Goal: Task Accomplishment & Management: Manage account settings

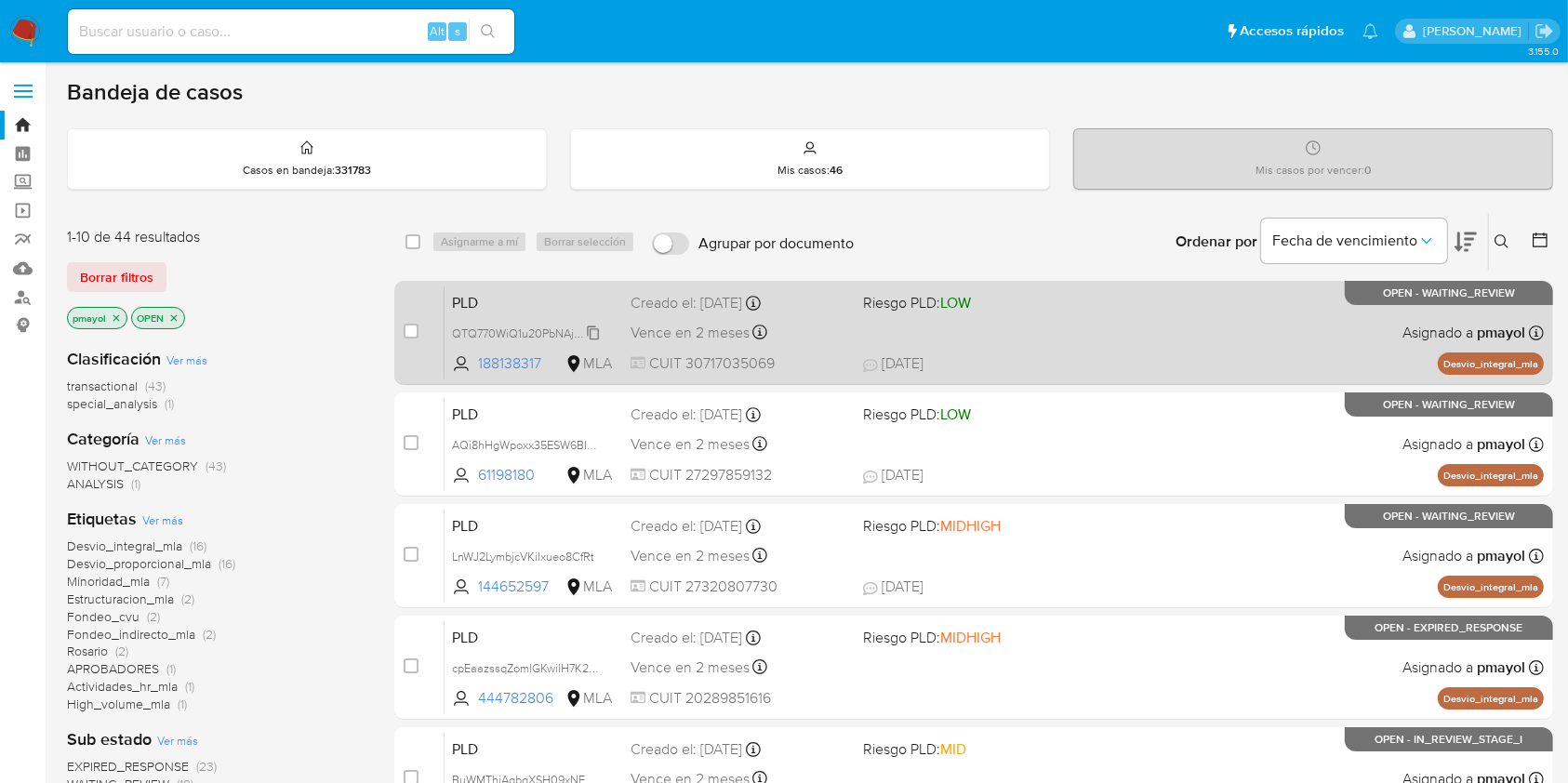
click at [535, 323] on div "QTQ770WiQ1u20PbNAjObPCSX" at bounding box center [526, 333] width 149 height 21
click at [524, 313] on div "PLD QTQ770WiQ1u20PbNAjObPCSX Copiado Copiado 188138317 MLA Riesgo PLD: LOW Crea…" at bounding box center [994, 332] width 1099 height 94
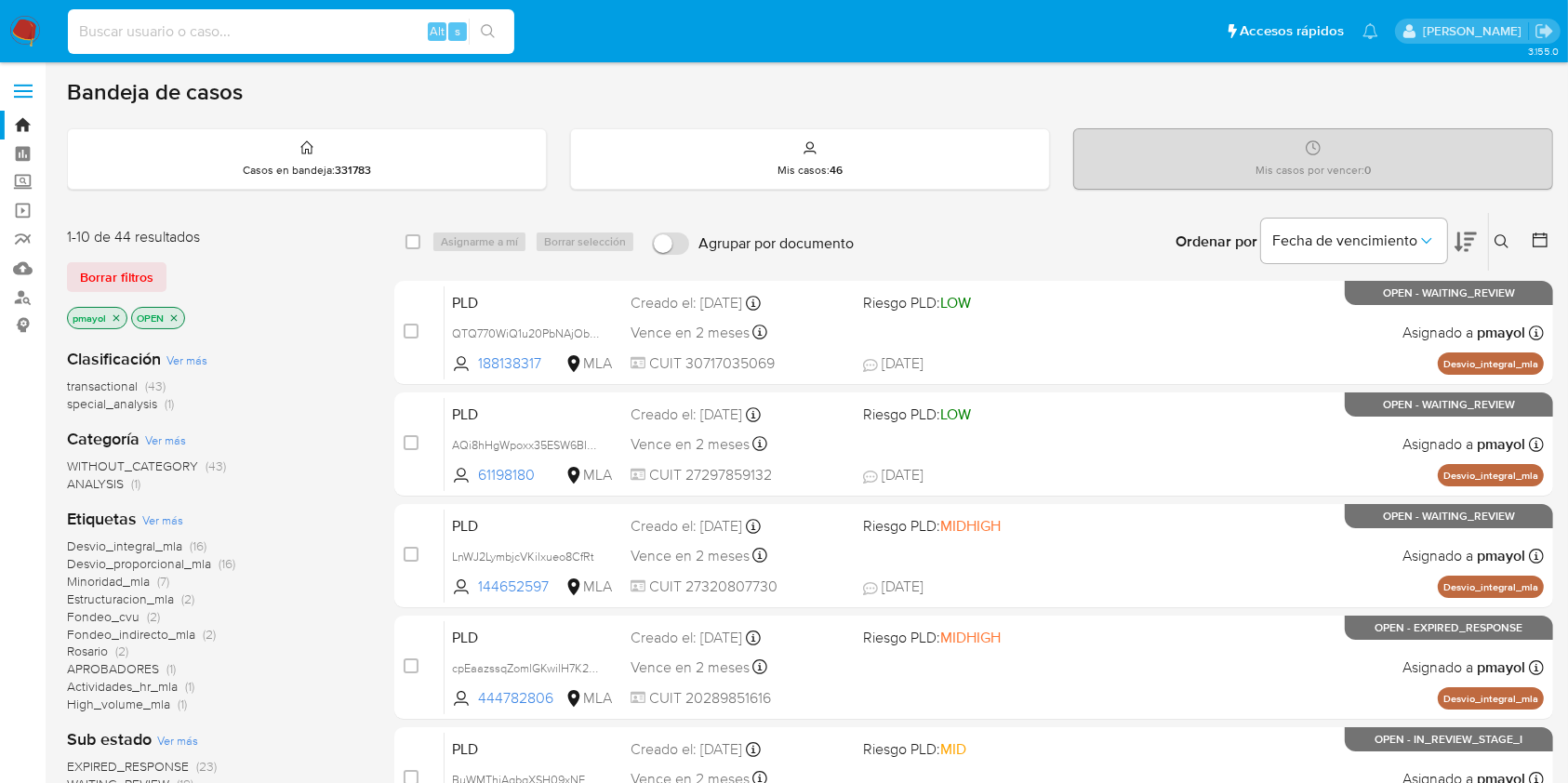
click at [343, 22] on input at bounding box center [291, 32] width 446 height 24
paste input "vPdn7IExjgQFgKkTevtldWOR"
type input "vPdn7IExjgQFgKkTevtldWOR"
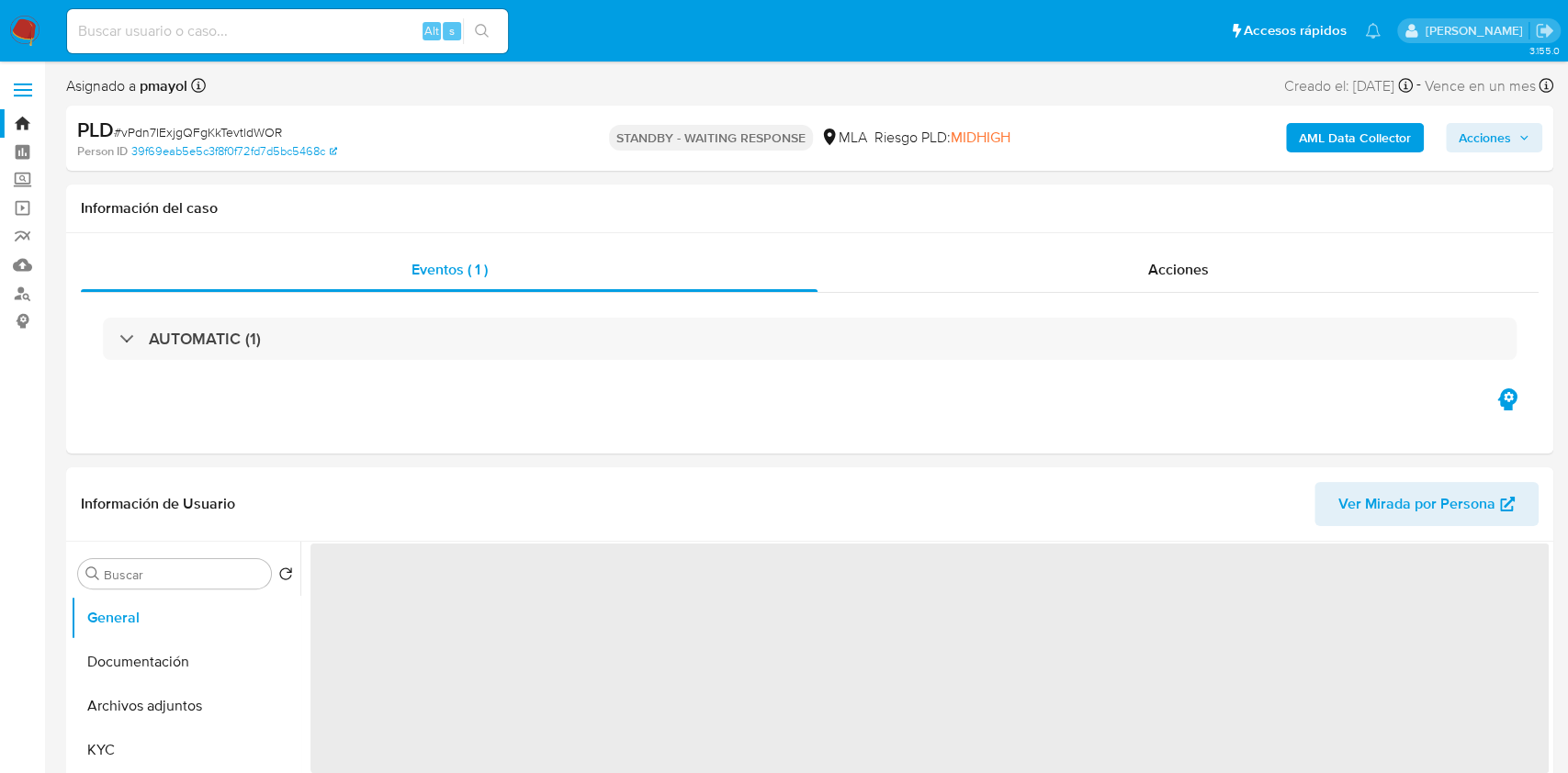
select select "10"
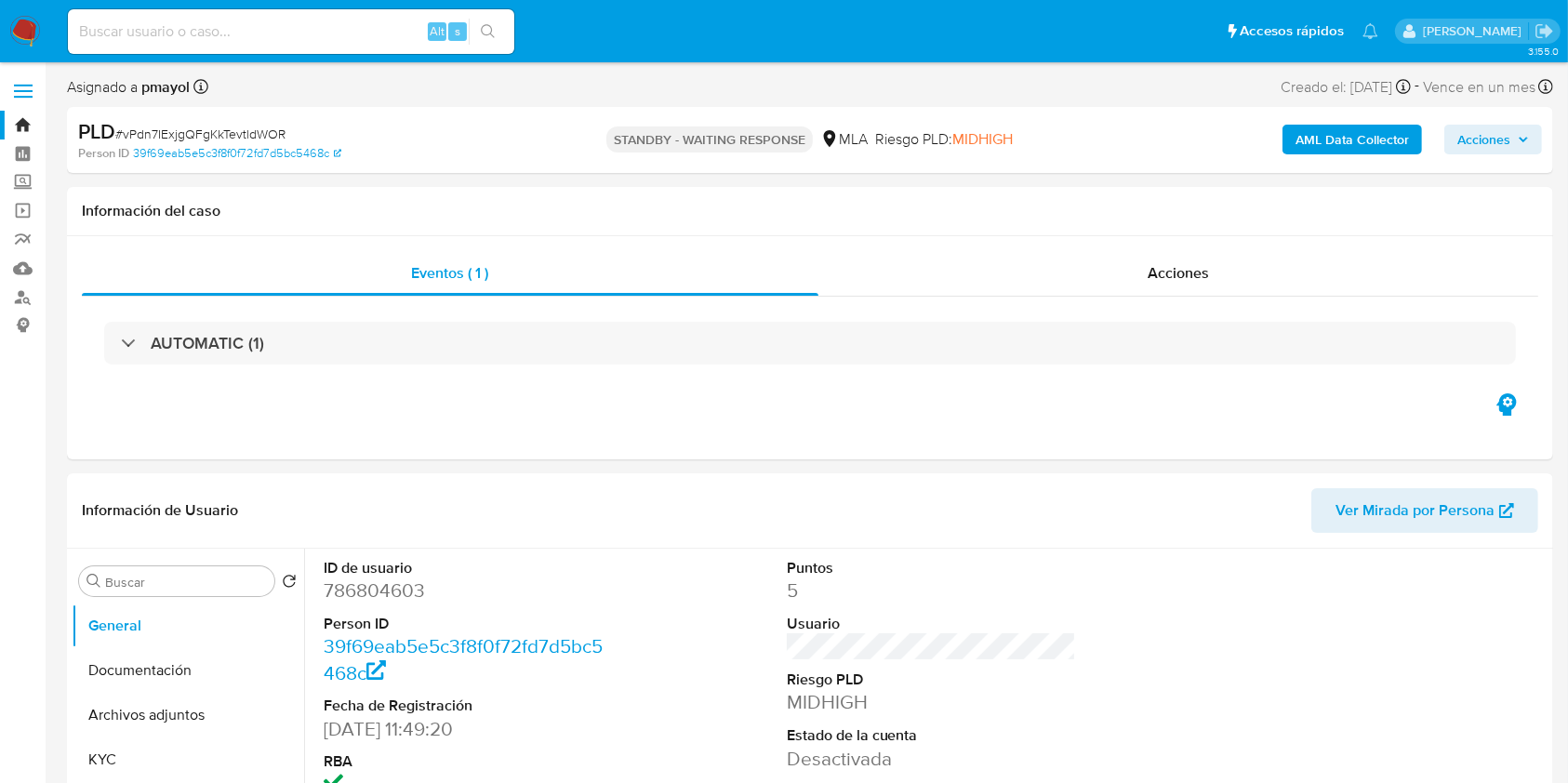
click at [376, 27] on input at bounding box center [291, 32] width 446 height 24
paste input "AQi8hHgWpoxx35ESW6BI5QxS"
type input "AQi8hHgWpoxx35ESW6BI5QxS"
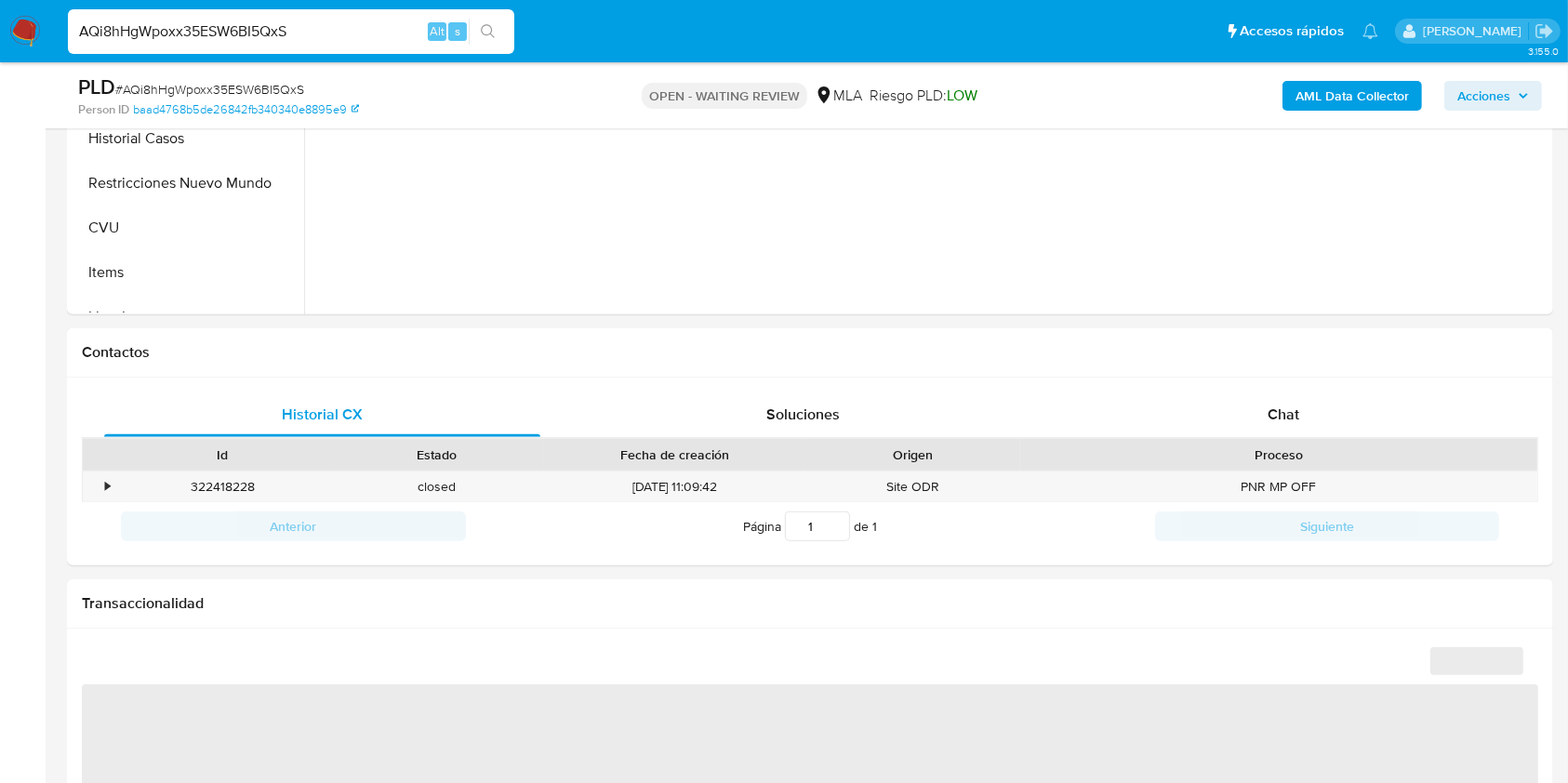
scroll to position [700, 0]
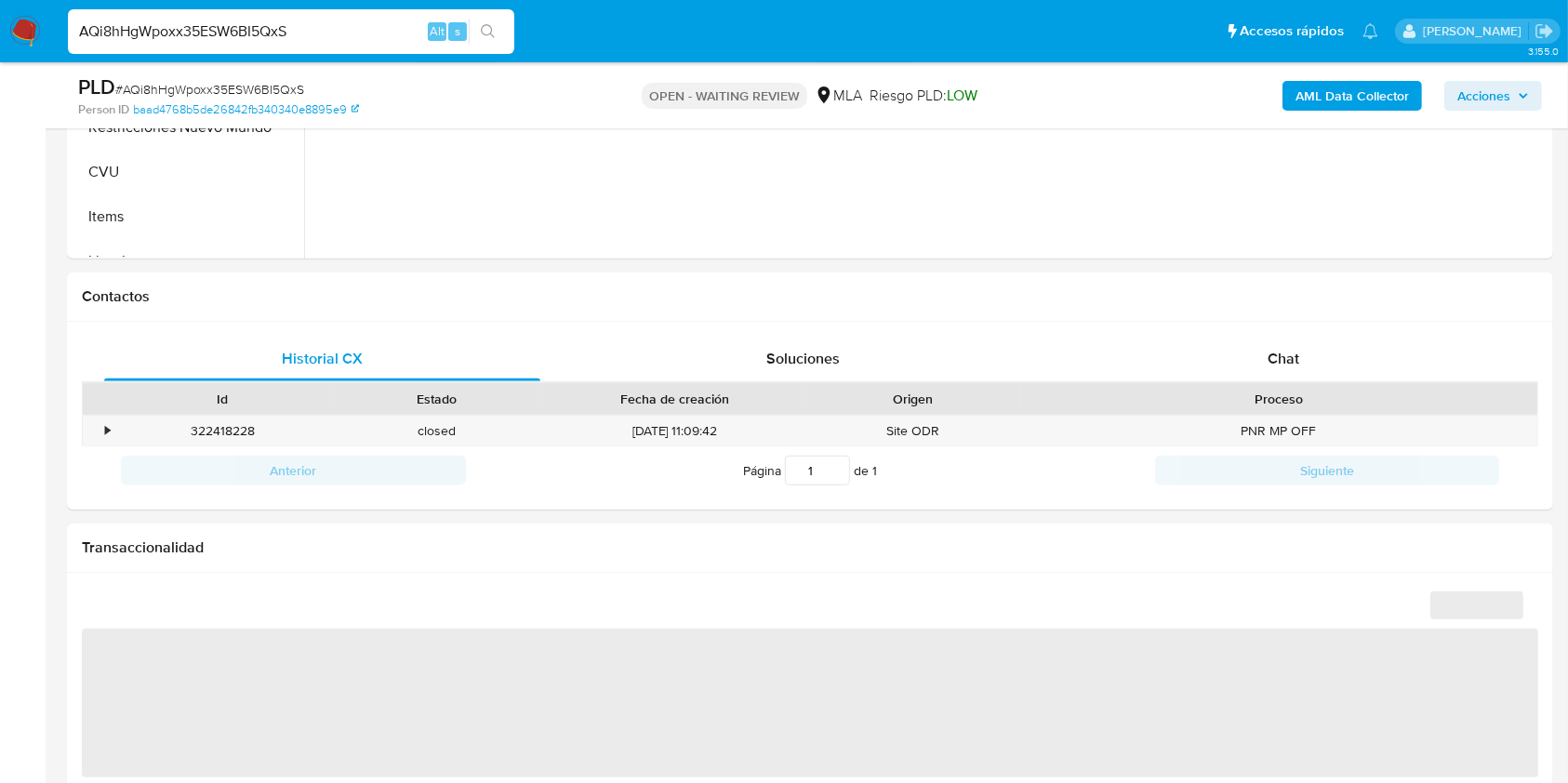
select select "10"
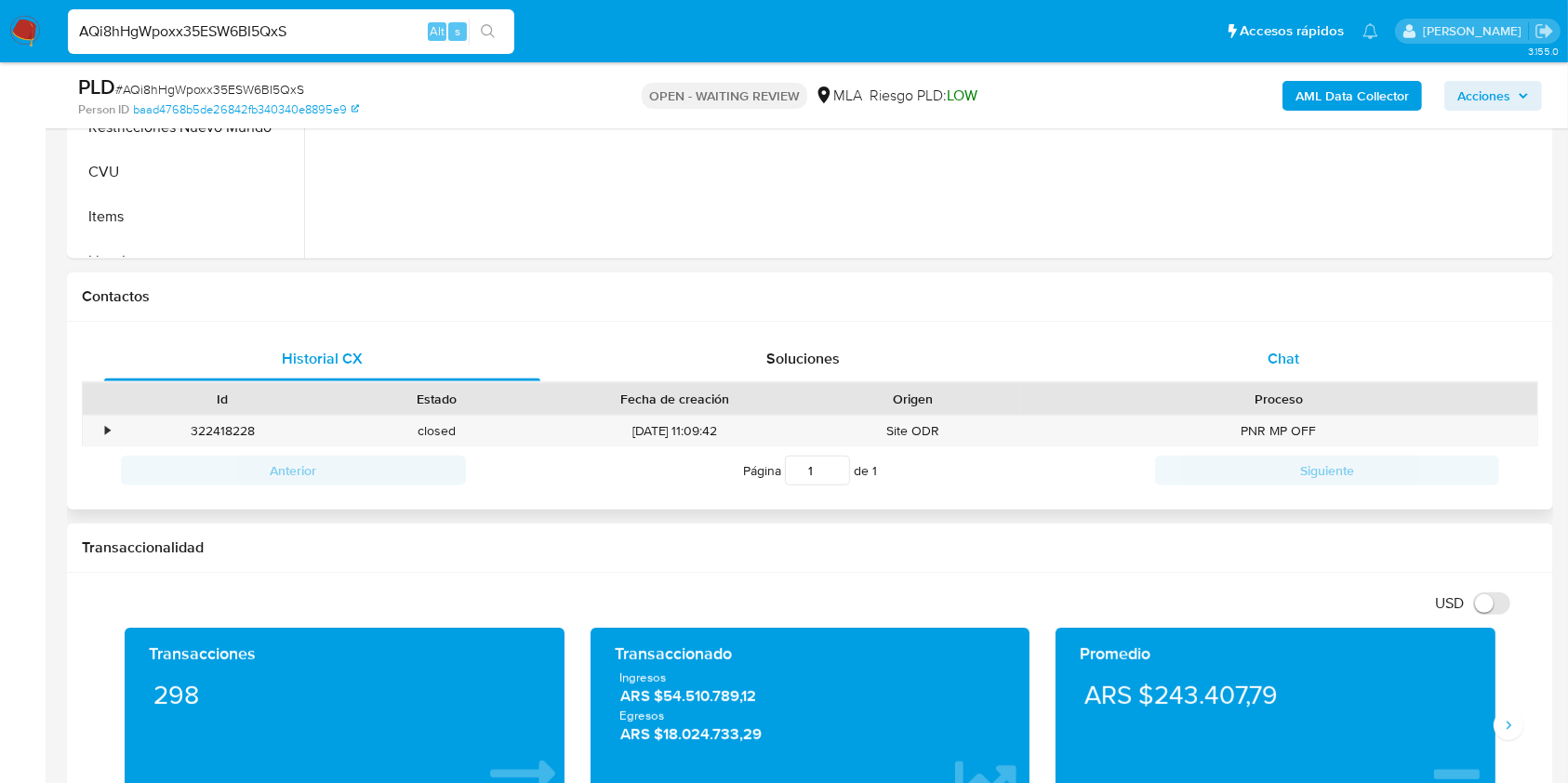
click at [1302, 351] on div "Chat" at bounding box center [1284, 359] width 436 height 45
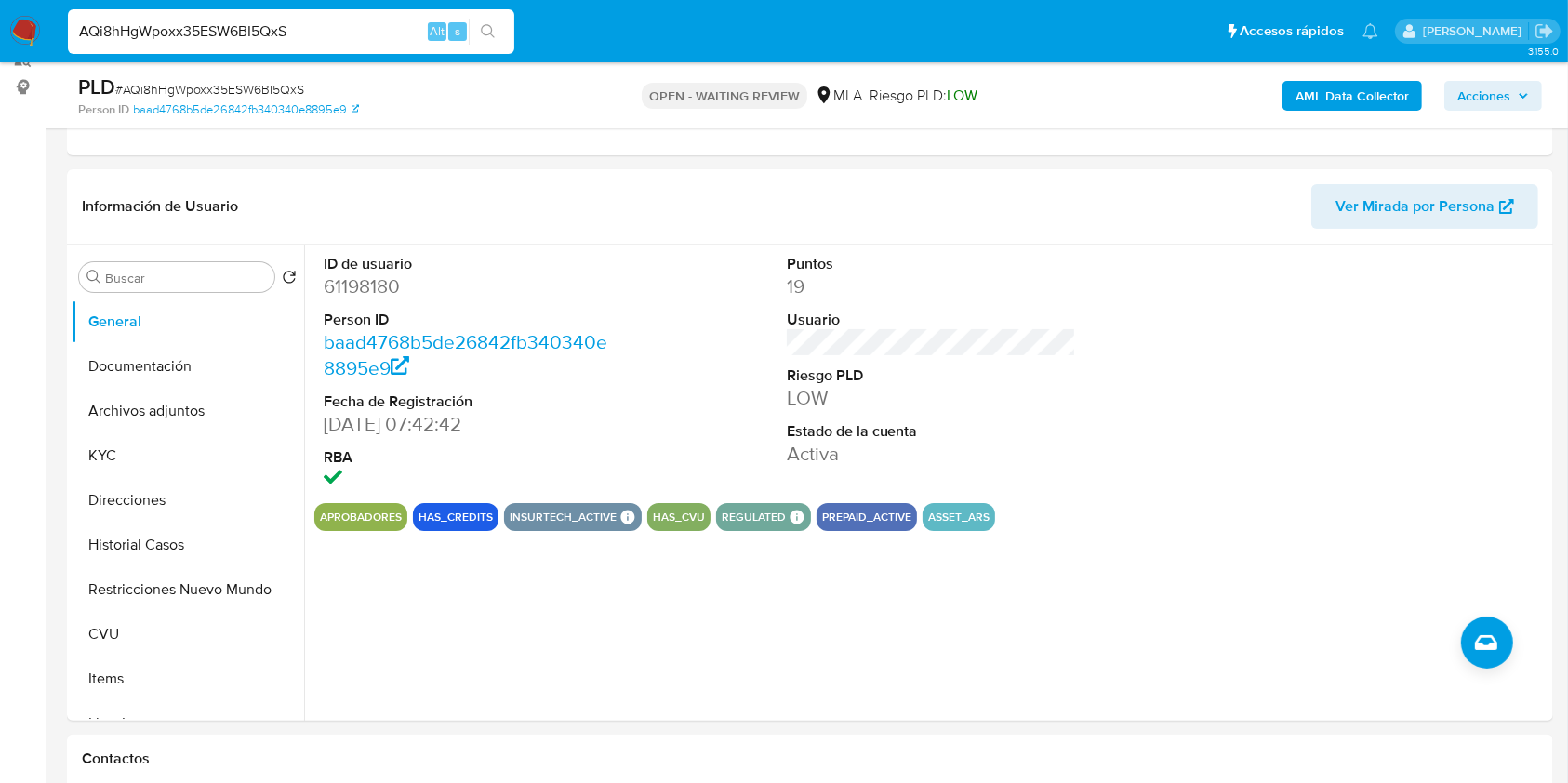
scroll to position [196, 0]
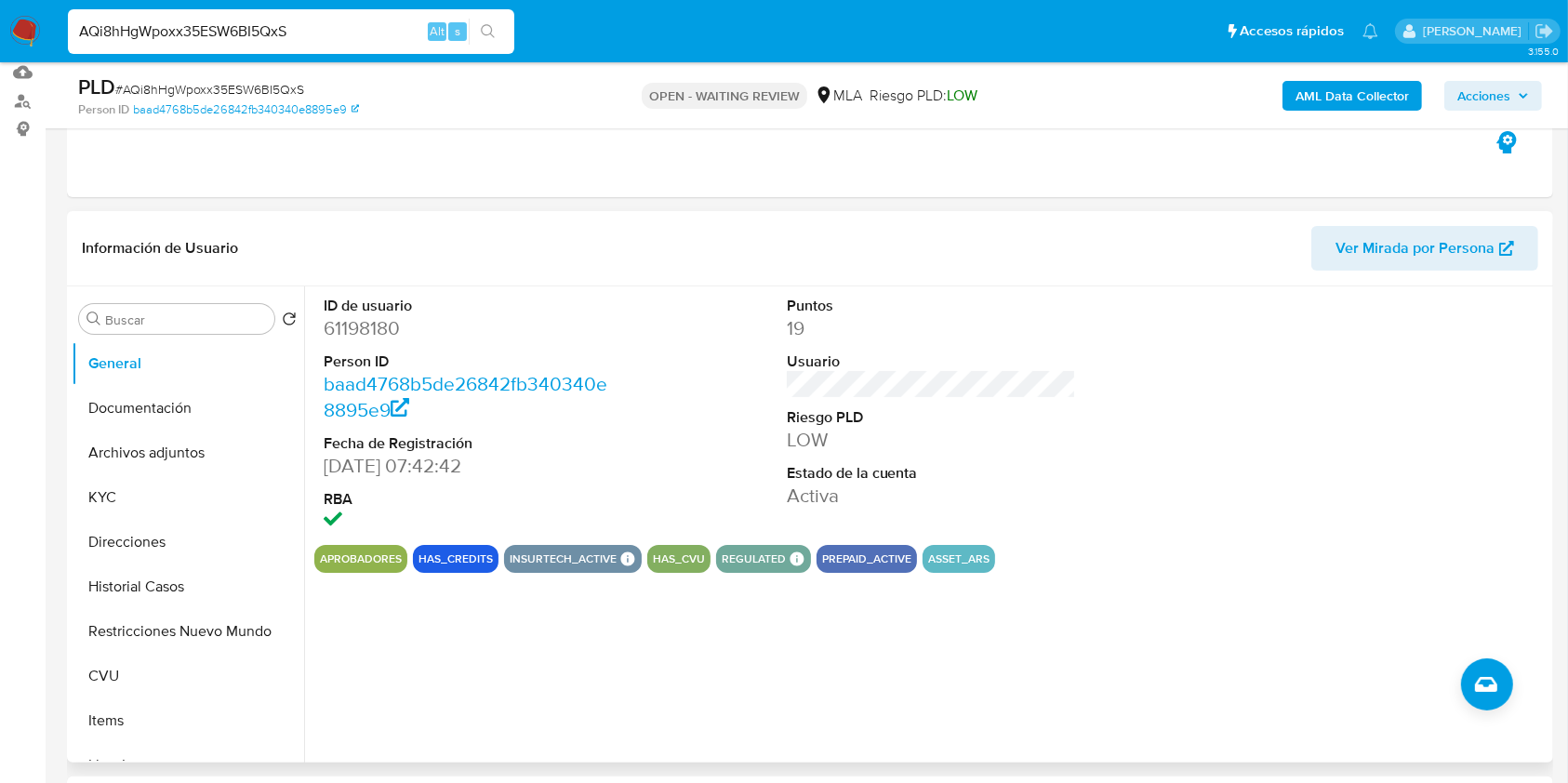
click at [384, 323] on dd "61198180" at bounding box center [469, 328] width 290 height 26
copy dd "61198180"
click at [167, 597] on button "Historial Casos" at bounding box center [181, 587] width 218 height 45
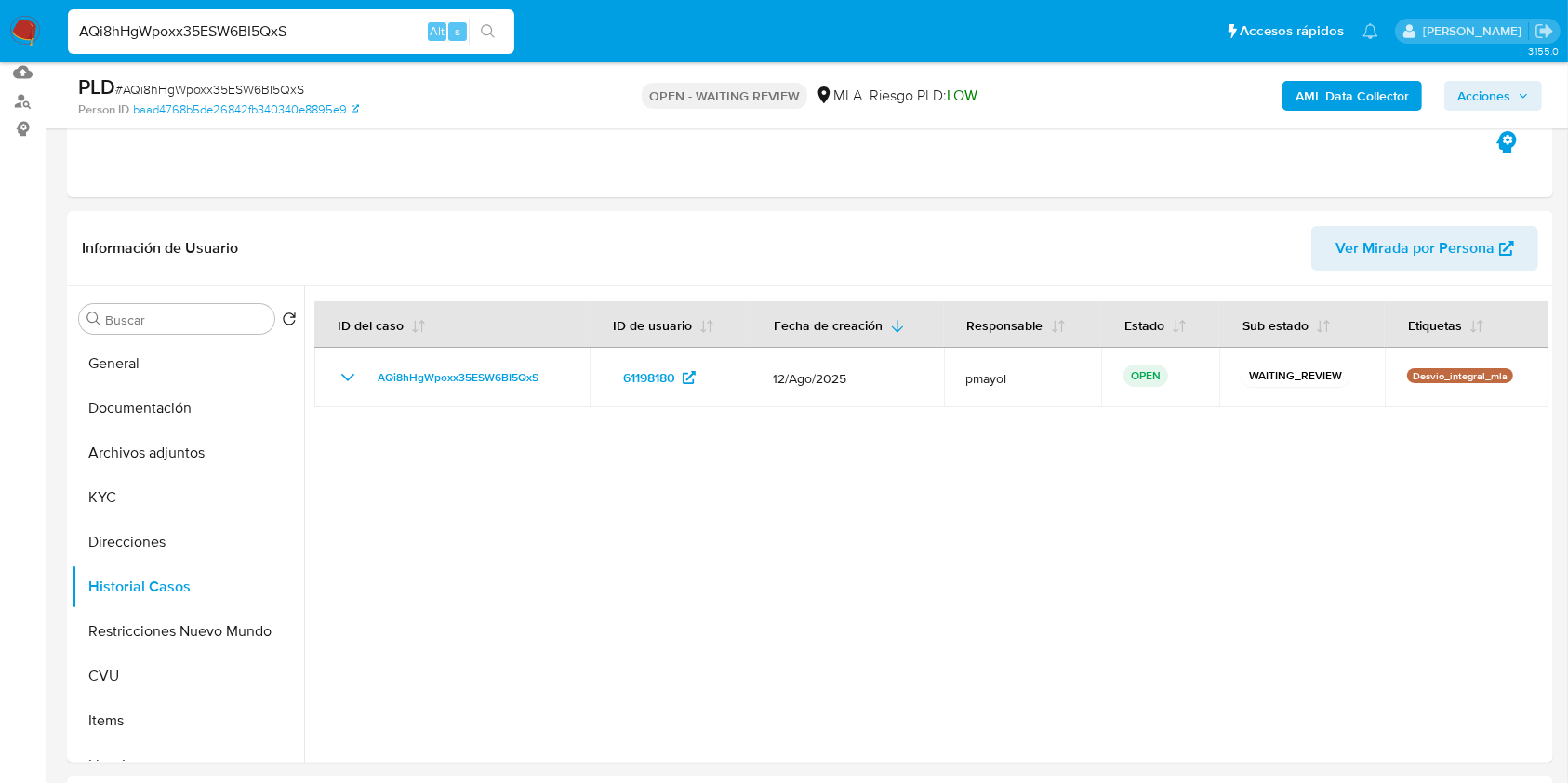
click at [278, 88] on span "# AQi8hHgWpoxx35ESW6BI5QxS" at bounding box center [210, 89] width 189 height 19
copy span "AQi8hHgWpoxx35ESW6BI5QxS"
click at [15, 41] on img at bounding box center [25, 32] width 32 height 32
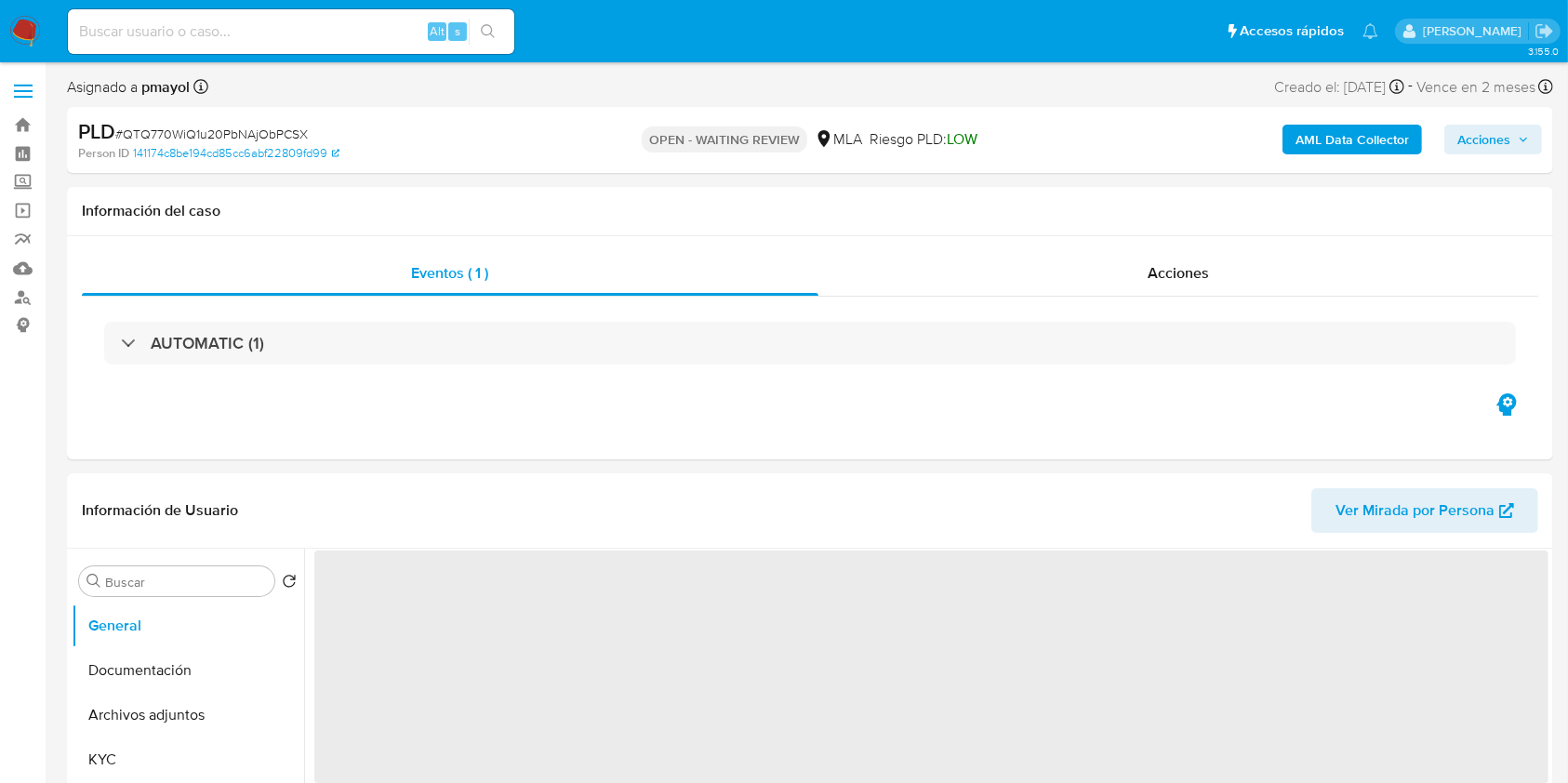
click at [267, 143] on div "PLD # QTQ770WiQ1u20PbNAjObPCSX" at bounding box center [318, 132] width 481 height 28
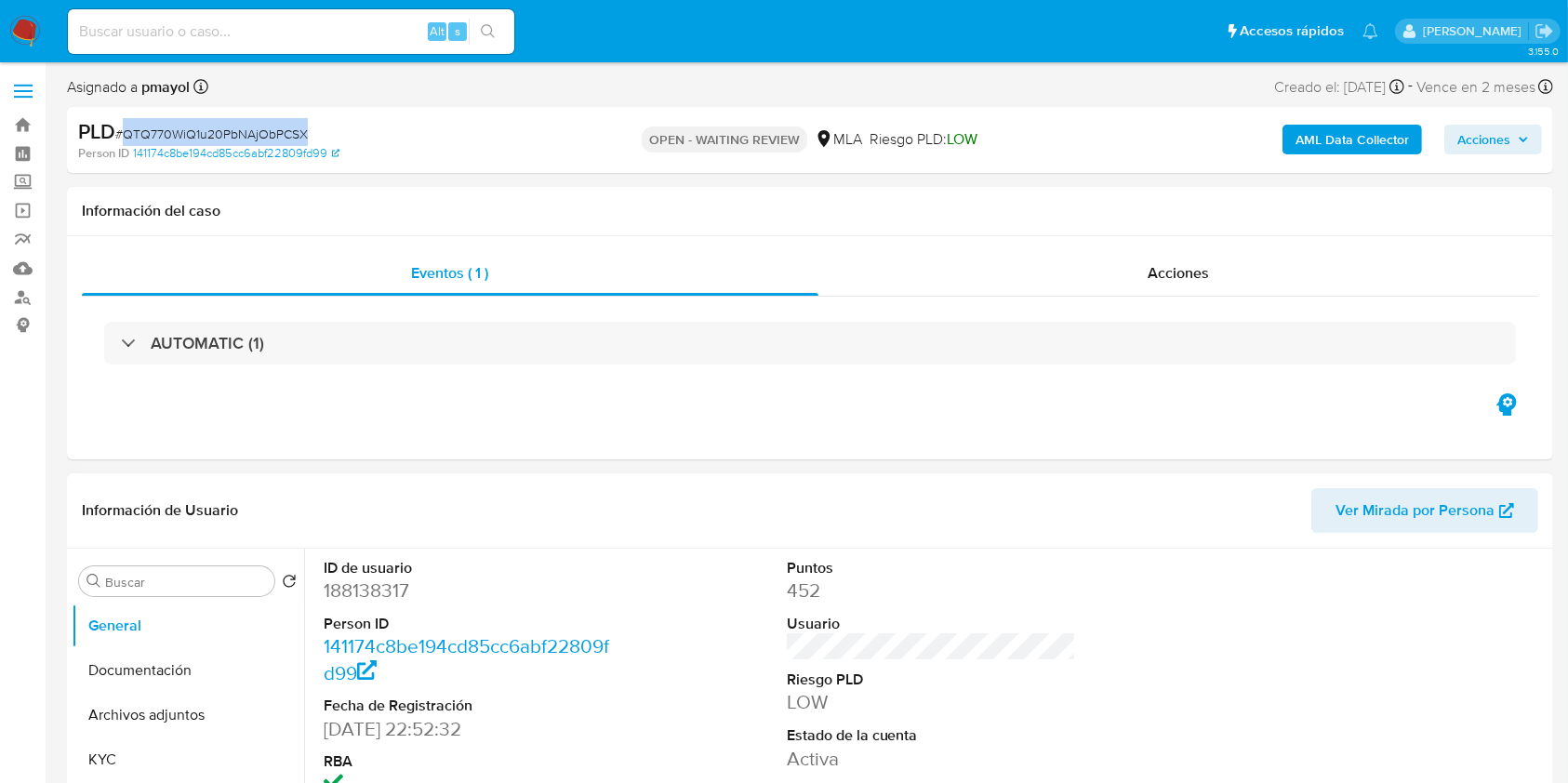
copy span "QTQ770WiQ1u20PbNAjObPCSX"
select select "10"
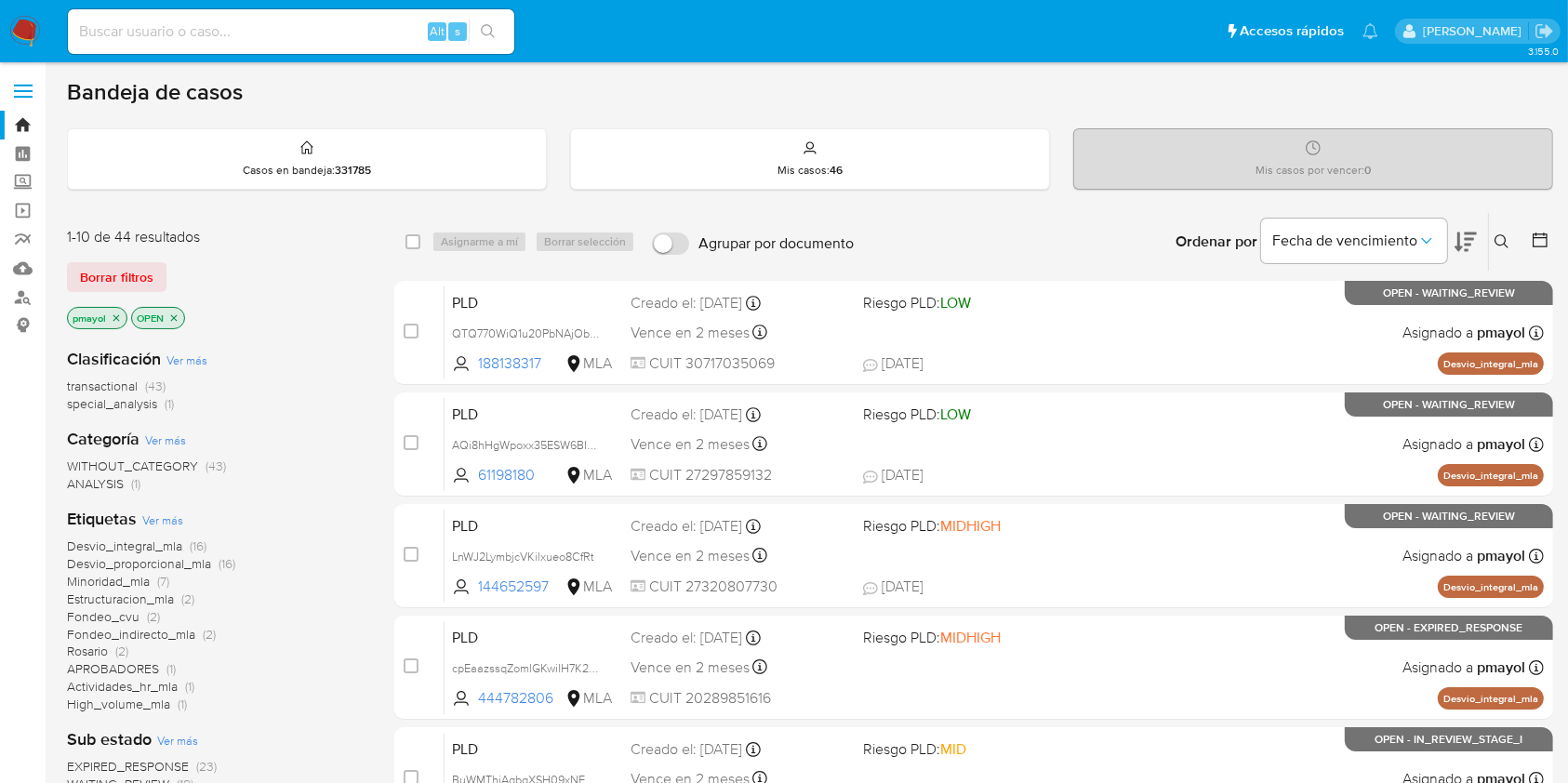
click at [1503, 250] on button at bounding box center [1503, 241] width 31 height 22
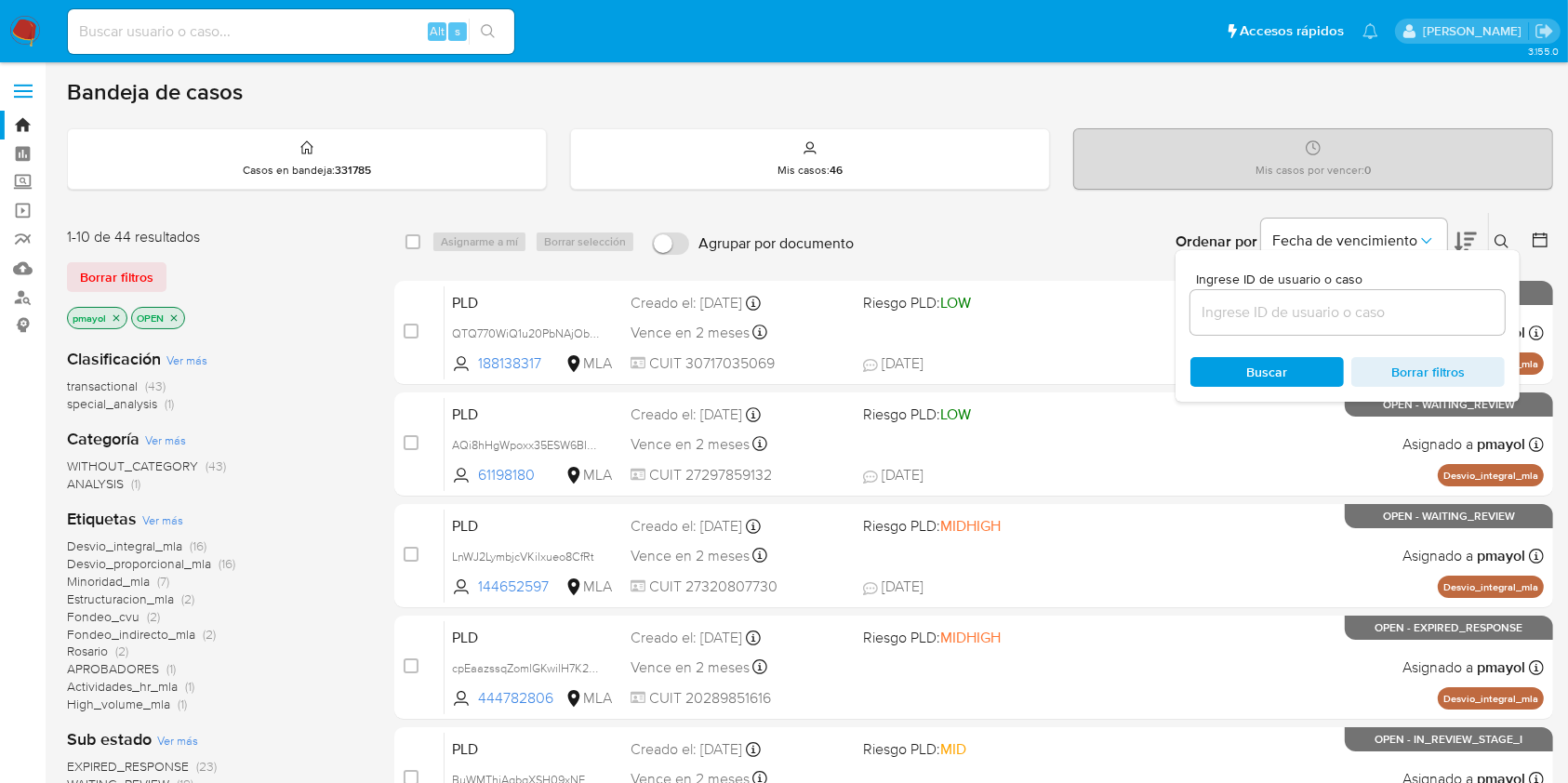
click at [1265, 311] on input at bounding box center [1347, 312] width 314 height 24
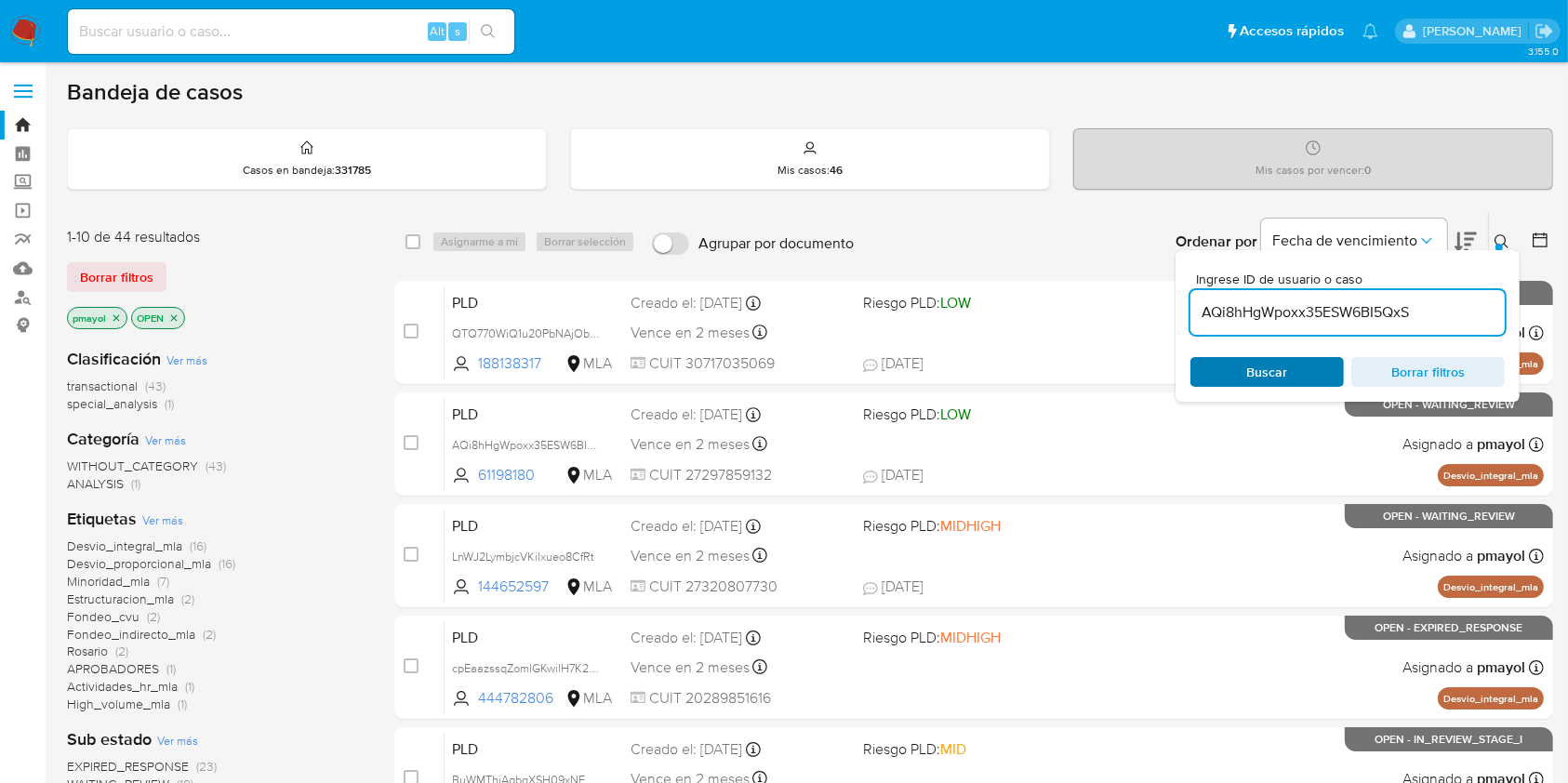
type input "AQi8hHgWpoxx35ESW6BI5QxS"
click at [1263, 357] on div "Buscar Borrar filtros" at bounding box center [1347, 372] width 314 height 30
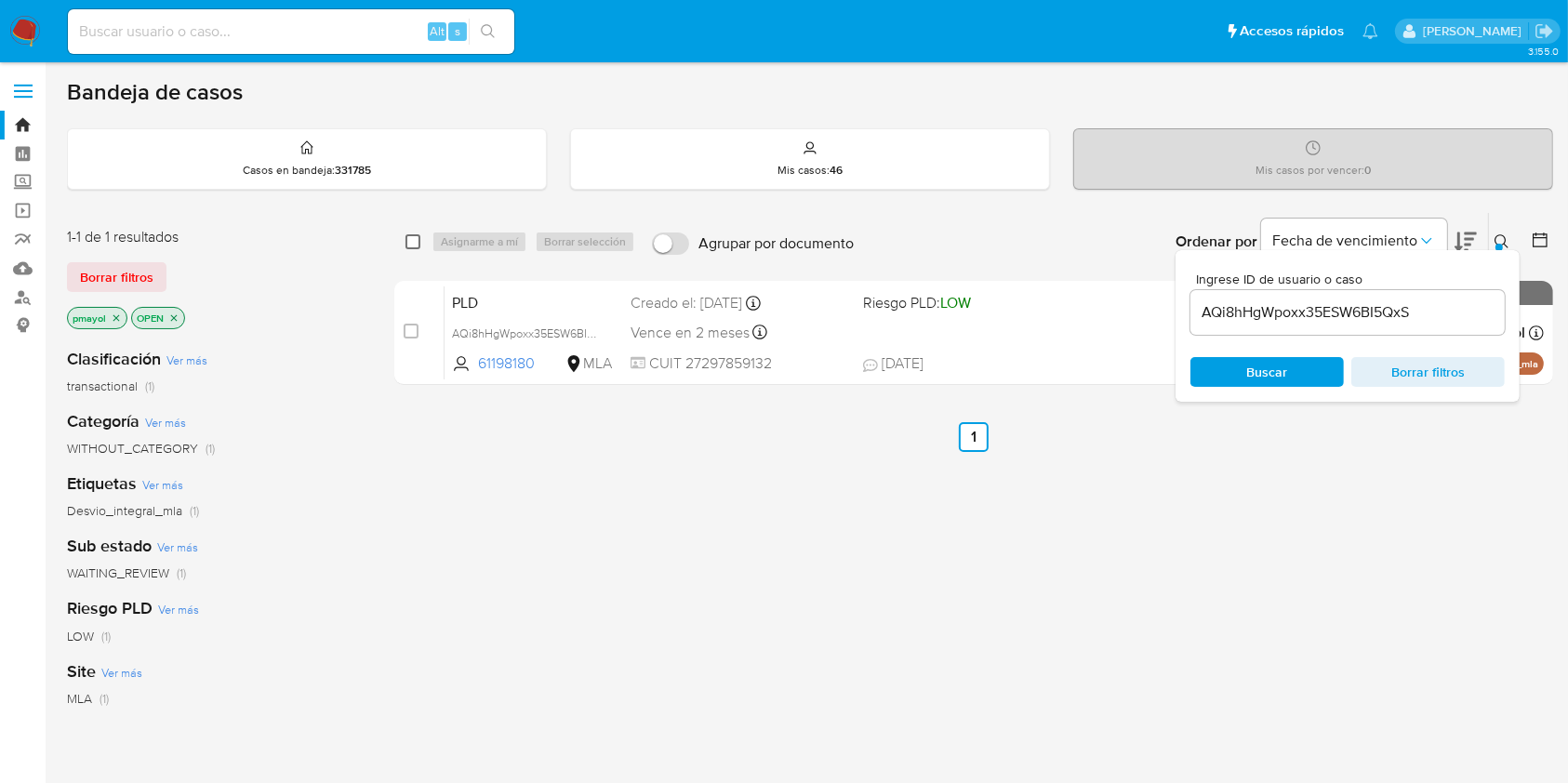
click at [409, 241] on input "checkbox" at bounding box center [413, 241] width 15 height 15
checkbox input "true"
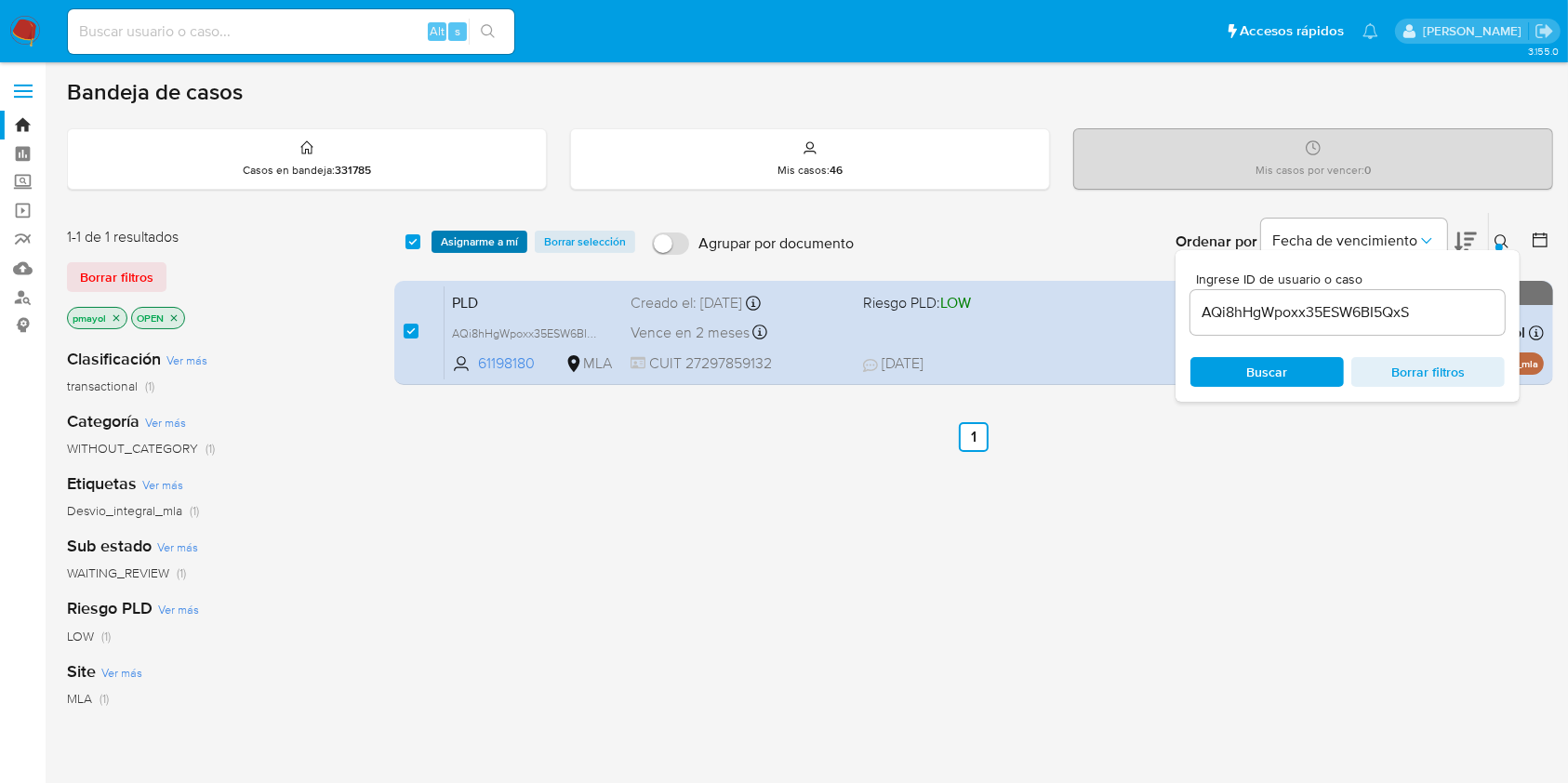
click at [449, 239] on span "Asignarme a mí" at bounding box center [479, 241] width 77 height 19
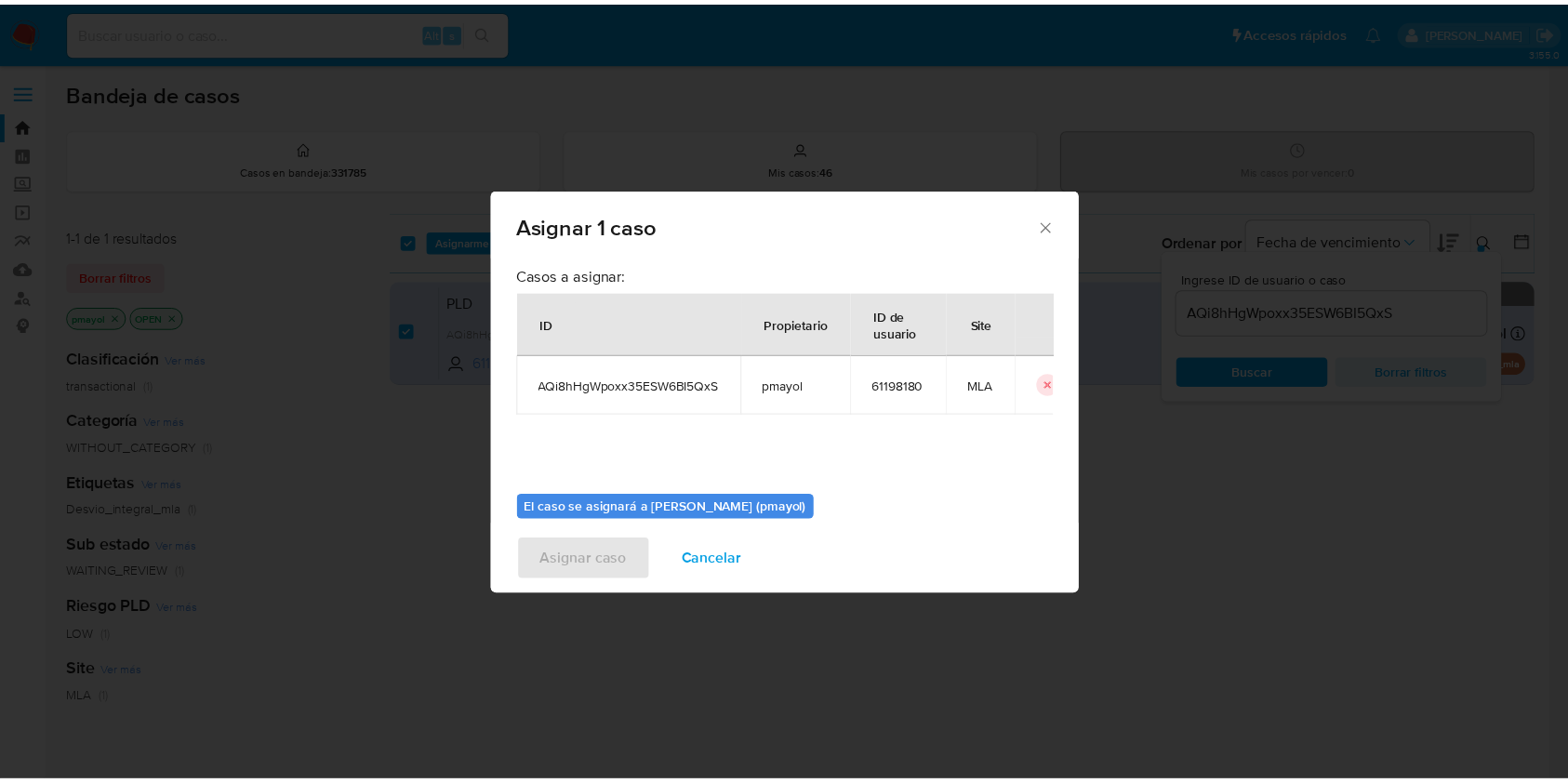
scroll to position [94, 0]
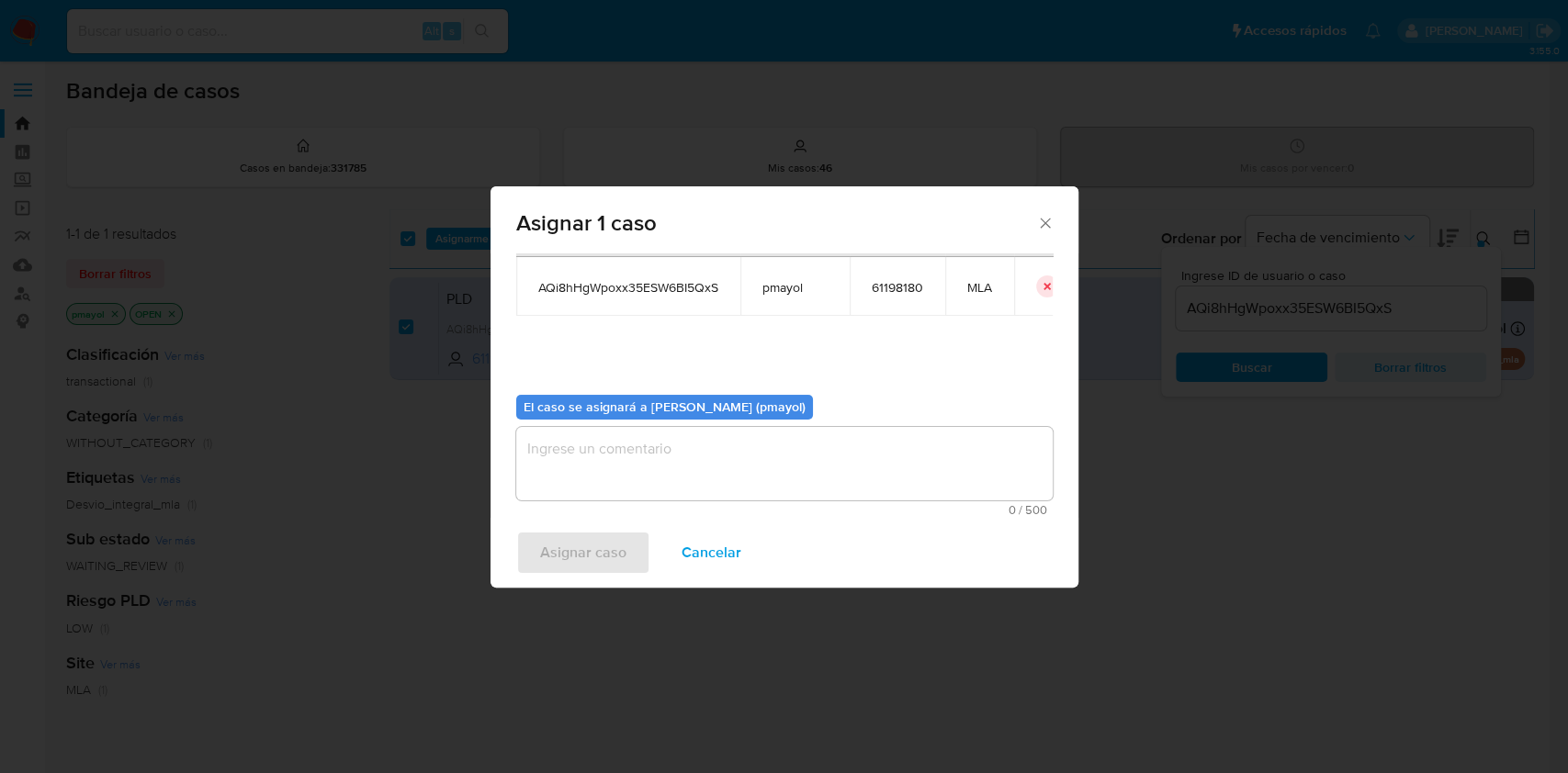
click at [900, 436] on textarea "assign-modal" at bounding box center [784, 464] width 536 height 74
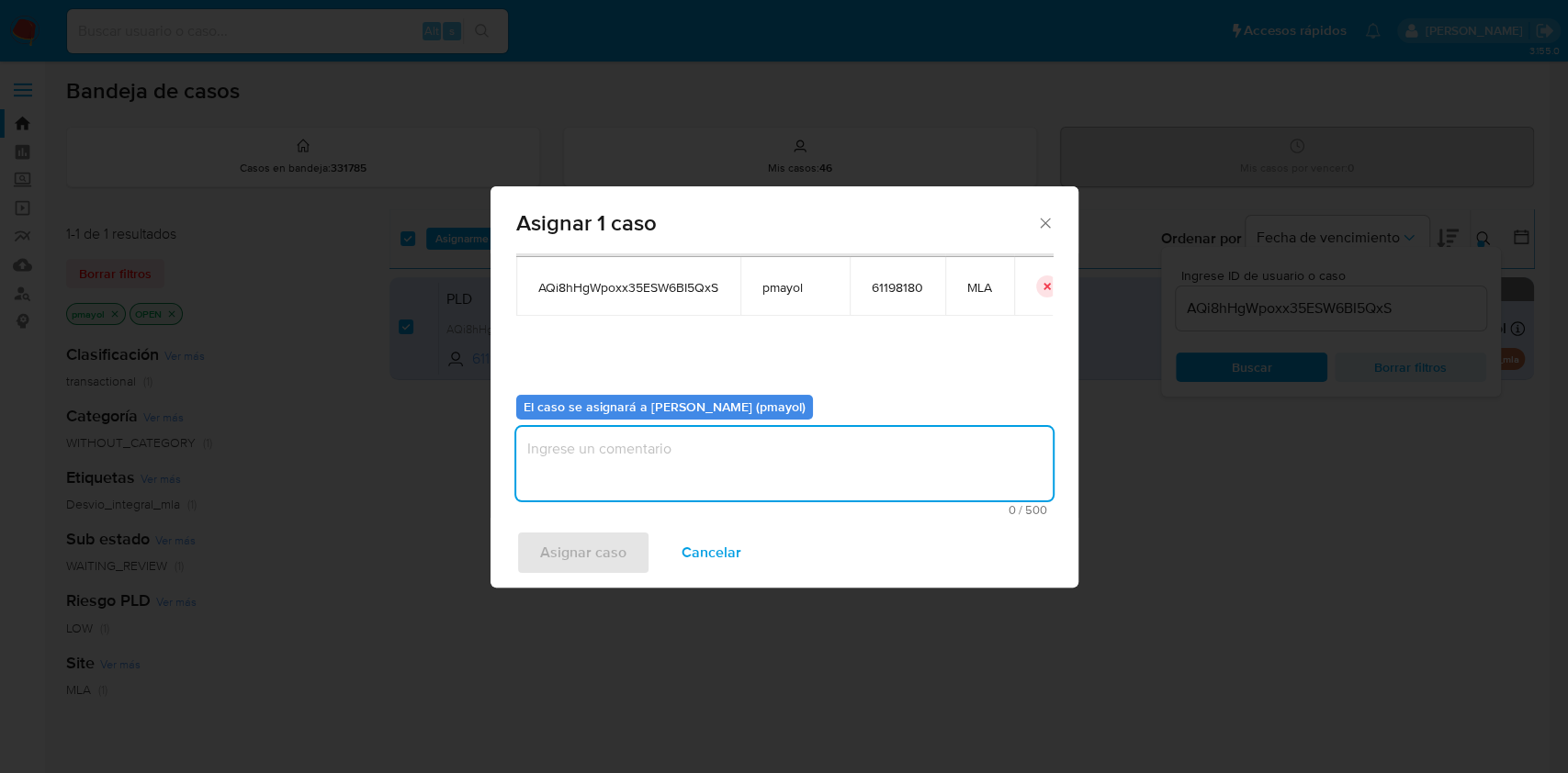
type textarea "a"
type textarea "Asignación"
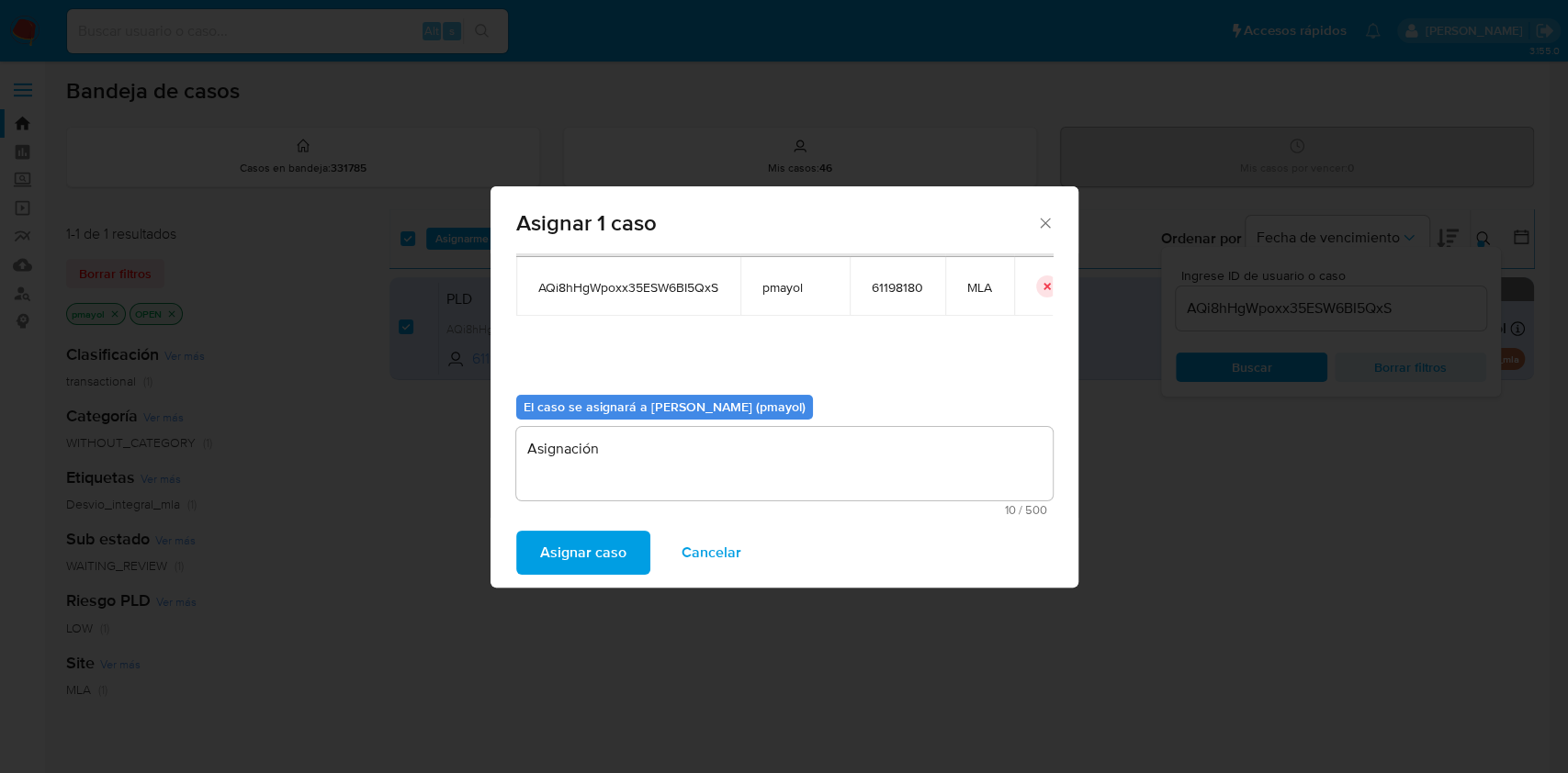
click at [569, 543] on span "Asignar caso" at bounding box center [582, 552] width 86 height 41
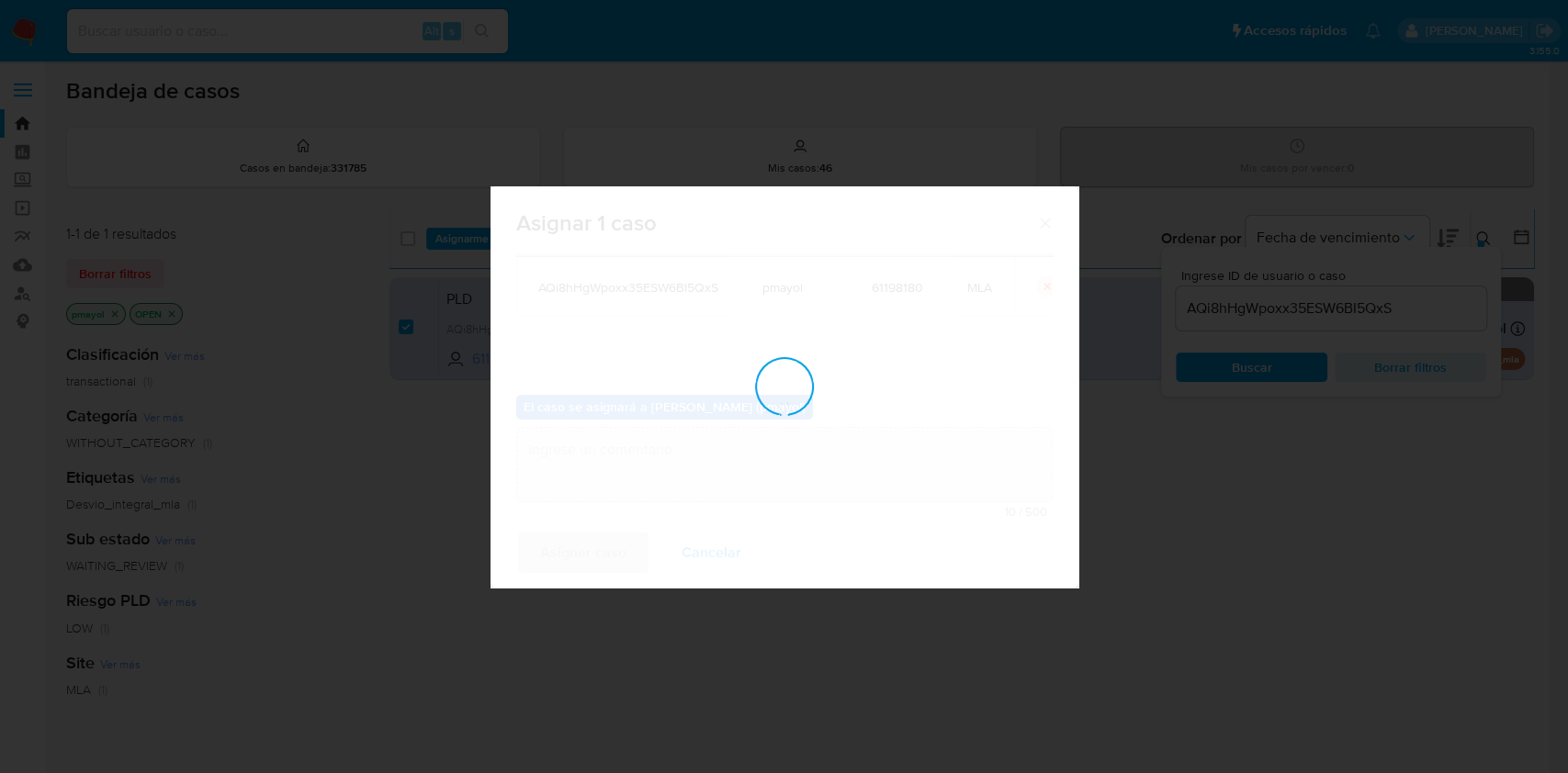
checkbox input "false"
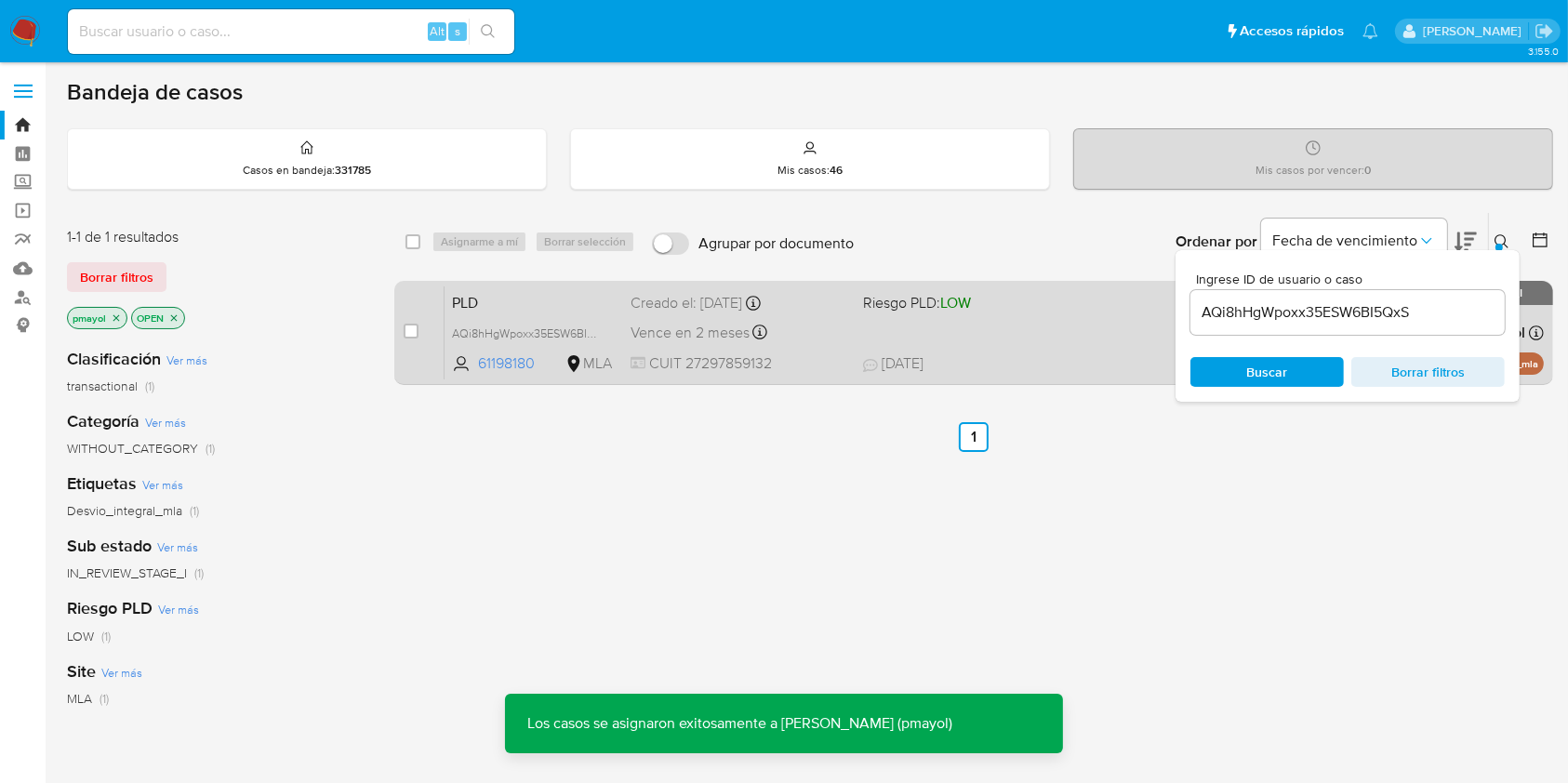
click at [1022, 321] on div "PLD AQi8hHgWpoxx35ESW6BI5QxS 61198180 MLA Riesgo PLD: LOW Creado el: 12/08/2025…" at bounding box center [994, 332] width 1099 height 94
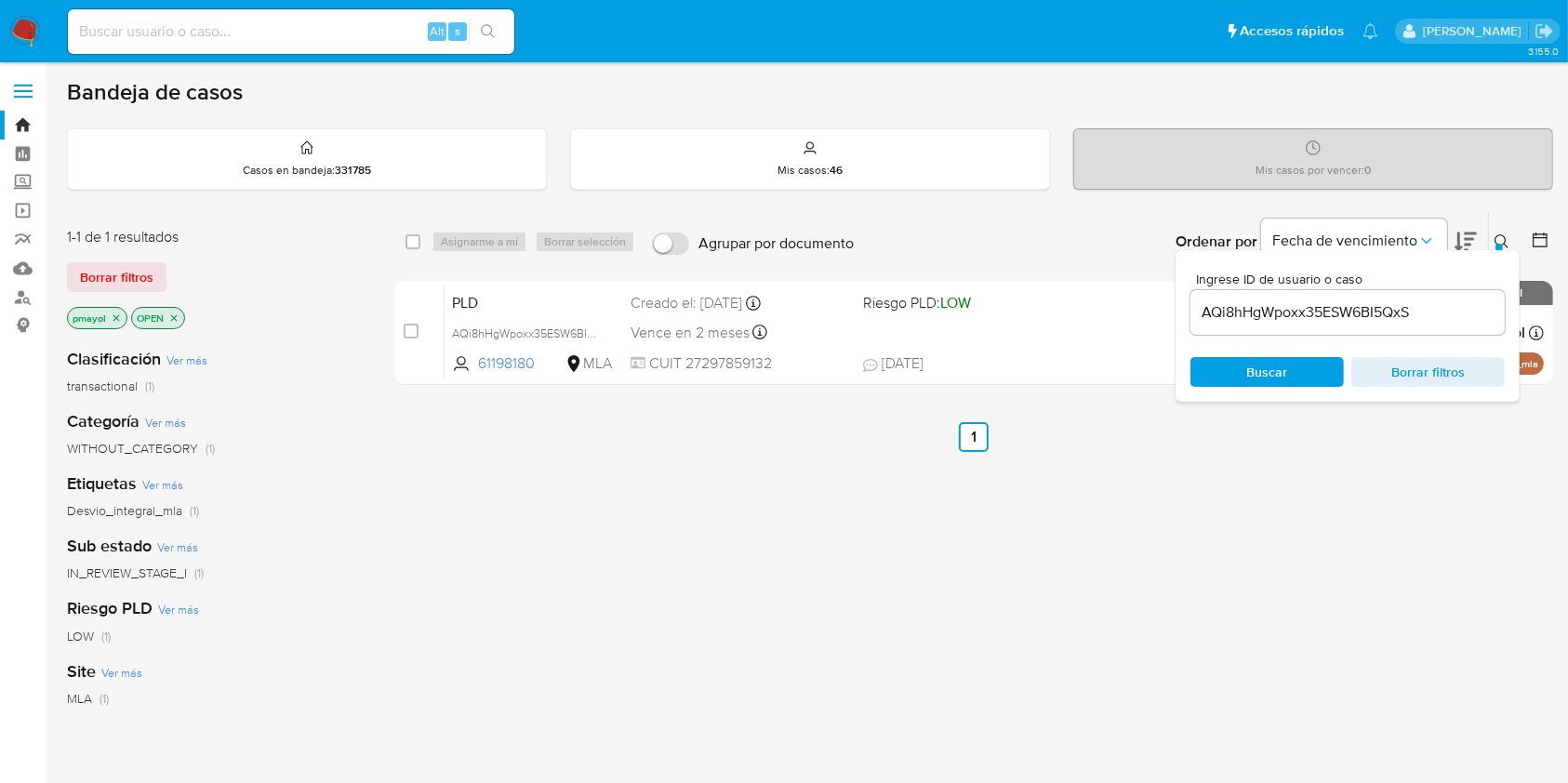
click at [337, 27] on input at bounding box center [291, 32] width 446 height 24
paste input "NzAhUUO1NSk8zXe53v8Gkeoe"
type input "NzAhUUO1NSk8zXe53v8Gkeoe"
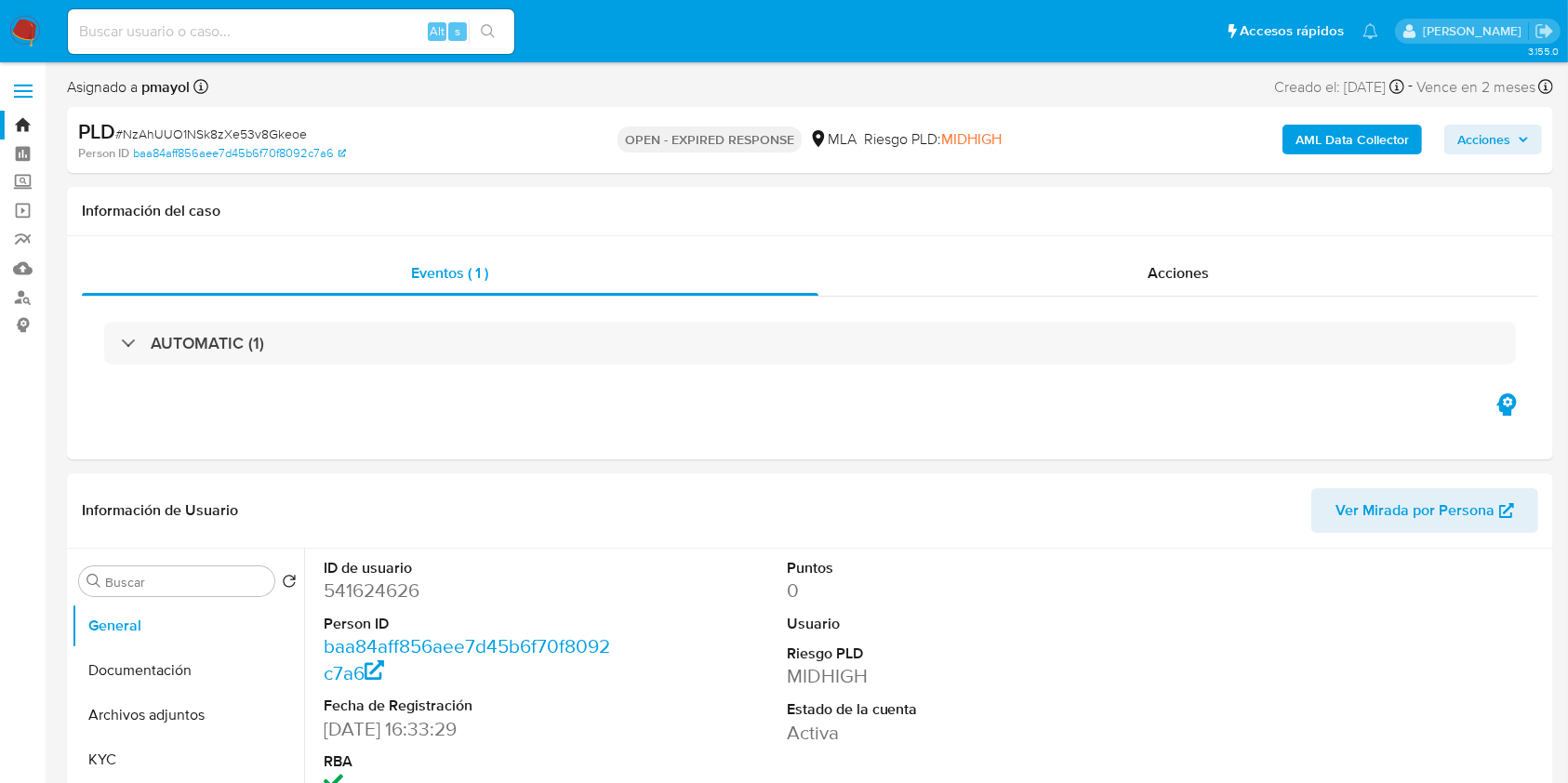
select select "10"
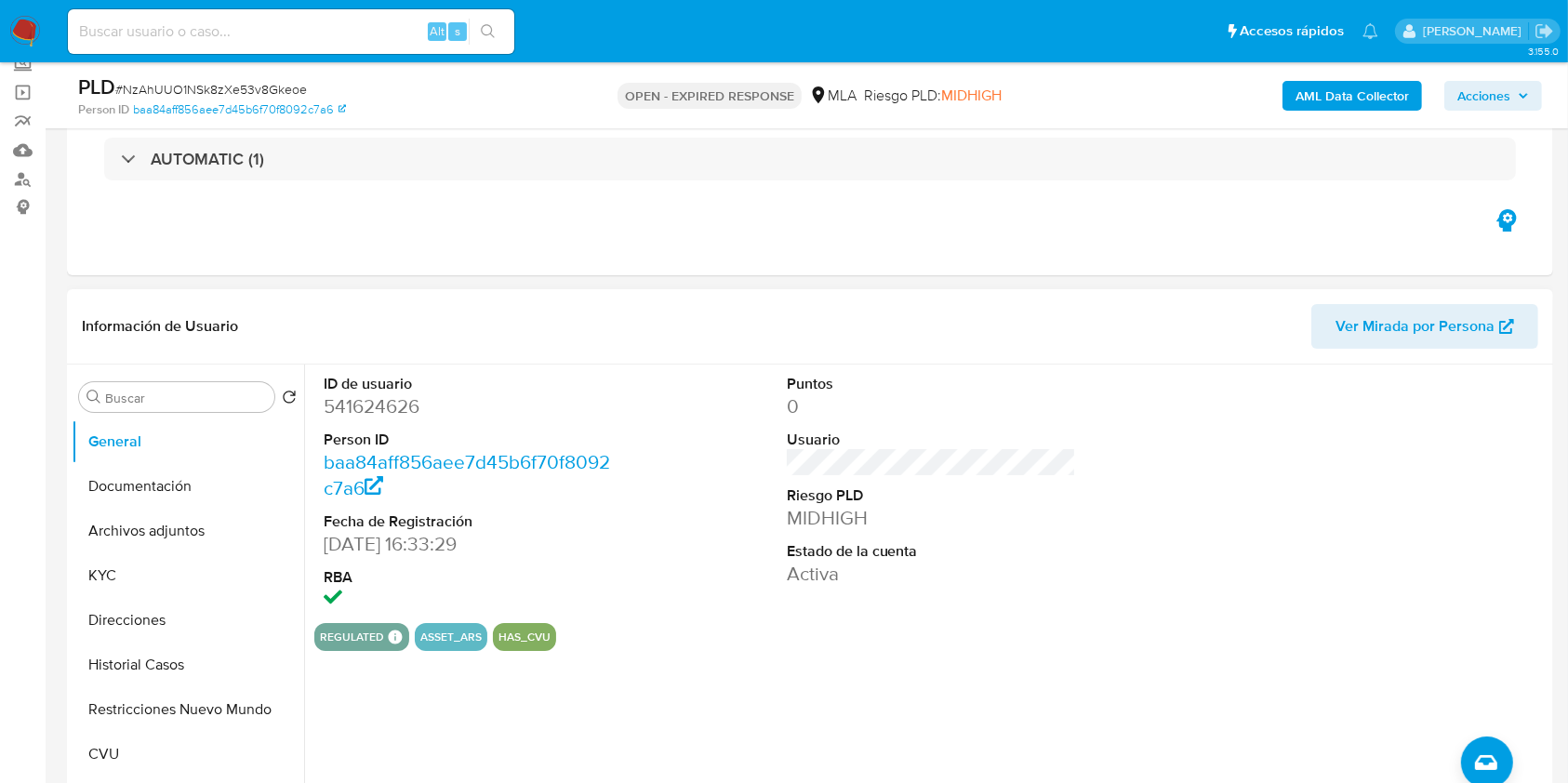
click at [372, 409] on dd "541624626" at bounding box center [469, 406] width 290 height 26
copy dd "541624626"
click at [165, 481] on button "Documentación" at bounding box center [181, 486] width 218 height 45
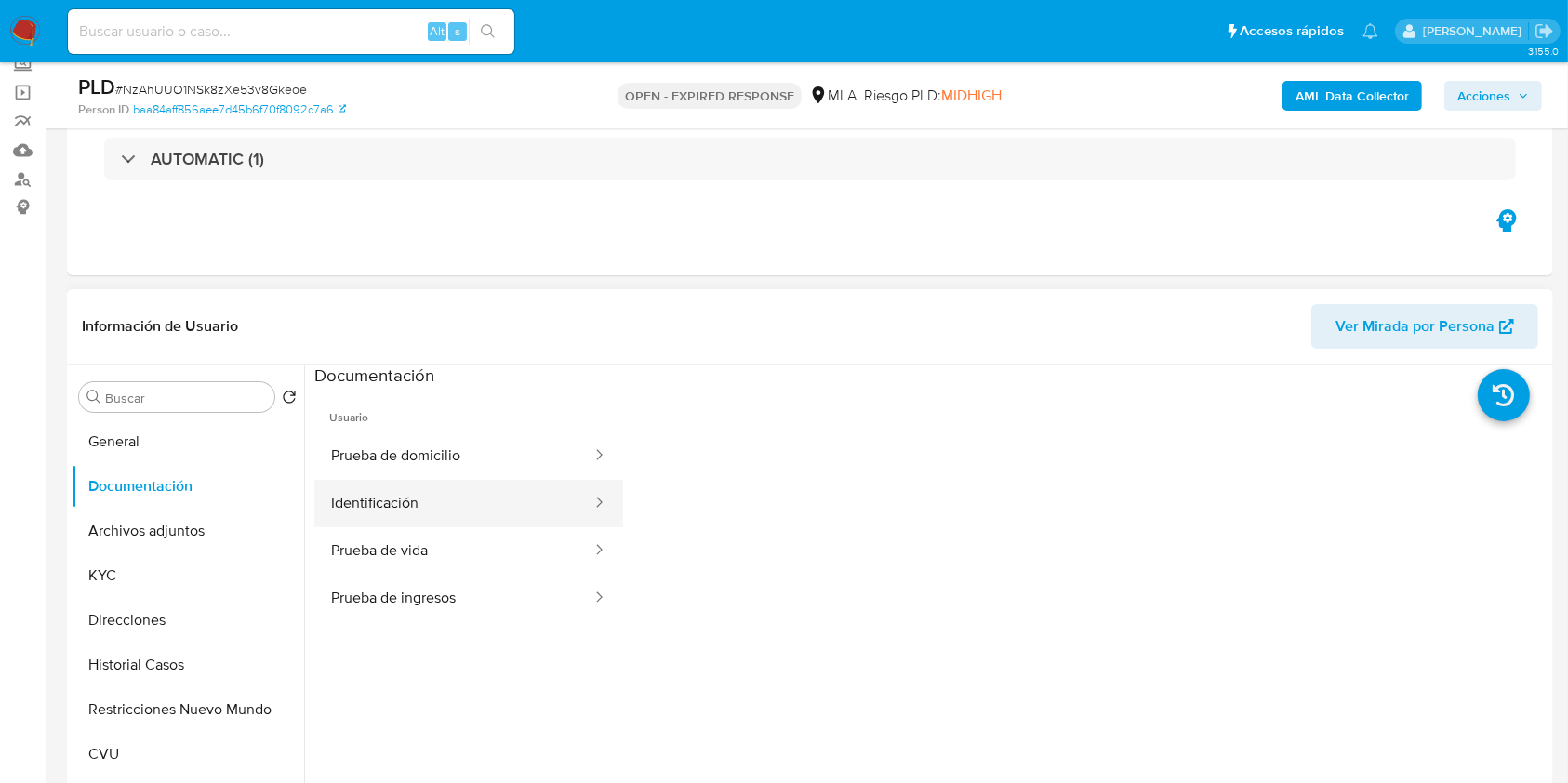
click at [440, 500] on button "Identificación" at bounding box center [454, 503] width 279 height 48
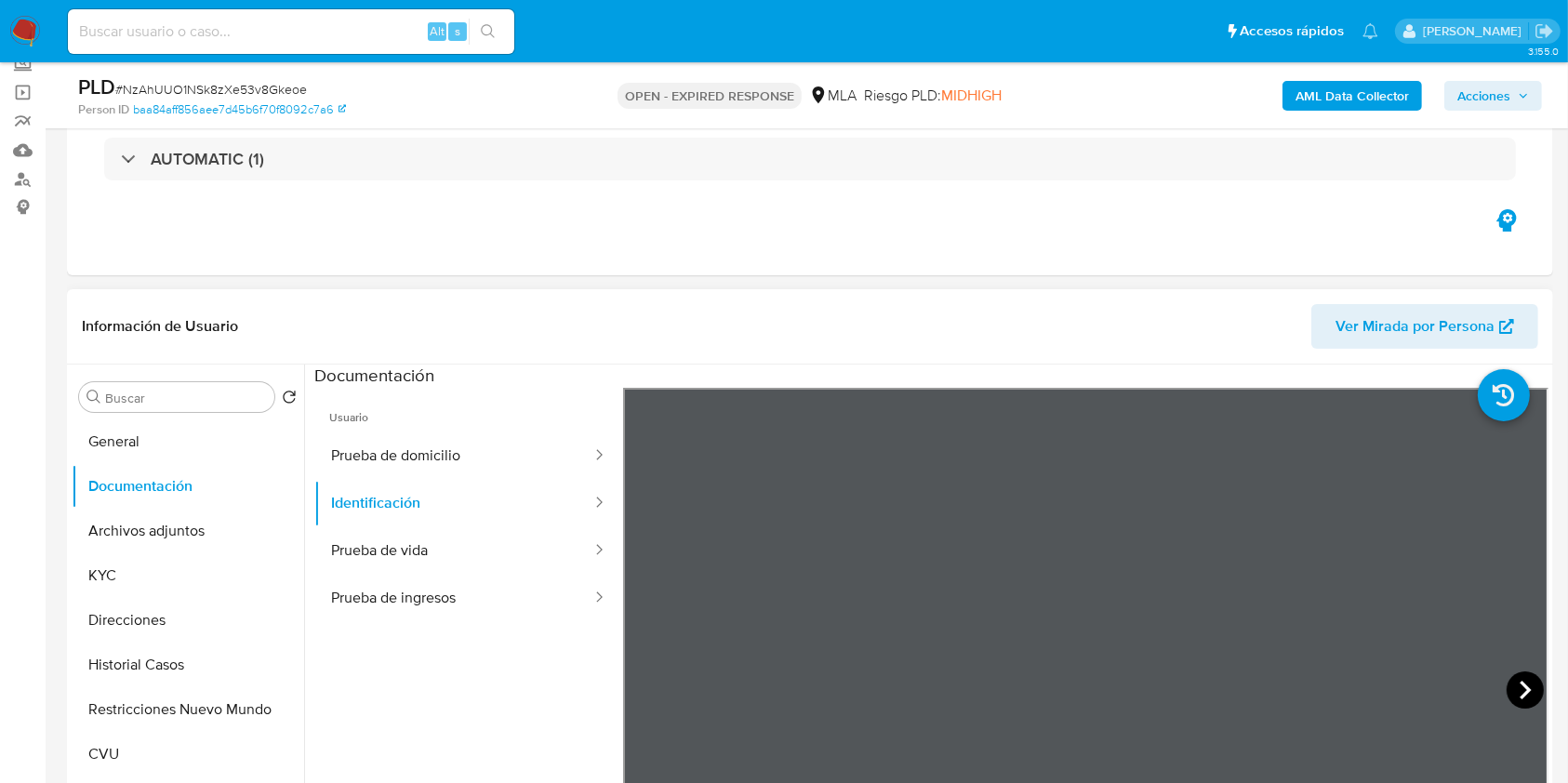
click at [1512, 686] on icon at bounding box center [1525, 690] width 37 height 37
click at [421, 589] on button "Prueba de ingresos" at bounding box center [454, 598] width 279 height 48
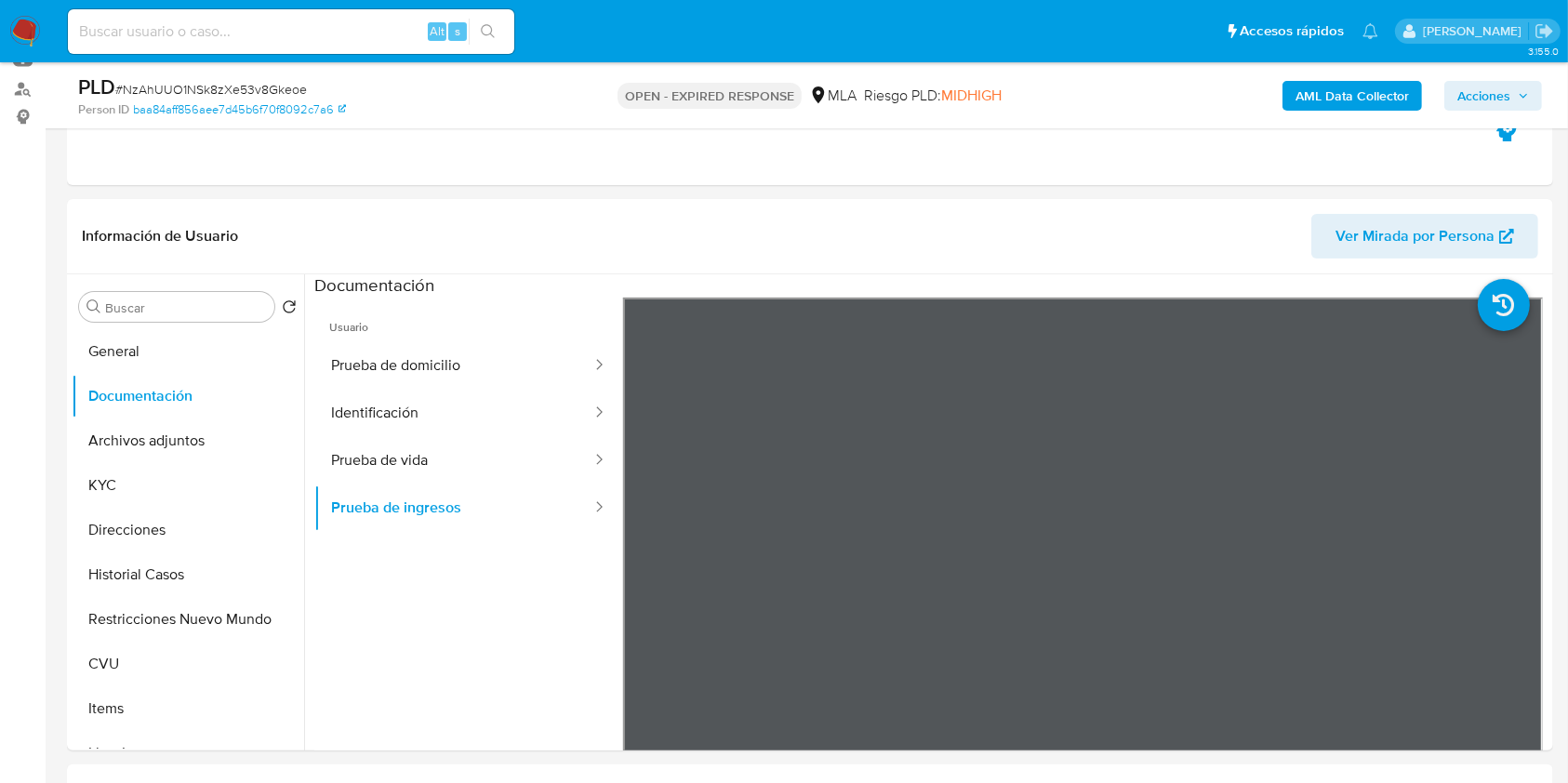
scroll to position [239, 0]
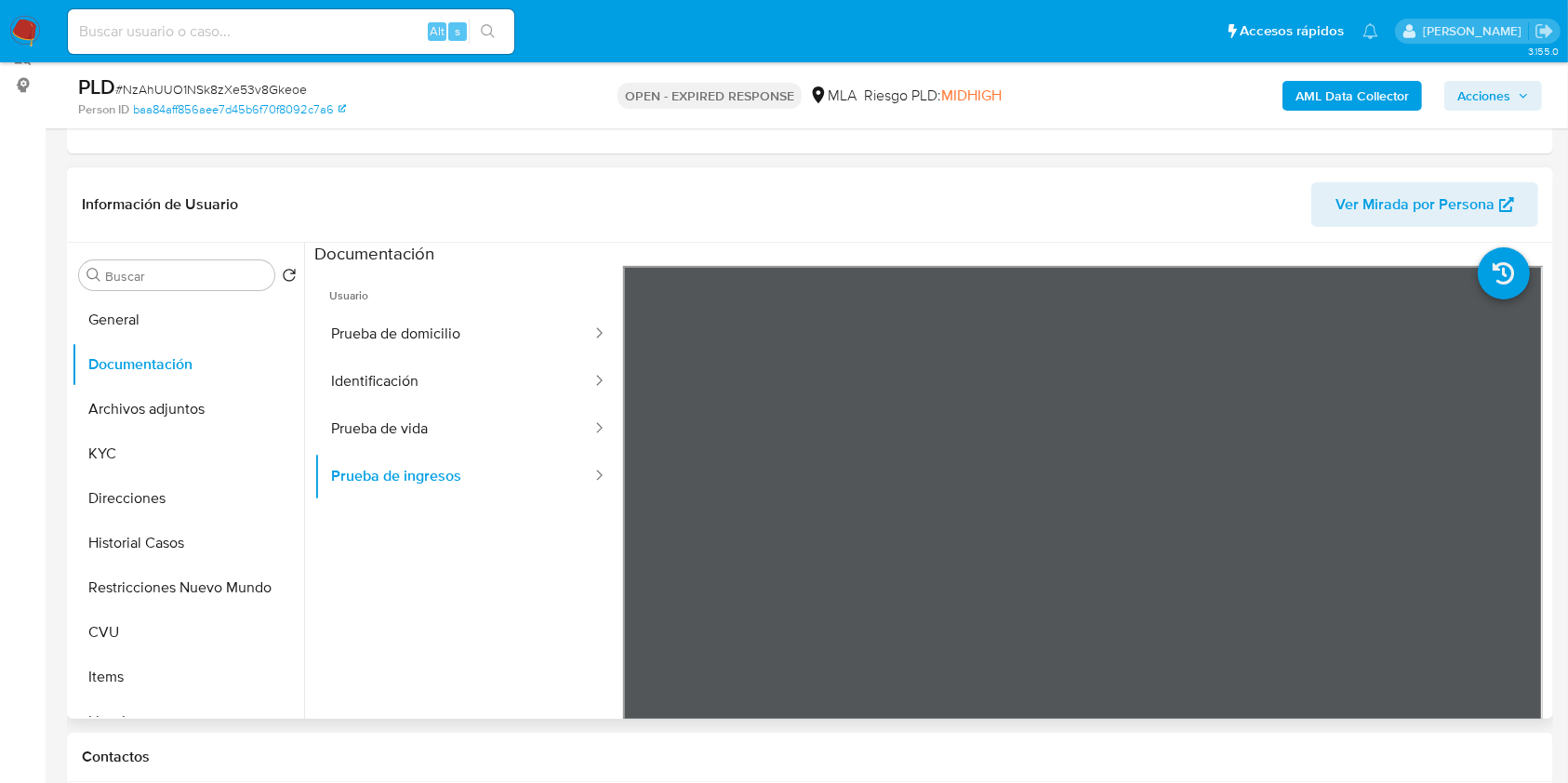
click at [1418, 202] on span "Ver Mirada por Persona" at bounding box center [1415, 205] width 159 height 45
click at [214, 87] on span "# NzAhUUO1NSk8zXe53v8Gkeoe" at bounding box center [211, 89] width 192 height 19
copy span "NzAhUUO1NSk8zXe53v8Gkeoe"
click at [0, 34] on nav "Pausado Ver notificaciones Alt s Accesos rápidos Presiona las siguientes teclas…" at bounding box center [784, 31] width 1568 height 63
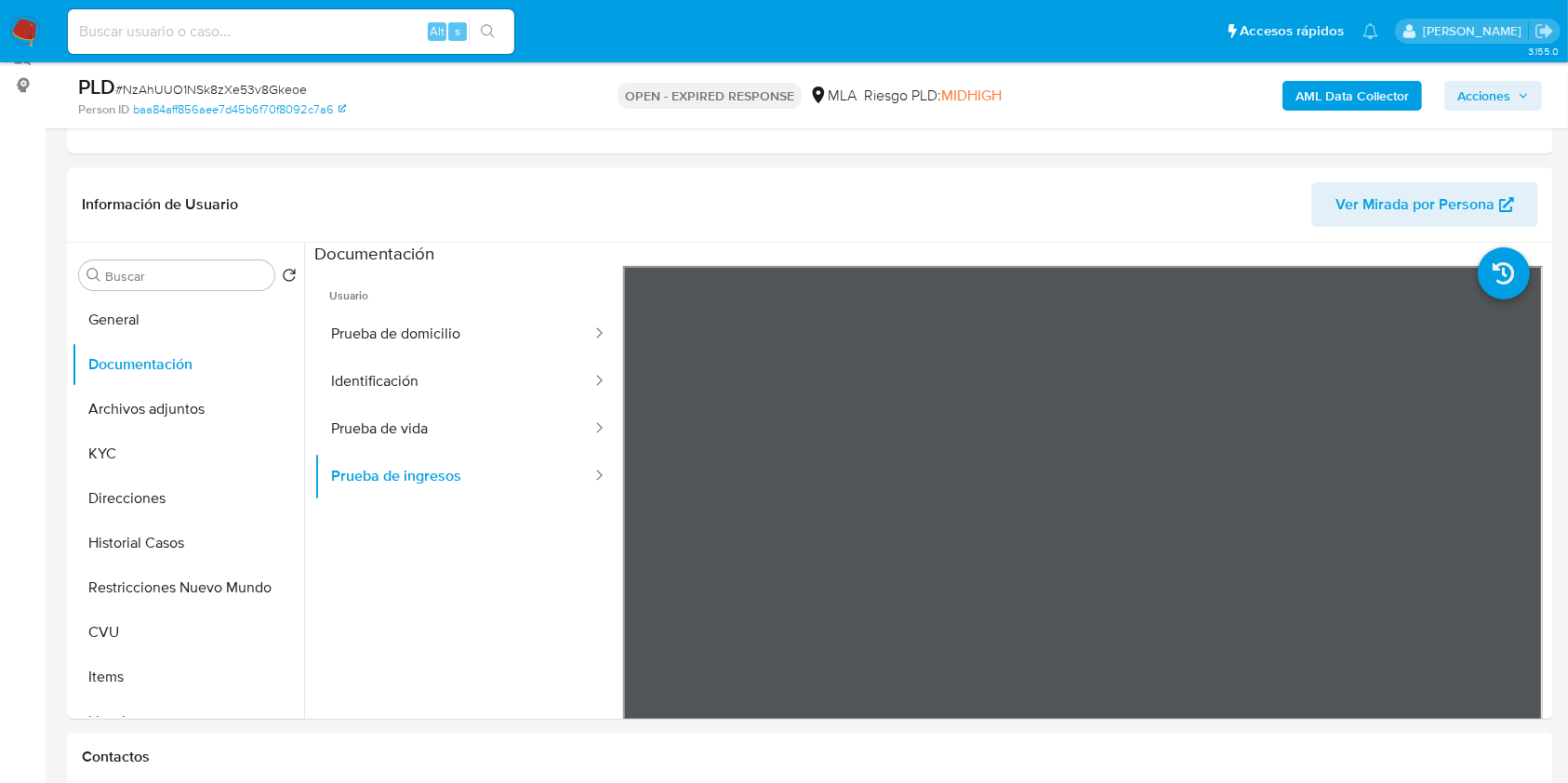
click at [7, 34] on nav "Pausado Ver notificaciones Alt s Accesos rápidos Presiona las siguientes teclas…" at bounding box center [784, 31] width 1568 height 63
click at [23, 32] on img at bounding box center [25, 32] width 32 height 32
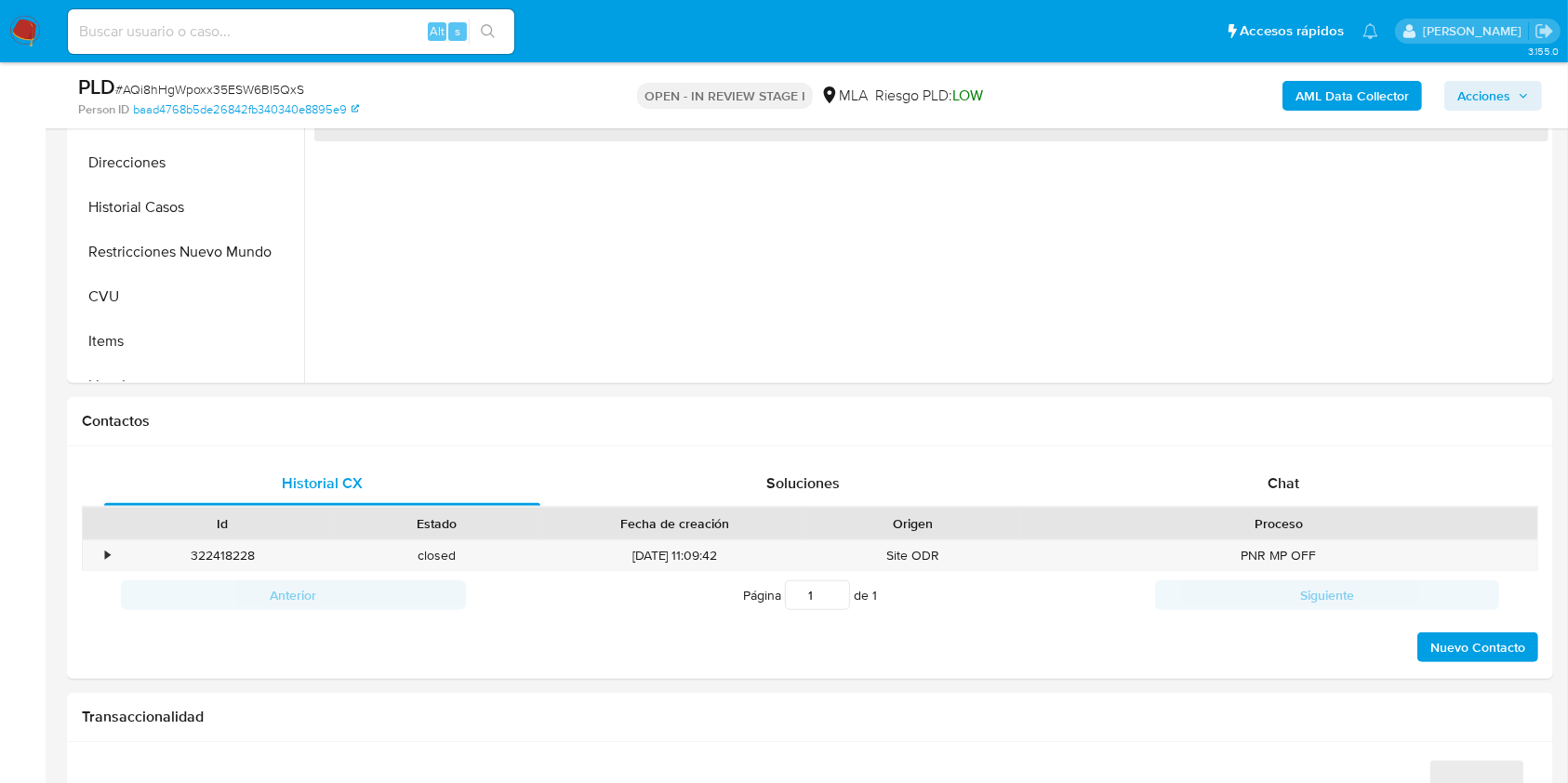
scroll to position [586, 0]
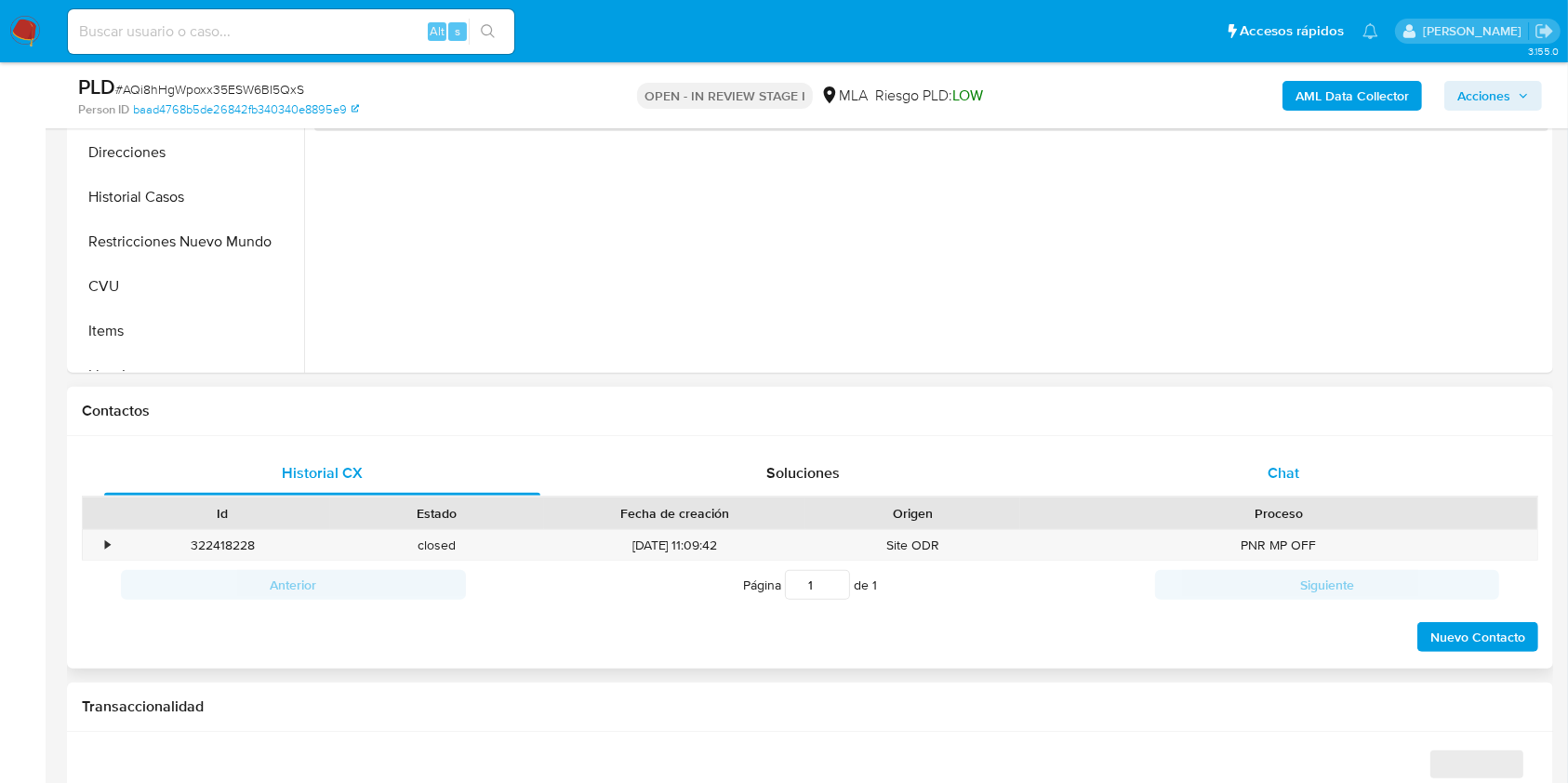
click at [1297, 457] on div "Chat" at bounding box center [1284, 473] width 436 height 45
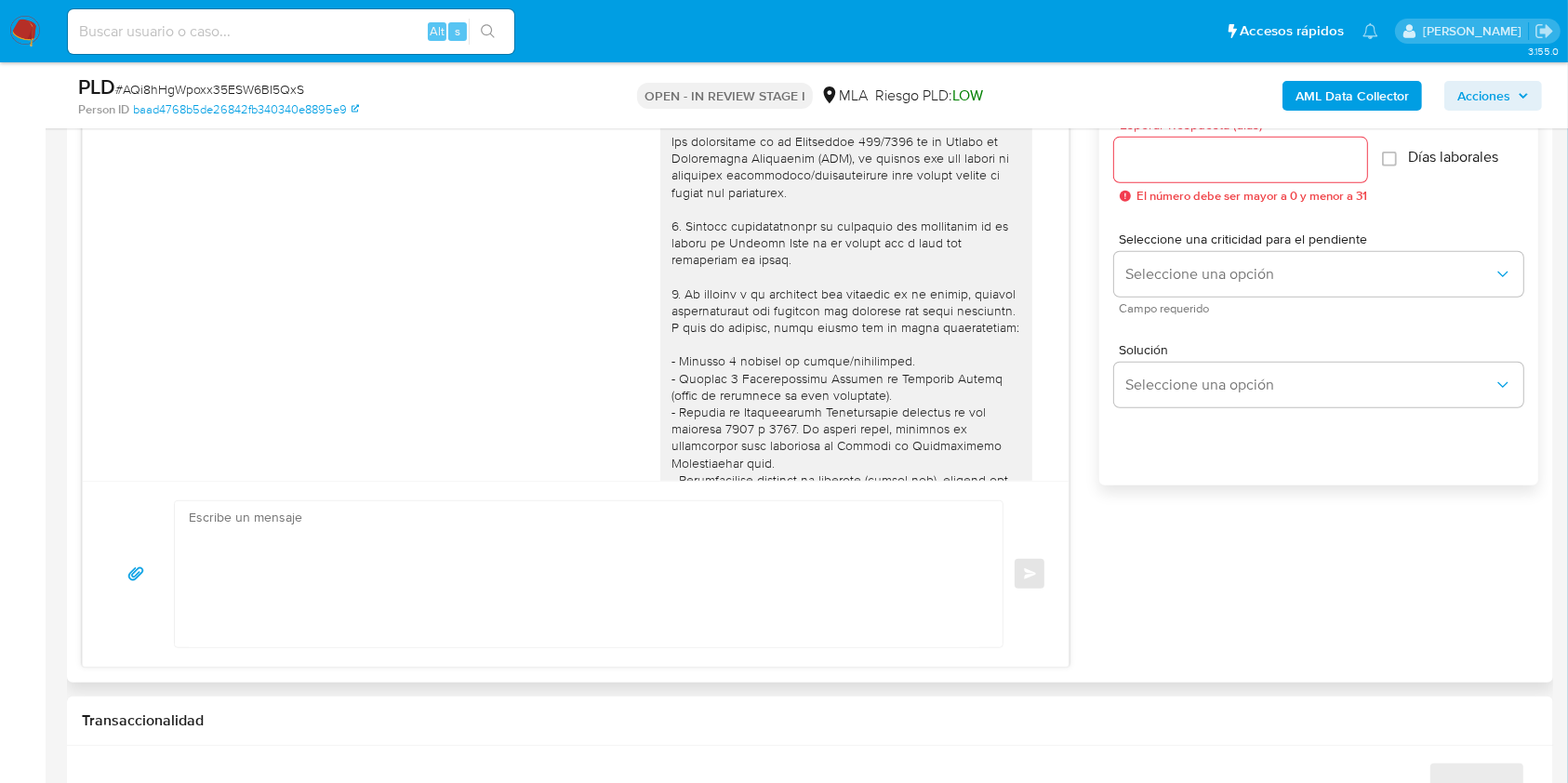
scroll to position [772, 0]
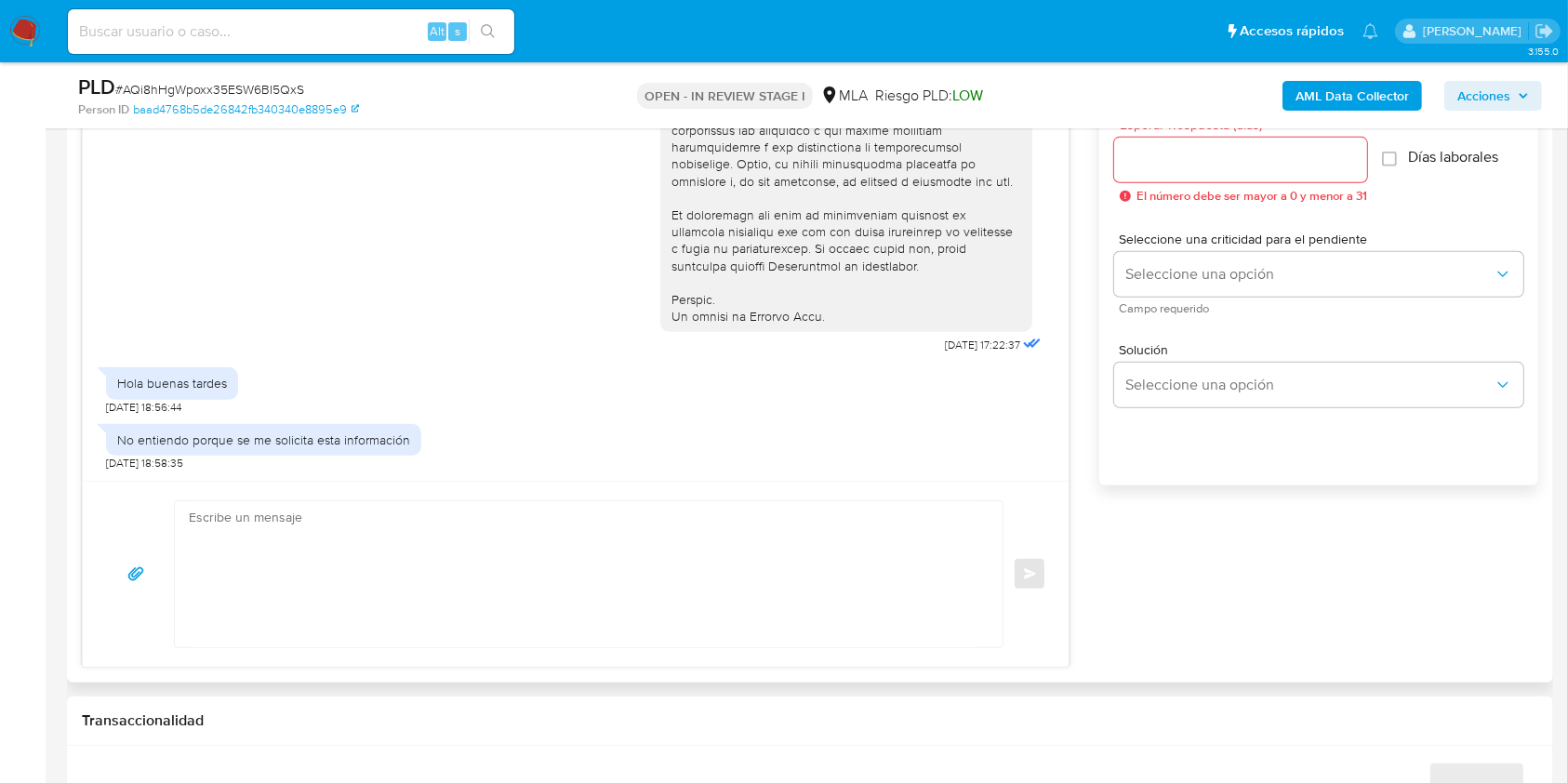
select select "10"
click at [627, 597] on textarea at bounding box center [584, 574] width 791 height 146
paste textarea "Esta solicitud se realiza en cumplimiento de las Resoluciones UIF 200/2024 y 78…"
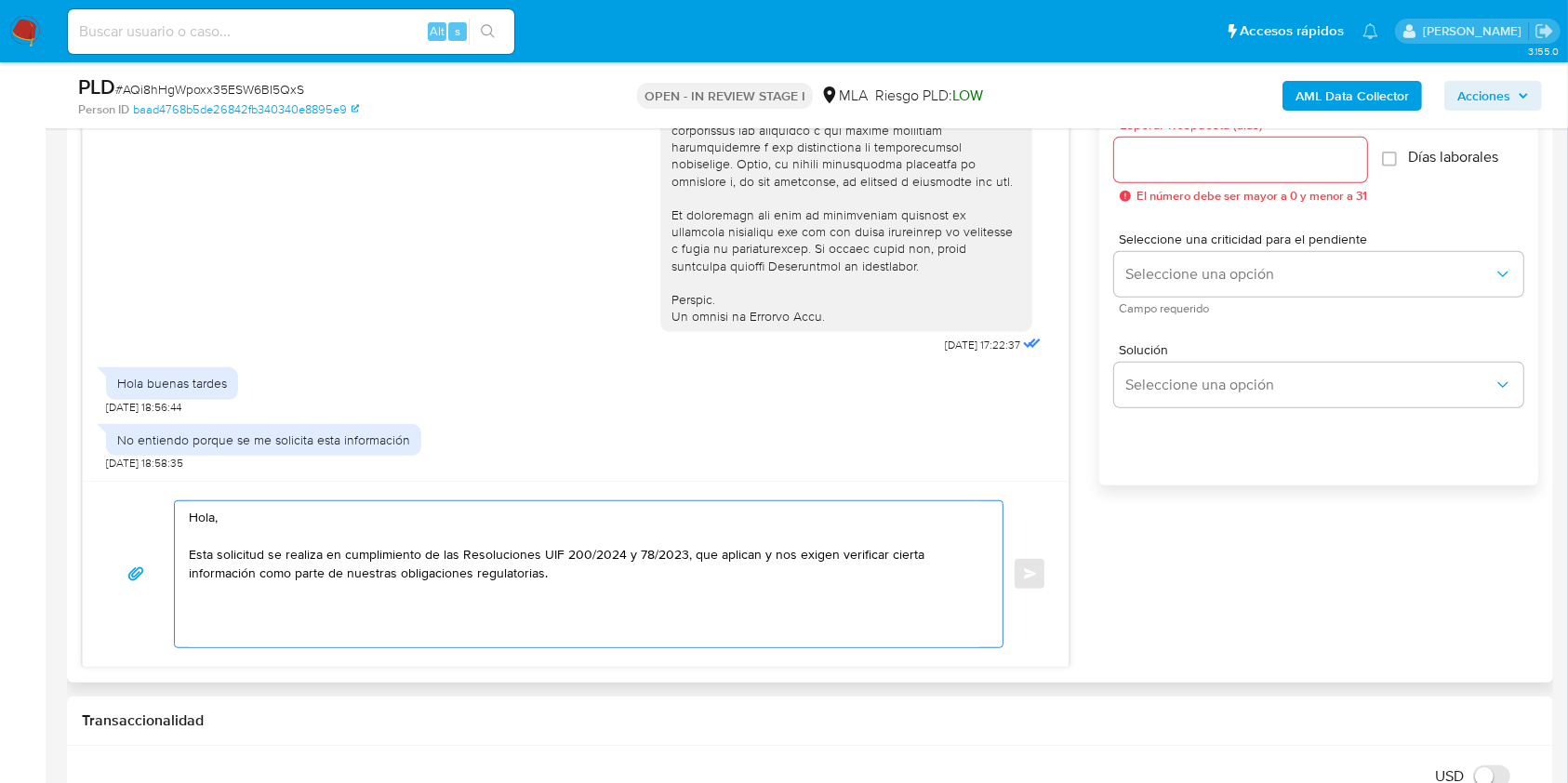
click at [580, 580] on textarea "Hola, Esta solicitud se realiza en cumplimiento de las Resoluciones UIF 200/202…" at bounding box center [584, 574] width 791 height 146
click at [788, 590] on textarea "Hola, Esta solicitud se realiza en cumplimiento de las Resoluciones UIF 200/202…" at bounding box center [584, 574] width 791 height 146
click at [793, 580] on textarea "Hola, Esta solicitud se realiza en cumplimiento de las Resoluciones UIF 200/202…" at bounding box center [584, 574] width 791 height 146
paste textarea "brindes la siguiente información y/o documentación:"
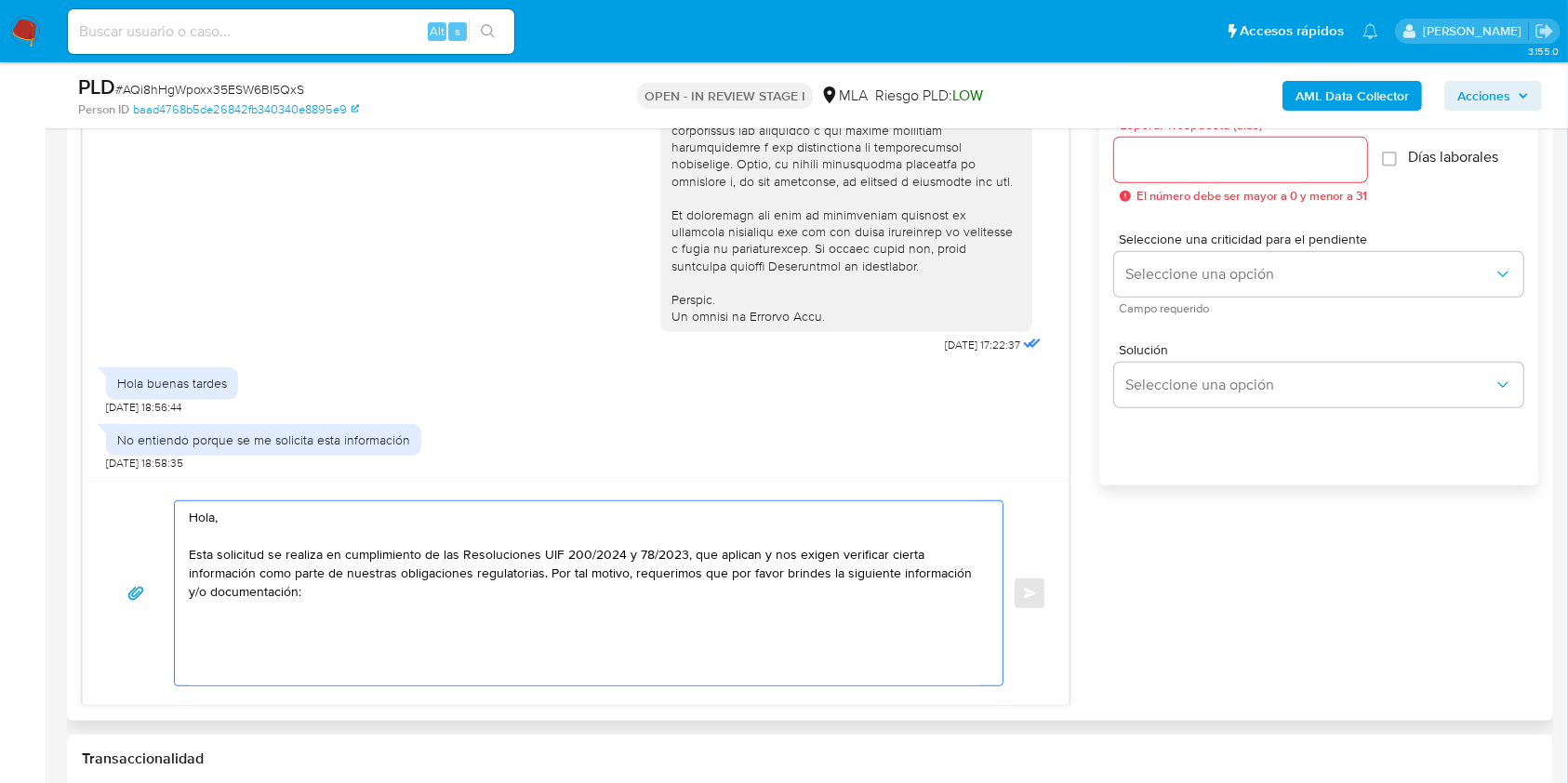
paste textarea "1. Descripción de la actividad: - Detalla la actividad que realizas a través de…"
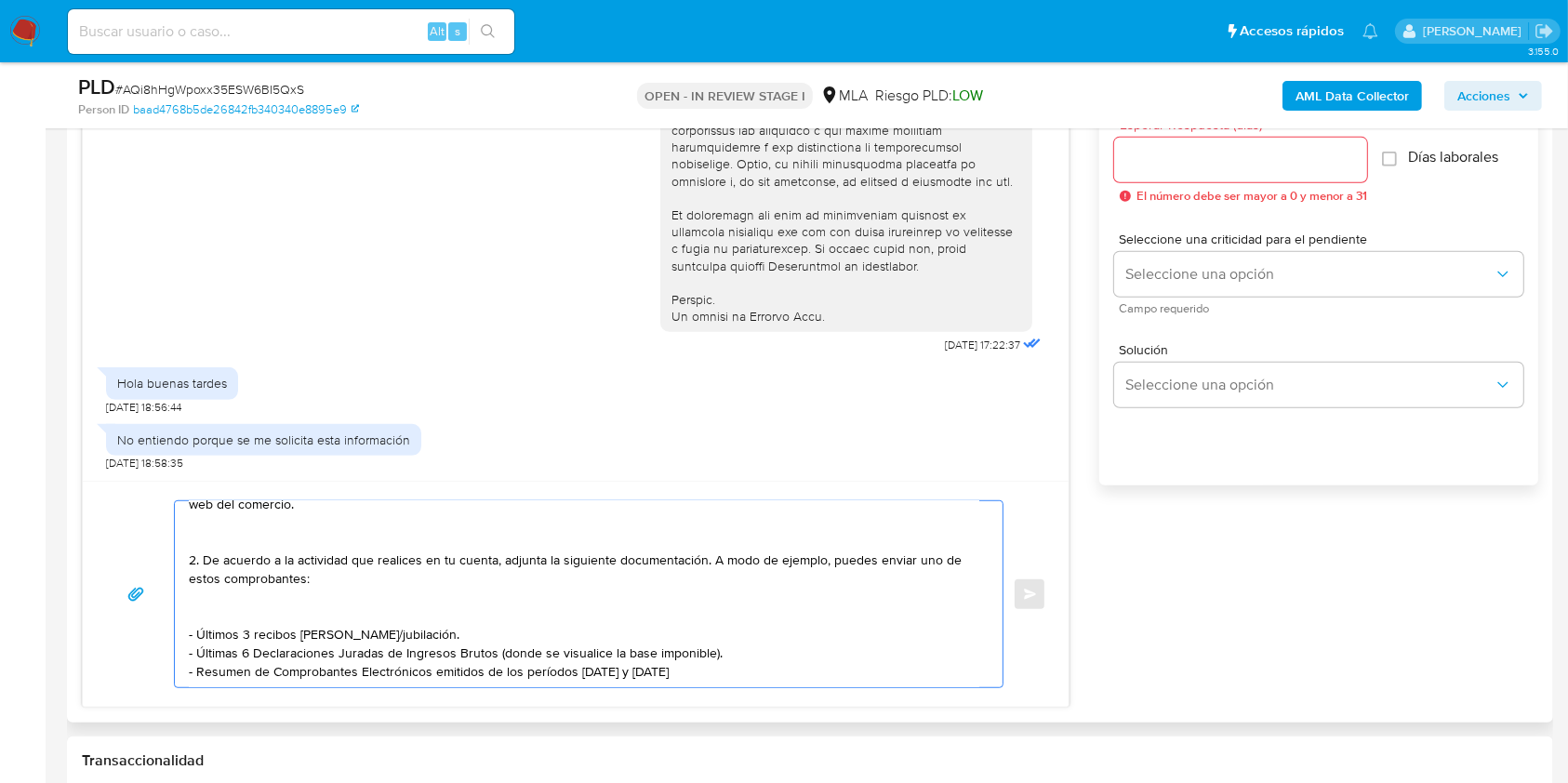
click at [324, 527] on textarea "Hola, Esta solicitud se realiza en cumplimiento de las Resoluciones UIF 200/202…" at bounding box center [584, 594] width 791 height 186
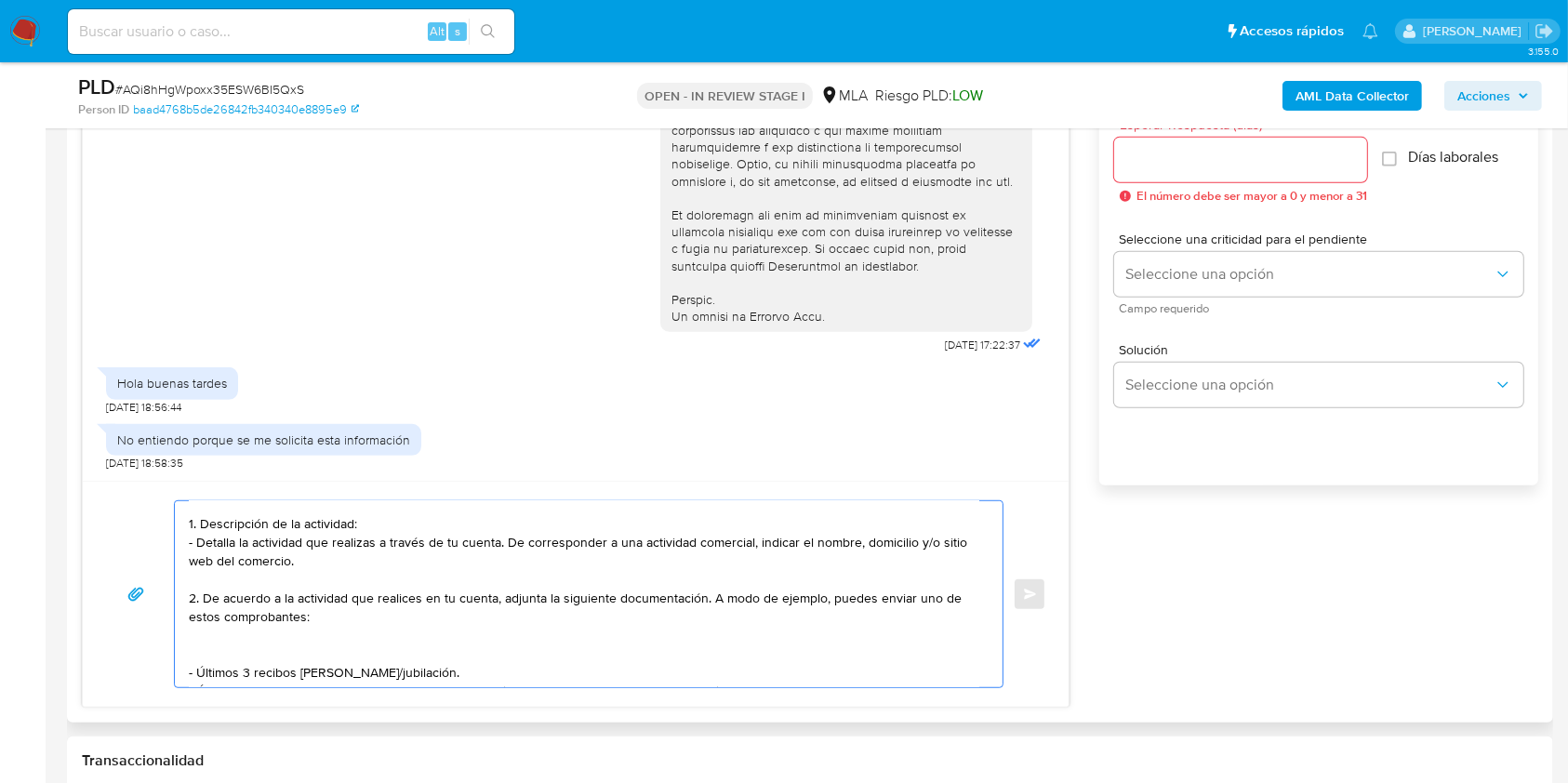
scroll to position [124, 0]
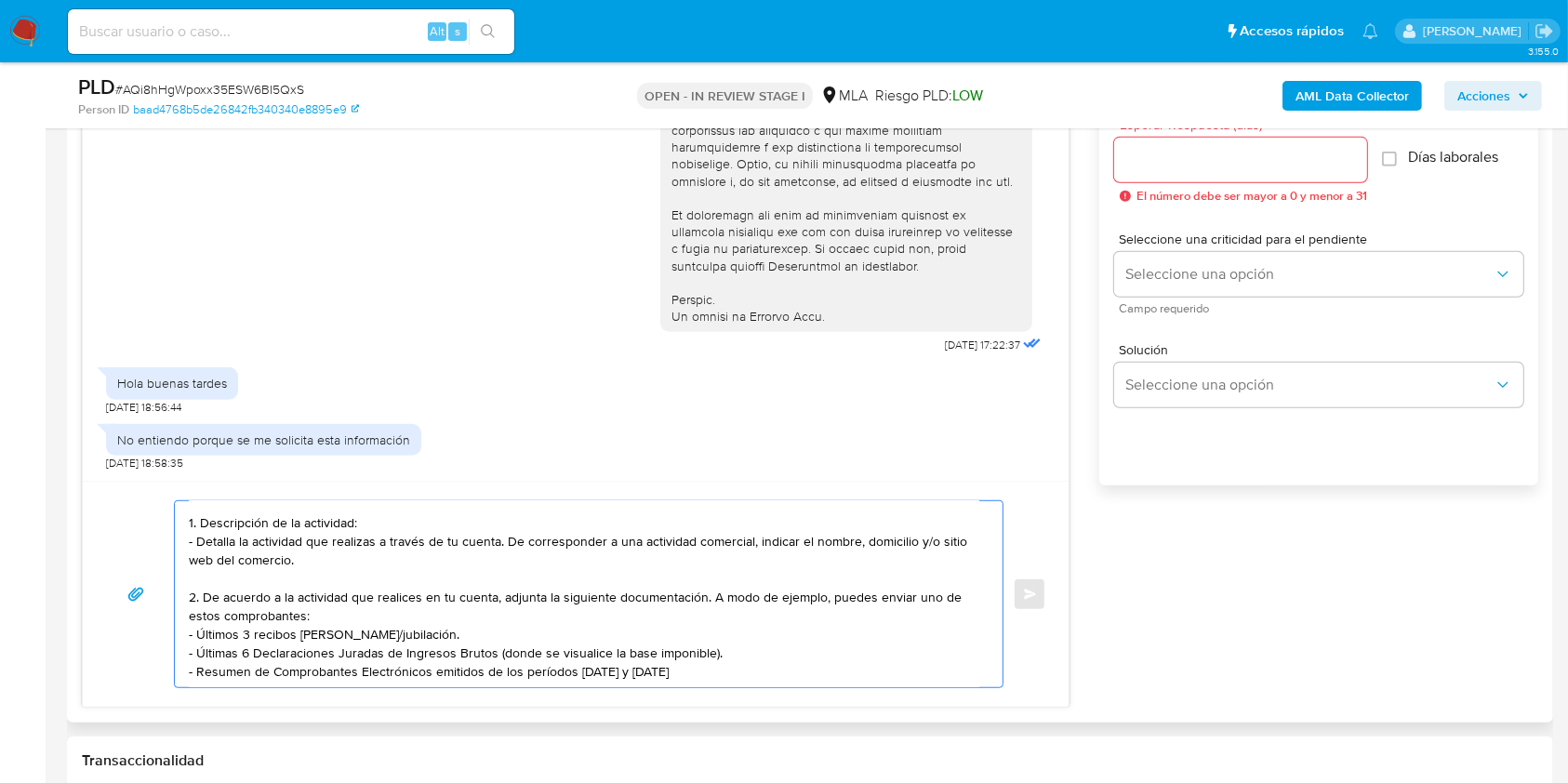
drag, startPoint x: 703, startPoint y: 584, endPoint x: 551, endPoint y: 579, distance: 152.1
click at [551, 579] on textarea "Hola, Esta solicitud se realiza en cumplimiento de las Resoluciones UIF 200/202…" at bounding box center [584, 594] width 791 height 186
click at [696, 651] on textarea "Hola, Esta solicitud se realiza en cumplimiento de las Resoluciones UIF 200/202…" at bounding box center [584, 594] width 791 height 186
paste textarea "3. Proporciona el vínculo con las siguientes contrapartes con las que operaste,…"
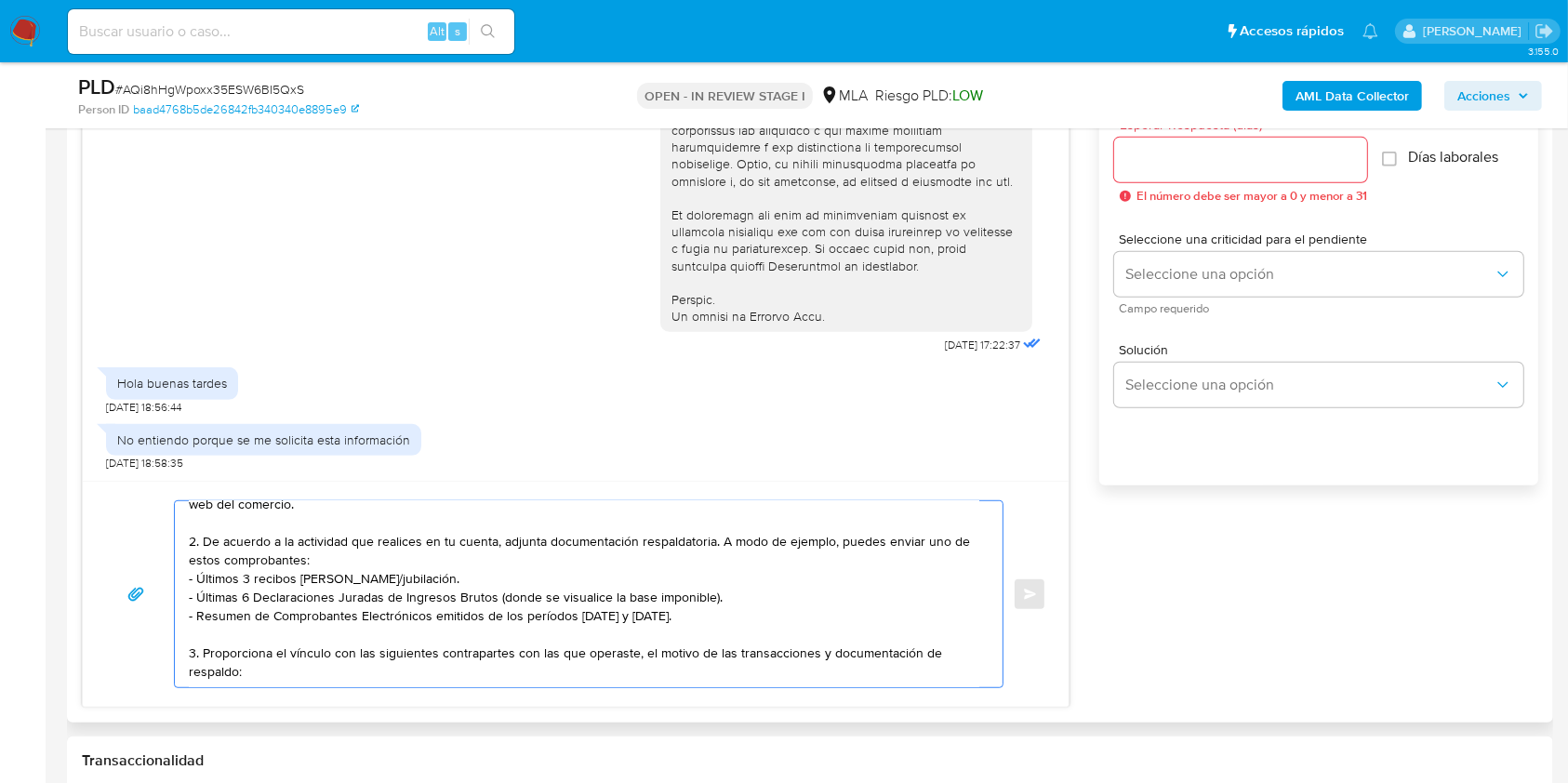
scroll to position [181, 0]
paste textarea "- Nicolas Santiago Badel - CUIT 20310611000 (ACTIVIDAD: Cultivo de algodón / Cu…"
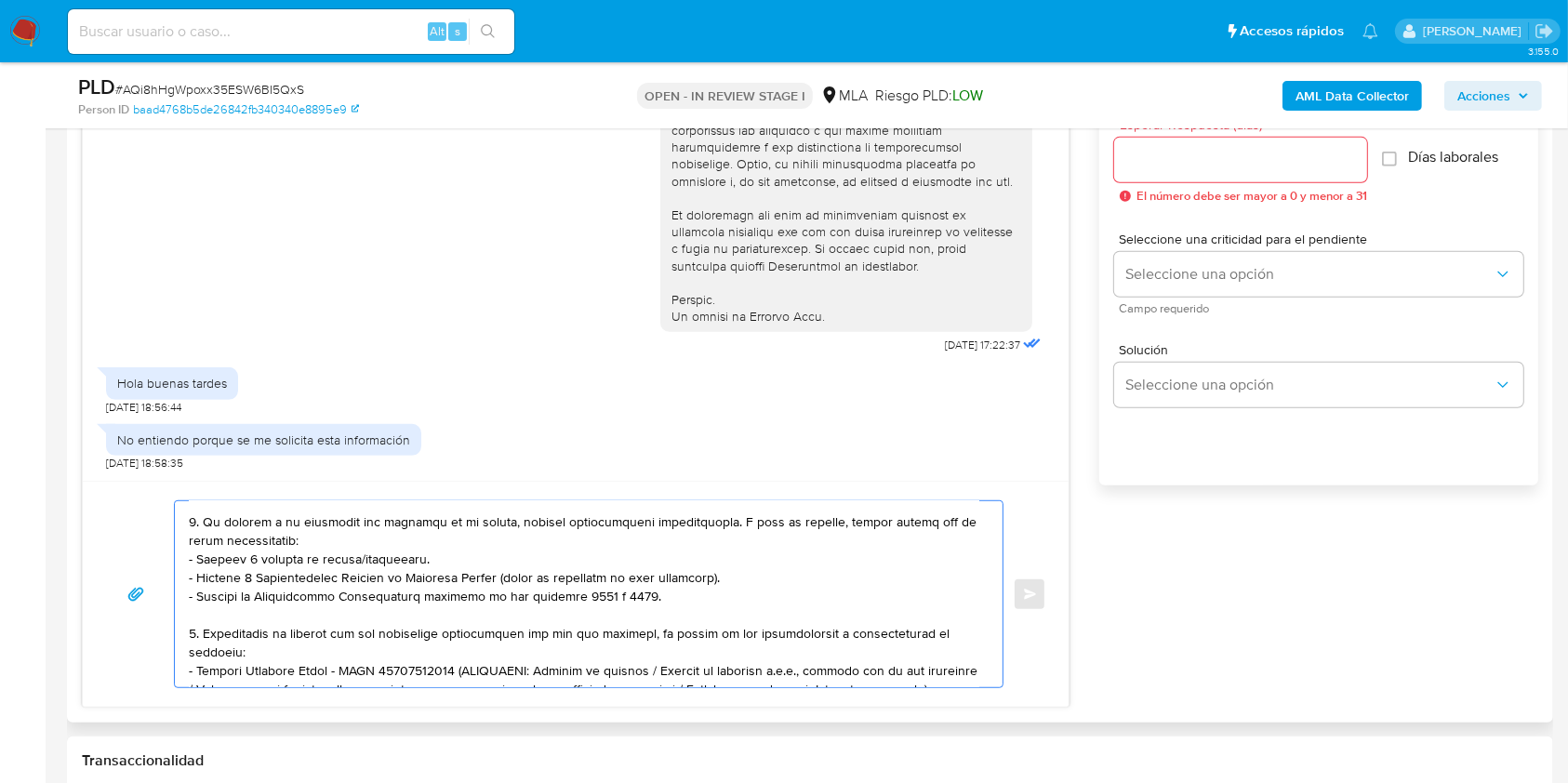
scroll to position [314, 0]
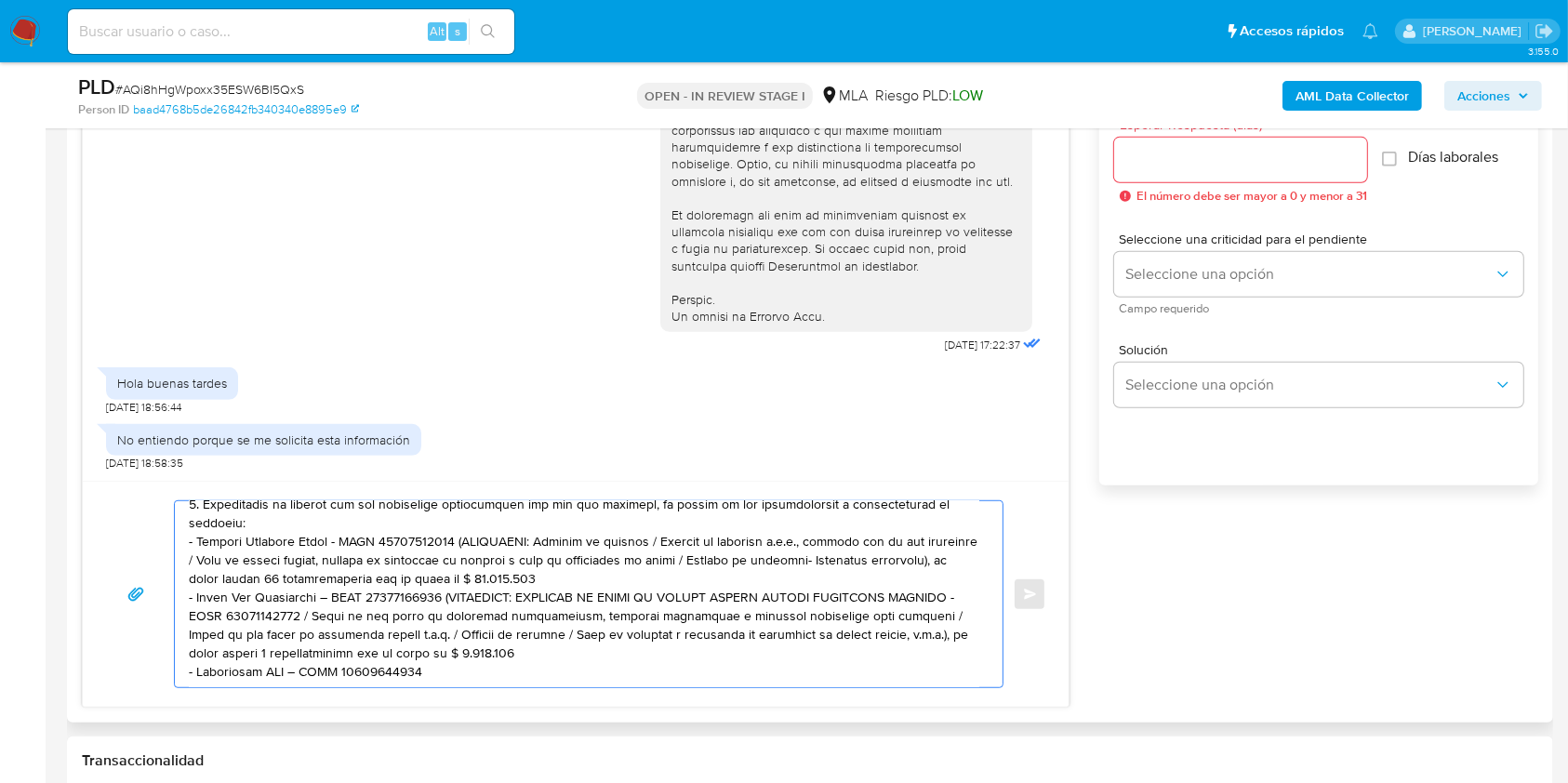
drag, startPoint x: 541, startPoint y: 660, endPoint x: 438, endPoint y: 601, distance: 118.7
click at [438, 601] on textarea at bounding box center [584, 594] width 791 height 186
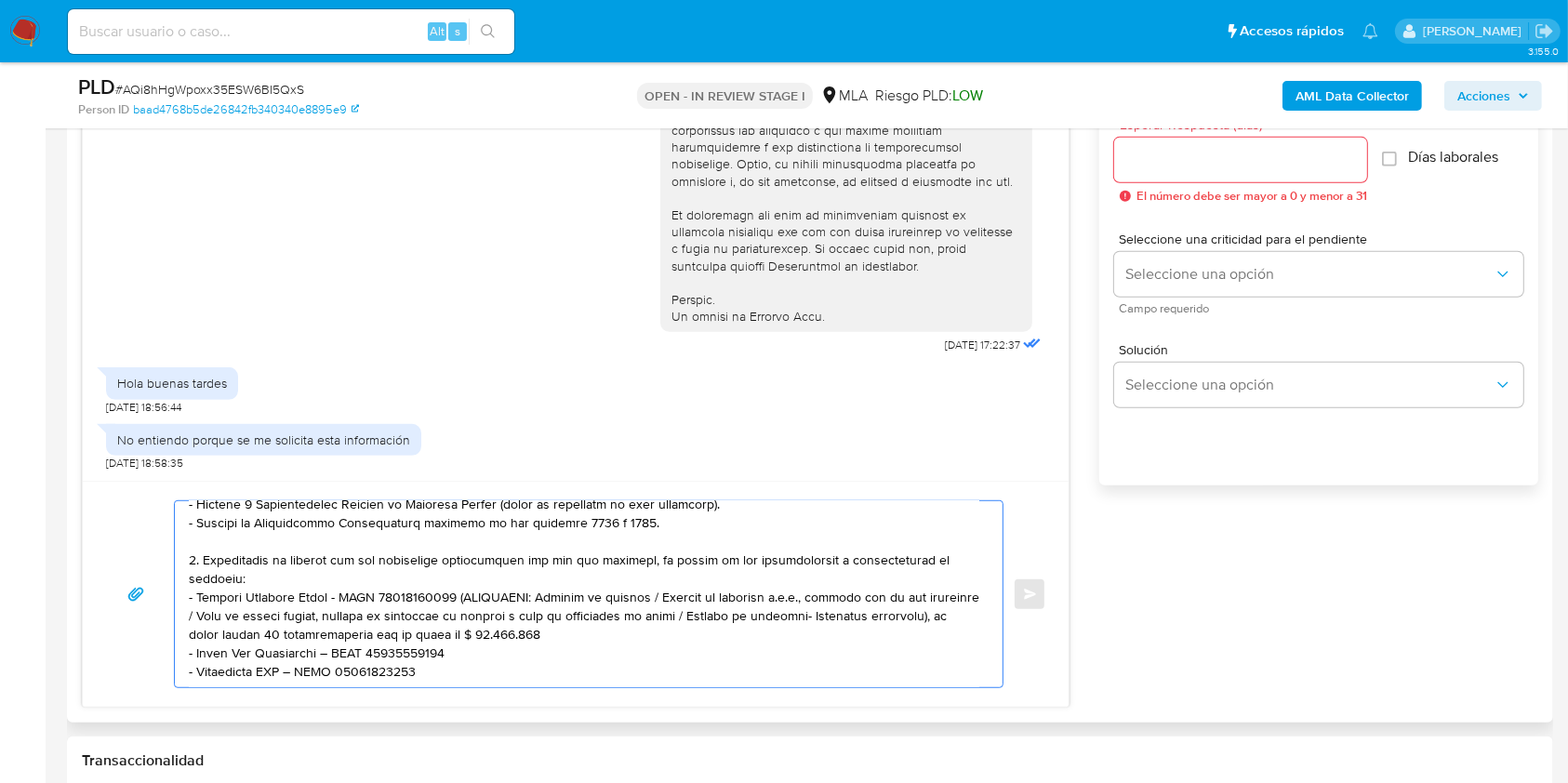
drag, startPoint x: 537, startPoint y: 582, endPoint x: 446, endPoint y: 539, distance: 100.6
click at [446, 539] on textarea at bounding box center [584, 594] width 791 height 186
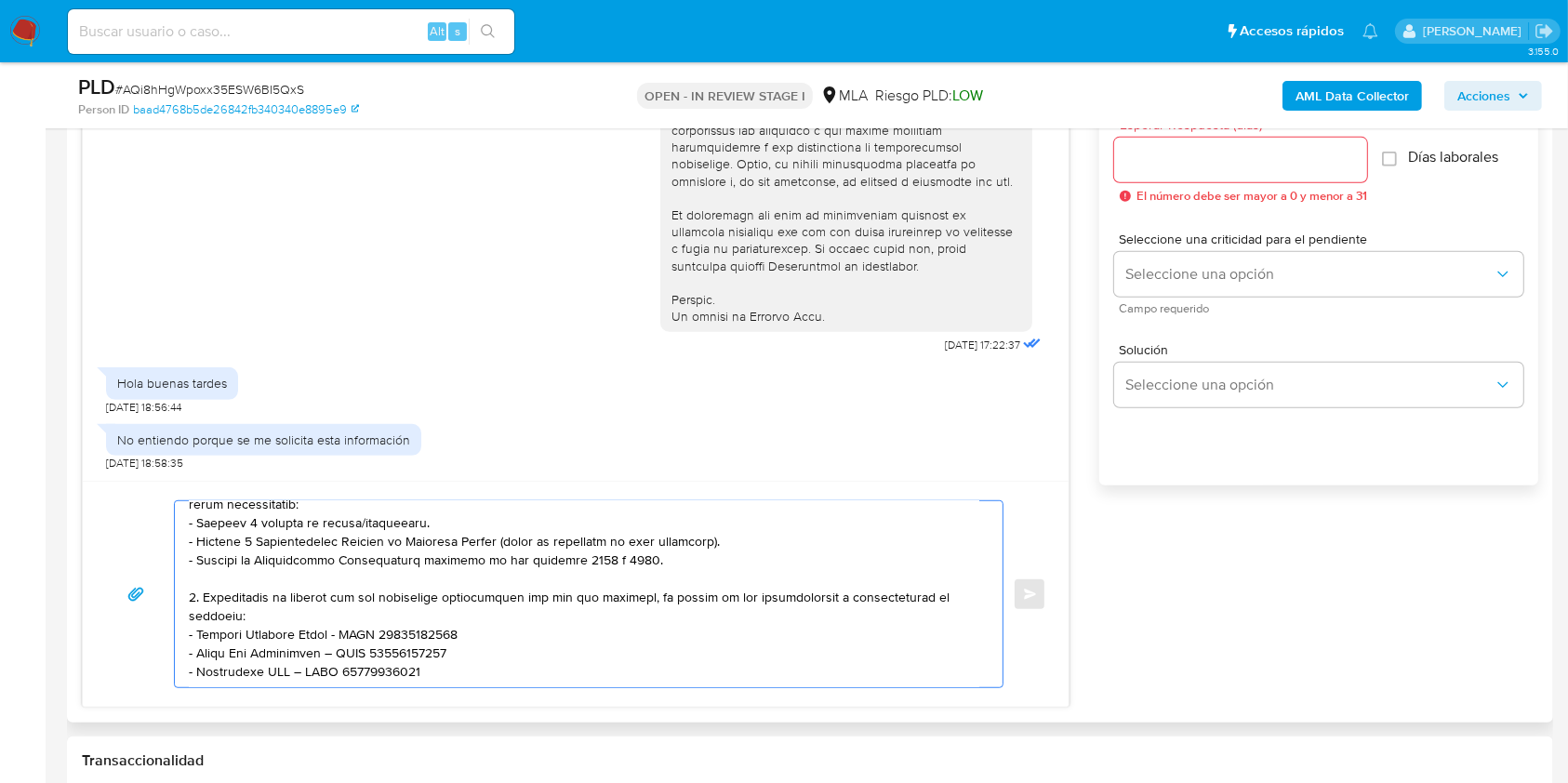
scroll to position [302, 0]
click at [563, 611] on textarea at bounding box center [584, 594] width 791 height 186
paste textarea "- Marcelo German Shultz Galeano - CUIT 20356883234 (ACTIVIDAD: Cultivo de algod…"
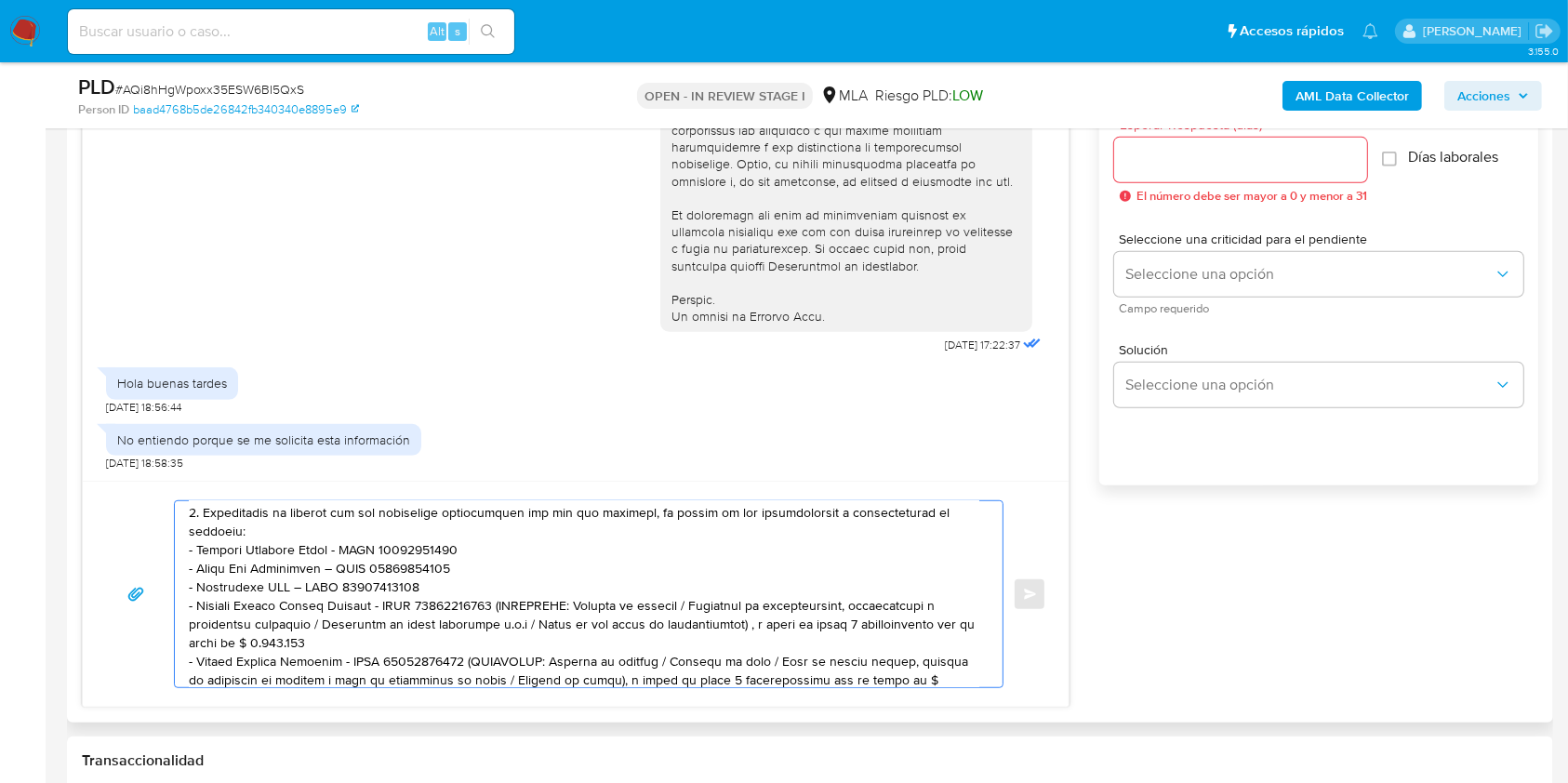
scroll to position [334, 0]
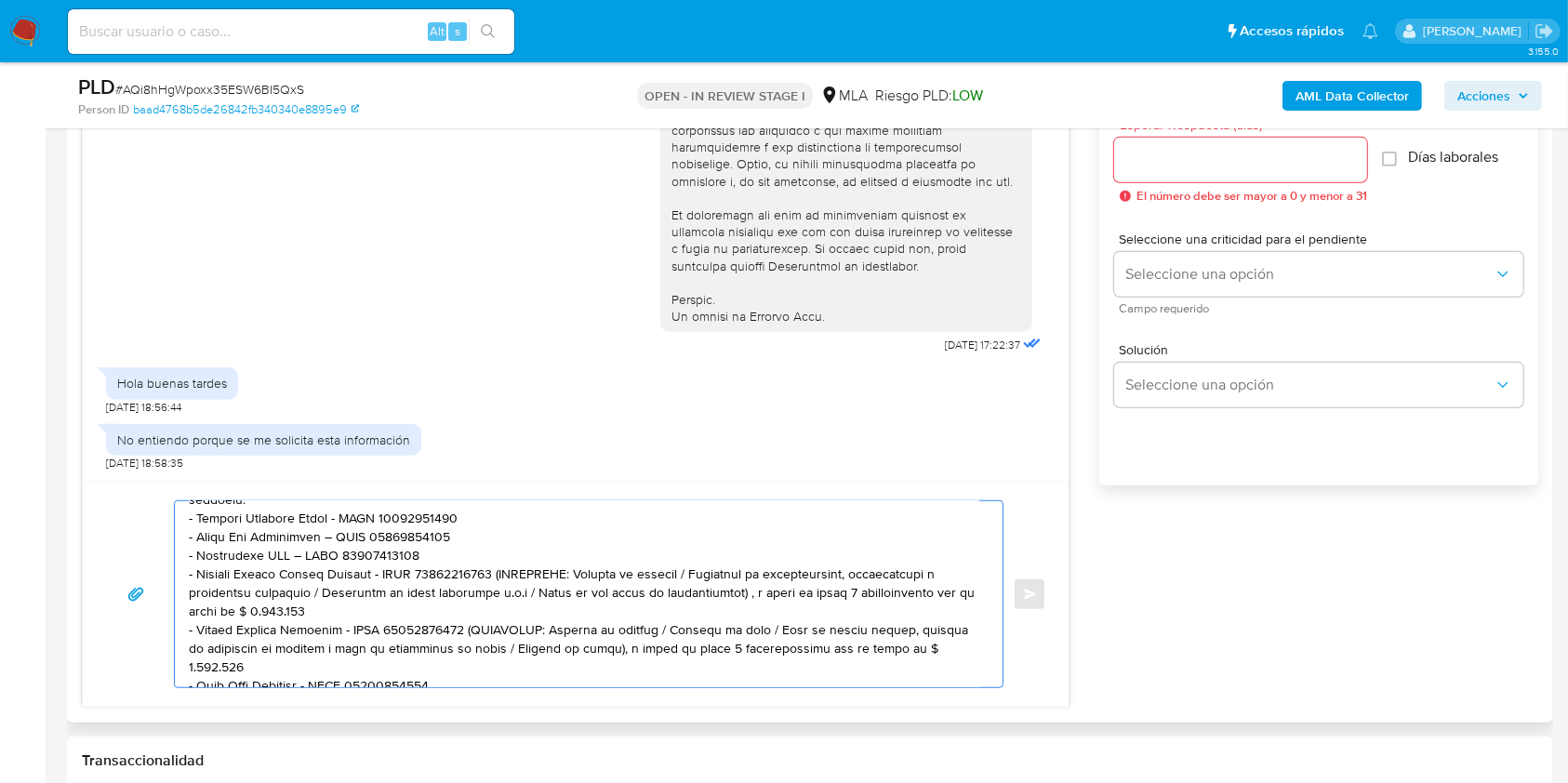
click at [469, 674] on textarea at bounding box center [584, 594] width 791 height 186
drag, startPoint x: 942, startPoint y: 652, endPoint x: 464, endPoint y: 635, distance: 478.3
click at [464, 635] on textarea at bounding box center [584, 594] width 791 height 186
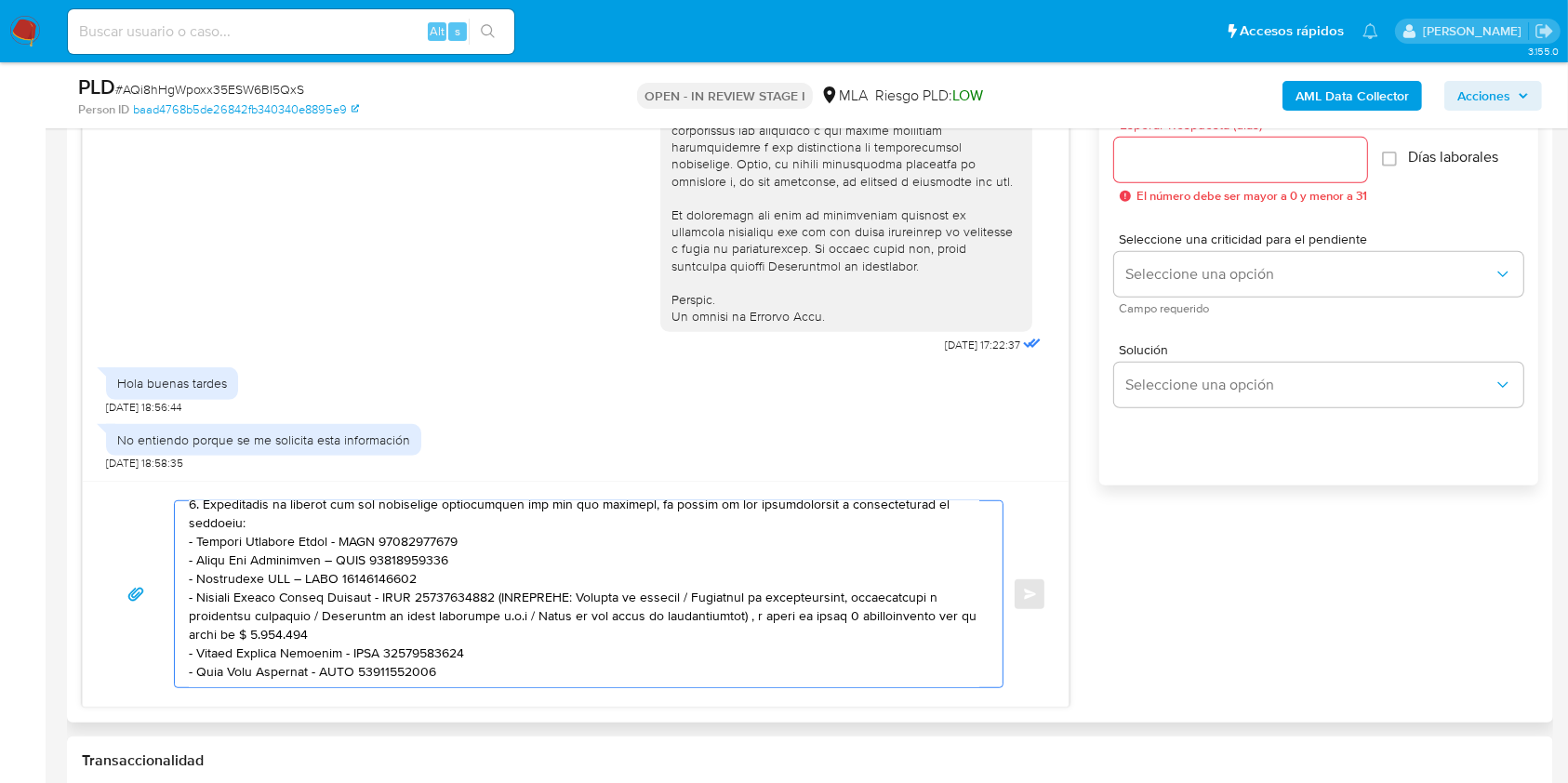
drag, startPoint x: 469, startPoint y: 619, endPoint x: 507, endPoint y: 578, distance: 55.9
click at [507, 578] on textarea at bounding box center [584, 594] width 791 height 186
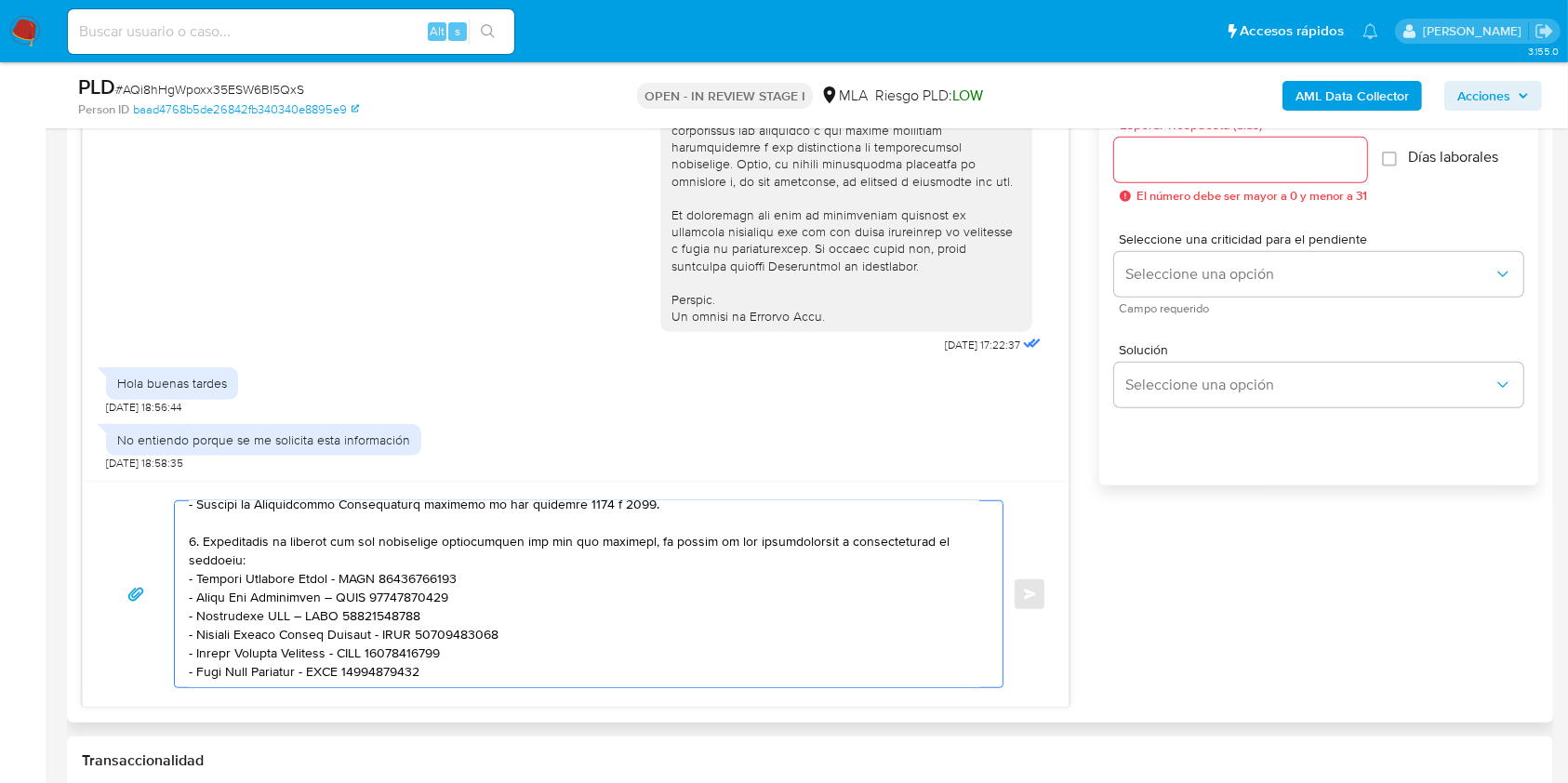
click at [609, 643] on textarea at bounding box center [584, 594] width 791 height 186
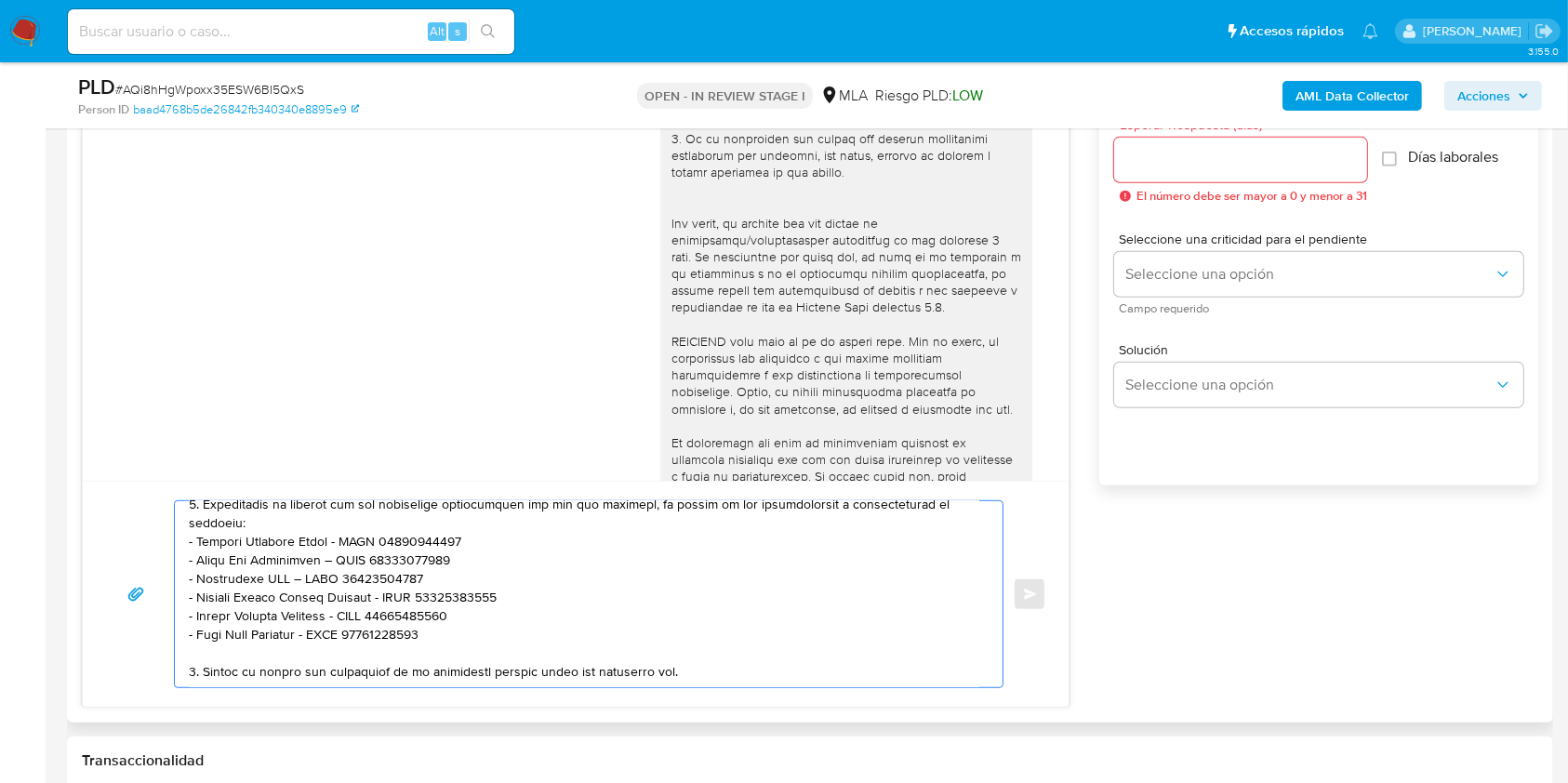
scroll to position [507, 0]
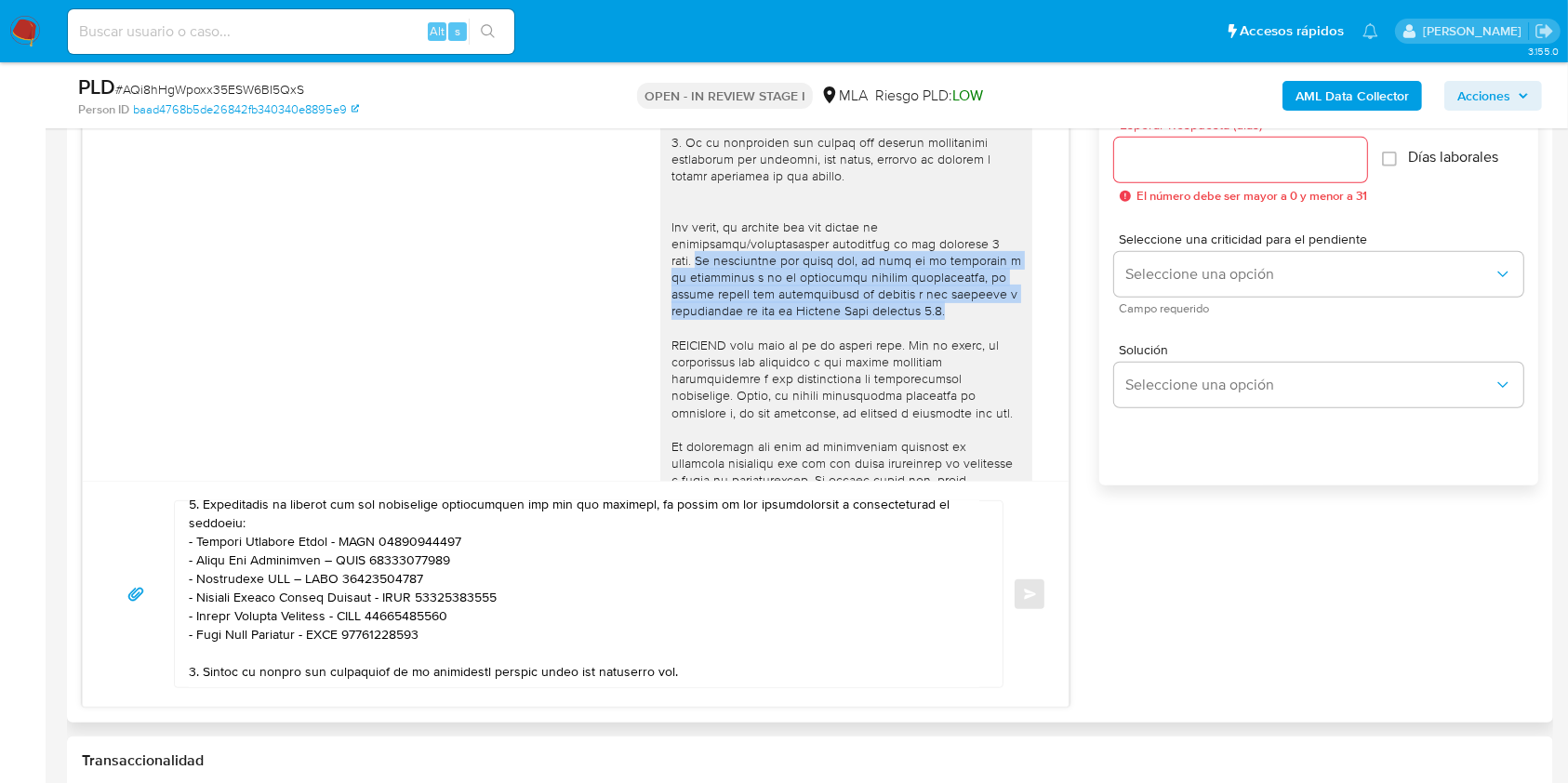
drag, startPoint x: 957, startPoint y: 324, endPoint x: 649, endPoint y: 279, distance: 311.3
click at [661, 279] on div at bounding box center [847, 75] width 372 height 979
copy div "Es importante que sepas que, en caso de no responder a lo solicitado o si lo pr…"
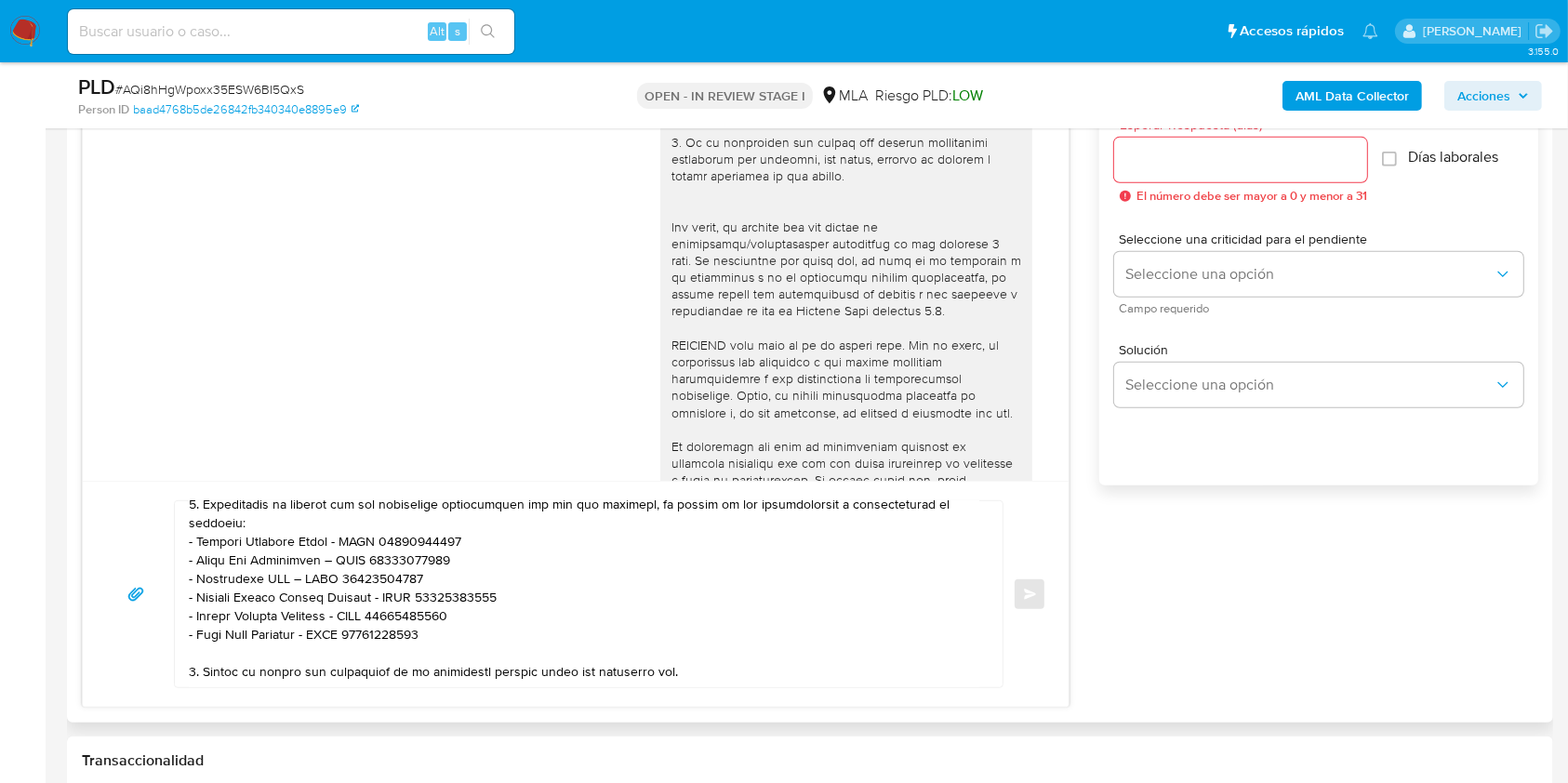
click at [714, 666] on textarea at bounding box center [584, 594] width 791 height 186
paste textarea "Es importante que sepas que, en caso de no responder a lo solicitado o si lo pr…"
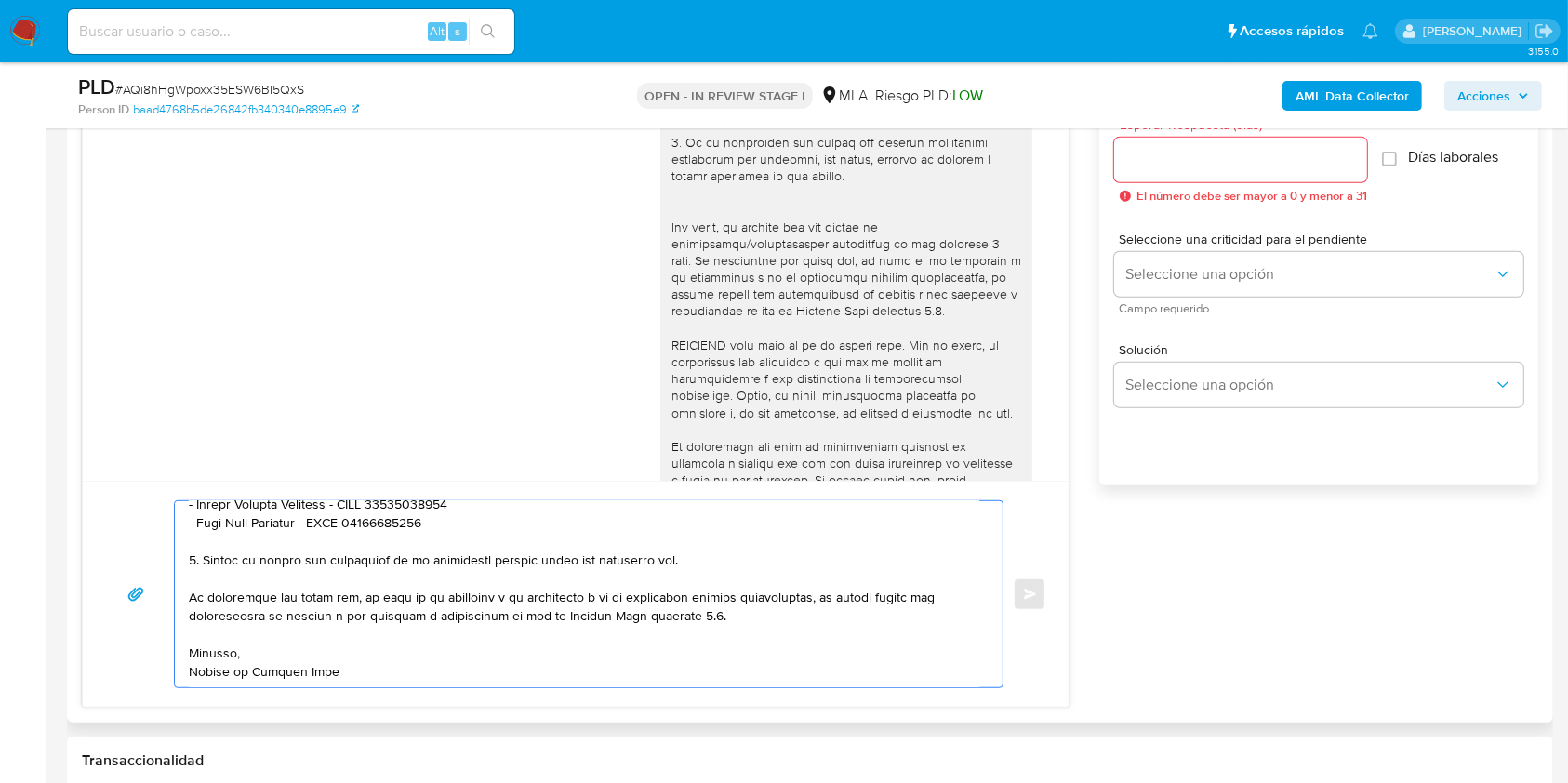
scroll to position [447, 0]
type textarea "Hola, Esta solicitud se realiza en cumplimiento de las Resoluciones UIF 200/202…"
click at [1154, 177] on div at bounding box center [1241, 160] width 253 height 45
click at [1153, 175] on div at bounding box center [1241, 160] width 253 height 45
click at [1155, 161] on input "Esperar Respuesta (días)" at bounding box center [1241, 160] width 253 height 24
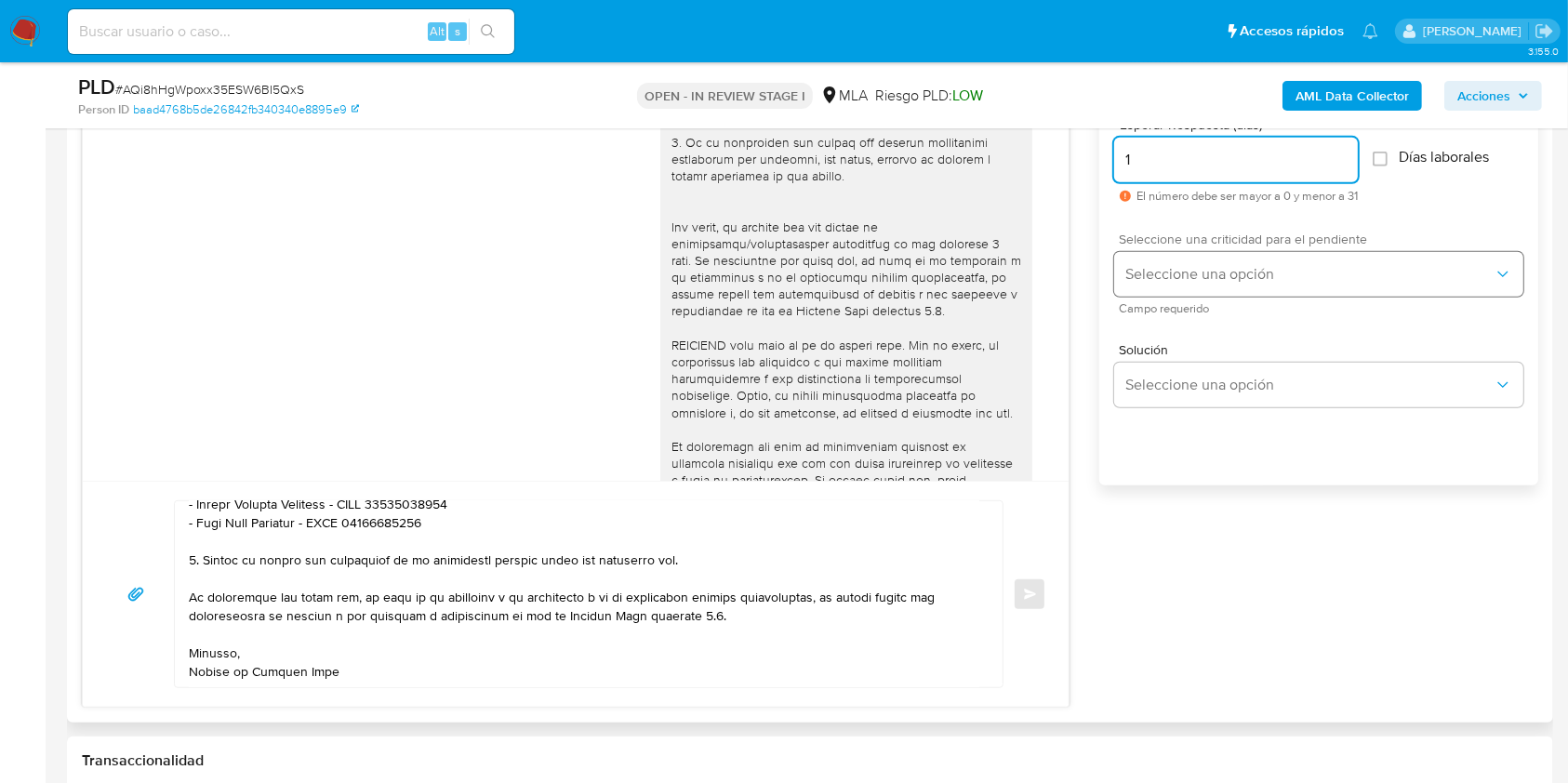
type input "1"
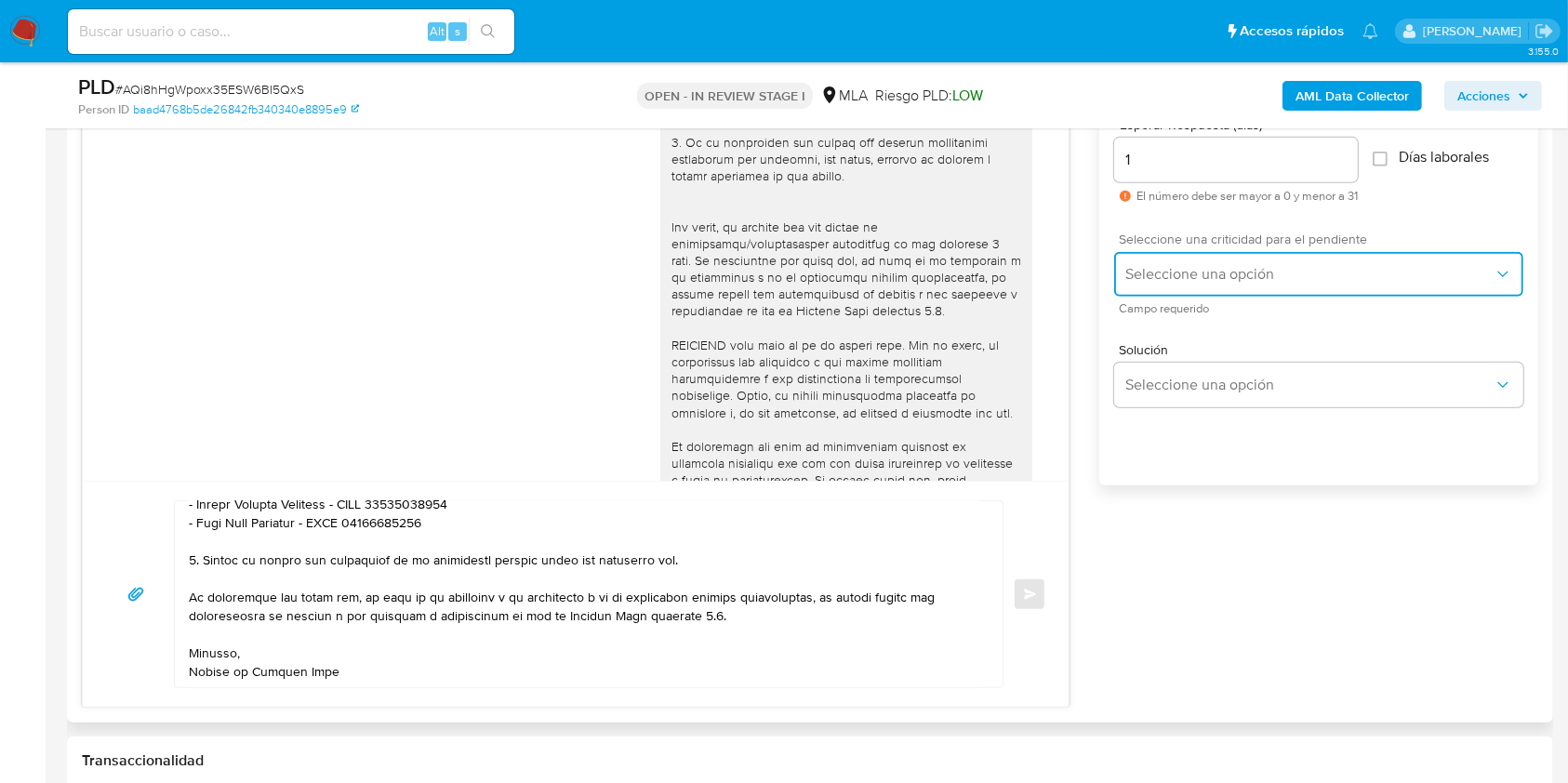
click at [1141, 279] on span "Seleccione una opción" at bounding box center [1310, 274] width 369 height 19
click at [1152, 278] on span "Seleccione una opción" at bounding box center [1310, 274] width 369 height 19
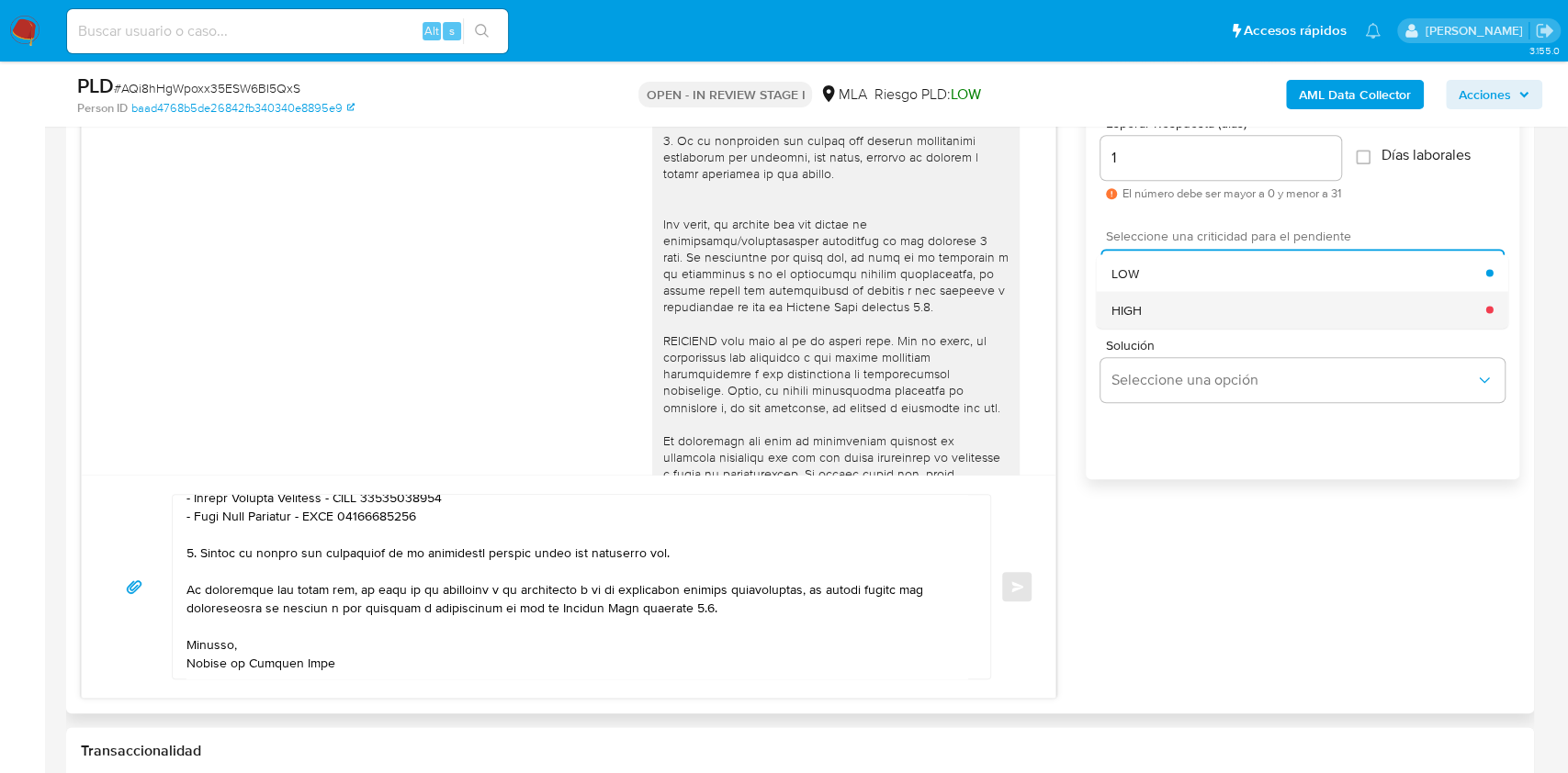
click at [1140, 311] on span "HIGH" at bounding box center [1126, 309] width 30 height 17
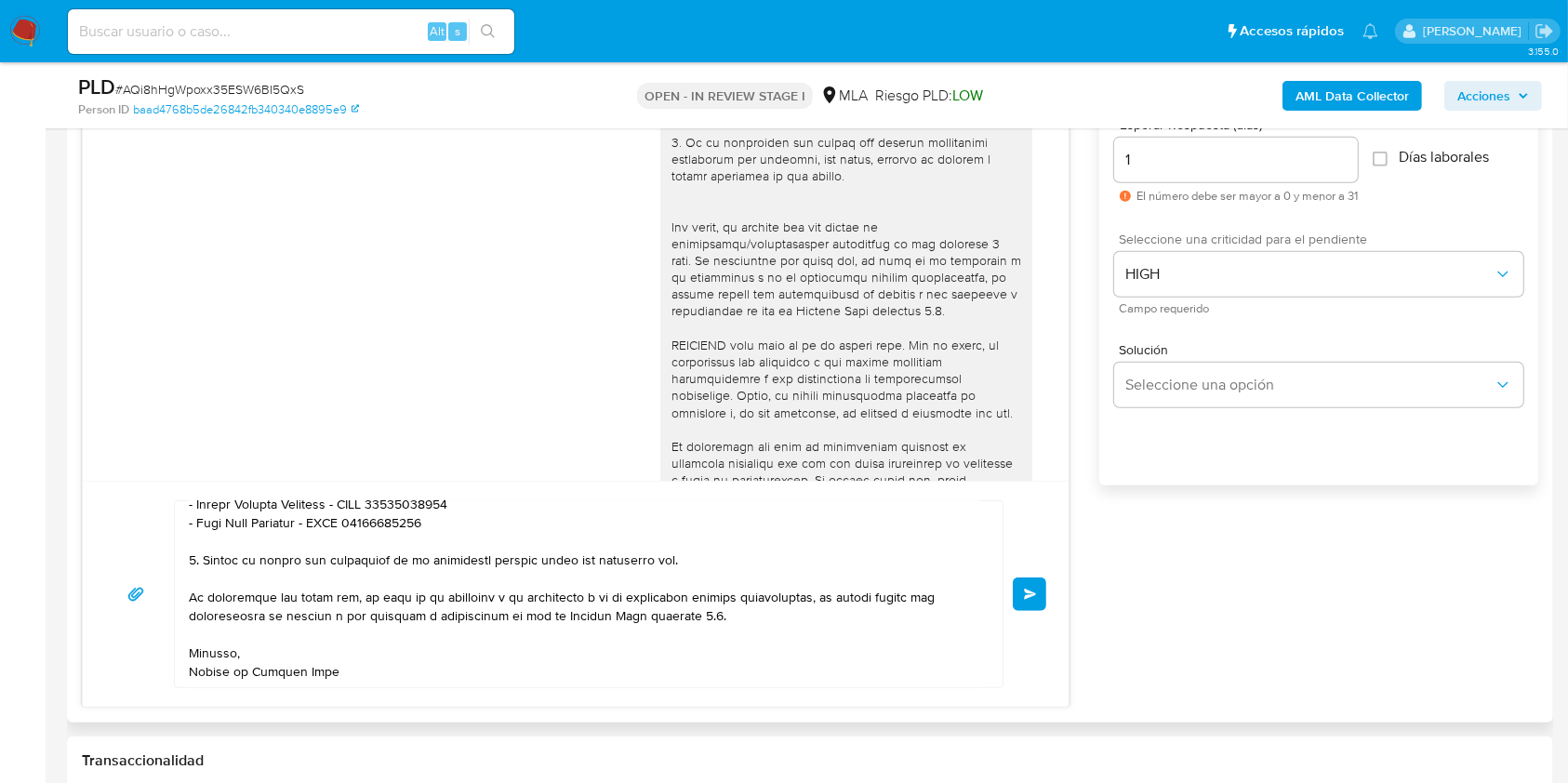
click at [1020, 586] on button "Enviar" at bounding box center [1029, 594] width 34 height 34
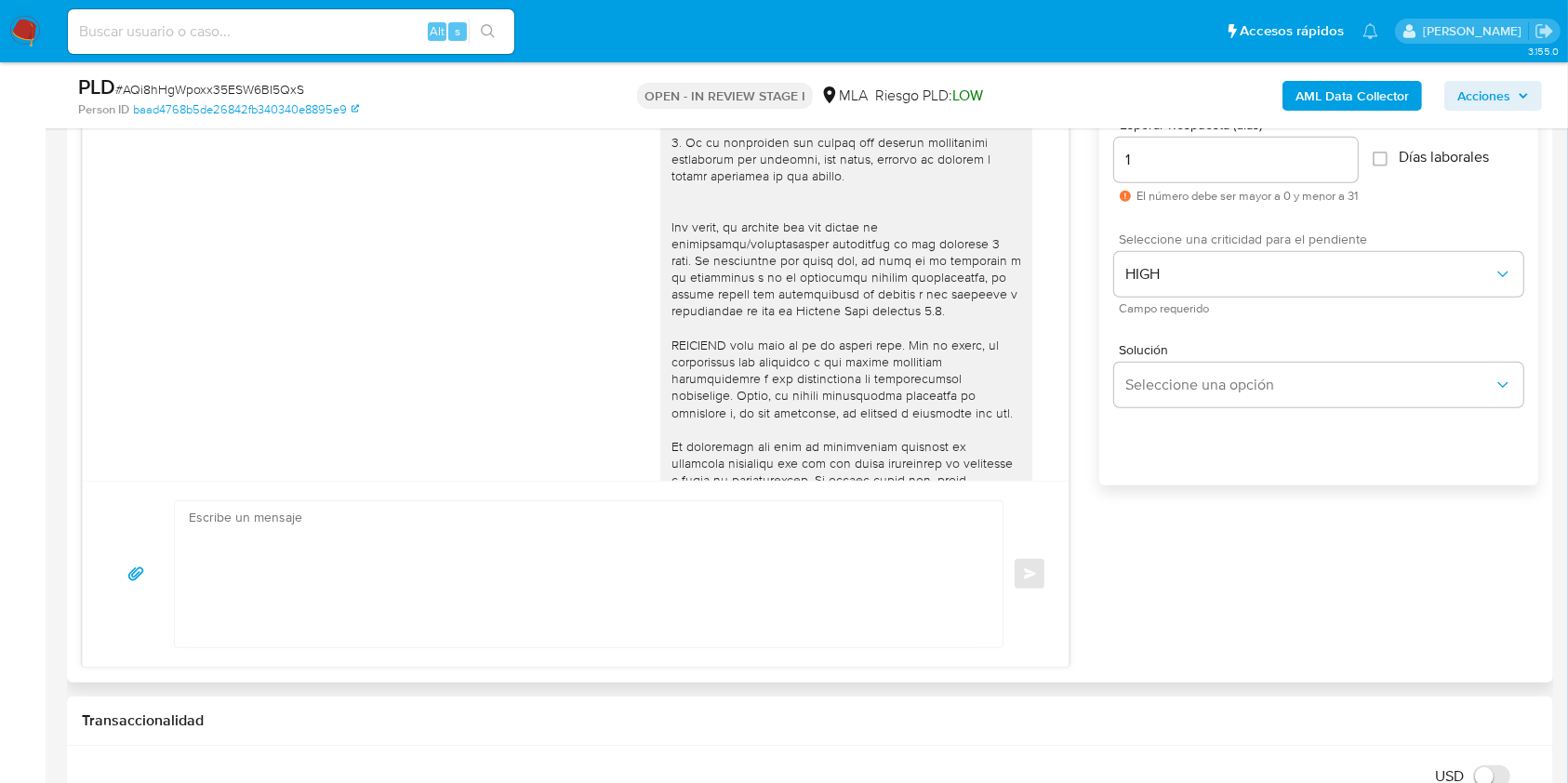
scroll to position [1553, 0]
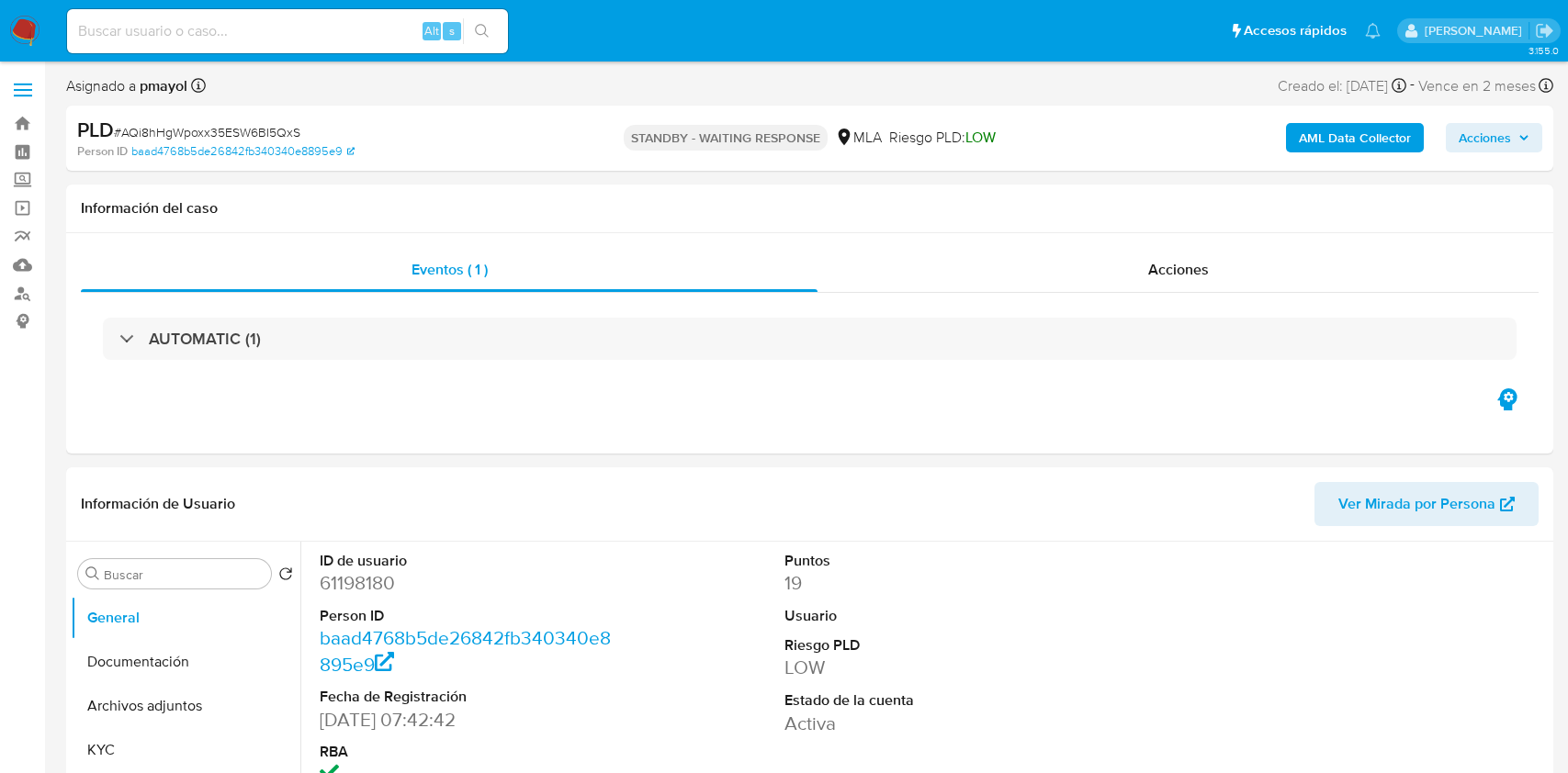
select select "10"
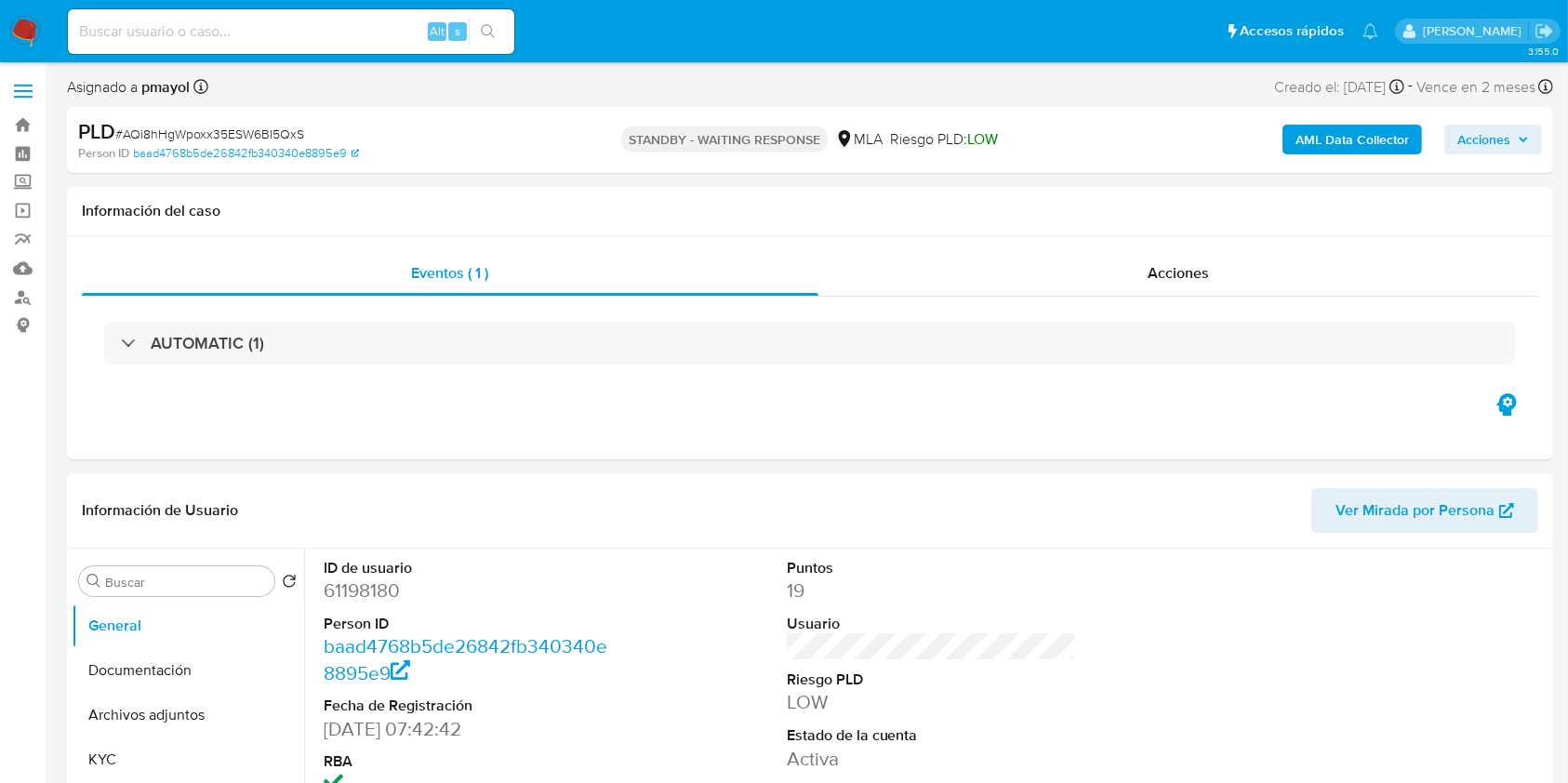
click at [1349, 502] on span "Ver Mirada por Persona" at bounding box center [1415, 511] width 159 height 45
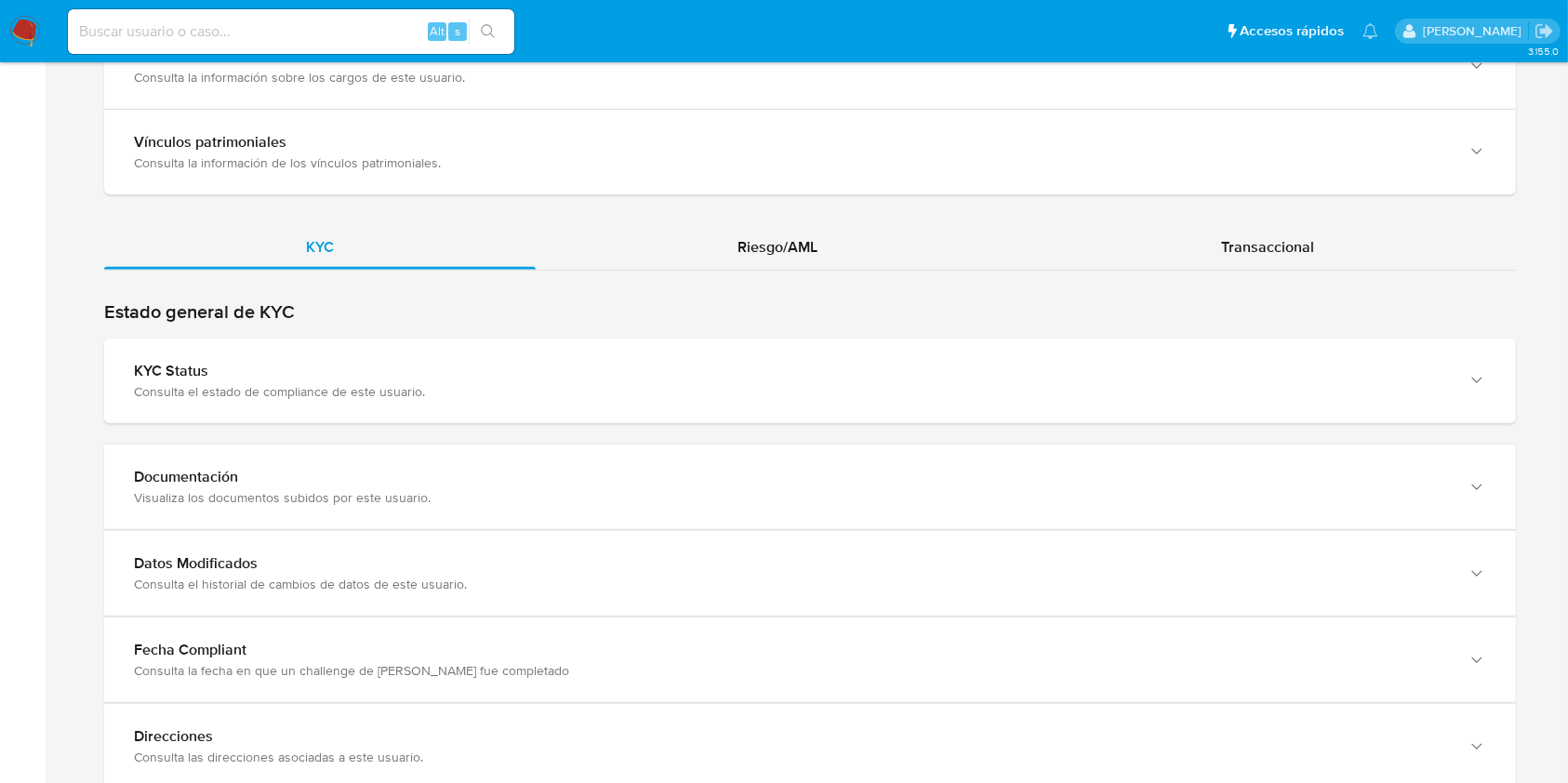
scroll to position [1675, 0]
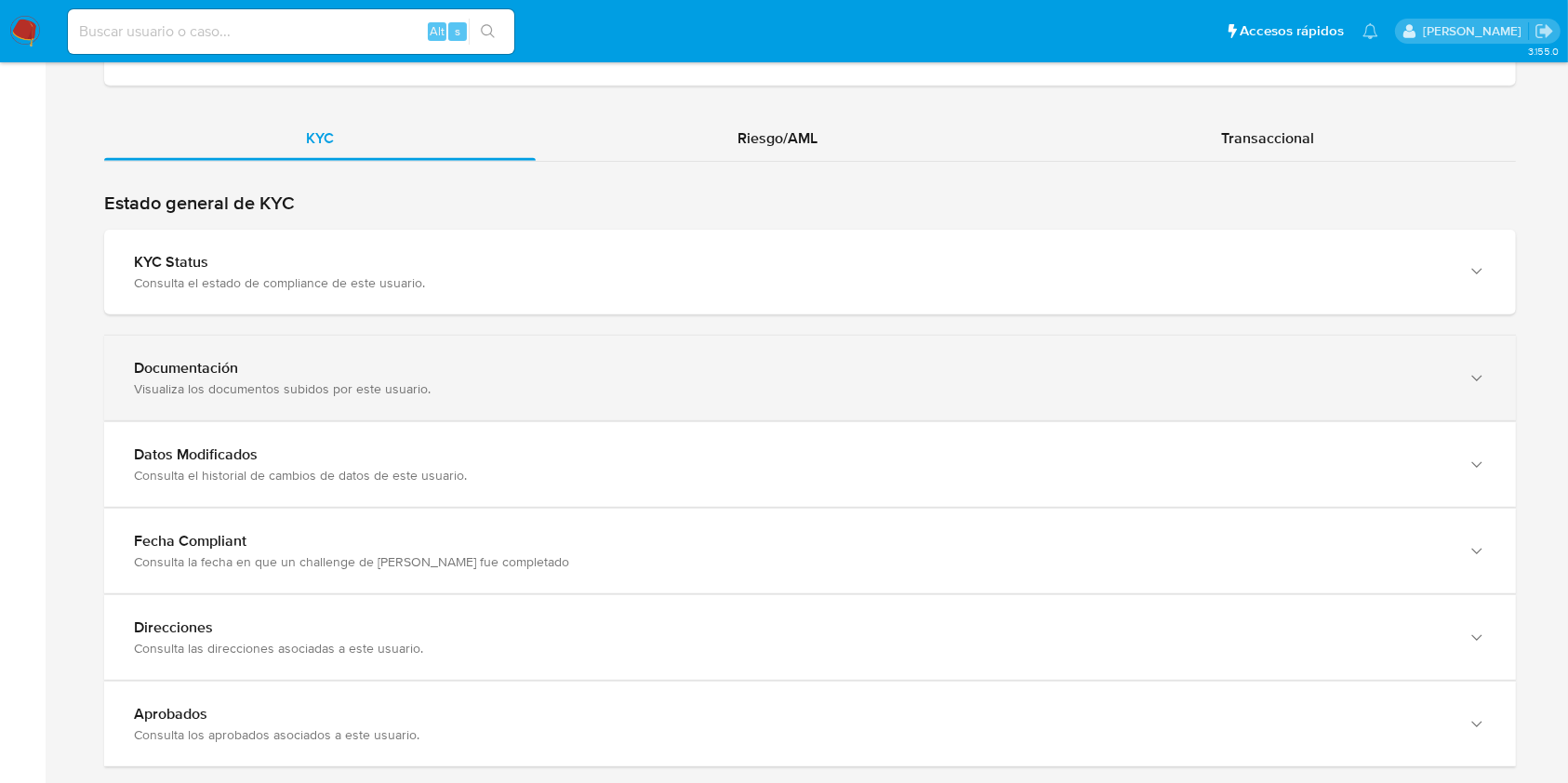
click at [1454, 379] on div "Documentación Visualiza los documentos subidos por este usuario." at bounding box center [809, 378] width 1412 height 84
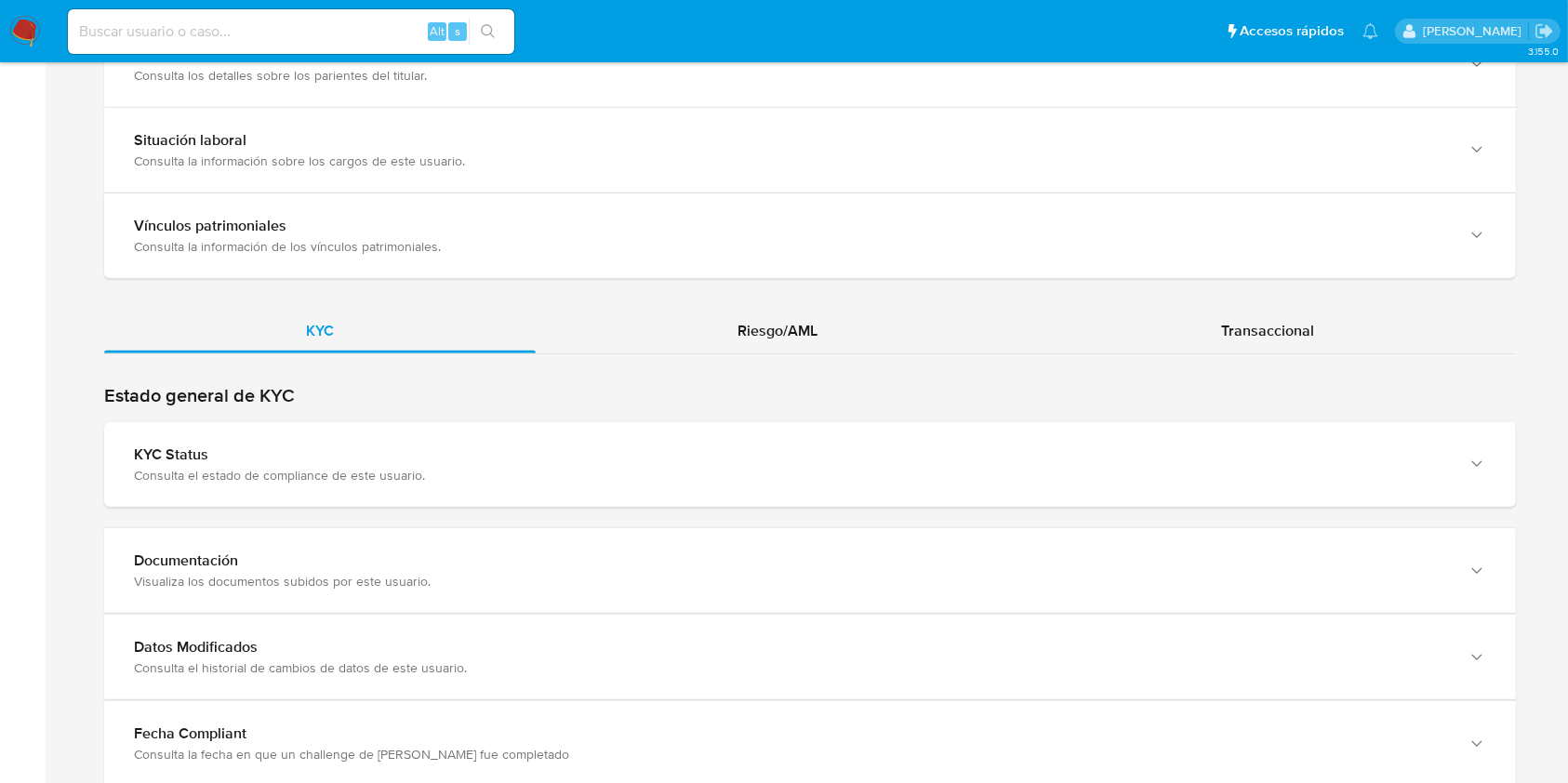
scroll to position [1627, 0]
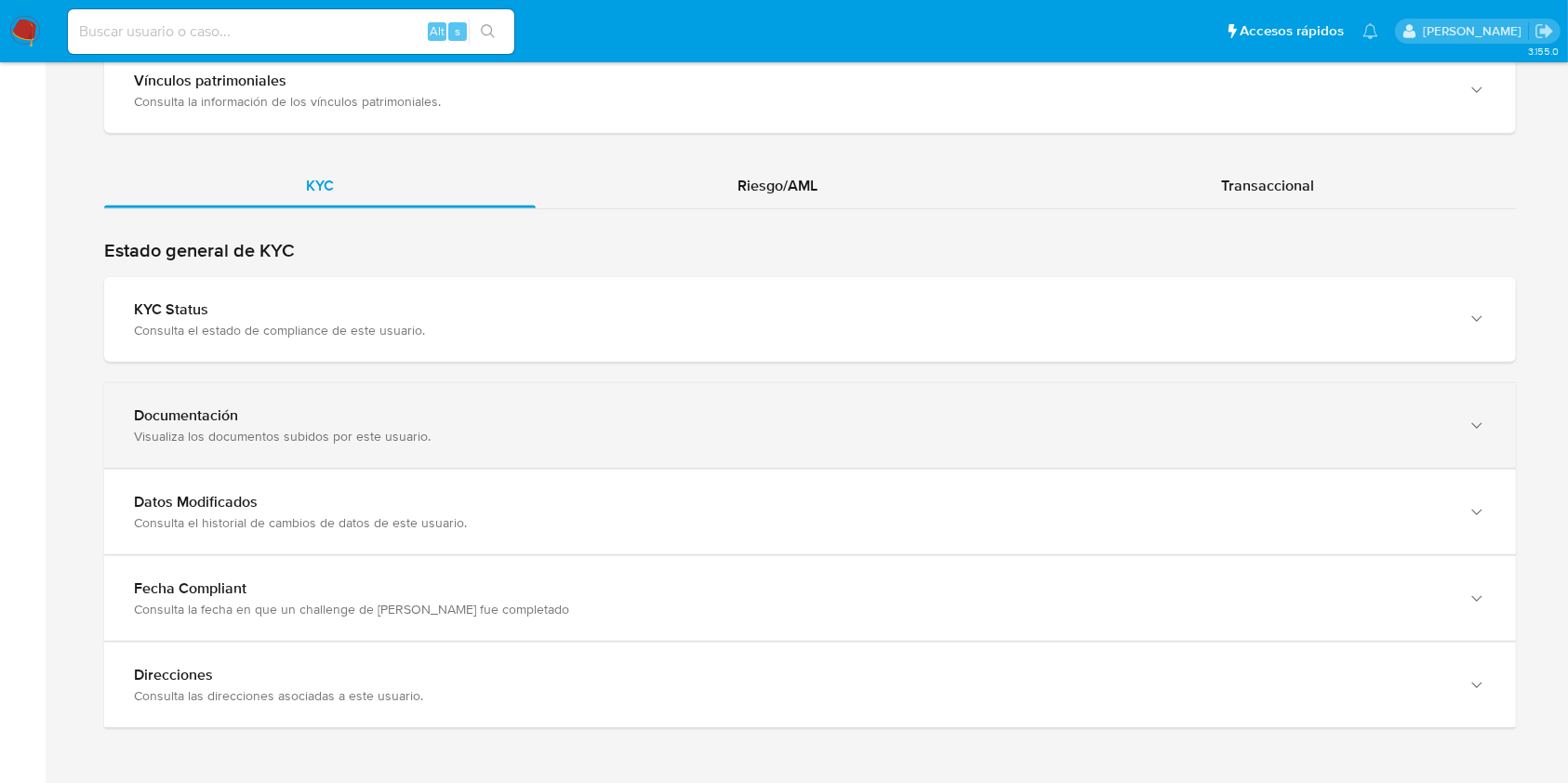
click at [1407, 428] on div "Visualiza los documentos subidos por este usuario." at bounding box center [791, 436] width 1314 height 17
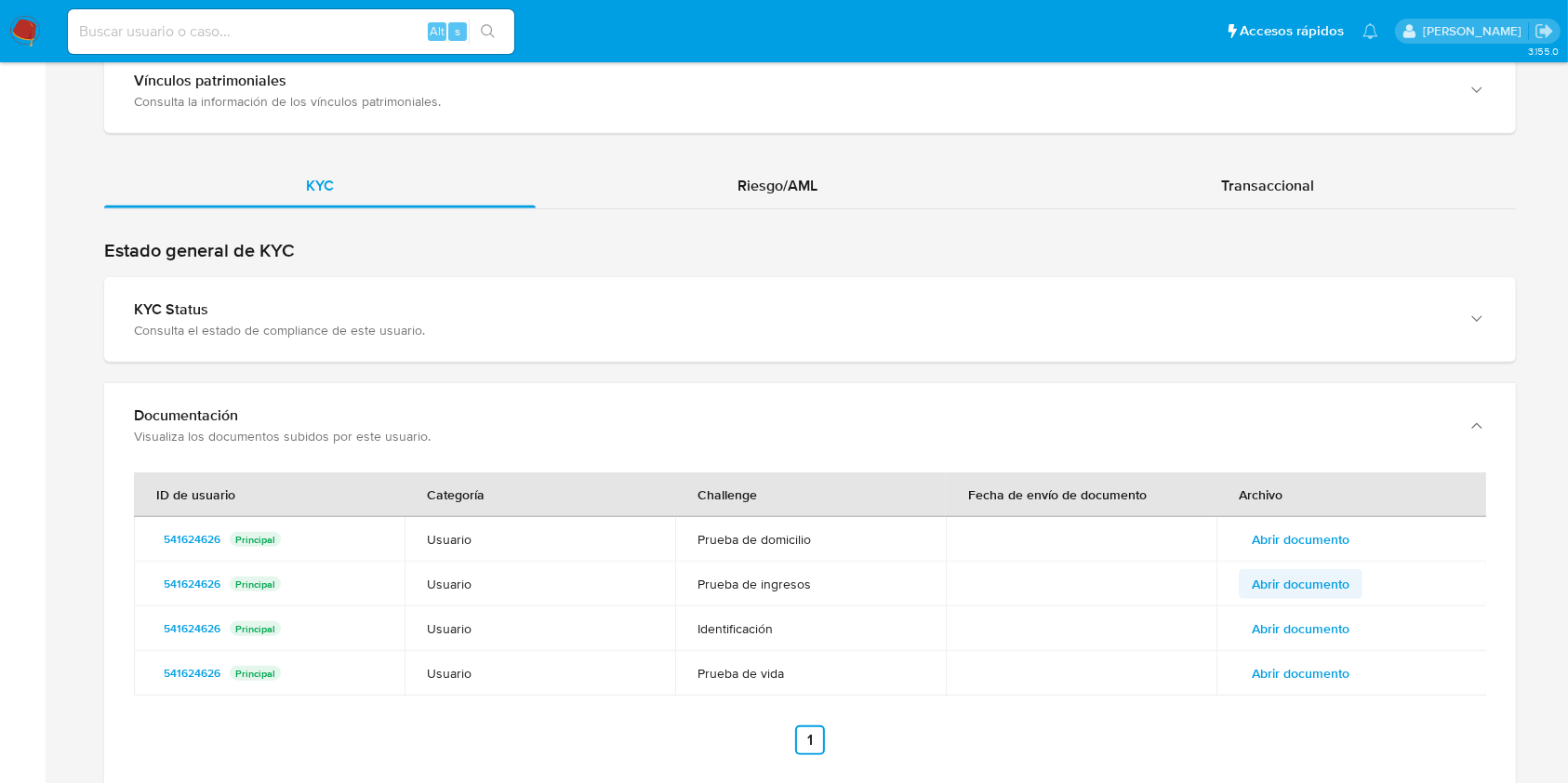
click at [1331, 572] on span "Abrir documento" at bounding box center [1300, 584] width 97 height 26
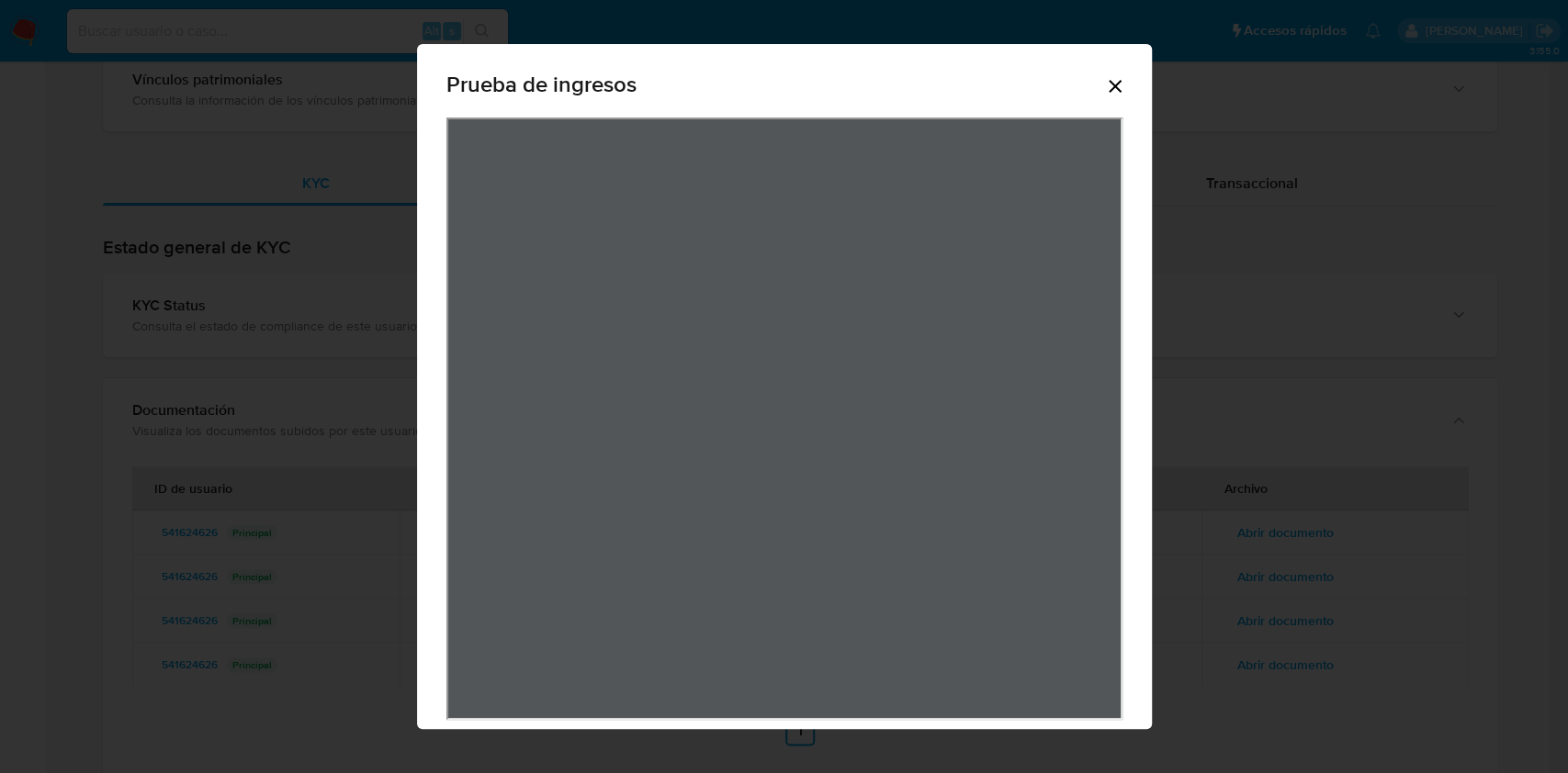
click at [1109, 86] on icon "Cerrar" at bounding box center [1115, 86] width 13 height 13
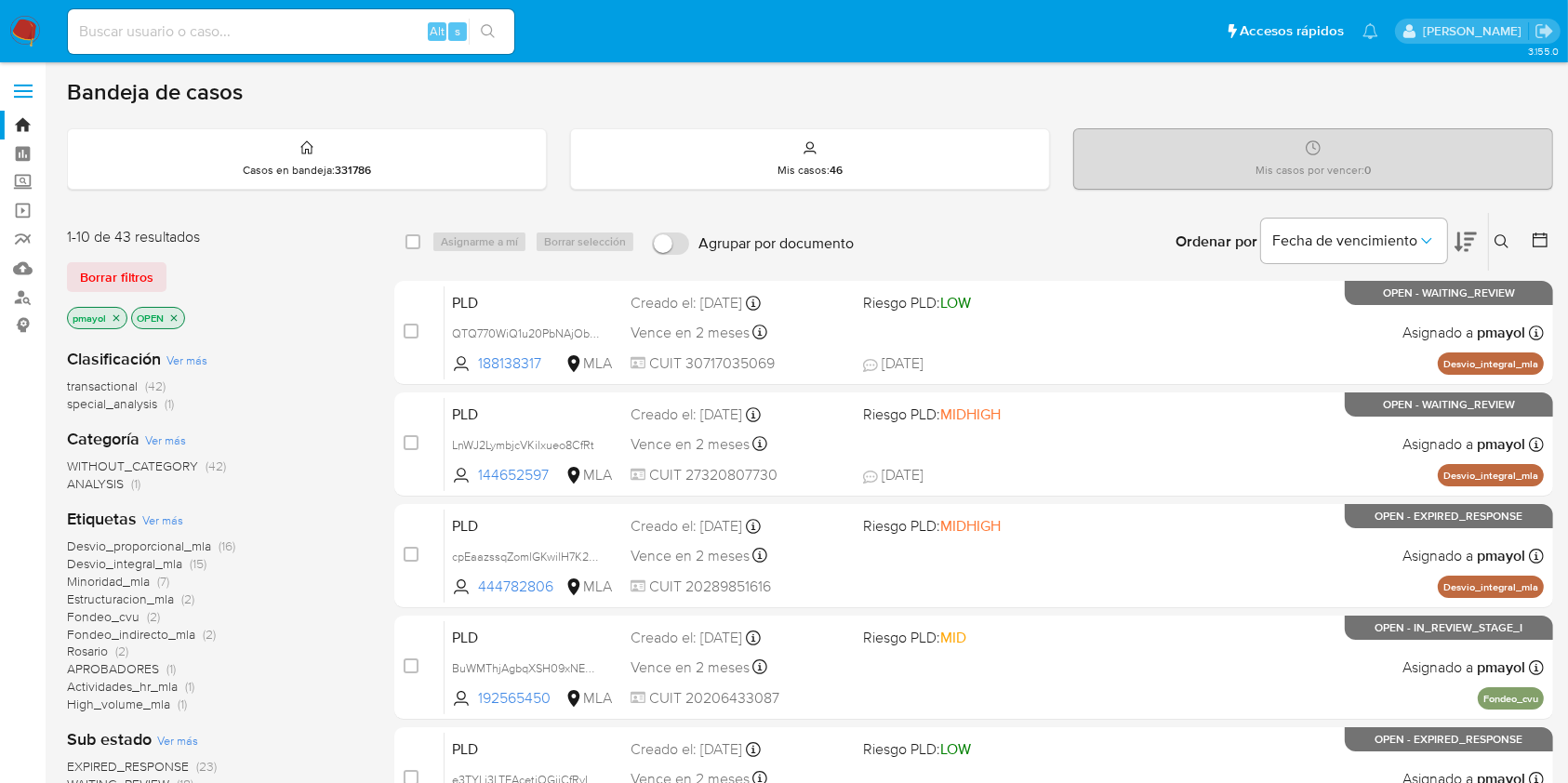
click at [1510, 234] on button at bounding box center [1503, 241] width 31 height 22
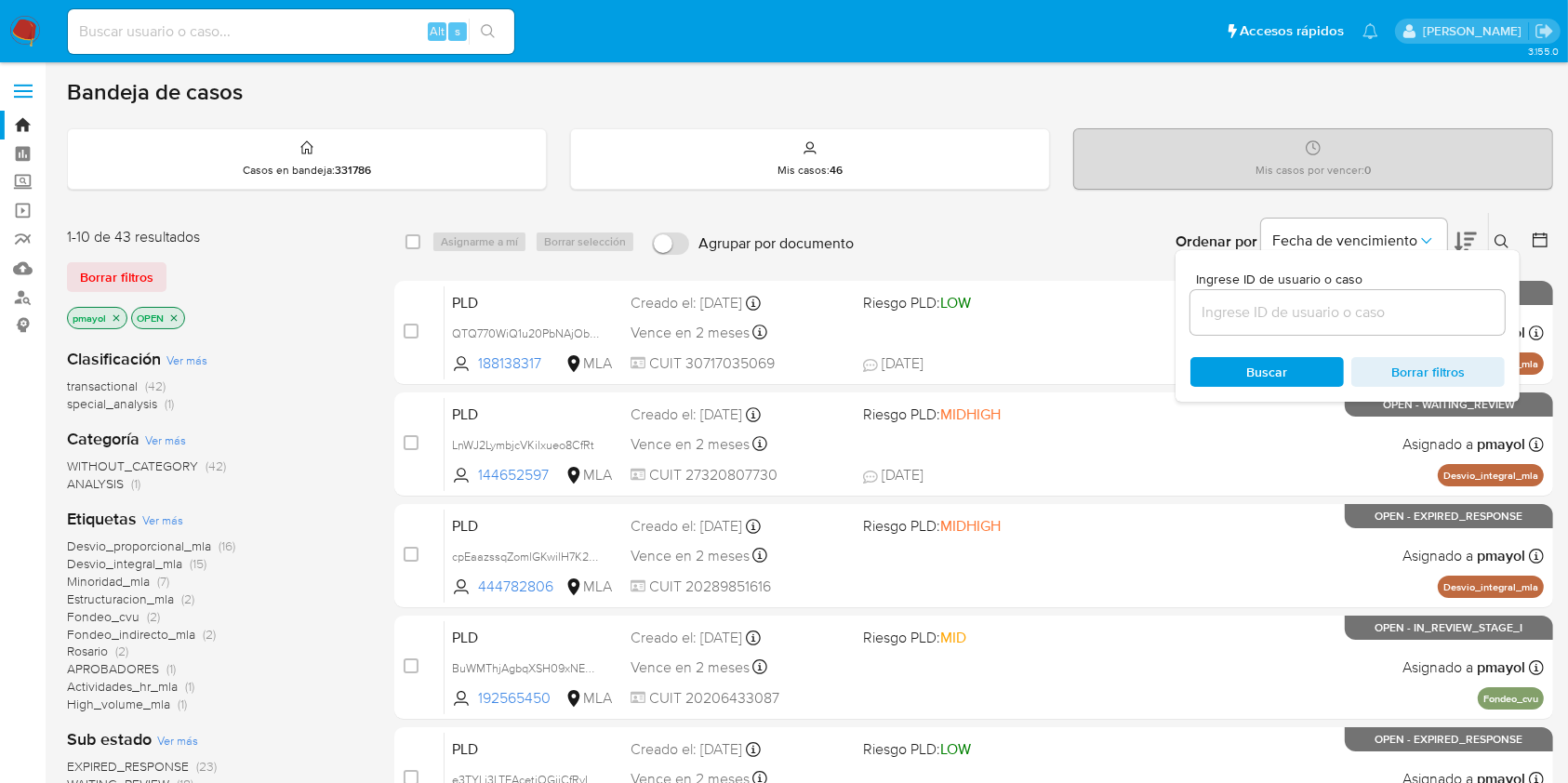
click at [1322, 316] on input at bounding box center [1347, 312] width 314 height 24
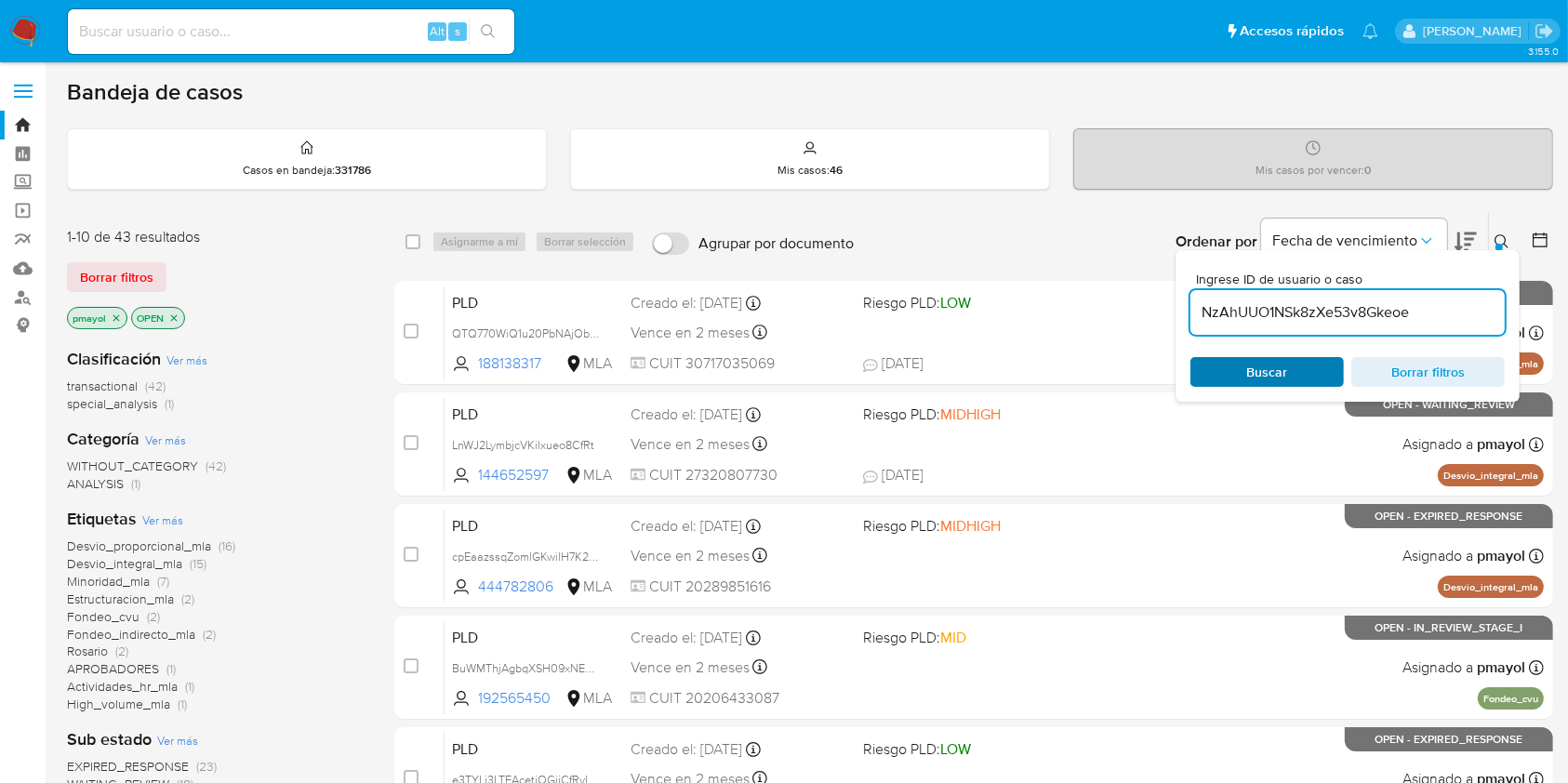
type input "NzAhUUO1NSk8zXe53v8Gkeoe"
click at [1259, 371] on div "Buscar Borrar filtros" at bounding box center [1347, 372] width 314 height 30
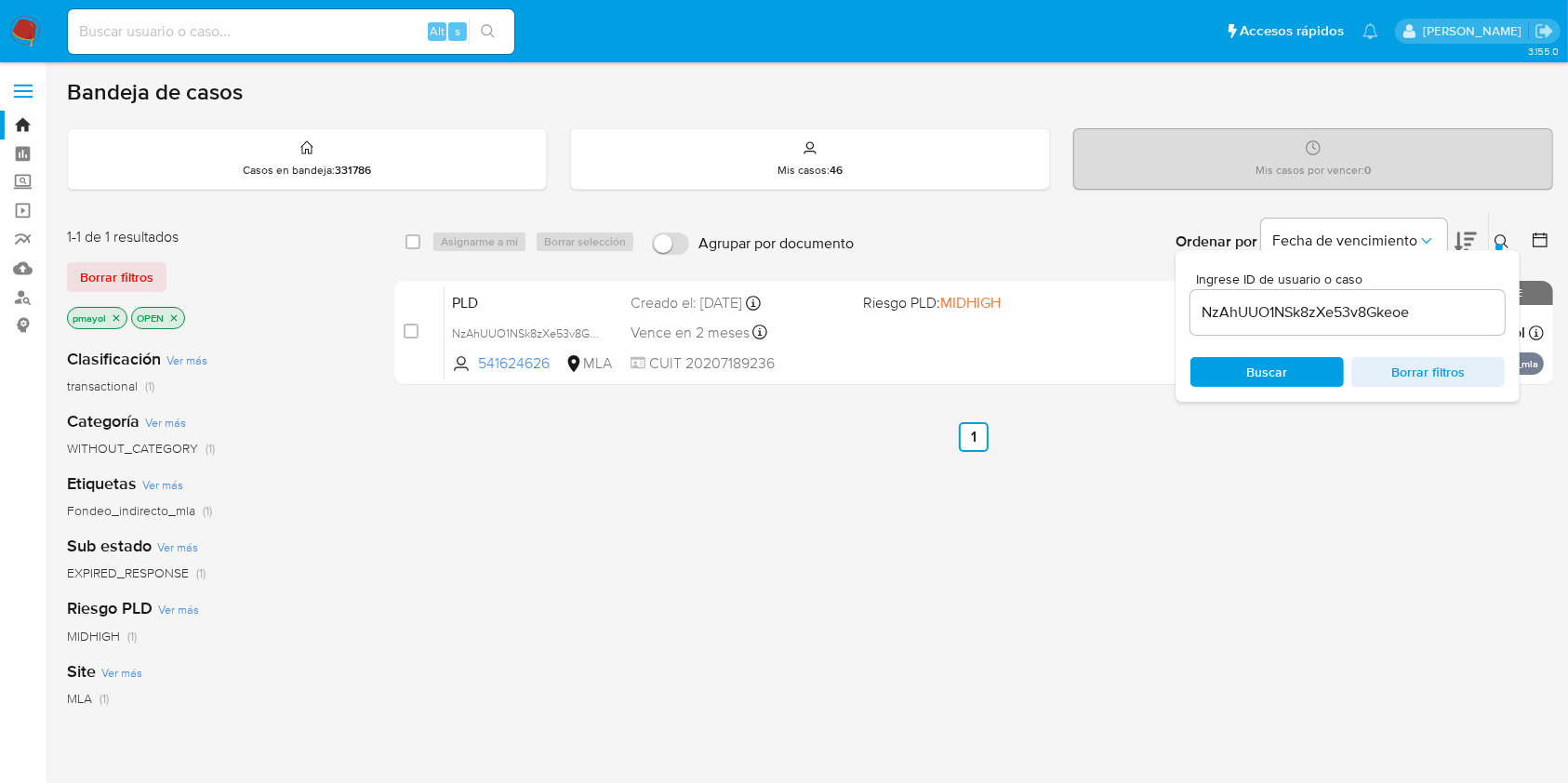
click at [417, 254] on div "select-all-cases-checkbox Asignarme a mí Borrar selección Agrupar por documento…" at bounding box center [973, 242] width 1158 height 58
click at [416, 248] on div "select-all-cases-checkbox" at bounding box center [413, 241] width 15 height 19
click at [409, 241] on input "checkbox" at bounding box center [413, 241] width 15 height 15
checkbox input "true"
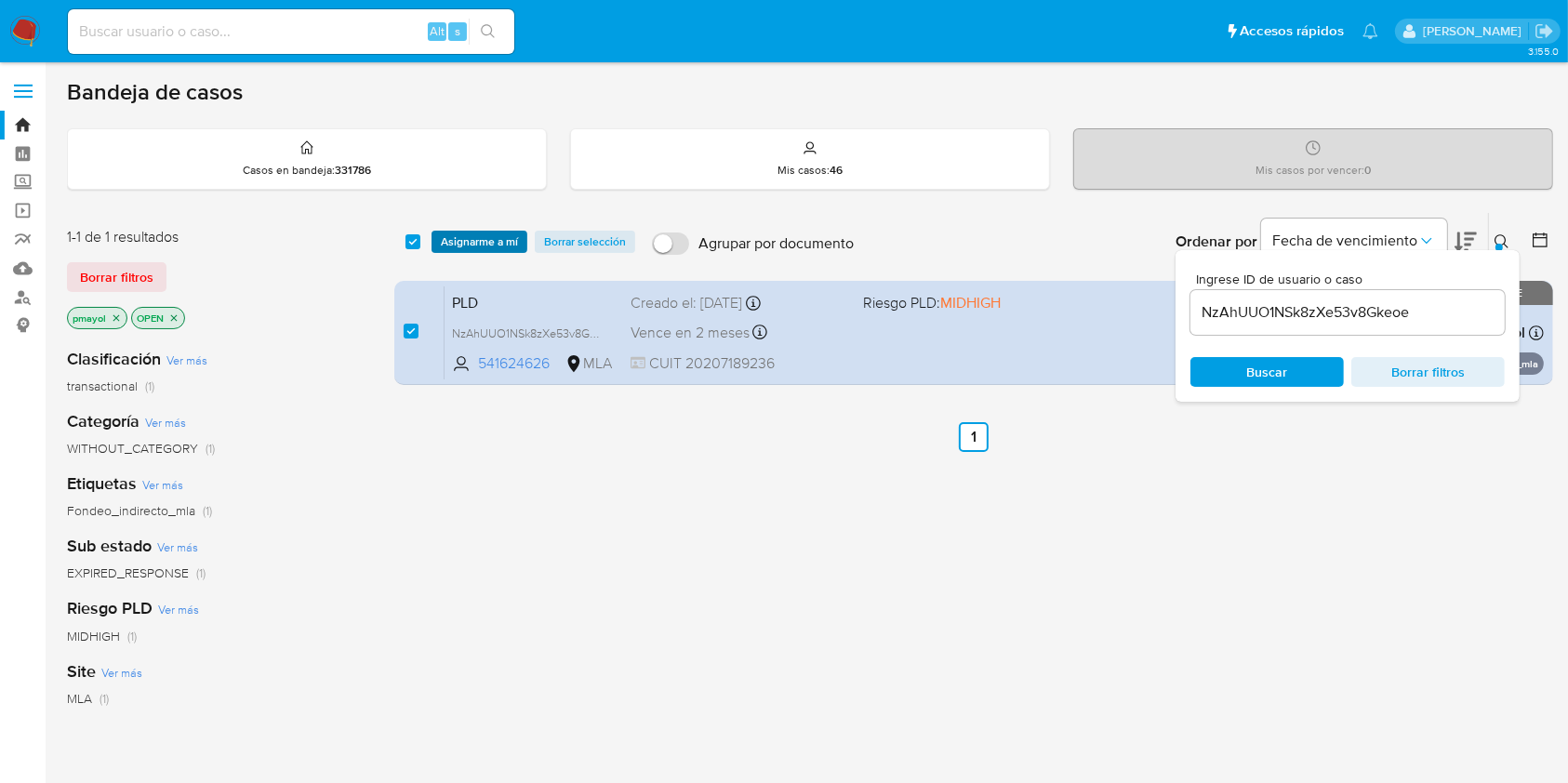
click at [457, 239] on span "Asignarme a mí" at bounding box center [479, 241] width 77 height 19
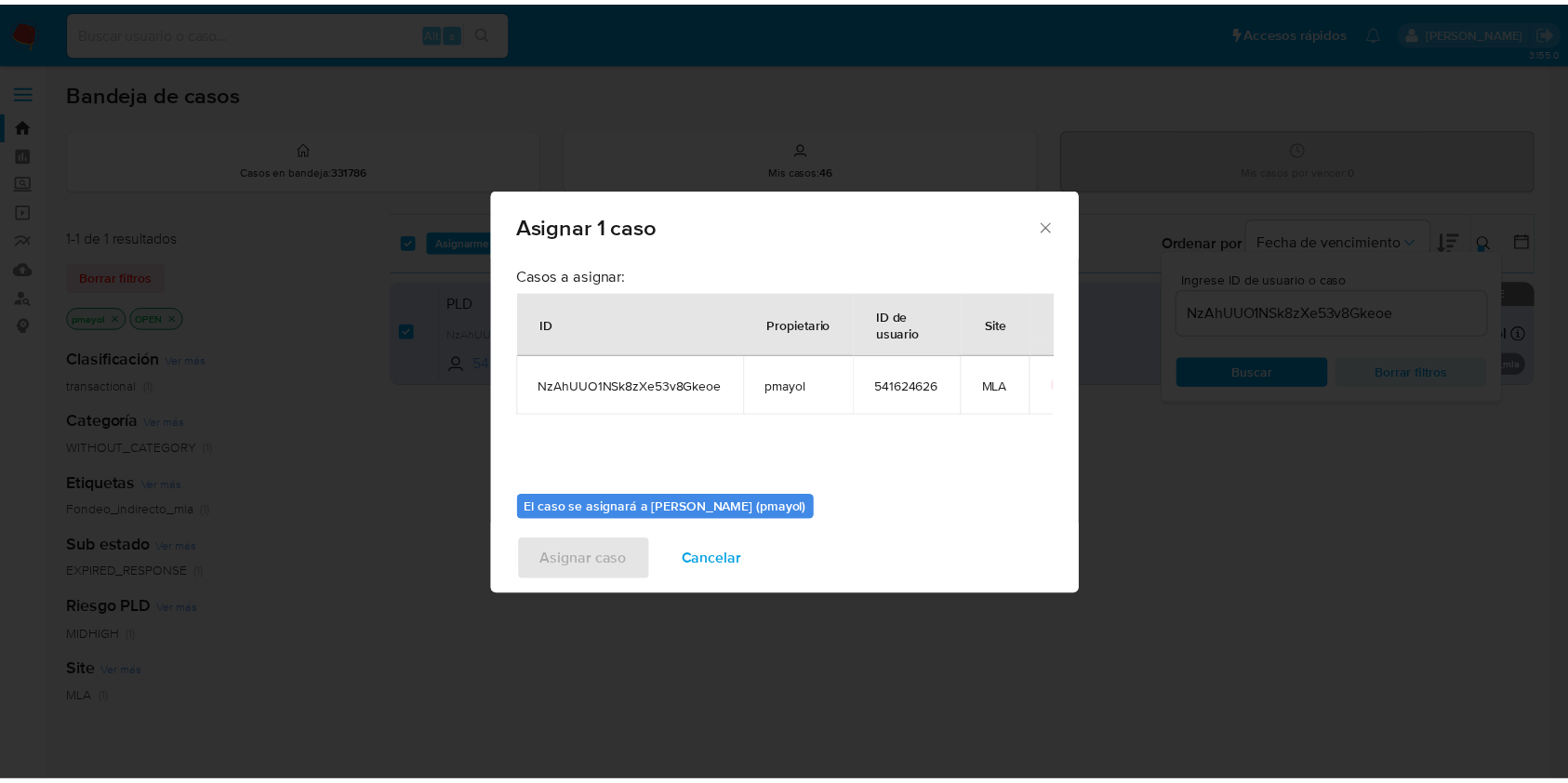
scroll to position [94, 0]
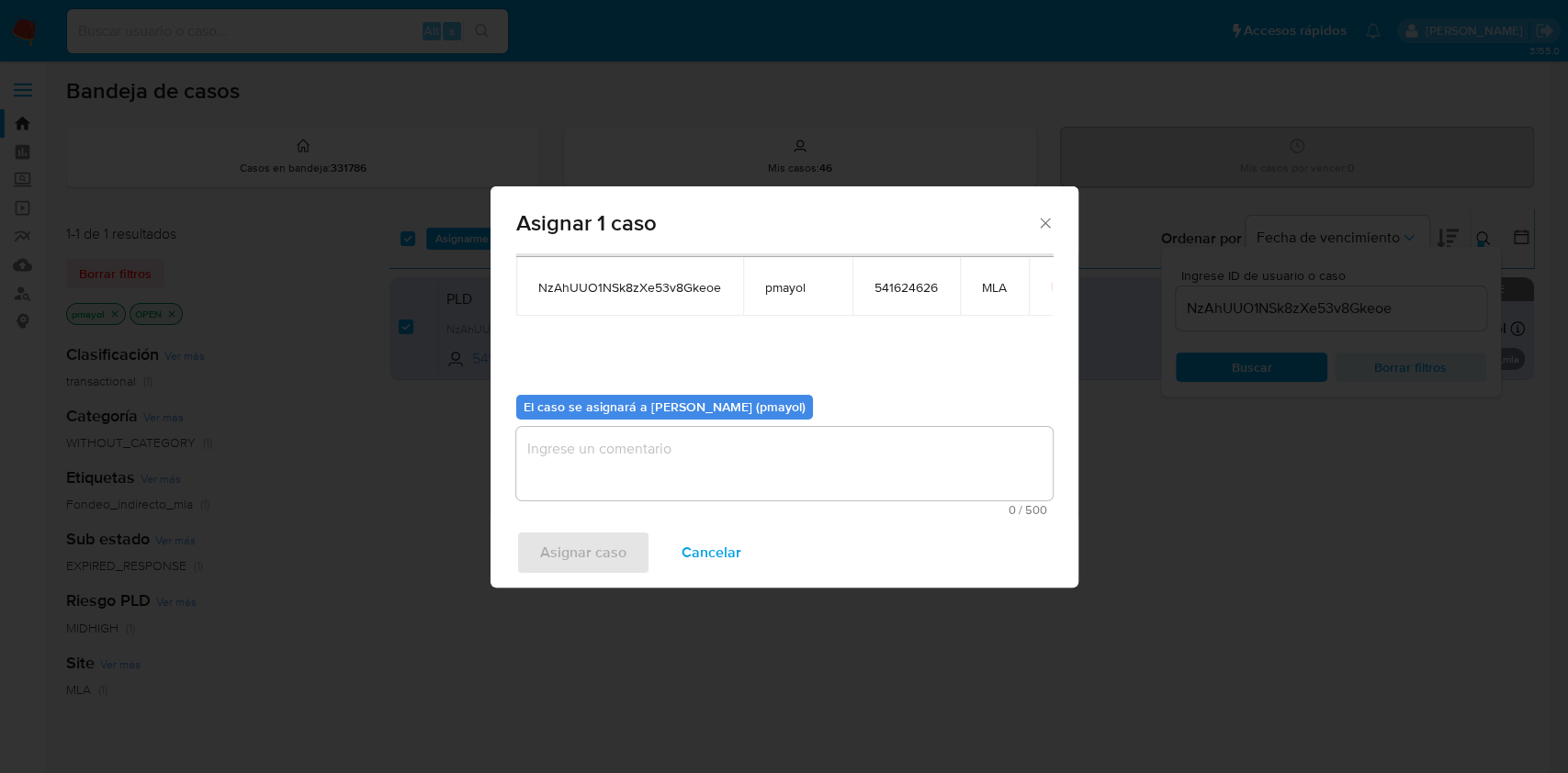
click at [919, 465] on textarea "assign-modal" at bounding box center [784, 464] width 536 height 74
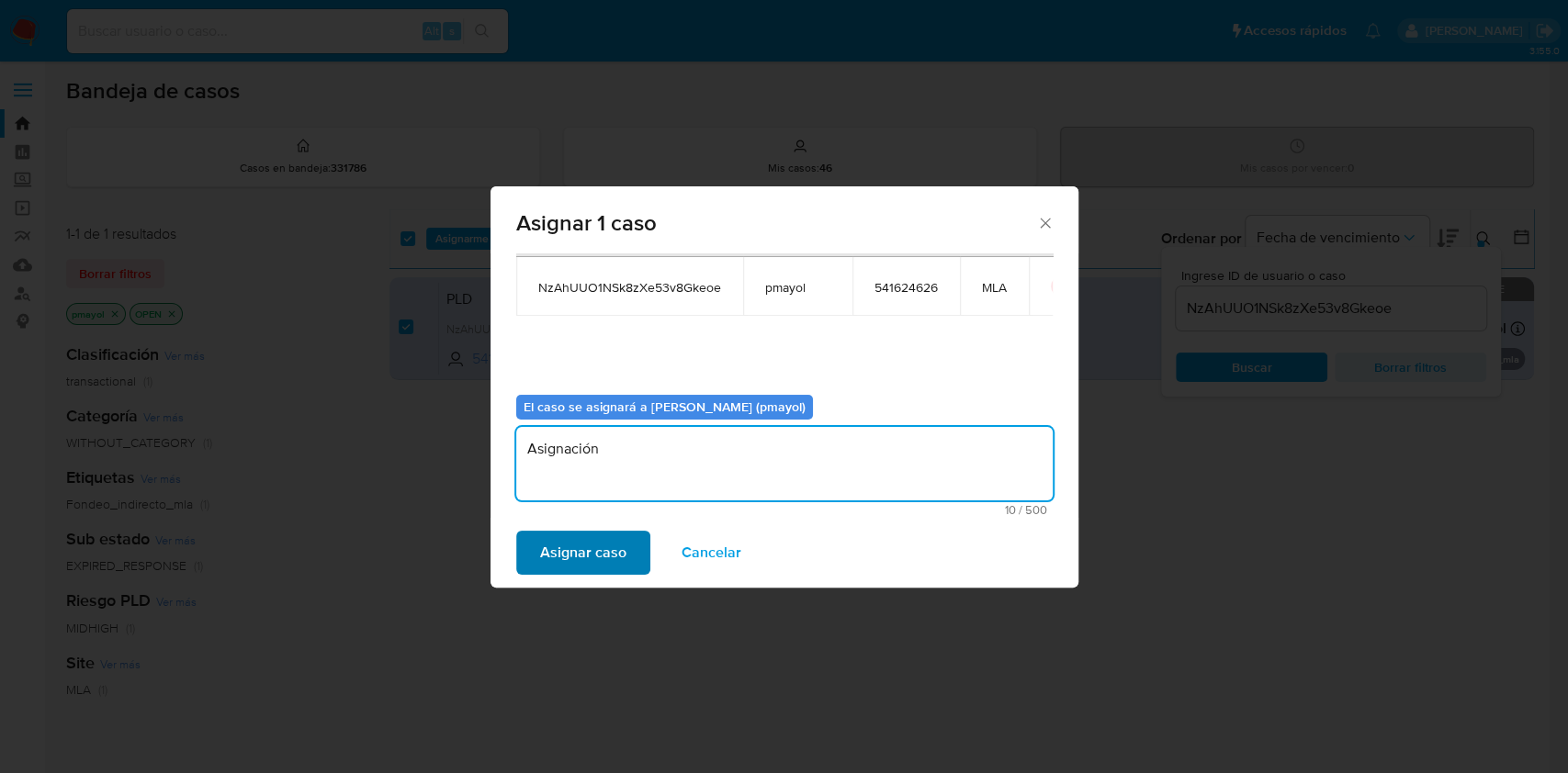
type textarea "Asignación"
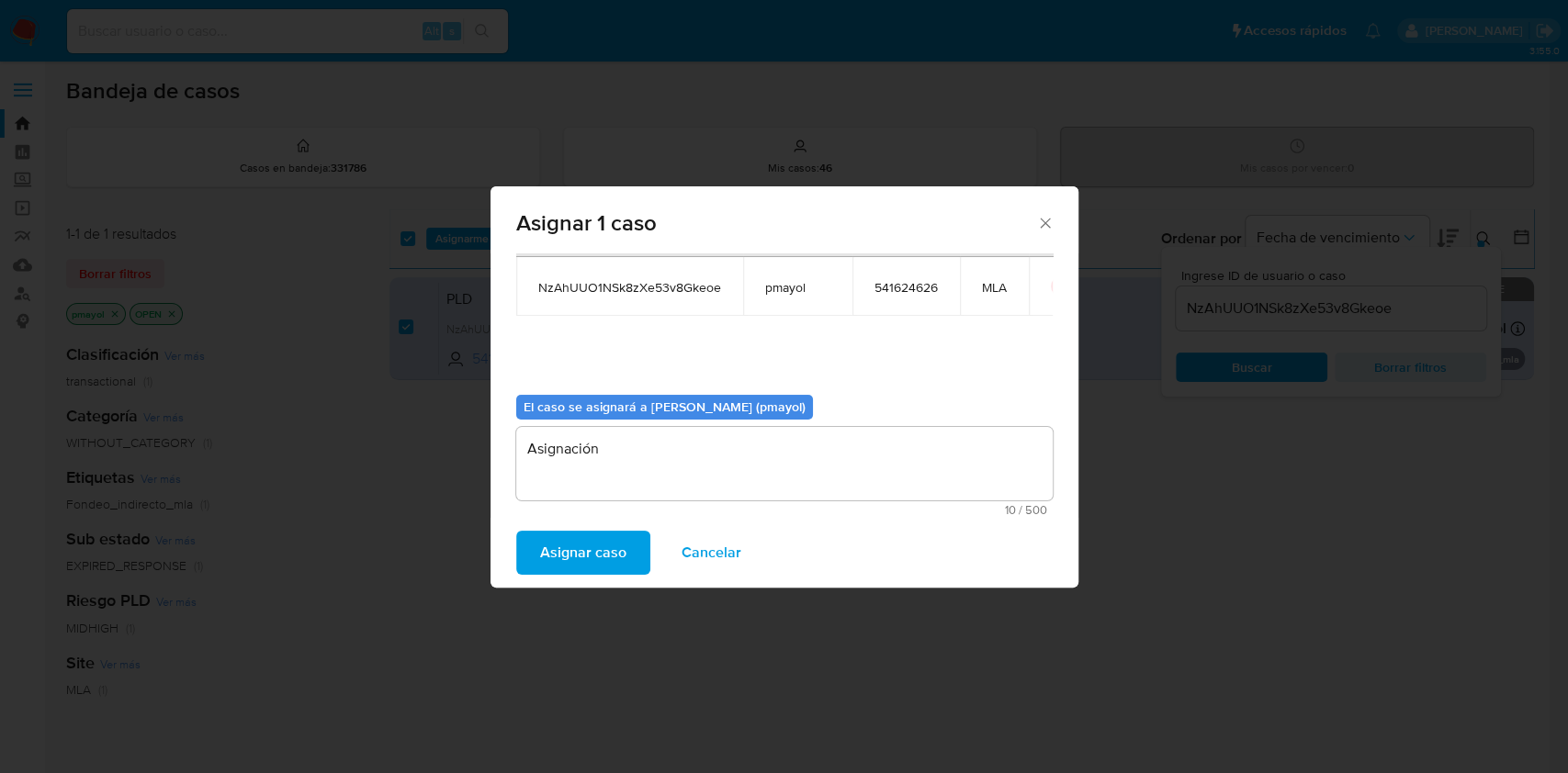
click at [586, 550] on span "Asignar caso" at bounding box center [582, 552] width 86 height 41
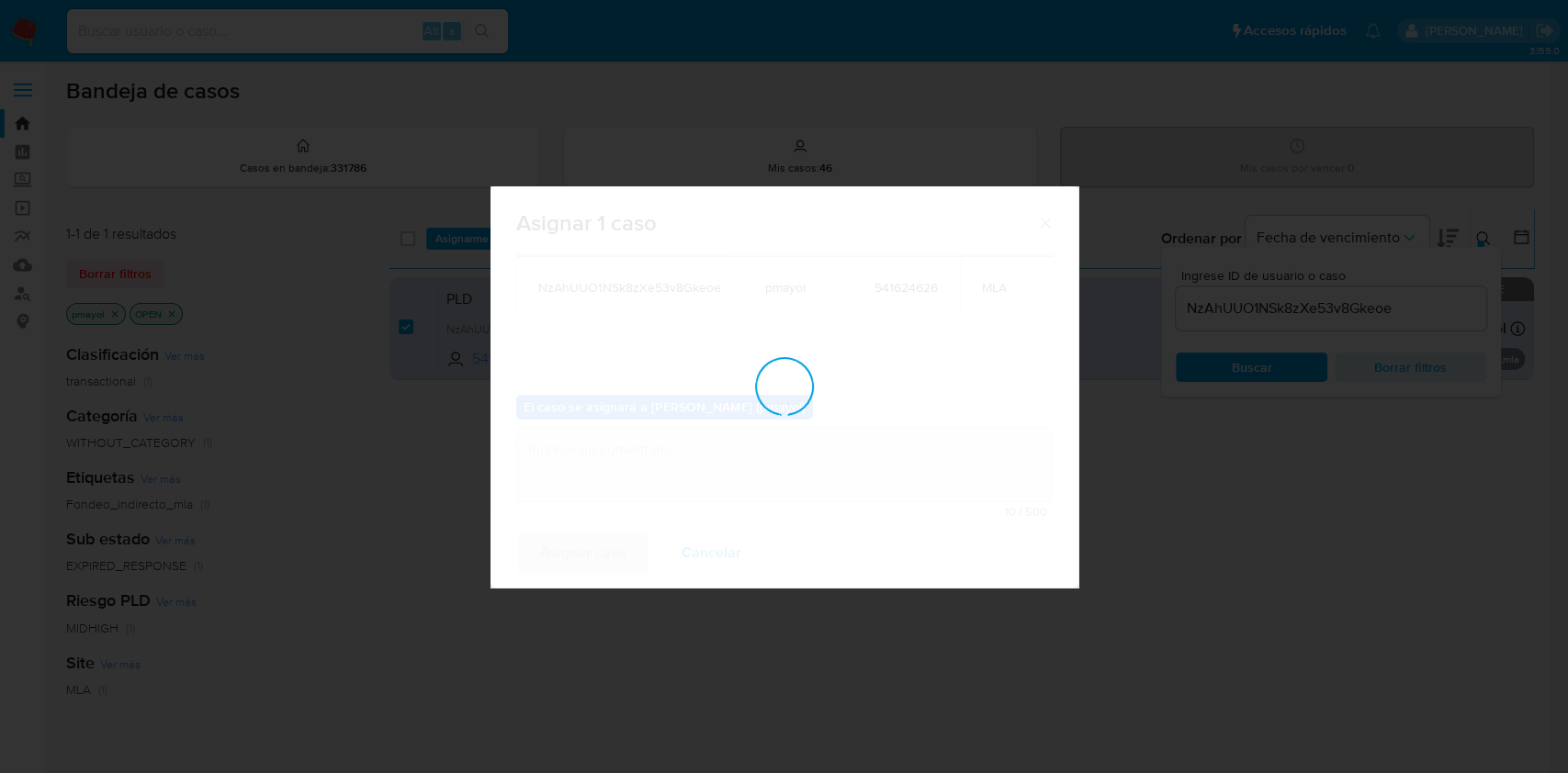
checkbox input "false"
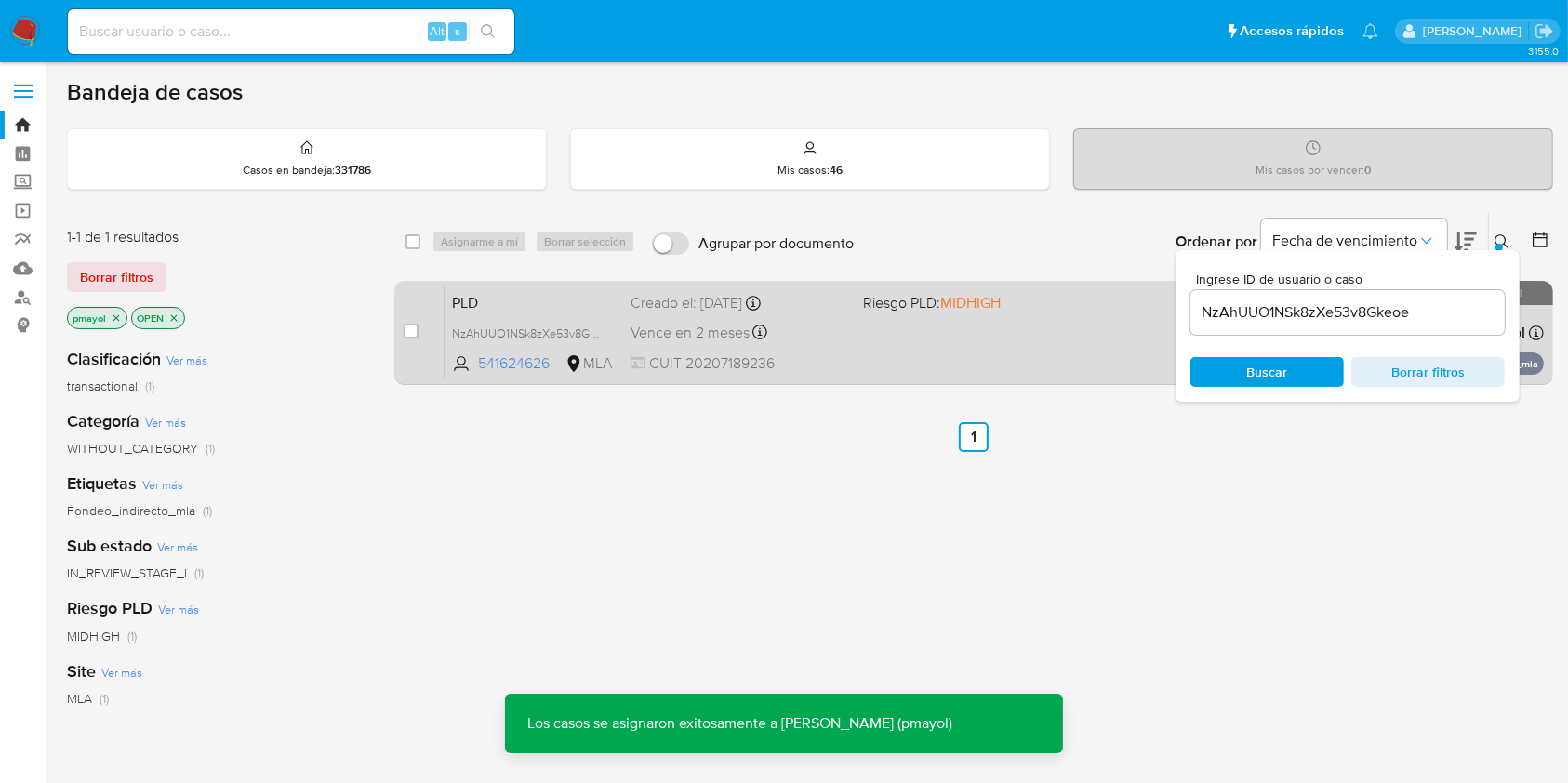
click at [992, 335] on div "PLD NzAhUUO1NSk8zXe53v8Gkeoe 541624626 MLA Riesgo PLD: MIDHIGH Creado el: [DATE…" at bounding box center [994, 332] width 1099 height 94
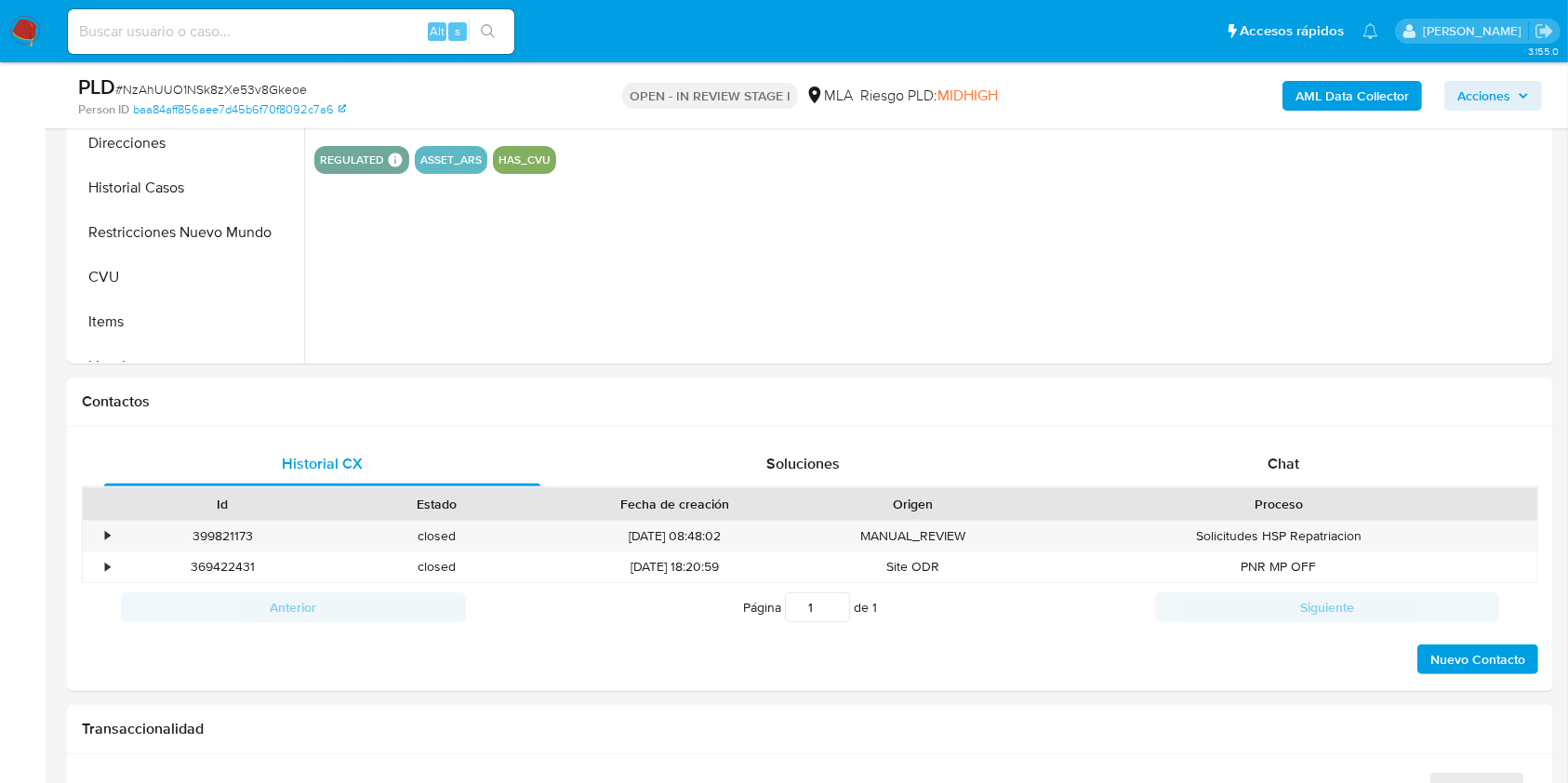
scroll to position [623, 0]
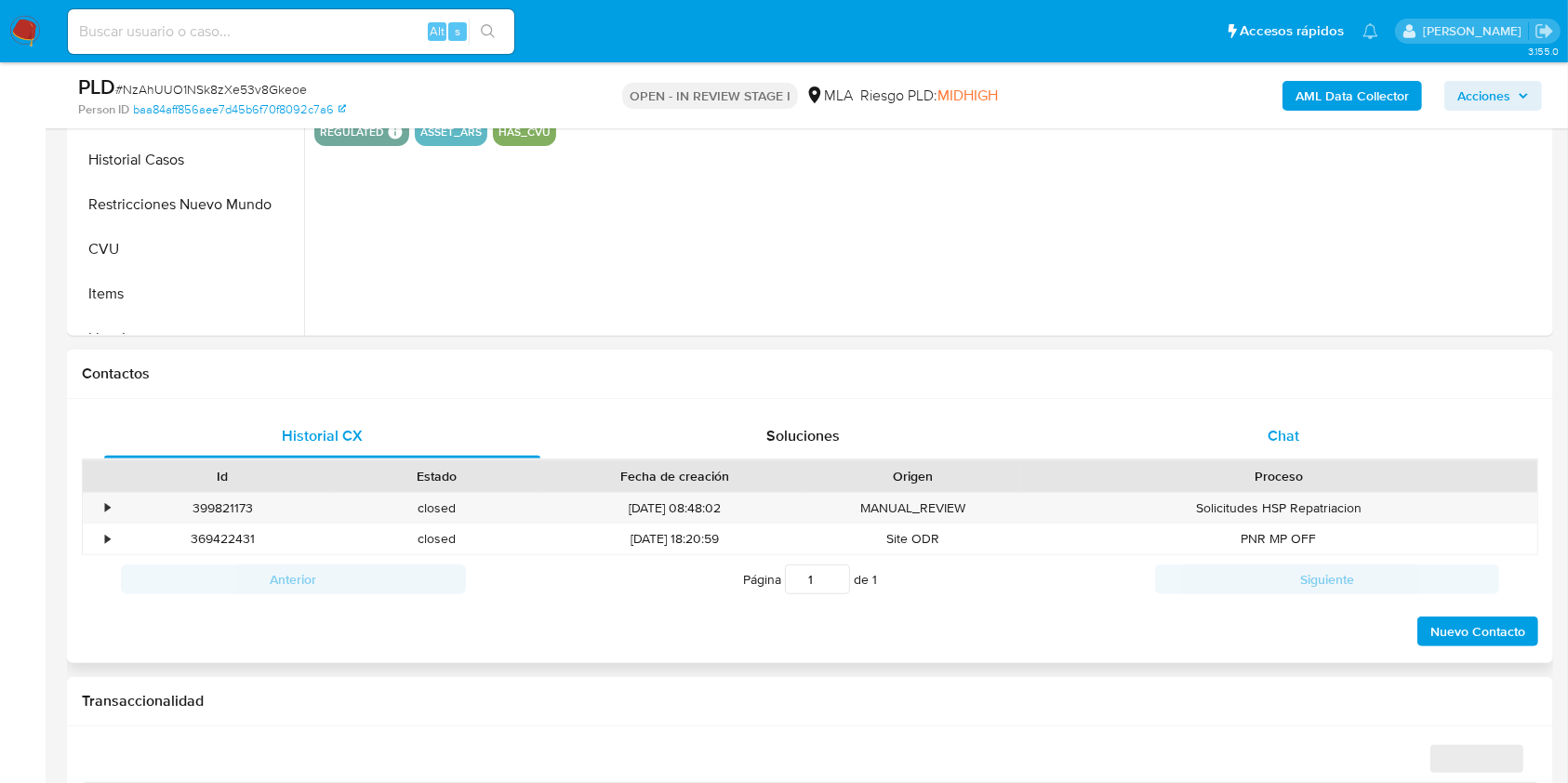
select select "10"
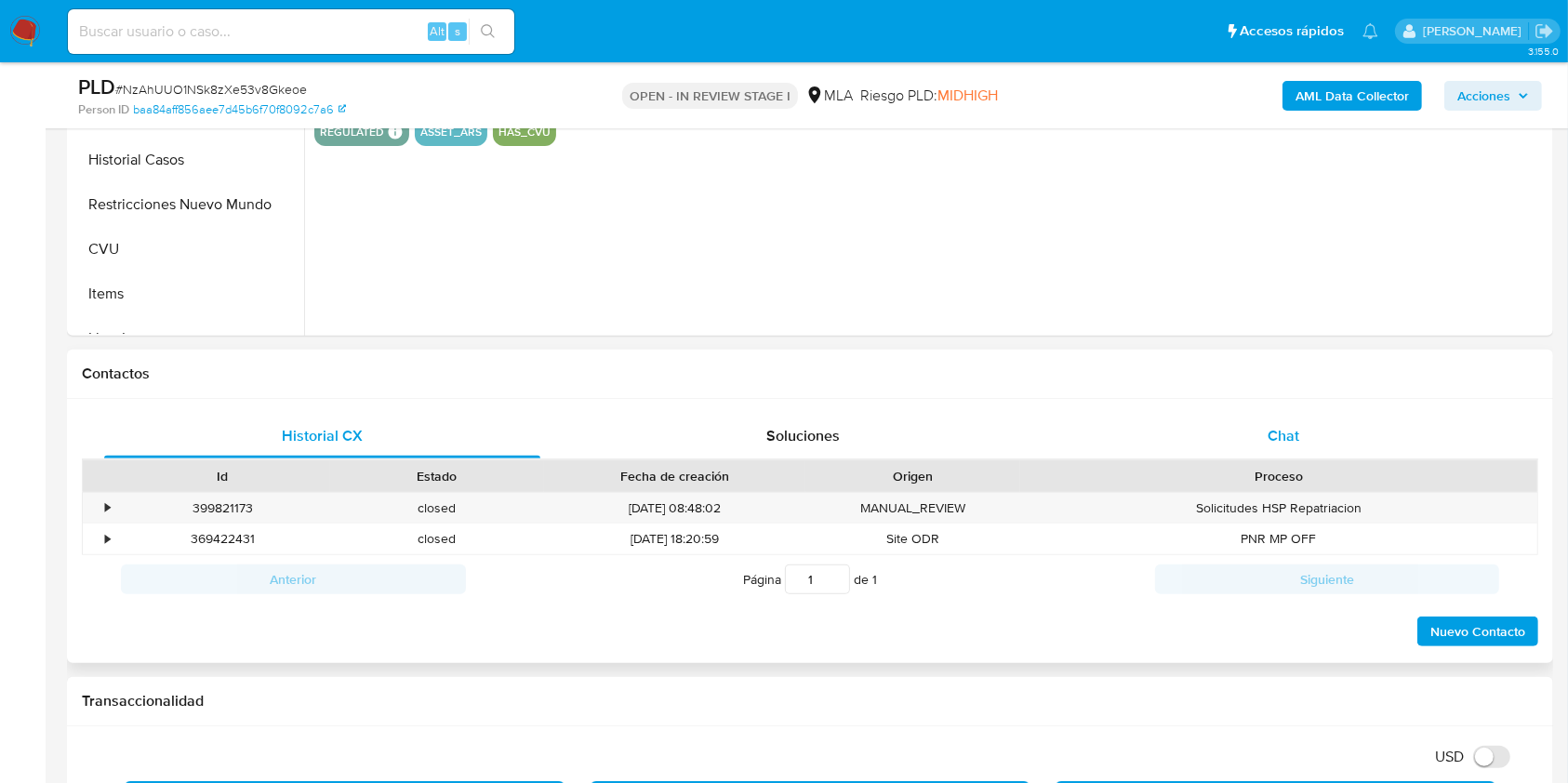
click at [1270, 442] on span "Chat" at bounding box center [1284, 435] width 32 height 22
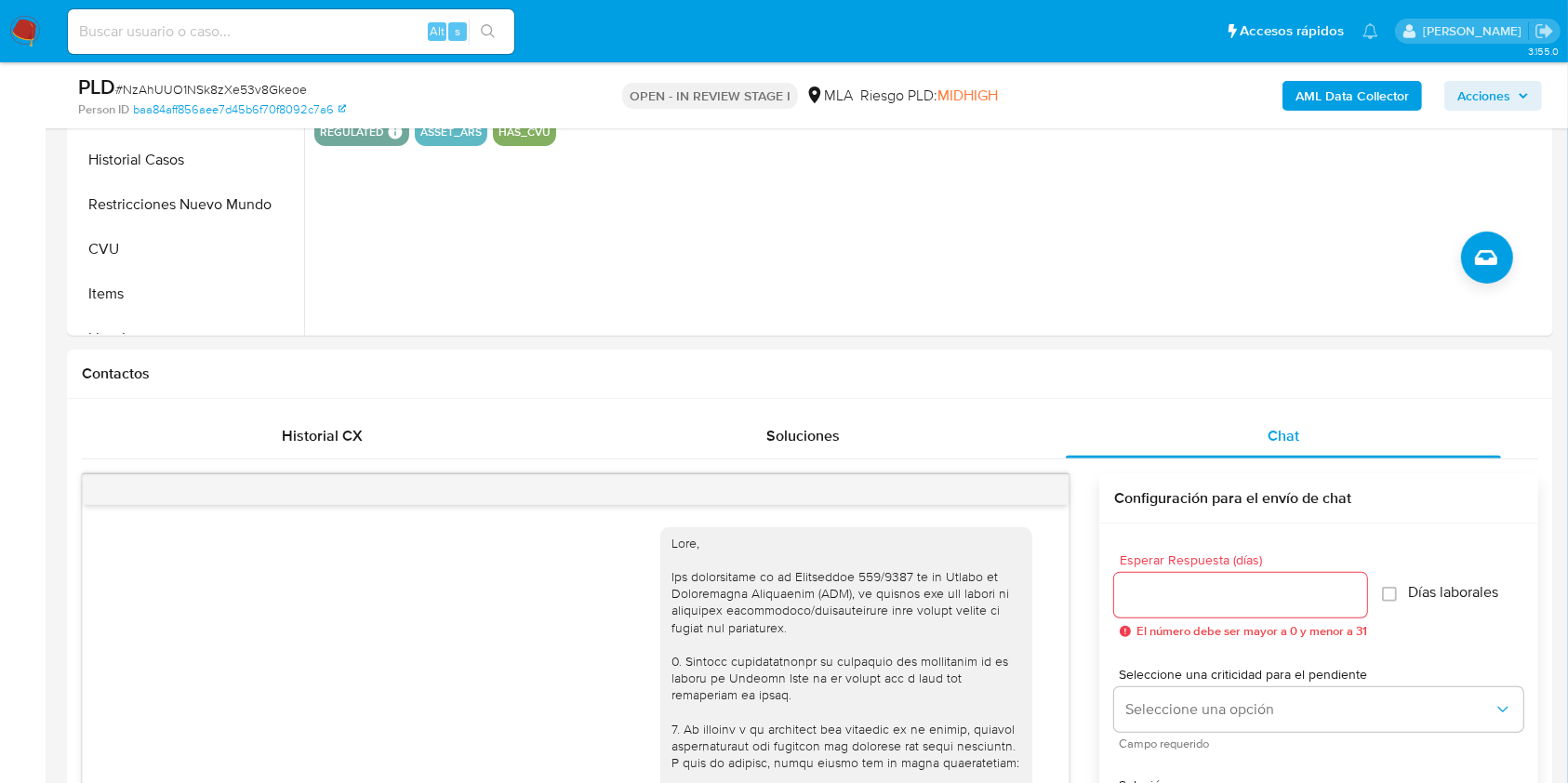
scroll to position [1051, 0]
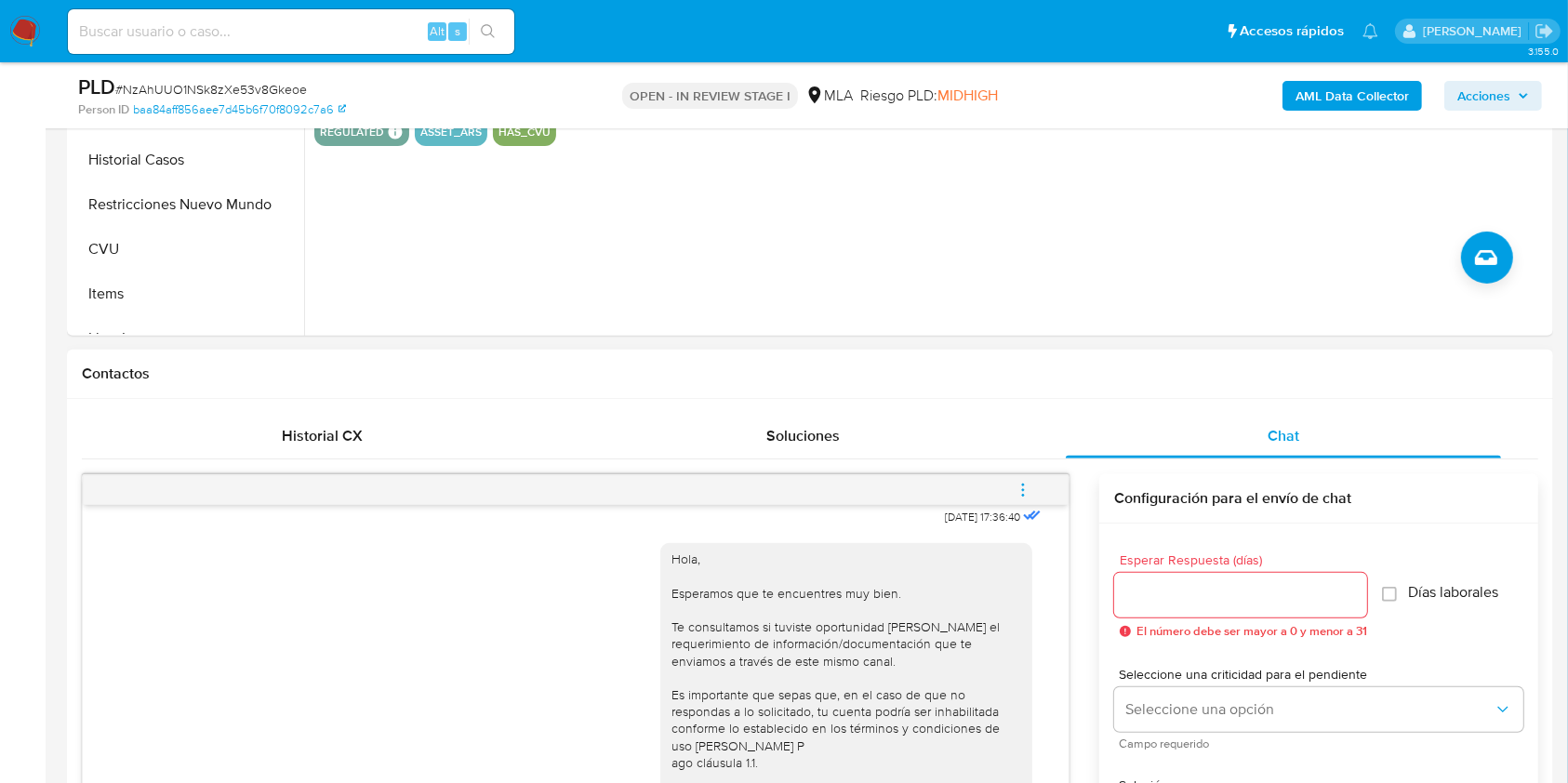
click at [1020, 487] on icon "menu-action" at bounding box center [1023, 490] width 17 height 17
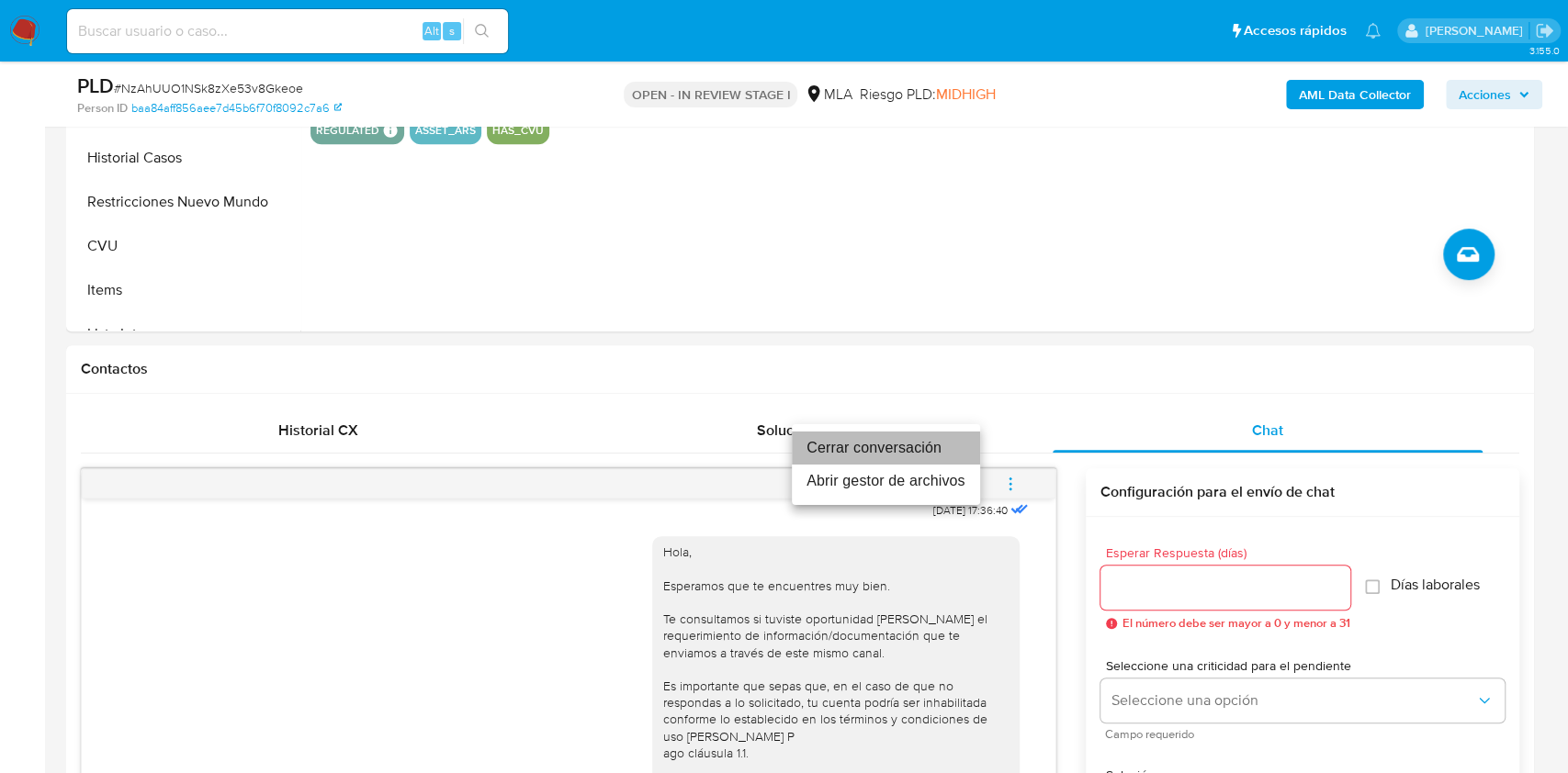
click at [923, 441] on li "Cerrar conversación" at bounding box center [886, 448] width 188 height 33
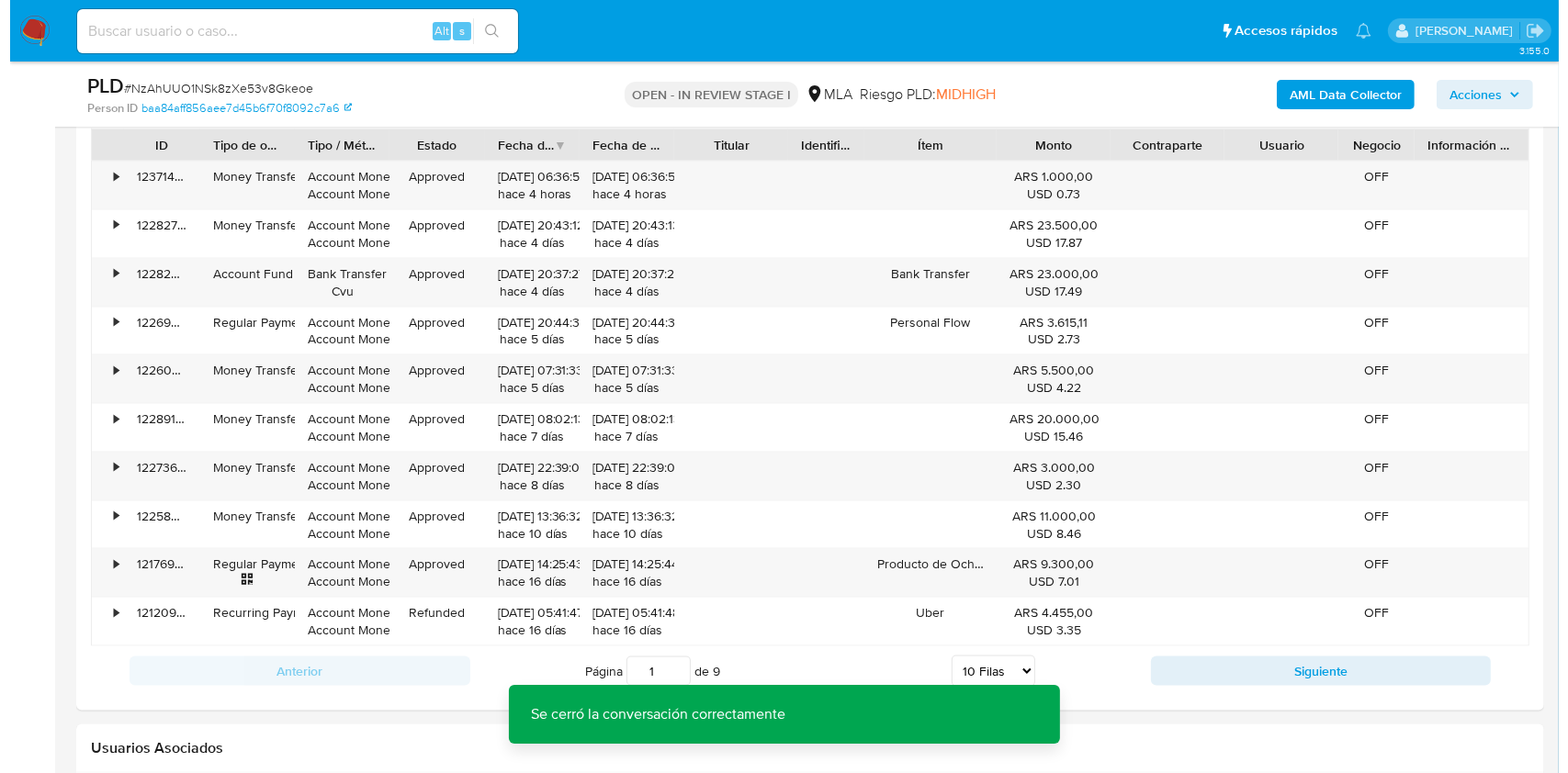
scroll to position [3229, 0]
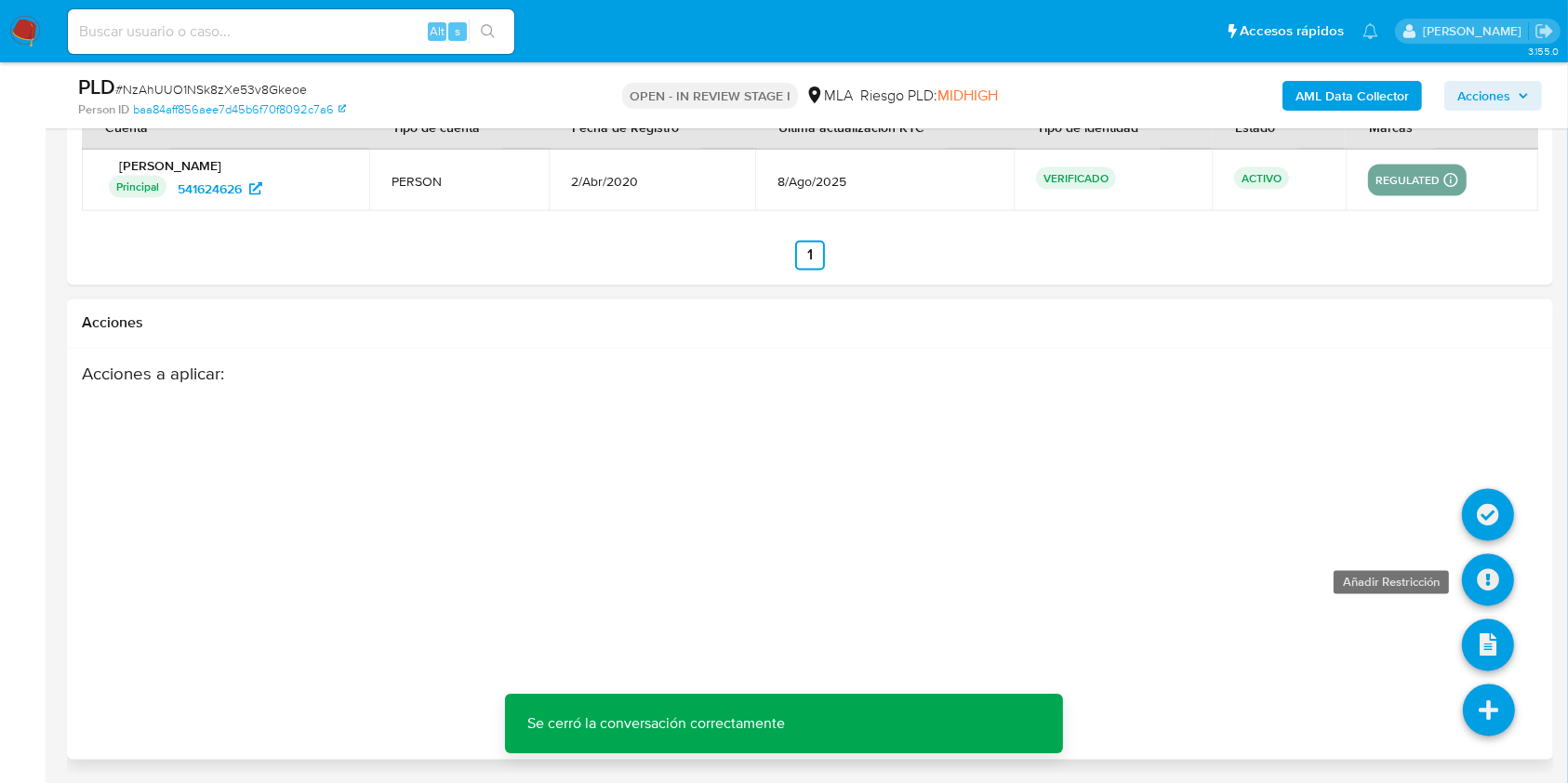
click at [1484, 576] on icon at bounding box center [1488, 580] width 52 height 52
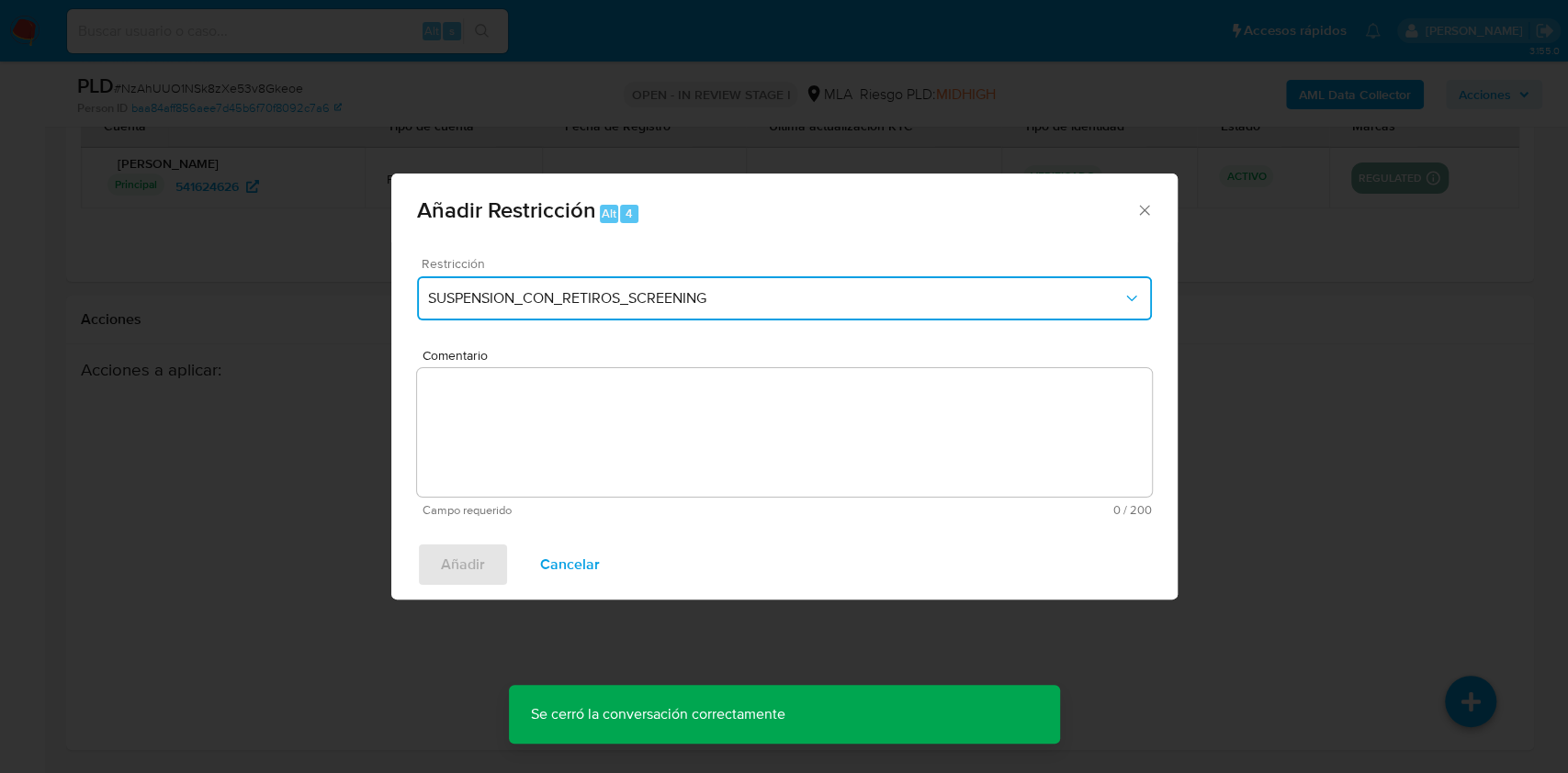
click at [760, 312] on button "SUSPENSION_CON_RETIROS_SCREENING" at bounding box center [784, 298] width 735 height 44
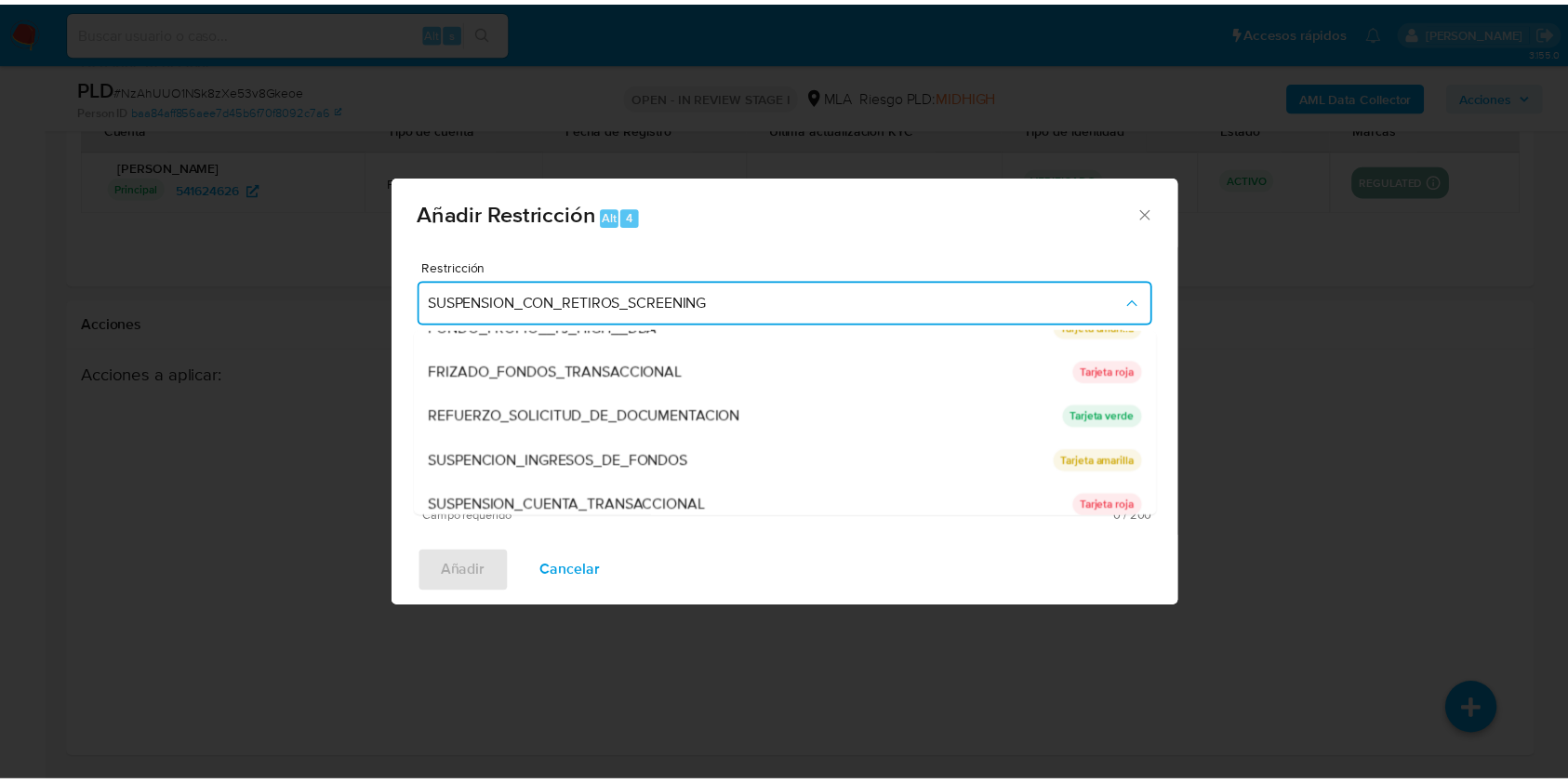
scroll to position [350, 0]
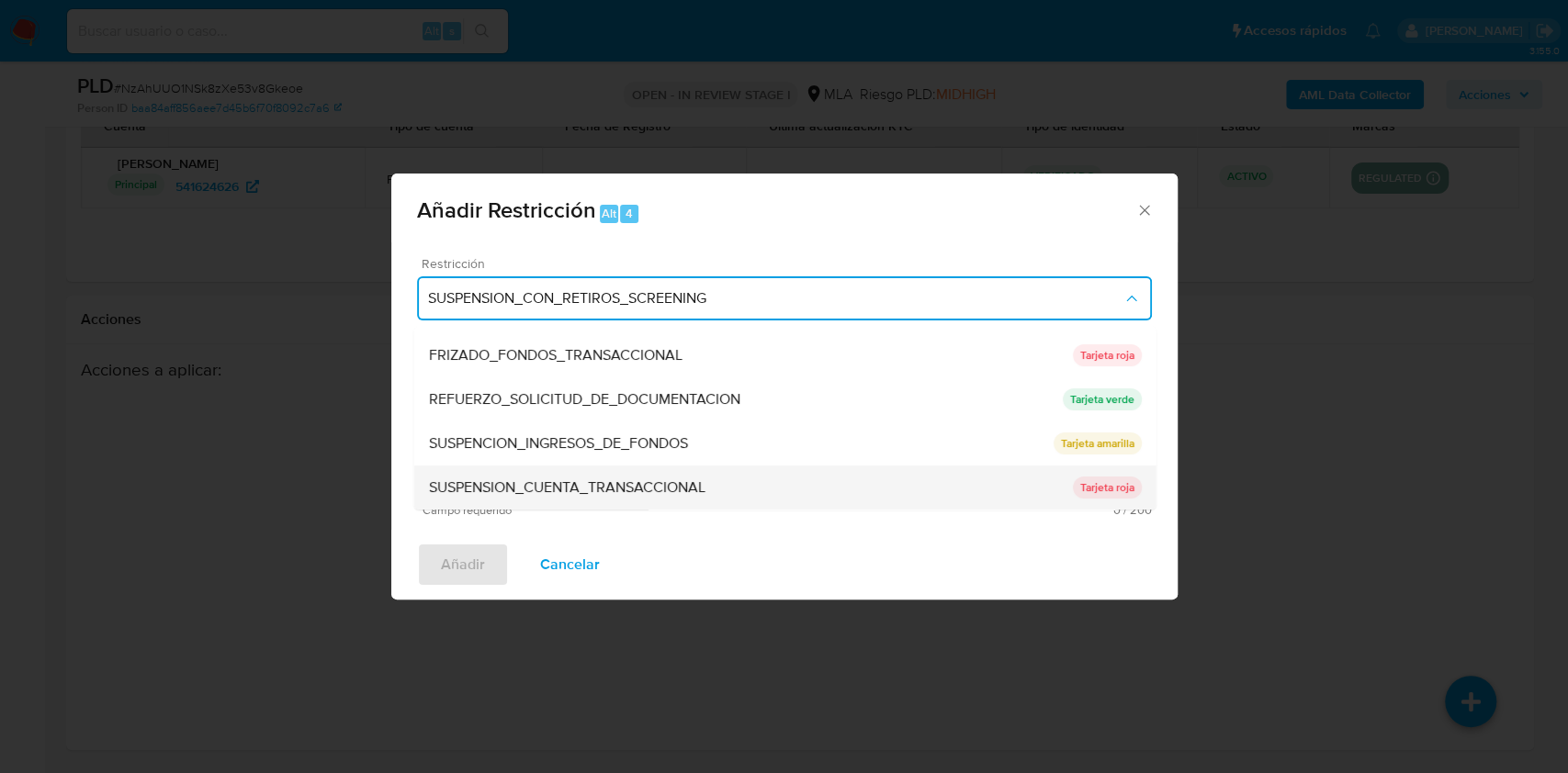
click at [899, 471] on div "SUSPENSION_CUENTA_TRANSACCIONAL" at bounding box center [749, 488] width 644 height 44
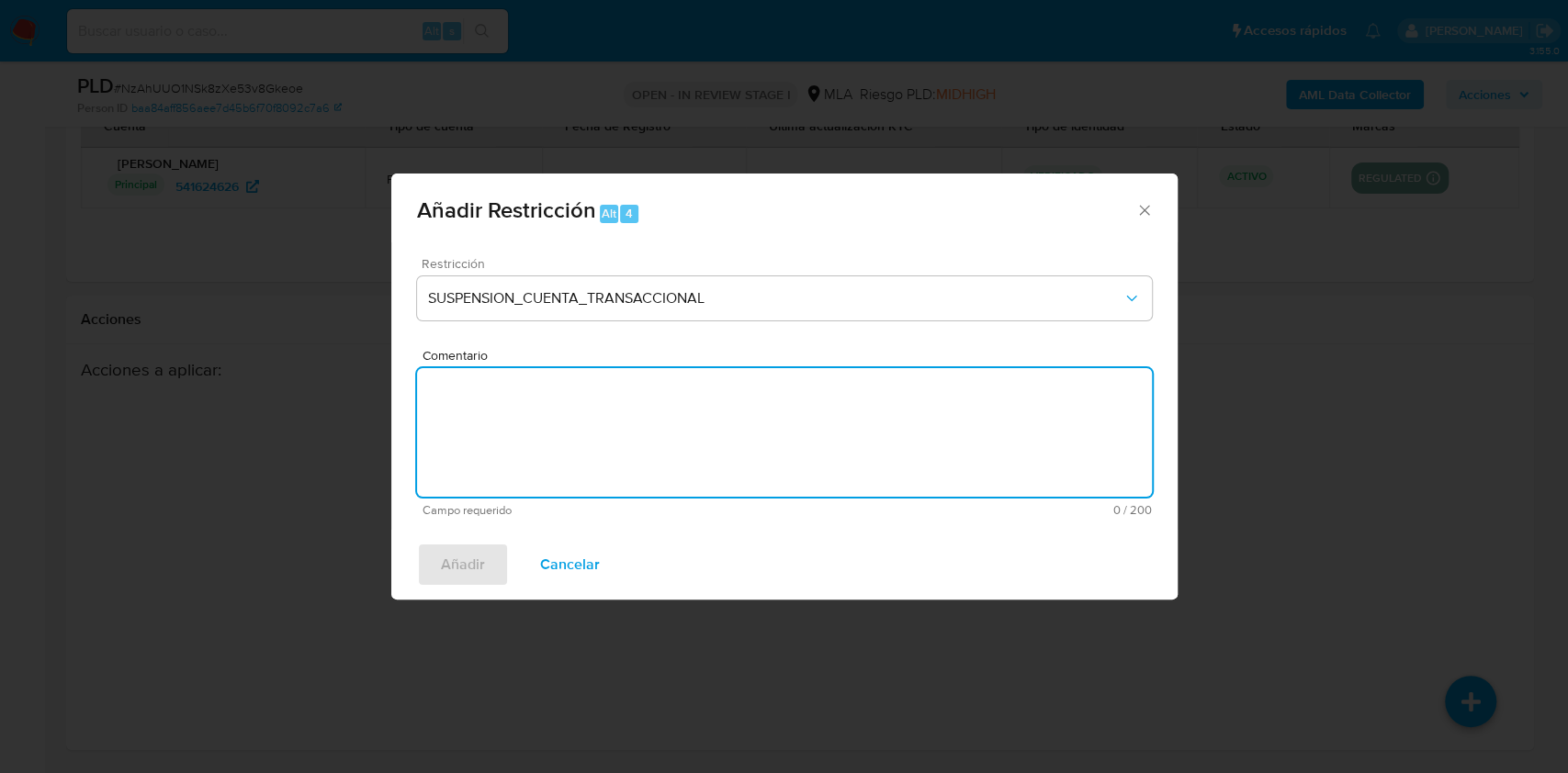
click at [833, 459] on textarea "Comentario" at bounding box center [784, 432] width 735 height 128
type textarea "AML"
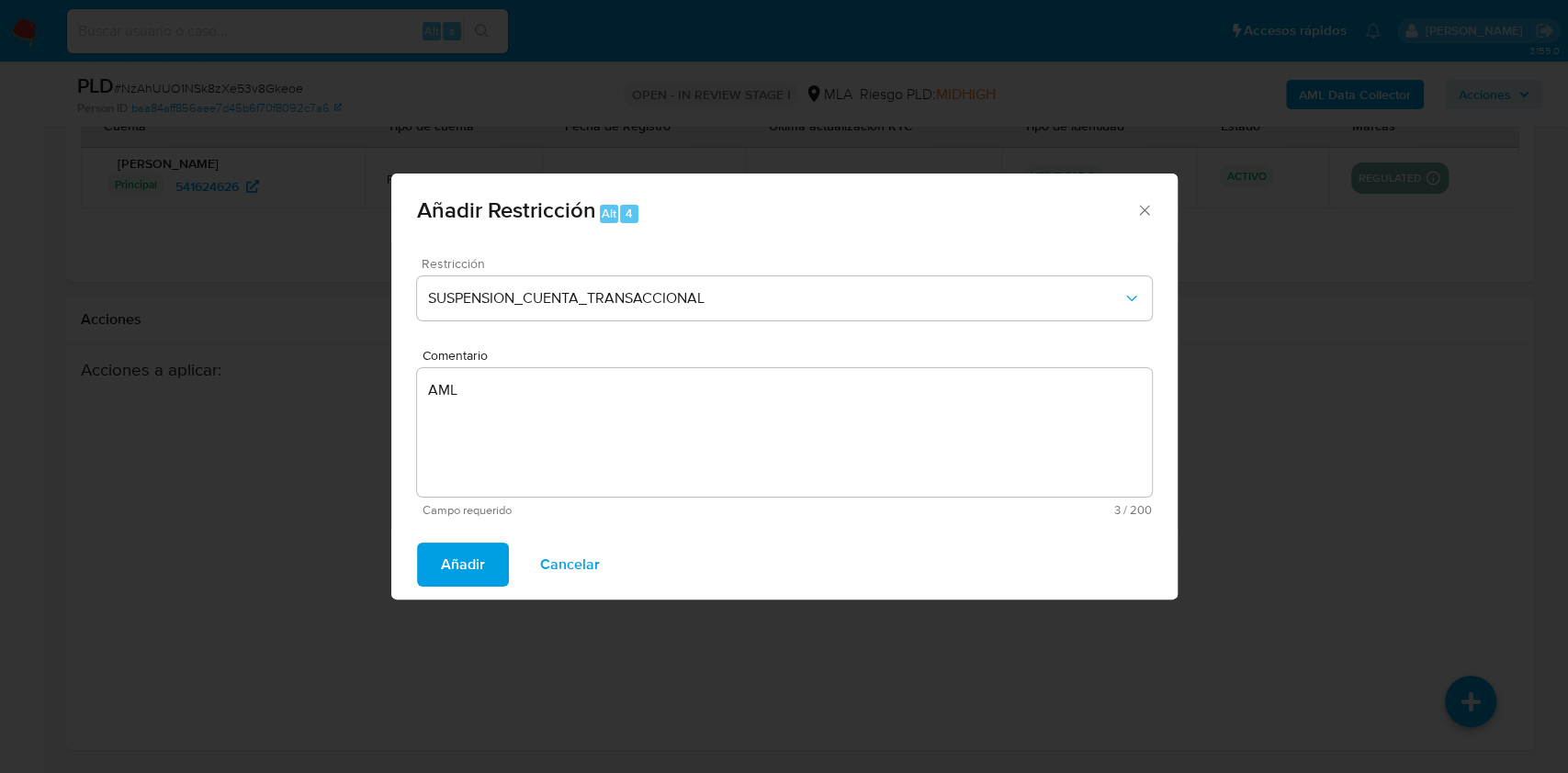
click at [484, 547] on button "Añadir" at bounding box center [462, 564] width 91 height 44
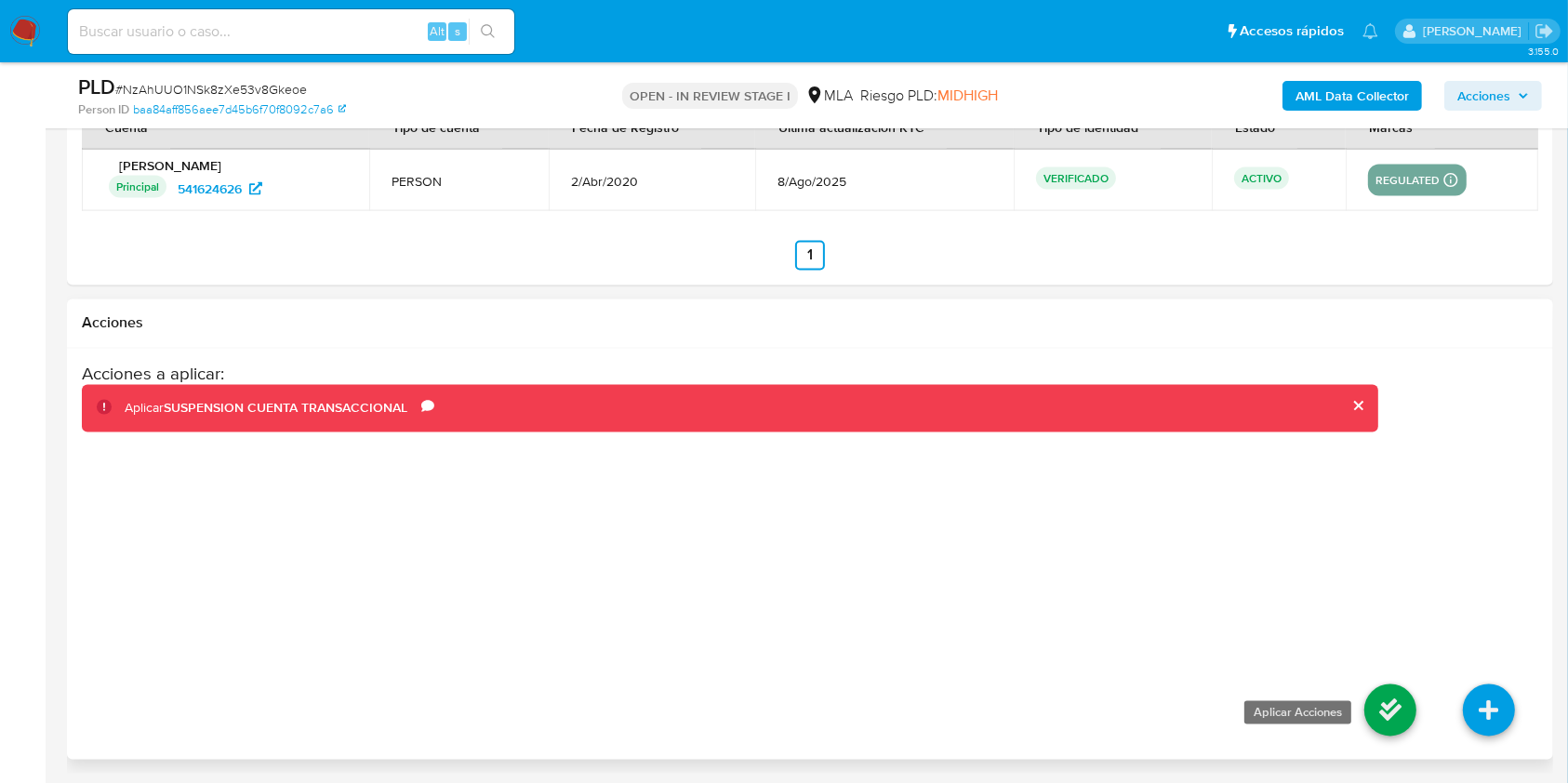
click at [1373, 718] on icon at bounding box center [1390, 711] width 52 height 52
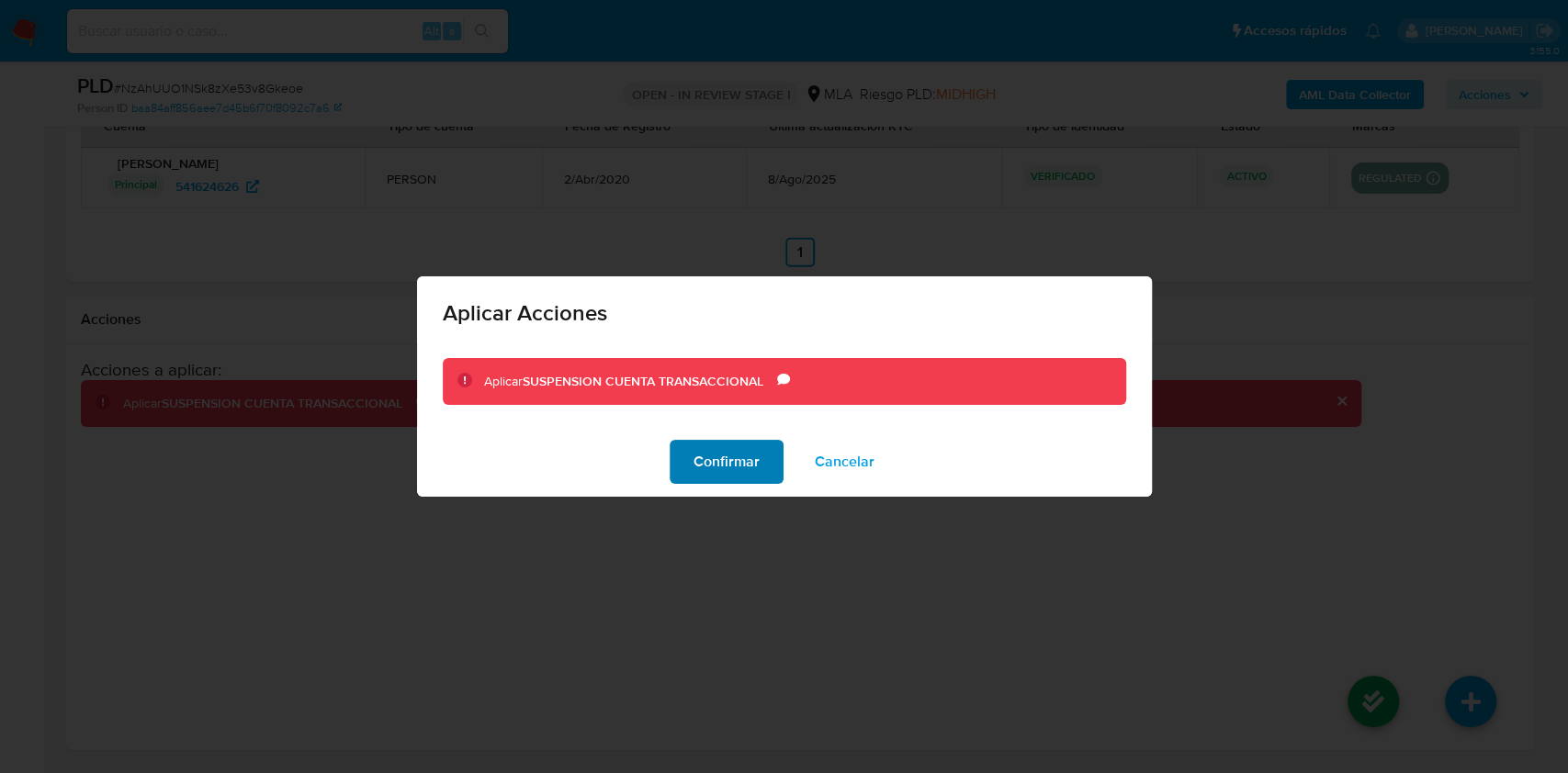
click at [735, 462] on span "Confirmar" at bounding box center [726, 462] width 67 height 41
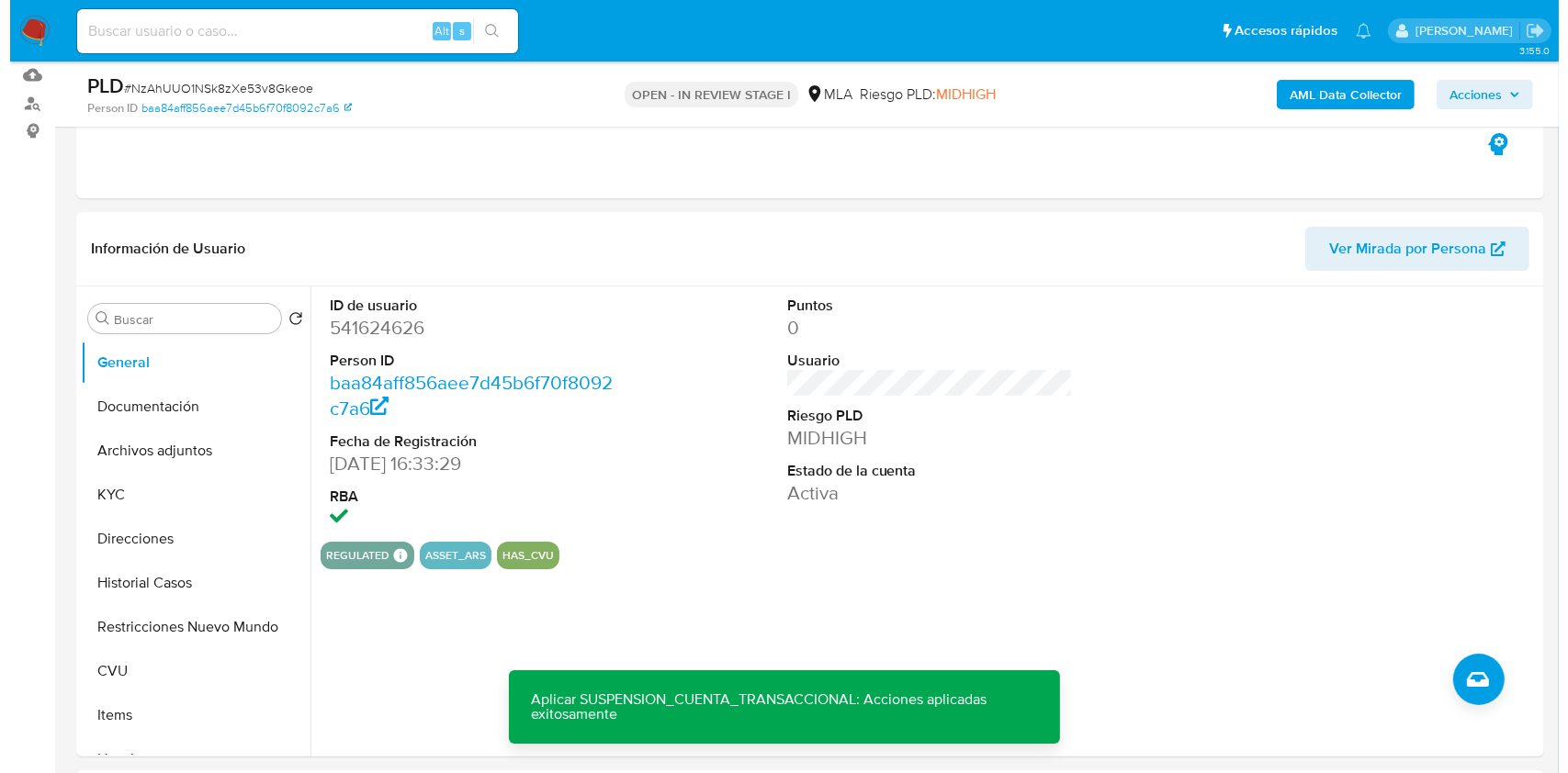
scroll to position [204, 0]
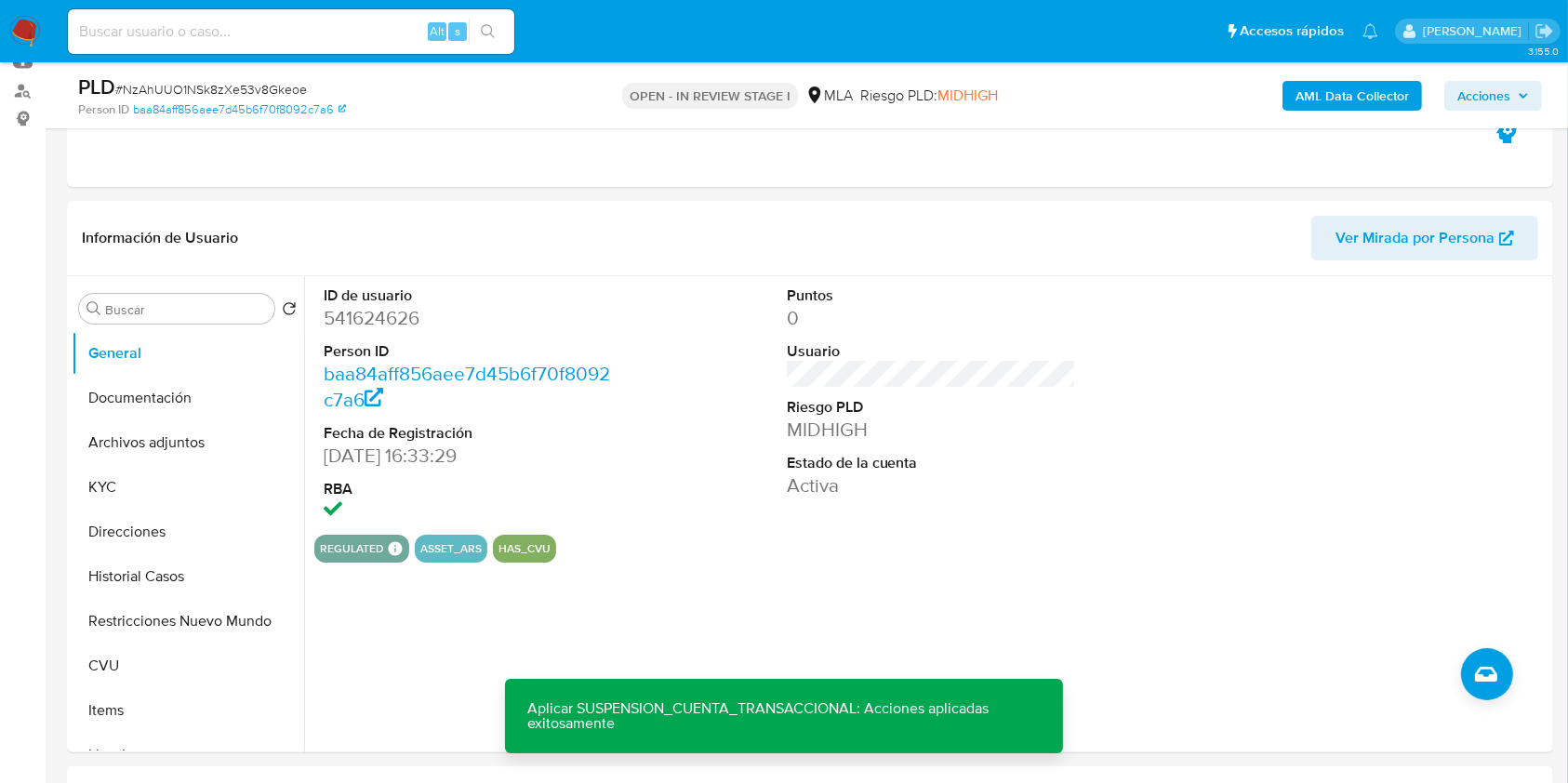
click at [1379, 101] on b "AML Data Collector" at bounding box center [1352, 95] width 113 height 30
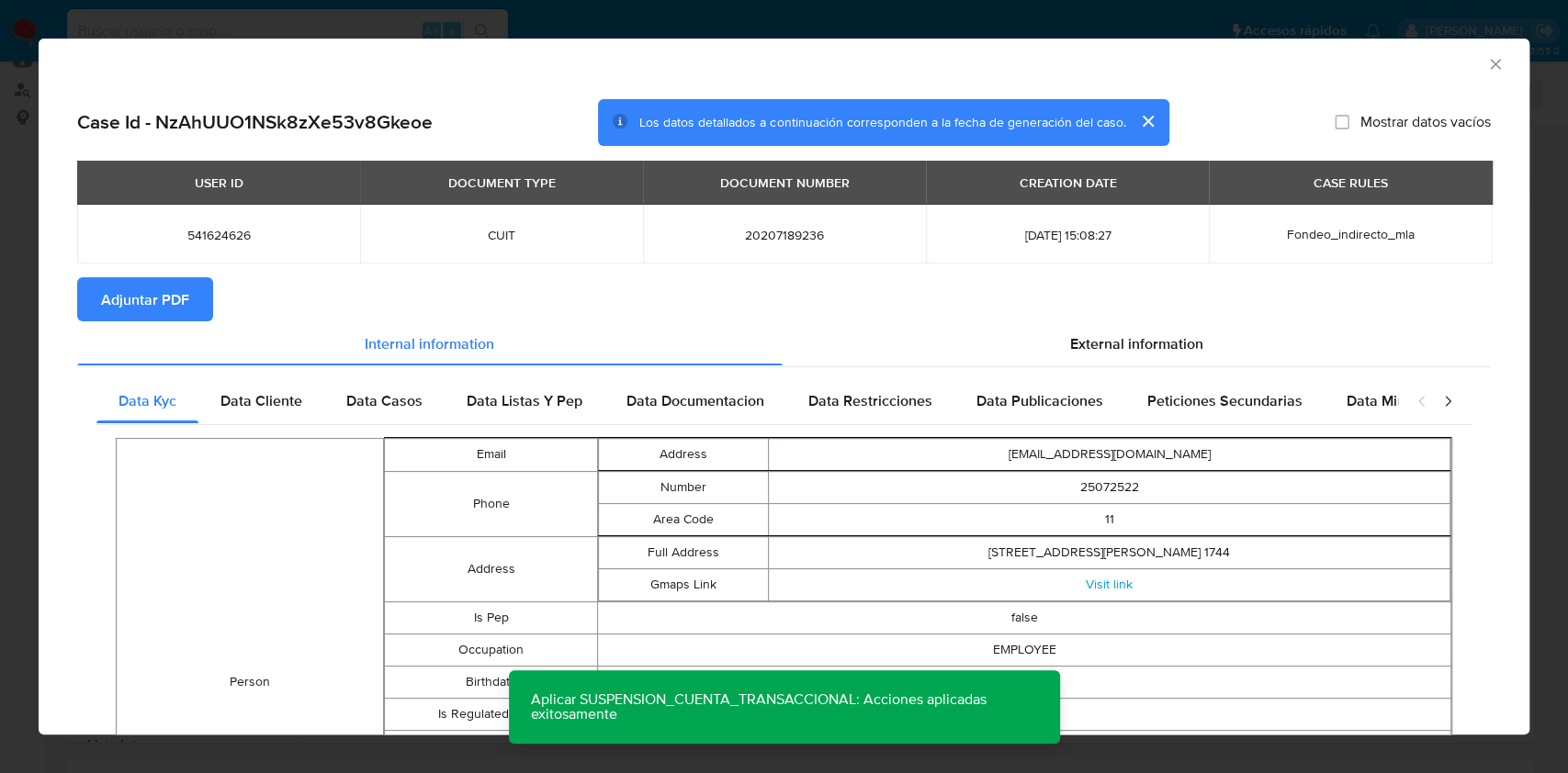
click at [192, 292] on button "Adjuntar PDF" at bounding box center [144, 299] width 136 height 44
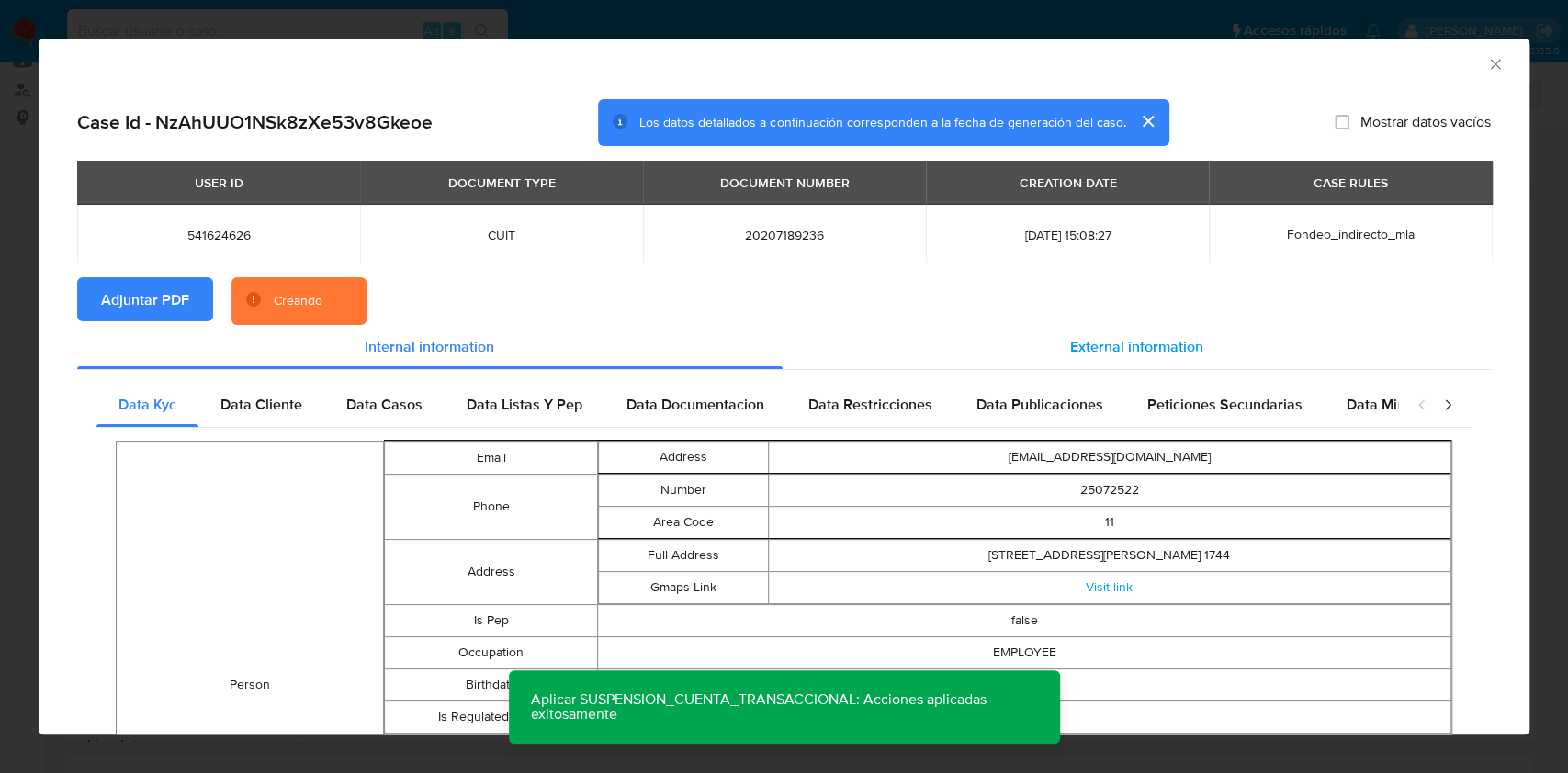
click at [966, 335] on div "External information" at bounding box center [1136, 347] width 709 height 44
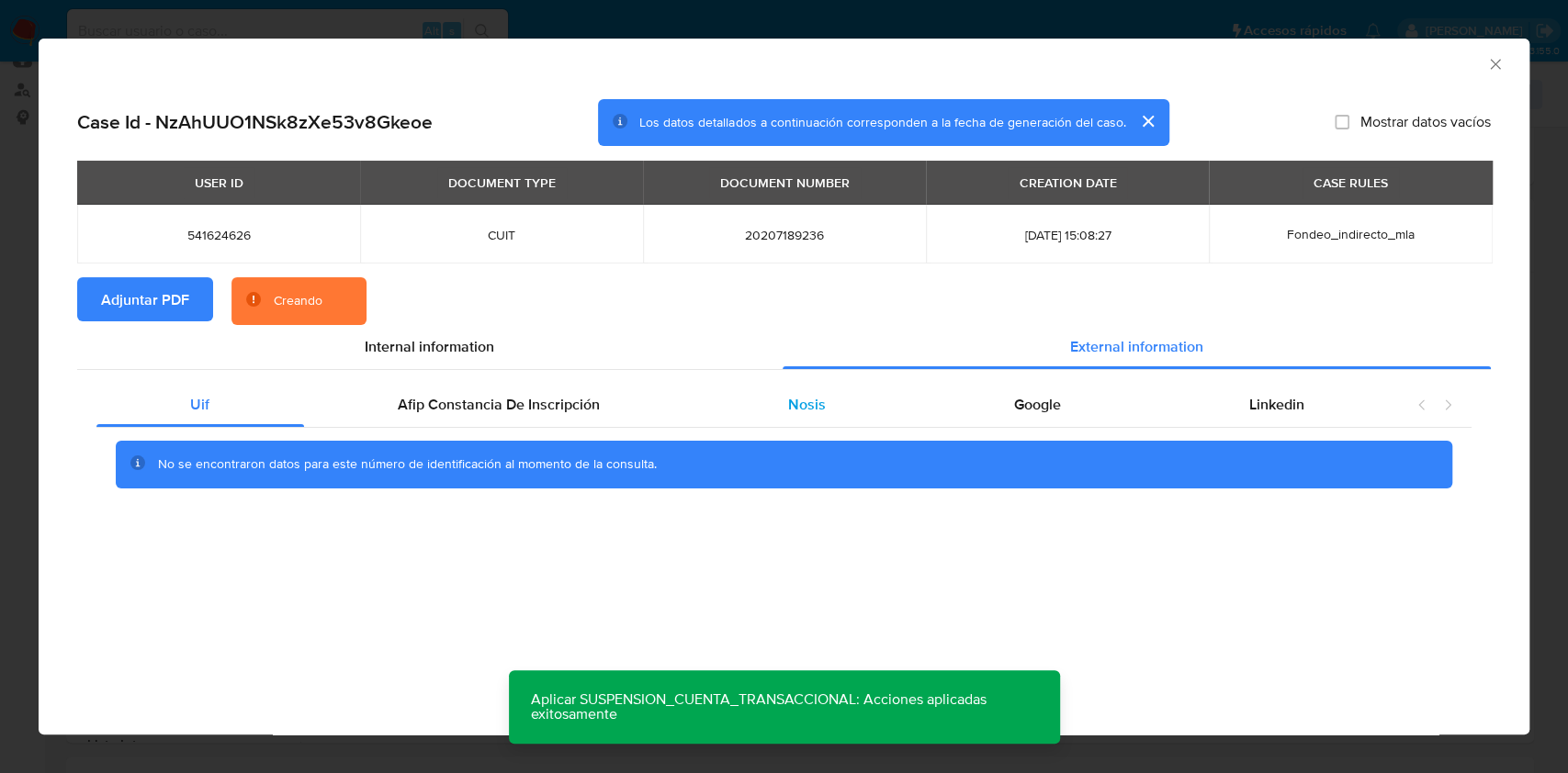
click at [864, 393] on div "Nosis" at bounding box center [807, 405] width 226 height 44
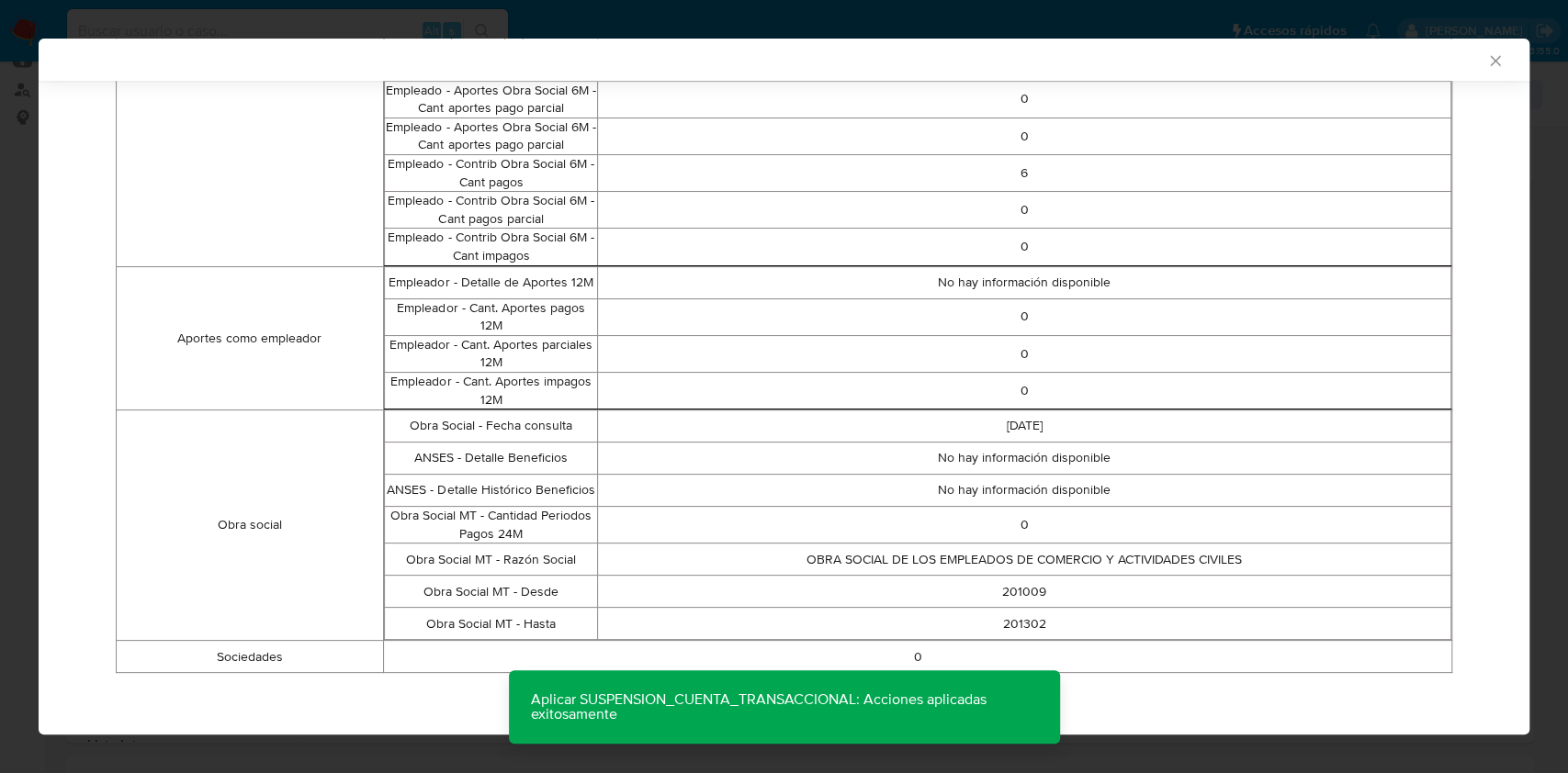
scroll to position [1663, 0]
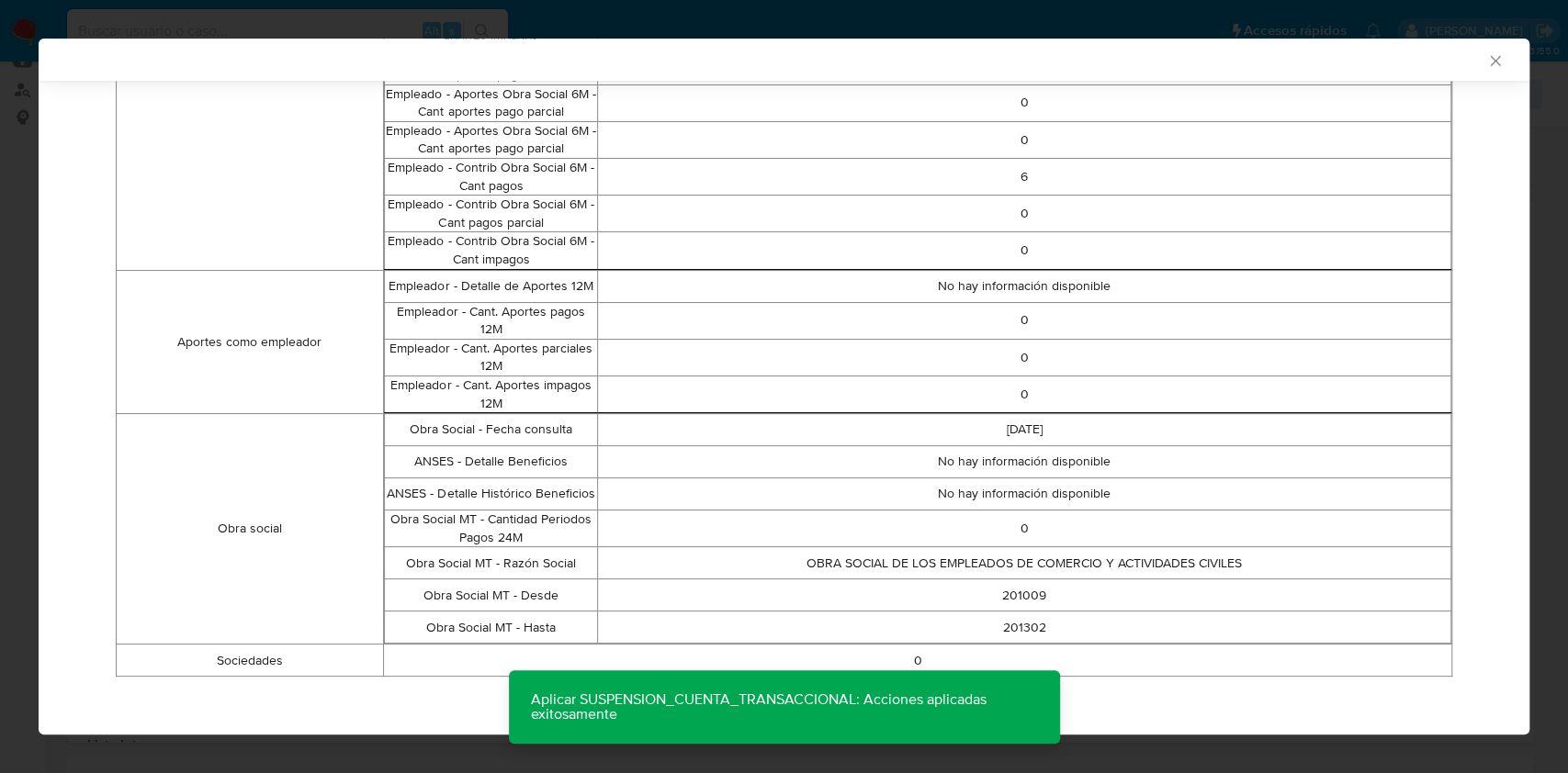
click at [1486, 55] on icon "Cerrar ventana" at bounding box center [1495, 61] width 18 height 18
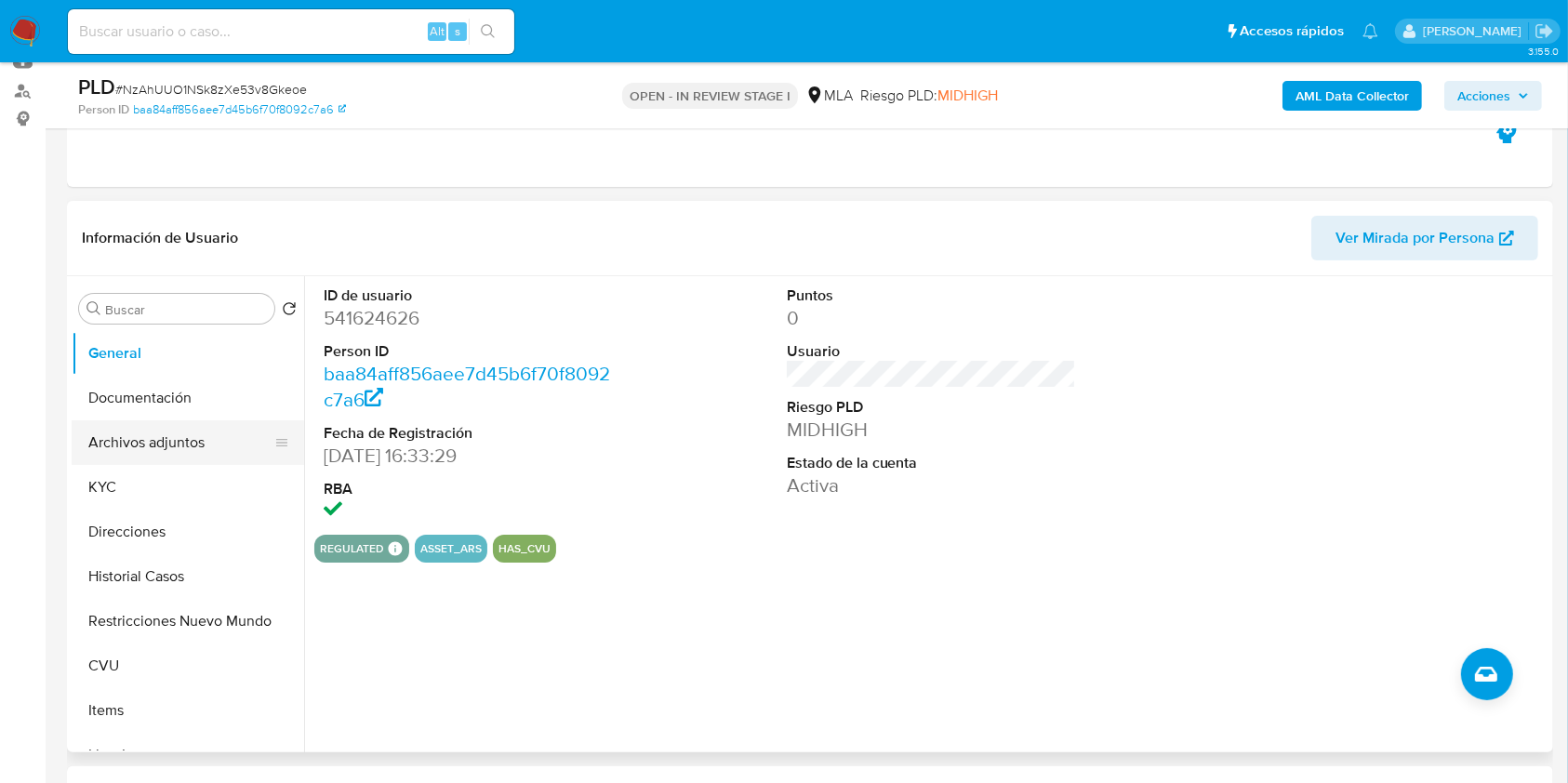
click at [198, 454] on button "Archivos adjuntos" at bounding box center [181, 442] width 218 height 45
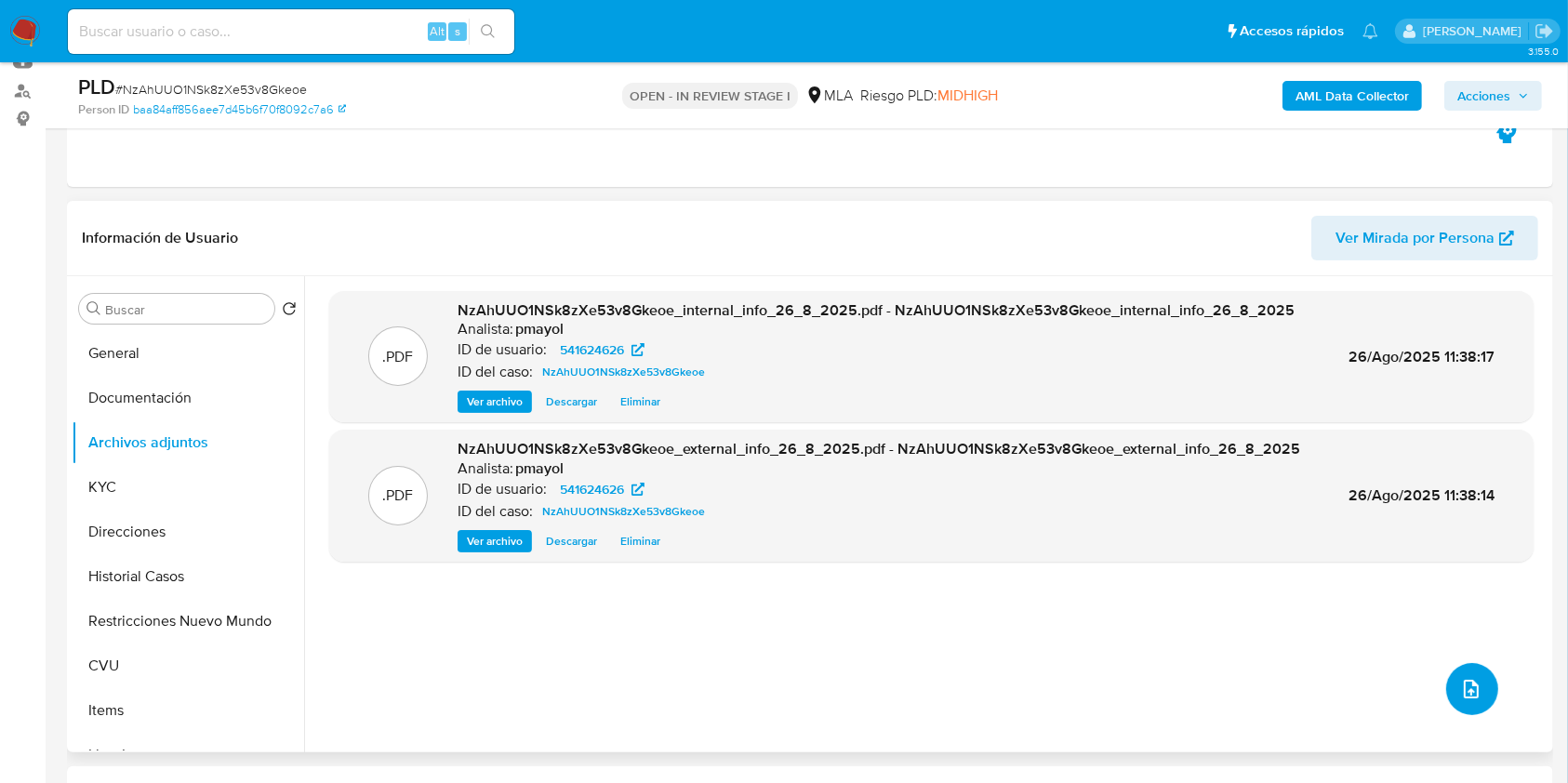
click at [1472, 689] on icon "upload-file" at bounding box center [1471, 689] width 22 height 22
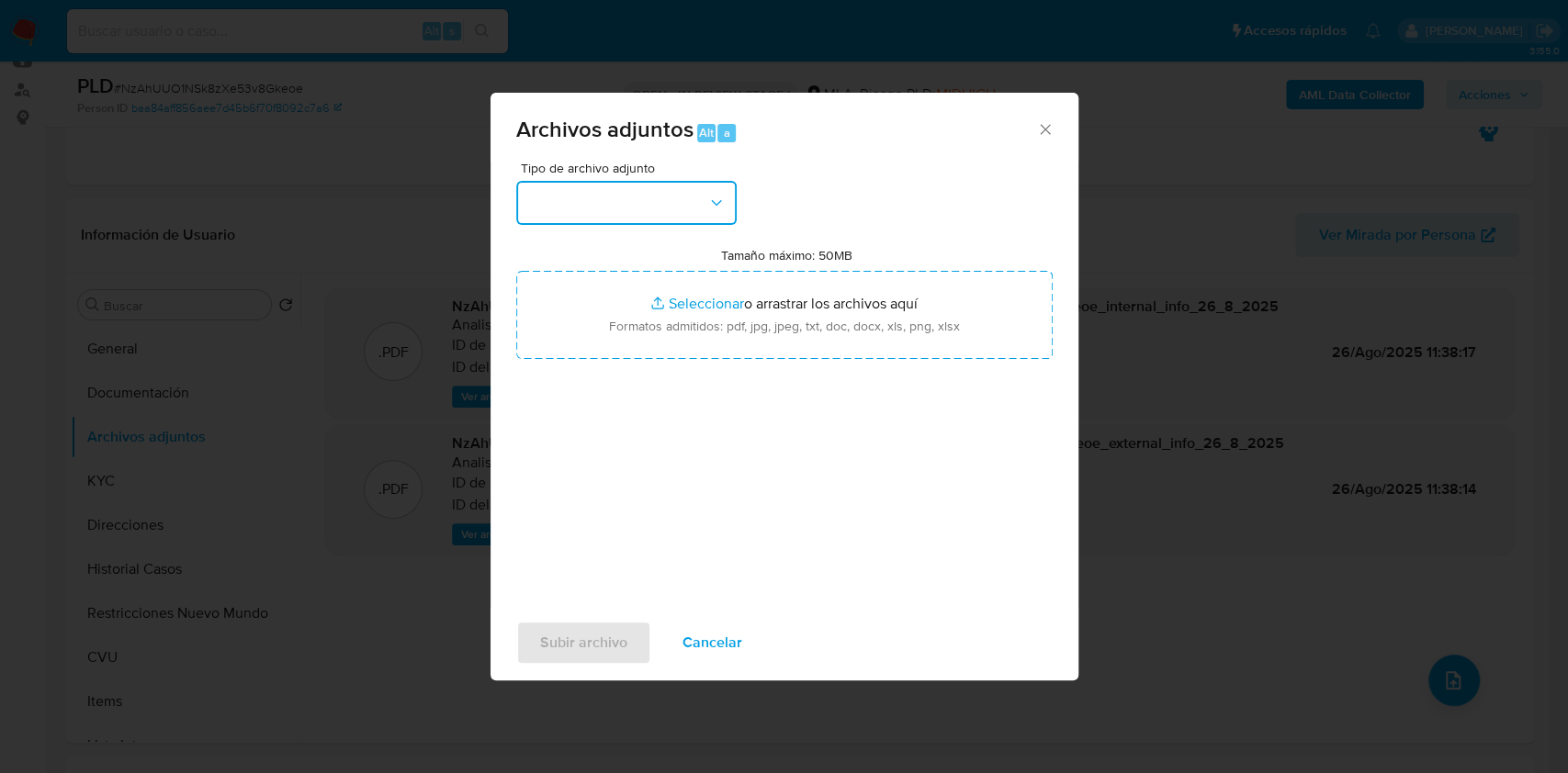
click at [687, 193] on button "button" at bounding box center [626, 203] width 221 height 44
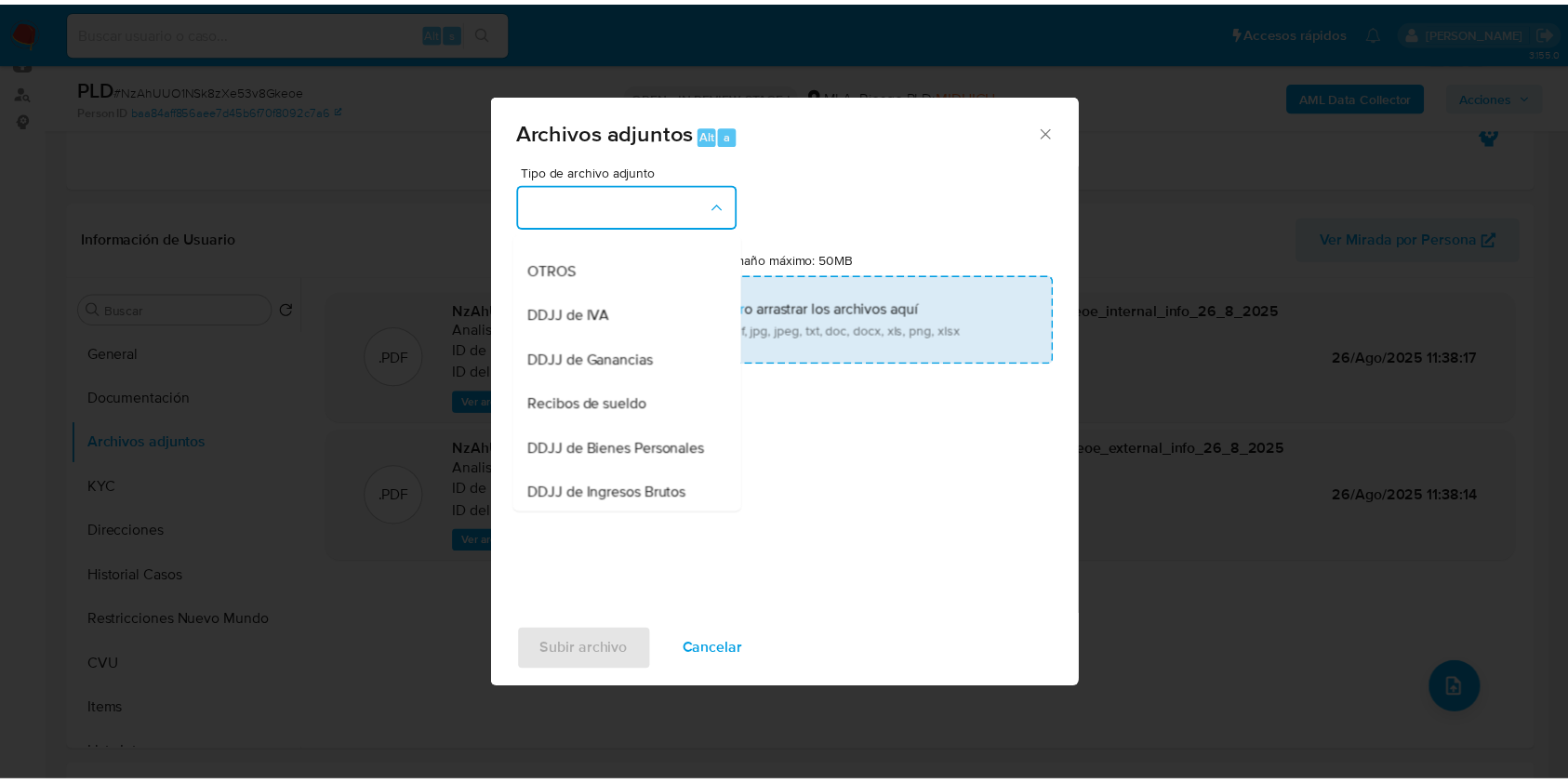
scroll to position [314, 0]
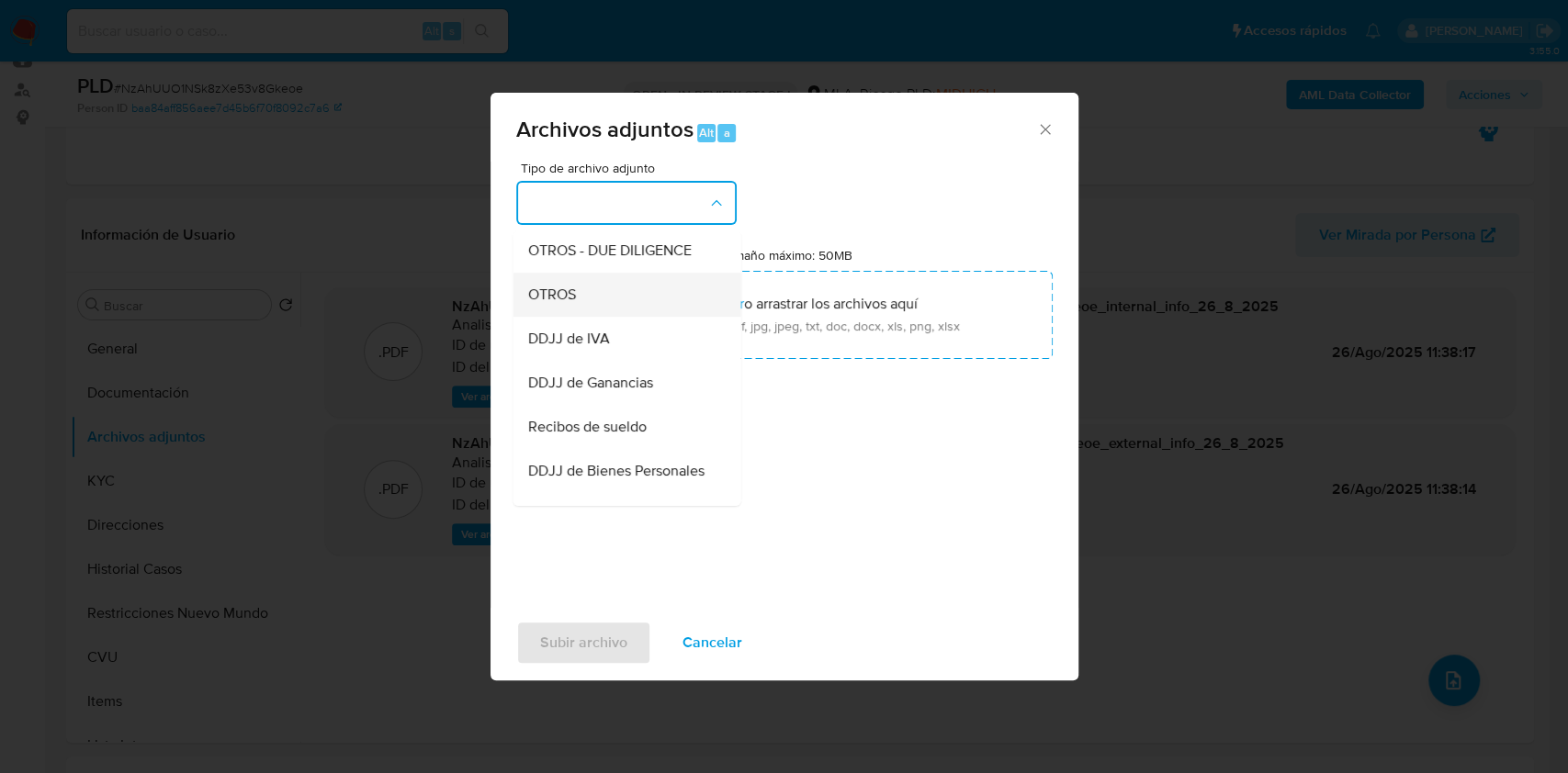
click at [594, 317] on div "OTROS" at bounding box center [621, 295] width 188 height 44
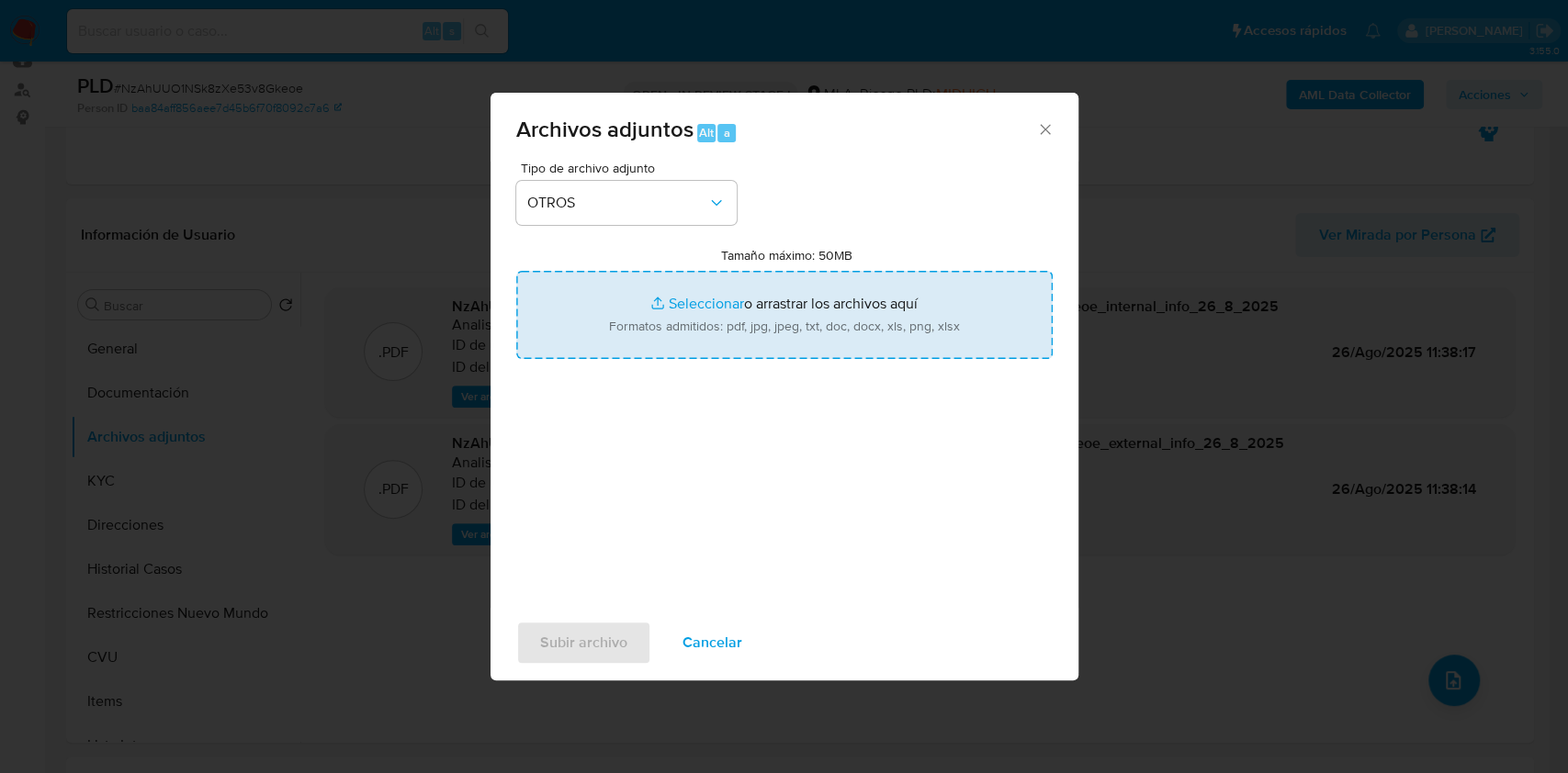
click at [690, 315] on input "Tamaño máximo: 50MB Seleccionar archivos" at bounding box center [784, 314] width 536 height 88
type input "C:\fakepath\Caselog NzAhUUO1NSk8zXe53v8Gkeoe.docx"
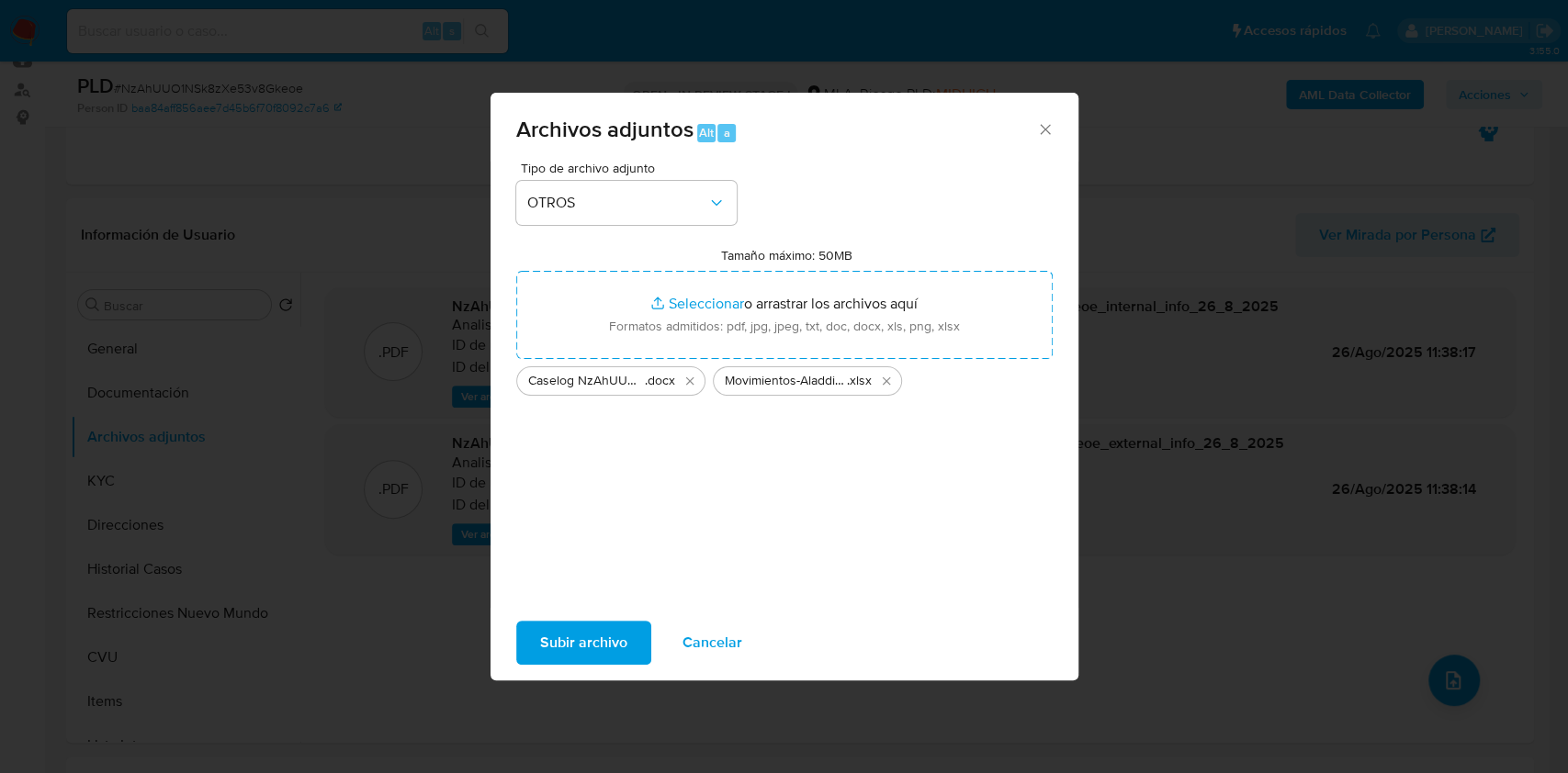
click at [585, 637] on span "Subir archivo" at bounding box center [583, 643] width 87 height 41
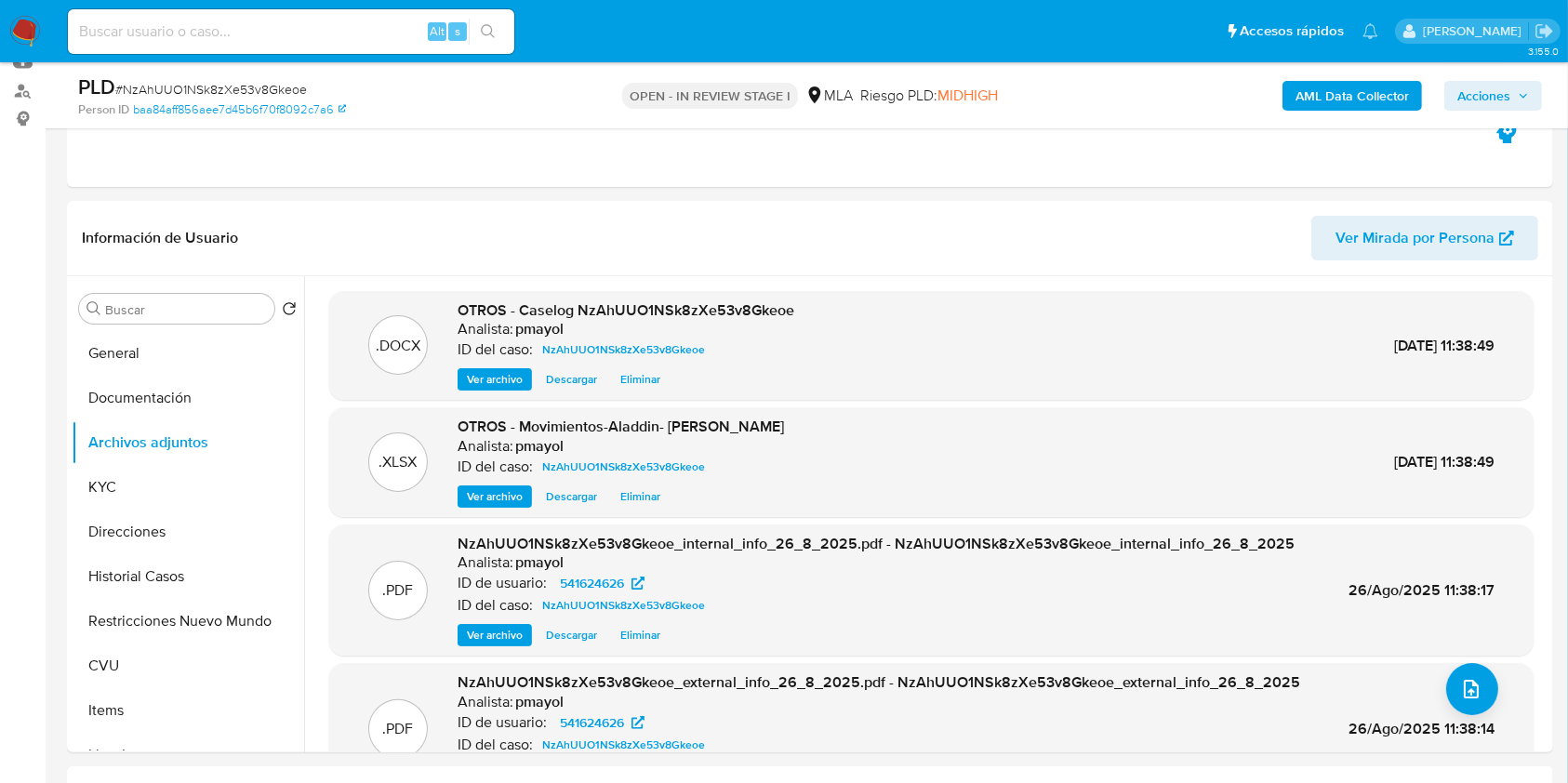
click at [1476, 94] on span "Acciones" at bounding box center [1483, 95] width 53 height 30
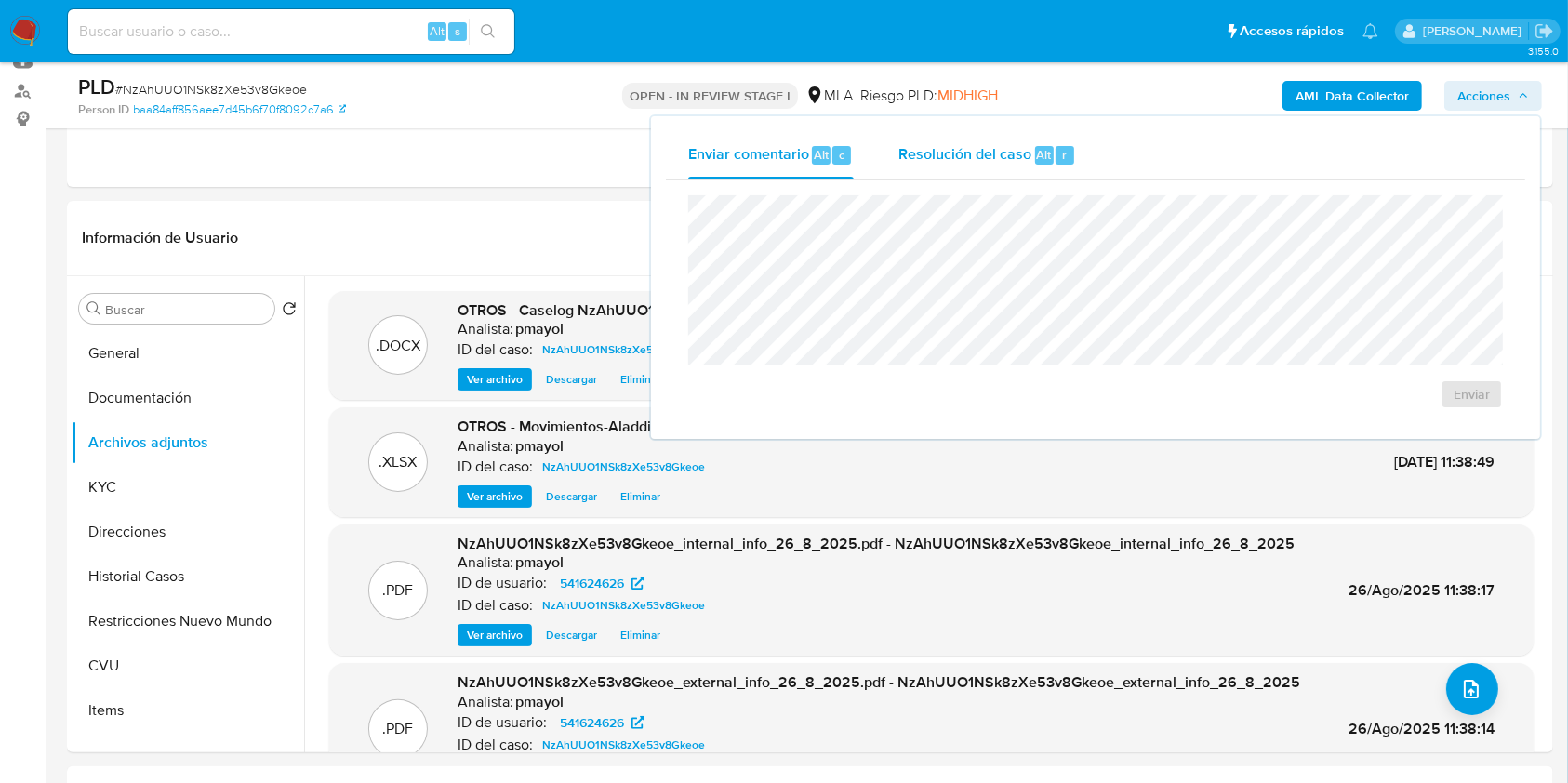
click at [957, 161] on span "Resolución del caso" at bounding box center [965, 153] width 133 height 22
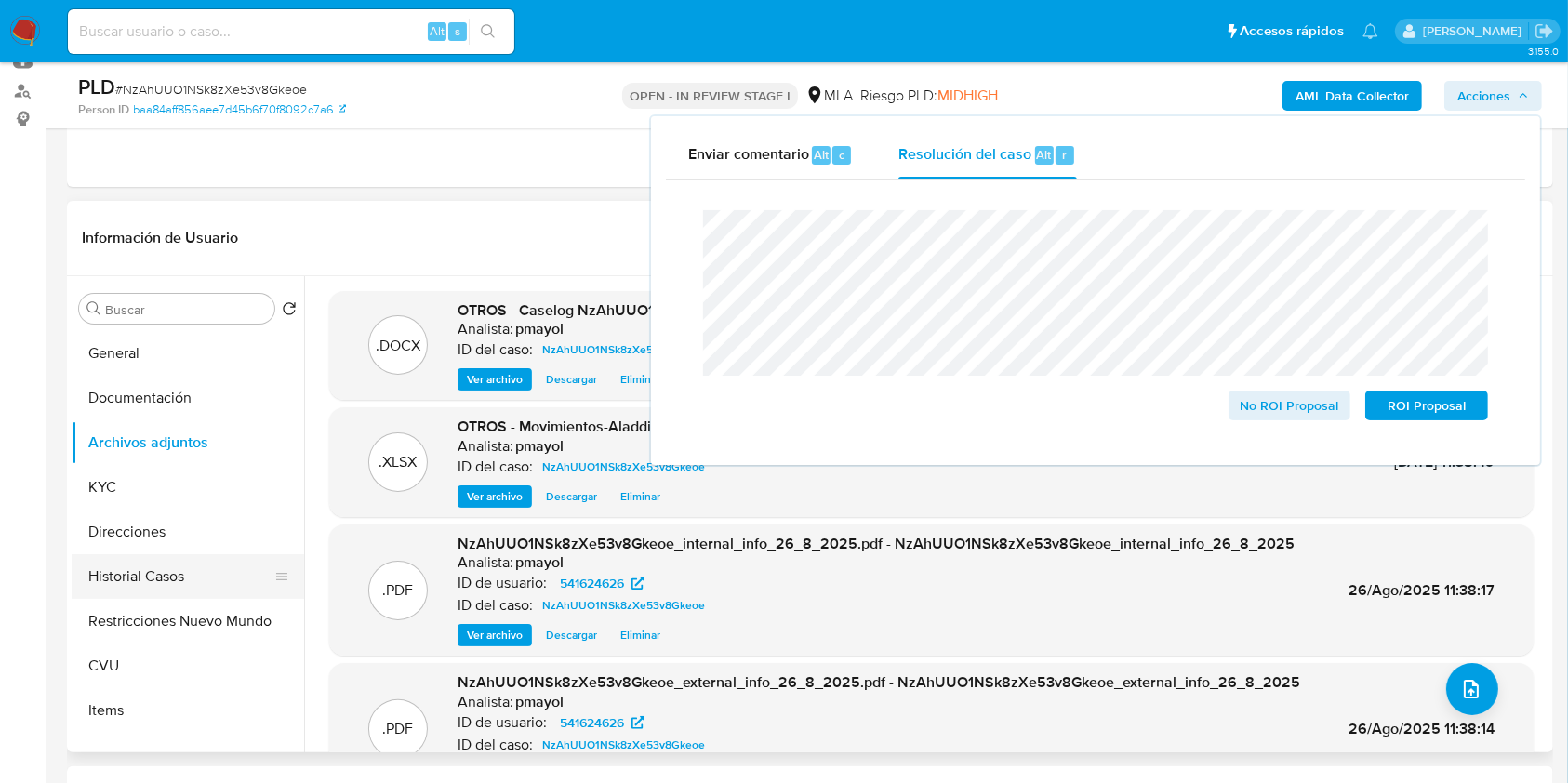
click at [176, 565] on button "Historial Casos" at bounding box center [181, 576] width 218 height 45
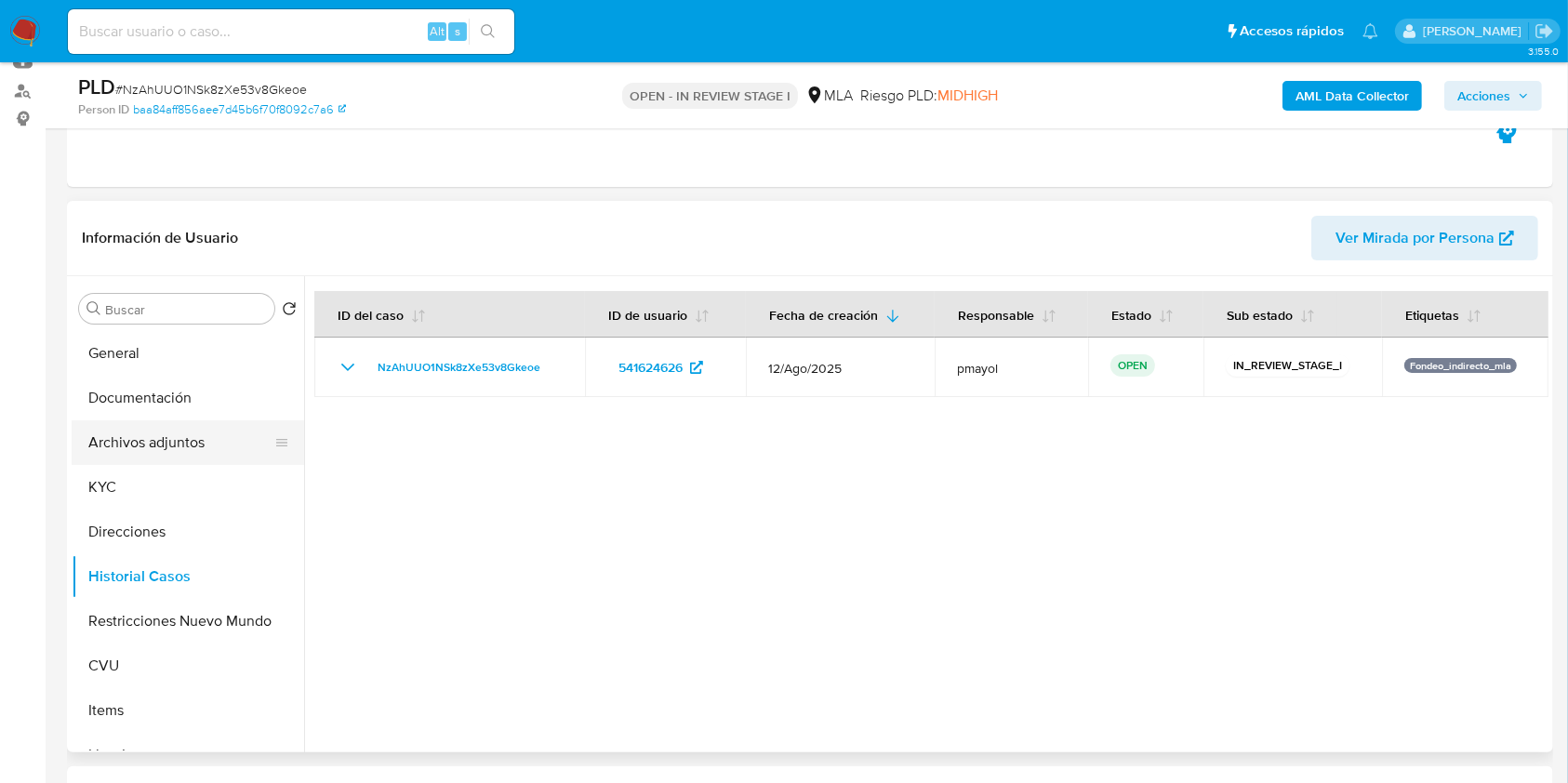
click at [186, 429] on button "Archivos adjuntos" at bounding box center [181, 442] width 218 height 45
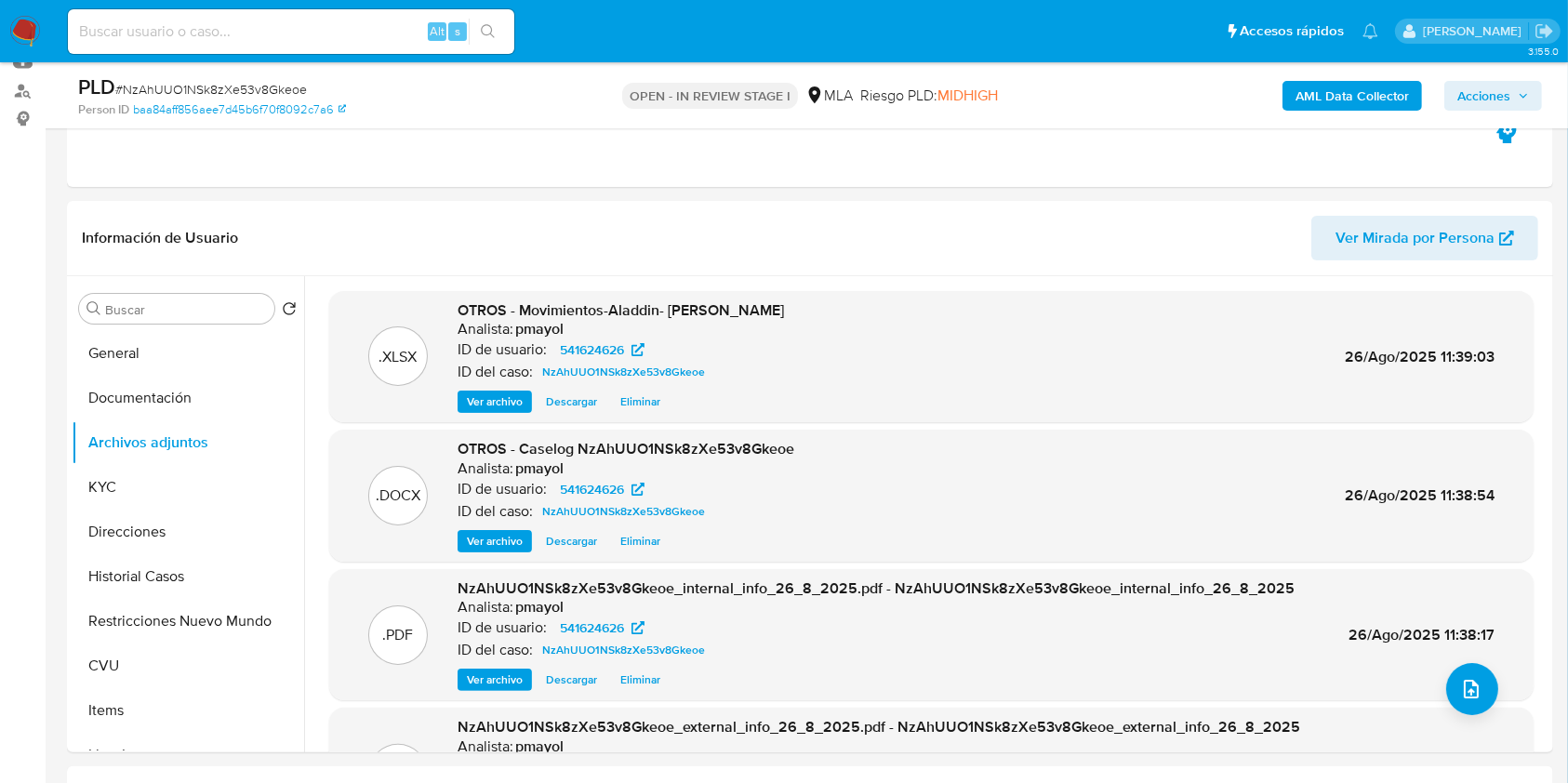
click at [1491, 89] on span "Acciones" at bounding box center [1483, 95] width 53 height 30
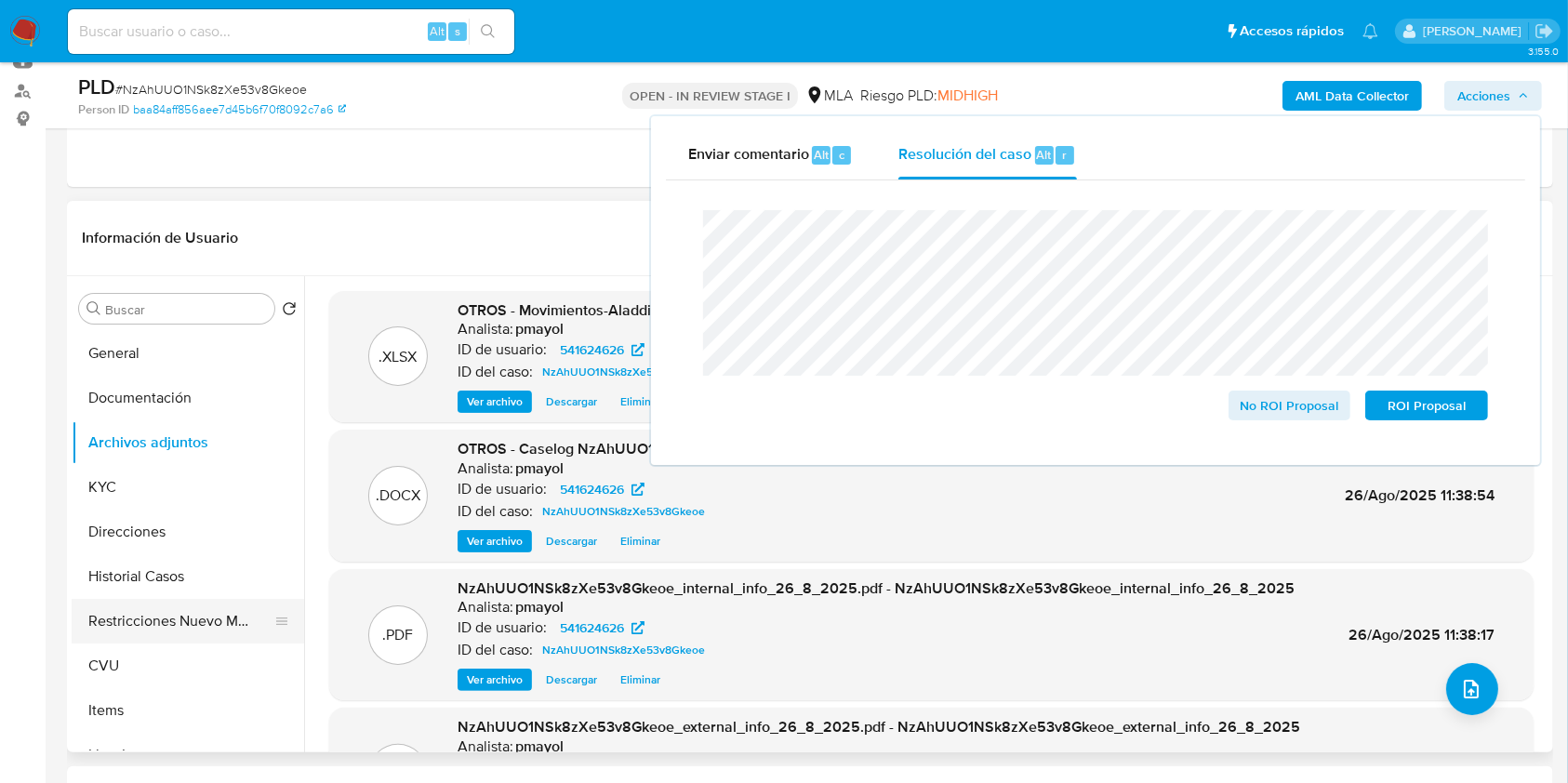
click at [224, 618] on button "Restricciones Nuevo Mundo" at bounding box center [181, 621] width 218 height 45
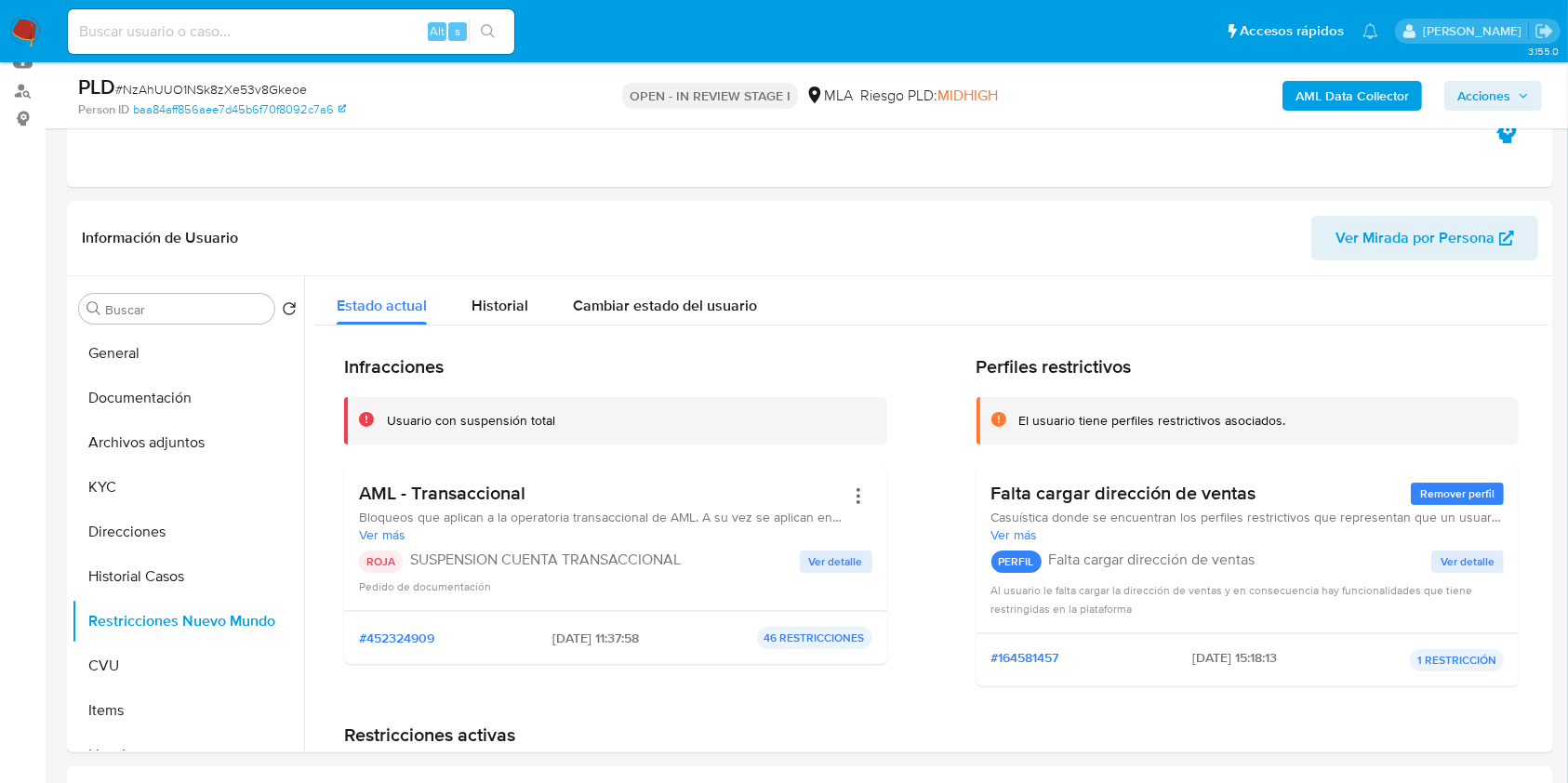
click at [1477, 80] on span "Acciones" at bounding box center [1483, 95] width 53 height 30
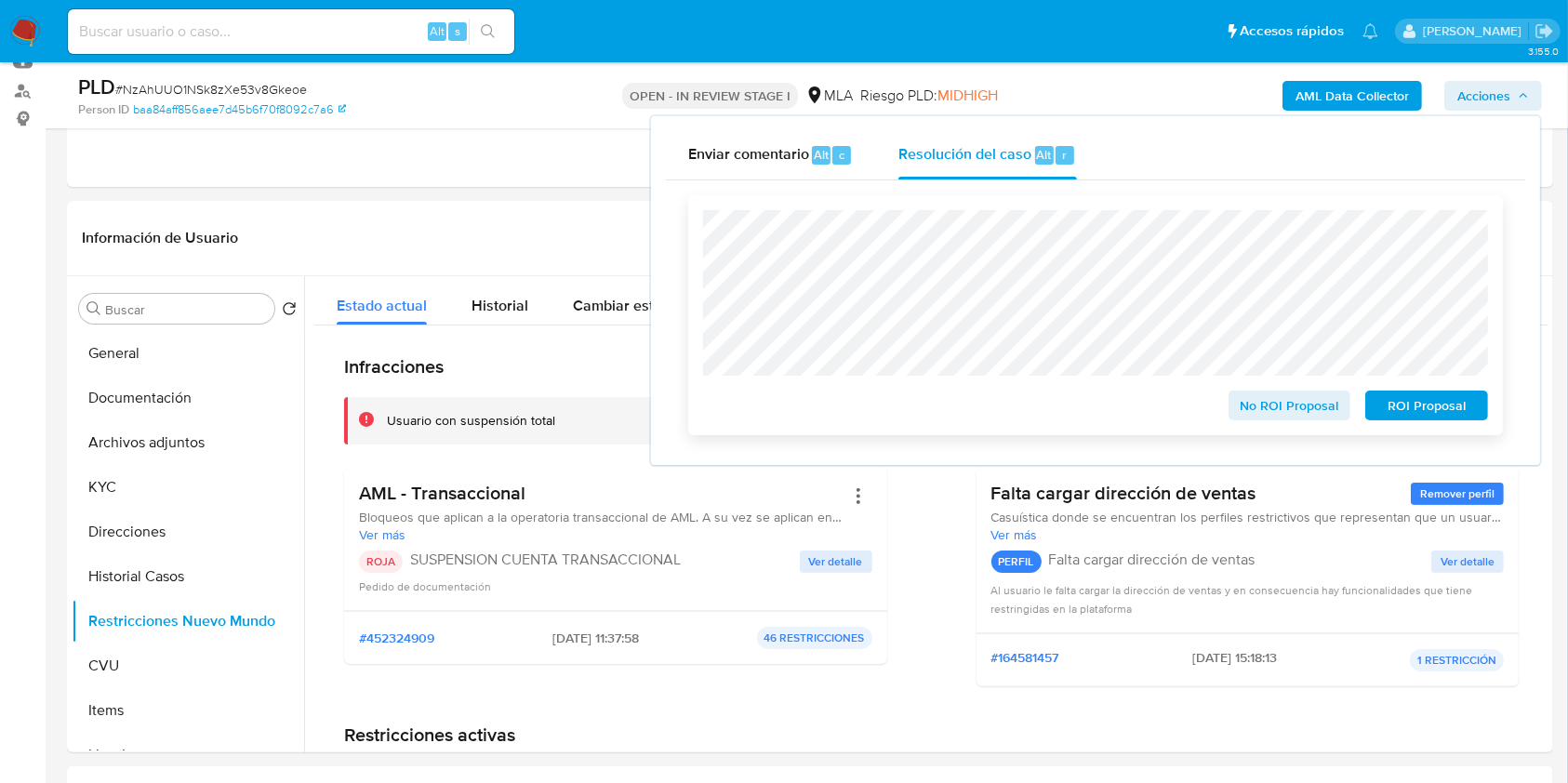
click at [1419, 405] on span "ROI Proposal" at bounding box center [1426, 405] width 96 height 26
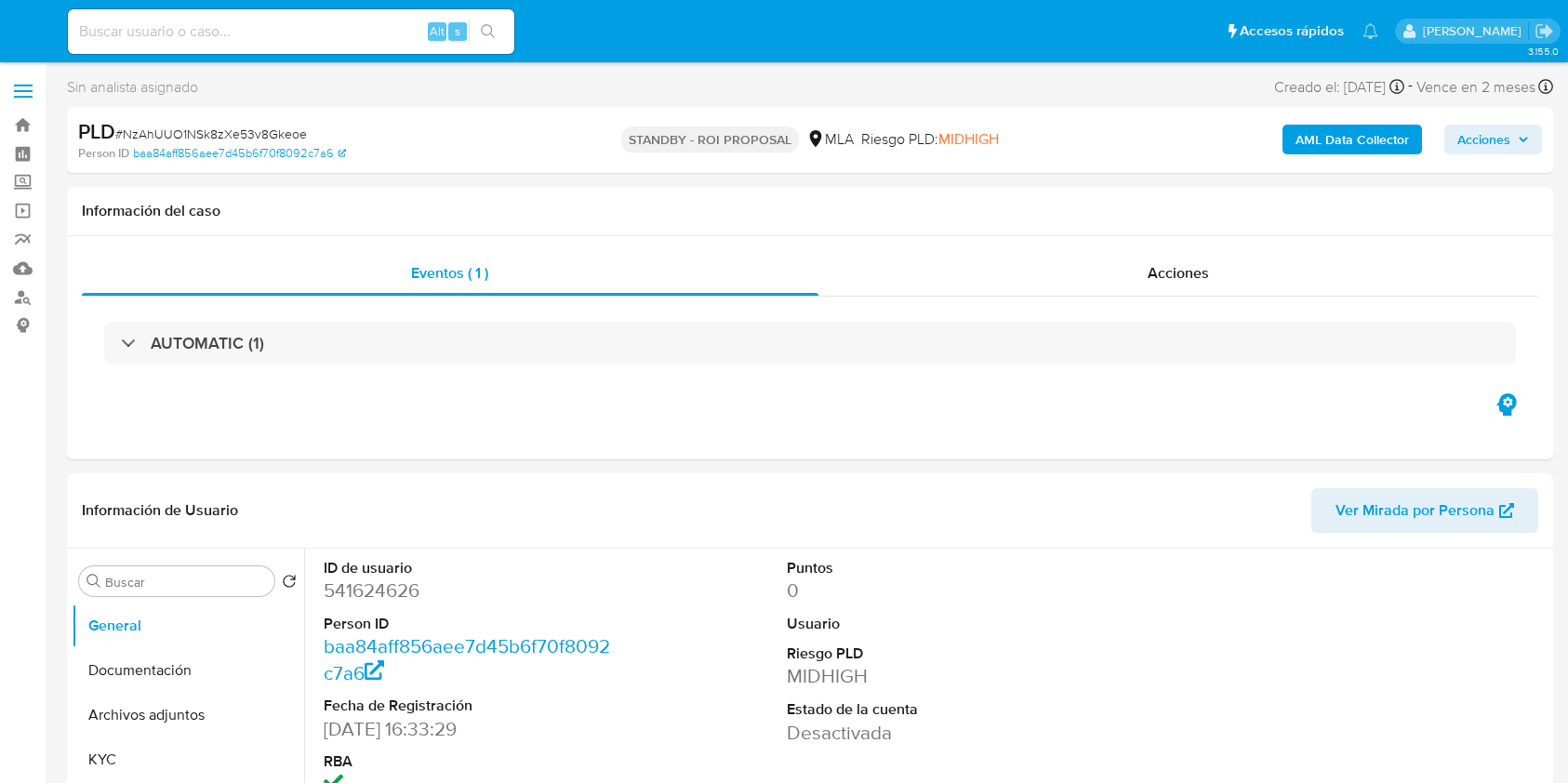
select select "10"
click at [350, 40] on input at bounding box center [291, 32] width 446 height 24
paste input "IBsVqhILZbkEH5xj8GWTRIdf"
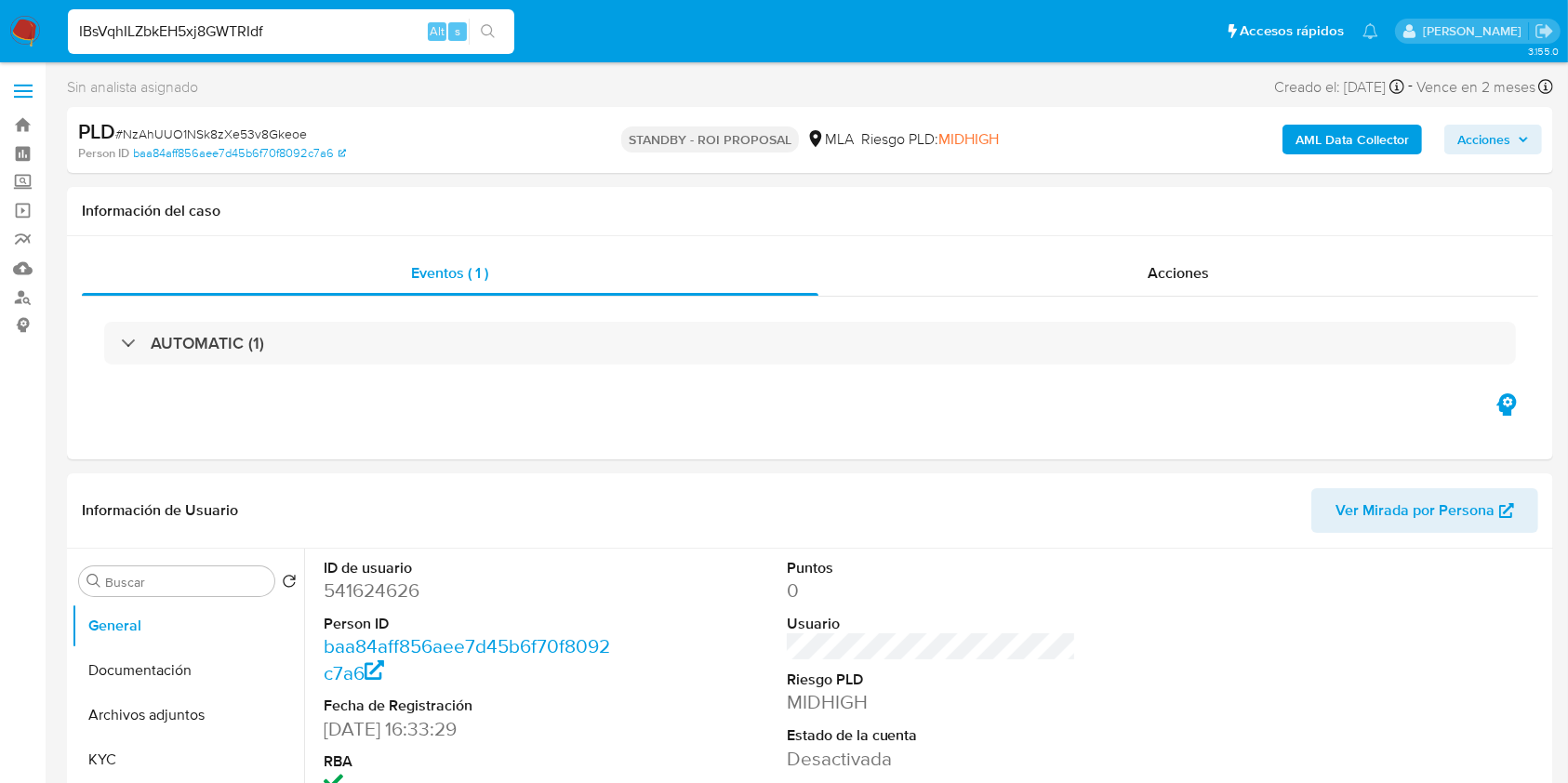
type input "IBsVqhILZbkEH5xj8GWTRIdf"
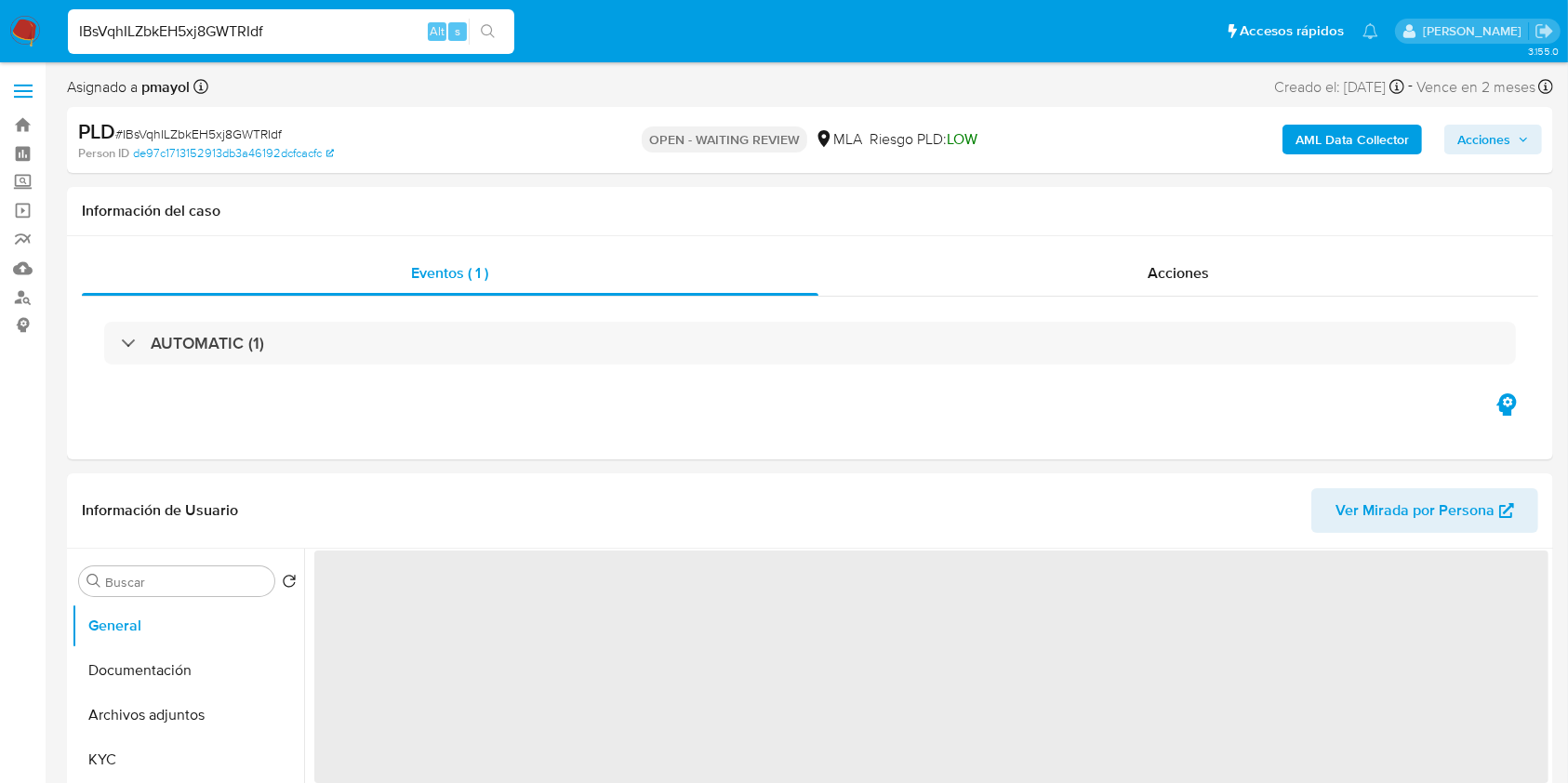
select select "10"
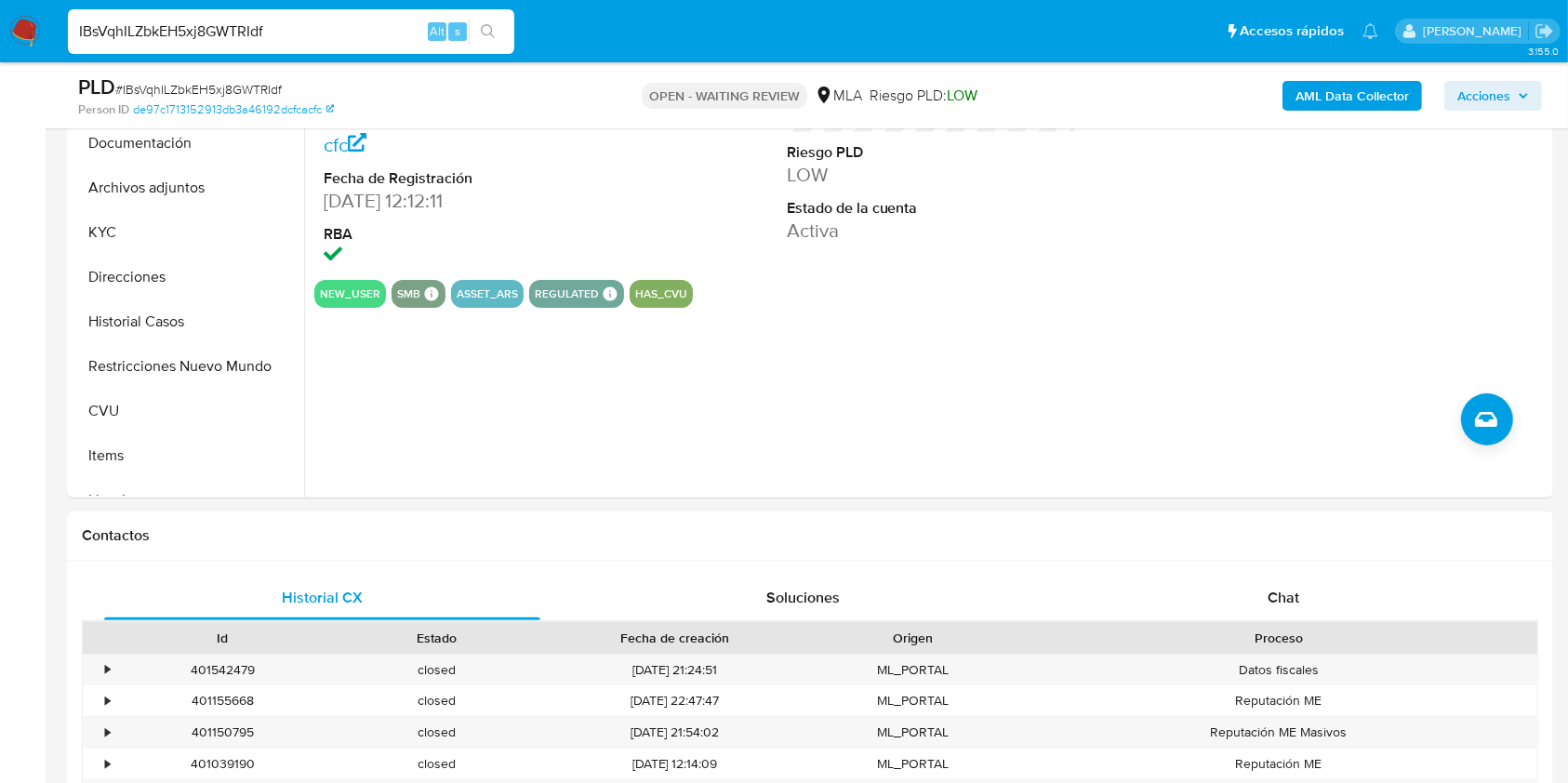
scroll to position [648, 0]
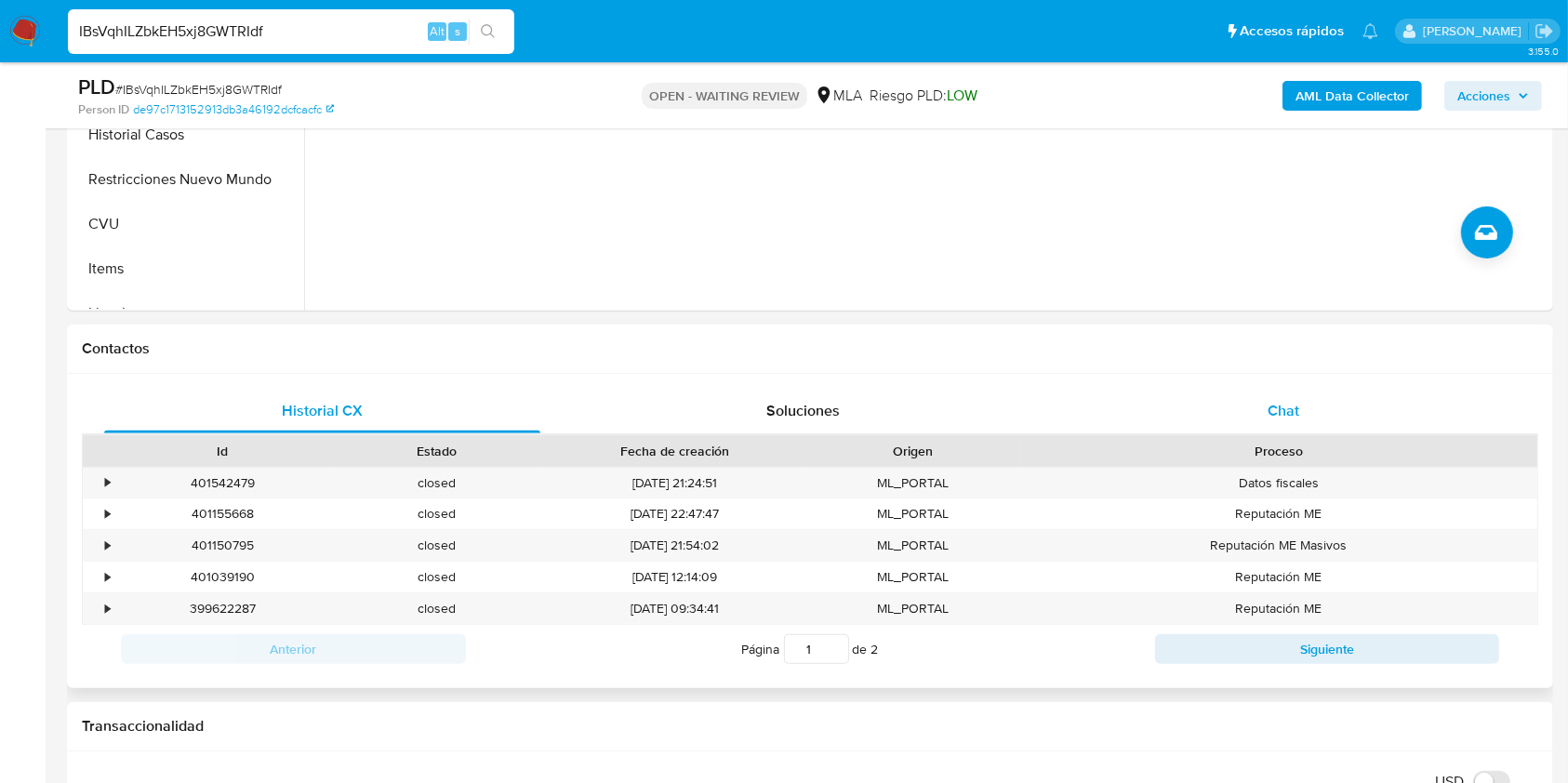
click at [1260, 404] on div "Chat" at bounding box center [1284, 411] width 436 height 45
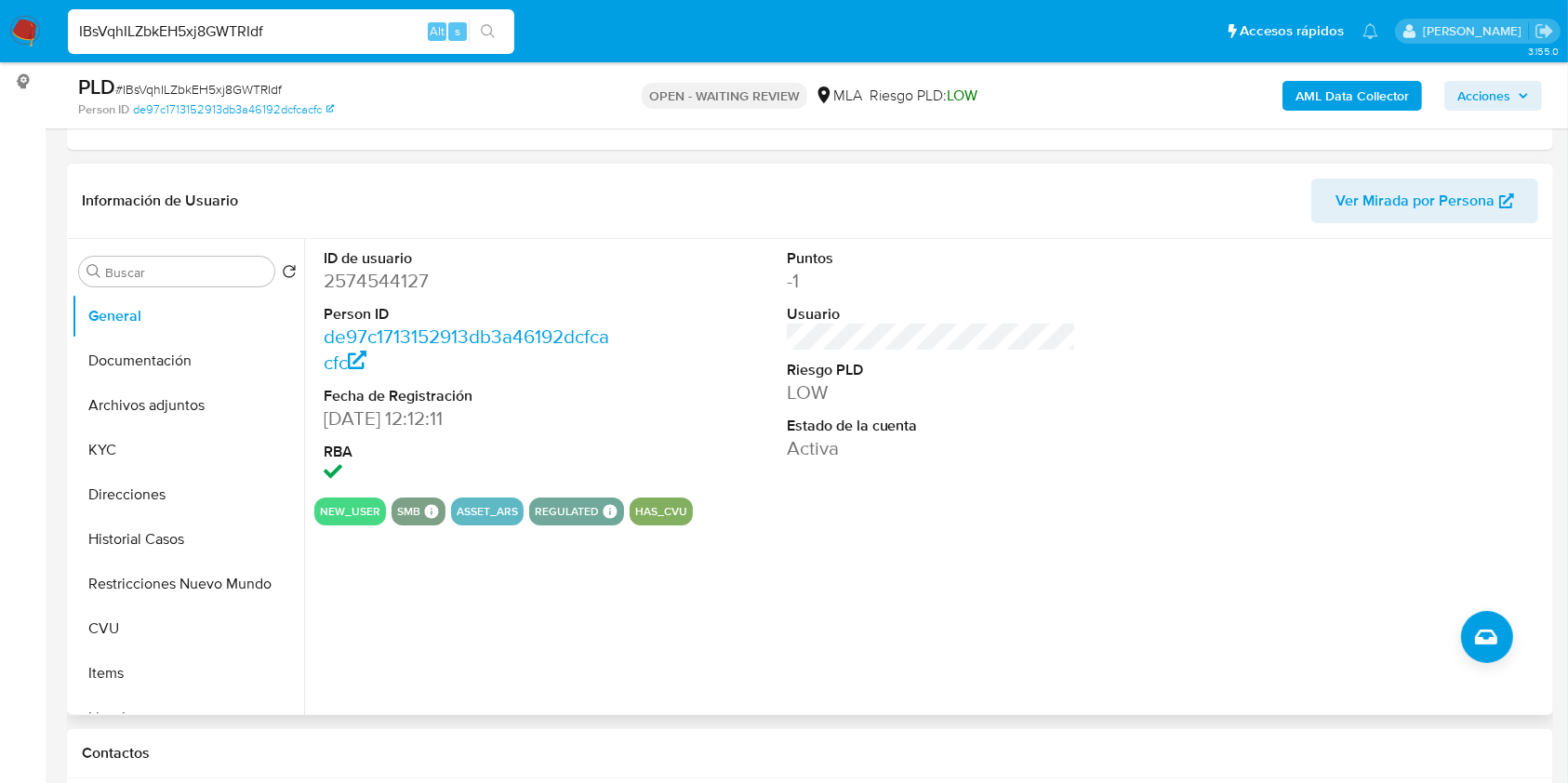
scroll to position [236, 0]
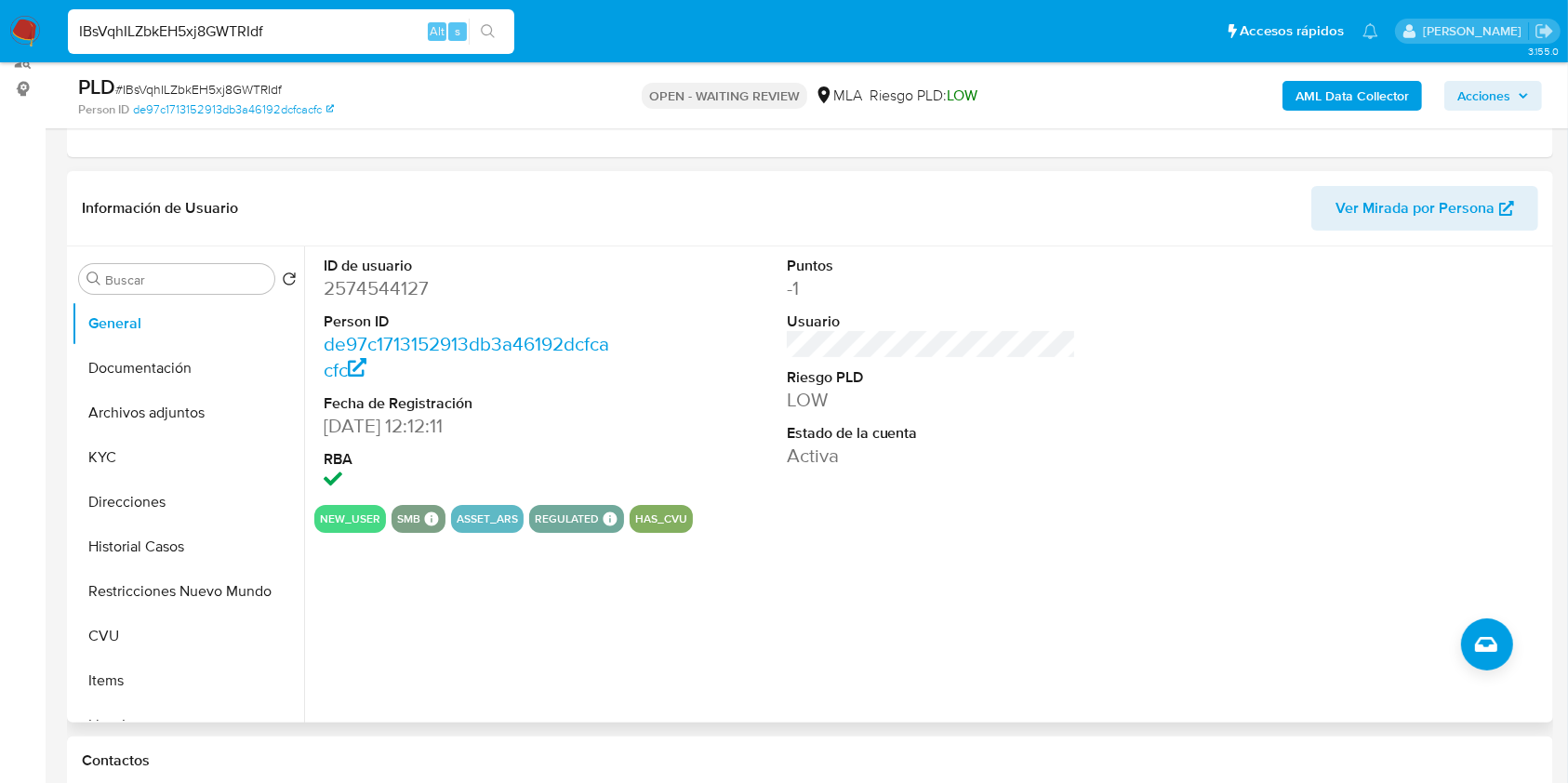
click at [385, 285] on dd "2574544127" at bounding box center [469, 288] width 290 height 26
copy dd "2574544127"
click at [195, 355] on button "Documentación" at bounding box center [181, 369] width 218 height 45
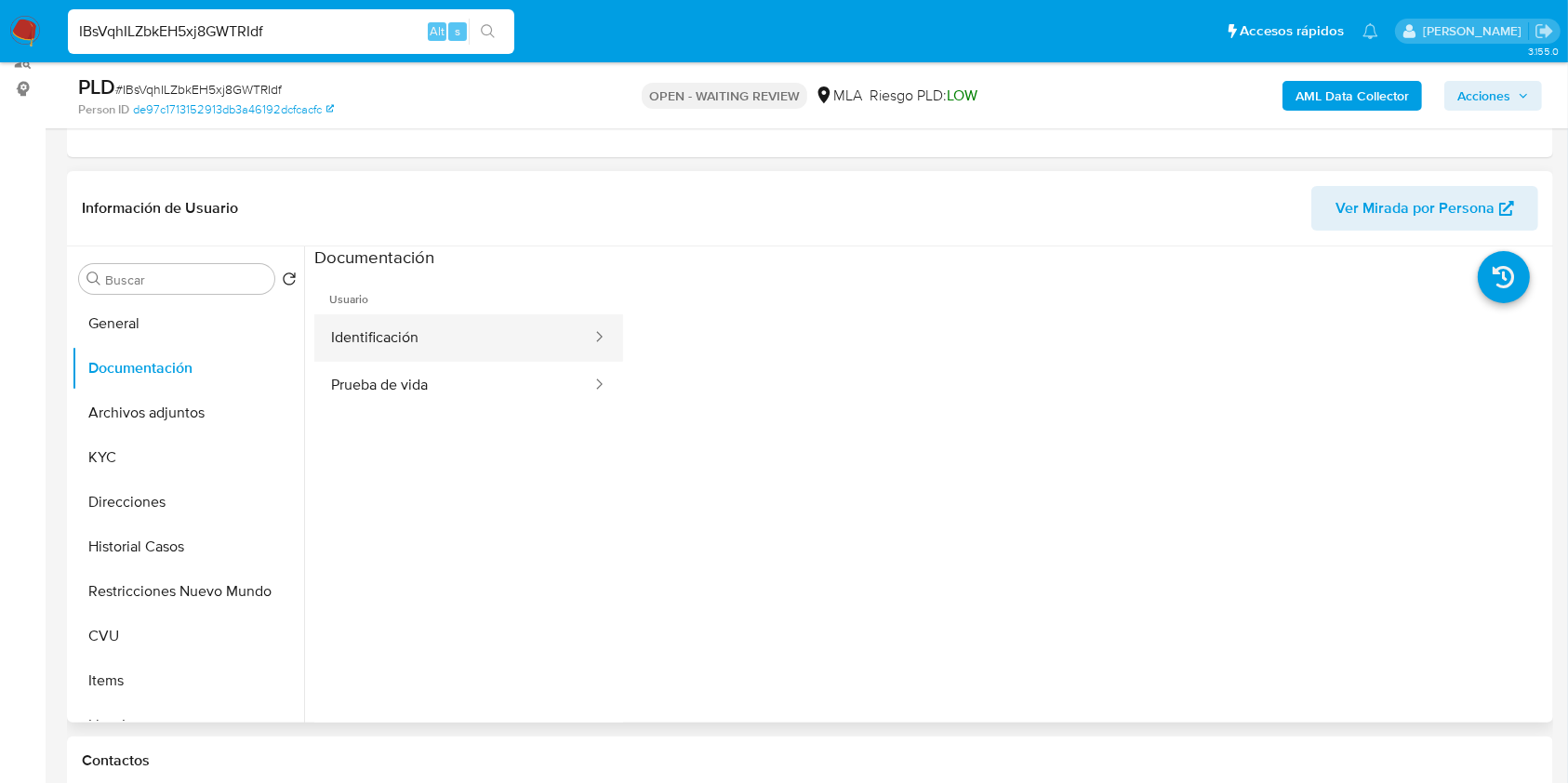
click at [476, 348] on button "Identificación" at bounding box center [454, 338] width 279 height 48
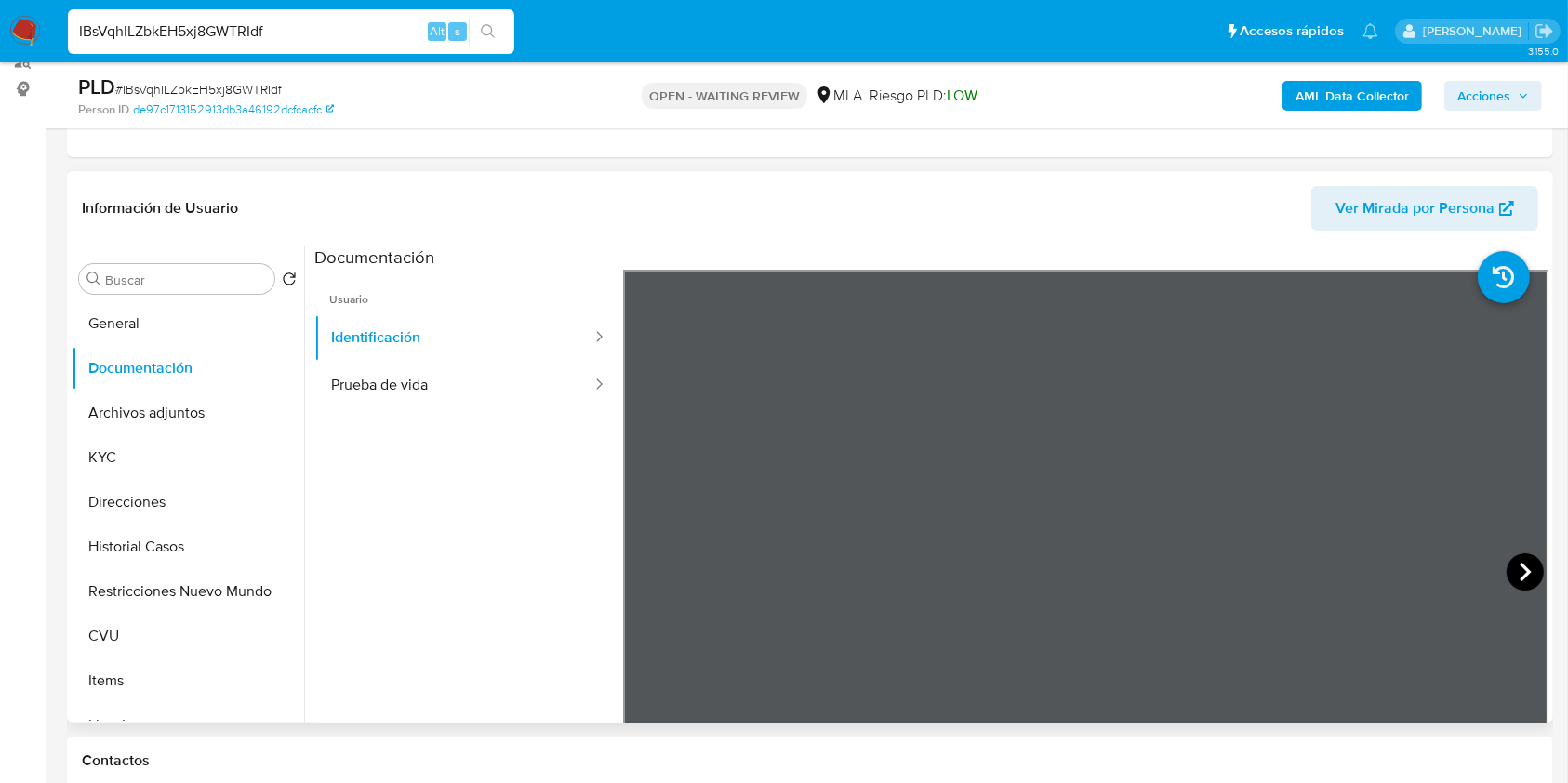
click at [1513, 572] on icon at bounding box center [1525, 572] width 37 height 37
click at [107, 452] on button "KYC" at bounding box center [181, 457] width 218 height 45
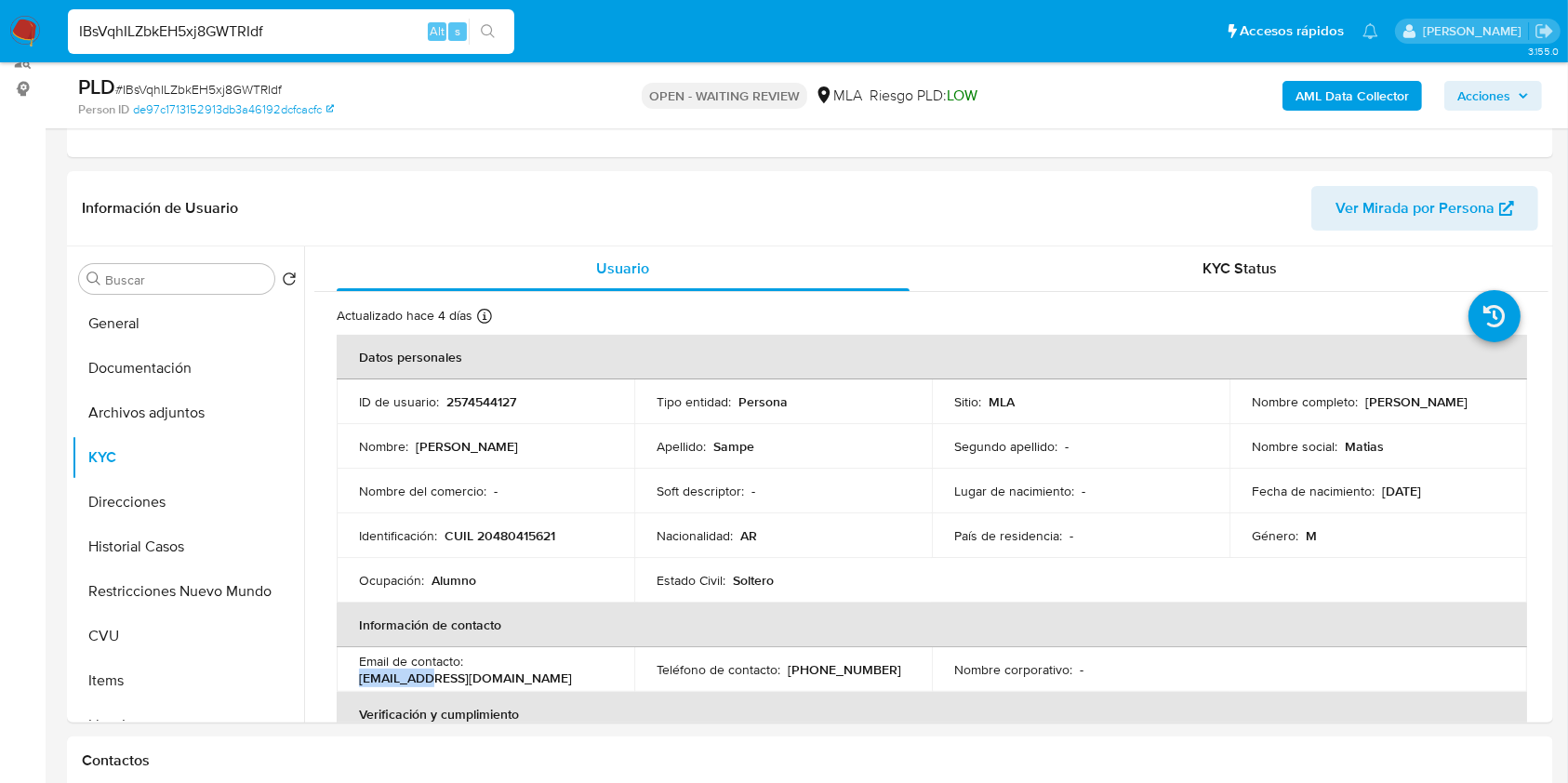
drag, startPoint x: 428, startPoint y: 679, endPoint x: 338, endPoint y: 677, distance: 90.0
click at [338, 677] on td "Email de contacto : [EMAIL_ADDRESS][DOMAIN_NAME]" at bounding box center [486, 670] width 298 height 45
copy p "goccidshop"
click at [179, 631] on button "CVU" at bounding box center [181, 636] width 218 height 45
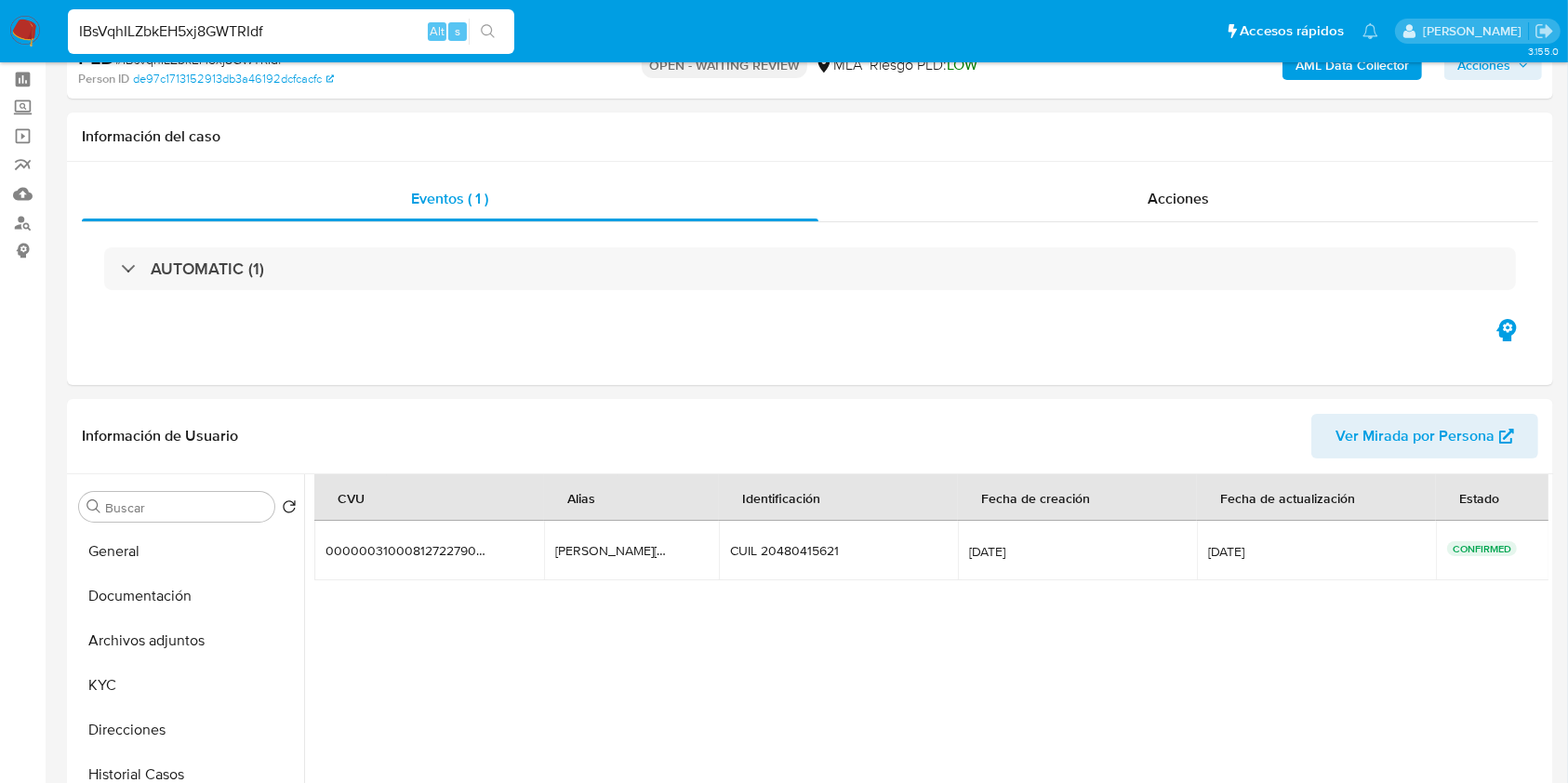
scroll to position [0, 0]
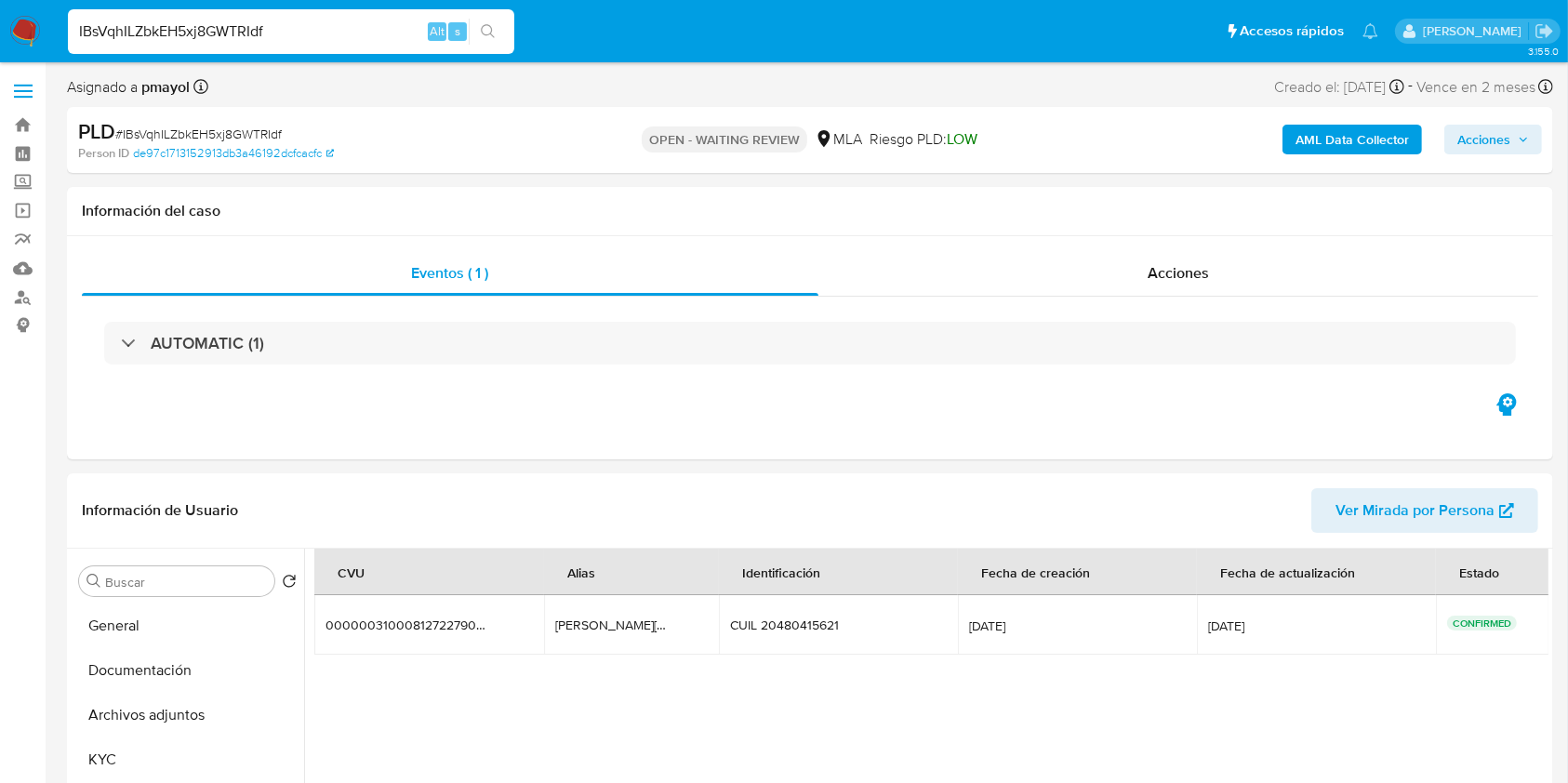
click at [212, 135] on span "# IBsVqhILZbkEH5xj8GWTRIdf" at bounding box center [198, 134] width 167 height 19
copy span "IBsVqhILZbkEH5xj8GWTRIdf"
click at [16, 25] on img at bounding box center [25, 32] width 32 height 32
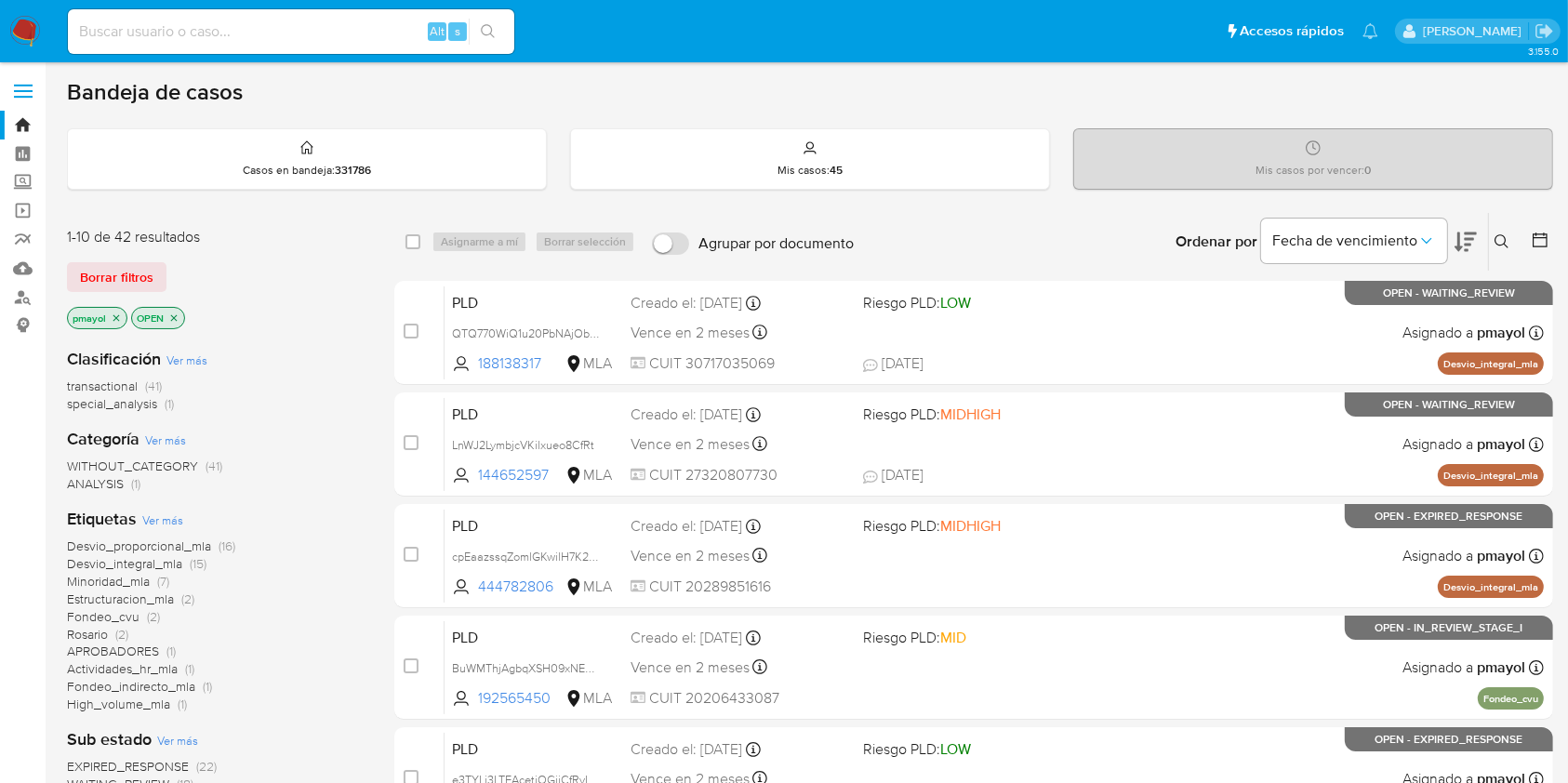
click at [1501, 249] on button at bounding box center [1503, 241] width 31 height 22
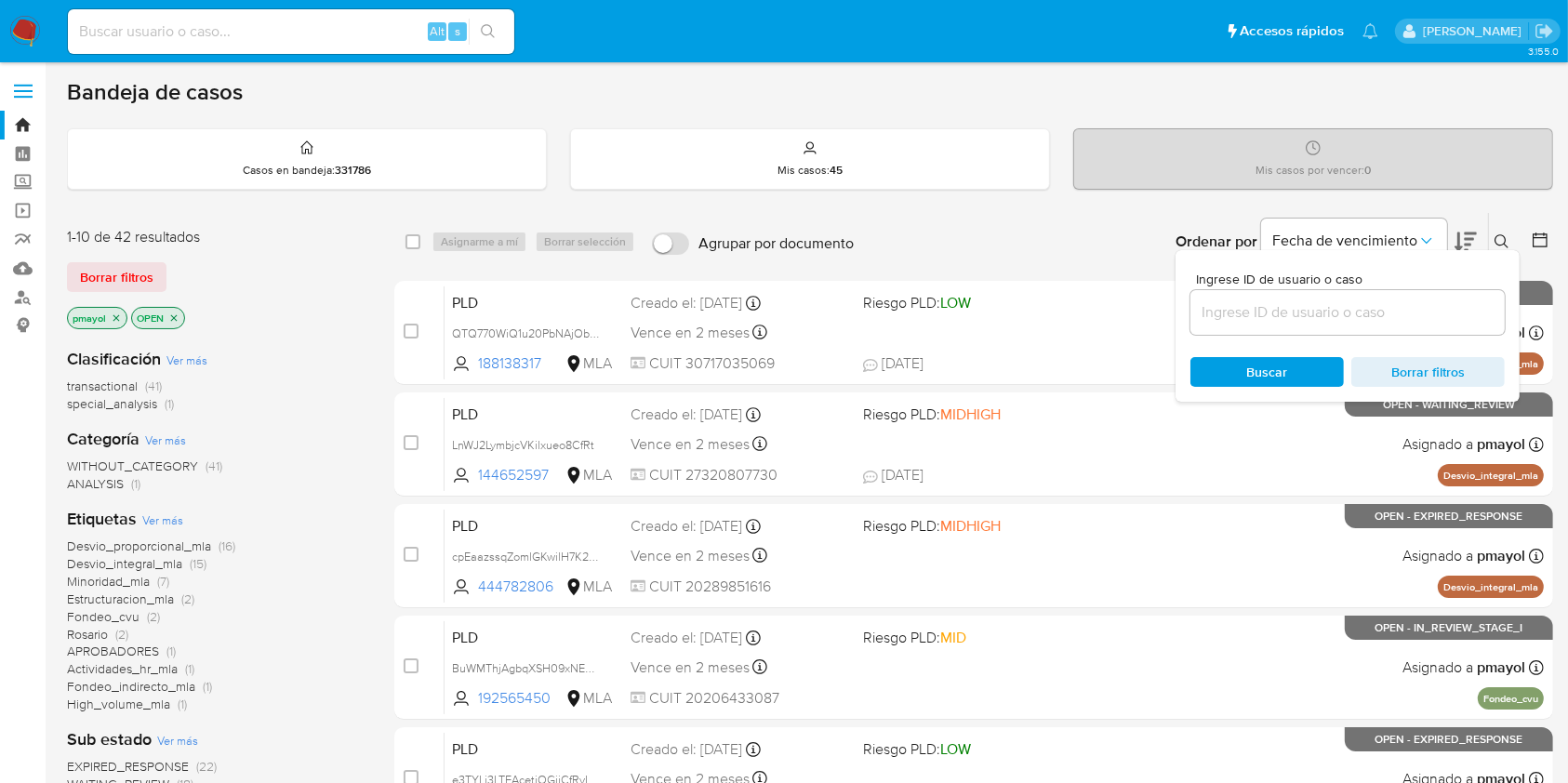
click at [1358, 309] on input at bounding box center [1347, 312] width 314 height 24
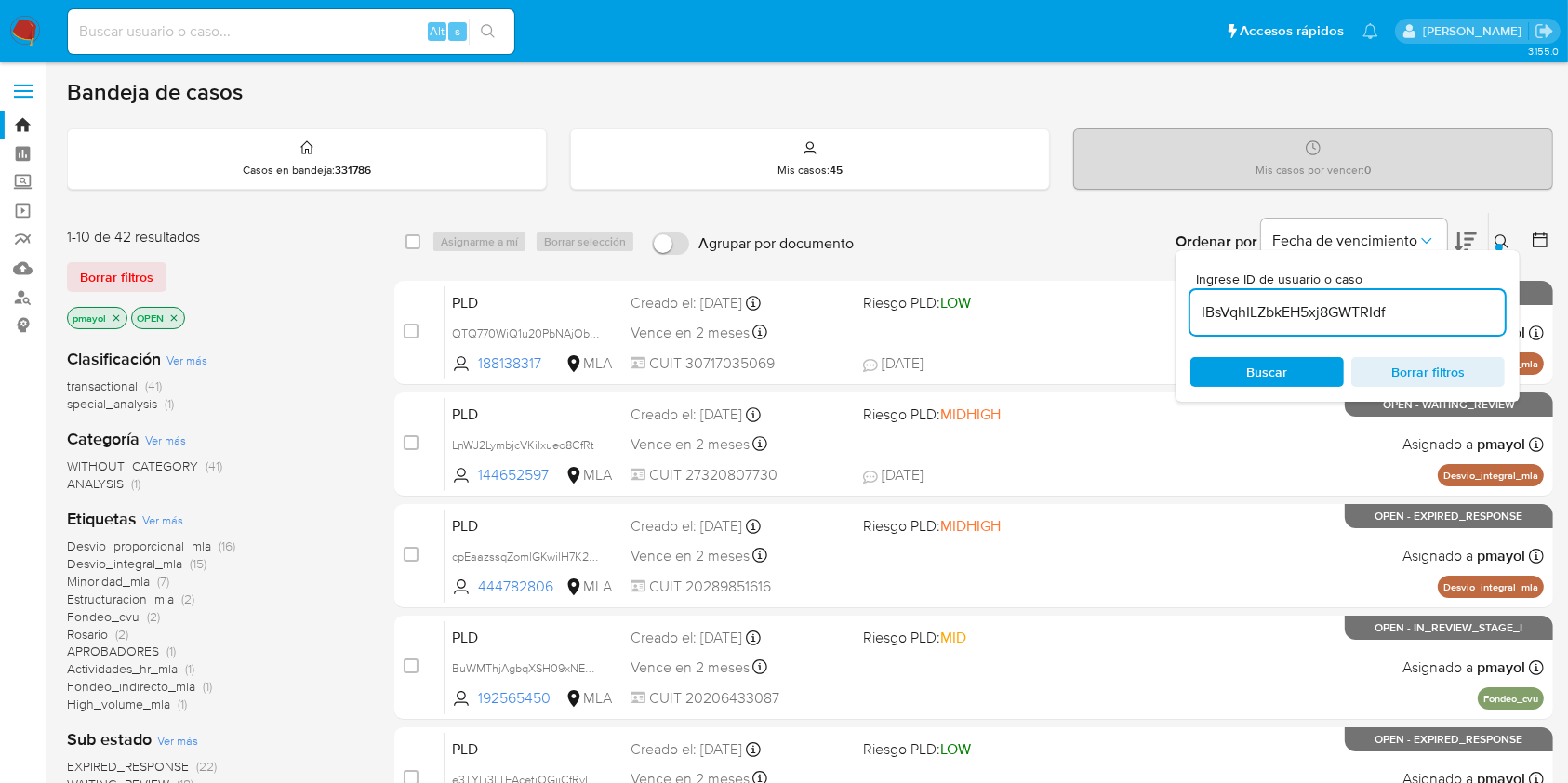
type input "IBsVqhILZbkEH5xj8GWTRIdf"
click at [1257, 389] on div "Ingrese ID de usuario o caso IBsVqhILZbkEH5xj8GWTRIdf Buscar Borrar filtros" at bounding box center [1347, 326] width 344 height 152
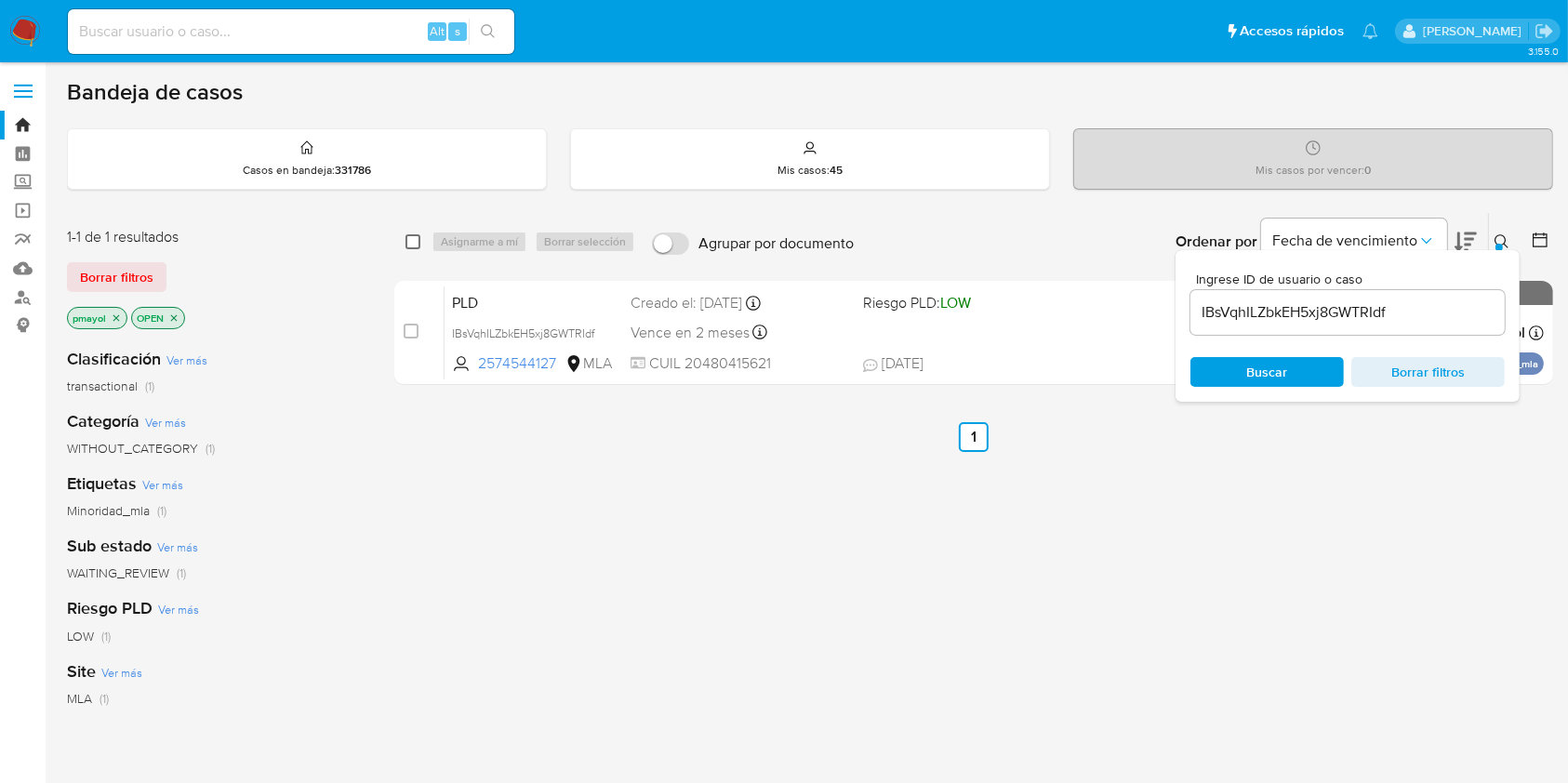
click at [412, 237] on input "checkbox" at bounding box center [413, 241] width 15 height 15
checkbox input "true"
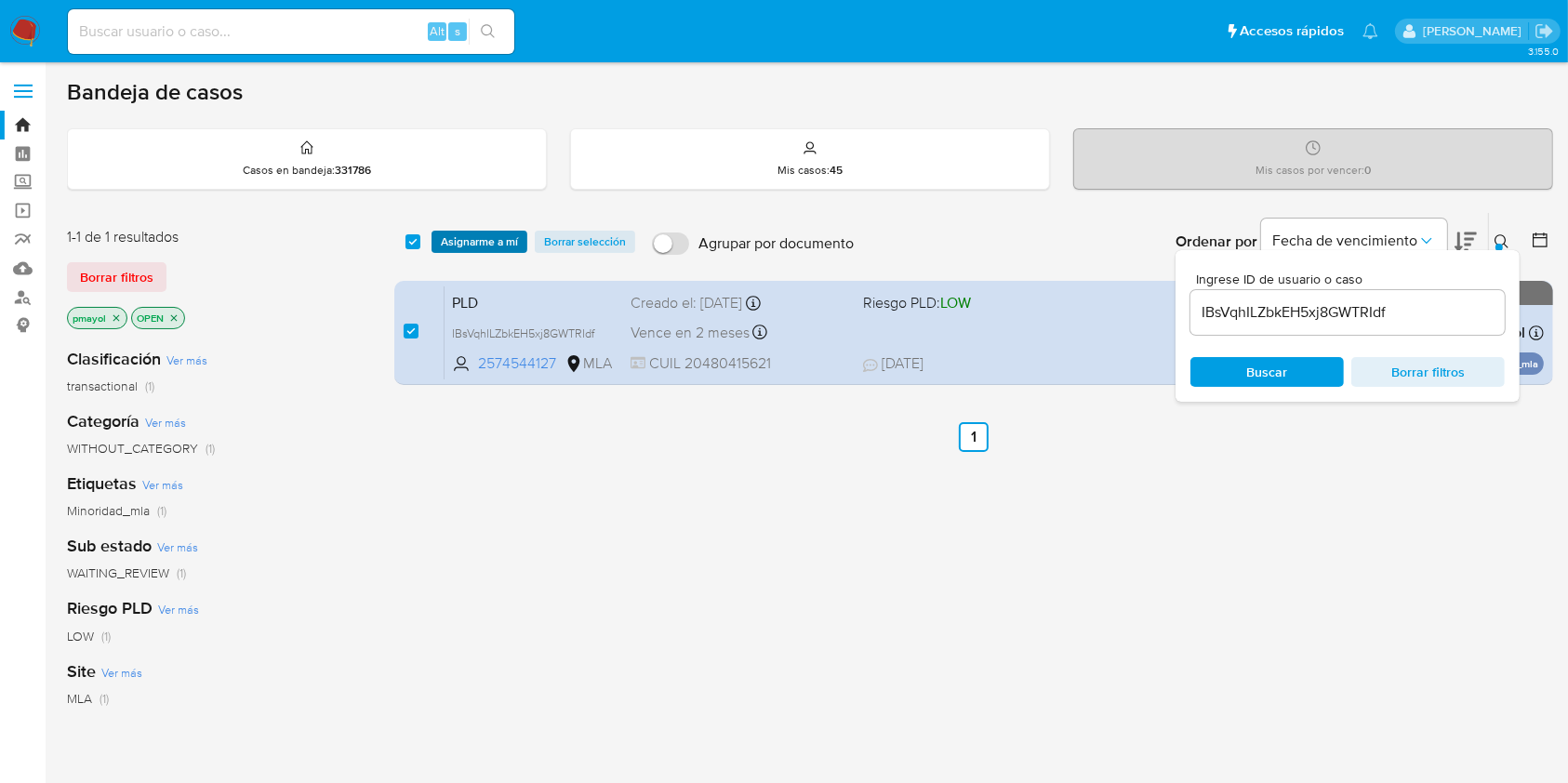
click at [446, 234] on span "Asignarme a mí" at bounding box center [479, 241] width 77 height 19
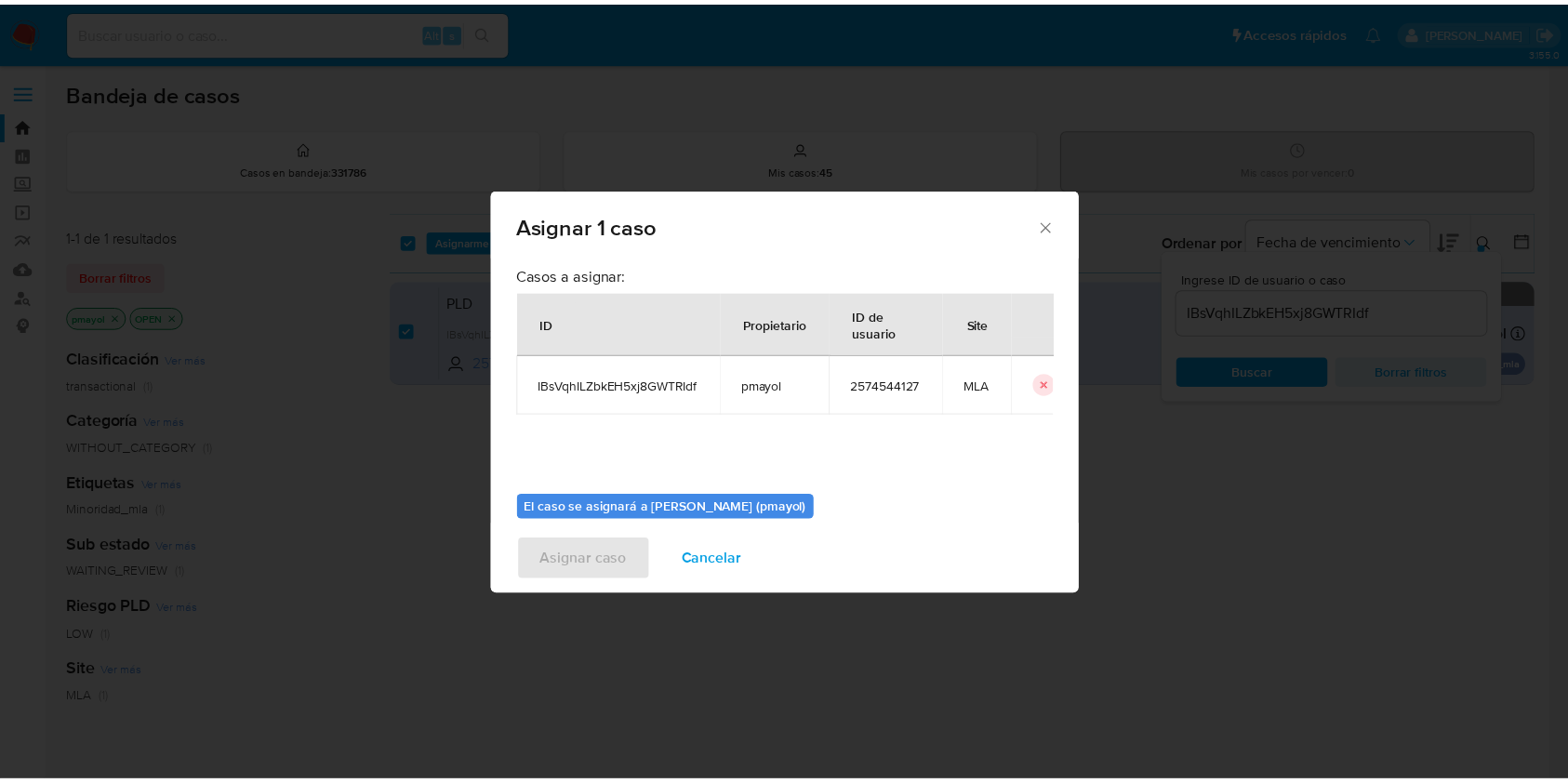
scroll to position [89, 0]
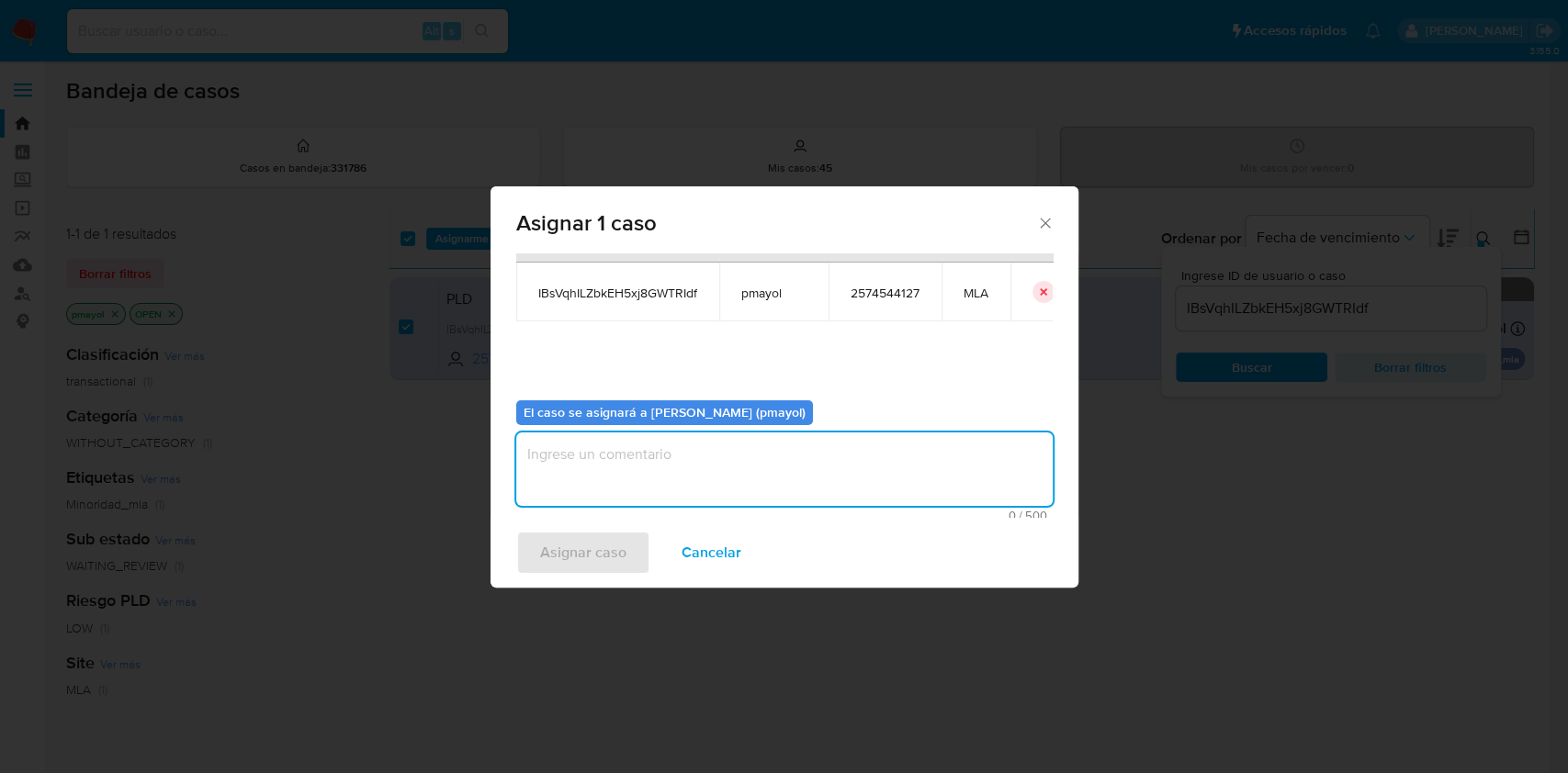
click at [915, 474] on textarea "assign-modal" at bounding box center [784, 469] width 536 height 74
type textarea "Asignación"
click at [614, 548] on span "Asignar caso" at bounding box center [582, 552] width 86 height 41
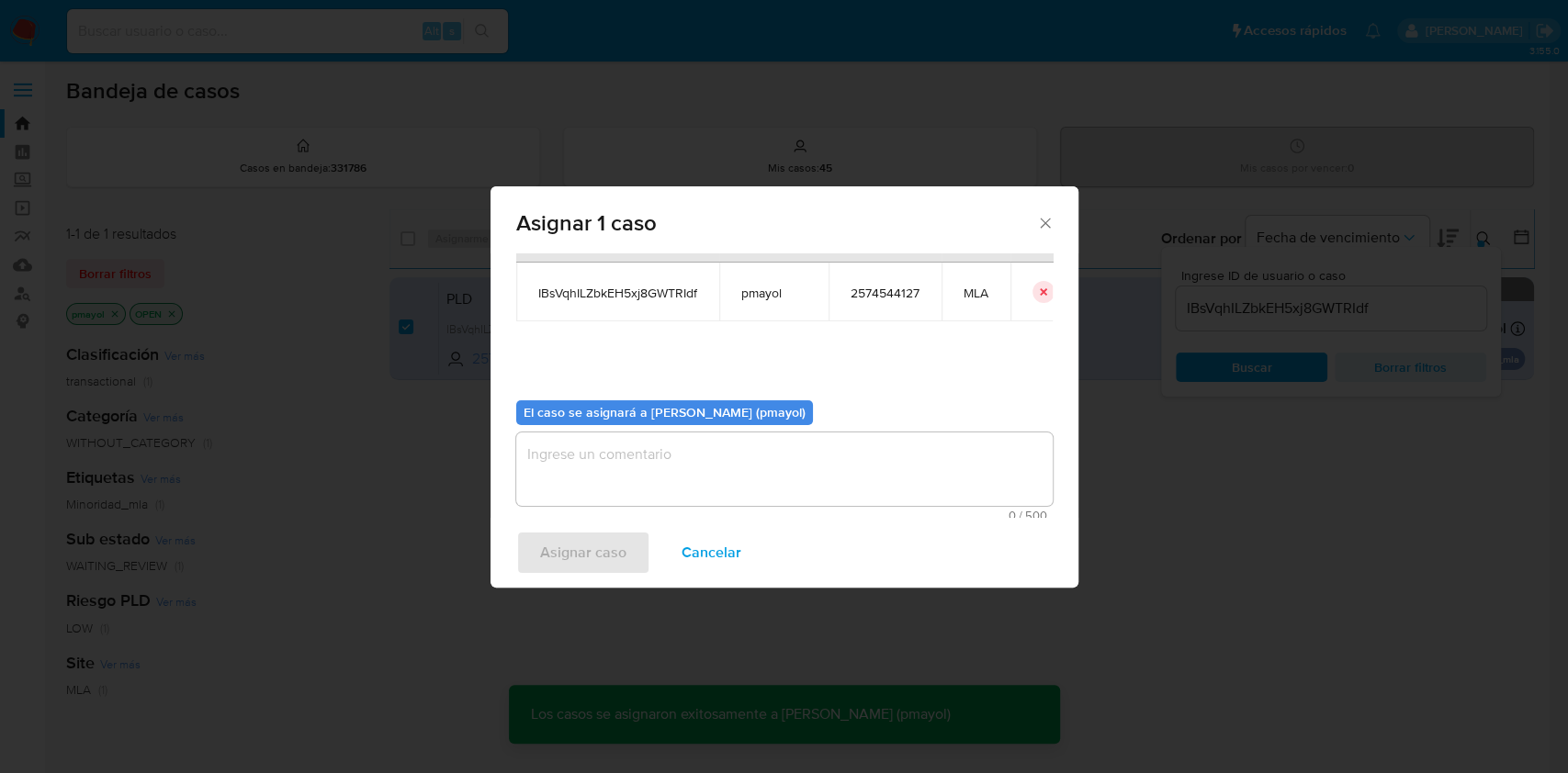
checkbox input "false"
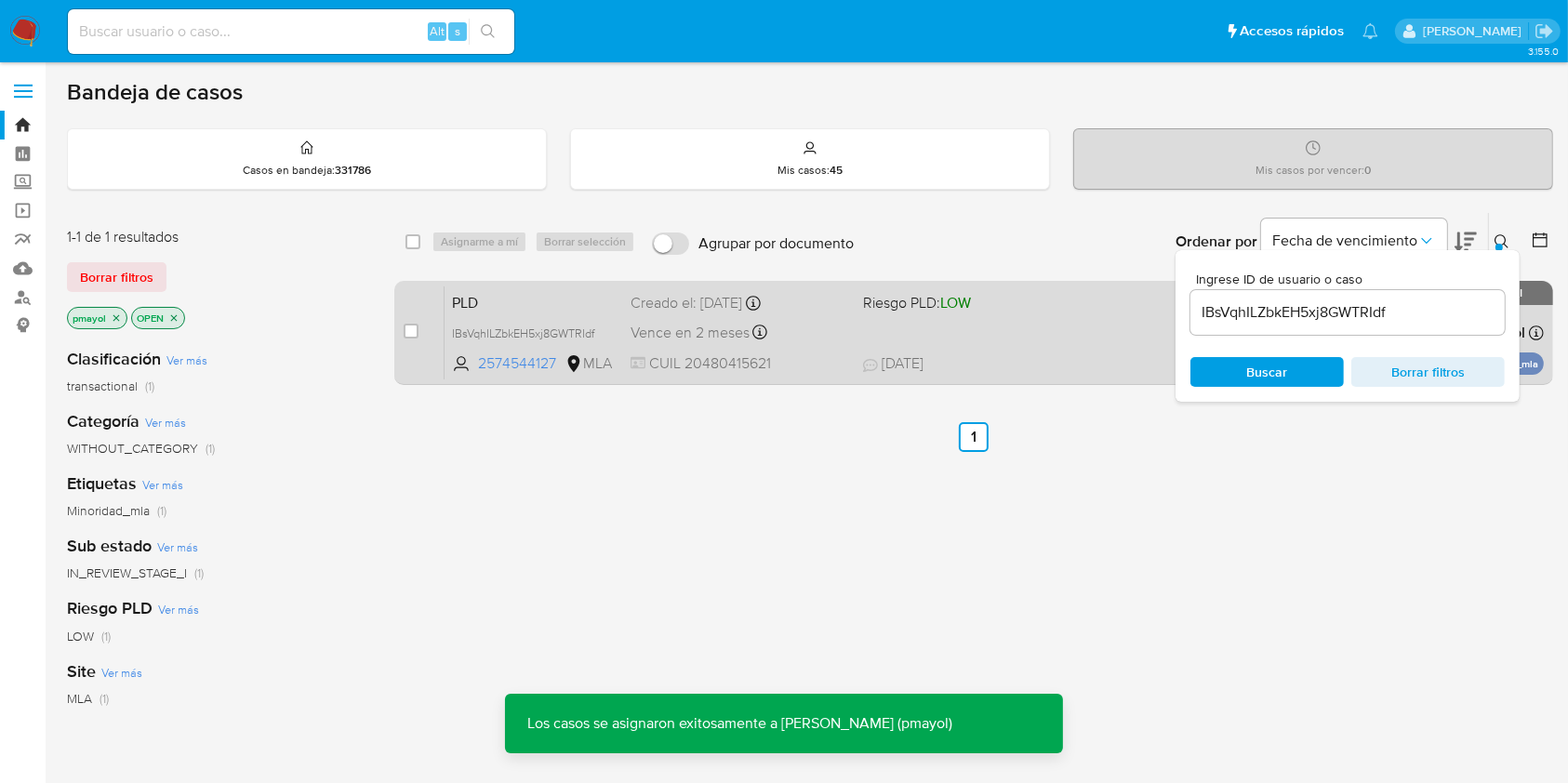
click at [996, 318] on div "PLD IBsVqhILZbkEH5xj8GWTRIdf 2574544127 MLA Riesgo PLD: LOW Creado el: 12/08/20…" at bounding box center [994, 332] width 1099 height 94
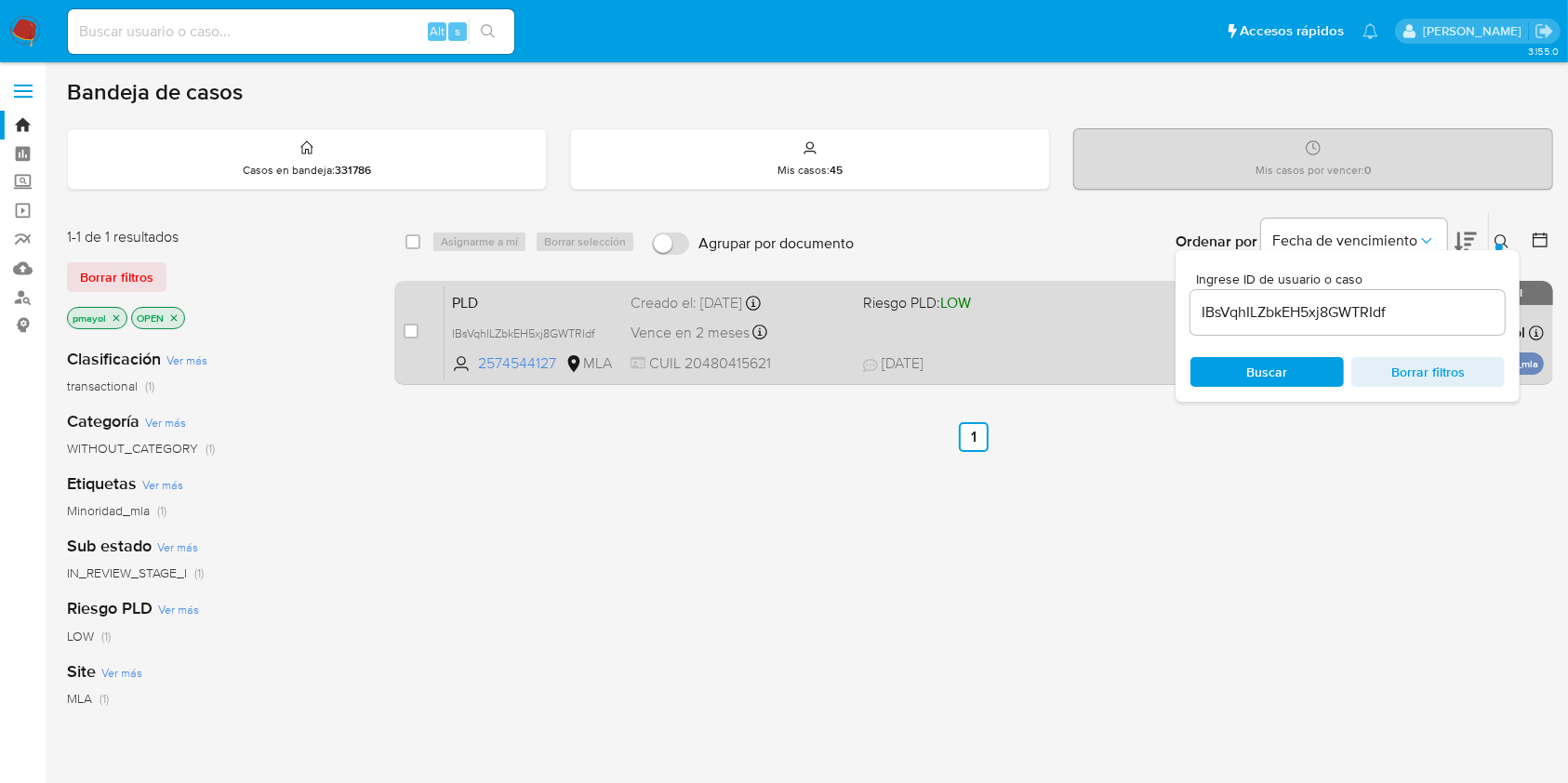
click at [819, 324] on div "Vence en 2 meses Vence el 14/10/2025 12:11:06" at bounding box center [739, 332] width 217 height 25
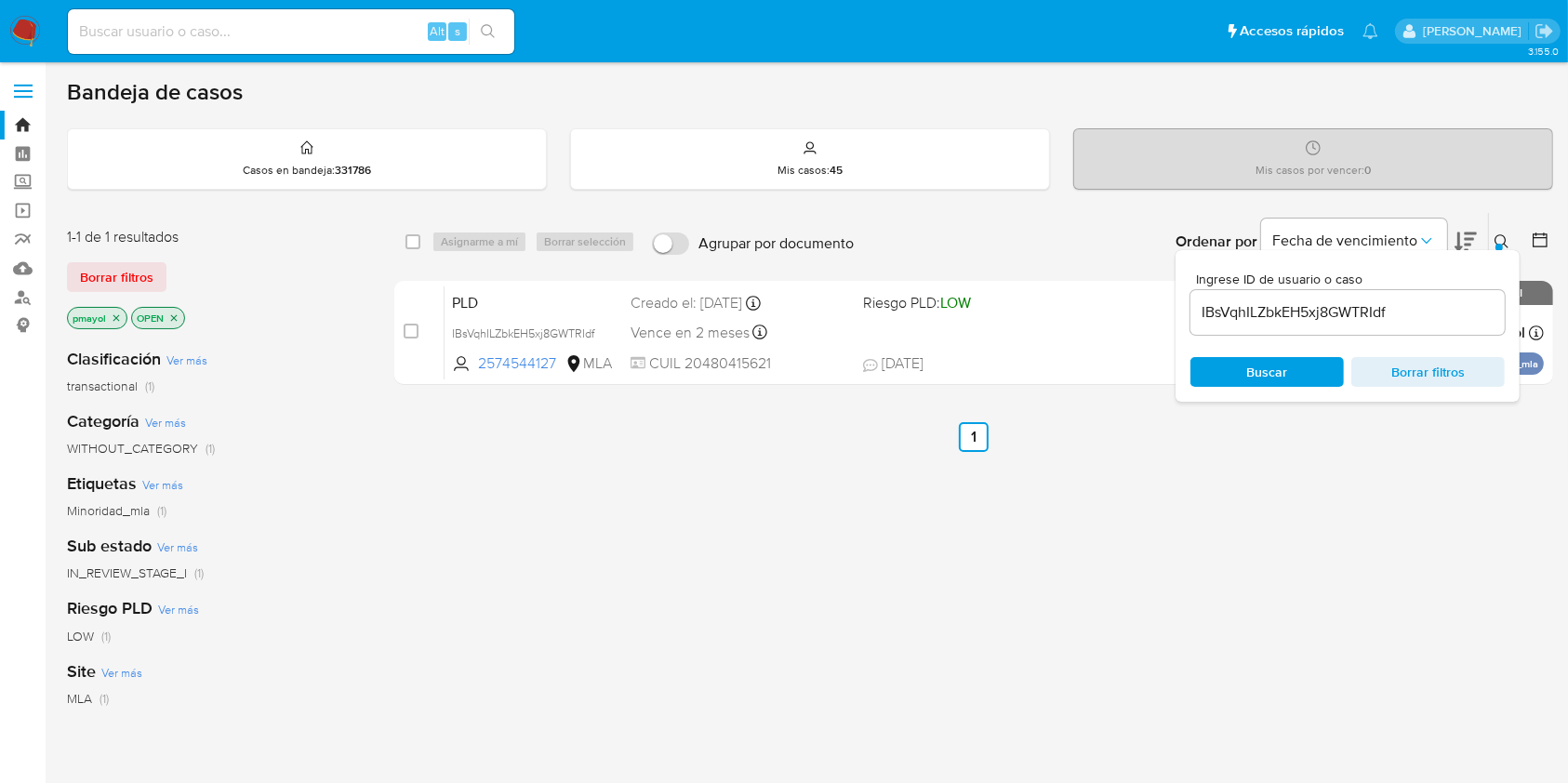
click at [344, 24] on input at bounding box center [291, 32] width 446 height 24
paste input "O65RPd9Zw0jGKQC1YBZlcyFb"
type input "O65RPd9Zw0jGKQC1YBZlcyFb"
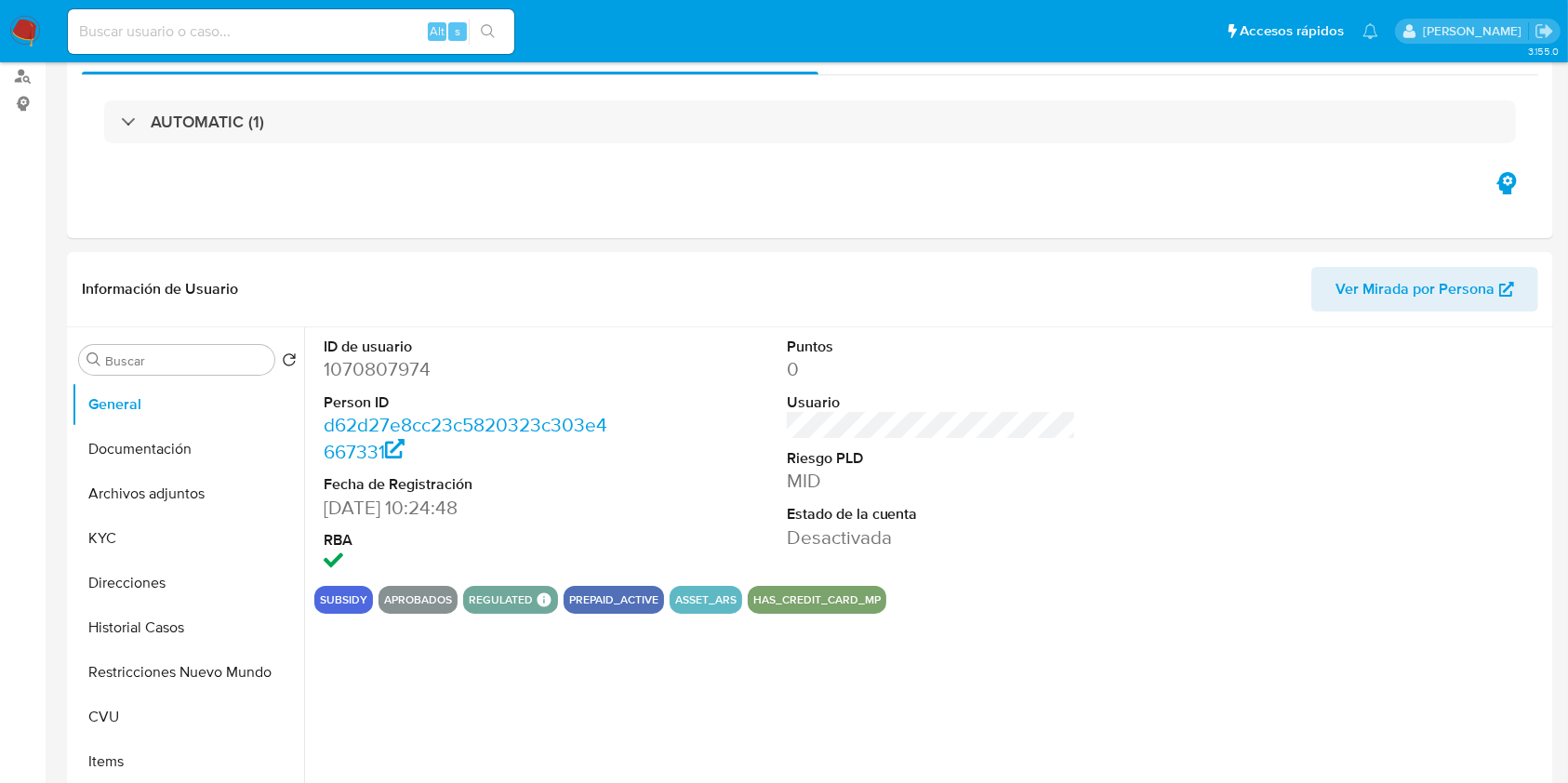
scroll to position [227, 0]
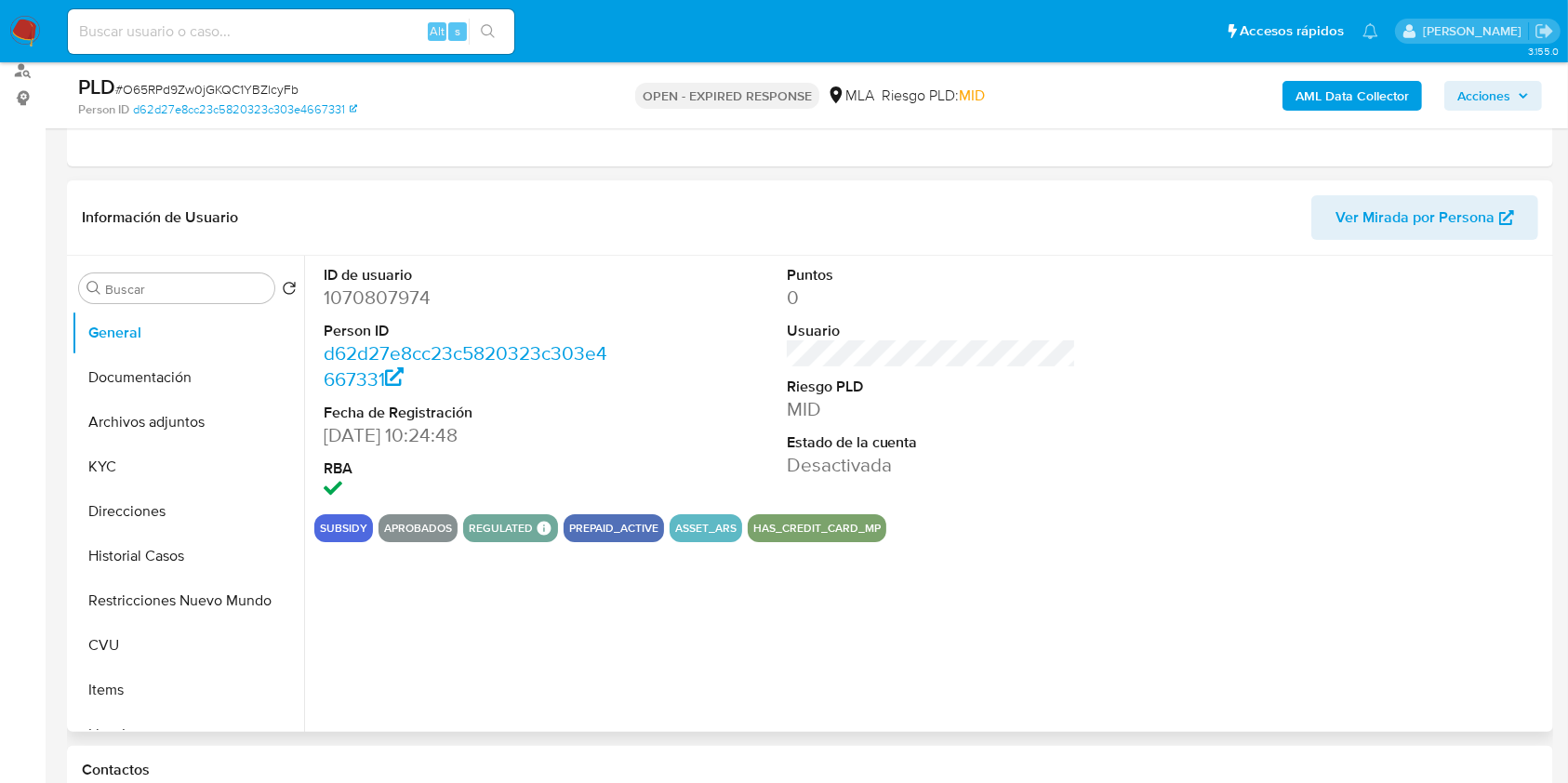
select select "10"
click at [333, 304] on dd "1070807974" at bounding box center [469, 297] width 290 height 26
copy dd "1070807974"
click at [206, 292] on input "Buscar" at bounding box center [185, 289] width 162 height 17
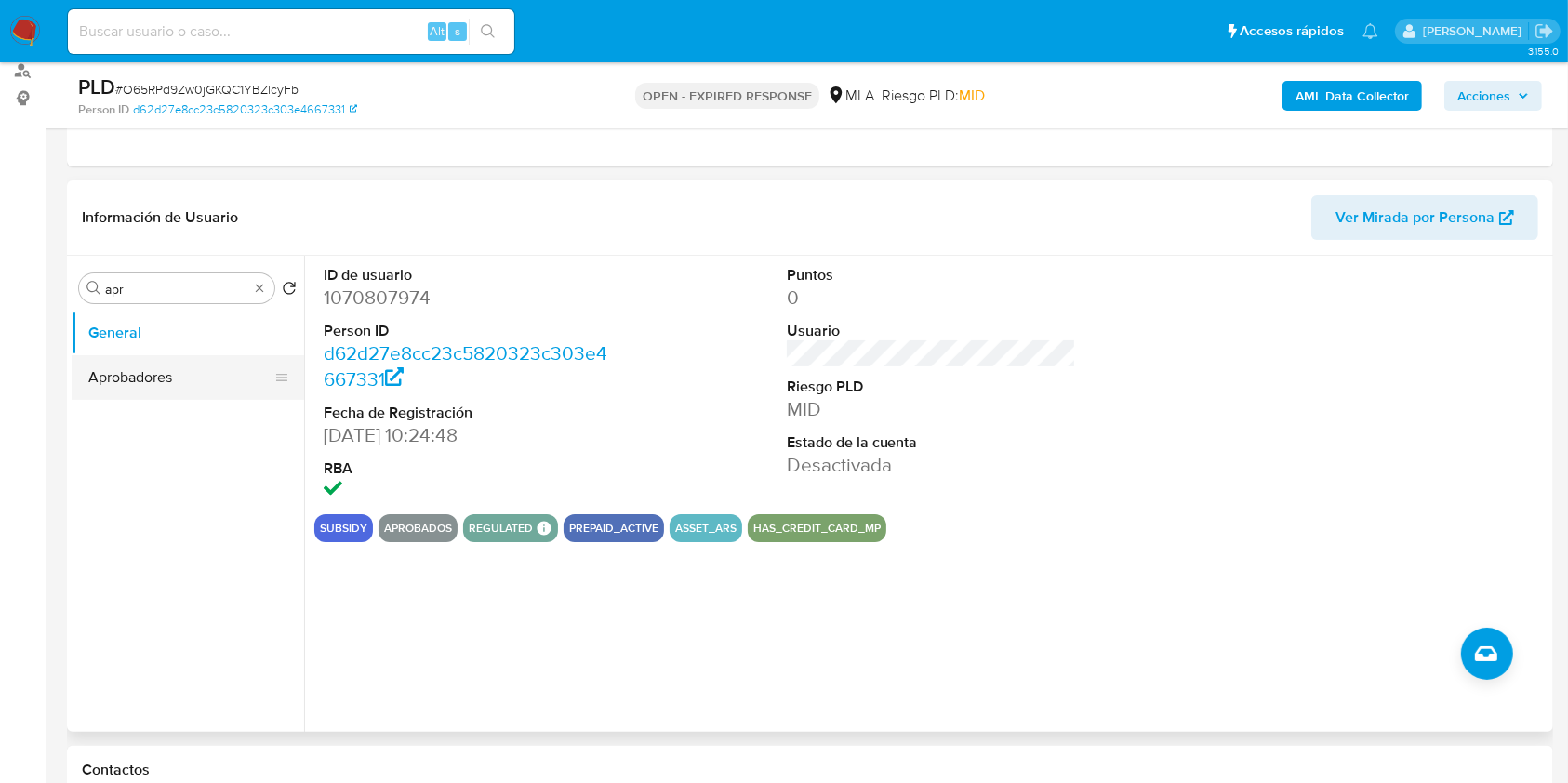
click at [167, 376] on button "Aprobadores" at bounding box center [181, 378] width 218 height 45
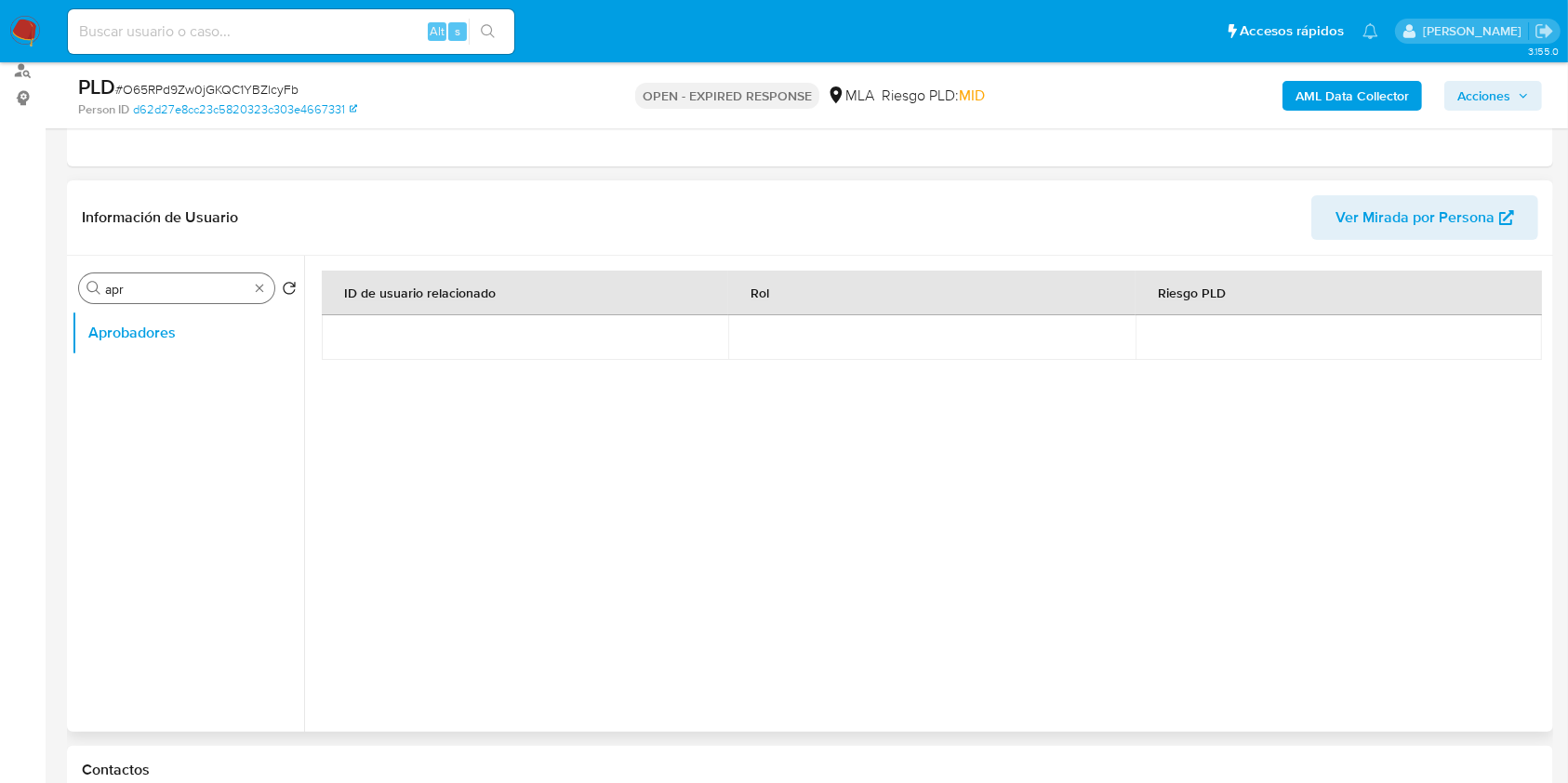
click at [151, 283] on input "apr" at bounding box center [176, 289] width 143 height 17
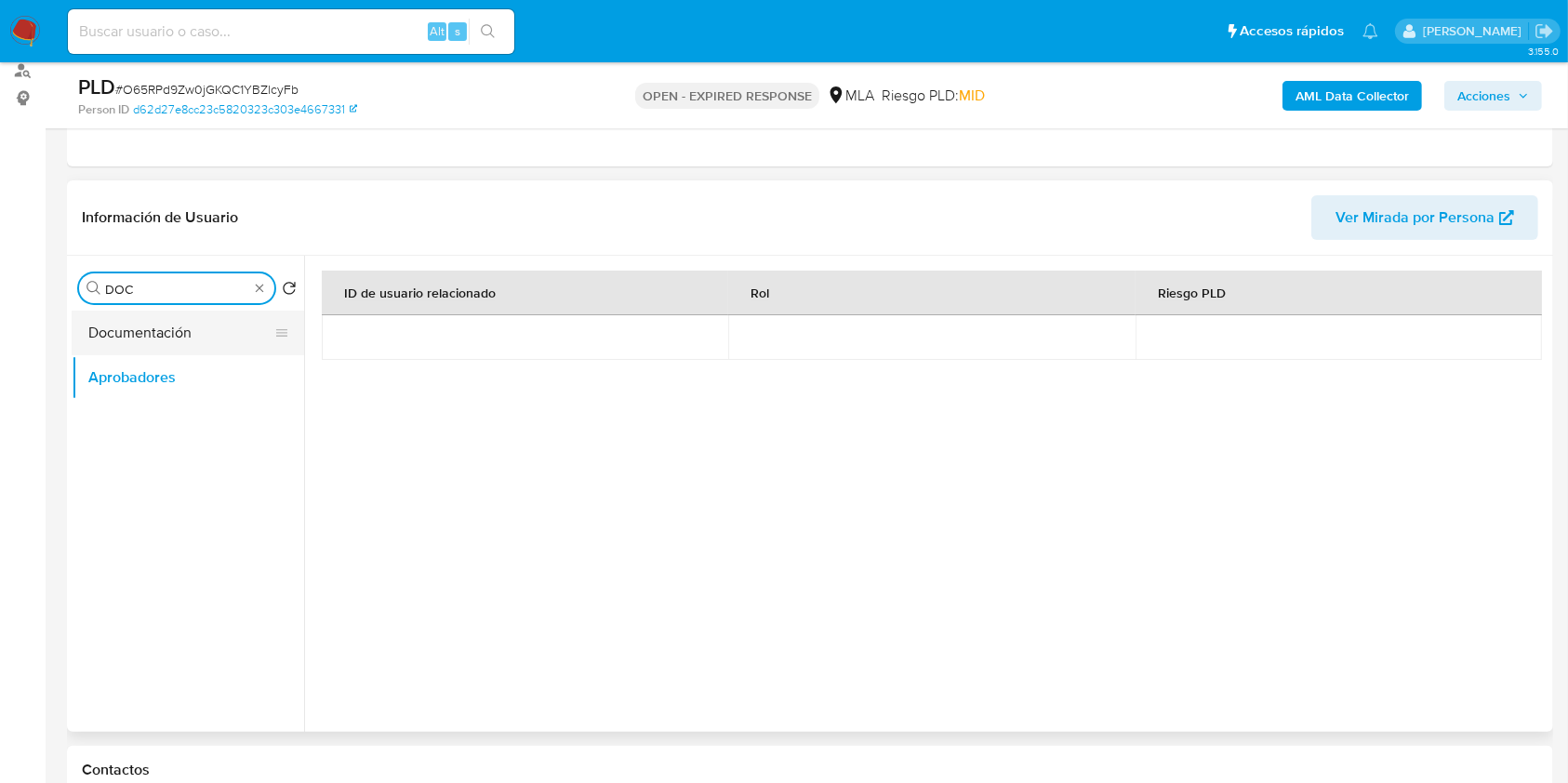
type input "DOC"
click at [163, 323] on button "Documentación" at bounding box center [181, 333] width 218 height 45
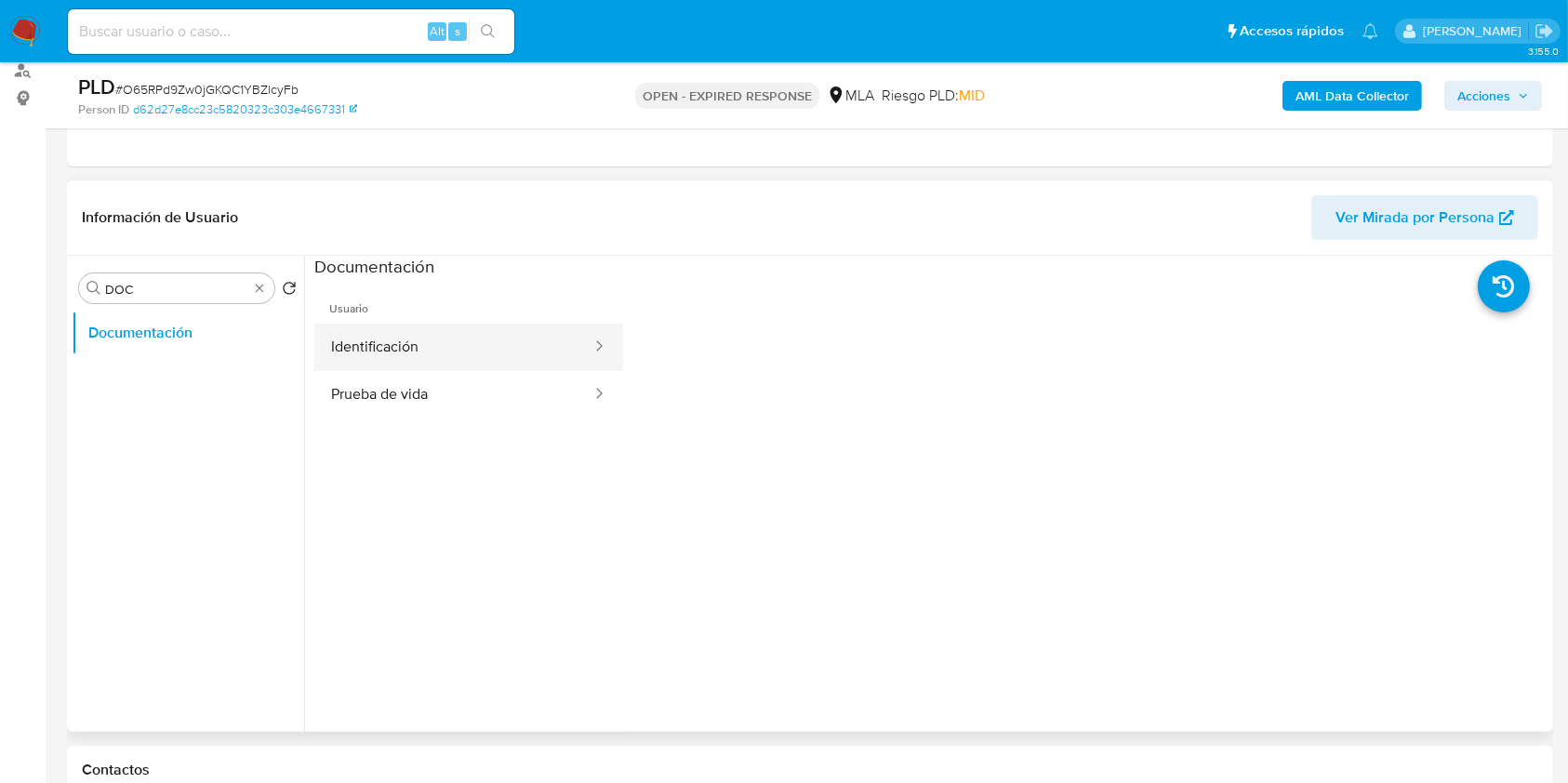
click at [536, 346] on button "Identificación" at bounding box center [454, 347] width 279 height 48
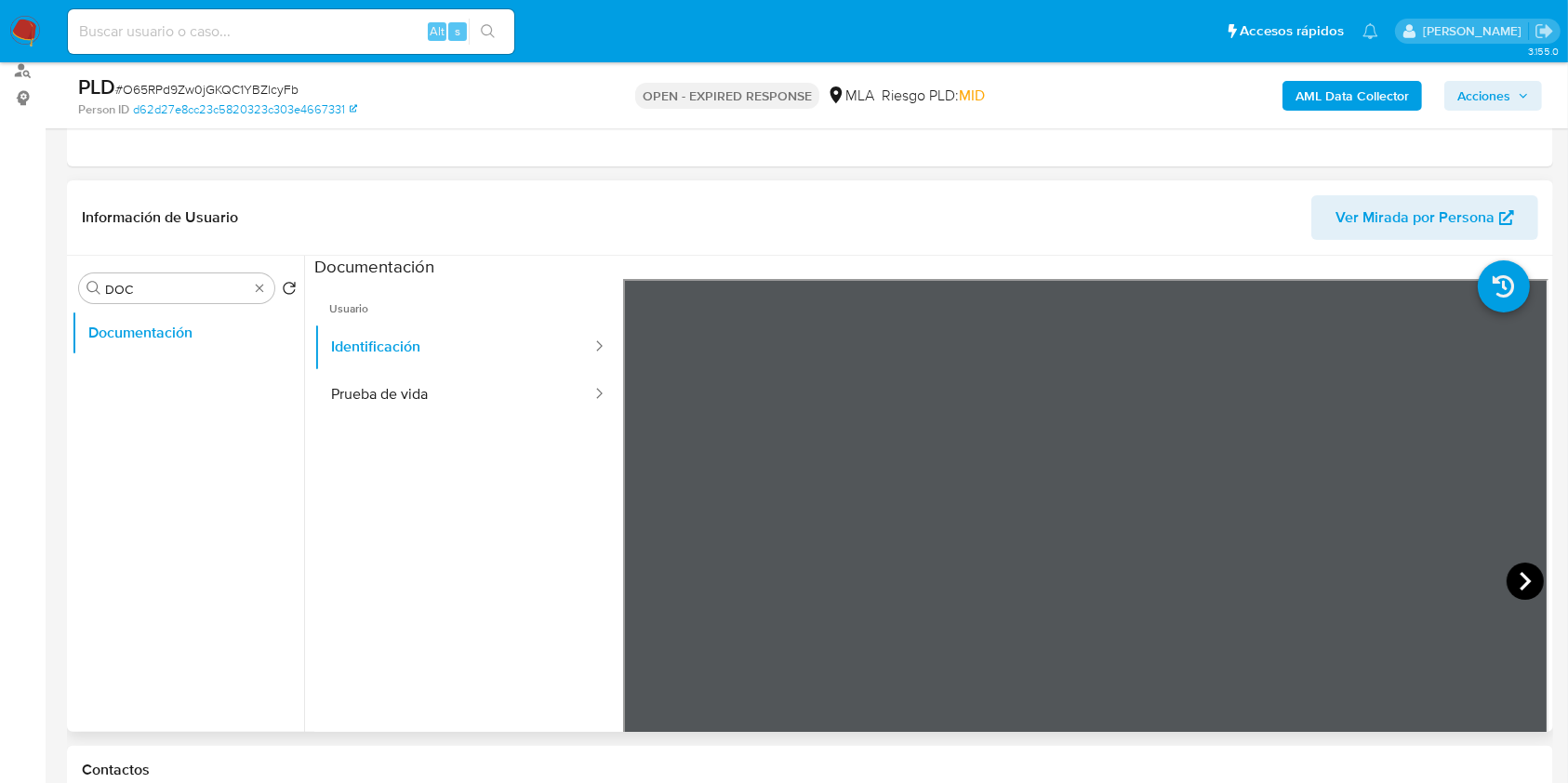
click at [1519, 572] on icon at bounding box center [1525, 581] width 11 height 19
click at [185, 84] on span "# O65RPd9Zw0jGKQC1YBZlcyFb" at bounding box center [207, 89] width 183 height 19
copy span "O65RPd9Zw0jGKQC1YBZlcyFb"
click at [25, 35] on img at bounding box center [25, 32] width 32 height 32
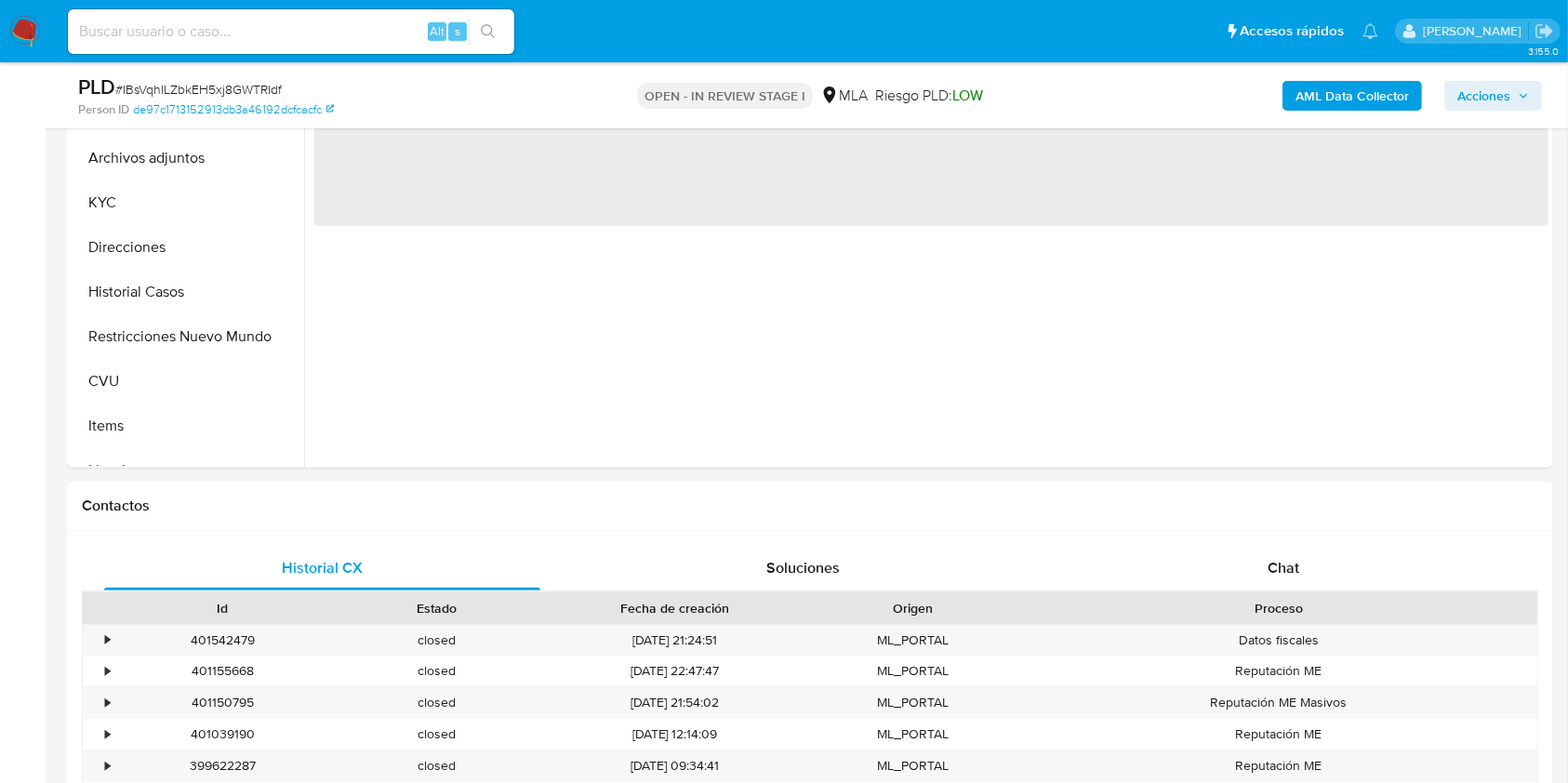
scroll to position [612, 0]
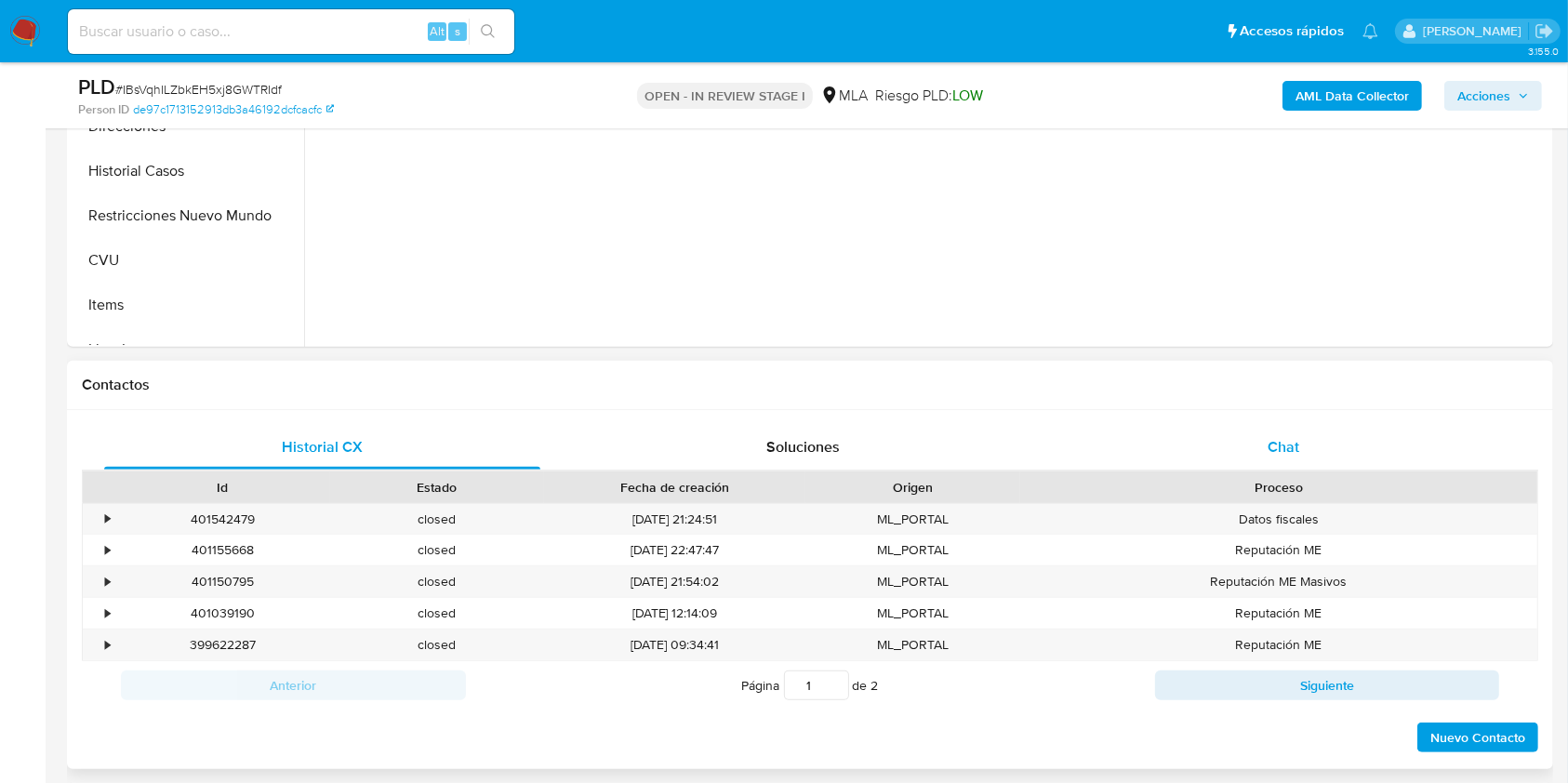
click at [1294, 454] on span "Chat" at bounding box center [1284, 446] width 32 height 22
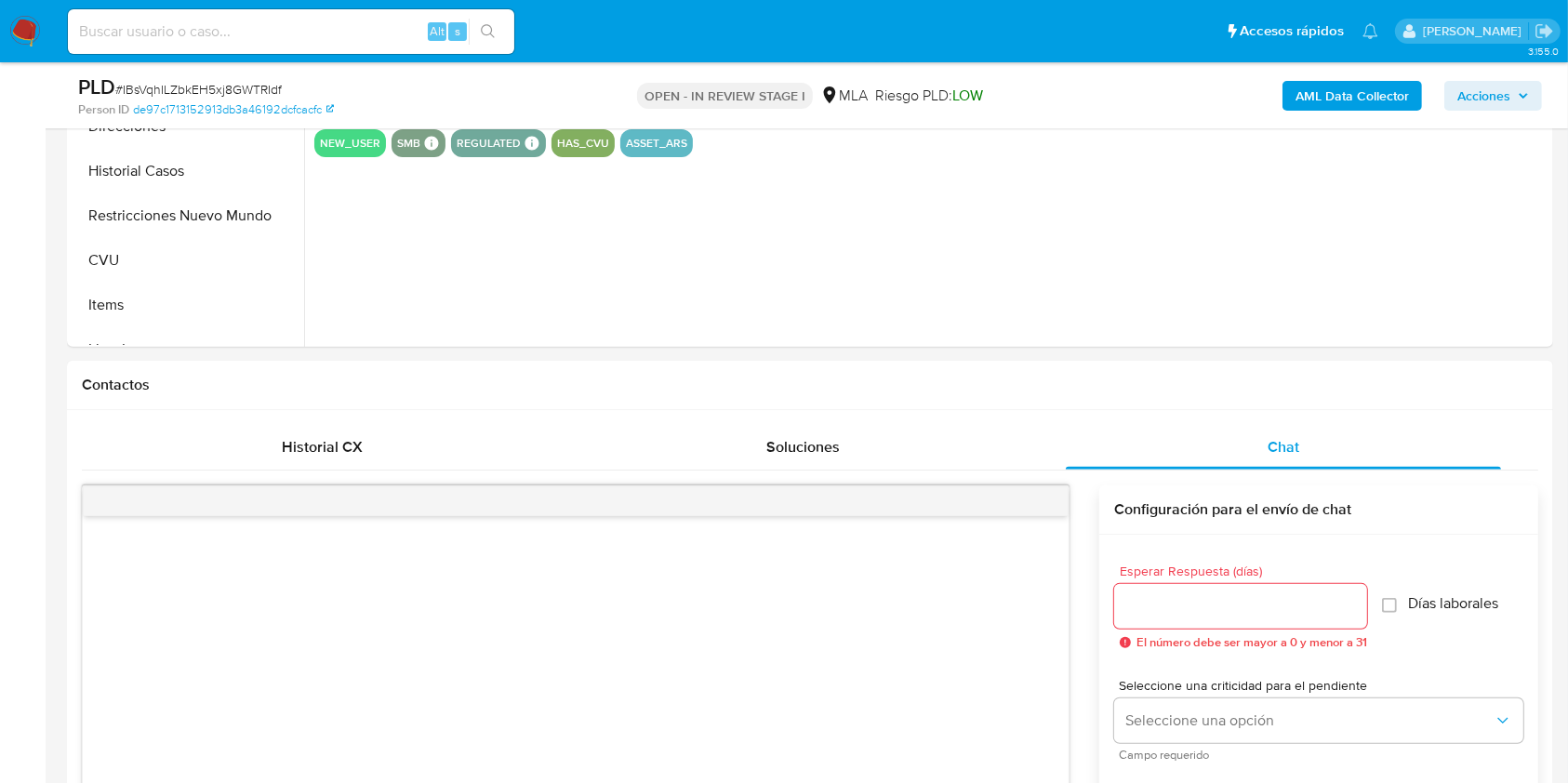
select select "10"
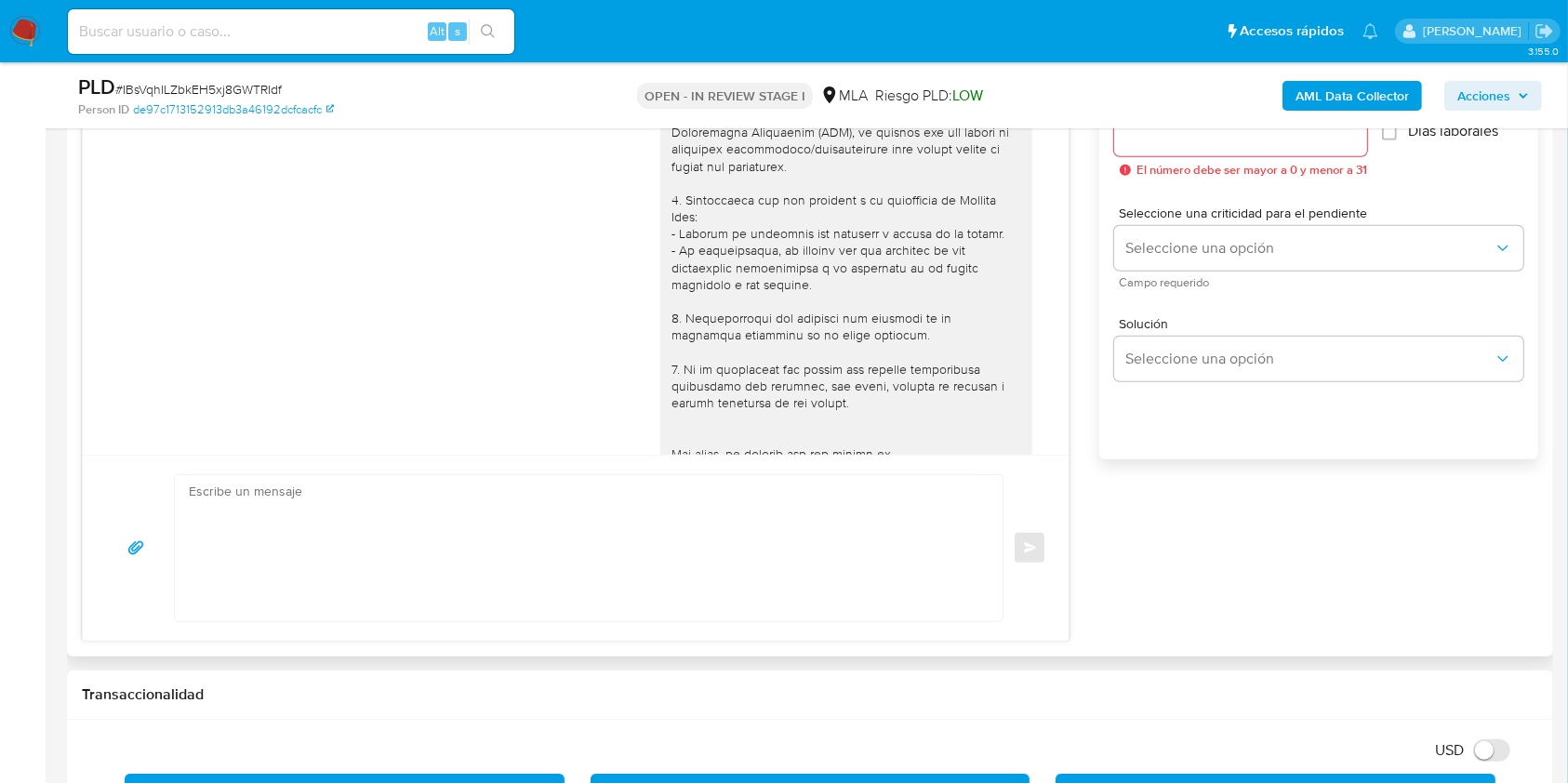
scroll to position [576, 0]
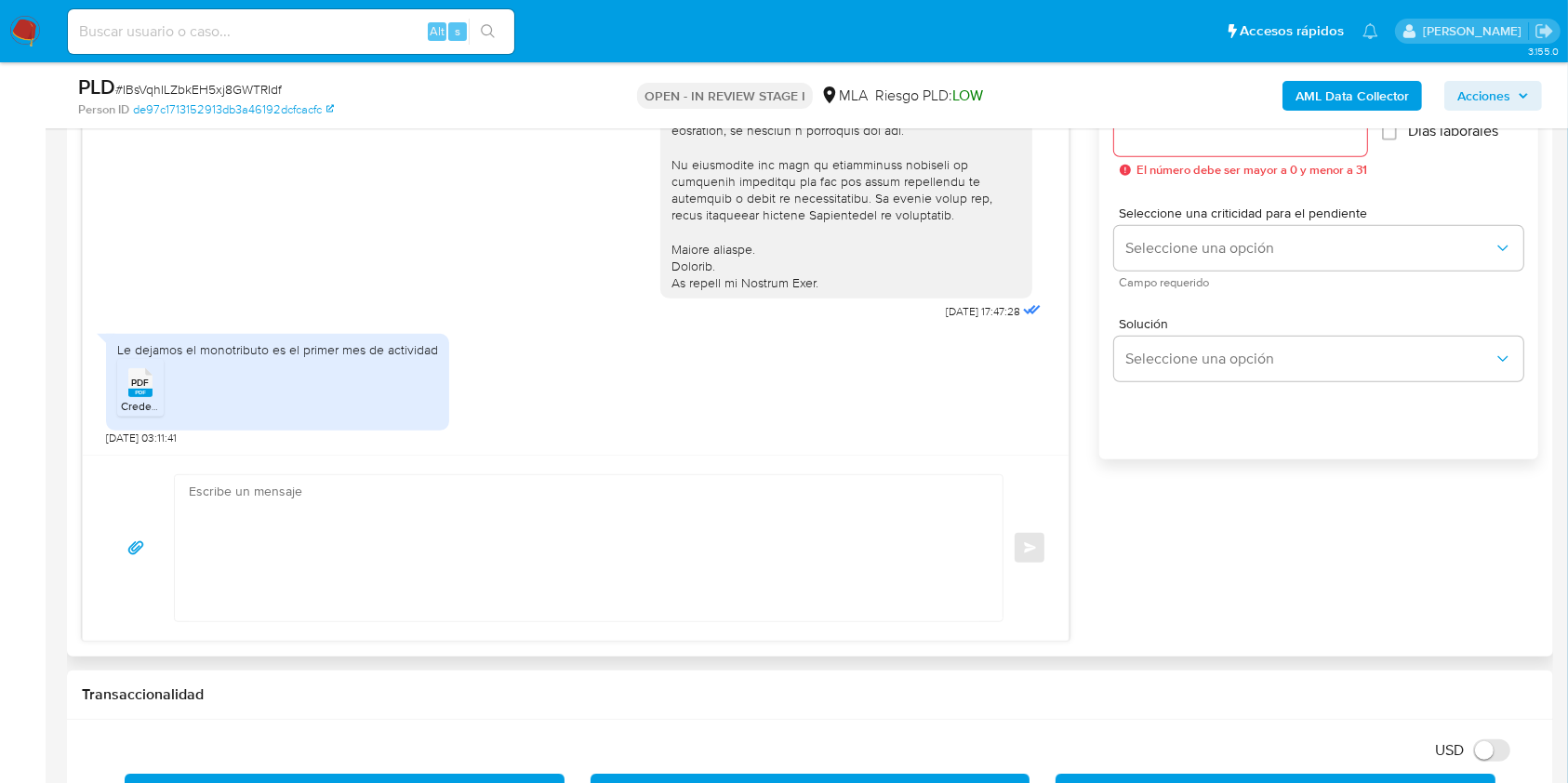
click at [542, 573] on textarea at bounding box center [584, 548] width 791 height 146
paste textarea "que nos brindes la siguiente información y/o documentación:"
drag, startPoint x: 566, startPoint y: 532, endPoint x: 548, endPoint y: 529, distance: 18.2
click at [548, 529] on textarea "Hola, Muchas gracias por tu respuesta. Adicionalmente, requerimos que que nos b…" at bounding box center [584, 548] width 791 height 146
click at [935, 529] on textarea "Hola, Muchas gracias por tu respuesta. Adicionalmente, requerimos que nos brind…" at bounding box center [584, 548] width 791 height 146
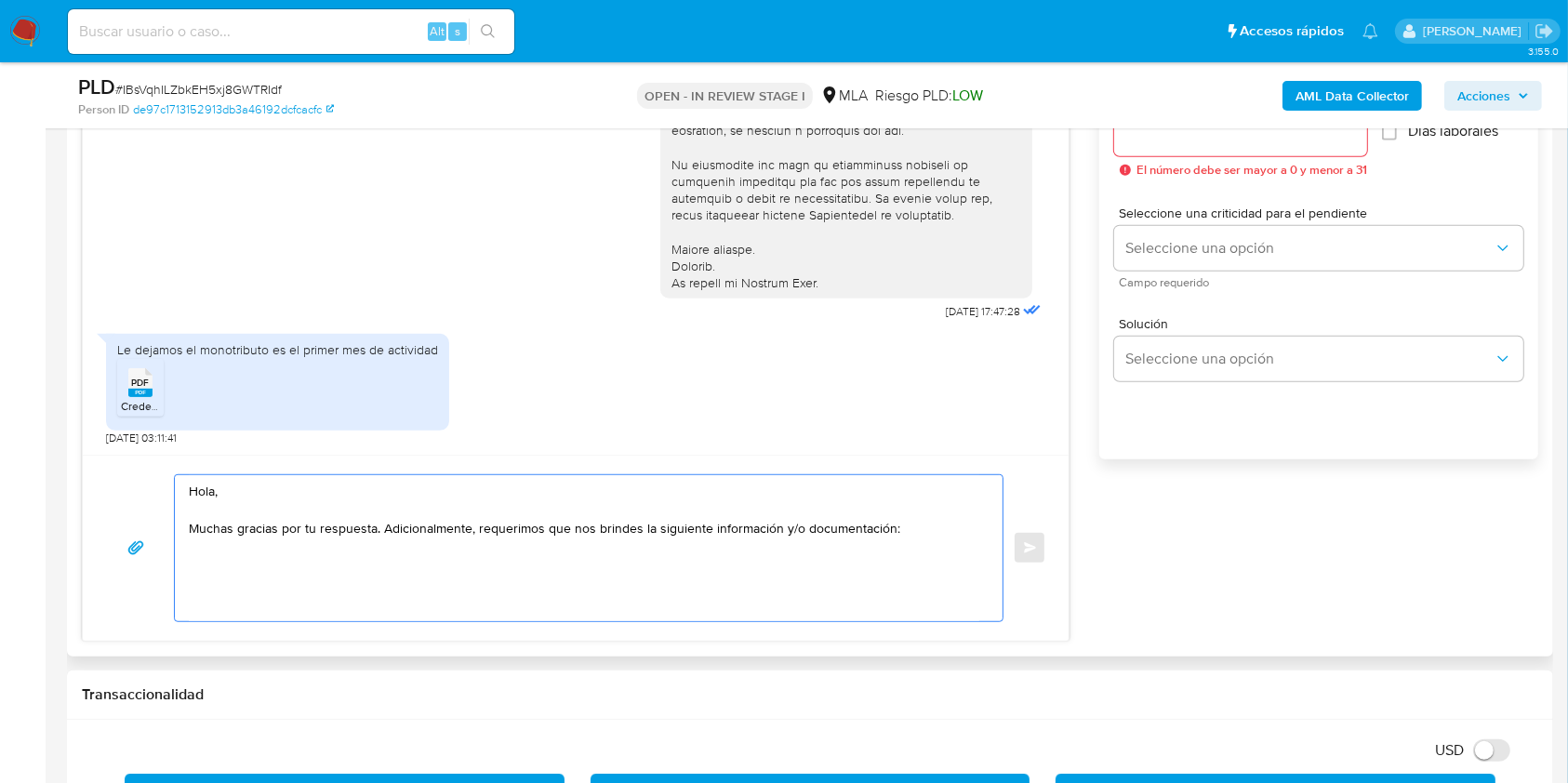
paste textarea "1. Descripción de la actividad: - Detalla la actividad que realizas a través de…"
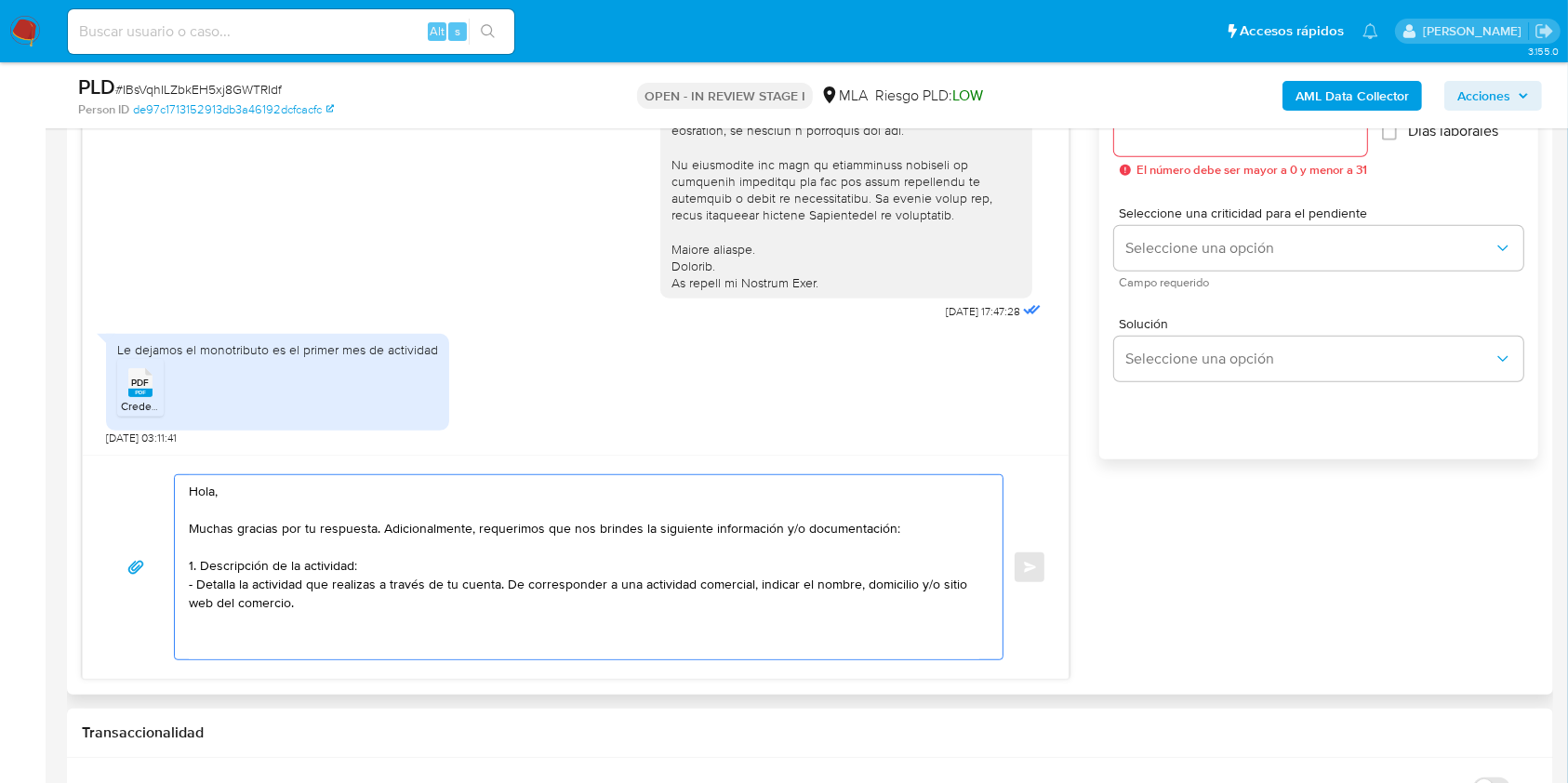
paste textarea "2. De acuerdo a la actividad que realices en tu cuenta, adjunta la siguiente do…"
click at [443, 644] on textarea "Hola, Muchas gracias por tu respuesta. Adicionalmente, requerimos que nos brind…" at bounding box center [584, 568] width 791 height 186
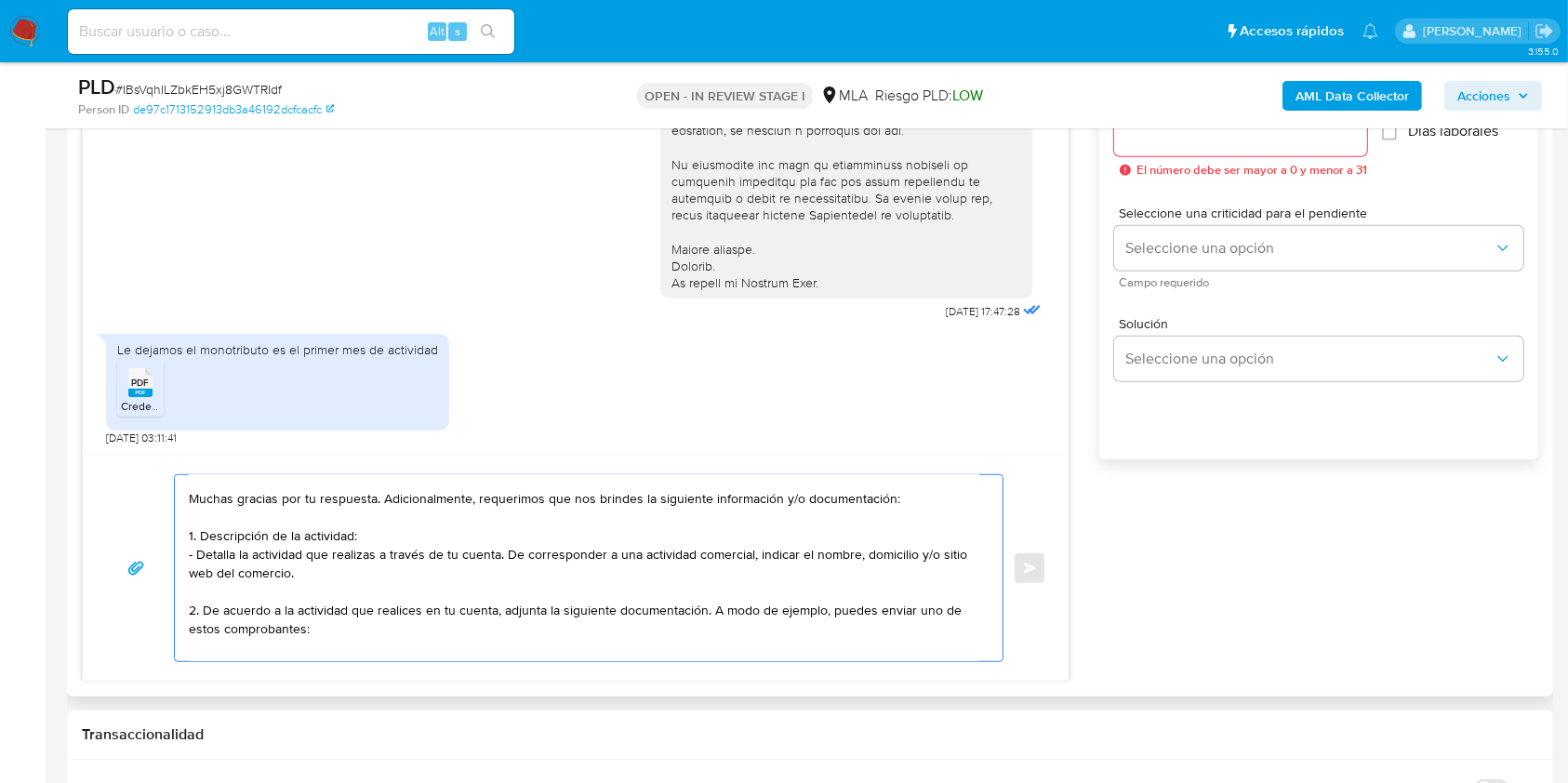
scroll to position [49, 0]
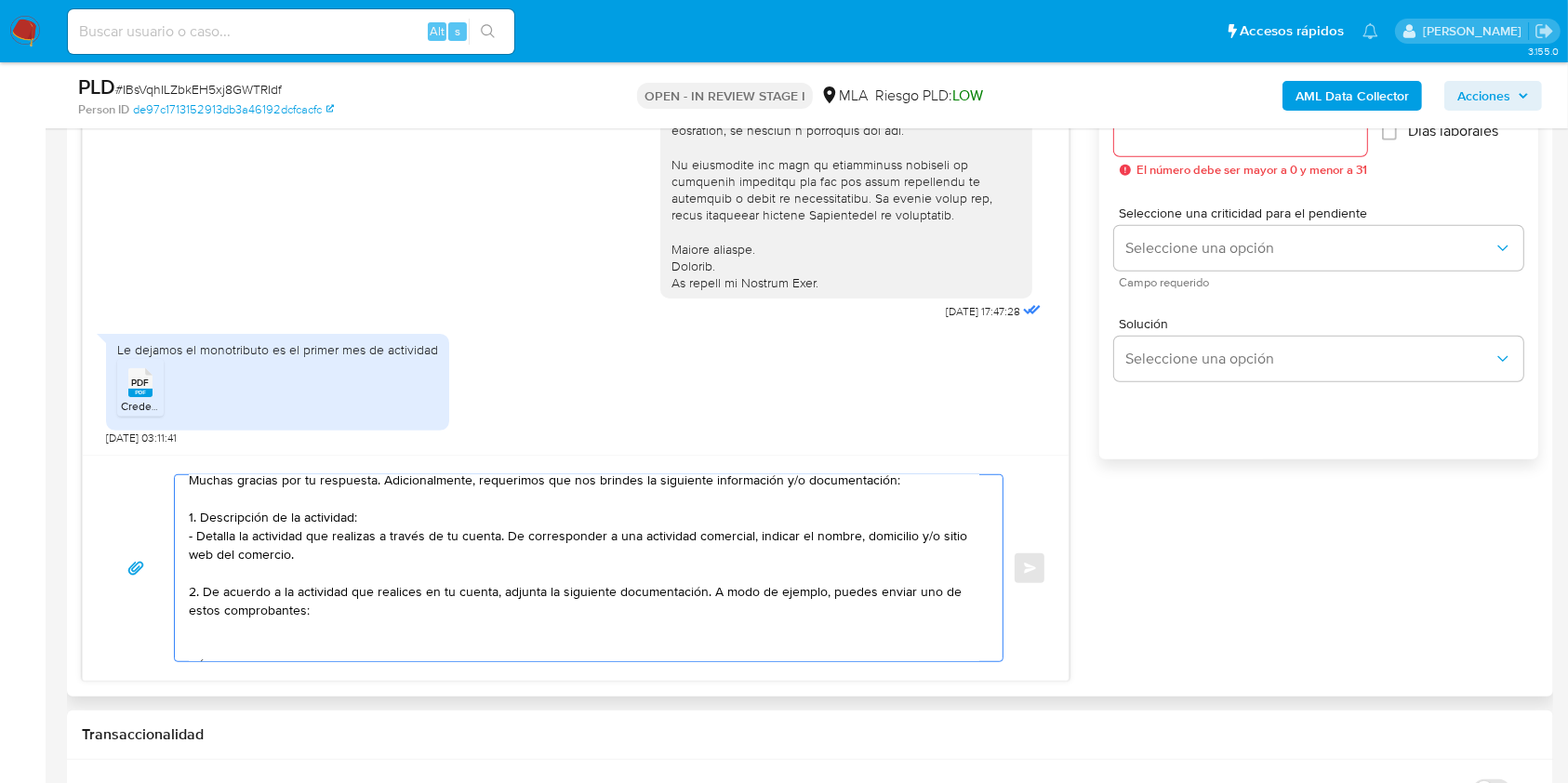
drag, startPoint x: 704, startPoint y: 597, endPoint x: 543, endPoint y: 584, distance: 161.5
click at [543, 584] on textarea "Hola, Muchas gracias por tu respuesta. Adicionalmente, requerimos que nos brind…" at bounding box center [584, 568] width 791 height 186
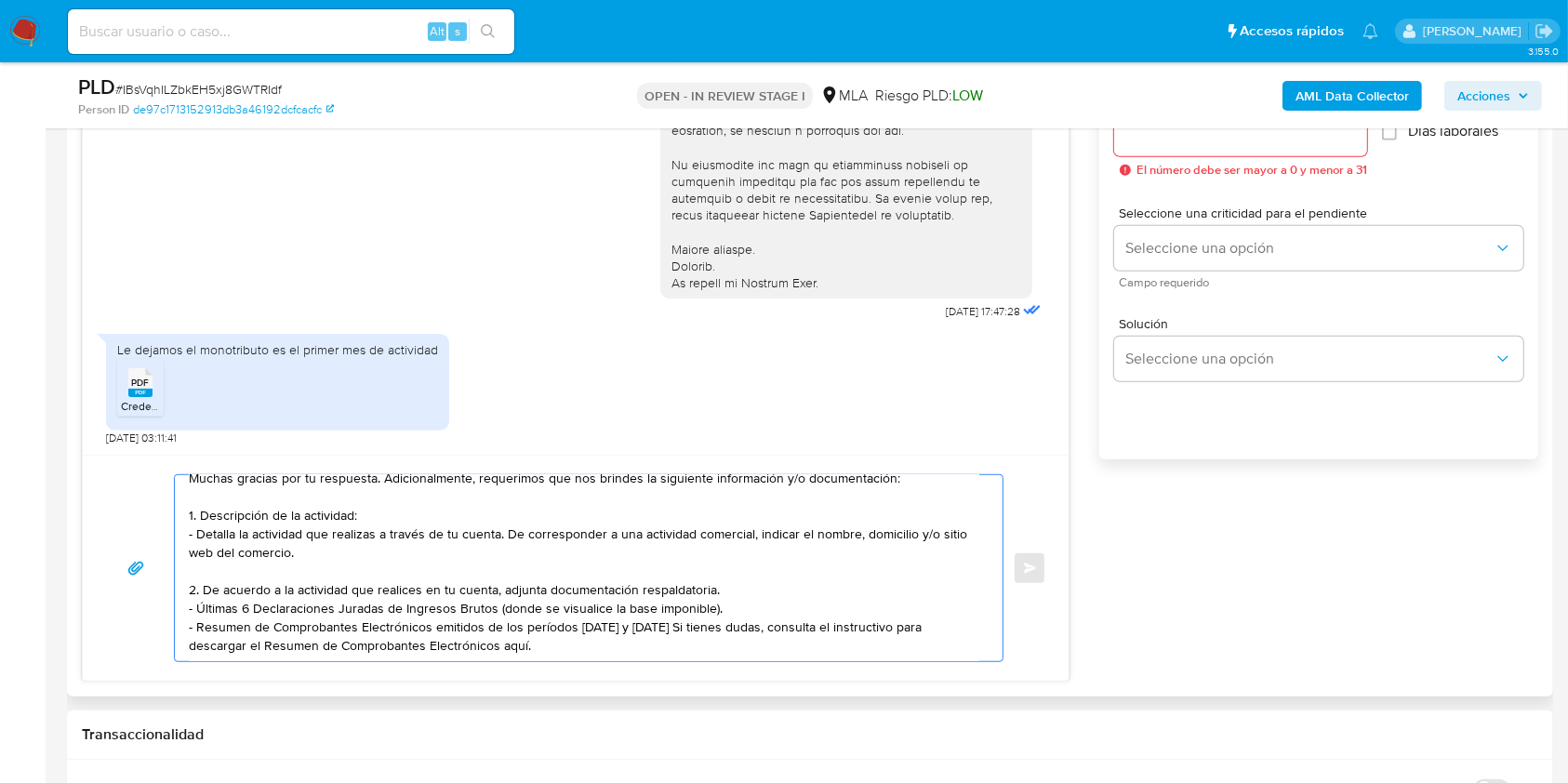
scroll to position [75, 0]
click at [434, 603] on textarea "Hola, Muchas gracias por tu respuesta. Adicionalmente, requerimos que nos brind…" at bounding box center [584, 568] width 791 height 186
click at [412, 625] on textarea "Hola, Muchas gracias por tu respuesta. Adicionalmente, requerimos que nos brind…" at bounding box center [584, 568] width 791 height 186
paste textarea "3. Proporciona el vínculo con las siguientes contrapartes con las que operaste,…"
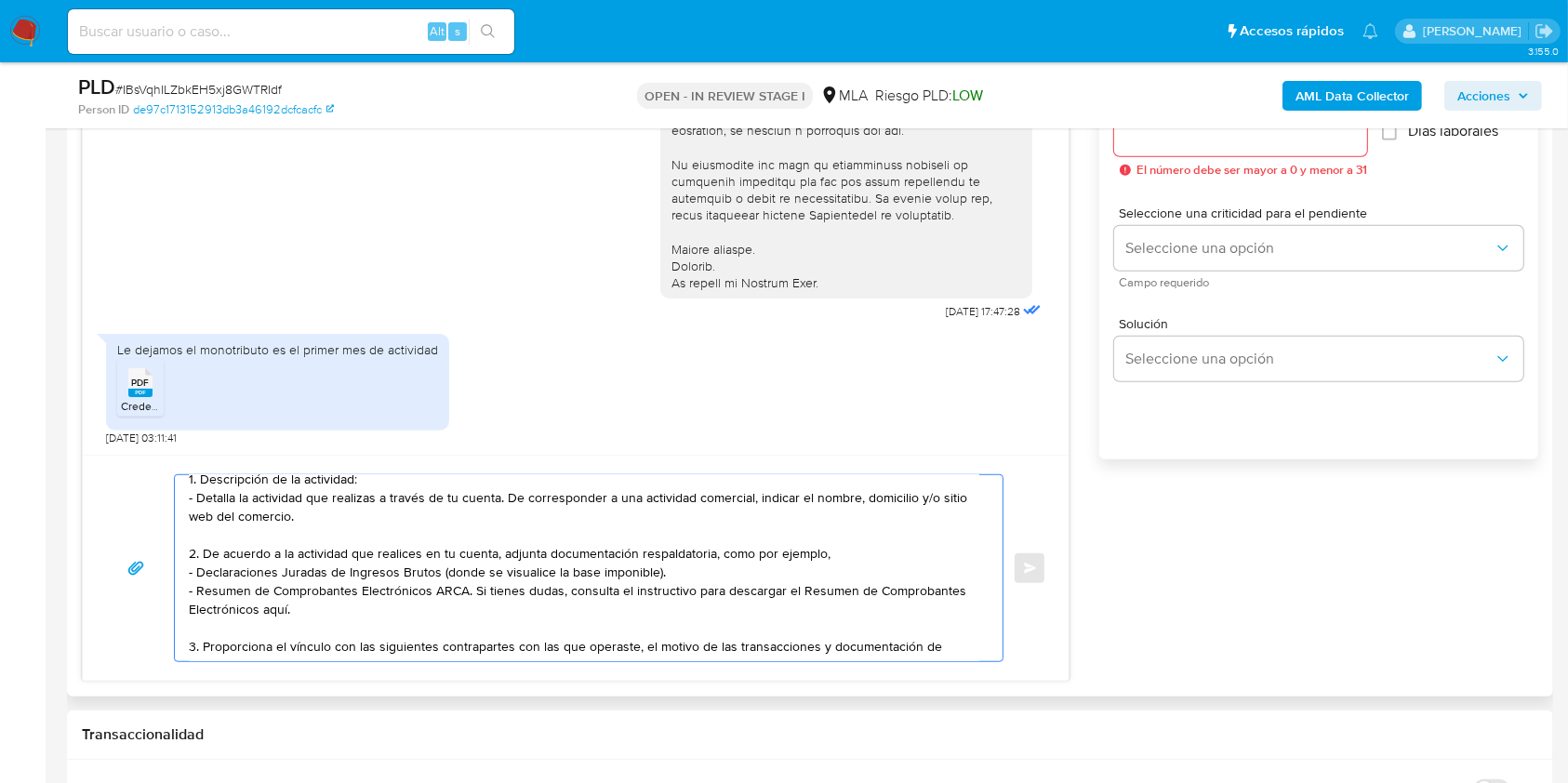
scroll to position [105, 0]
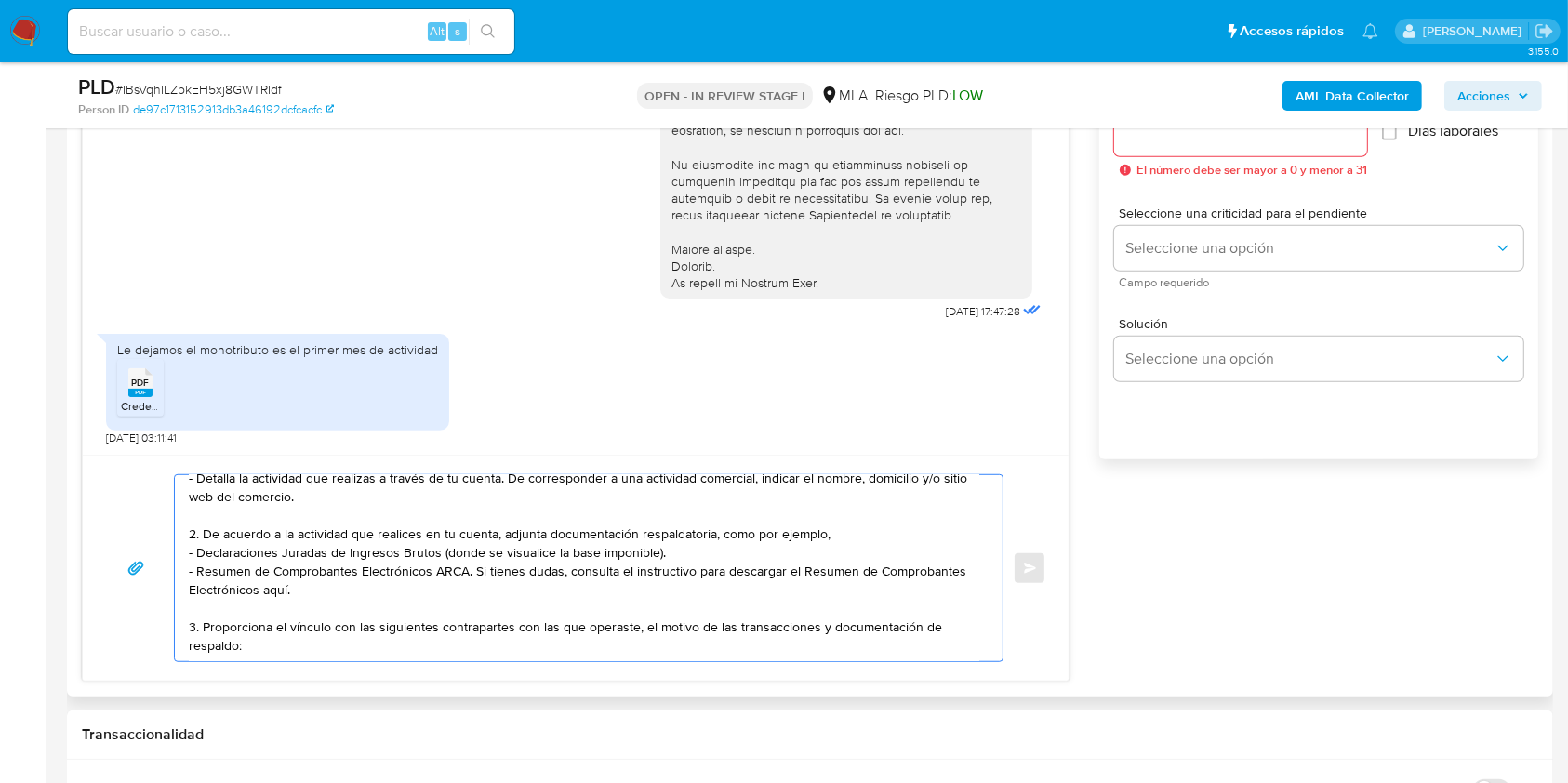
paste textarea "- María José Copla - CUIT 27273804760 (ACTIVIDAD: Venta al por menor de product…"
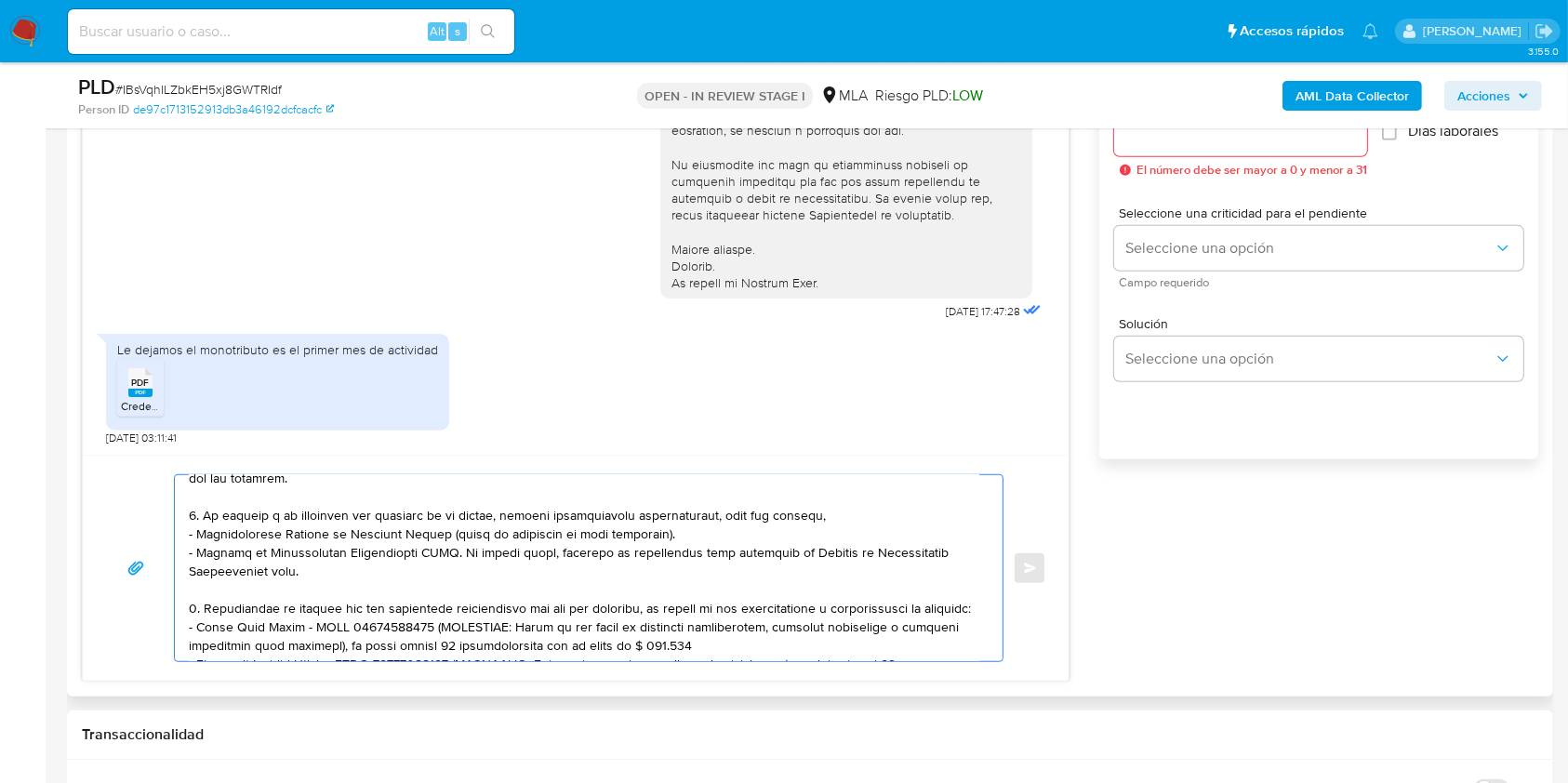
scroll to position [201, 0]
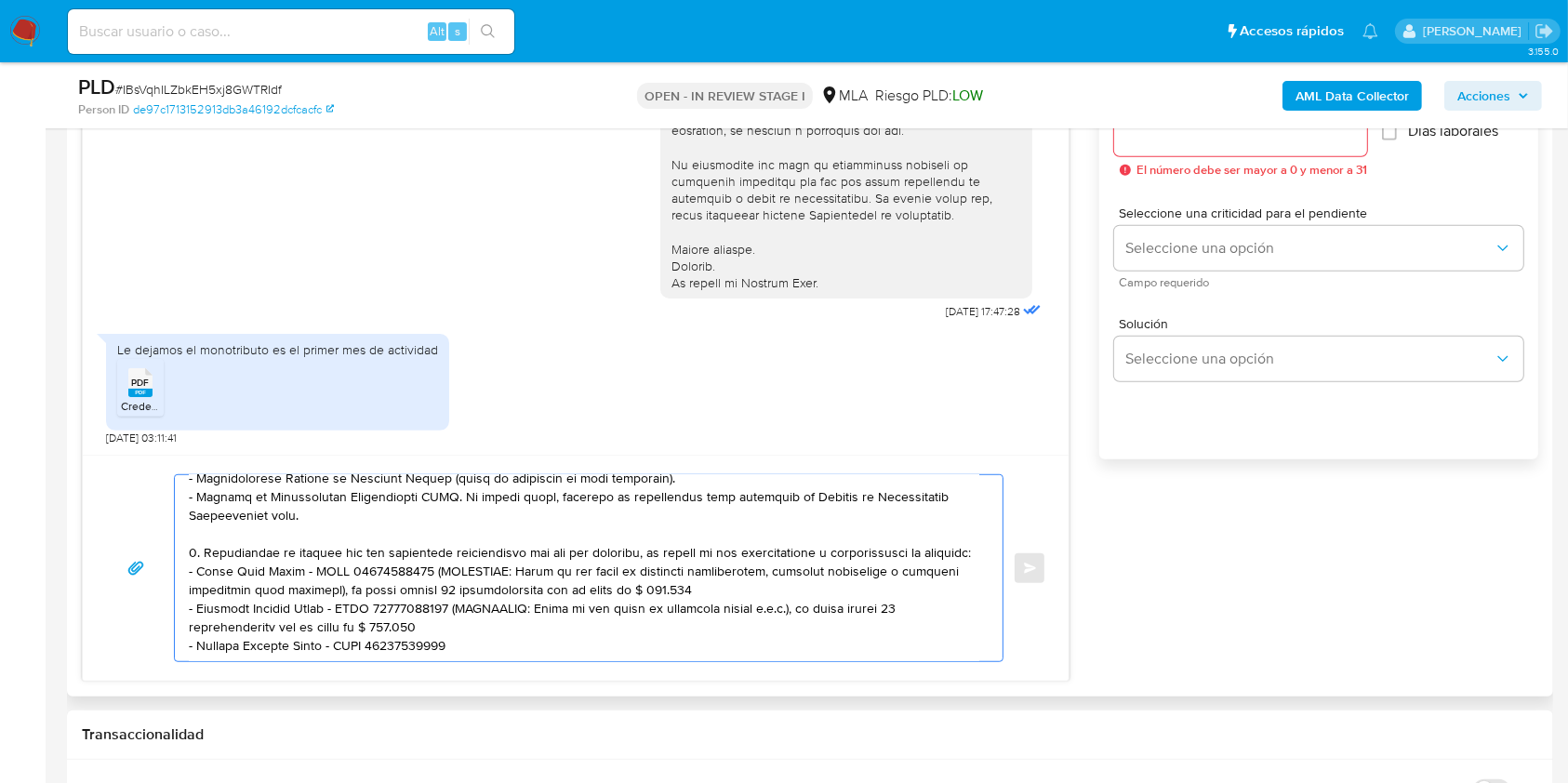
drag, startPoint x: 482, startPoint y: 631, endPoint x: 458, endPoint y: 614, distance: 29.4
click at [458, 614] on textarea at bounding box center [584, 568] width 791 height 186
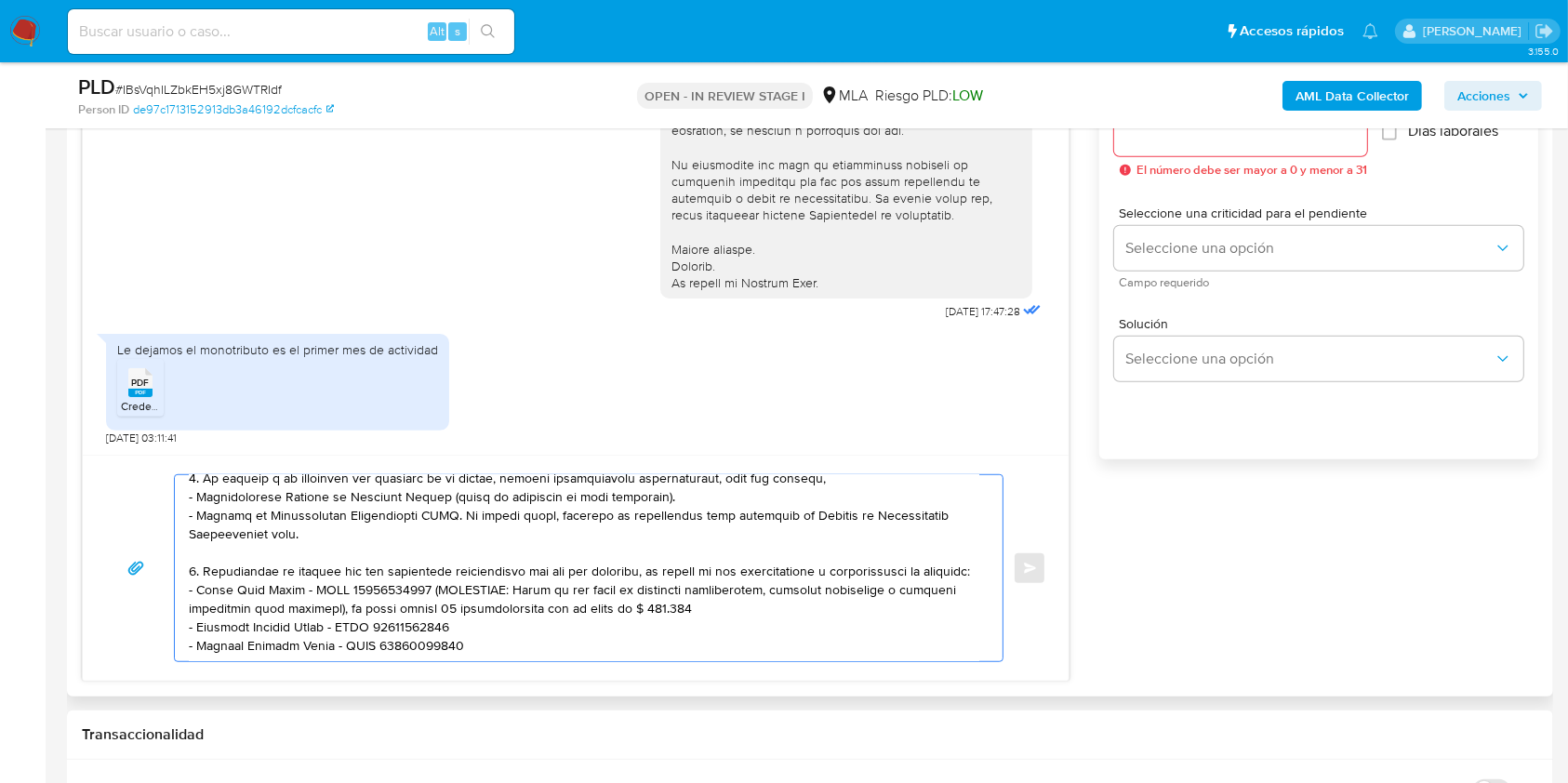
drag, startPoint x: 705, startPoint y: 595, endPoint x: 424, endPoint y: 576, distance: 281.6
click at [424, 576] on textarea at bounding box center [584, 568] width 791 height 186
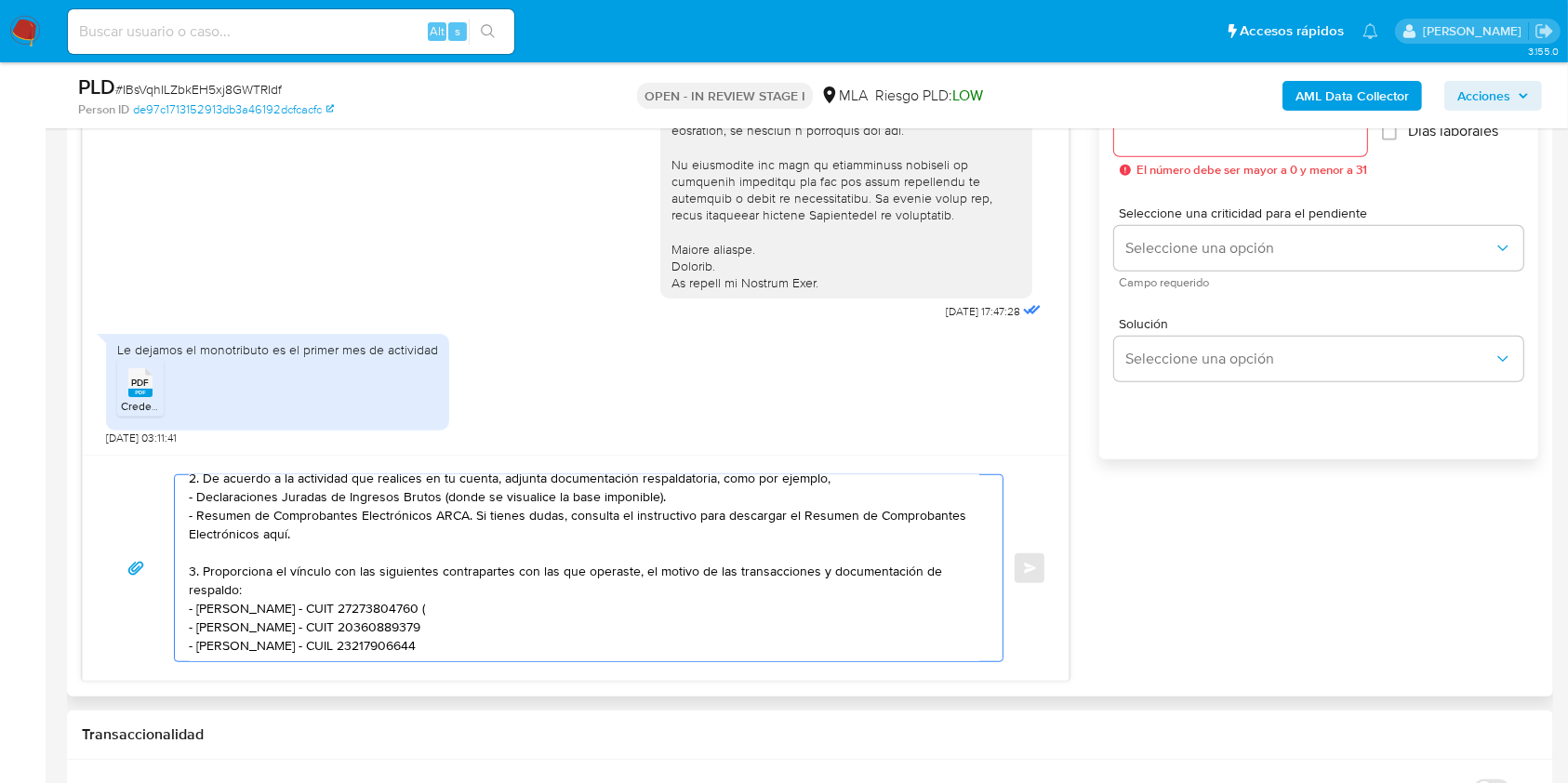
scroll to position [188, 0]
click at [562, 614] on textarea "Hola, Muchas gracias por tu respuesta. Adicionalmente, requerimos que nos brind…" at bounding box center [584, 568] width 791 height 186
click at [498, 630] on textarea "Hola, Muchas gracias por tu respuesta. Adicionalmente, requerimos que nos brind…" at bounding box center [584, 568] width 791 height 186
paste textarea "- Facundo Ezequiel Briola - CUIT 20367362430"
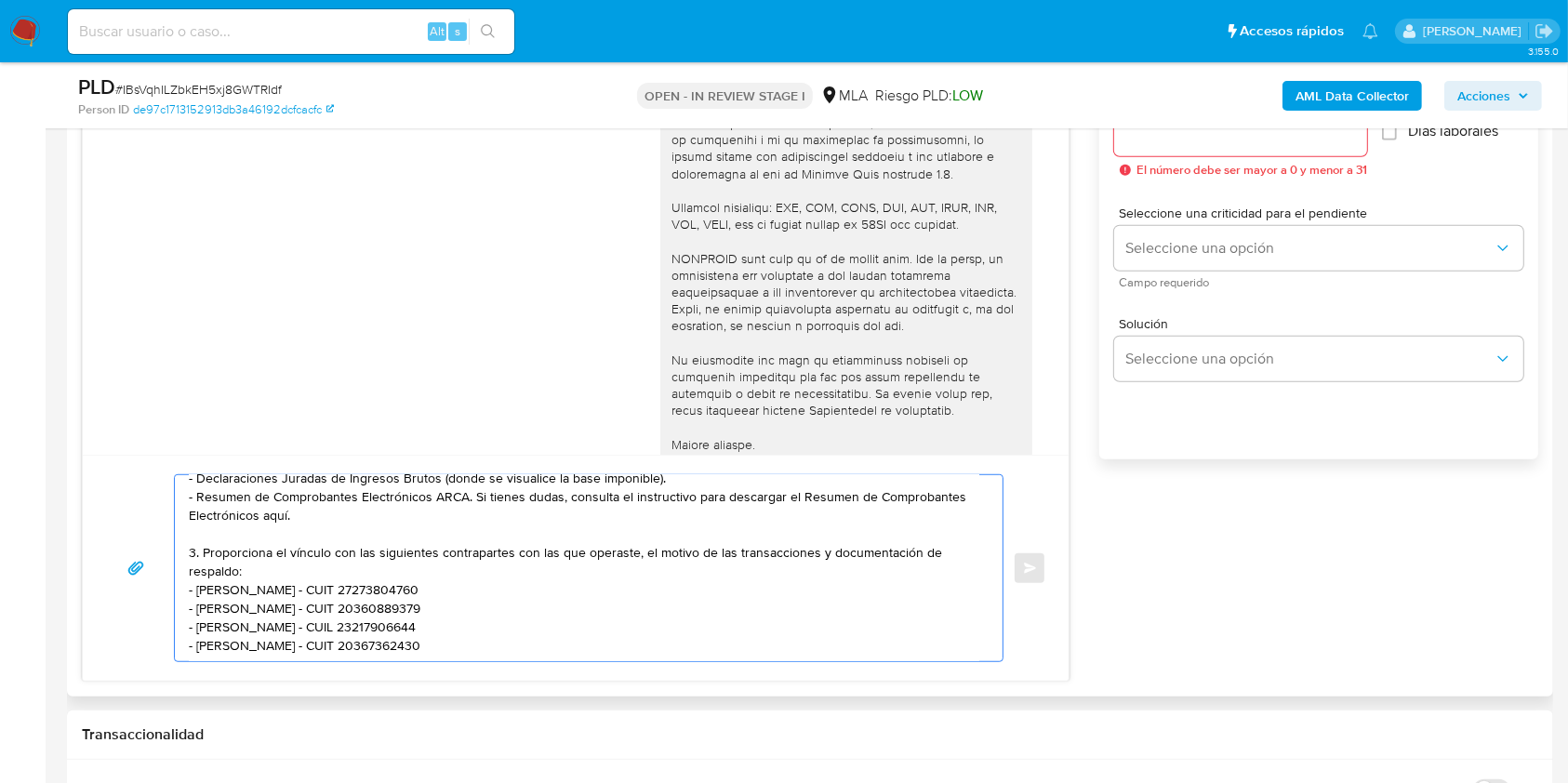
scroll to position [348, 0]
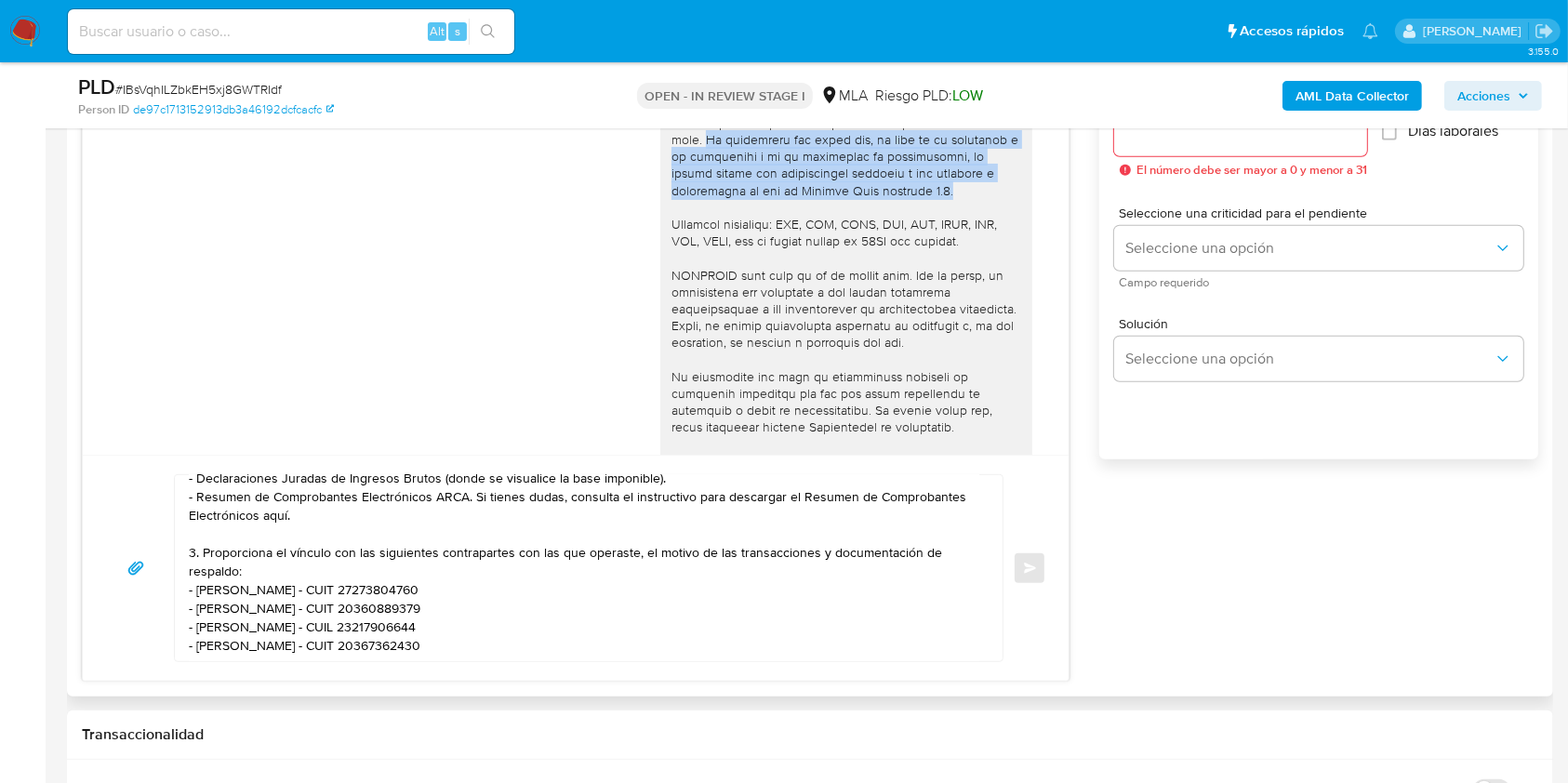
drag, startPoint x: 827, startPoint y: 192, endPoint x: 638, endPoint y: 144, distance: 195.0
click at [638, 144] on div "18/08/2025 17:47:28" at bounding box center [575, 122] width 939 height 833
copy div "Es importante que sepas que, en caso de no responder a lo solicitado o si lo pr…"
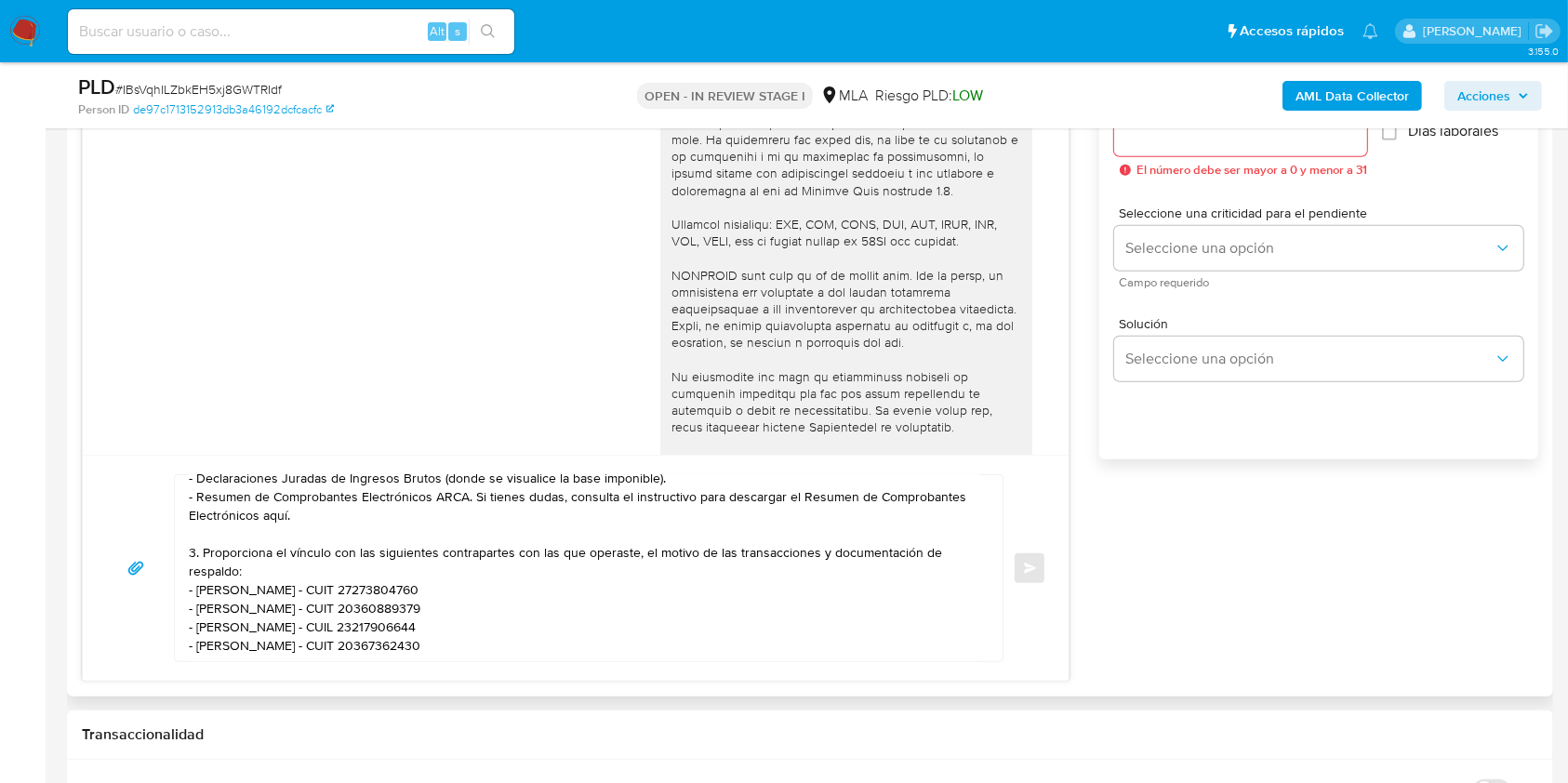
click at [580, 633] on textarea "Hola, Muchas gracias por tu respuesta. Adicionalmente, requerimos que nos brind…" at bounding box center [584, 568] width 791 height 186
paste textarea "Es importante que sepas que, en caso de no responder a lo solicitado o si lo pr…"
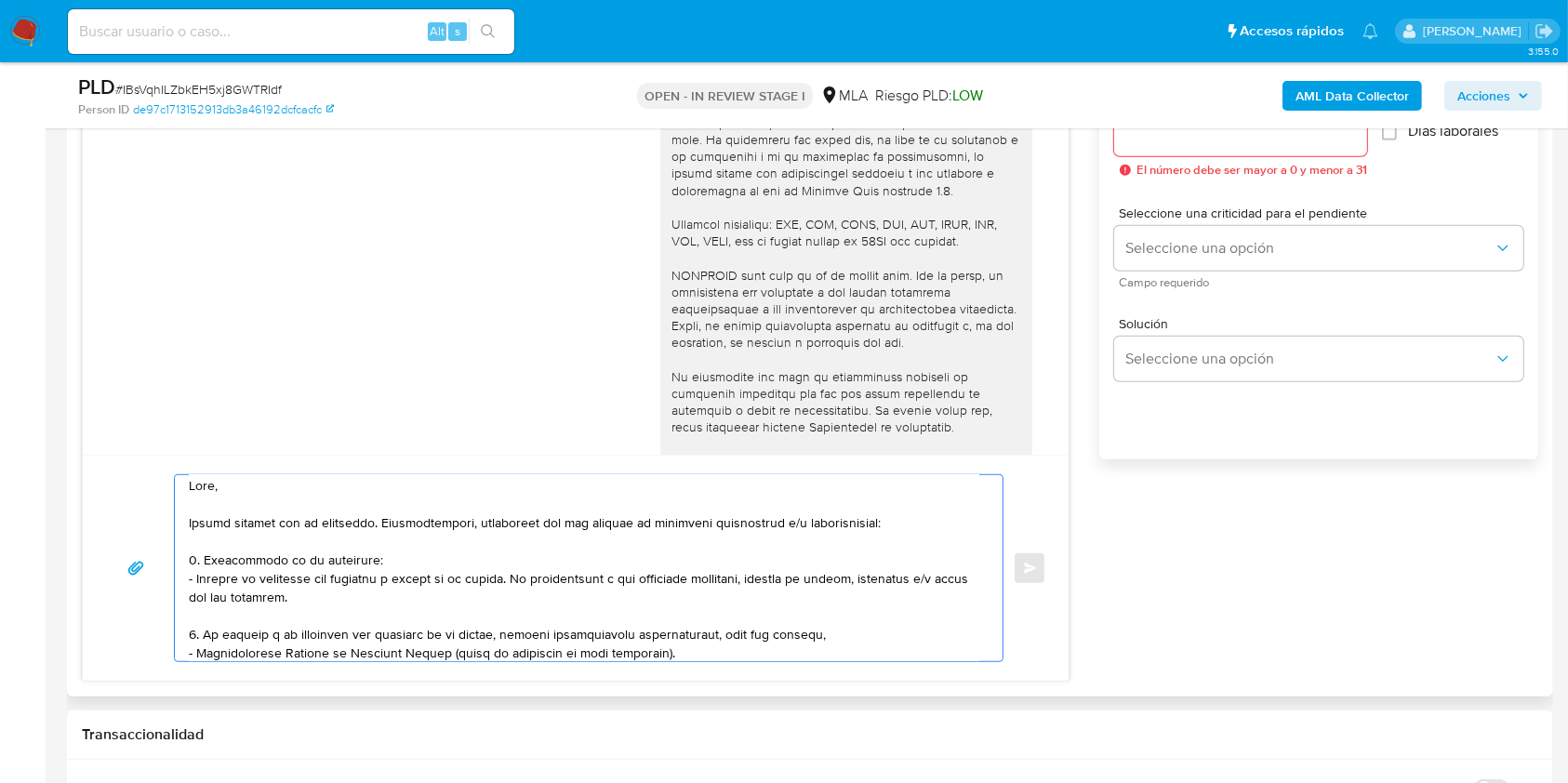
scroll to position [105, 0]
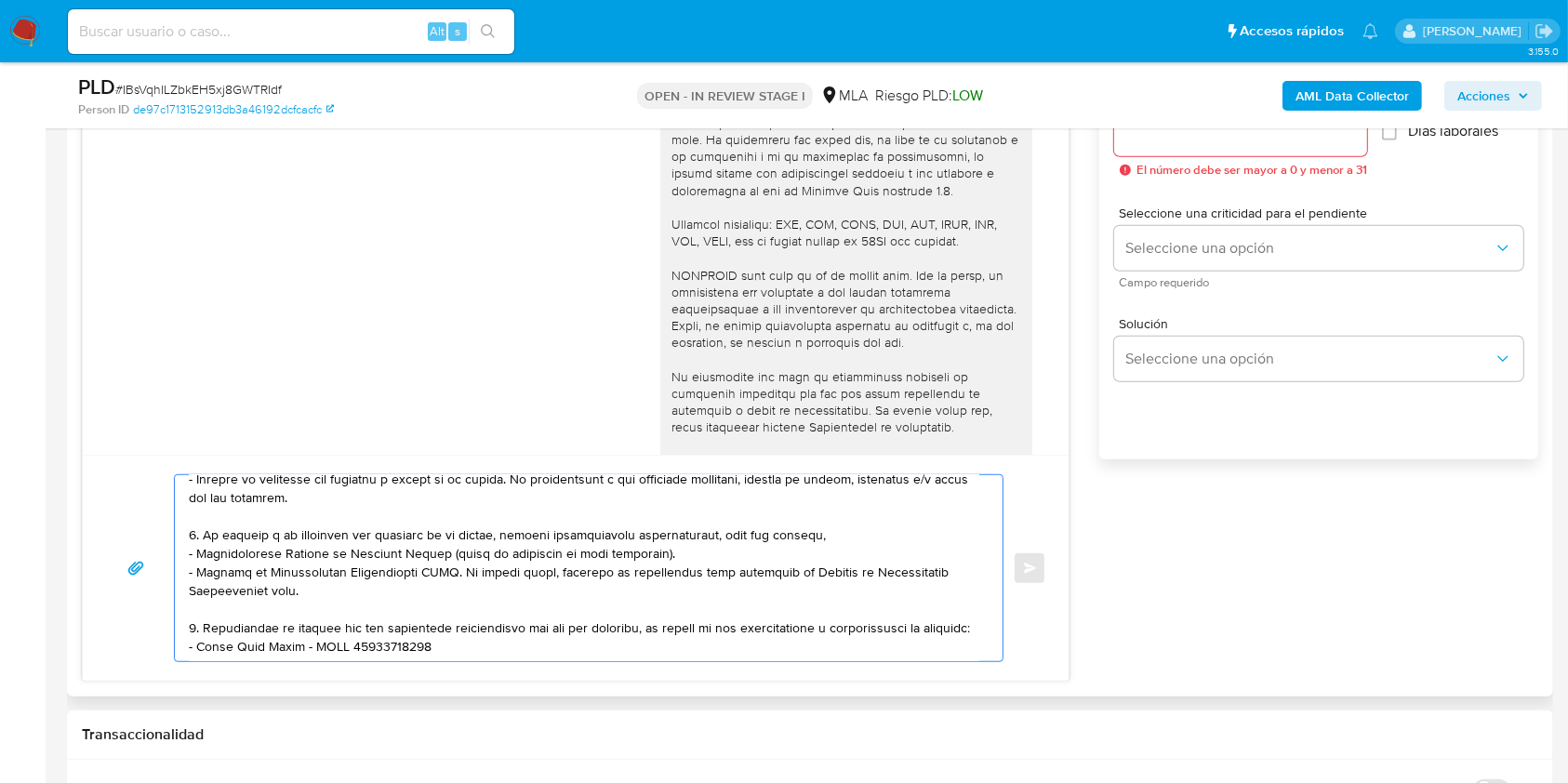
click at [843, 536] on textarea at bounding box center [584, 568] width 791 height 186
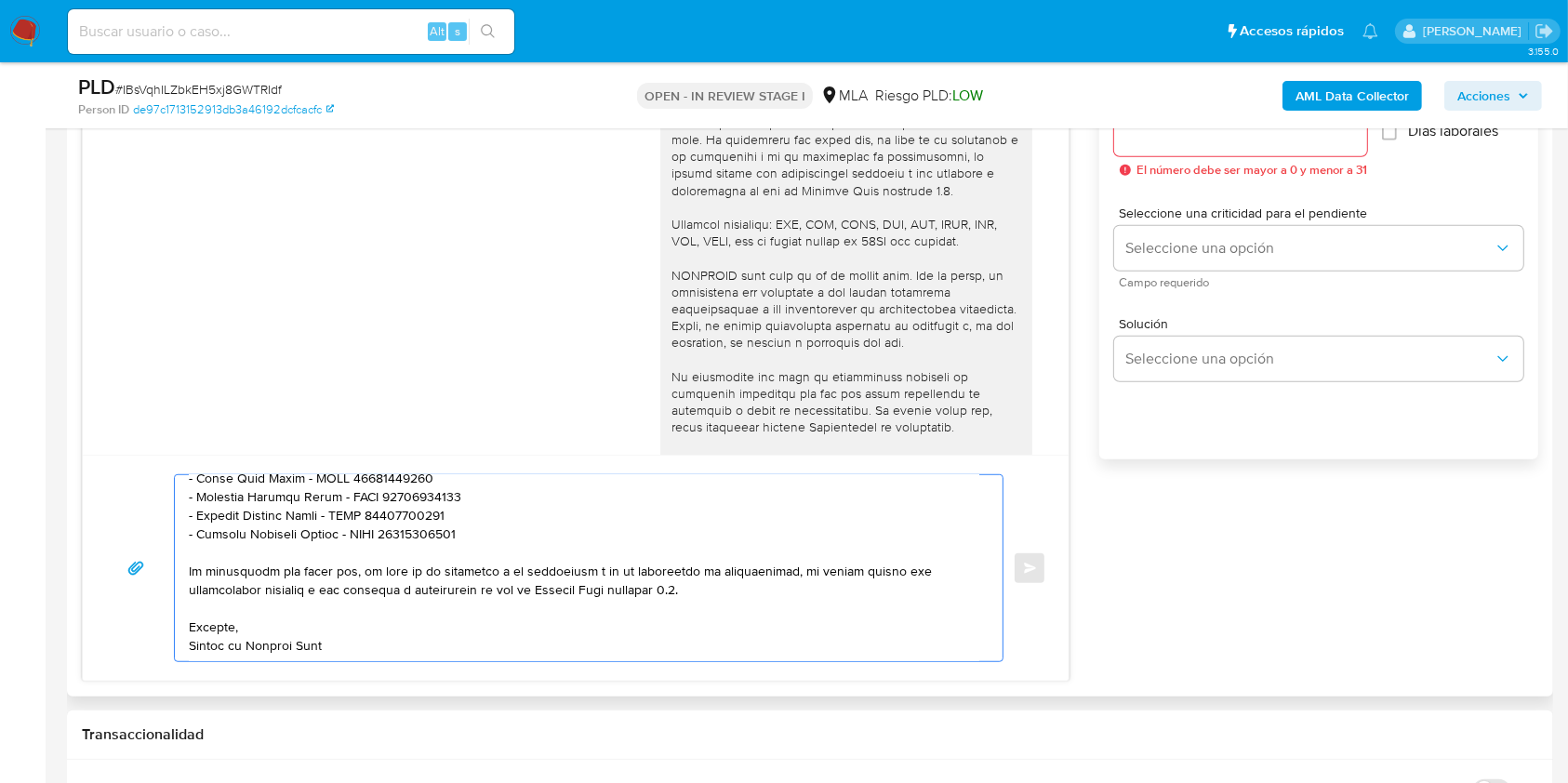
scroll to position [302, 0]
type textarea "Hola, Muchas gracias por tu respuesta. Adicionalmente, requerimos que nos brind…"
click at [1228, 154] on div at bounding box center [1241, 134] width 253 height 45
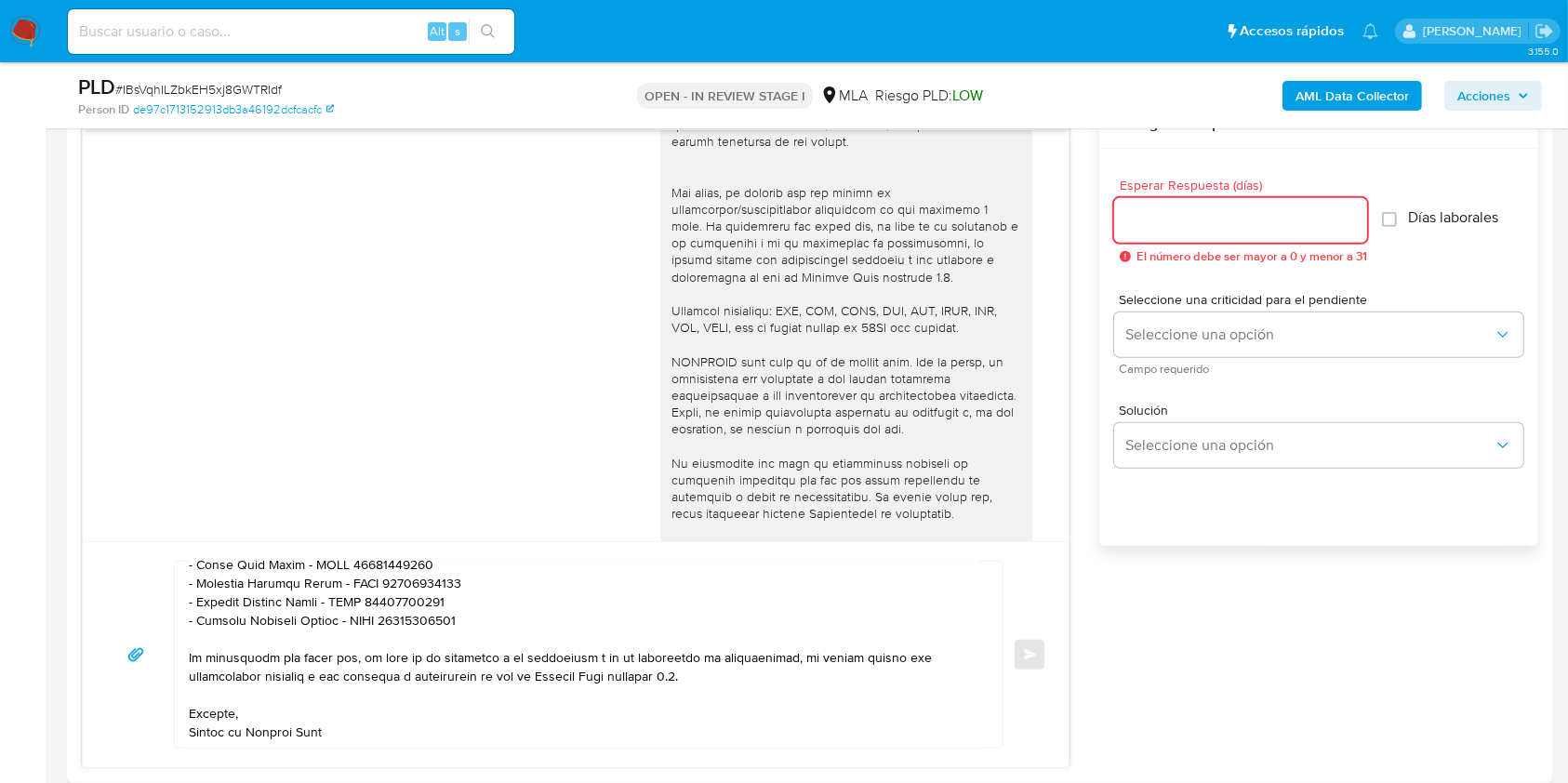
click at [1137, 229] on input "Esperar Respuesta (días)" at bounding box center [1241, 221] width 253 height 24
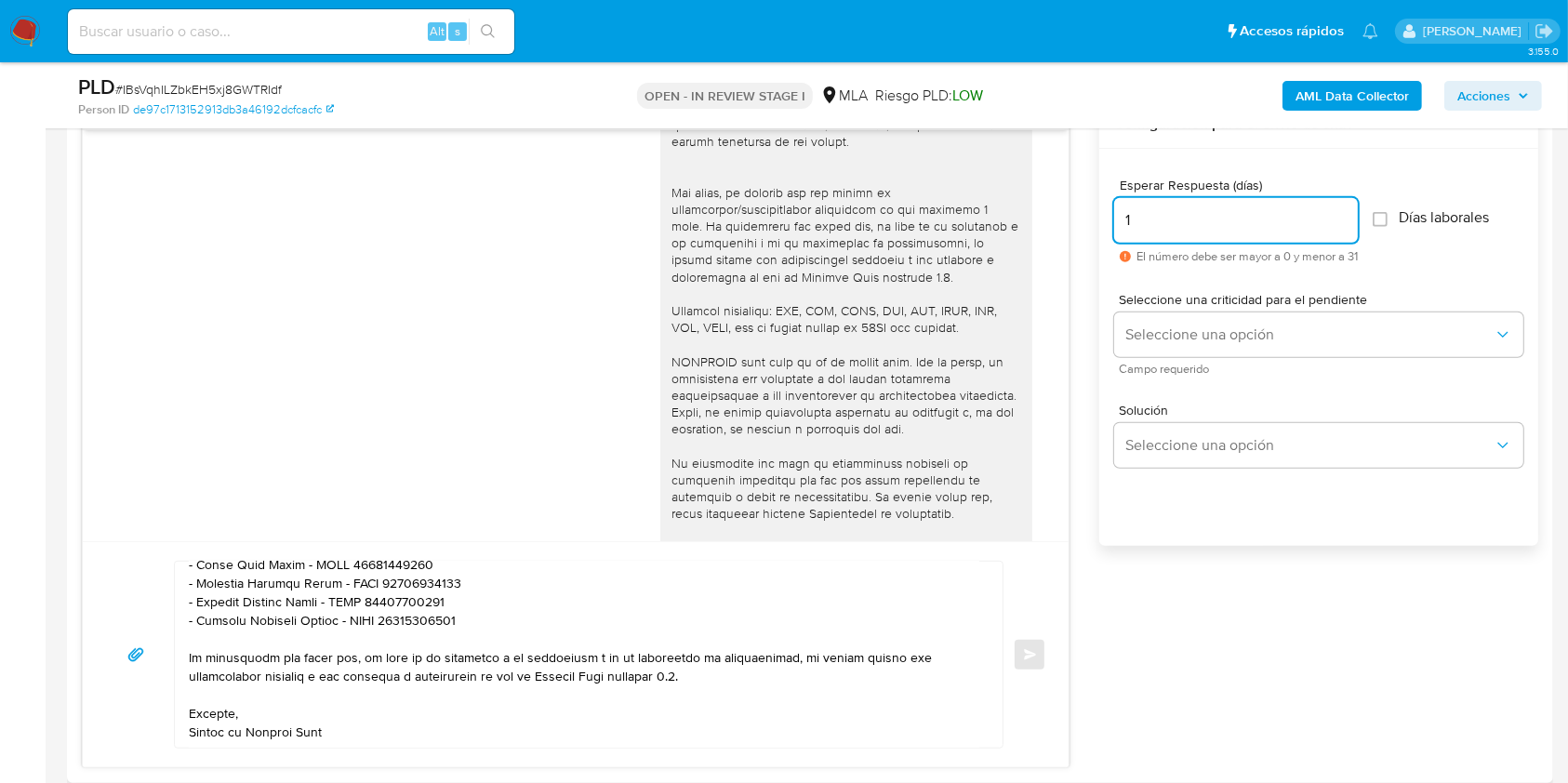
click at [1137, 229] on input "1" at bounding box center [1236, 221] width 243 height 24
type input "1"
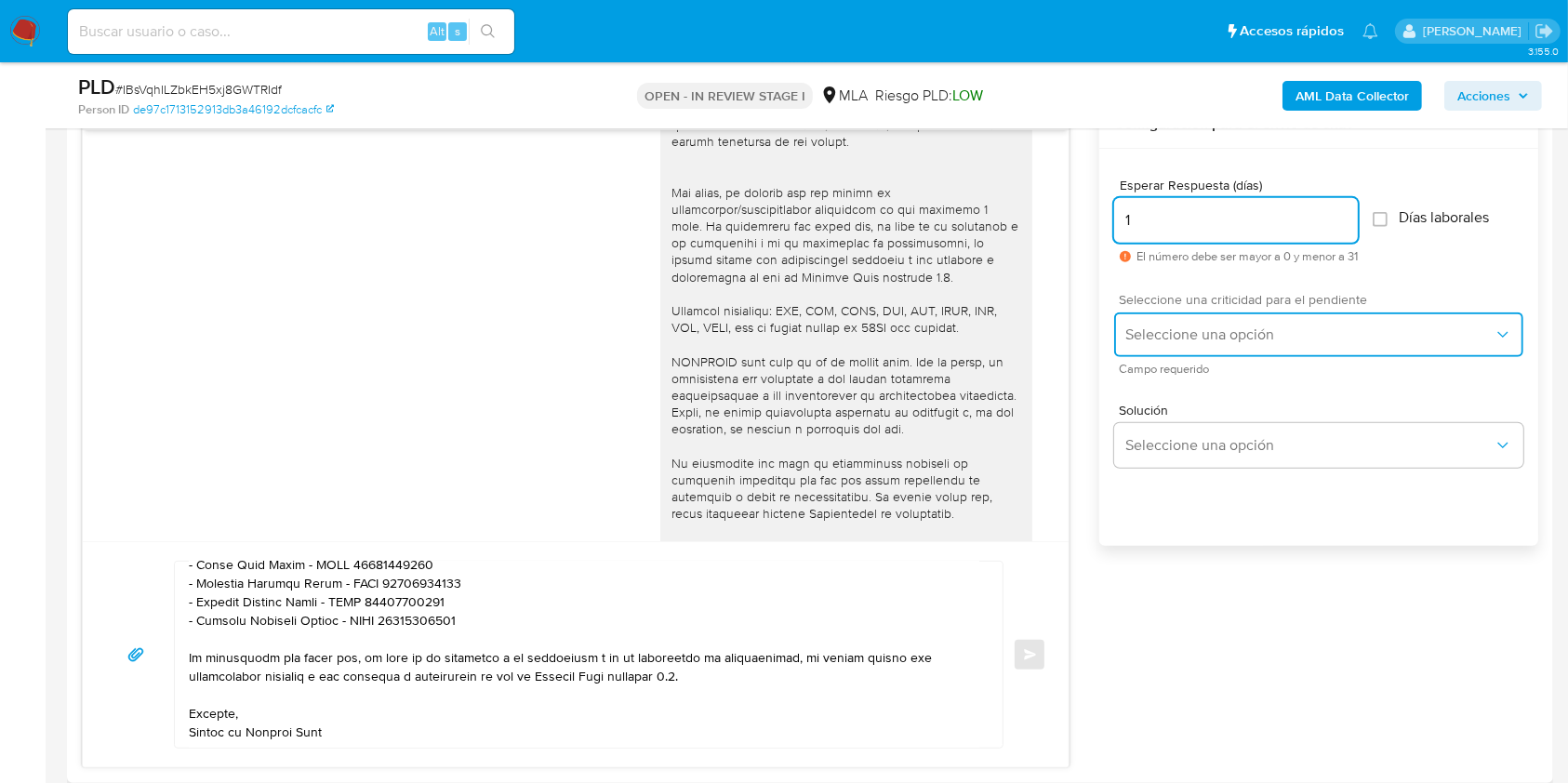
click at [1132, 326] on span "Seleccione una opción" at bounding box center [1310, 335] width 369 height 19
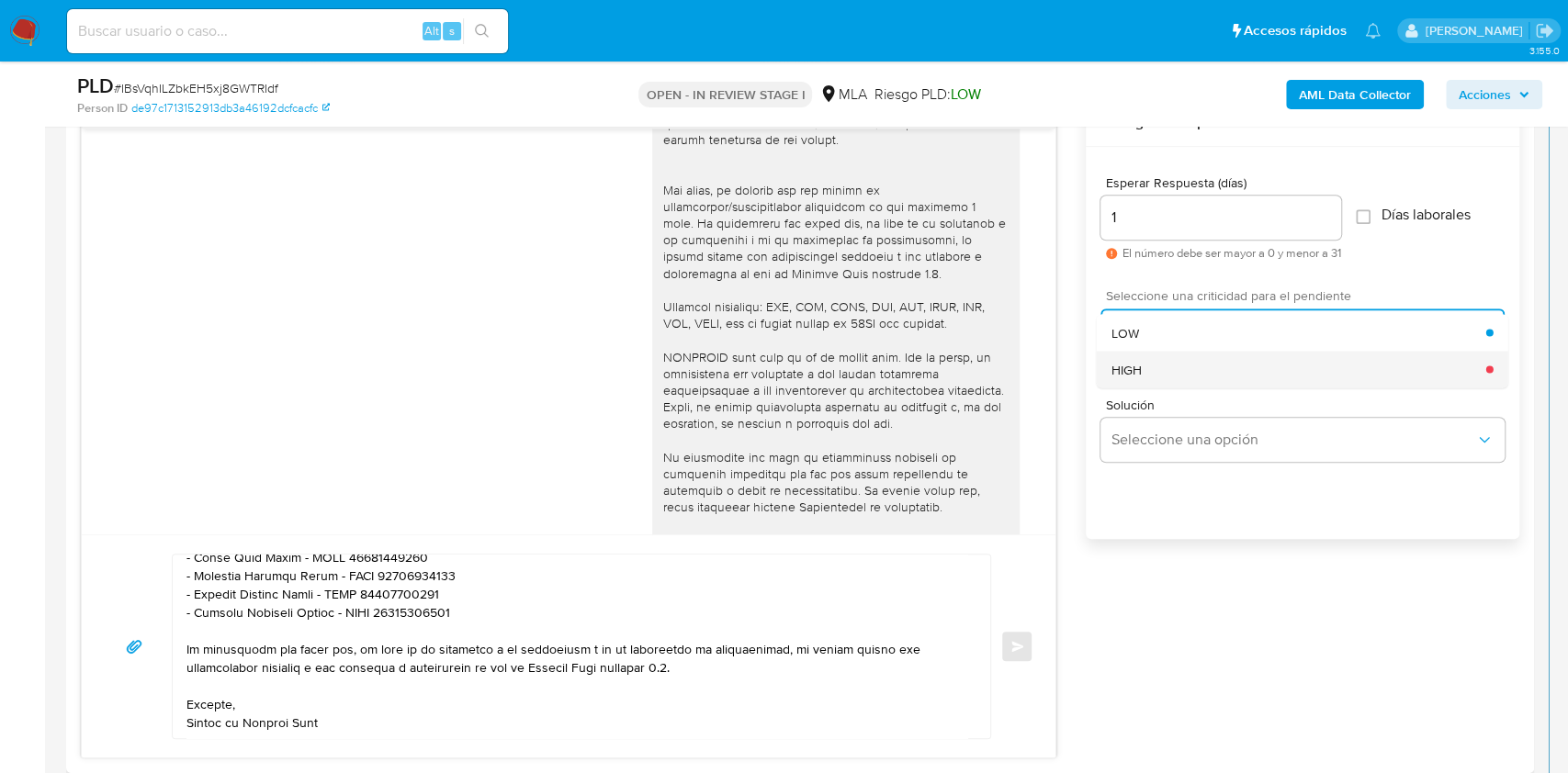
click at [1118, 369] on span "HIGH" at bounding box center [1126, 369] width 30 height 17
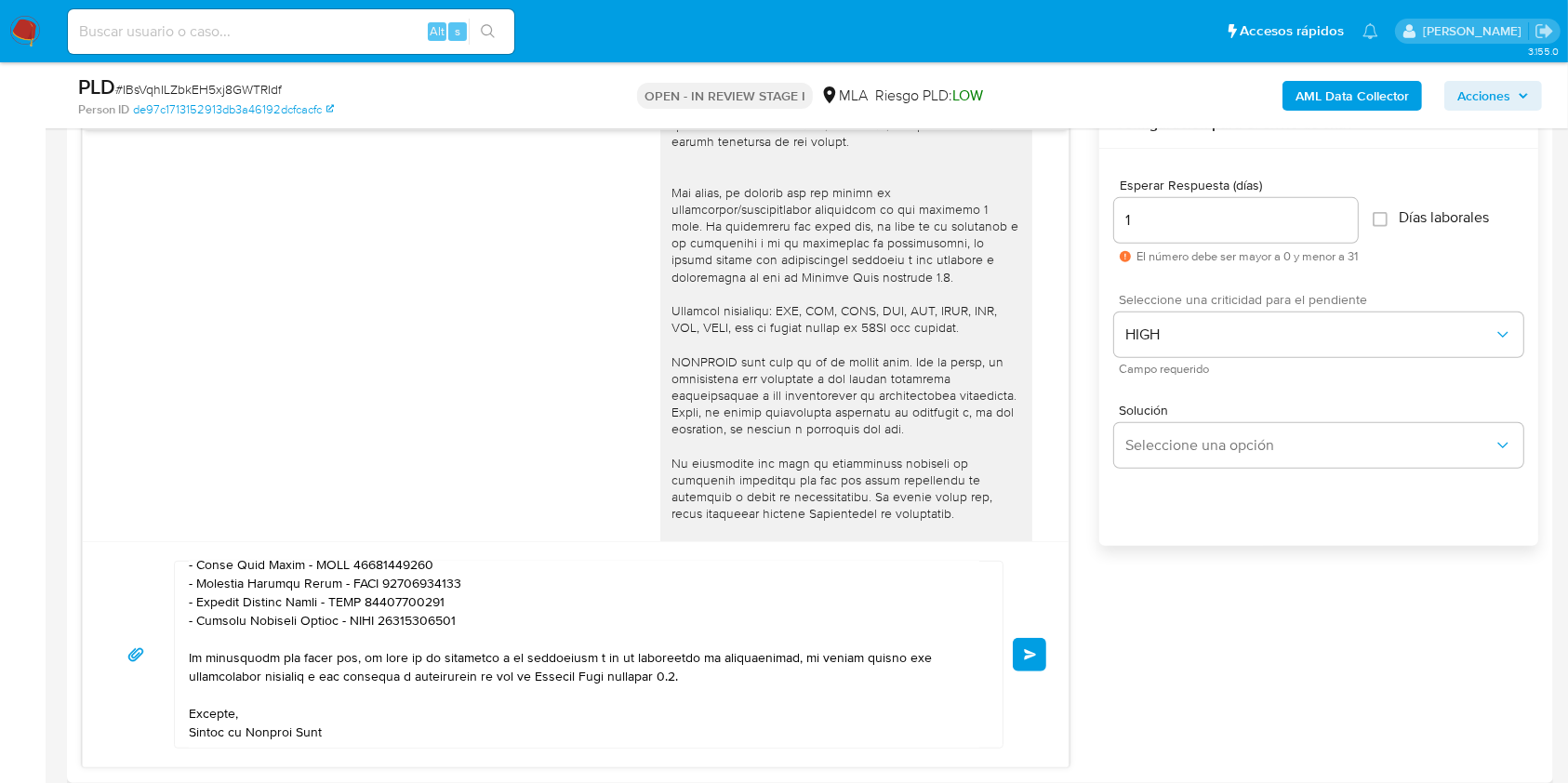
click at [1024, 658] on span "Enviar" at bounding box center [1030, 655] width 13 height 11
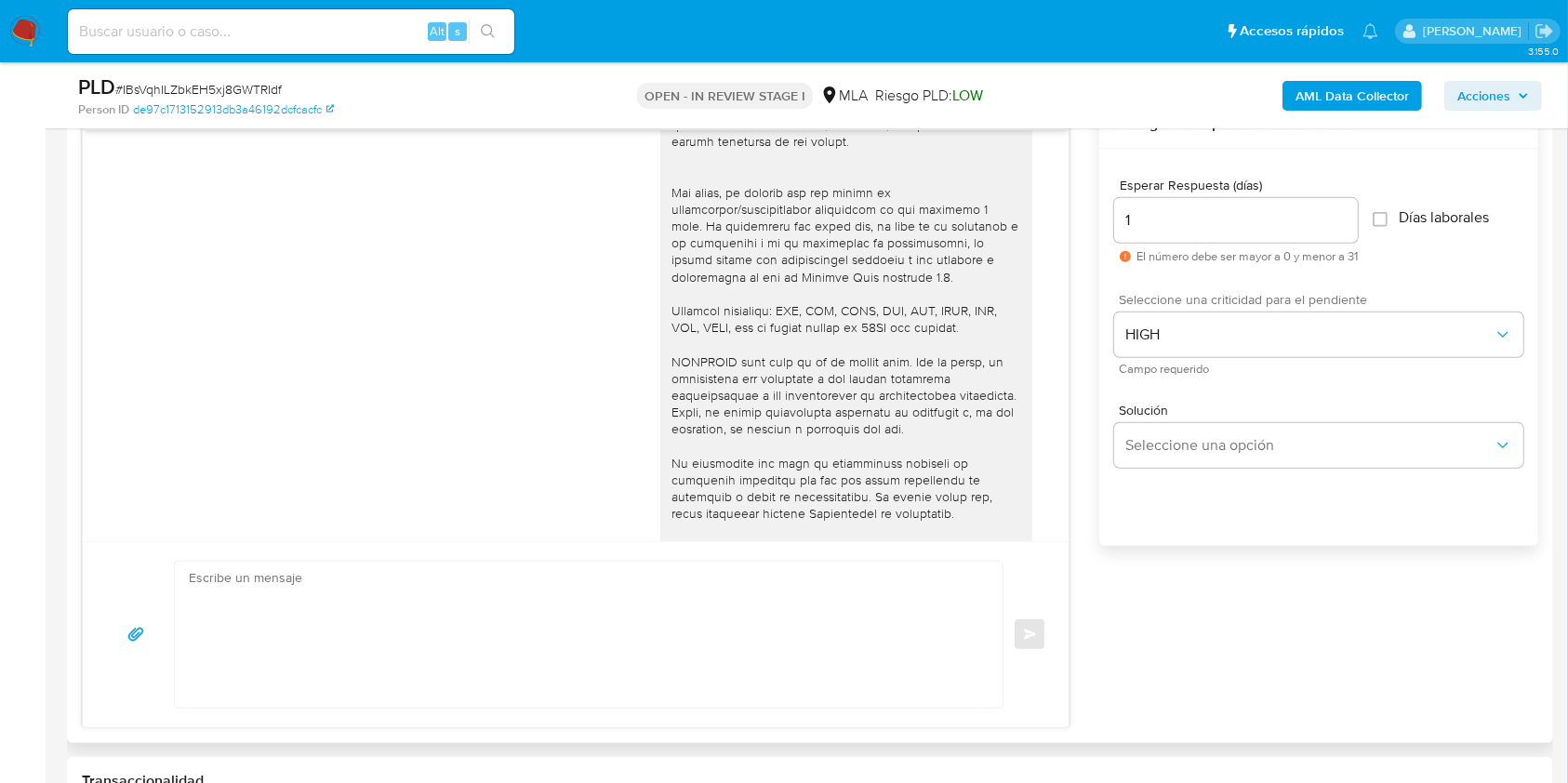
scroll to position [1189, 0]
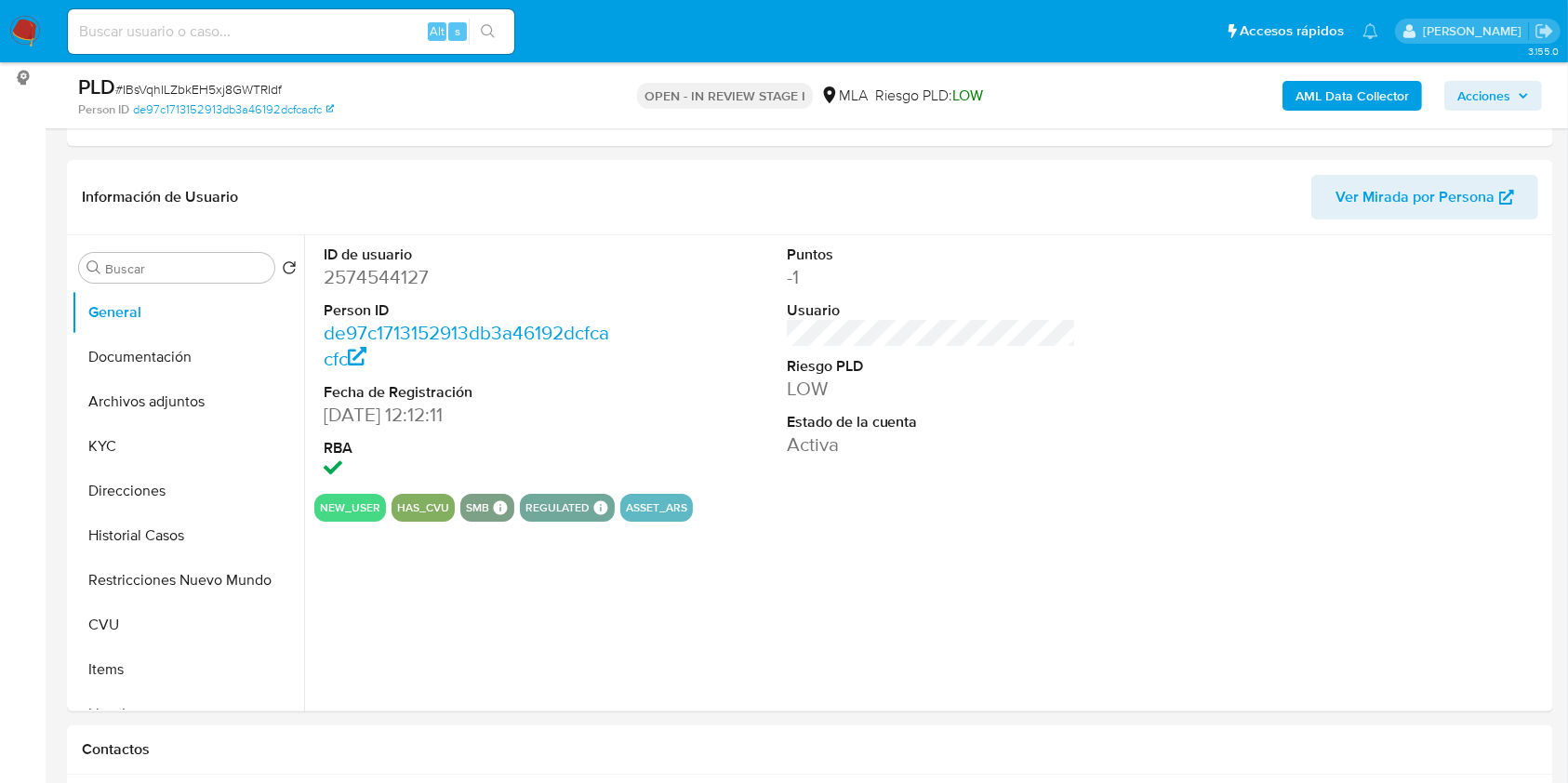
select select "10"
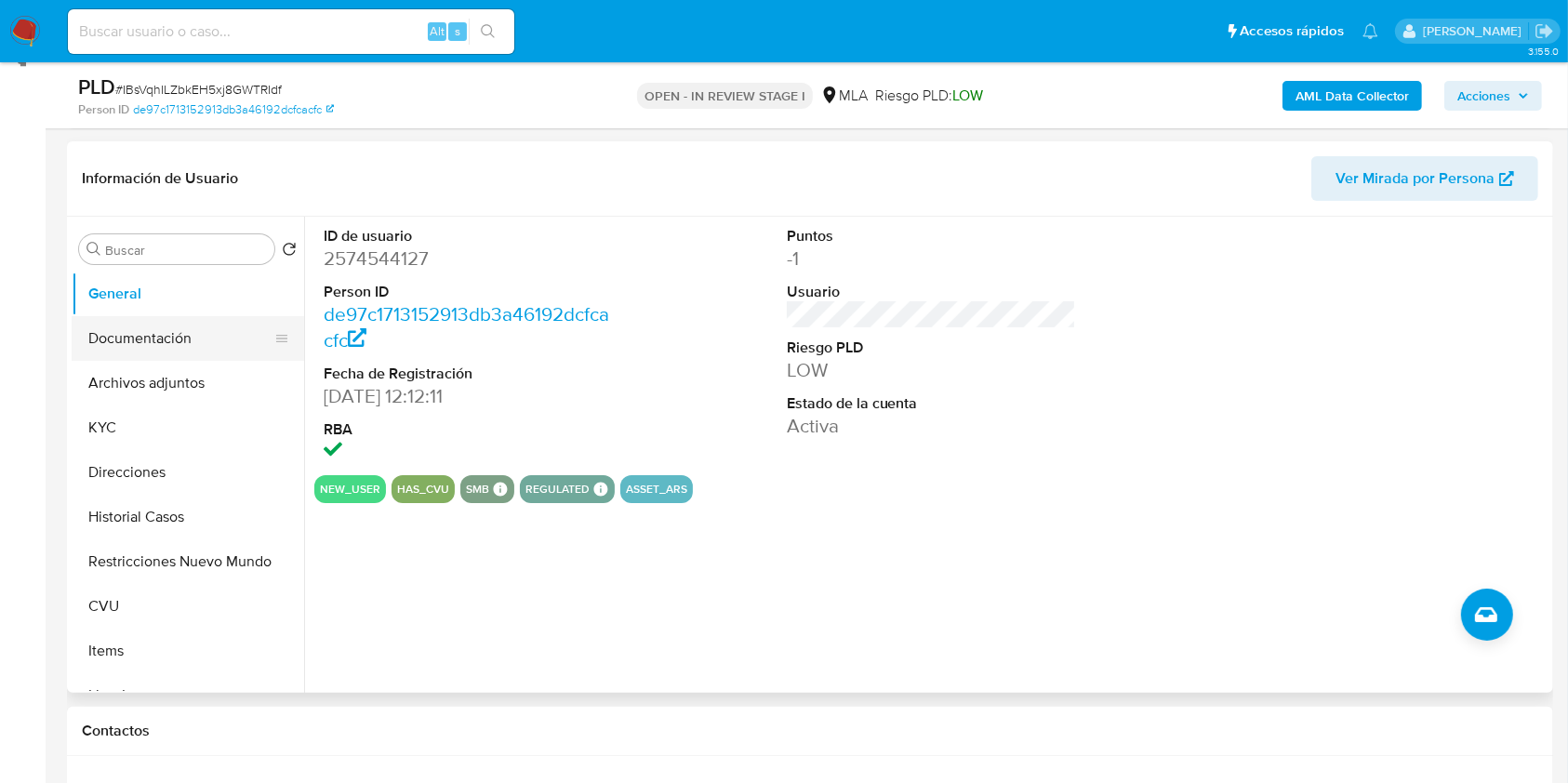
click at [162, 328] on button "Documentación" at bounding box center [181, 339] width 218 height 45
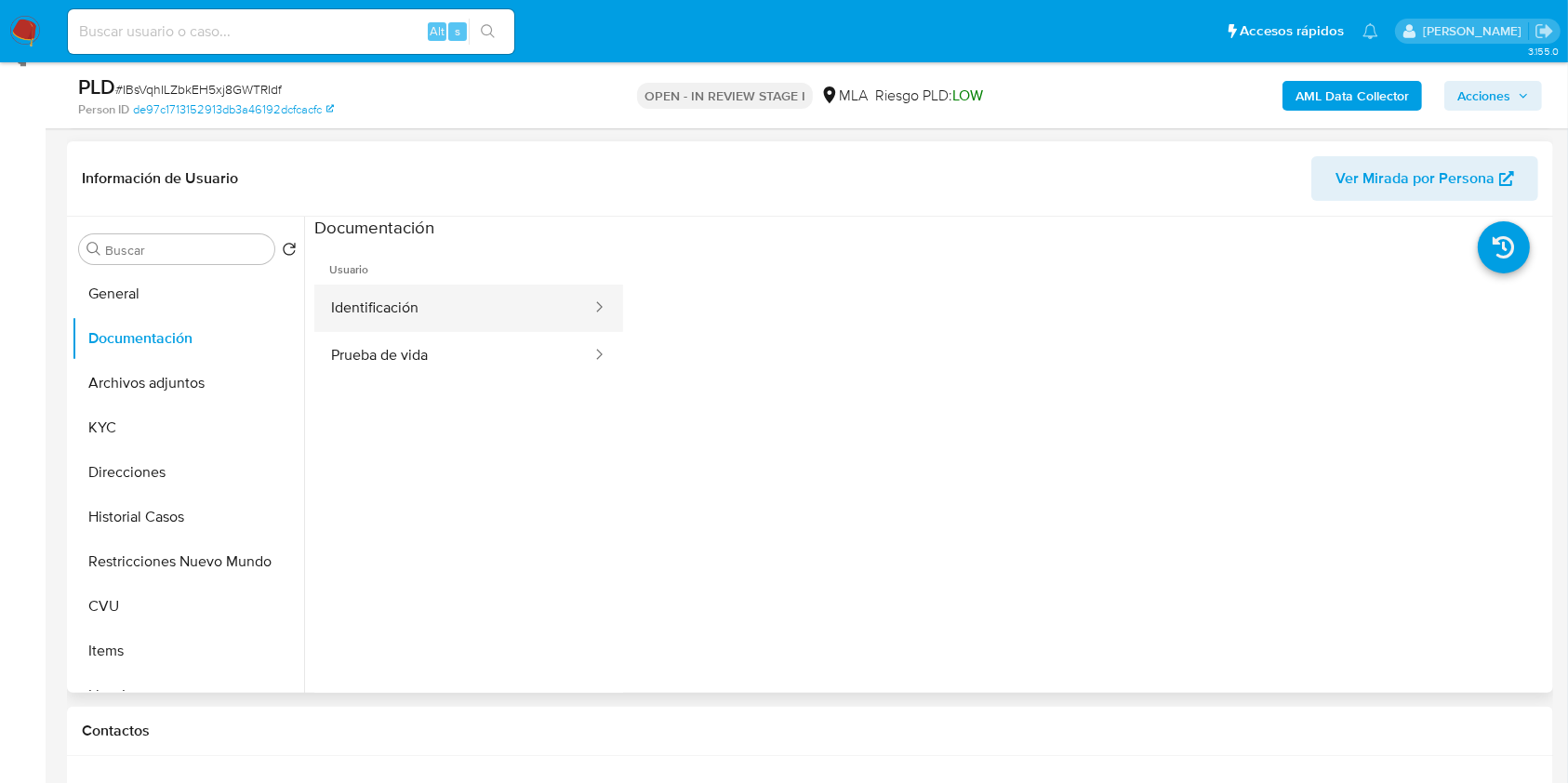
click at [520, 307] on button "Identificación" at bounding box center [454, 308] width 279 height 48
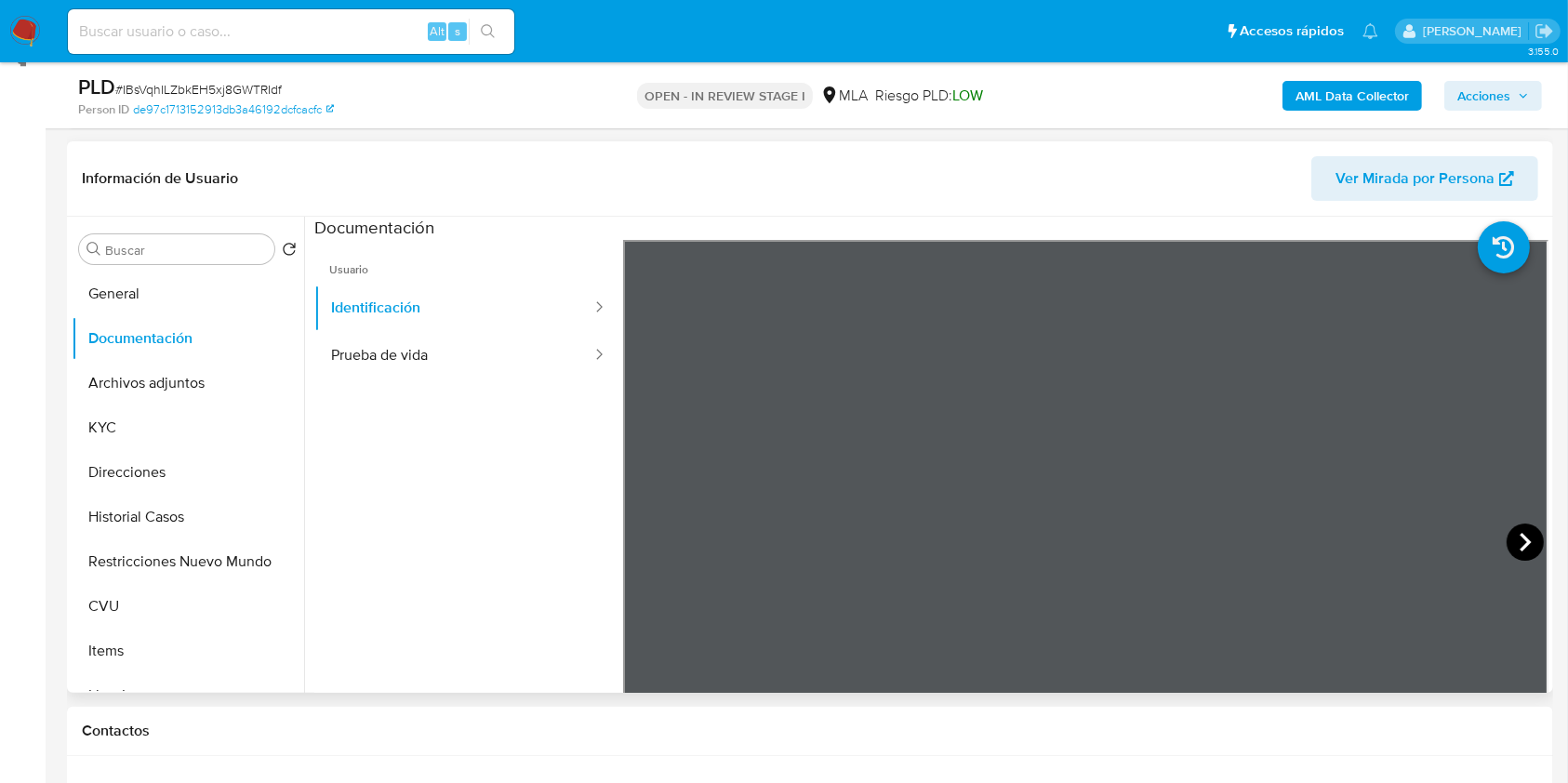
click at [1507, 537] on icon at bounding box center [1525, 543] width 37 height 37
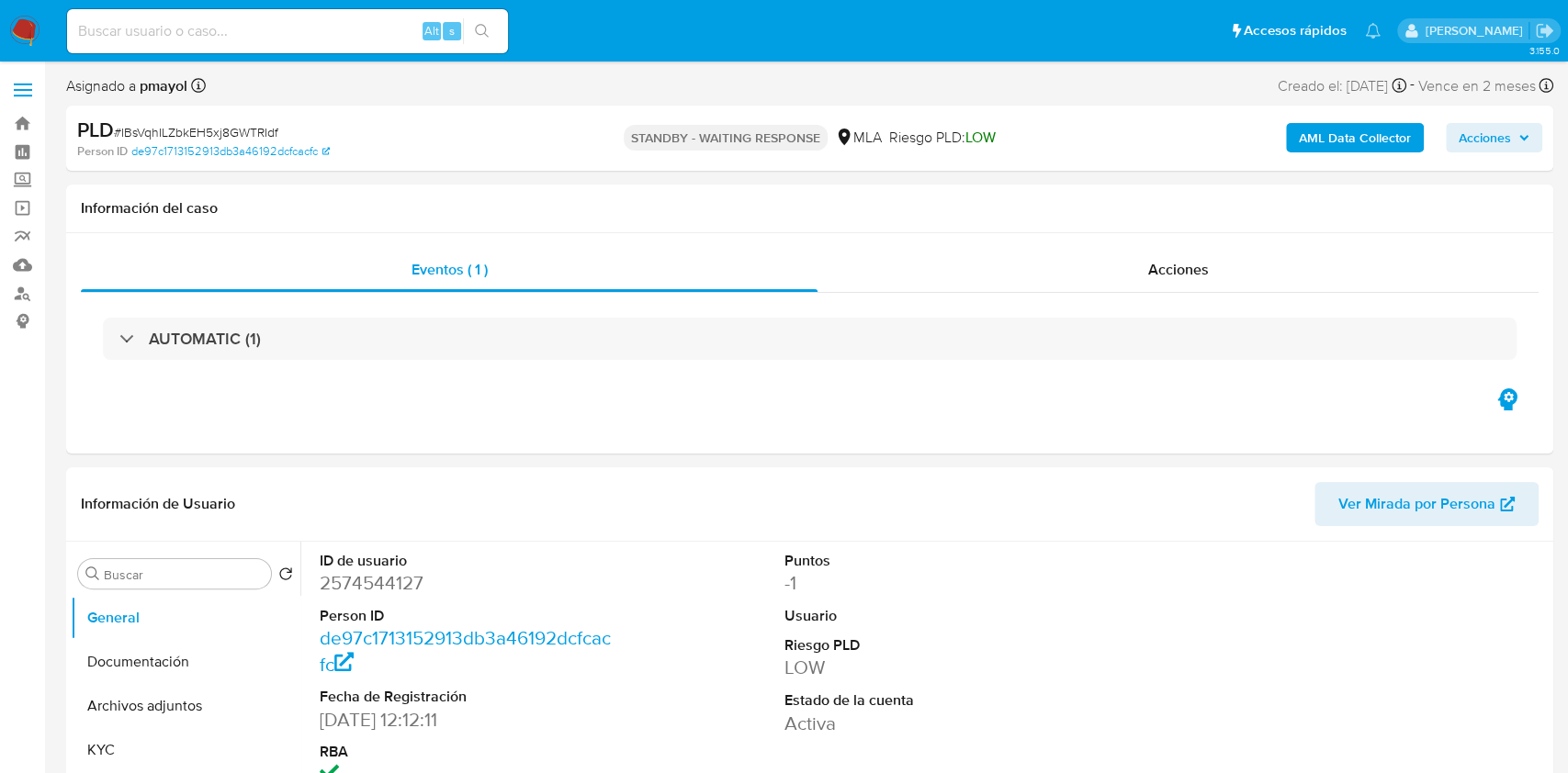
select select "10"
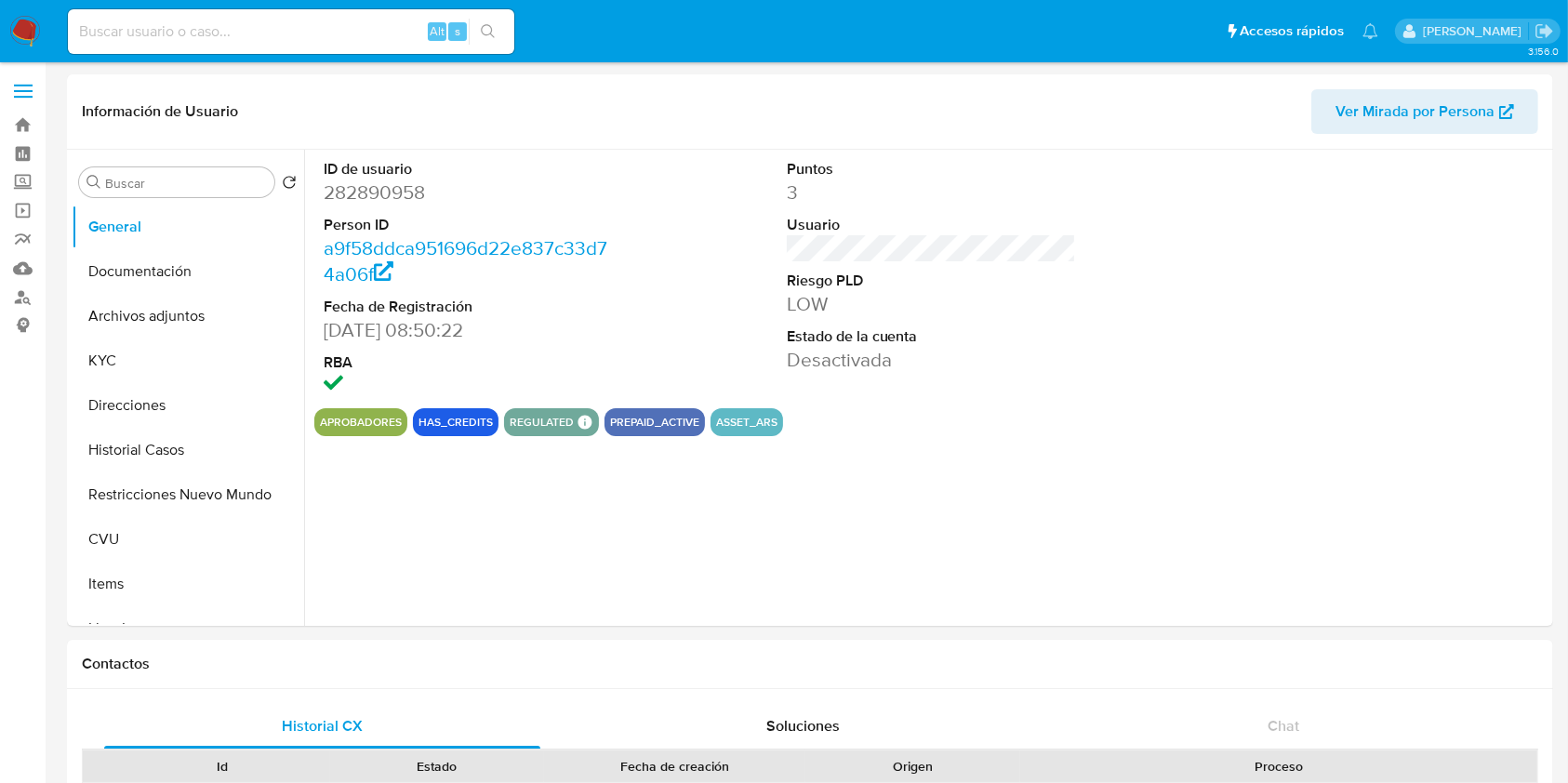
select select "10"
click at [122, 341] on button "KYC" at bounding box center [181, 361] width 218 height 45
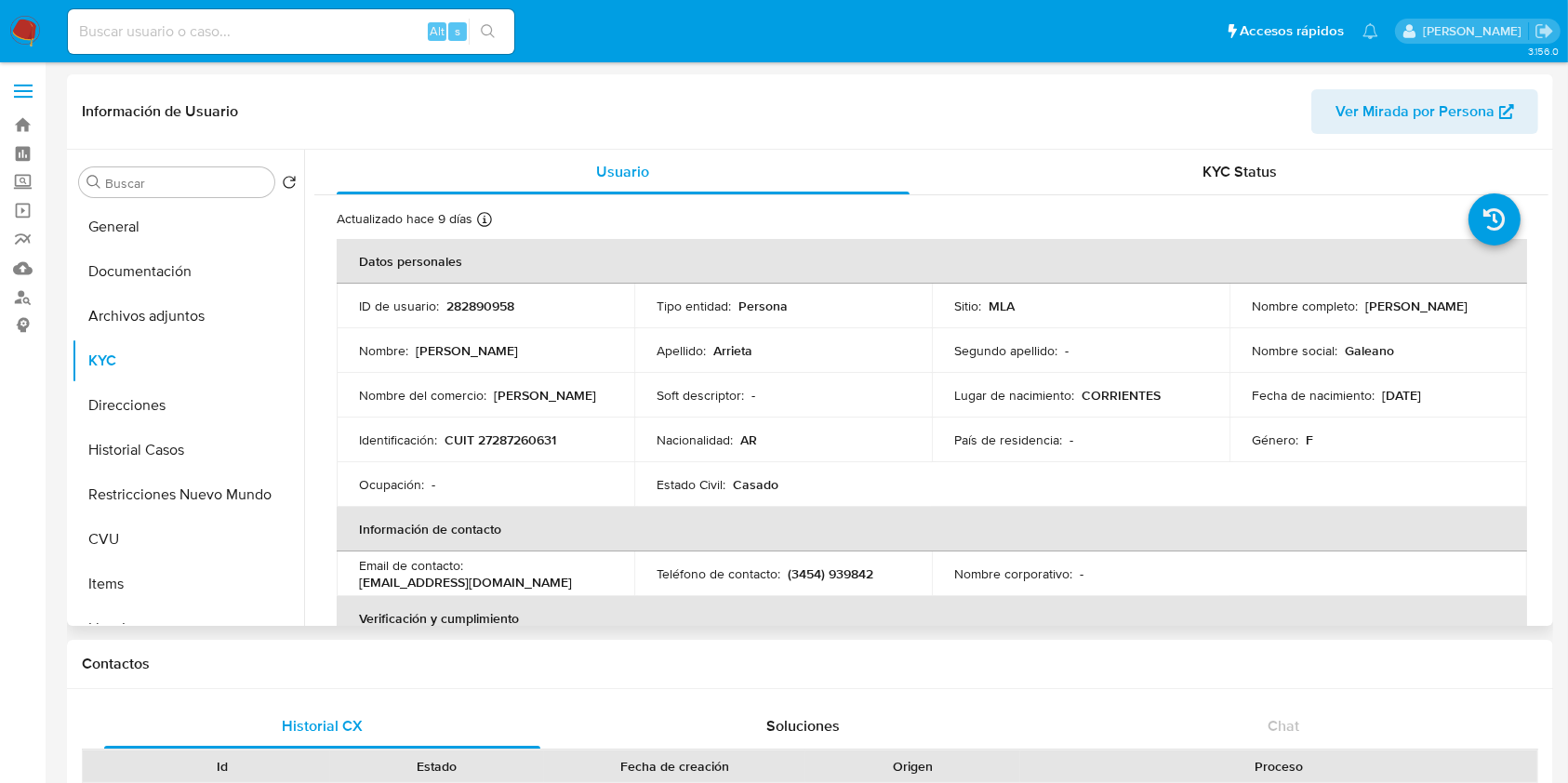
drag, startPoint x: 1485, startPoint y: 306, endPoint x: 1361, endPoint y: 312, distance: 124.1
click at [1361, 312] on div "Nombre completo : [PERSON_NAME]" at bounding box center [1378, 306] width 253 height 17
copy p "[PERSON_NAME]"
click at [506, 431] on p "CUIT 27287260631" at bounding box center [500, 440] width 111 height 17
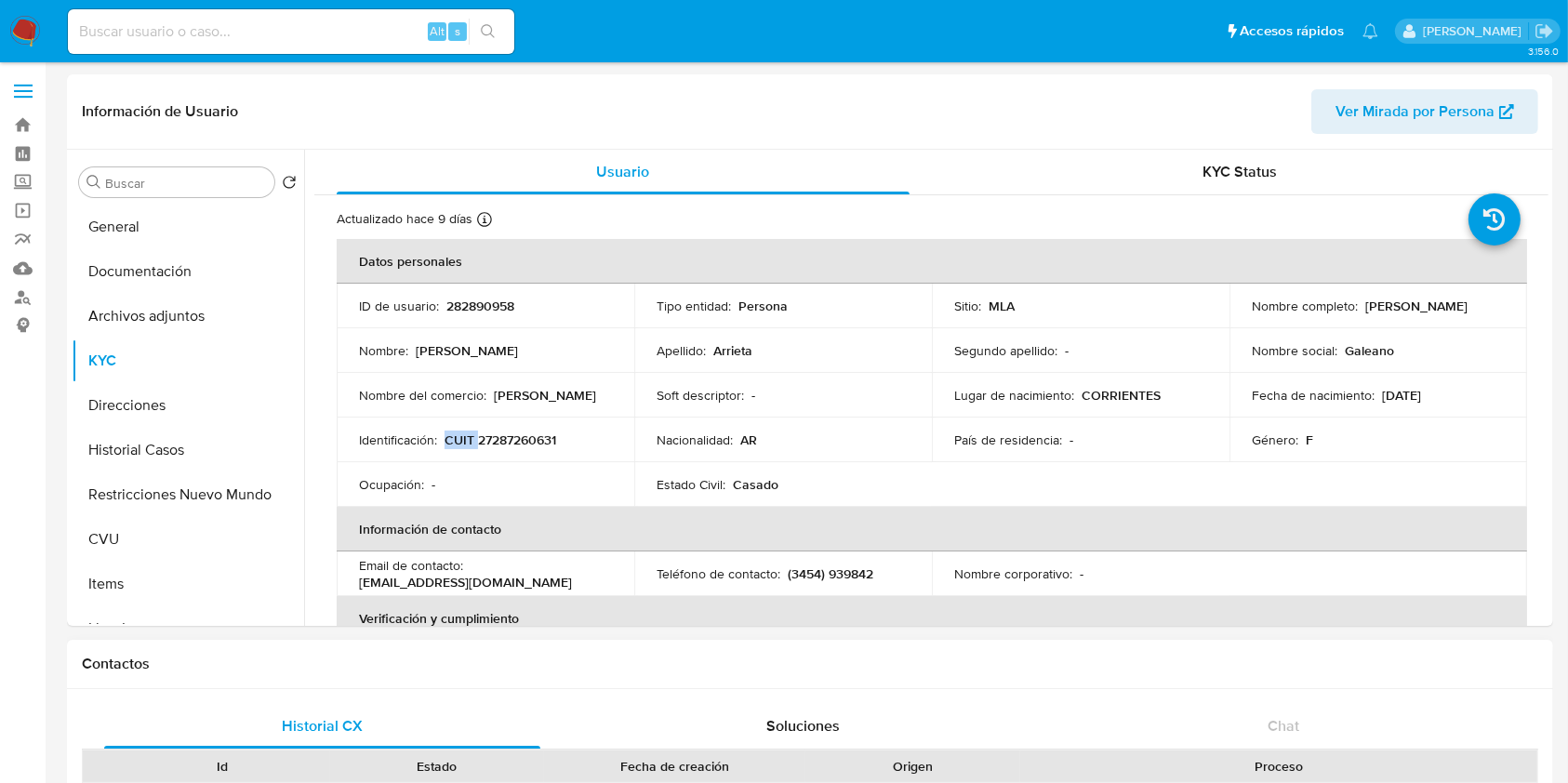
copy p "CUIT"
click at [515, 432] on p "CUIT 27287260631" at bounding box center [500, 440] width 111 height 17
copy p "27287260631"
click at [179, 392] on button "Direcciones" at bounding box center [181, 406] width 218 height 45
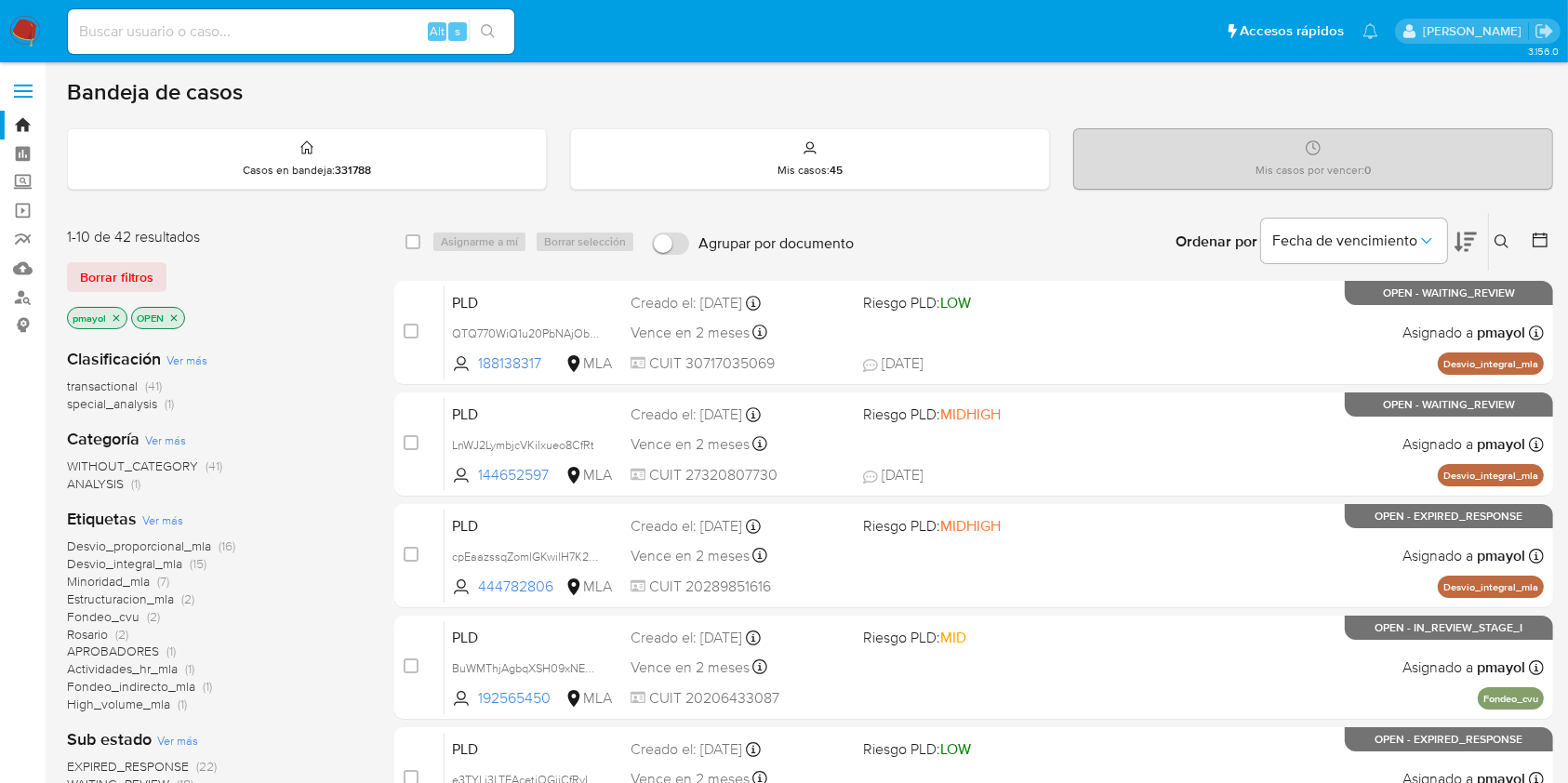
click at [1491, 230] on button at bounding box center [1503, 241] width 31 height 22
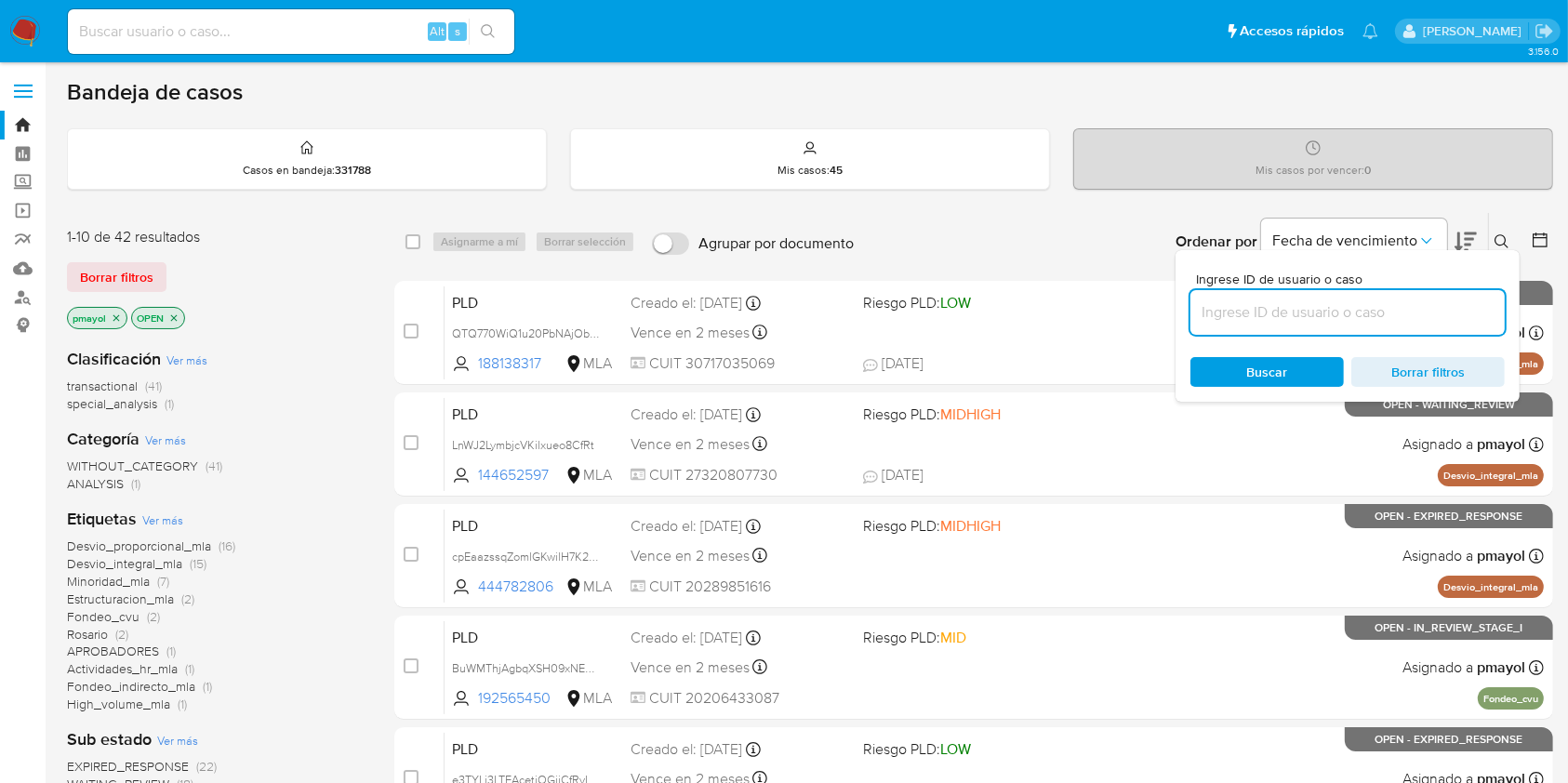
click at [1356, 319] on input at bounding box center [1347, 312] width 314 height 24
type input "O65RPd9Zw0jGKQC1YBZlcyFb"
click at [1266, 370] on span "Buscar" at bounding box center [1268, 372] width 41 height 30
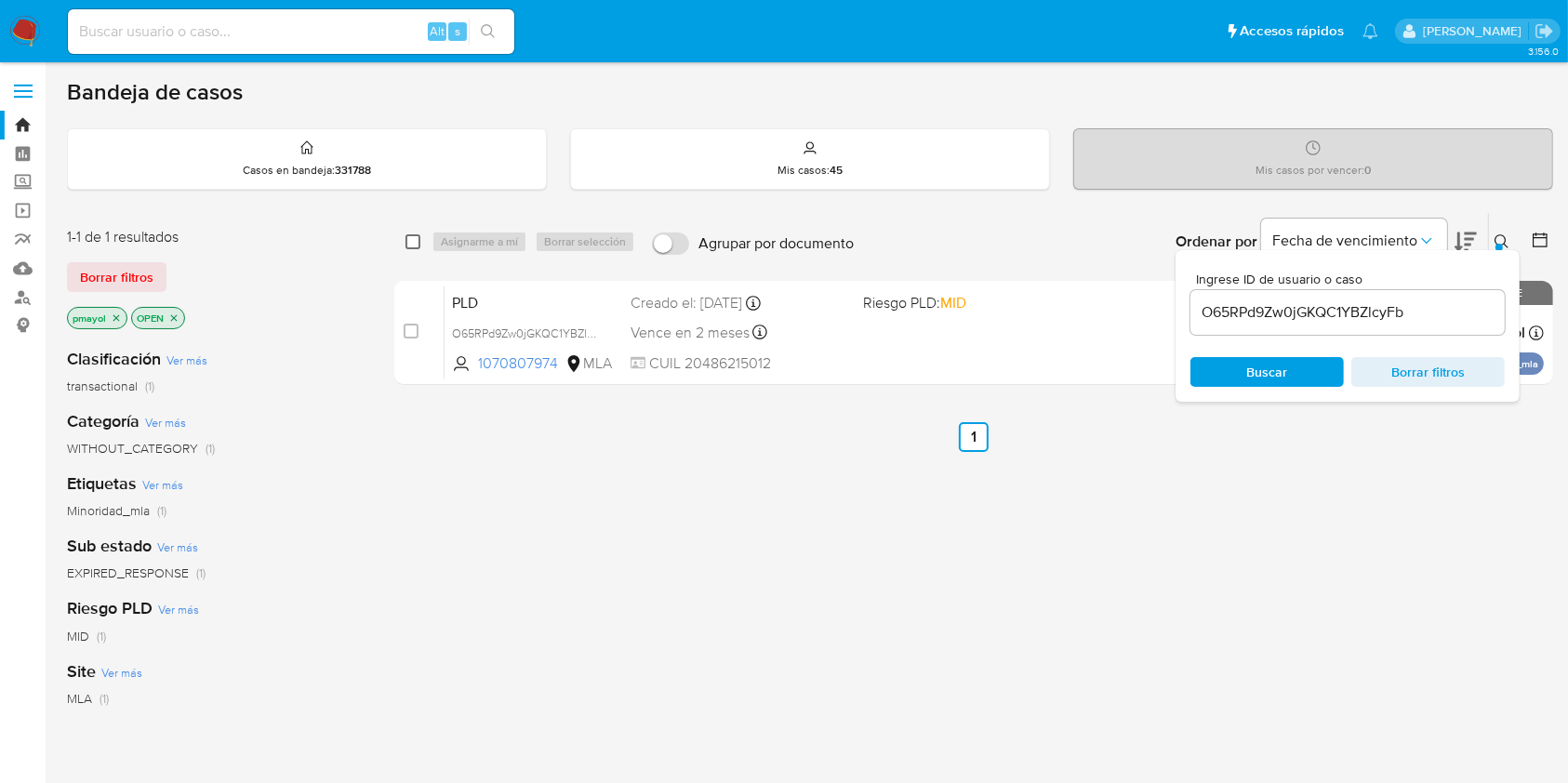
click at [407, 240] on input "checkbox" at bounding box center [413, 241] width 15 height 15
checkbox input "true"
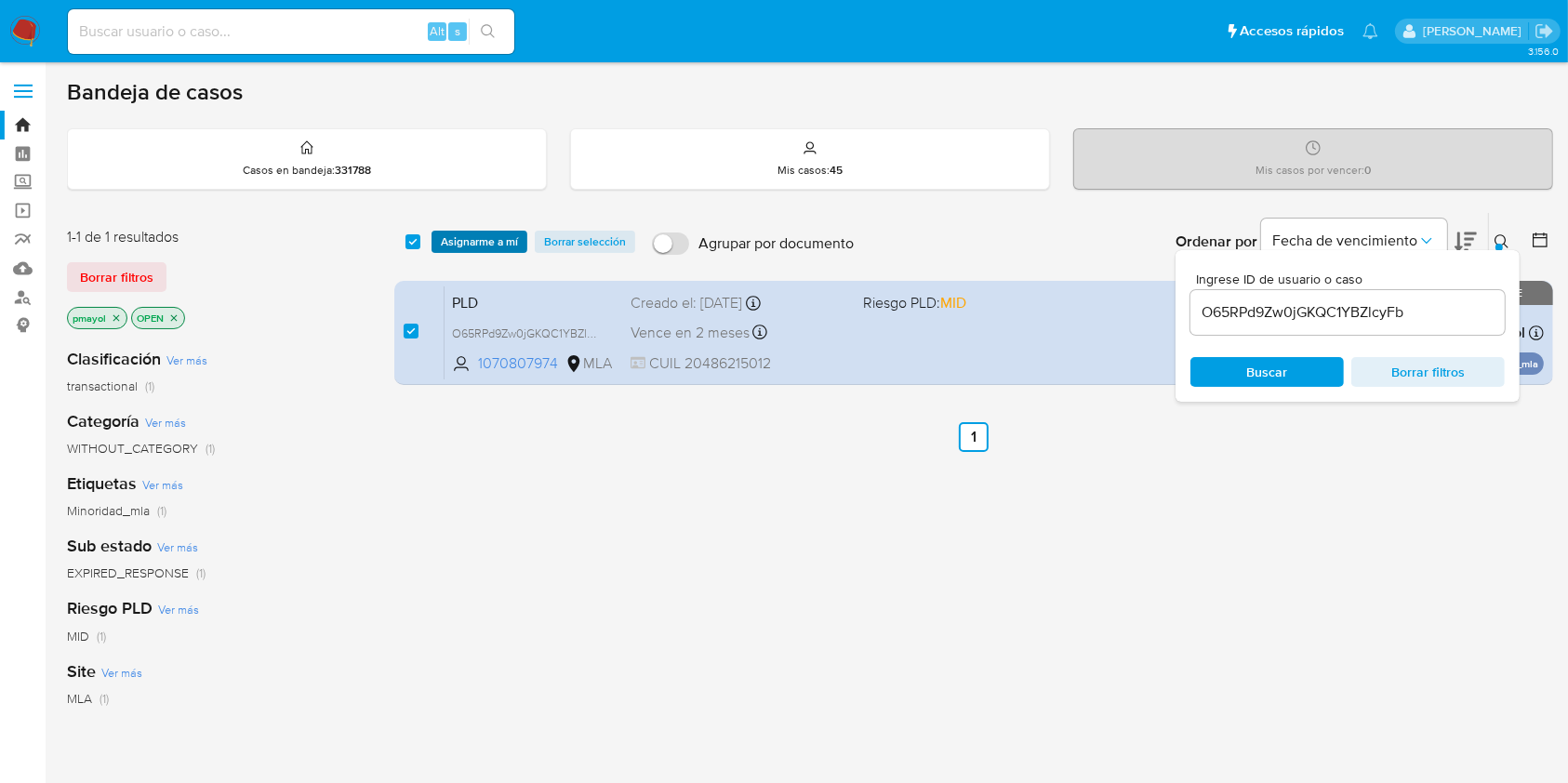
click at [514, 239] on span "Asignarme a mí" at bounding box center [479, 241] width 77 height 19
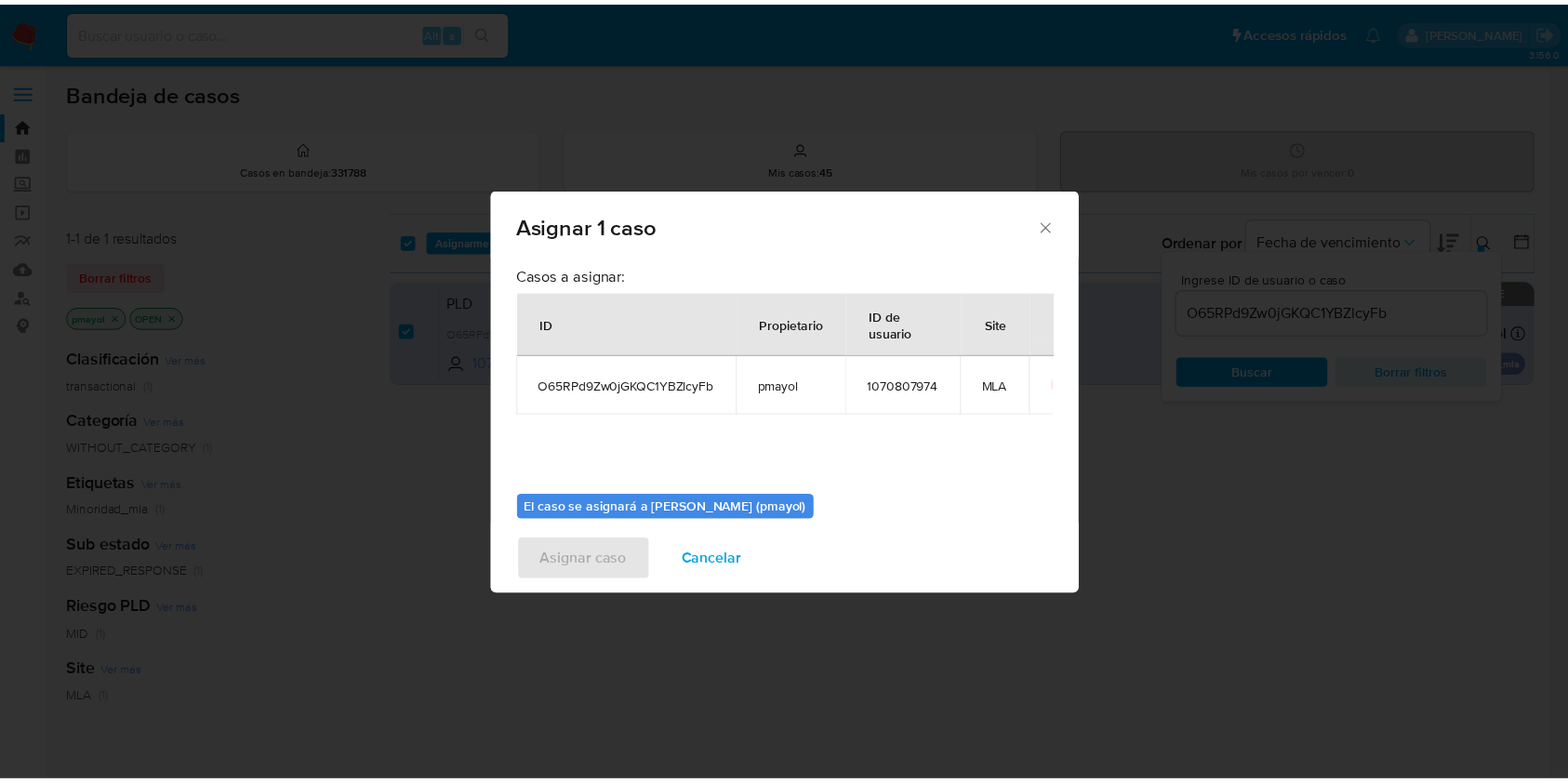
scroll to position [94, 0]
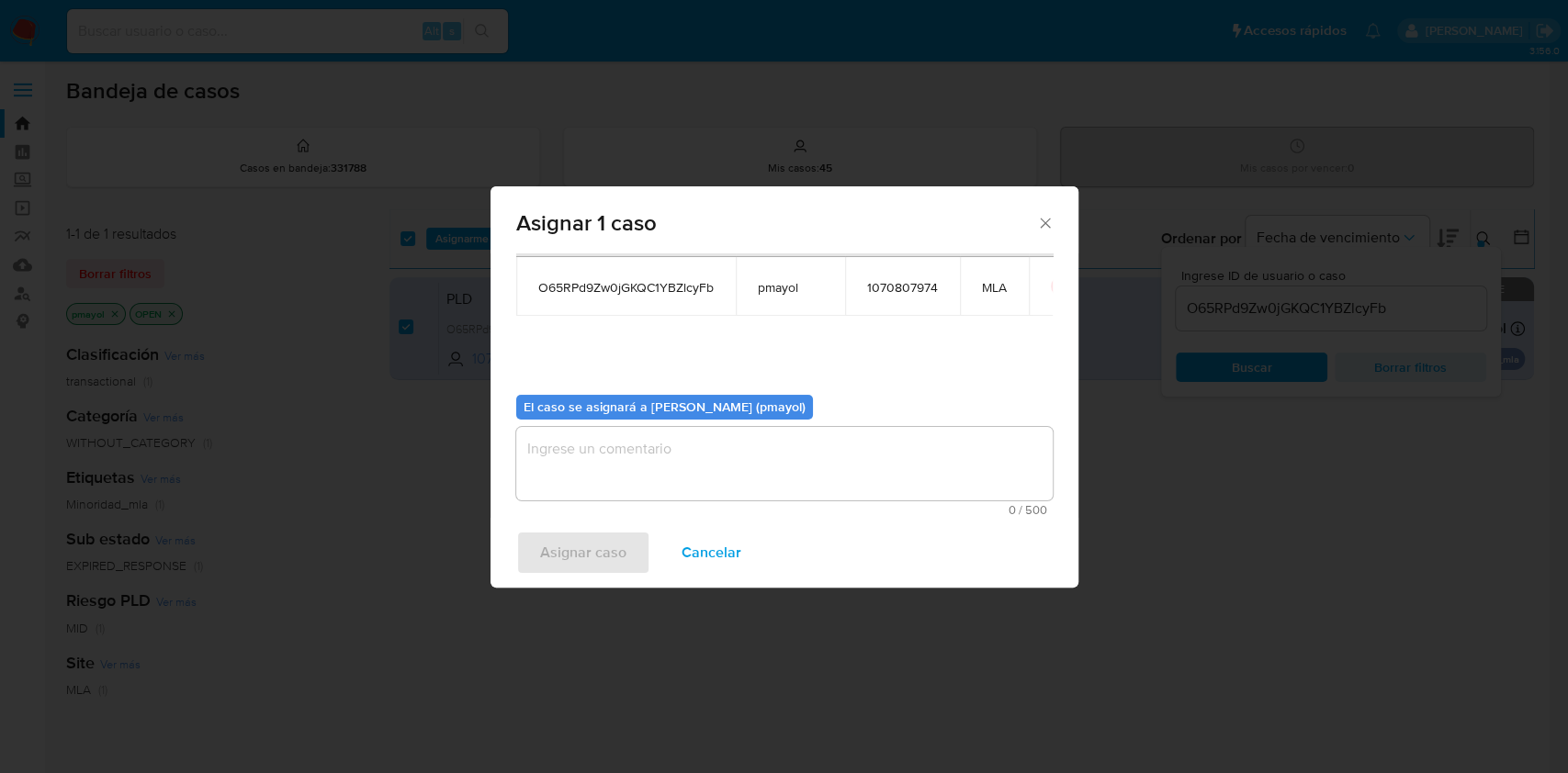
click at [906, 463] on textarea "assign-modal" at bounding box center [784, 464] width 536 height 74
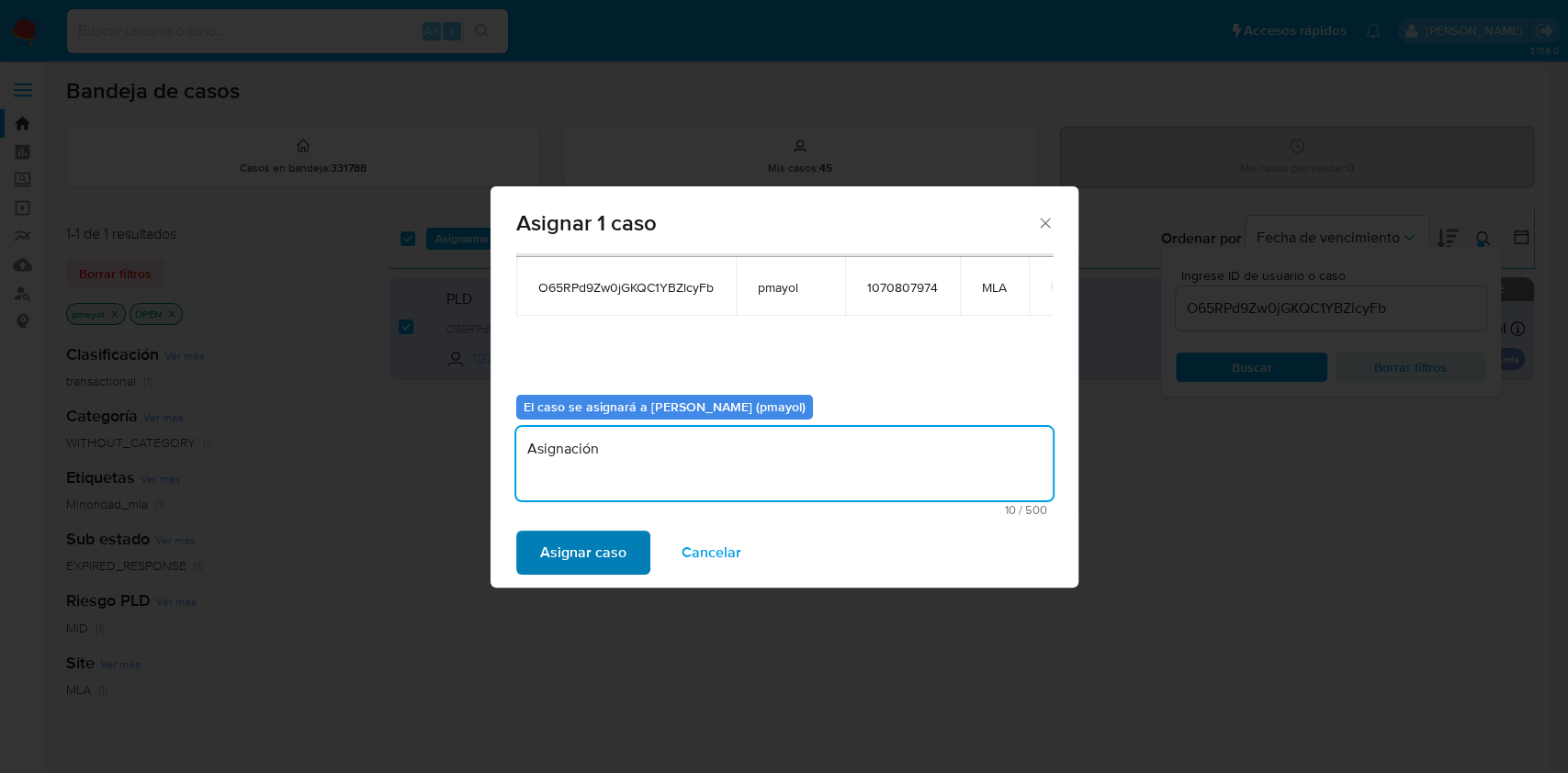
type textarea "Asignación"
click at [597, 540] on span "Asignar caso" at bounding box center [582, 552] width 86 height 41
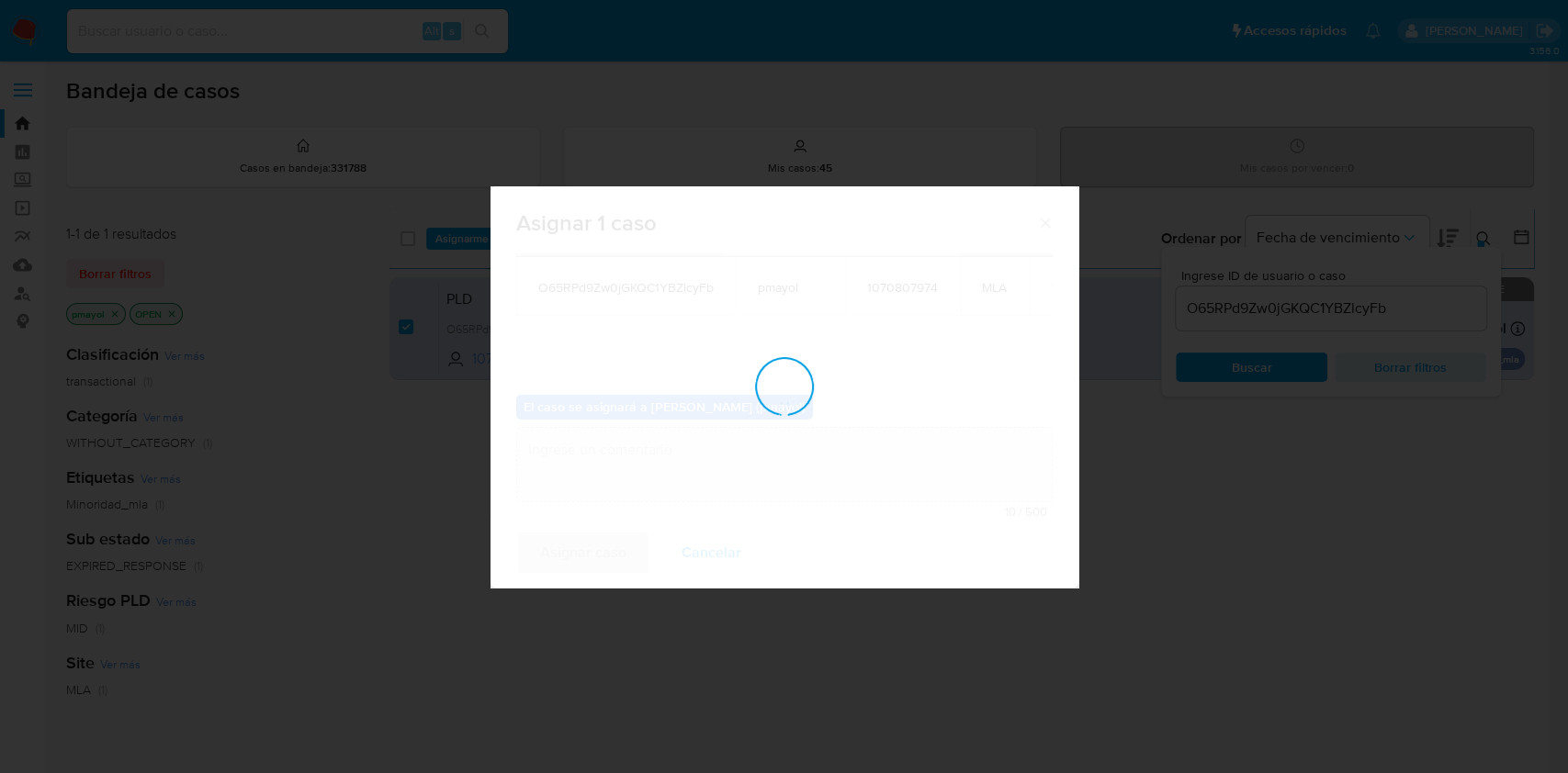
checkbox input "false"
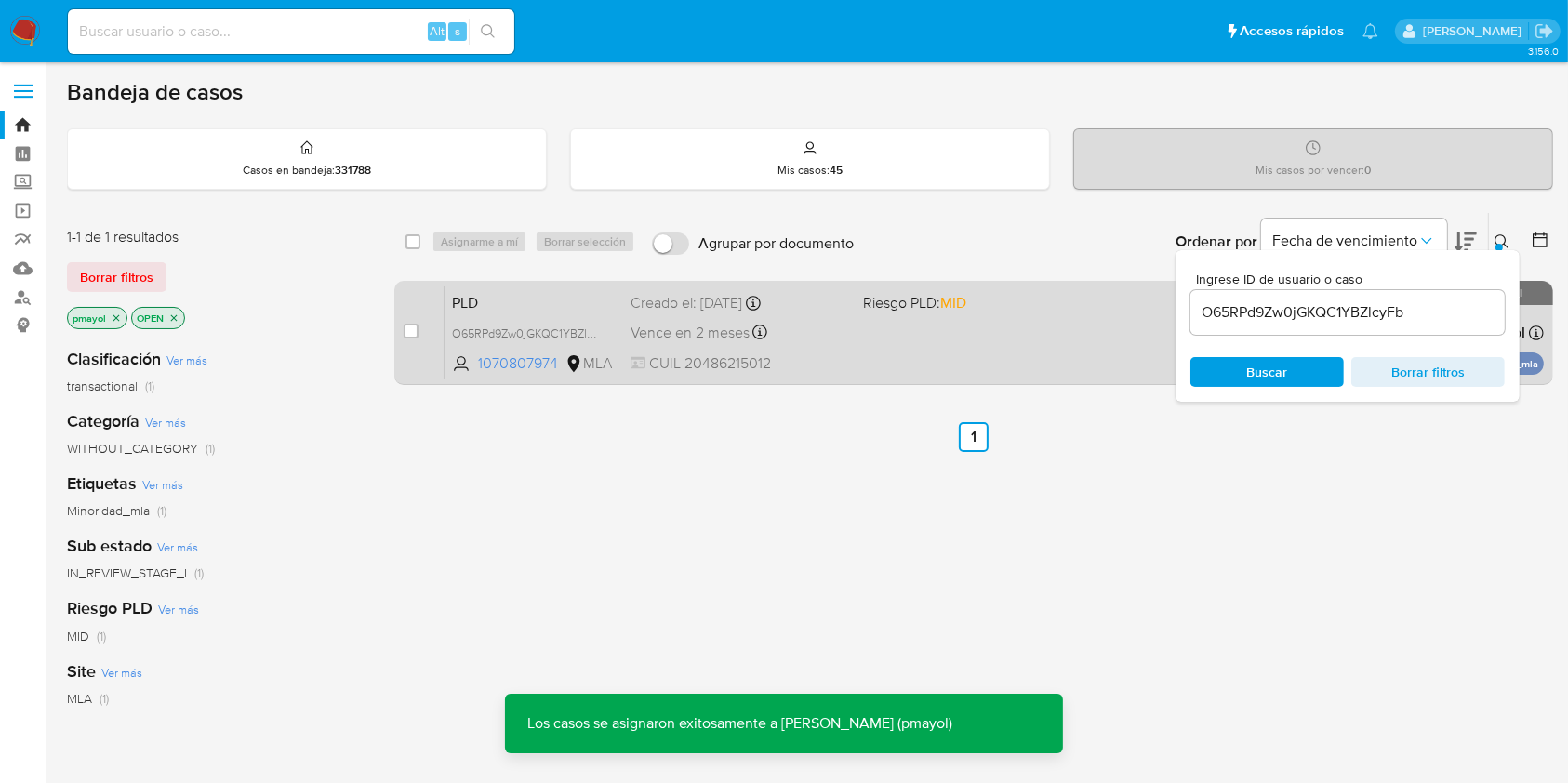
click at [951, 332] on div "PLD O65RPd9Zw0jGKQC1YBZlcyFb 1070807974 MLA Riesgo PLD: MID Creado el: 12/08/20…" at bounding box center [994, 332] width 1099 height 94
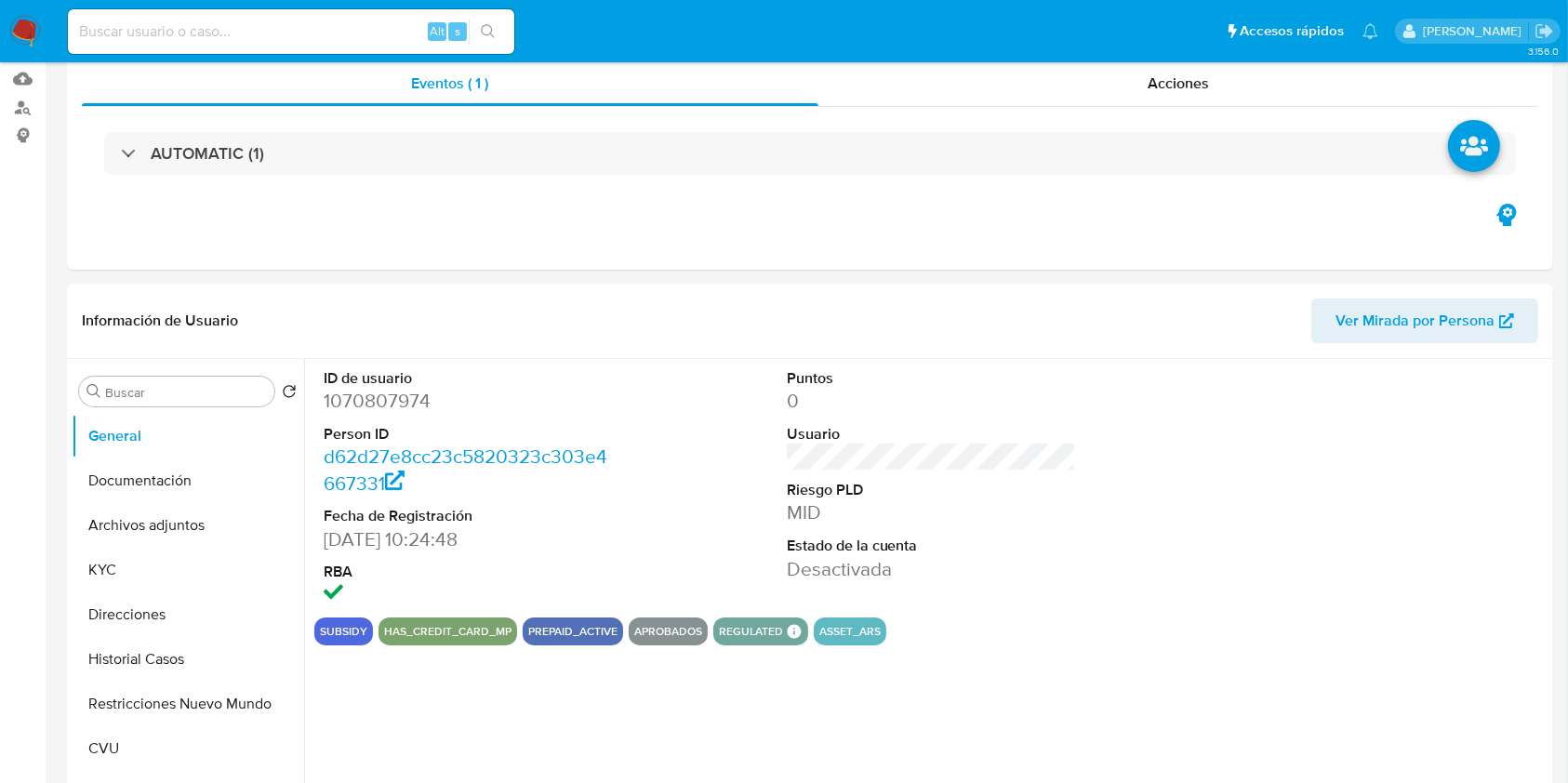
select select "10"
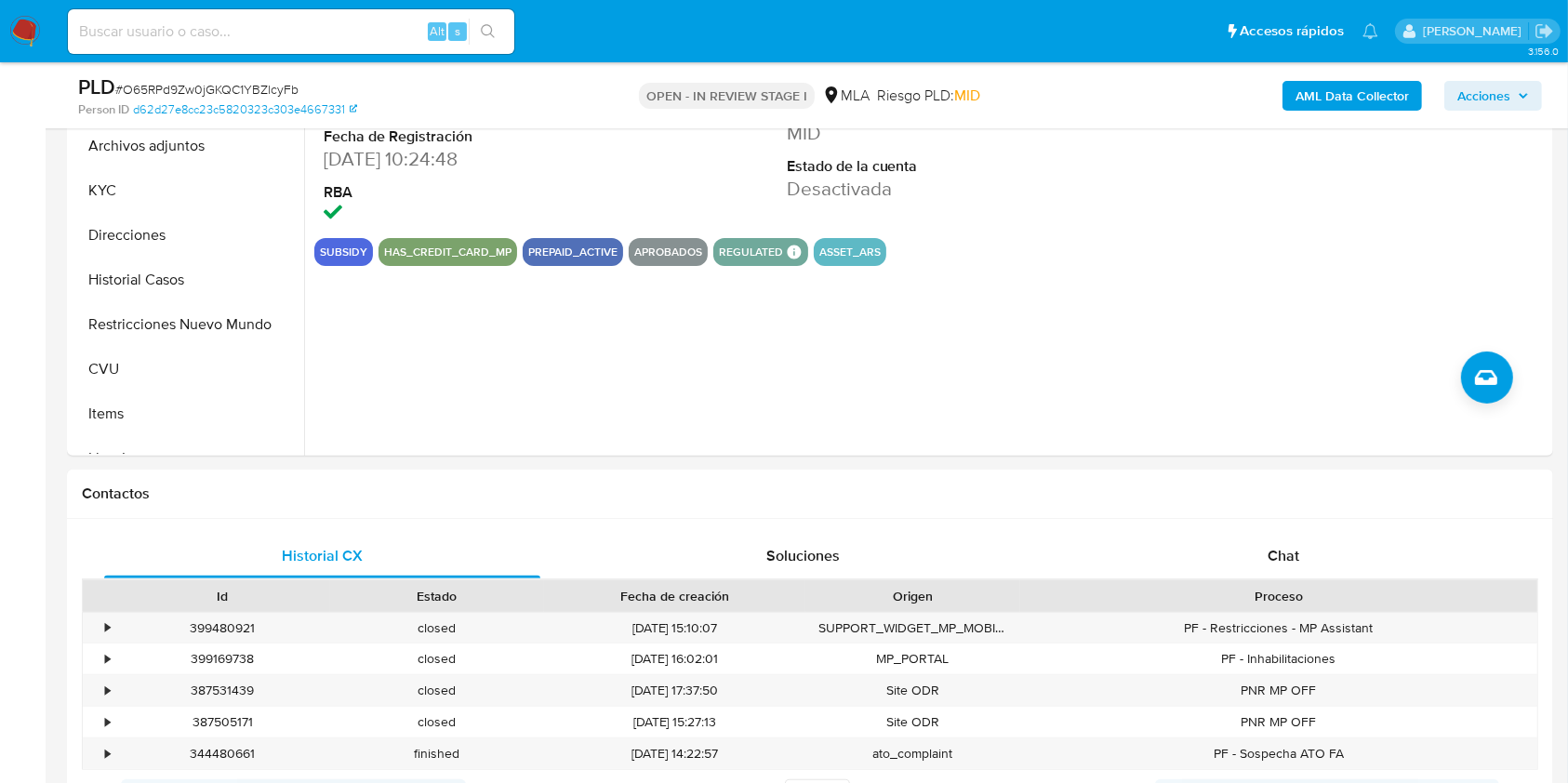
scroll to position [635, 0]
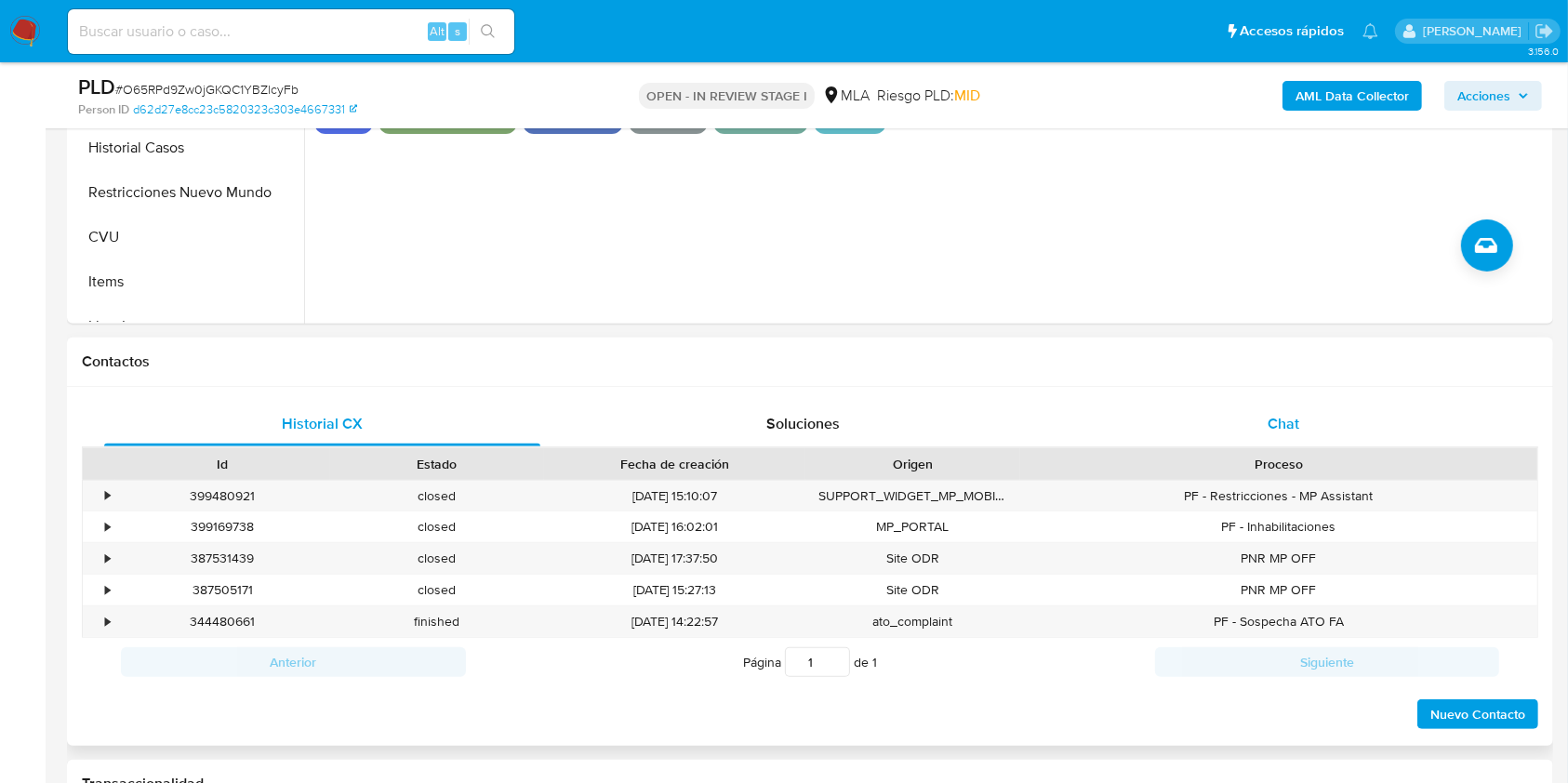
click at [1220, 425] on div "Chat" at bounding box center [1284, 424] width 436 height 45
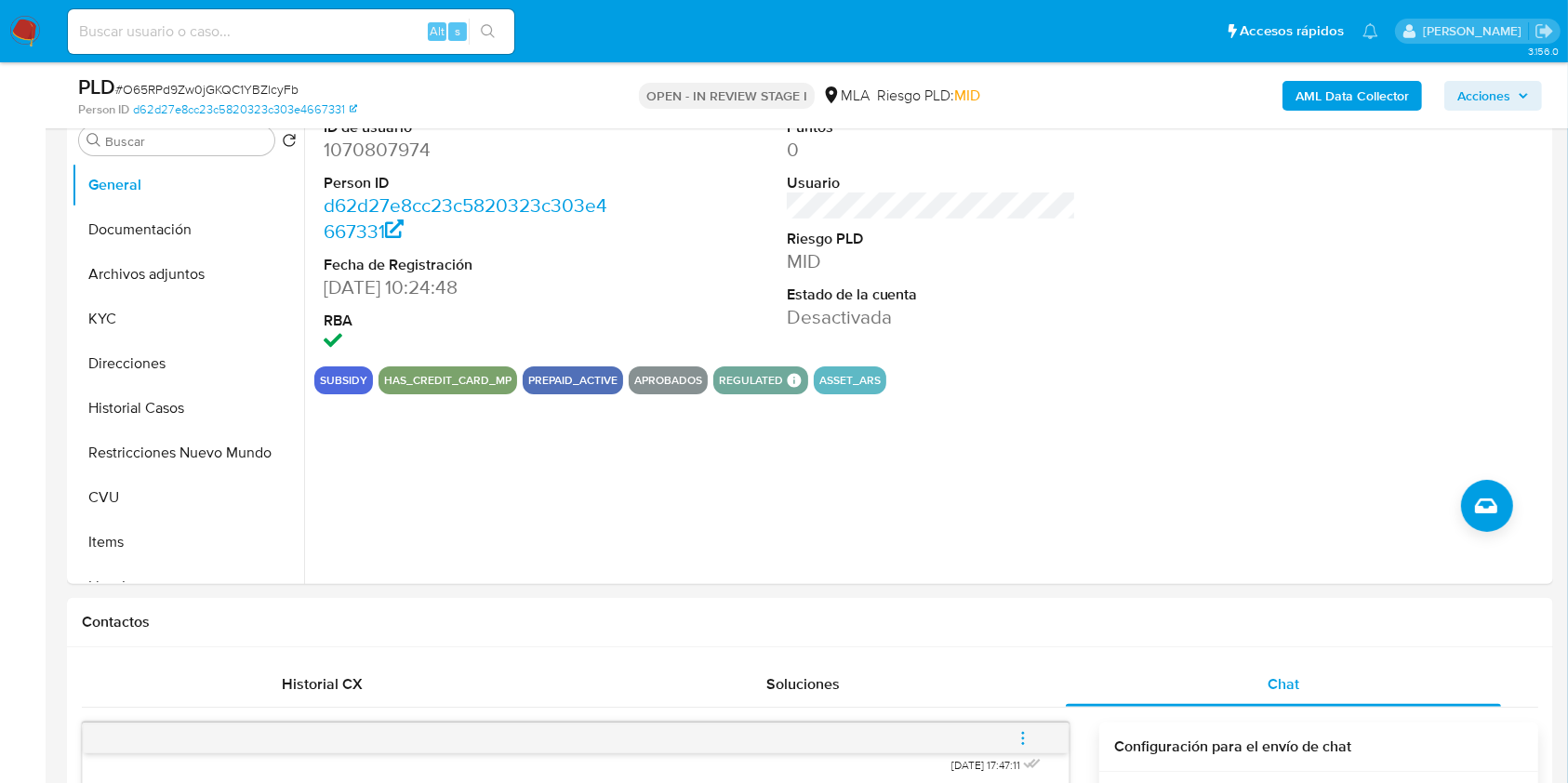
scroll to position [339, 0]
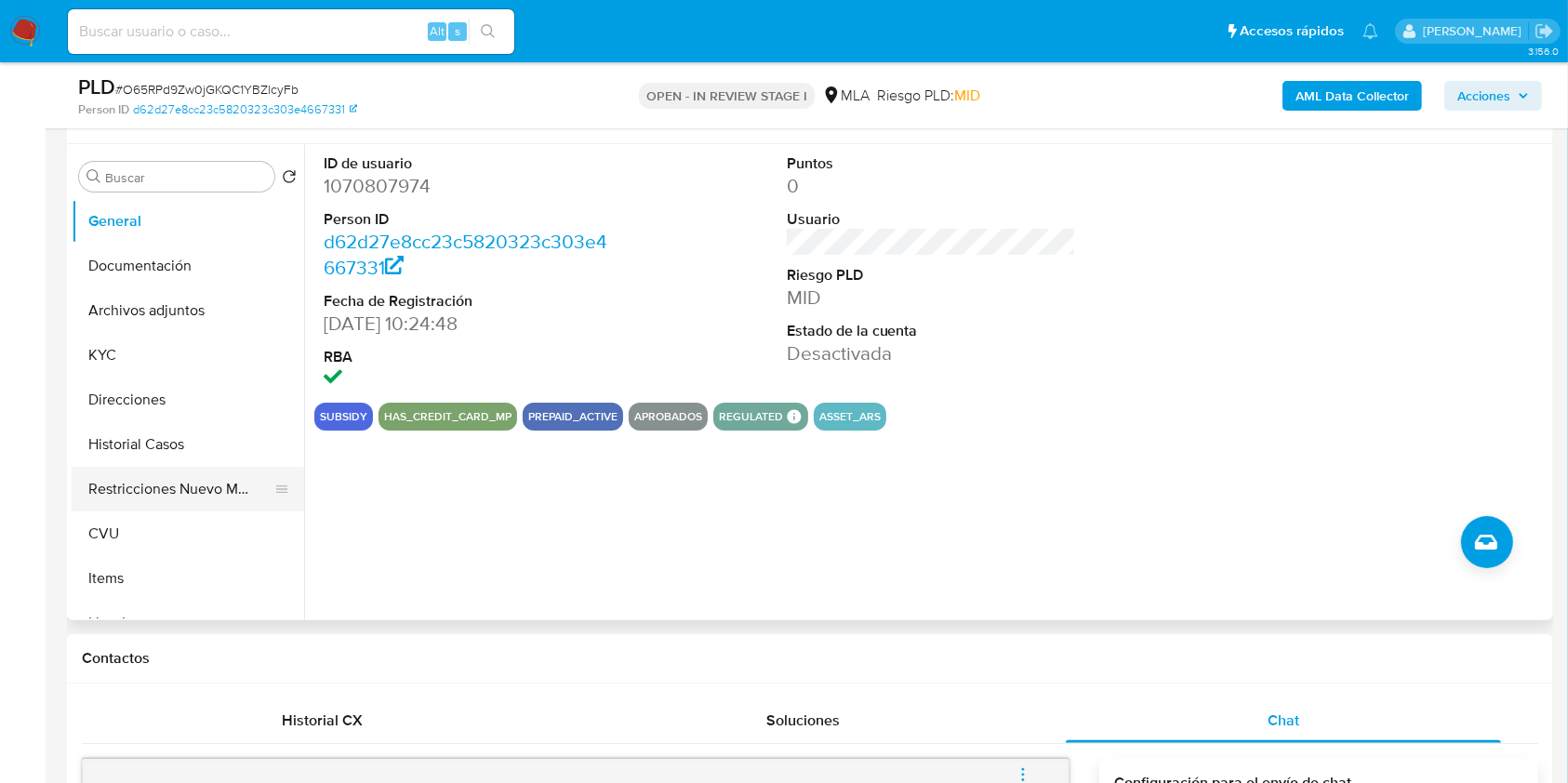
click at [181, 496] on button "Restricciones Nuevo Mundo" at bounding box center [181, 489] width 218 height 45
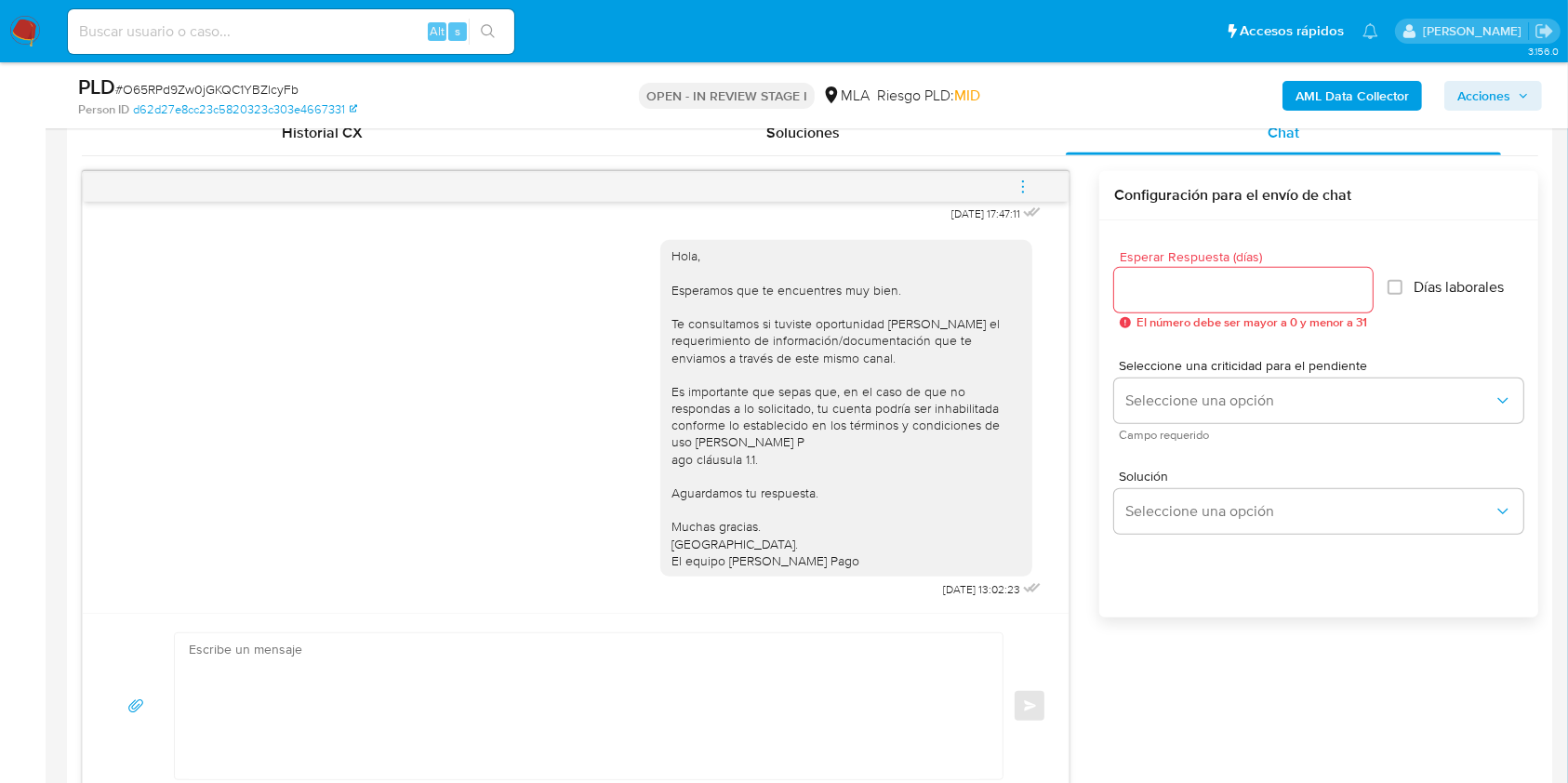
scroll to position [744, 0]
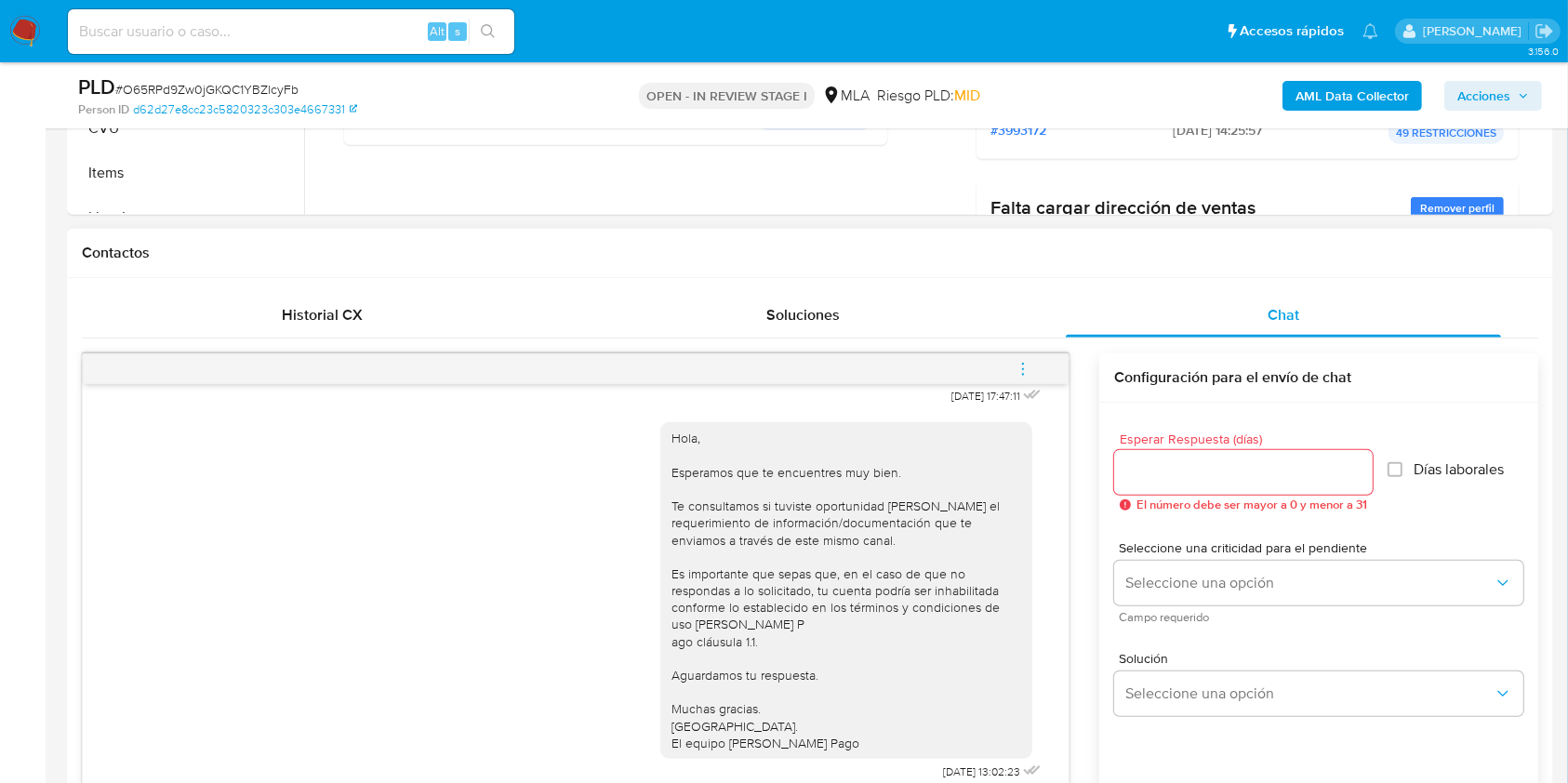
click at [1024, 368] on icon "menu-action" at bounding box center [1023, 370] width 17 height 17
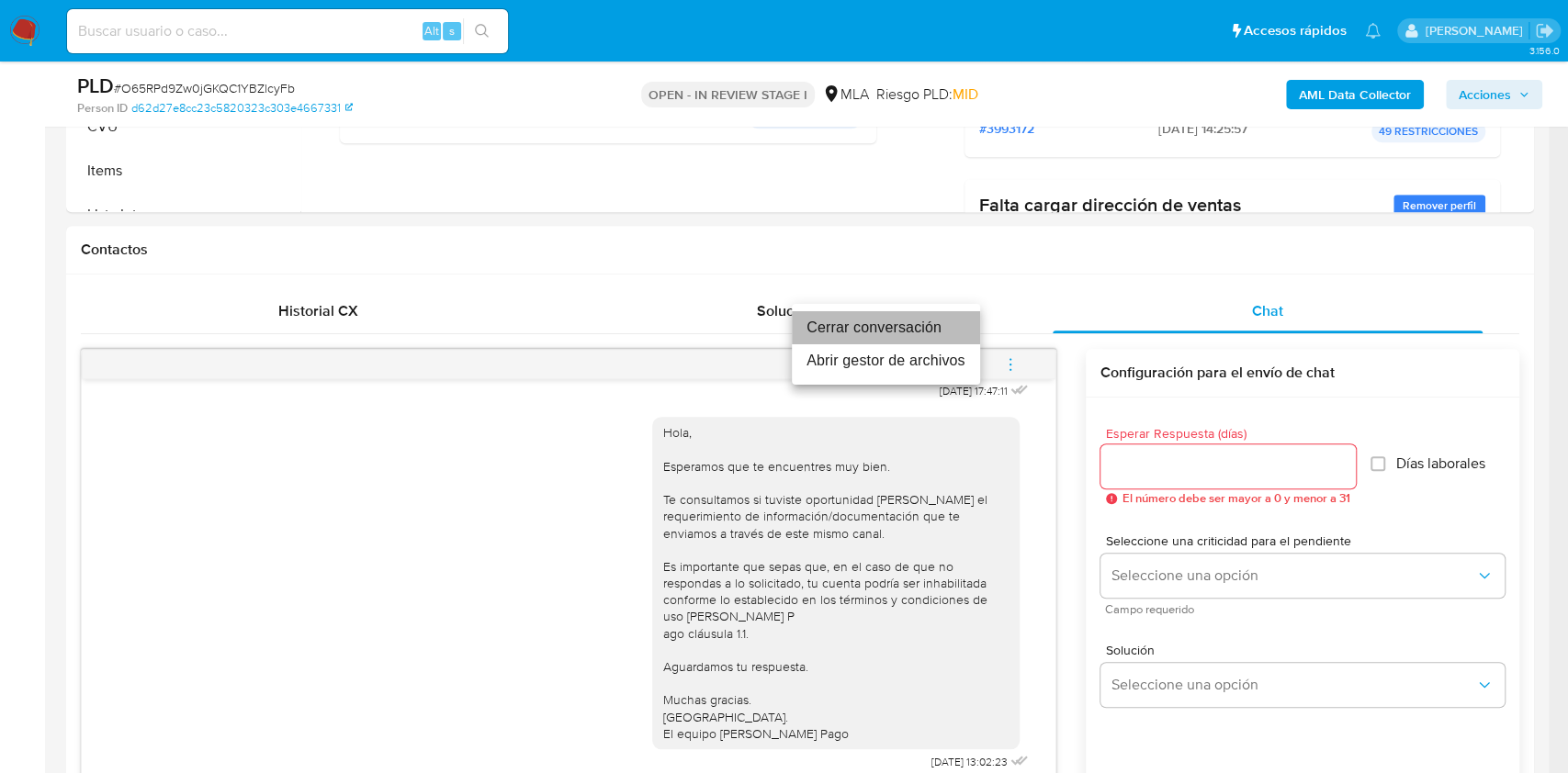
click at [894, 320] on li "Cerrar conversación" at bounding box center [886, 328] width 188 height 33
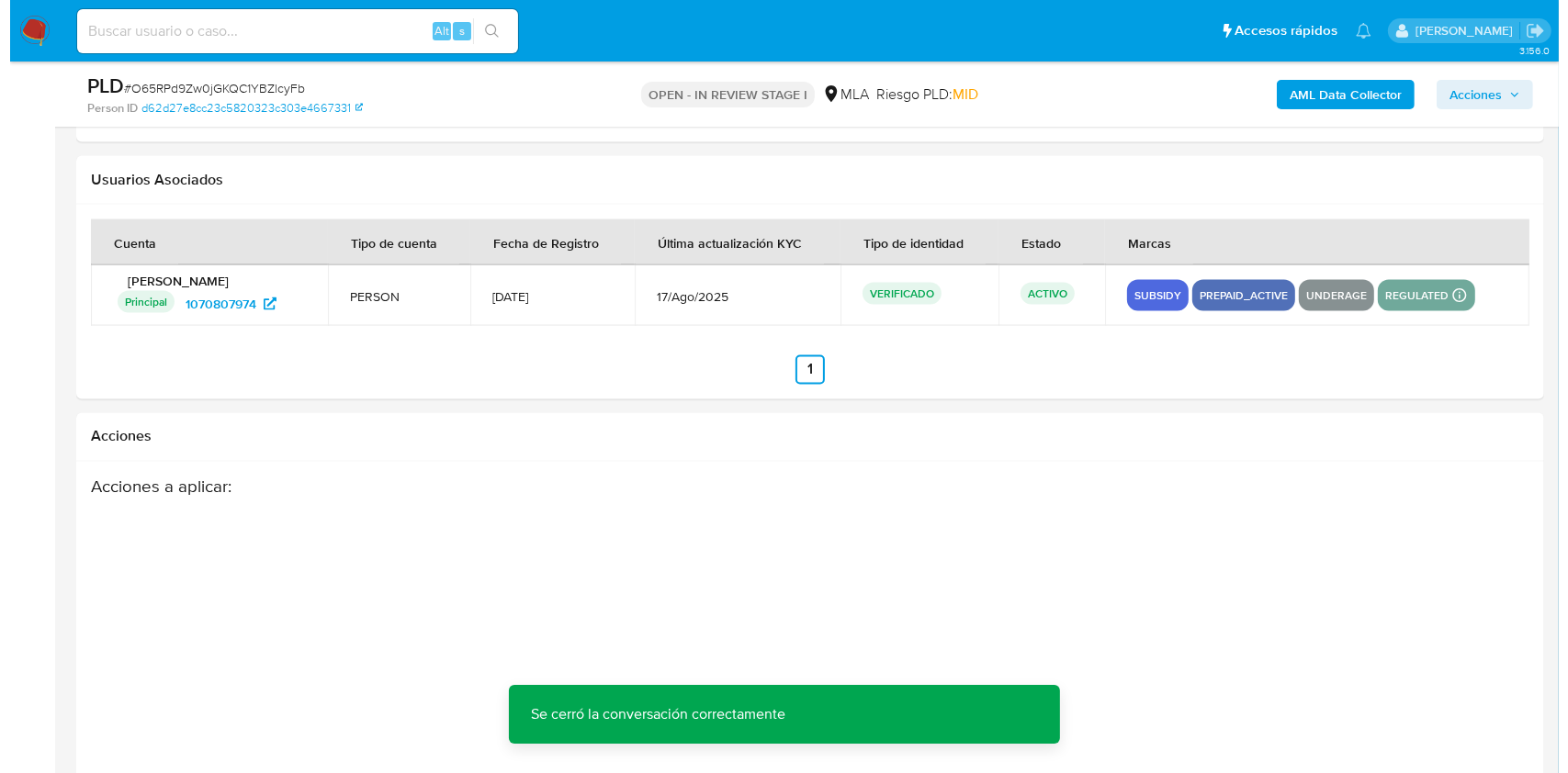
scroll to position [3229, 0]
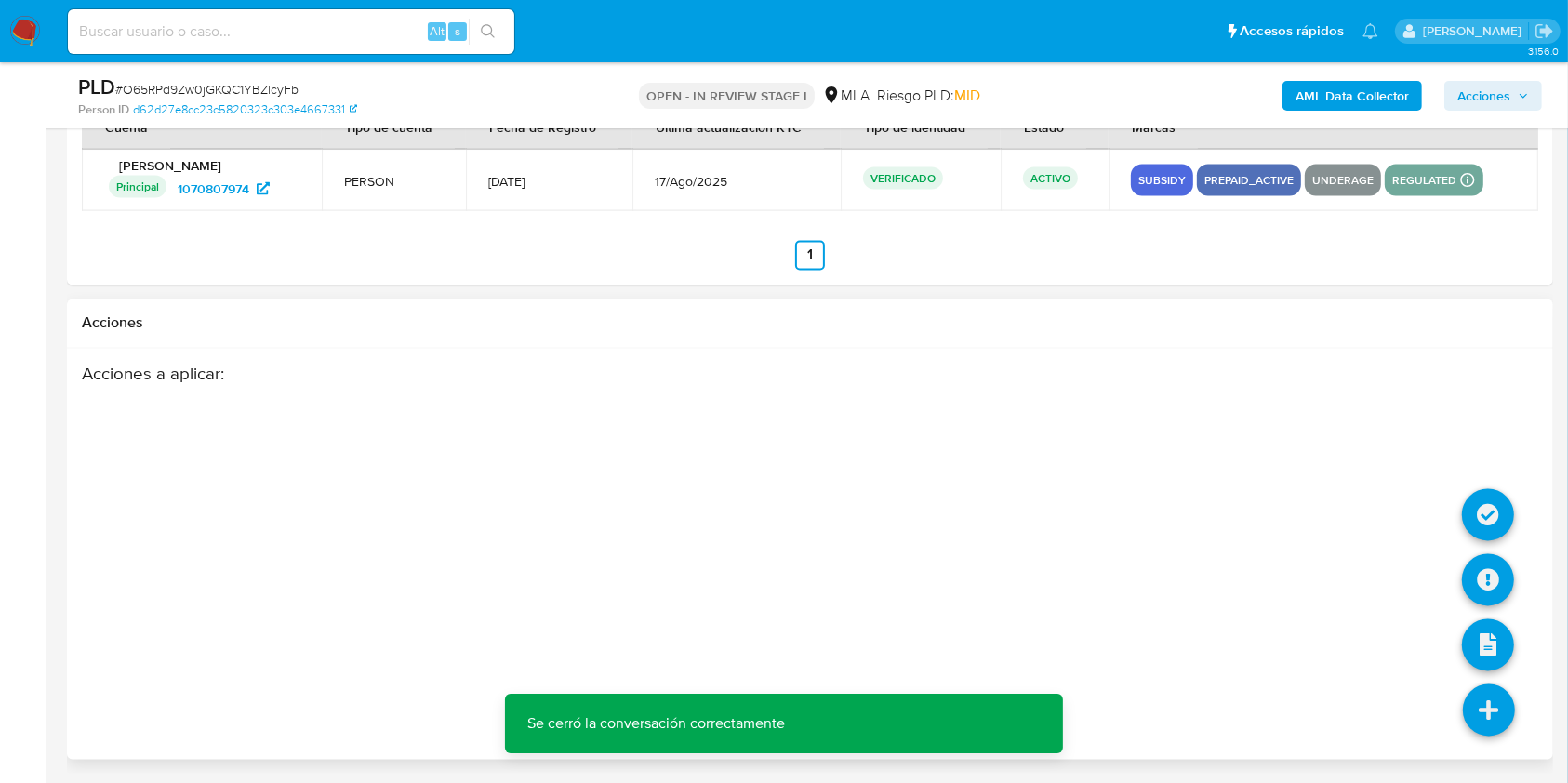
click at [1480, 718] on icon at bounding box center [1488, 711] width 52 height 52
click at [1475, 581] on icon at bounding box center [1488, 580] width 52 height 52
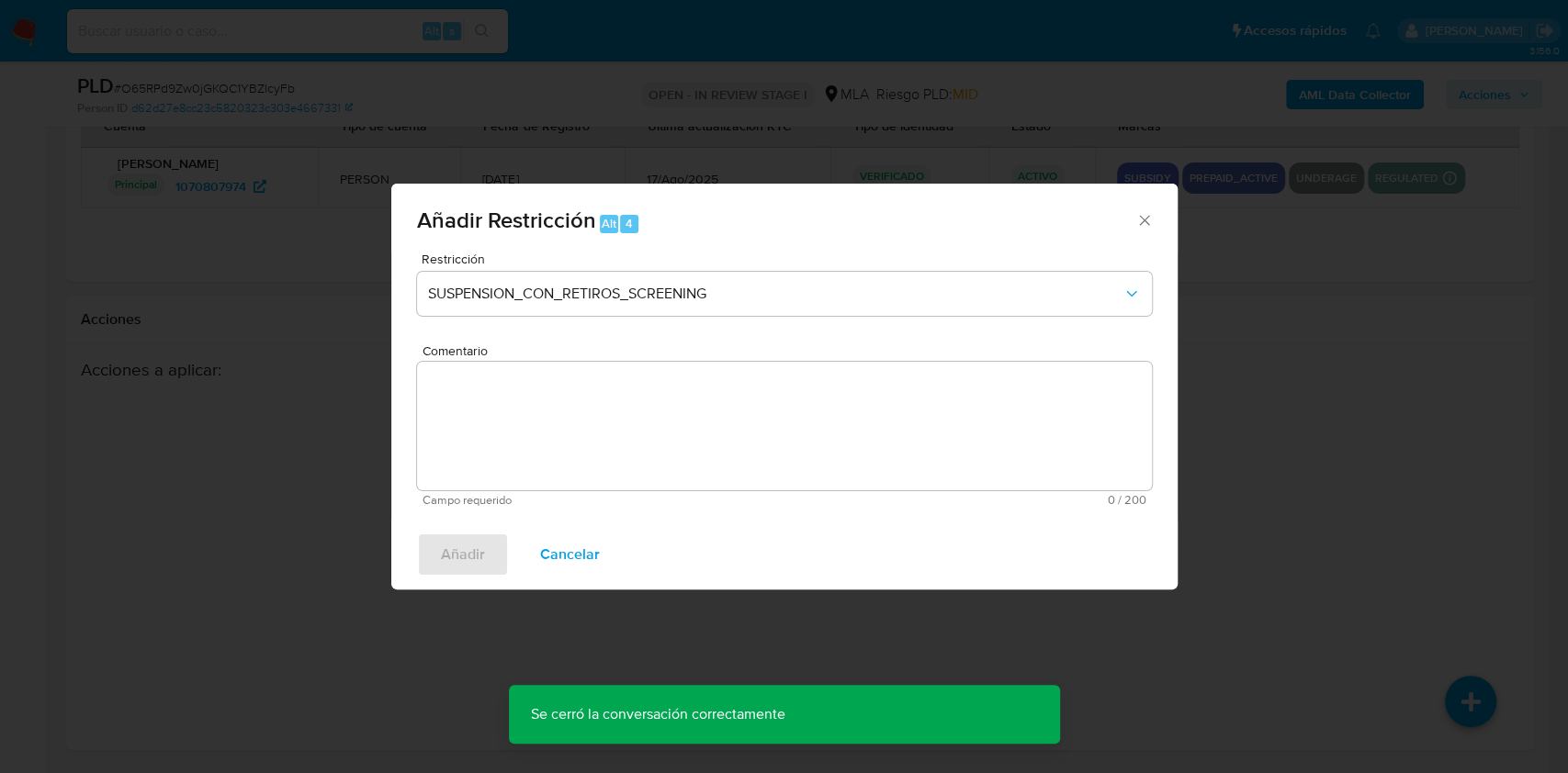
click at [799, 317] on div "Restricción SUSPENSION_CON_RETIROS_SCREENING" at bounding box center [784, 296] width 735 height 87
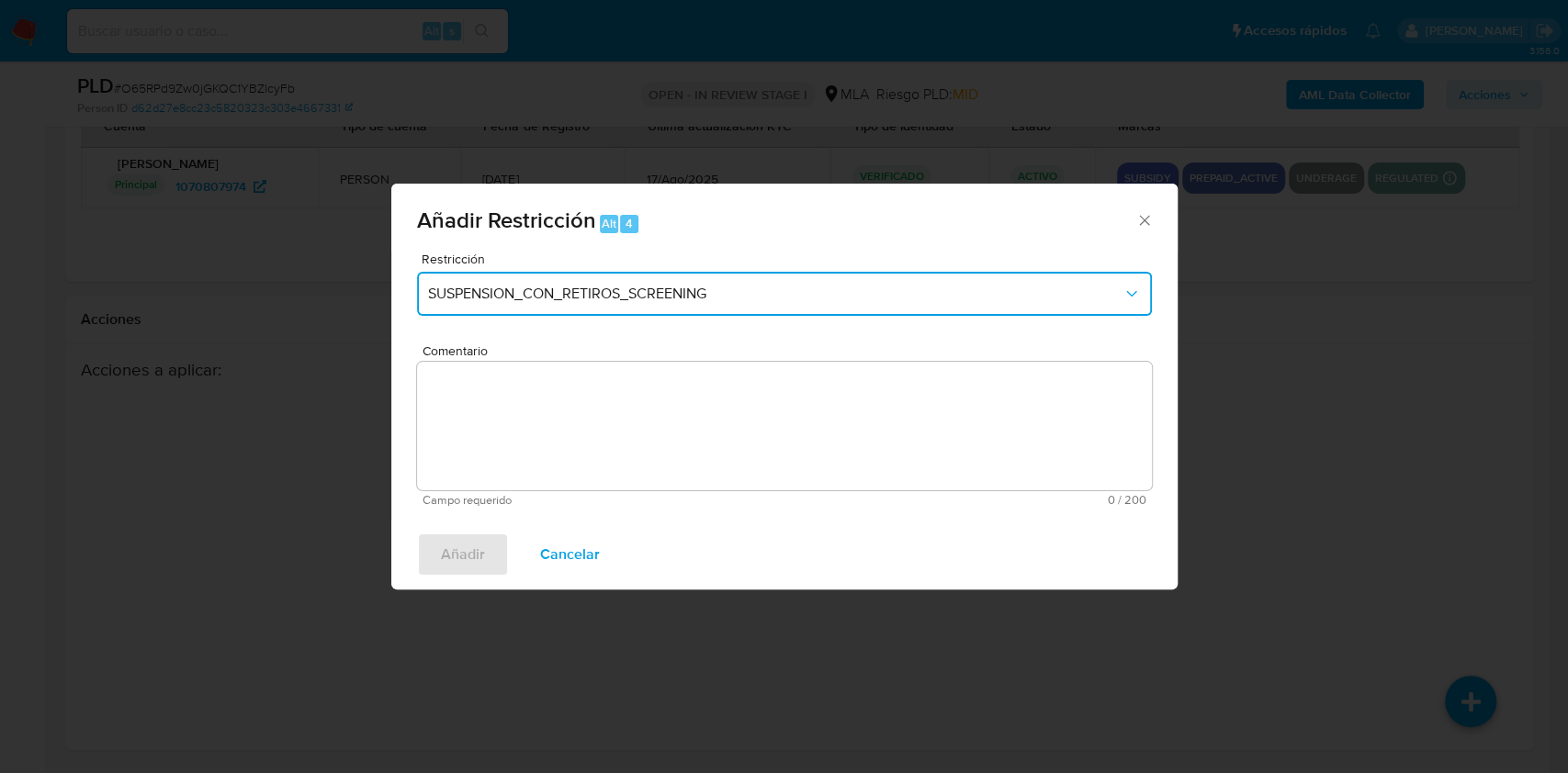
click at [810, 299] on span "SUSPENSION_CON_RETIROS_SCREENING" at bounding box center [774, 294] width 694 height 18
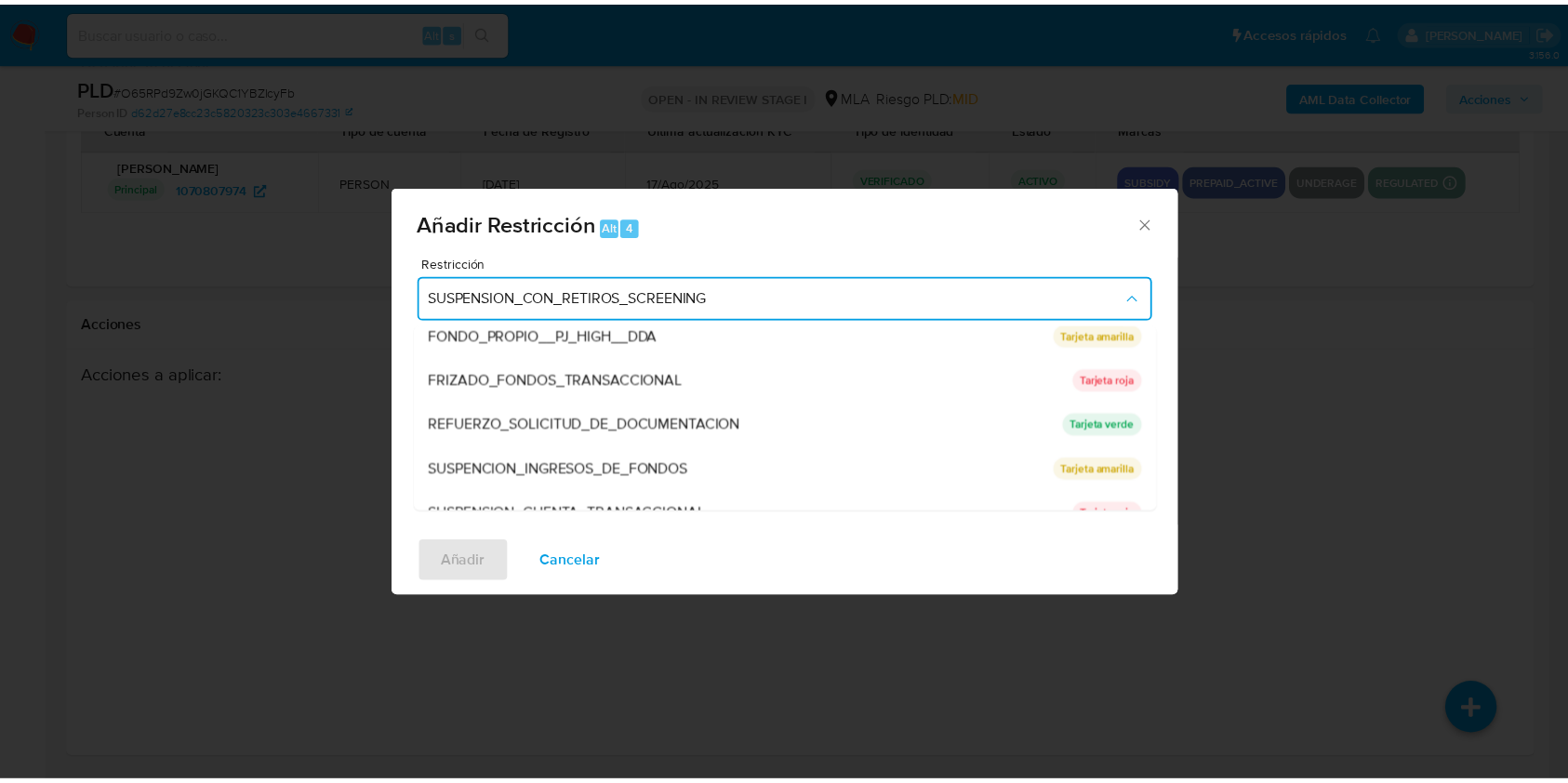
scroll to position [338, 0]
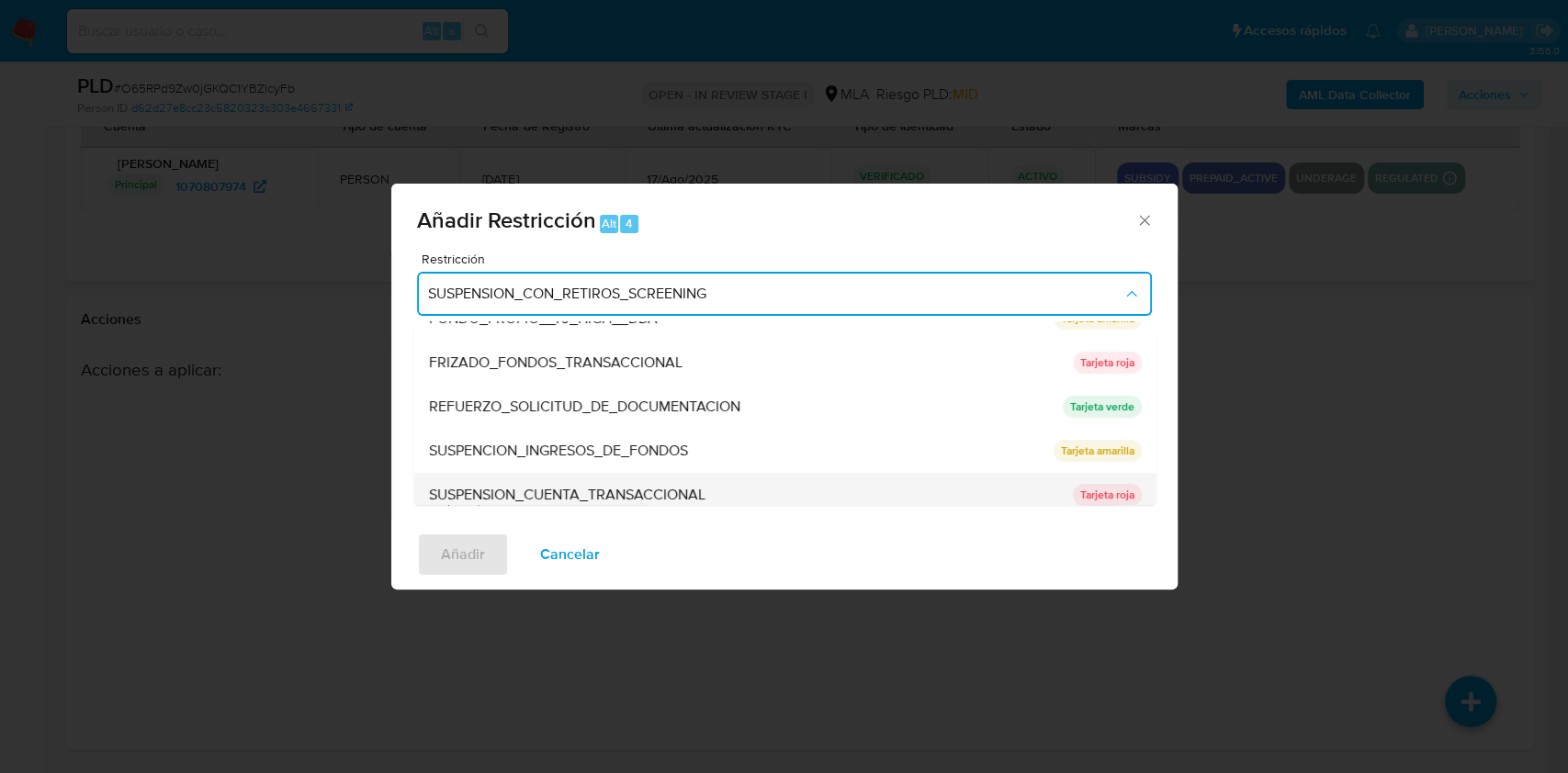
click at [893, 489] on div "SUSPENSION_CUENTA_TRANSACCIONAL" at bounding box center [744, 495] width 633 height 44
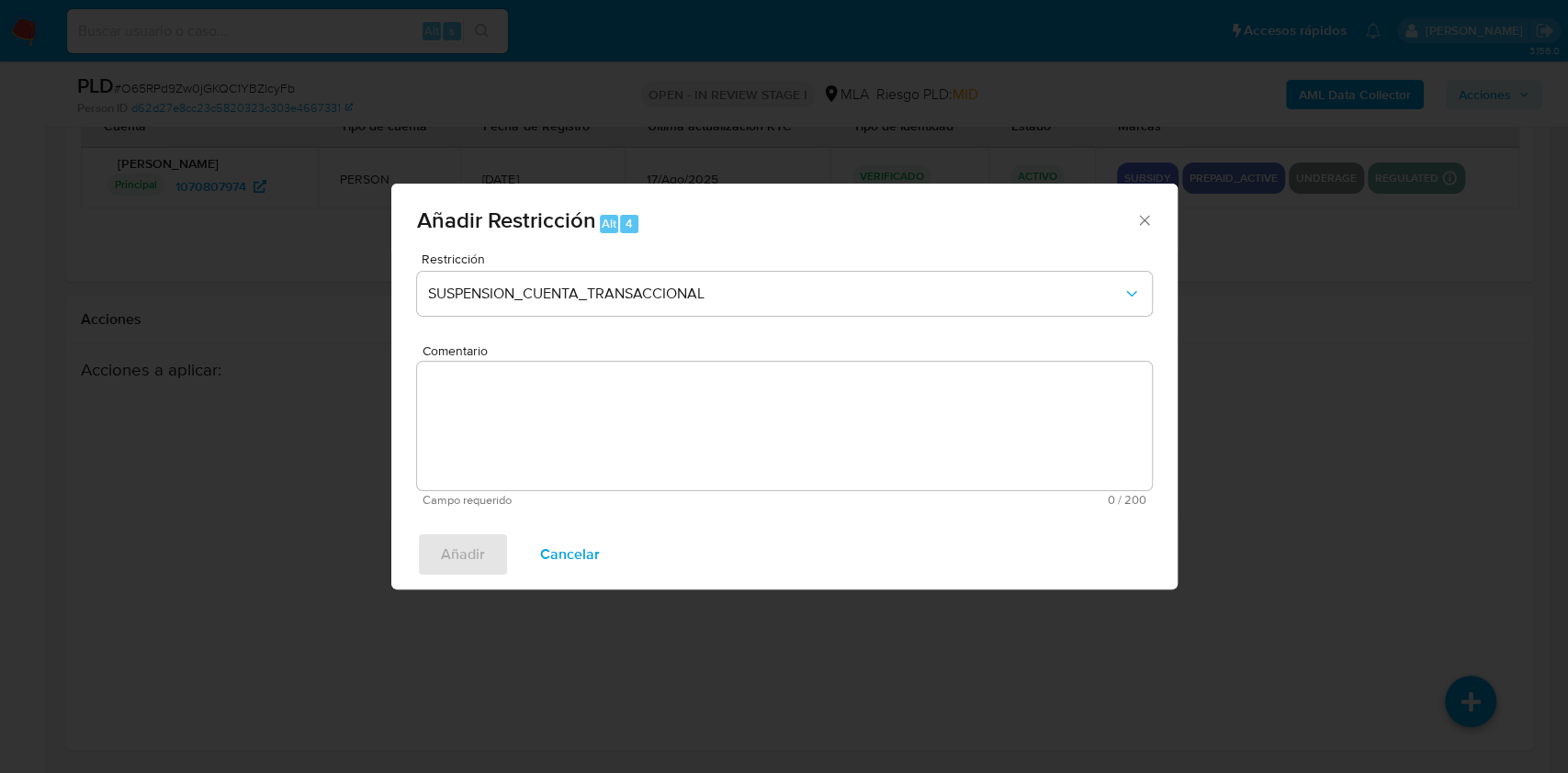
click at [802, 478] on textarea "Comentario" at bounding box center [784, 426] width 735 height 128
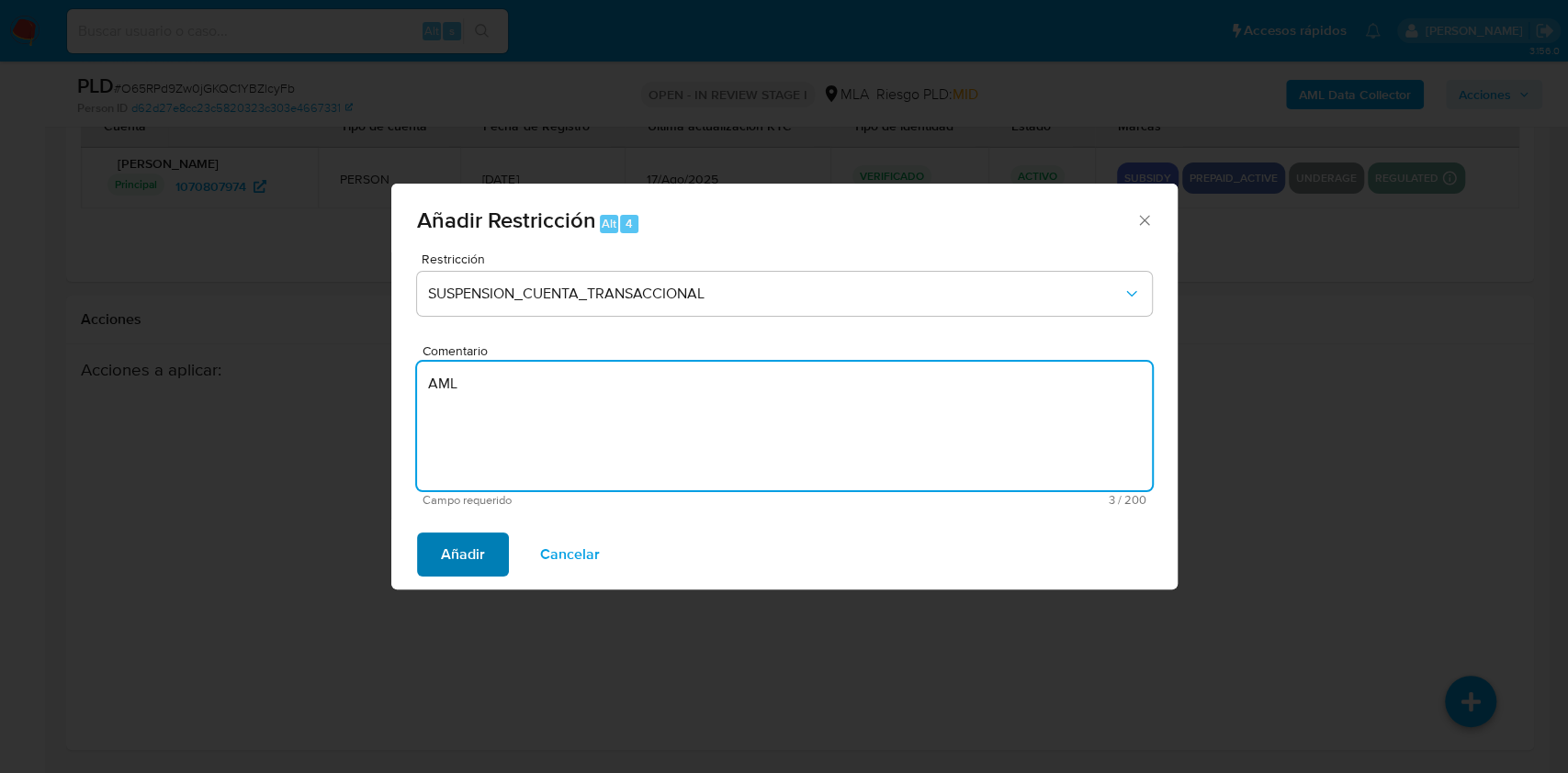
type textarea "AML"
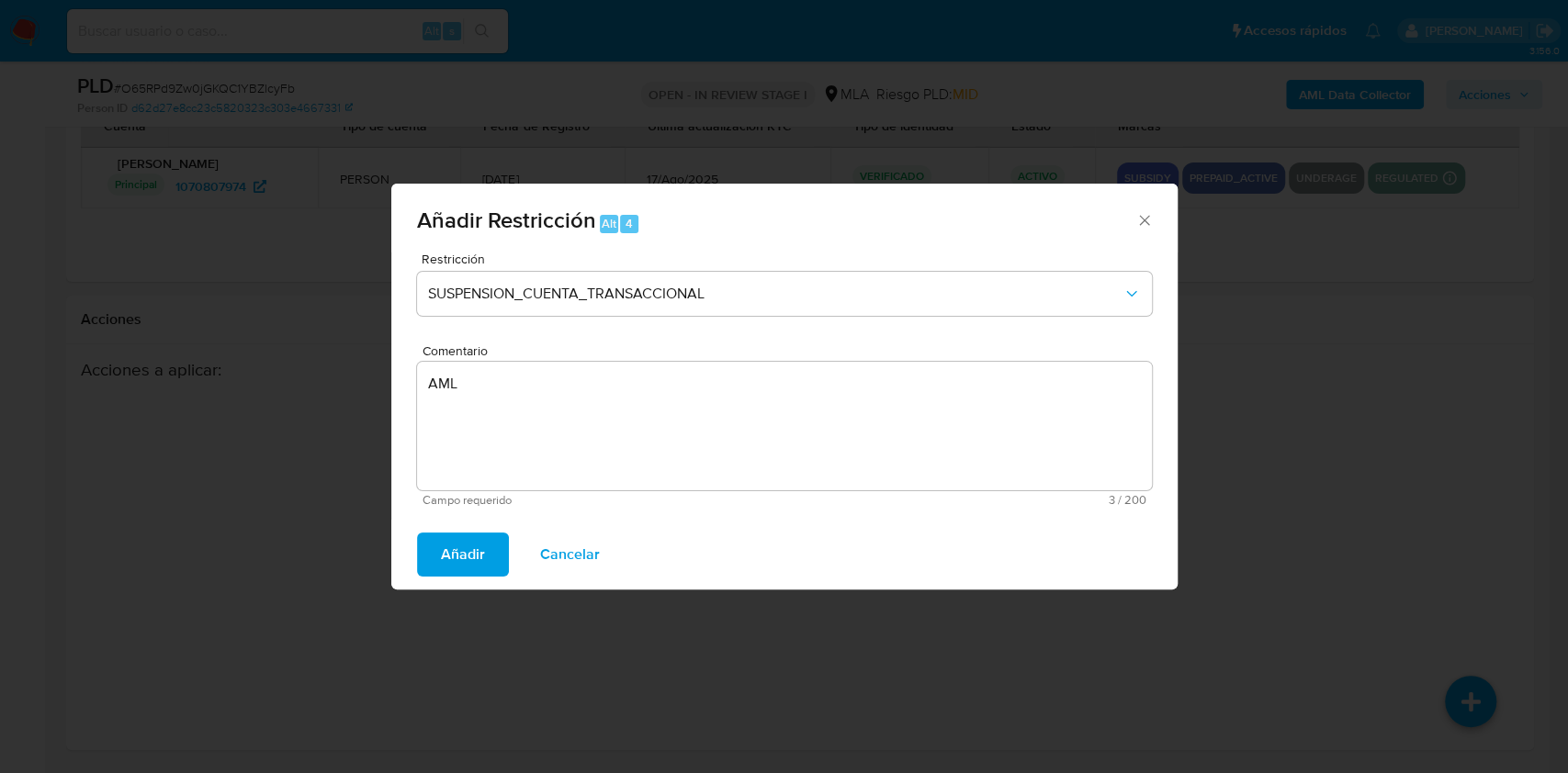
click at [460, 553] on span "Añadir" at bounding box center [463, 554] width 44 height 41
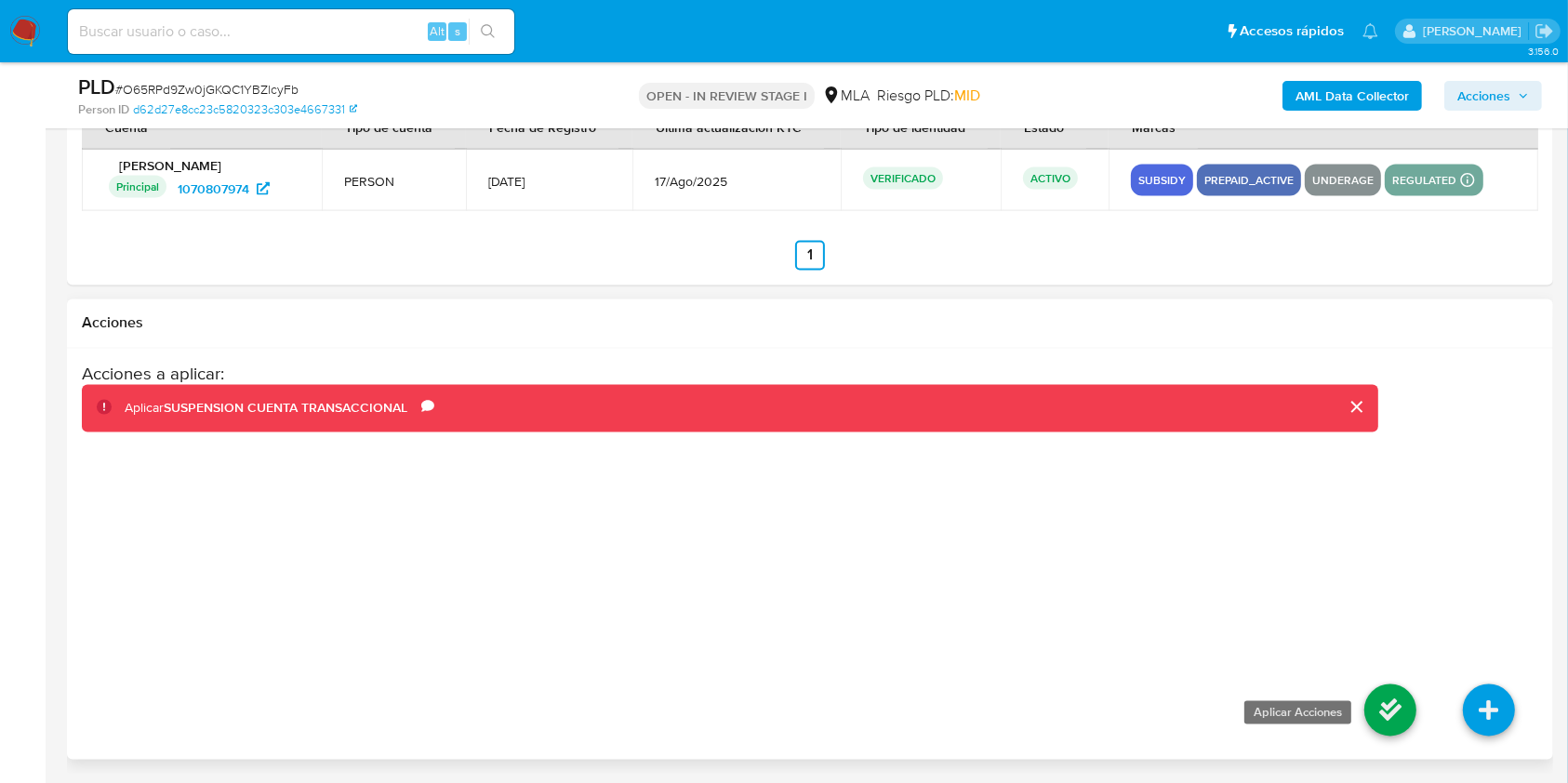
click at [1384, 693] on icon at bounding box center [1390, 711] width 52 height 52
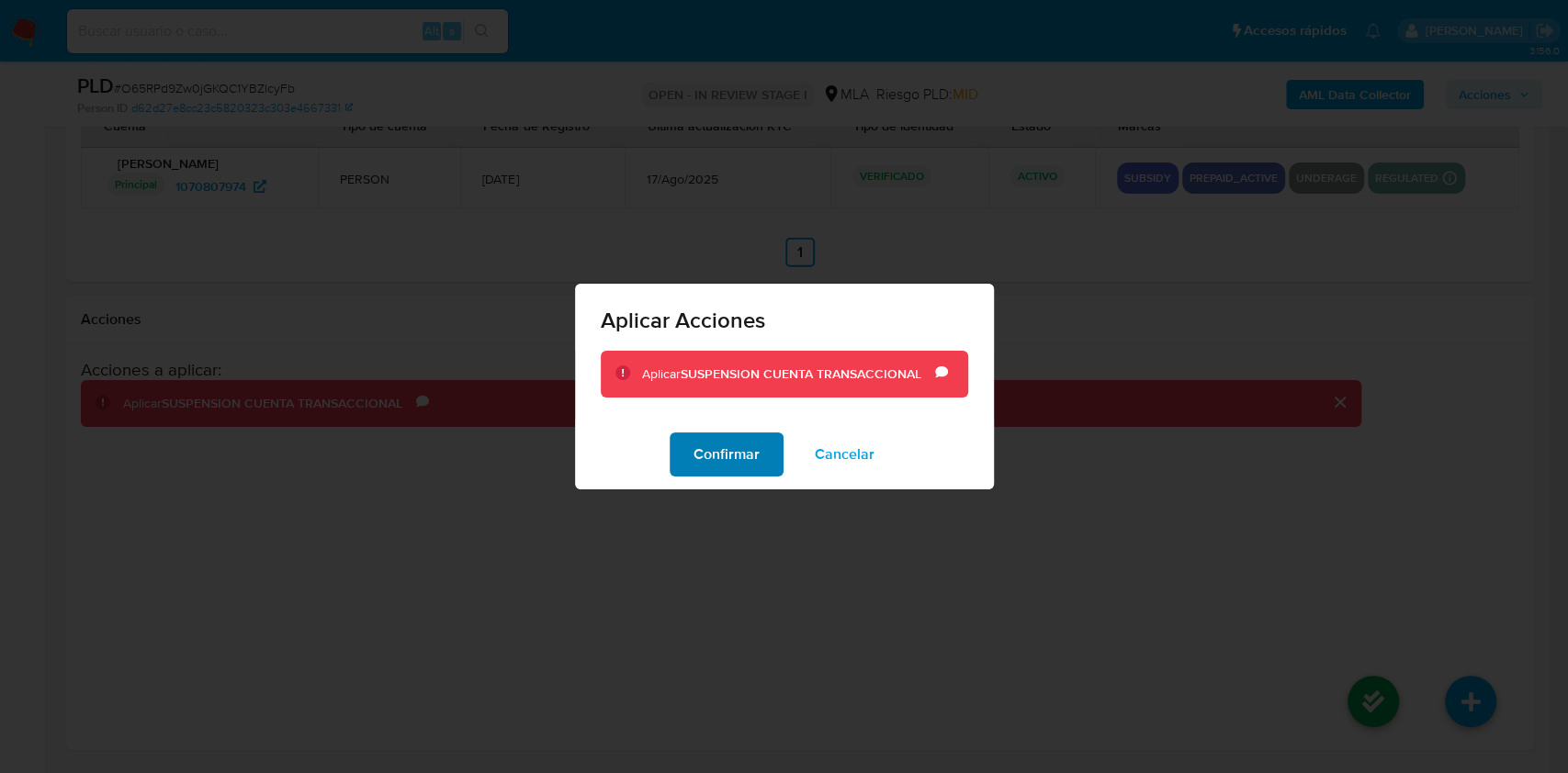
click at [757, 454] on span "Confirmar" at bounding box center [726, 454] width 67 height 41
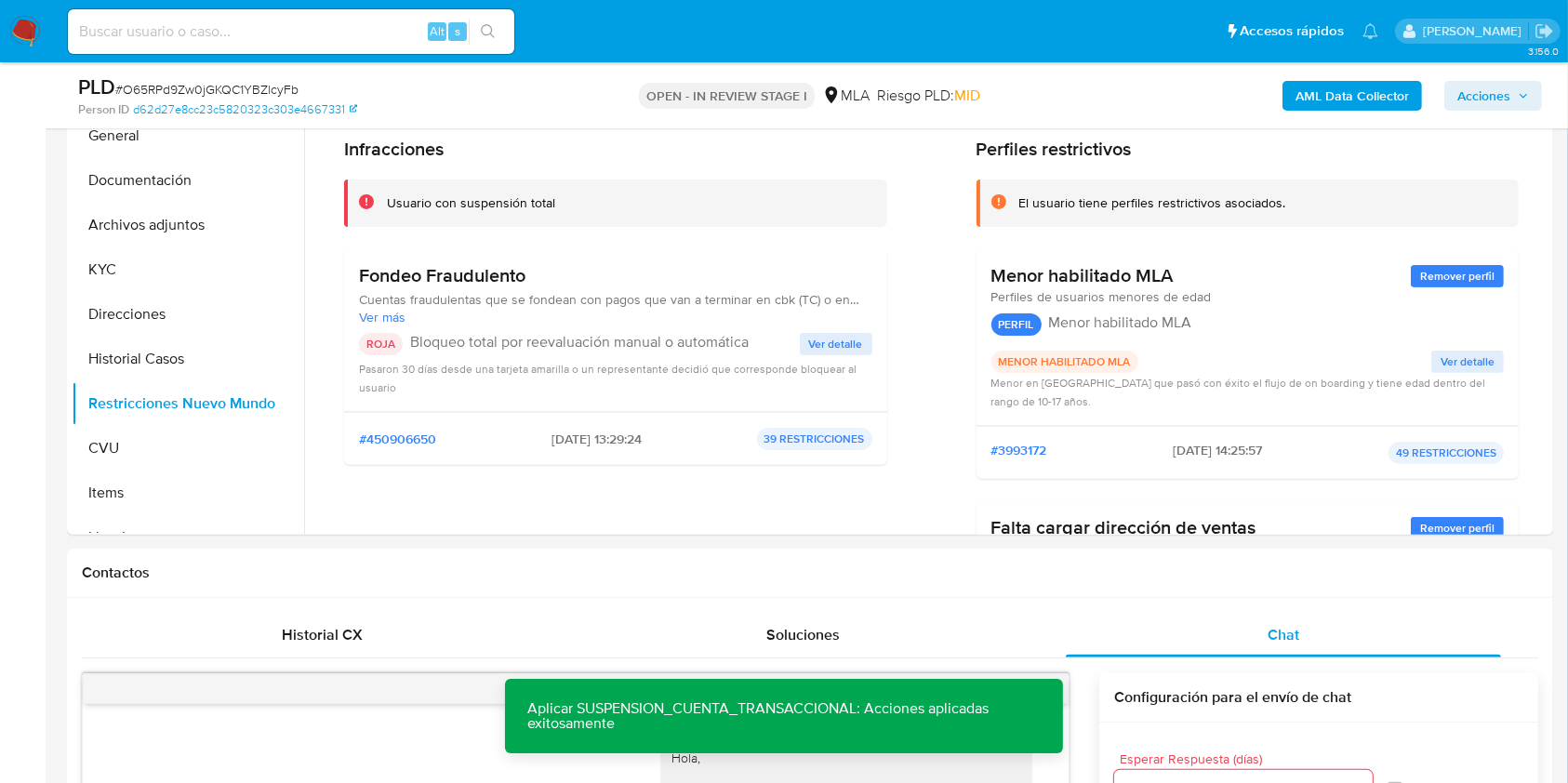
scroll to position [396, 0]
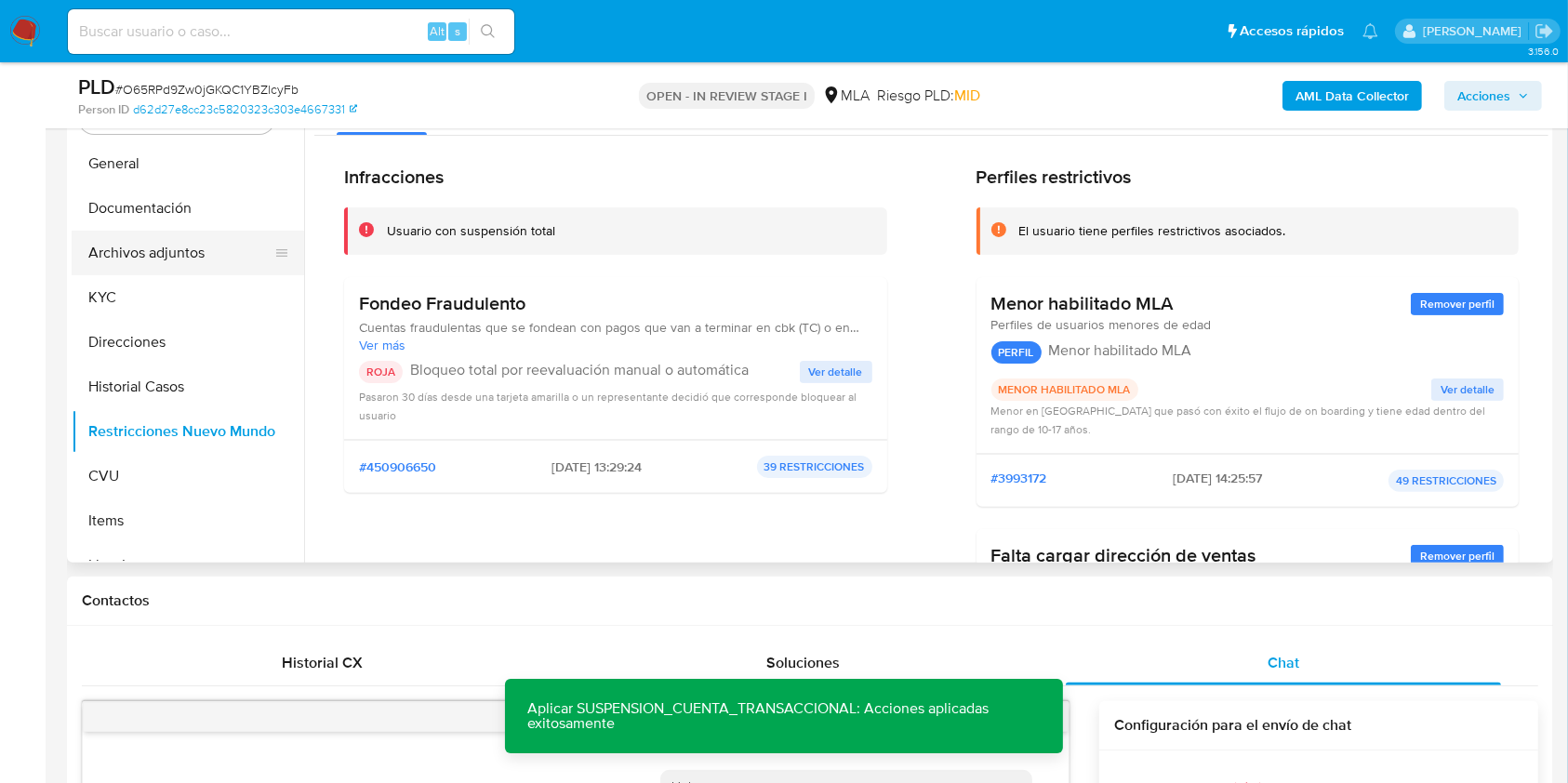
click at [207, 249] on button "Archivos adjuntos" at bounding box center [181, 253] width 218 height 45
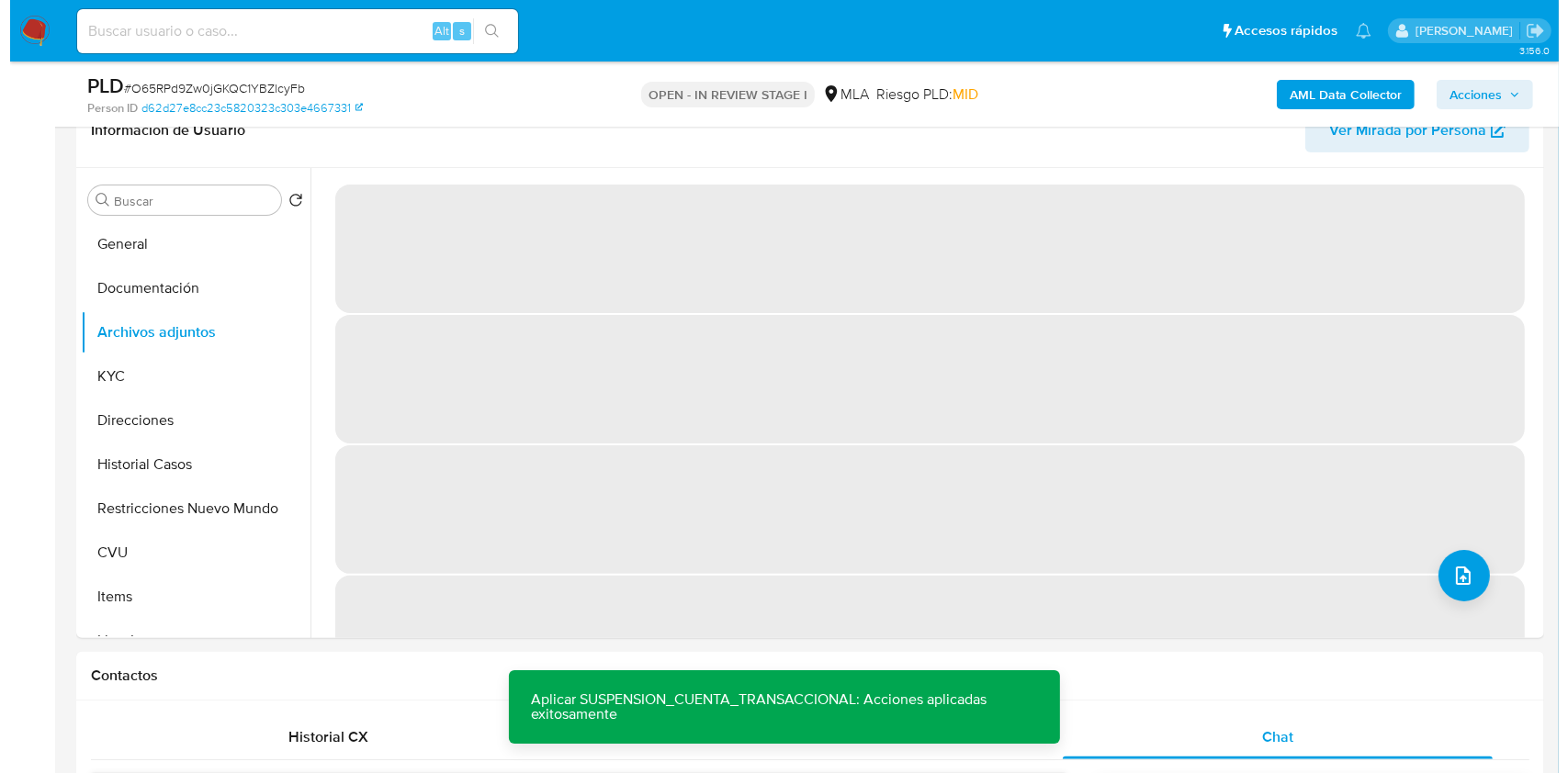
scroll to position [255, 0]
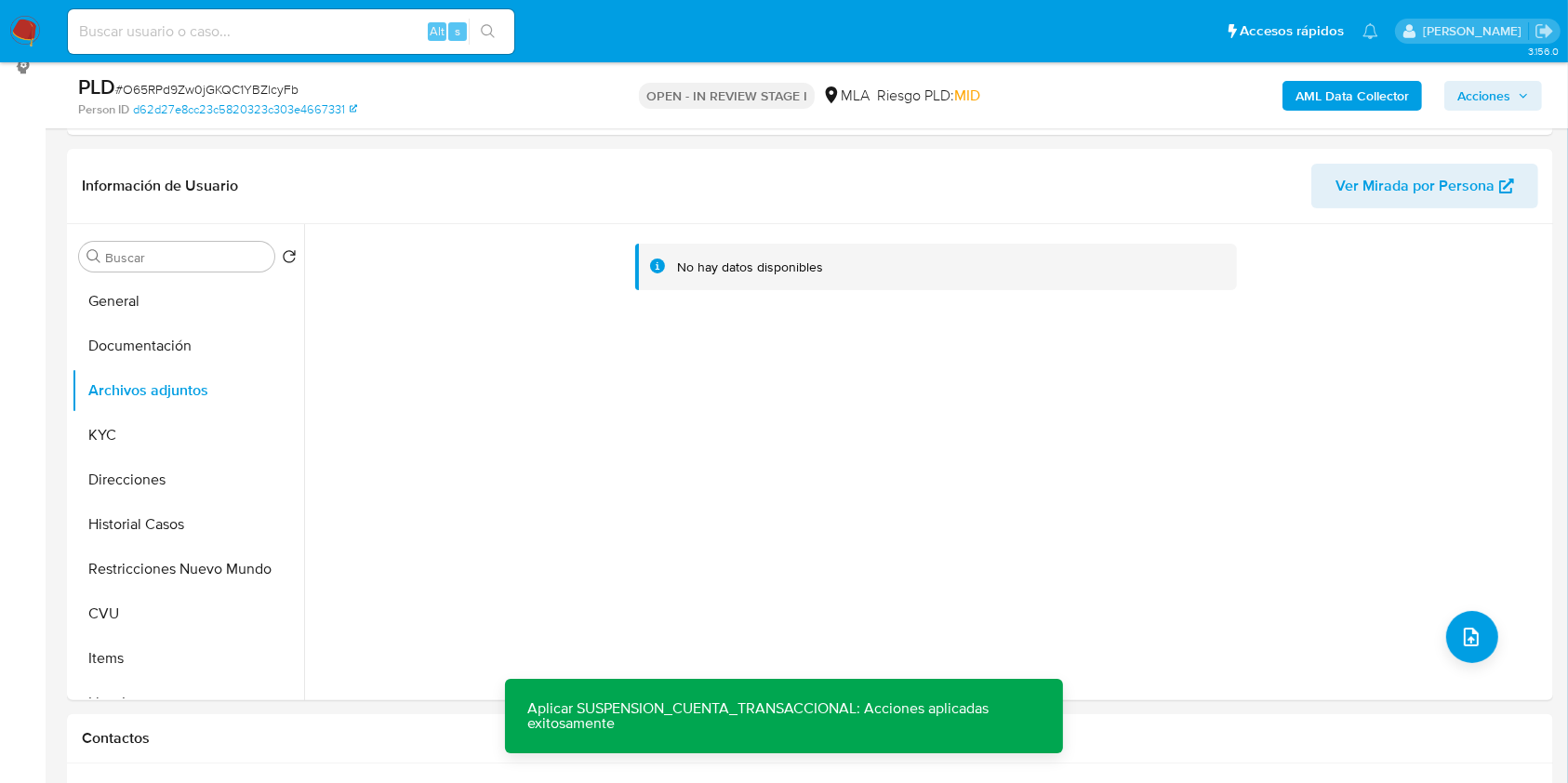
click at [1317, 85] on b "AML Data Collector" at bounding box center [1352, 95] width 113 height 30
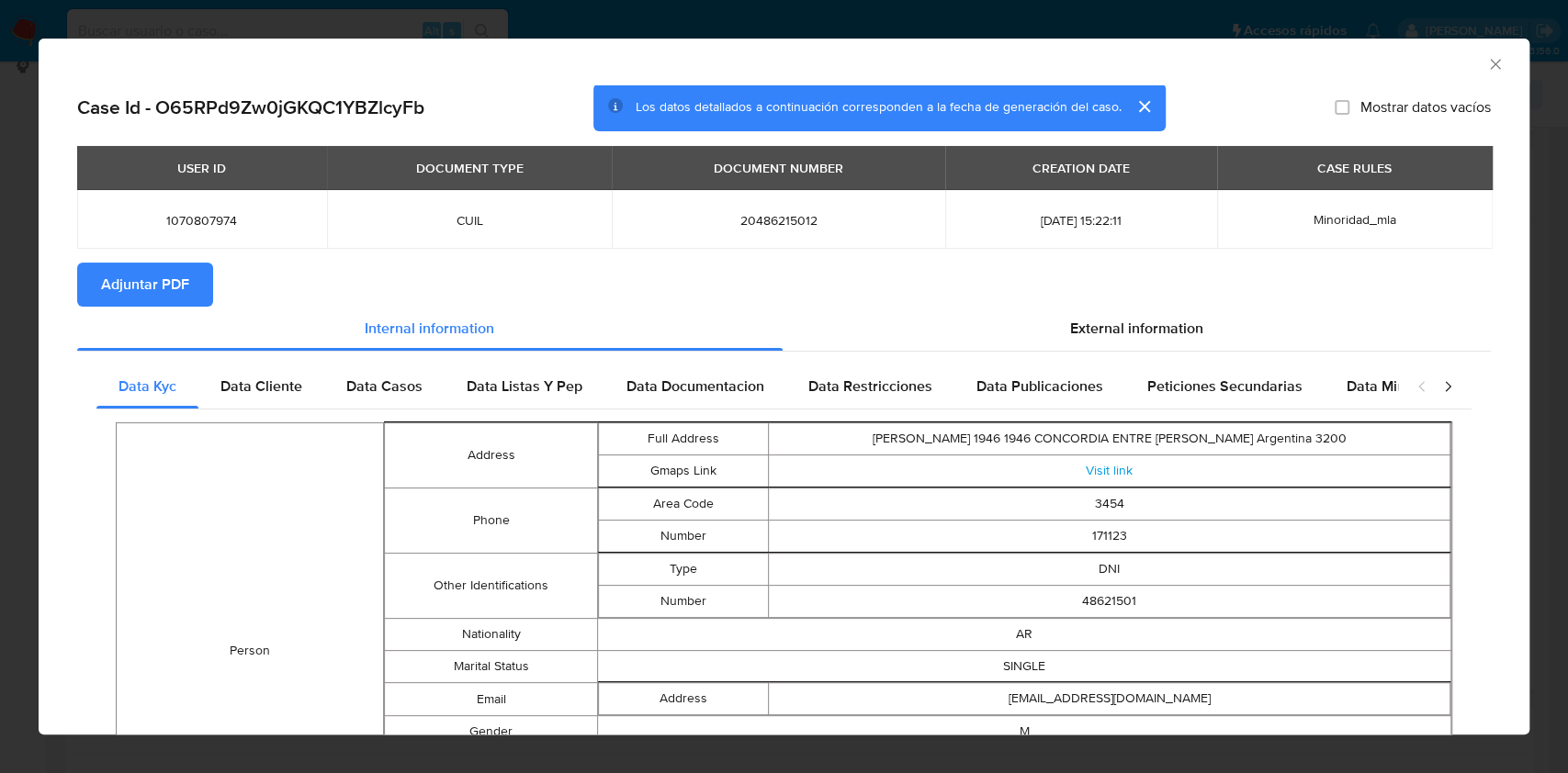
click at [117, 273] on span "Adjuntar PDF" at bounding box center [144, 284] width 88 height 41
click at [1486, 66] on icon "Cerrar ventana" at bounding box center [1495, 65] width 18 height 18
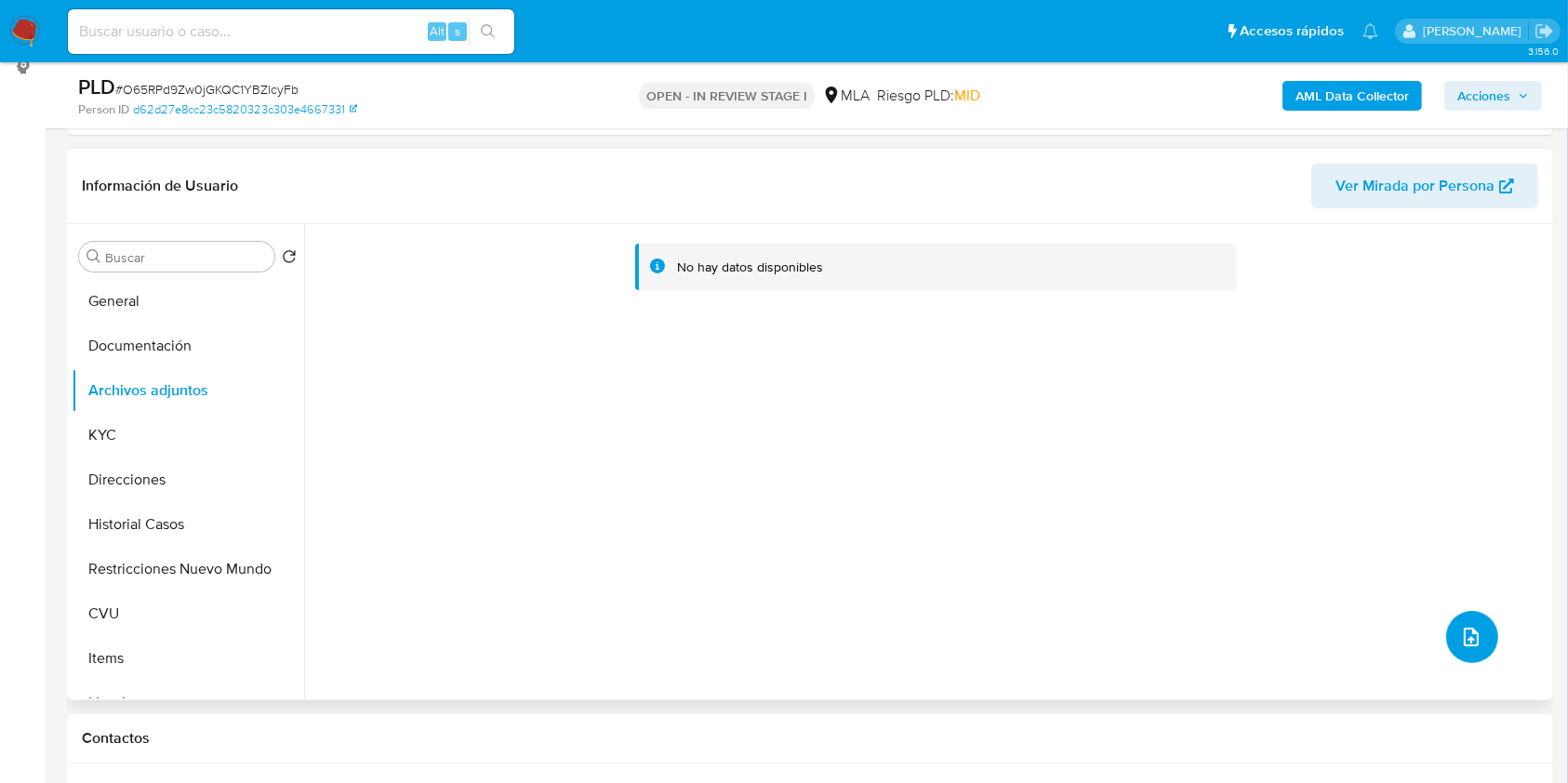
click at [1449, 631] on button "upload-file" at bounding box center [1473, 637] width 52 height 52
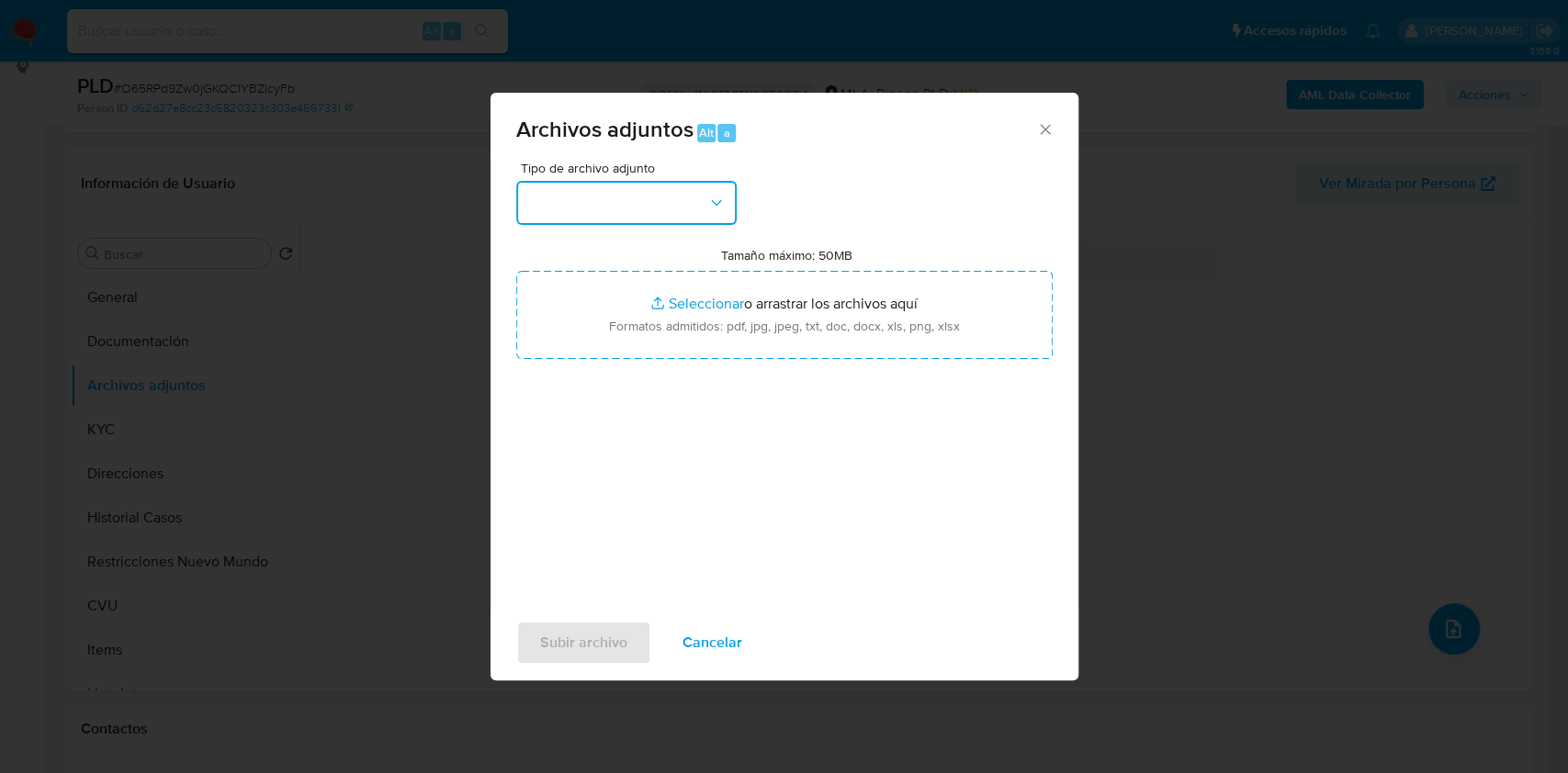
click at [692, 213] on button "button" at bounding box center [626, 203] width 221 height 44
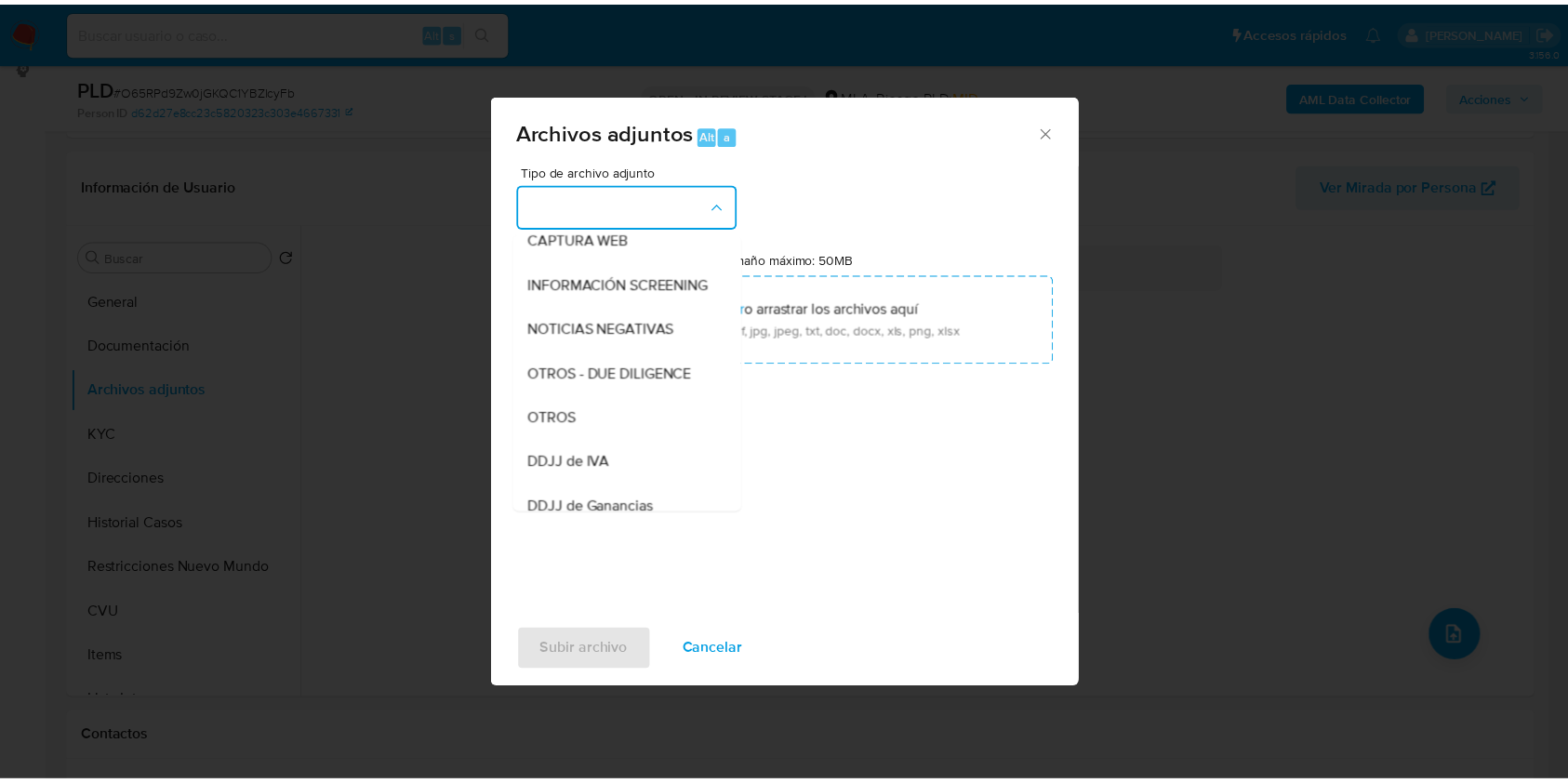
scroll to position [279, 0]
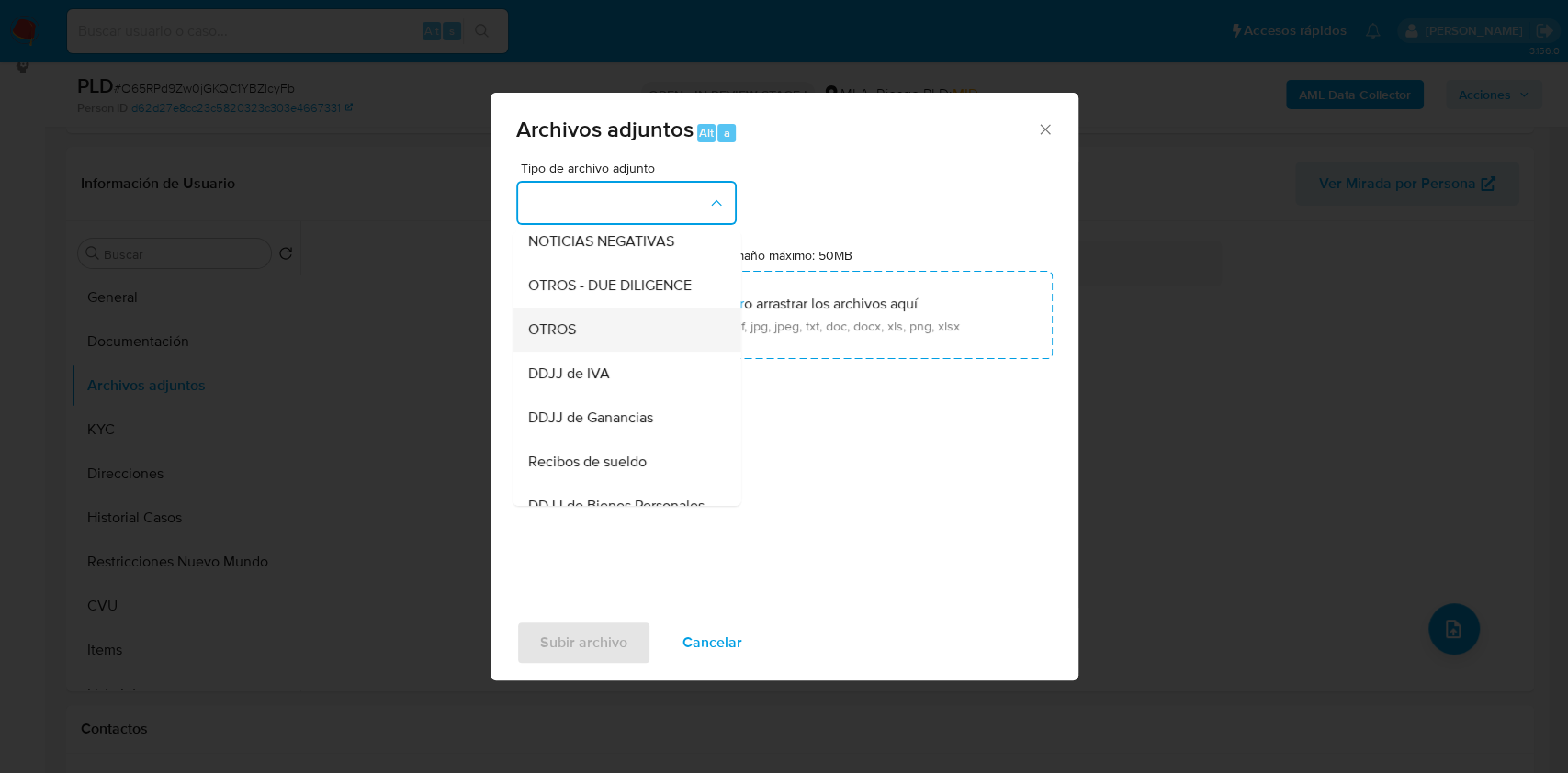
click at [588, 348] on div "OTROS" at bounding box center [621, 330] width 188 height 44
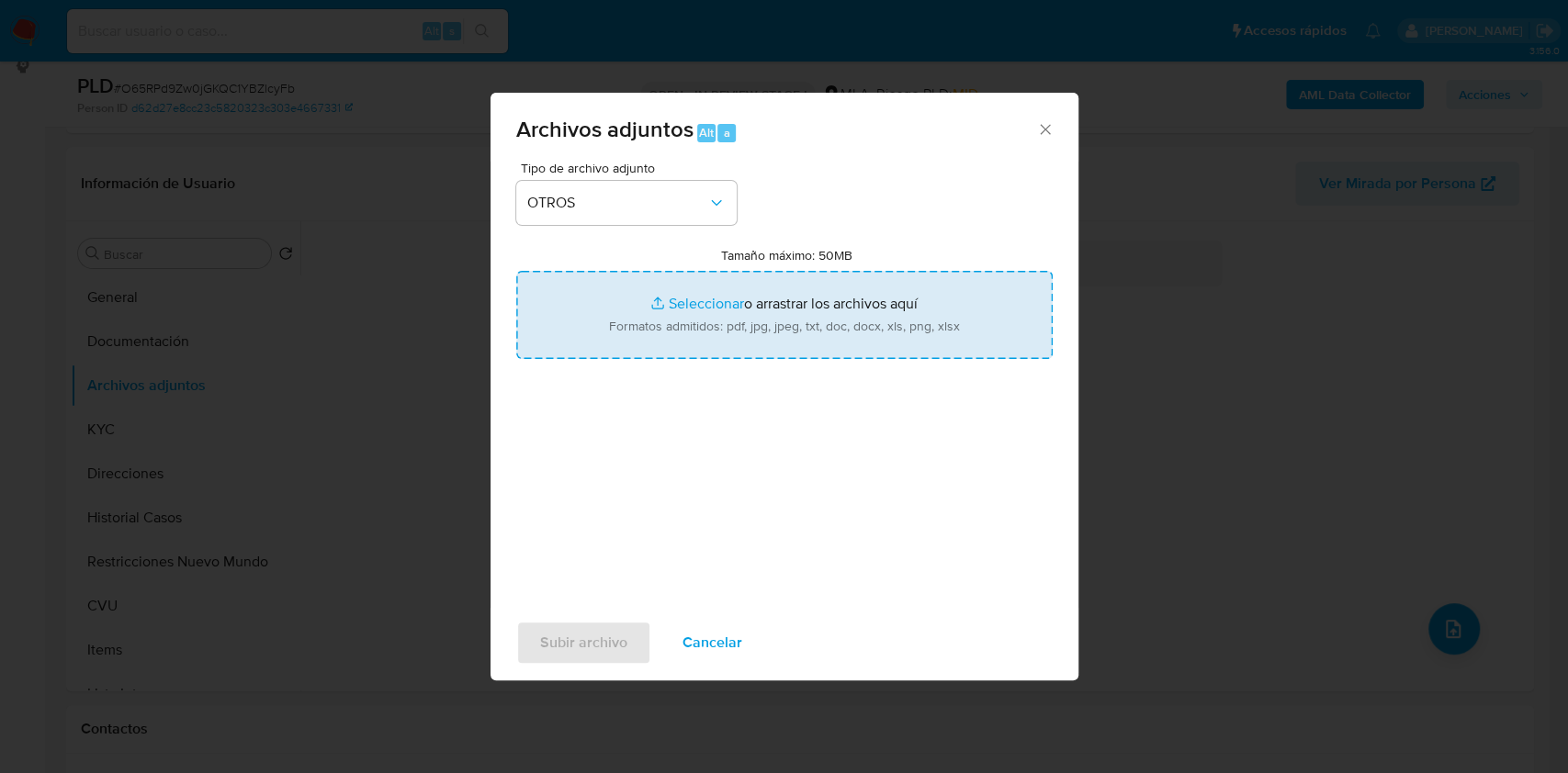
click at [706, 316] on input "Tamaño máximo: 50MB Seleccionar archivos" at bounding box center [784, 314] width 536 height 88
type input "C:\fakepath\Caselog O65RPd9Zw0jGKQC1YBZlcyFb.docx"
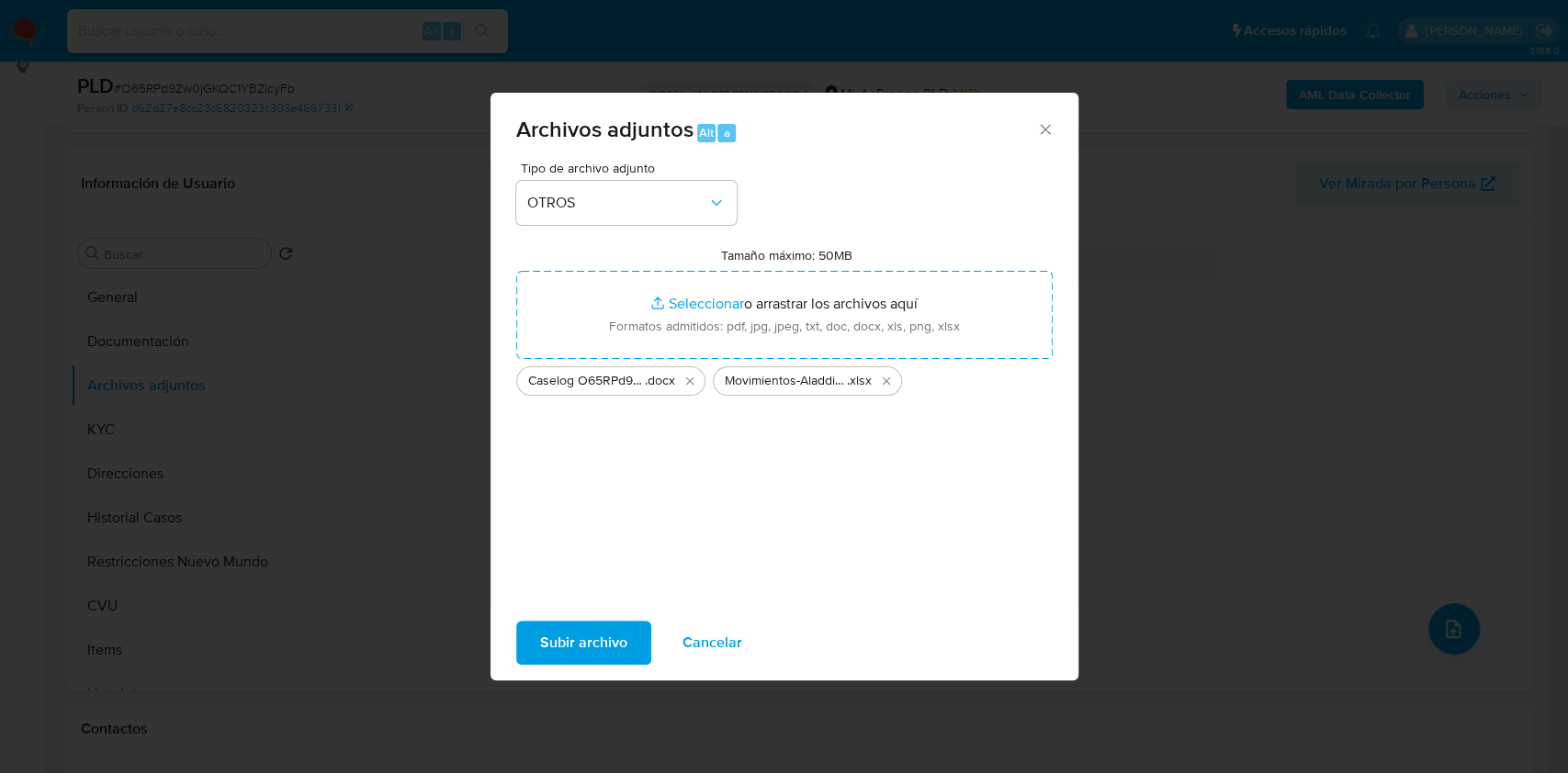
click at [575, 650] on span "Subir archivo" at bounding box center [583, 643] width 87 height 41
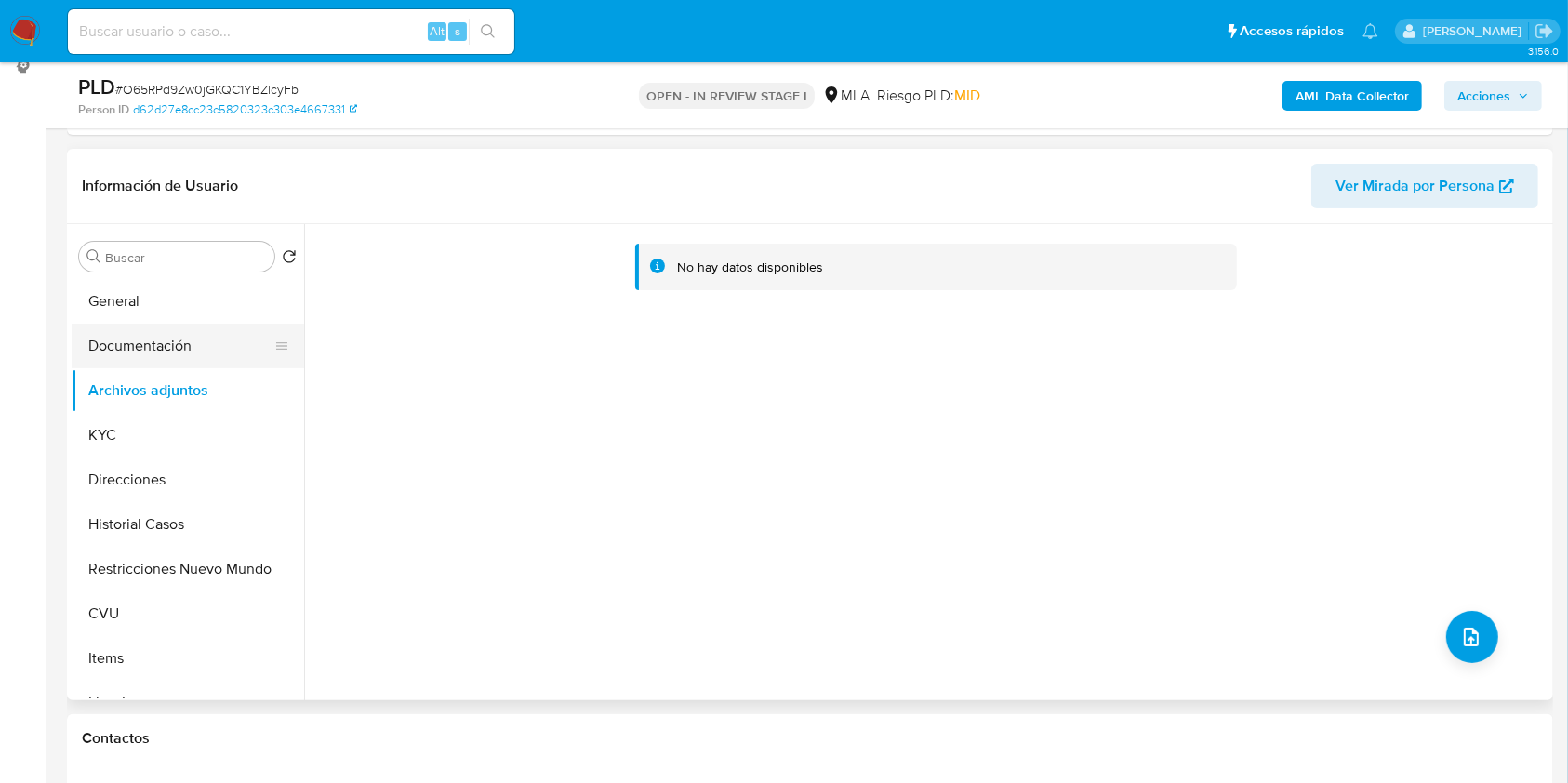
click at [111, 364] on button "Documentación" at bounding box center [181, 346] width 218 height 45
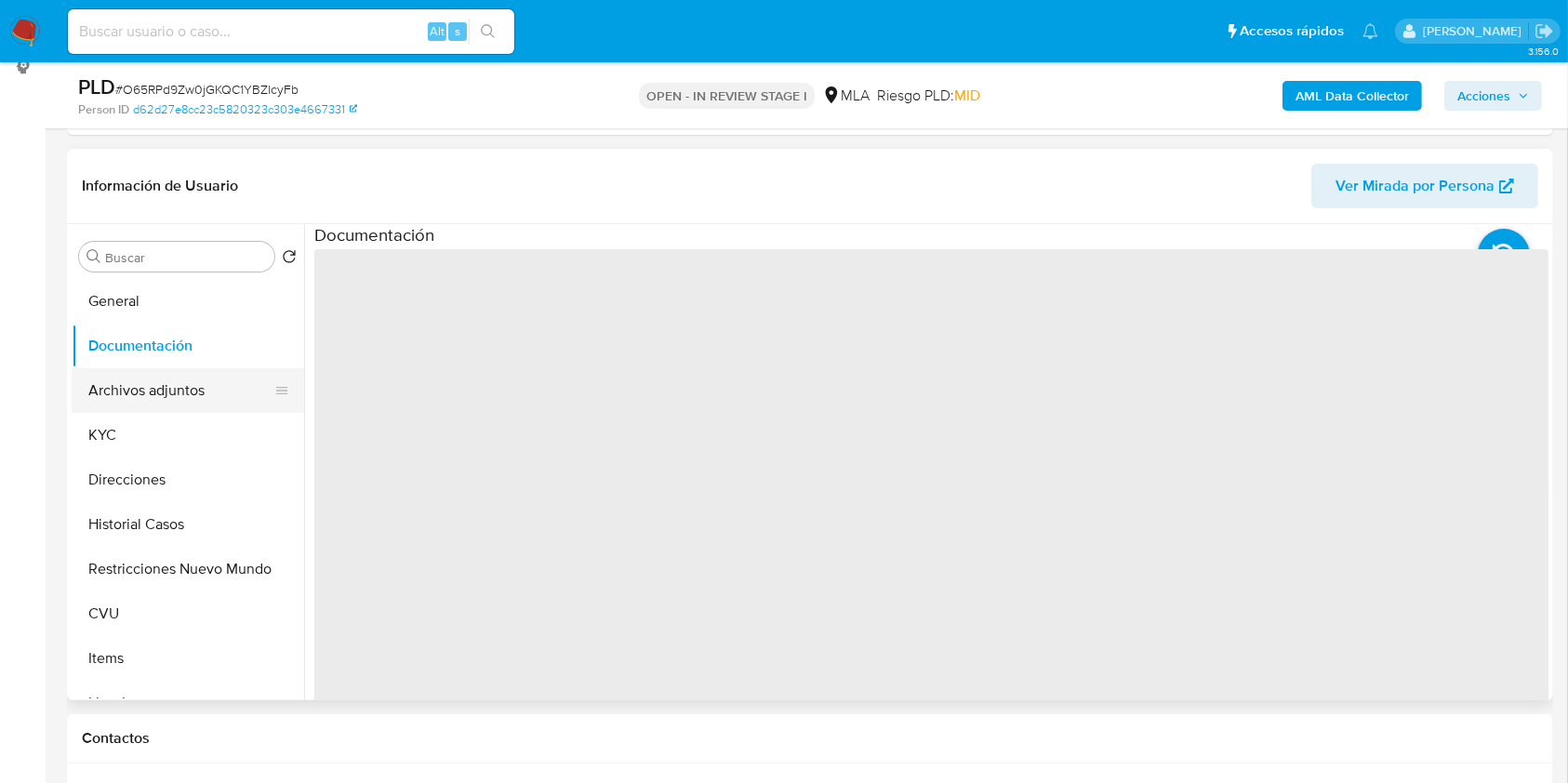
click at [138, 397] on button "Archivos adjuntos" at bounding box center [181, 391] width 218 height 45
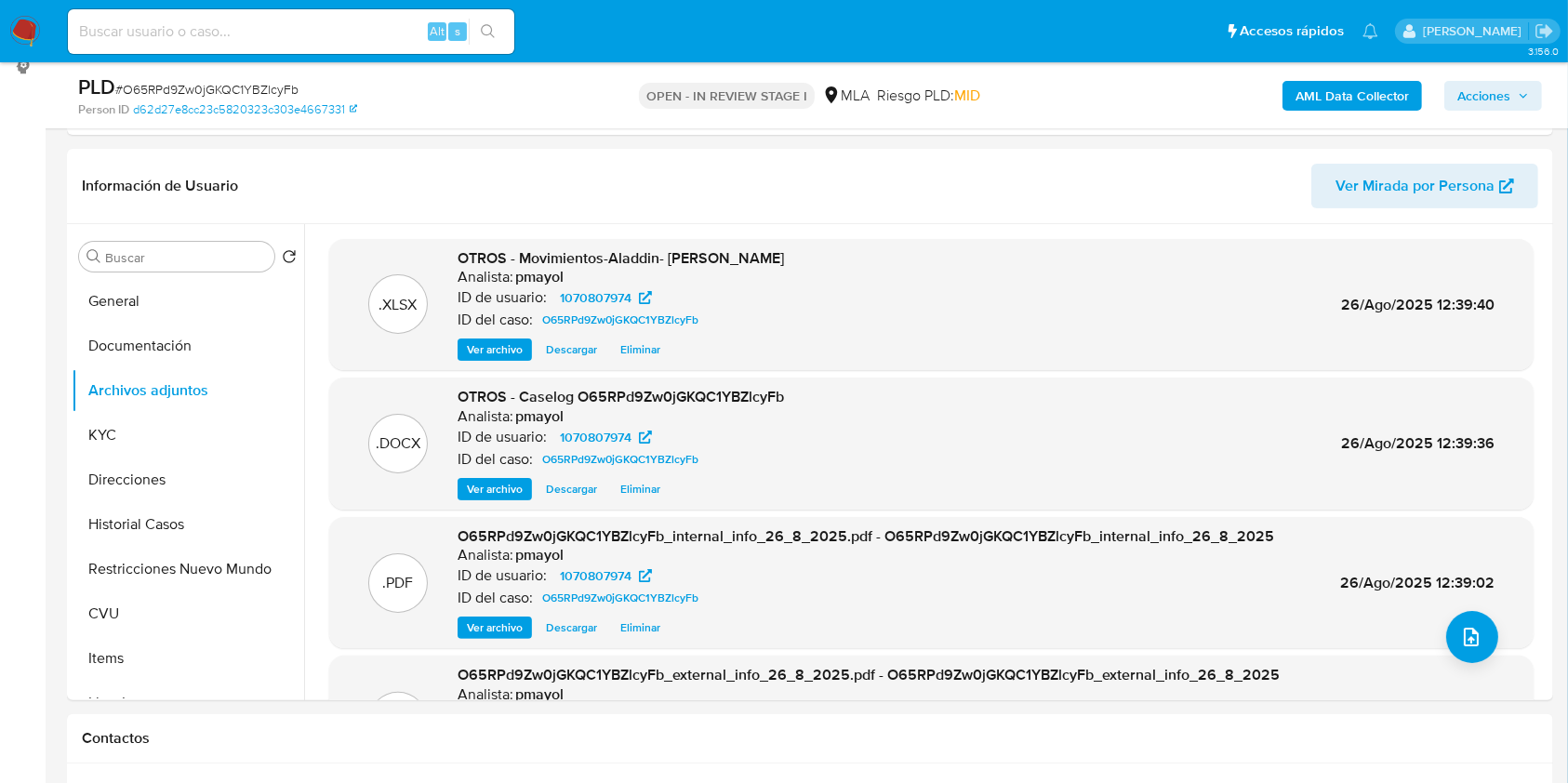
click at [1480, 87] on span "Acciones" at bounding box center [1483, 95] width 53 height 30
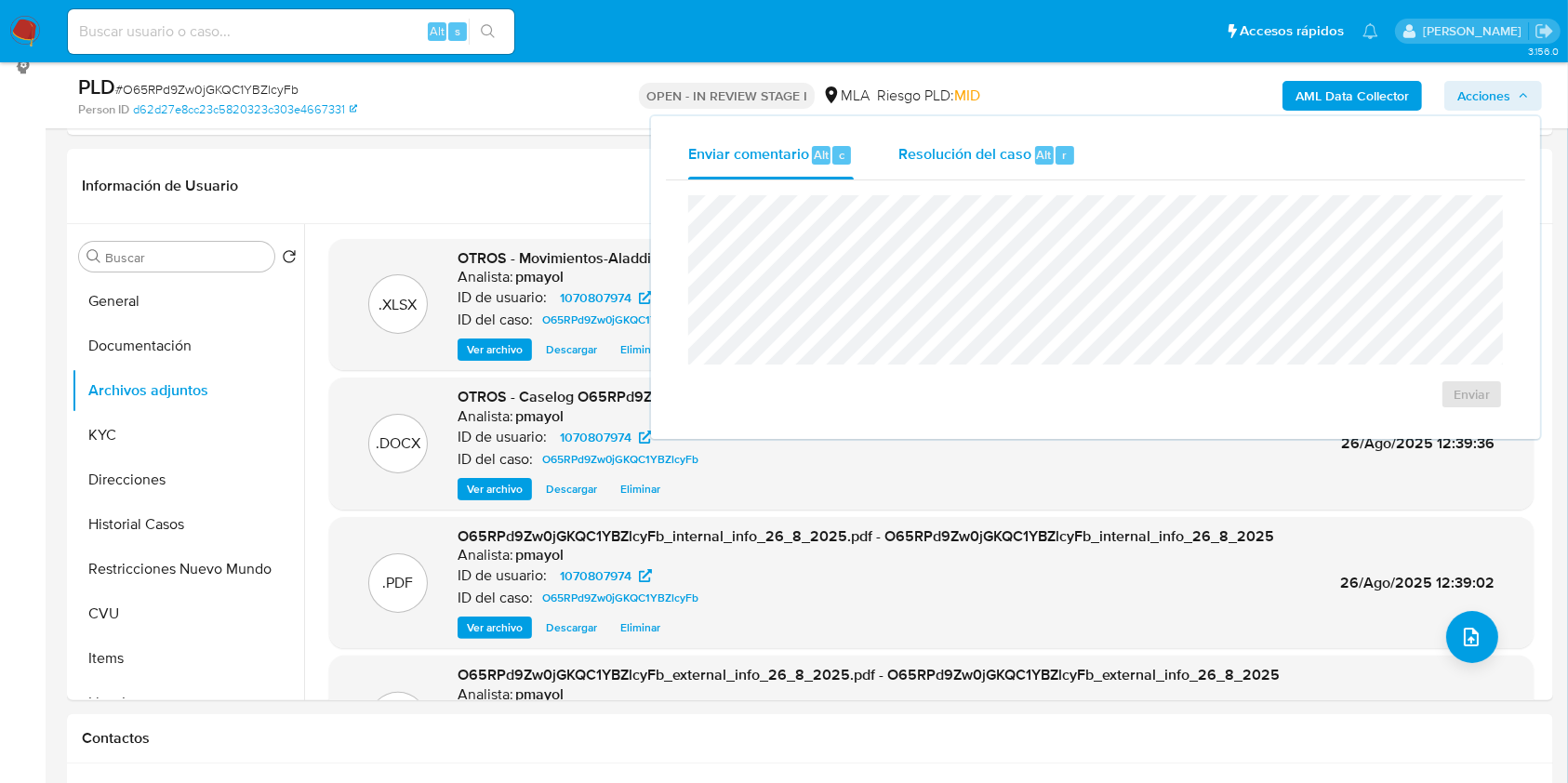
click at [990, 152] on span "Resolución del caso" at bounding box center [965, 153] width 133 height 22
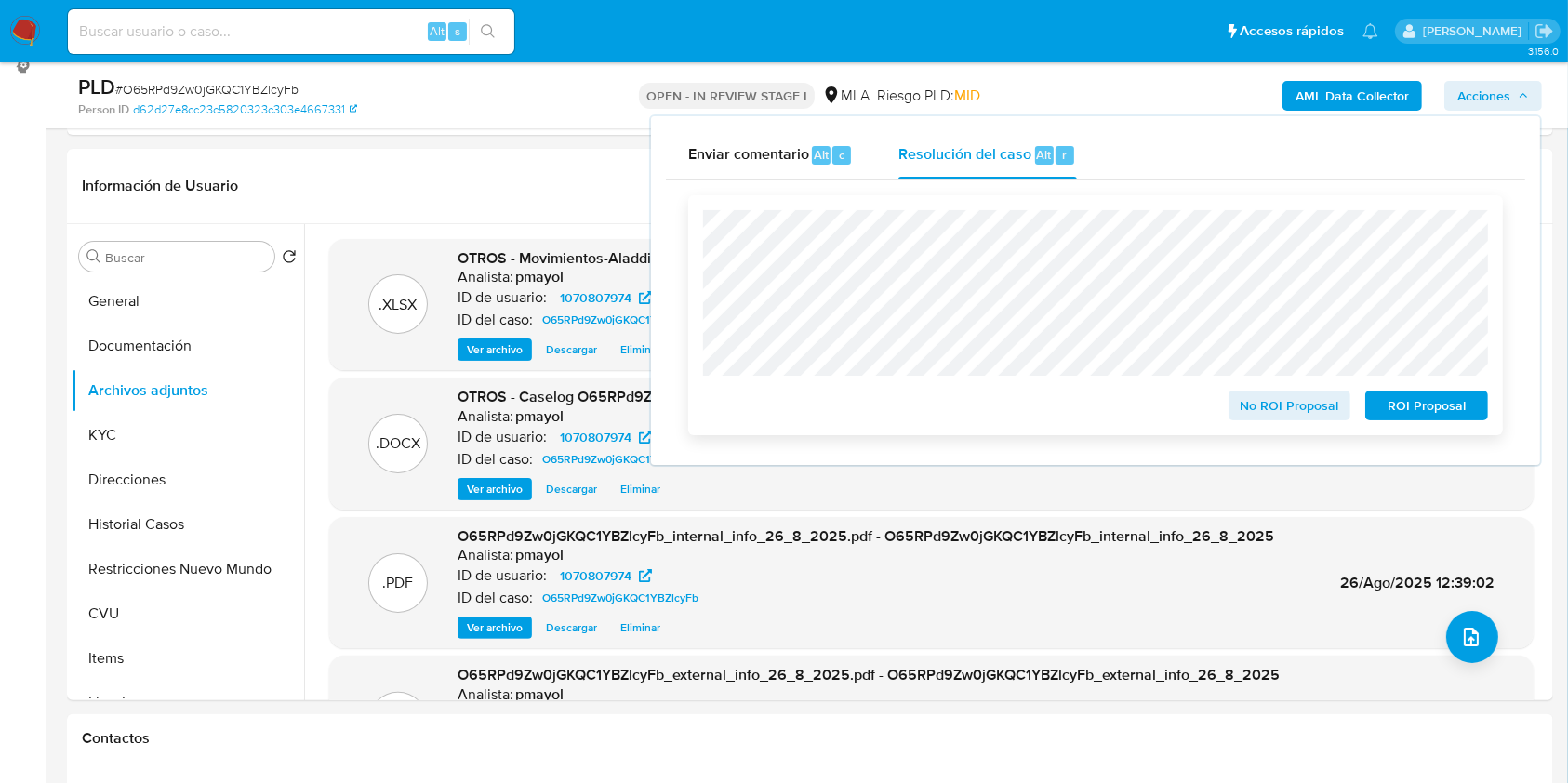
click at [1405, 407] on span "ROI Proposal" at bounding box center [1426, 405] width 96 height 26
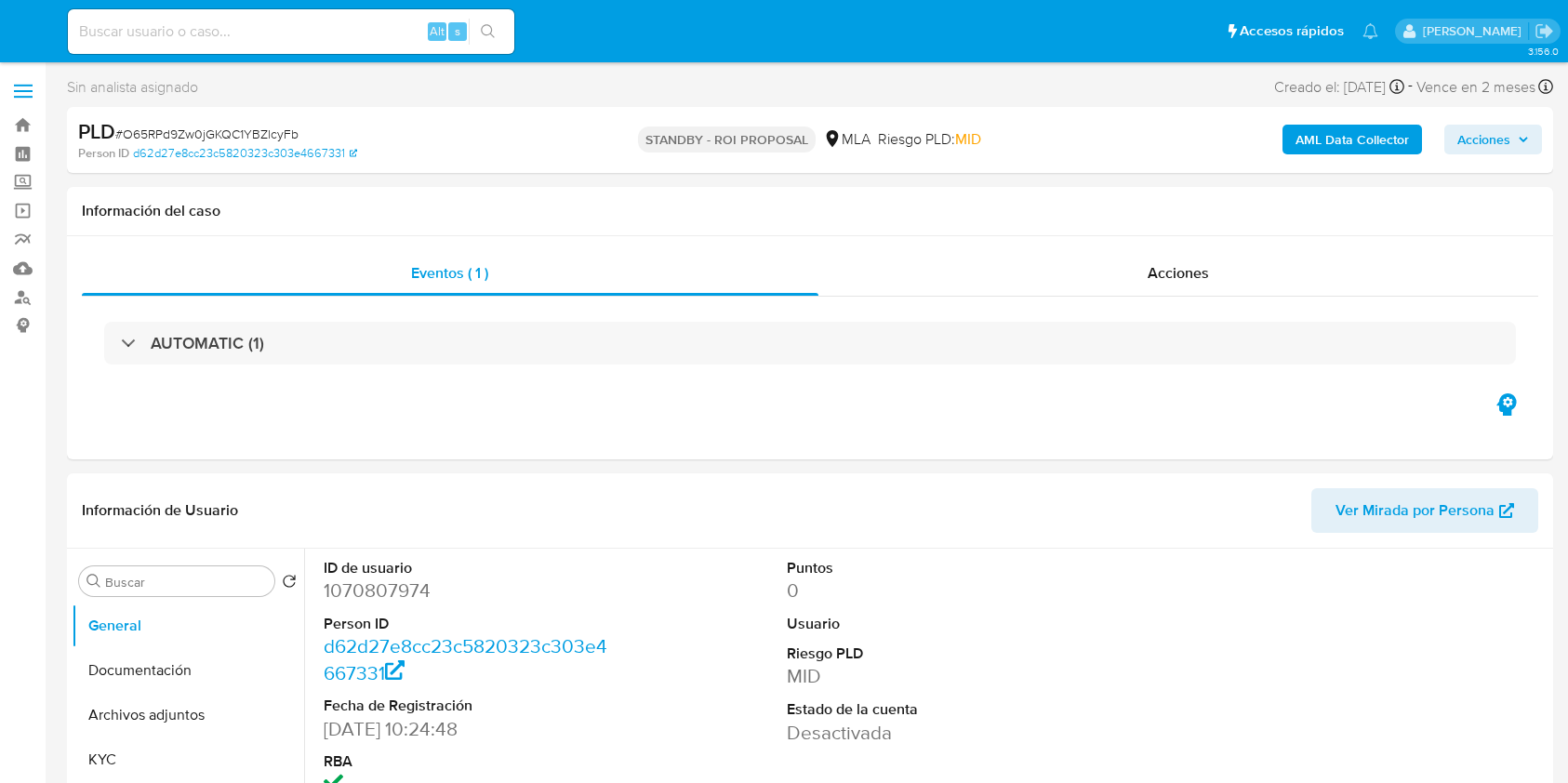
select select "10"
click at [362, 33] on input at bounding box center [291, 32] width 446 height 24
paste input "SHLzcyJdCffY820ADj90lhmq"
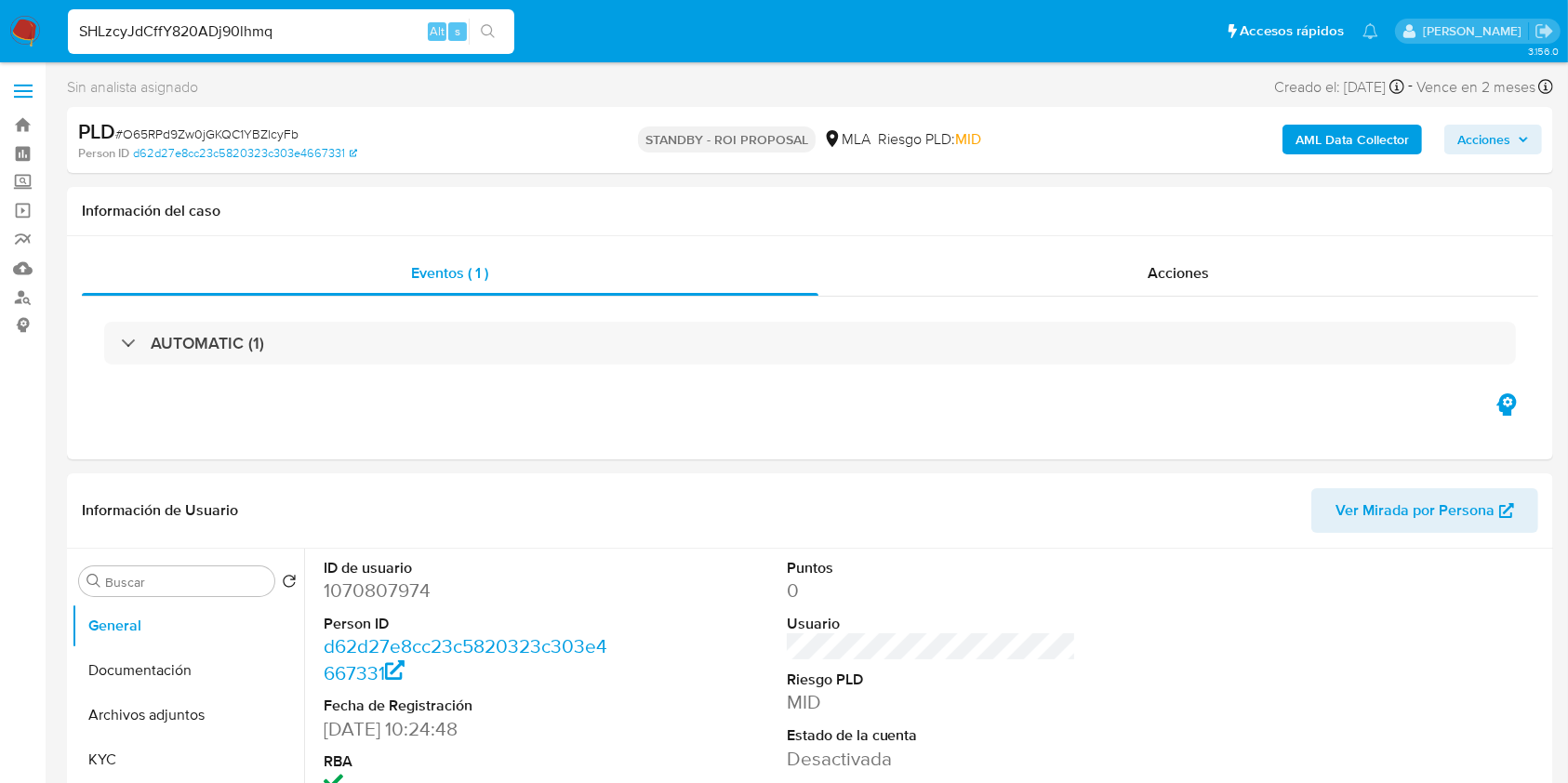
type input "SHLzcyJdCffY820ADj90lhmq"
select select "10"
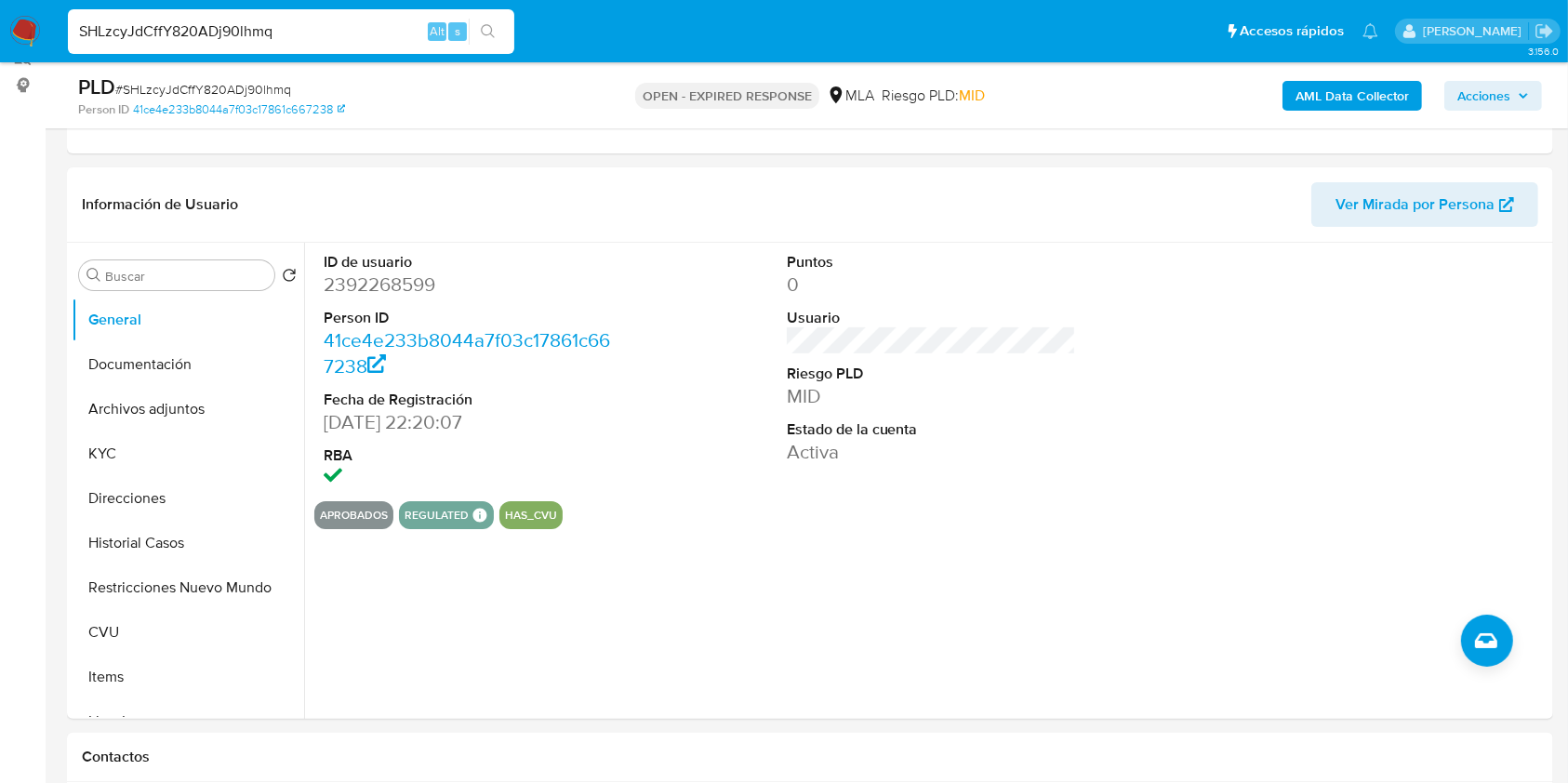
scroll to position [219, 0]
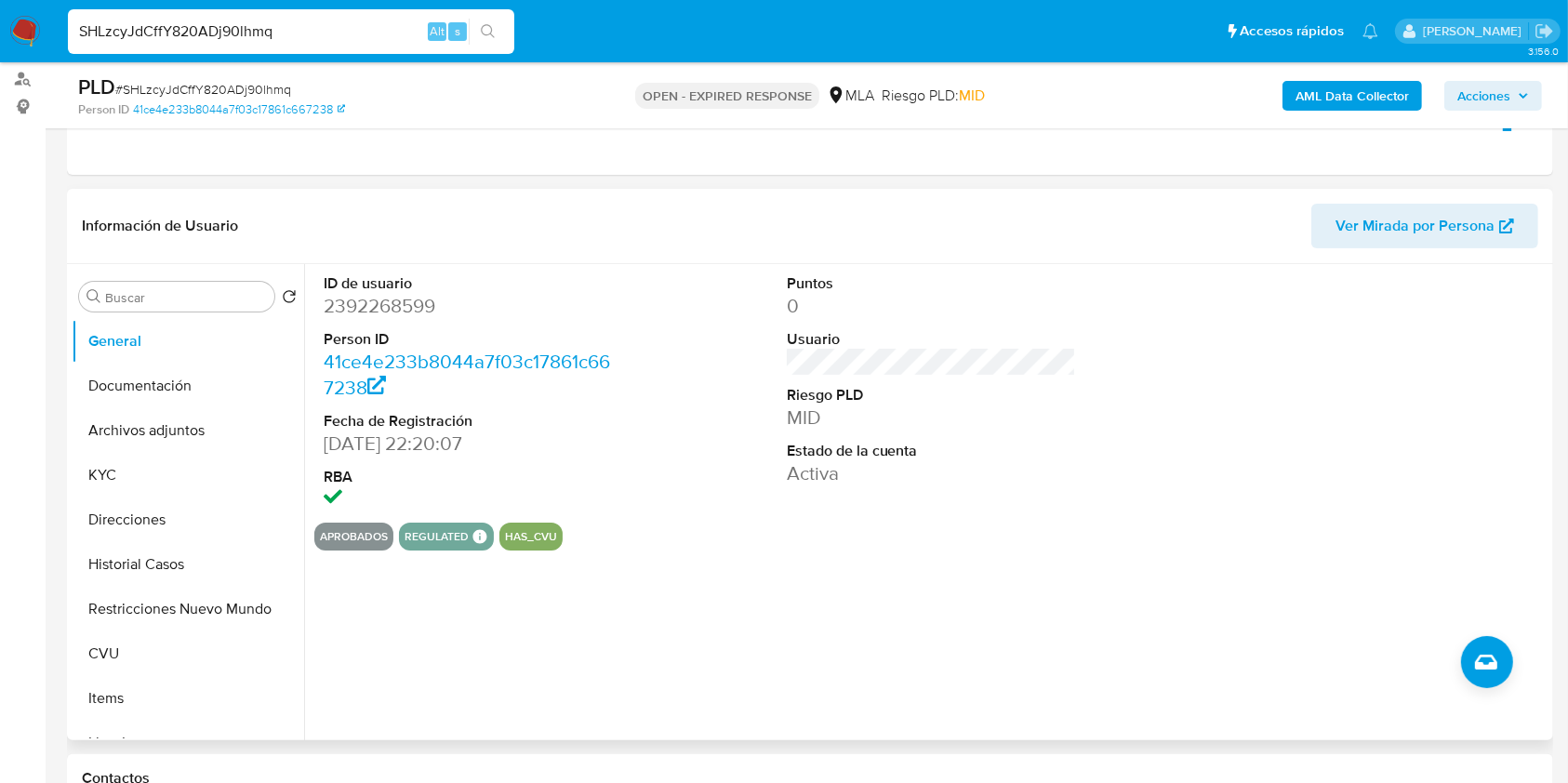
click at [387, 297] on dd "2392268599" at bounding box center [469, 306] width 290 height 26
copy dd "2392268599"
click at [148, 397] on button "Documentación" at bounding box center [181, 386] width 218 height 45
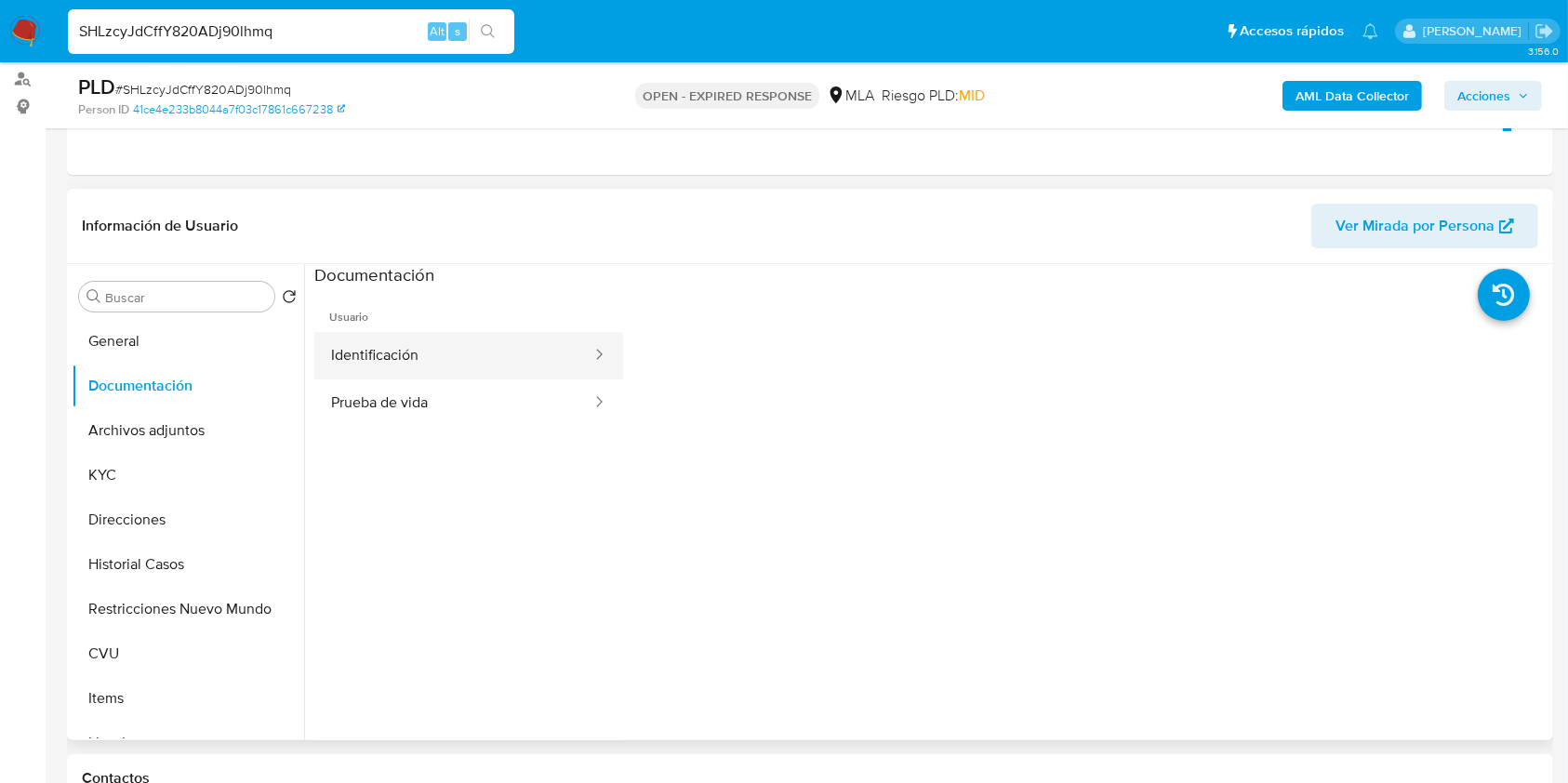
click at [578, 354] on div at bounding box center [593, 355] width 30 height 22
click at [454, 367] on button "Identificación" at bounding box center [454, 355] width 279 height 48
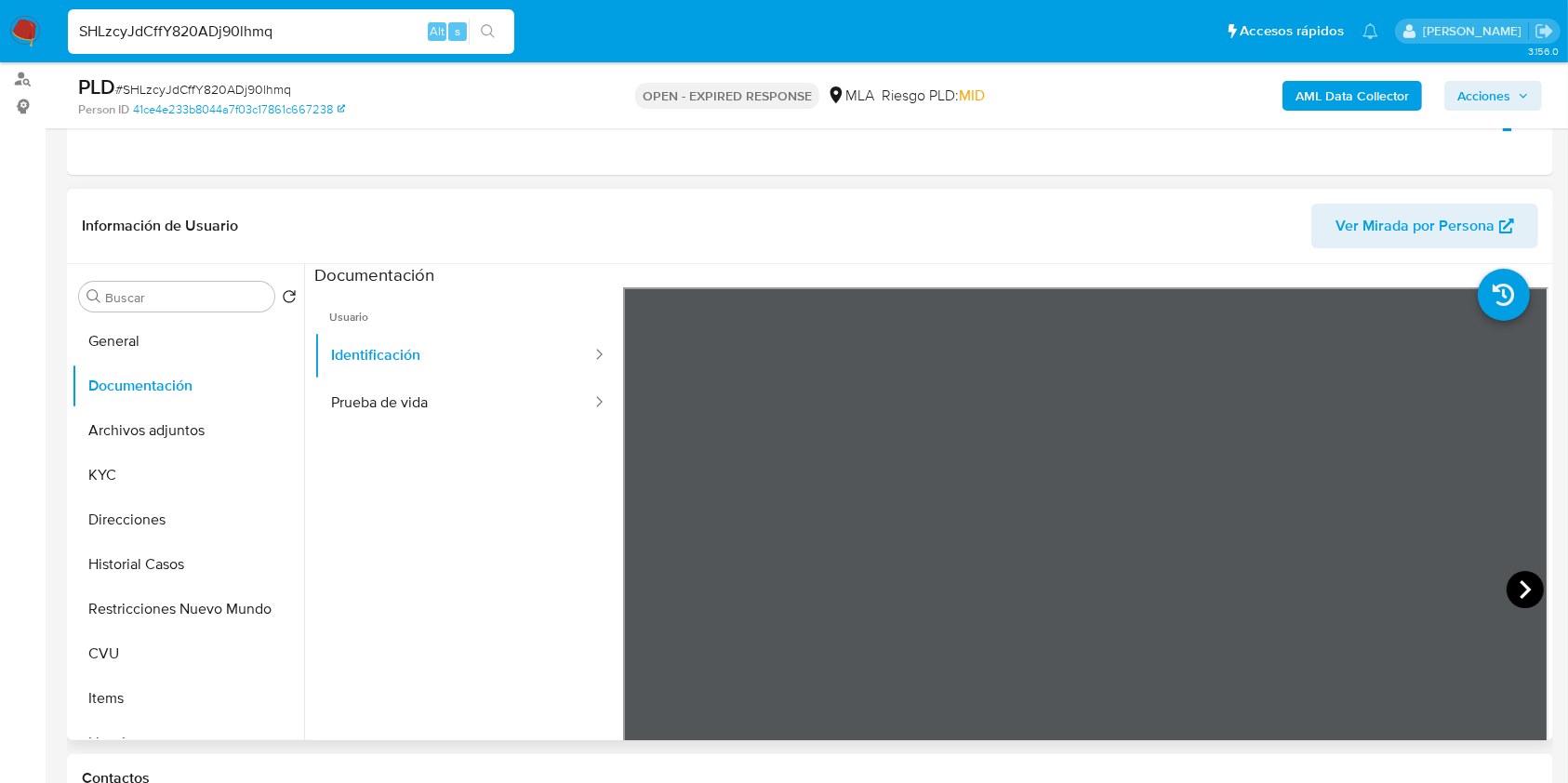
click at [1510, 597] on icon at bounding box center [1525, 589] width 37 height 37
click at [108, 521] on button "Direcciones" at bounding box center [181, 520] width 218 height 45
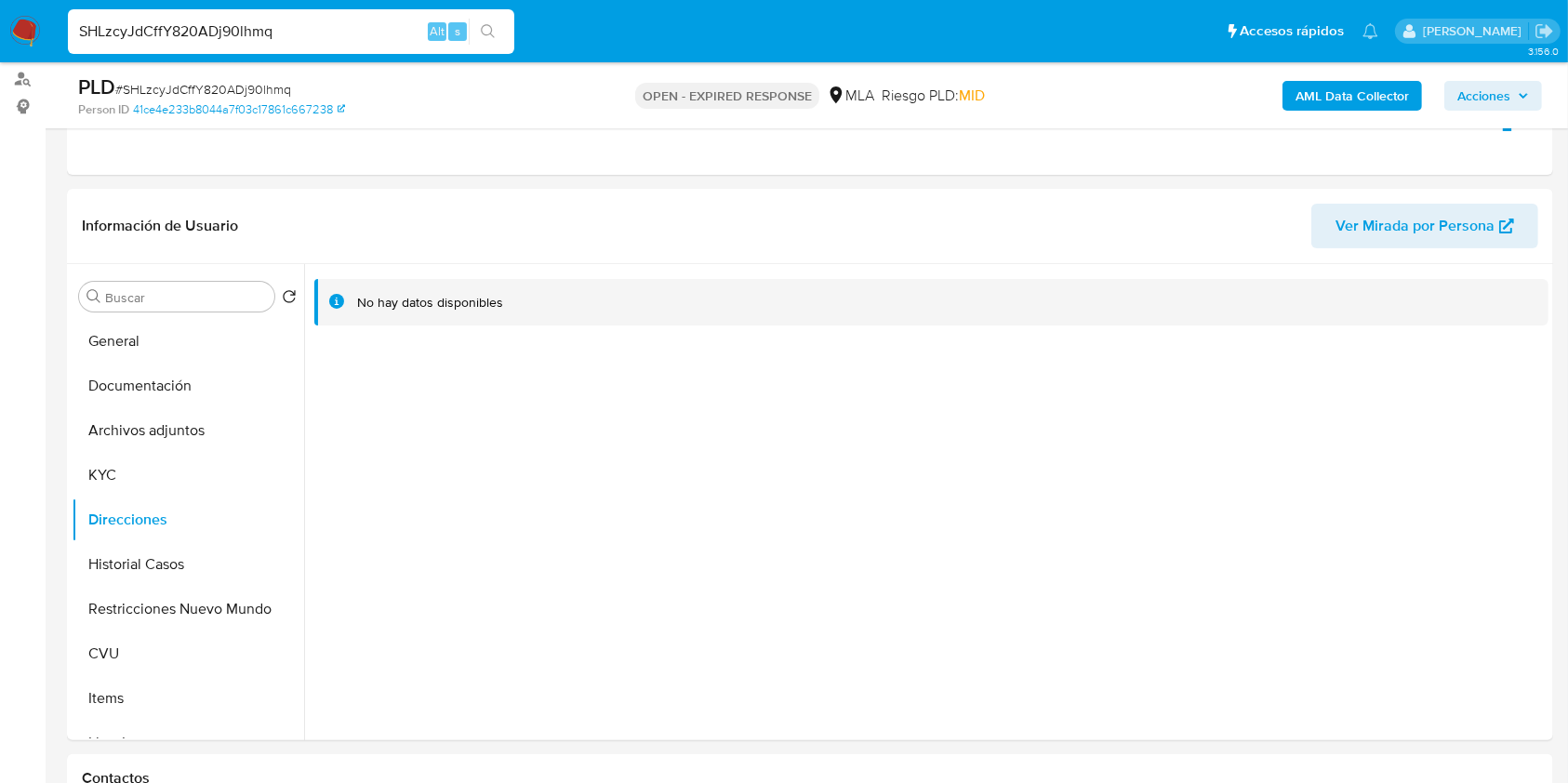
click at [320, 25] on input "SHLzcyJdCffY820ADj90lhmq" at bounding box center [291, 32] width 446 height 24
type input "APROB"
click at [173, 297] on input "Buscar" at bounding box center [185, 297] width 162 height 17
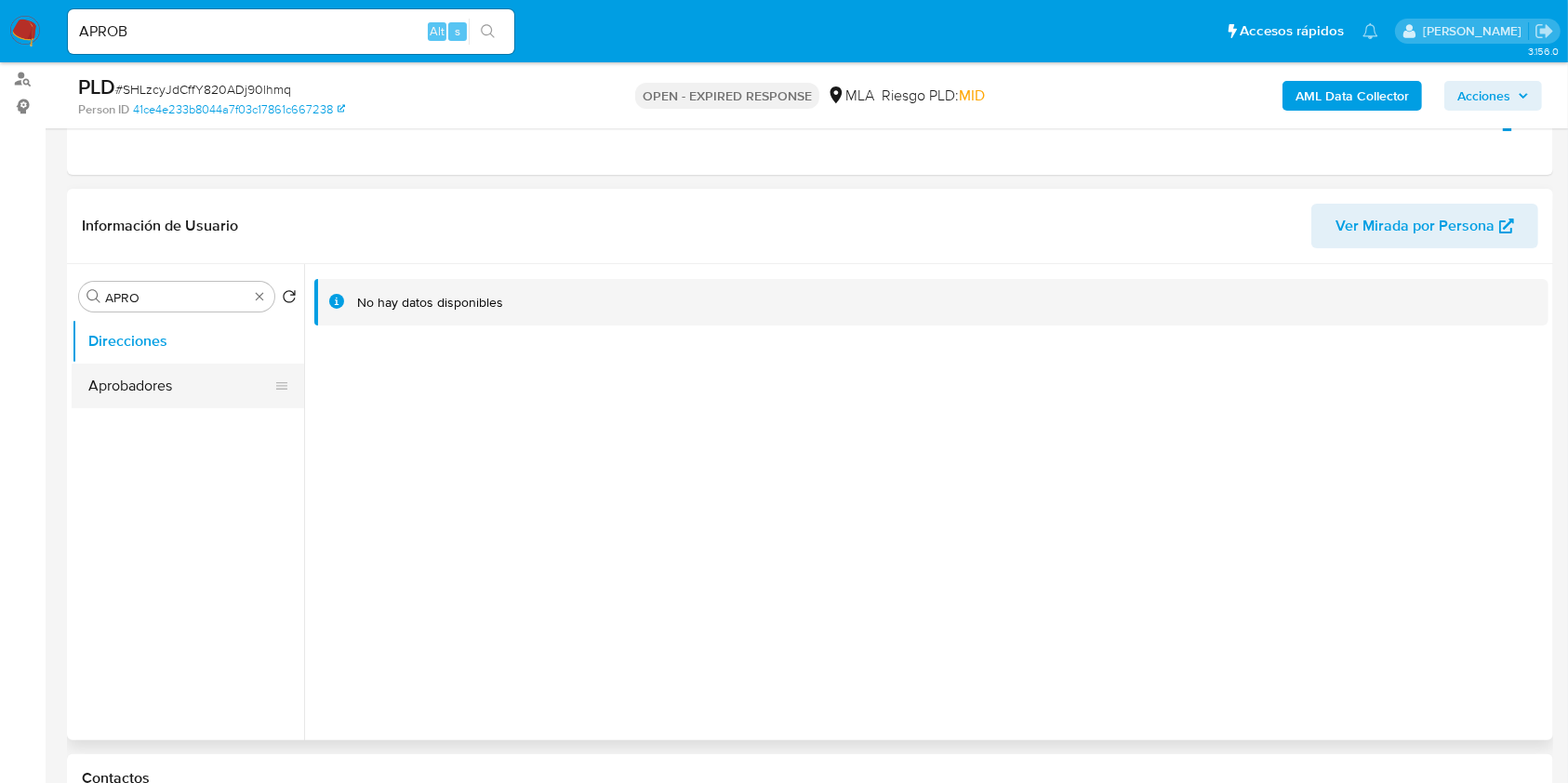
click at [152, 386] on button "Aprobadores" at bounding box center [181, 386] width 218 height 45
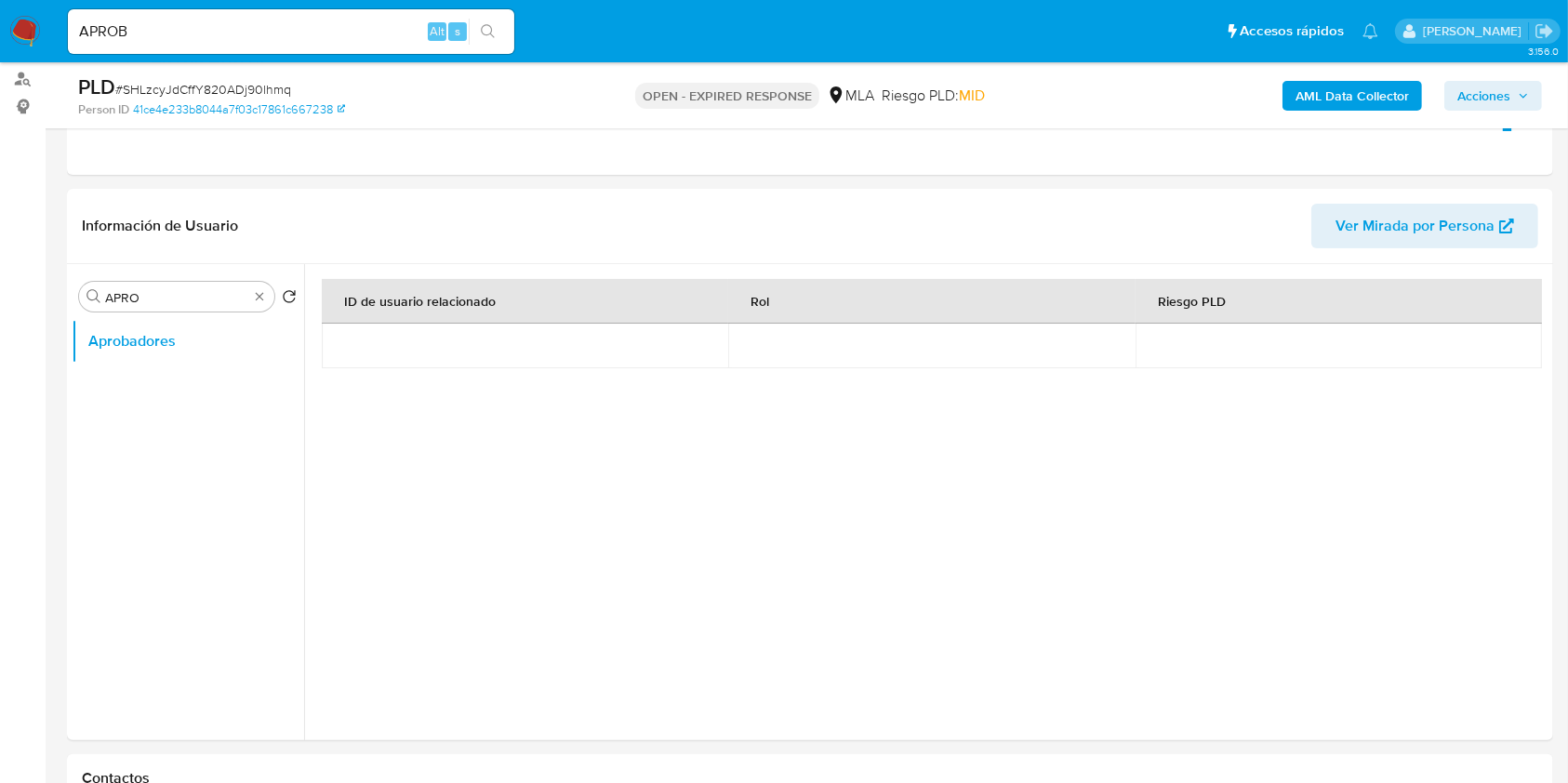
click at [1333, 98] on b "AML Data Collector" at bounding box center [1352, 95] width 113 height 30
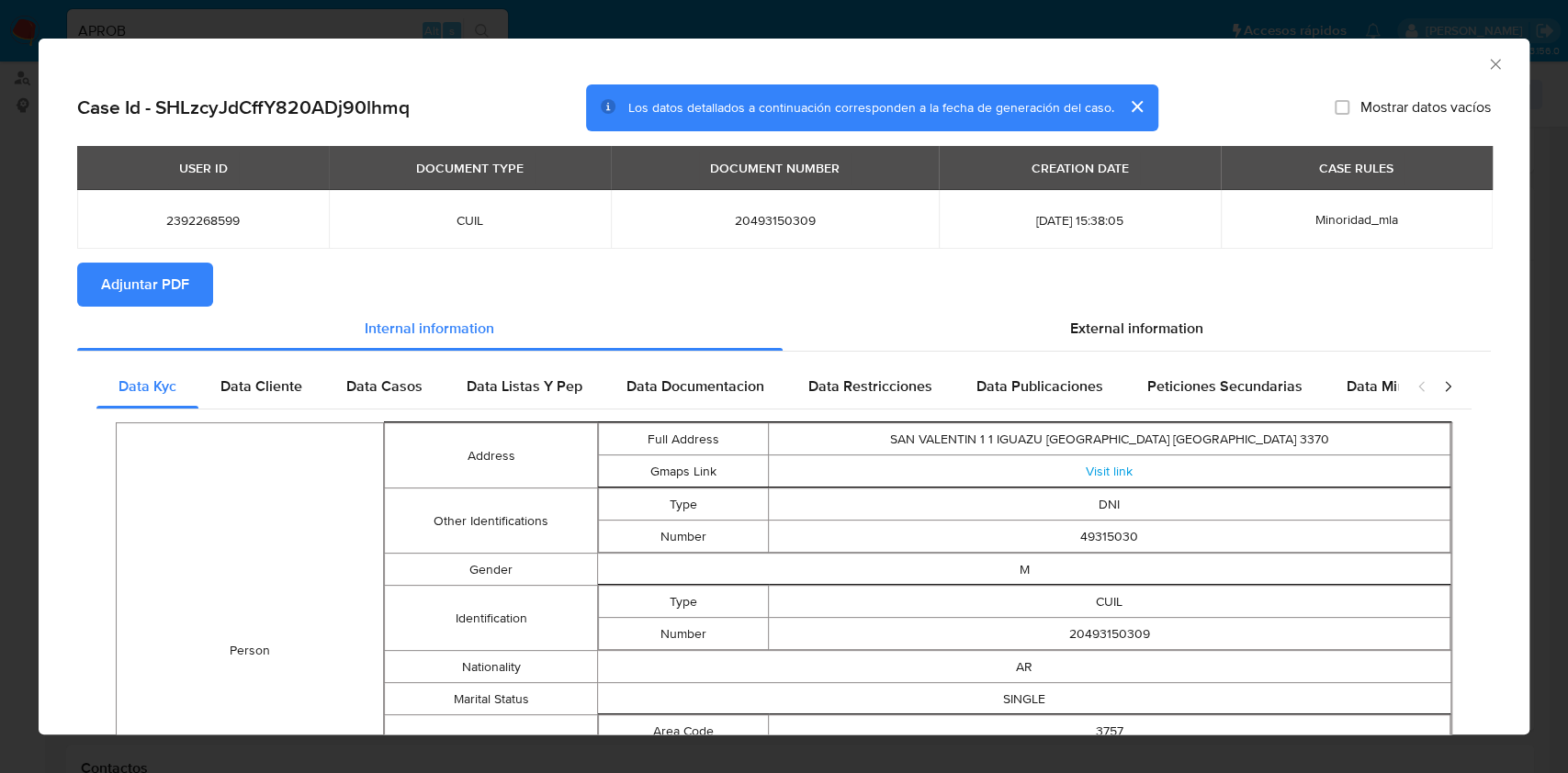
click at [166, 279] on span "Adjuntar PDF" at bounding box center [144, 284] width 88 height 41
click at [1486, 69] on icon "Cerrar ventana" at bounding box center [1495, 65] width 18 height 18
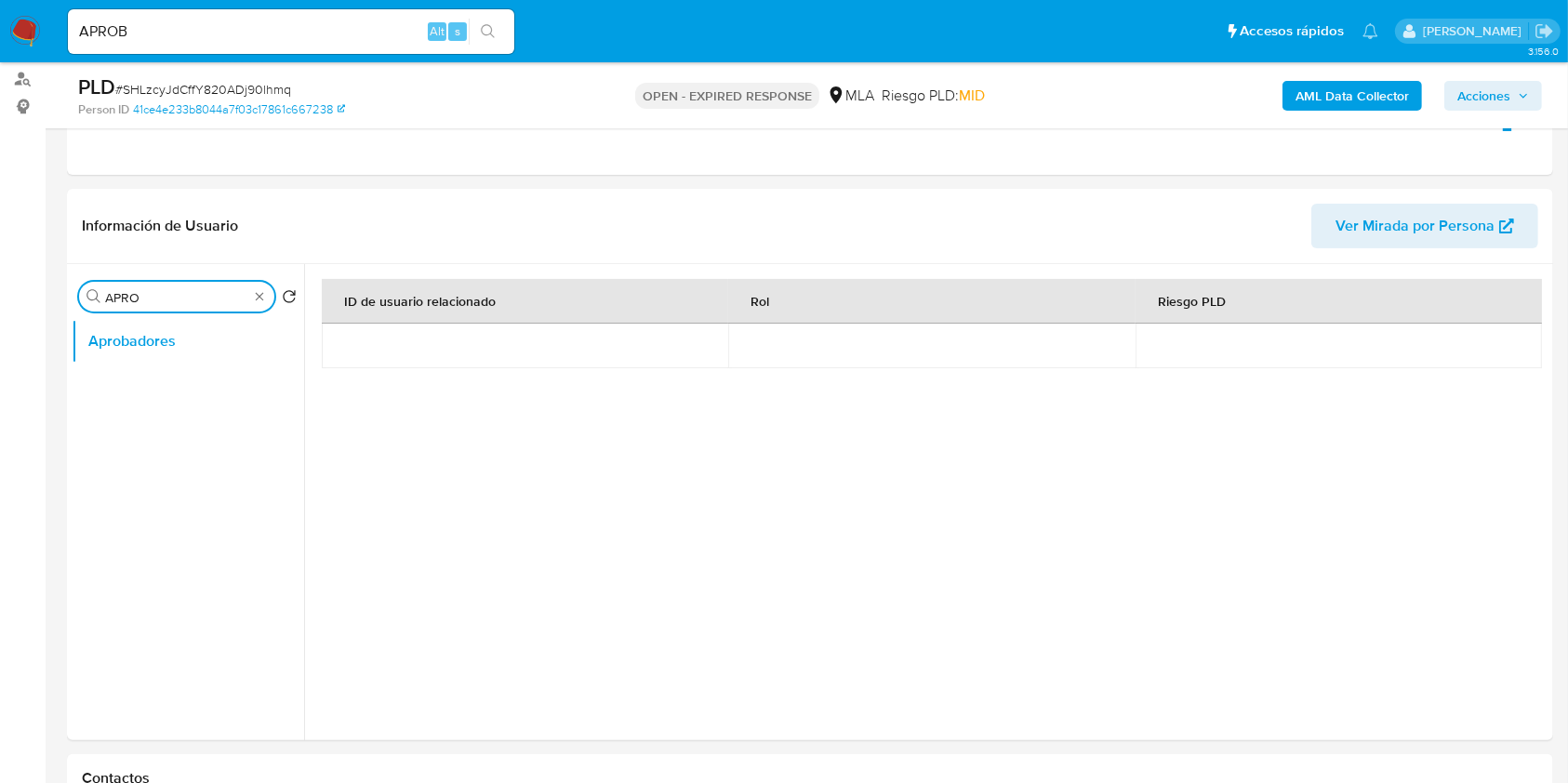
click at [175, 294] on input "APRO" at bounding box center [176, 297] width 143 height 17
type input "DOC"
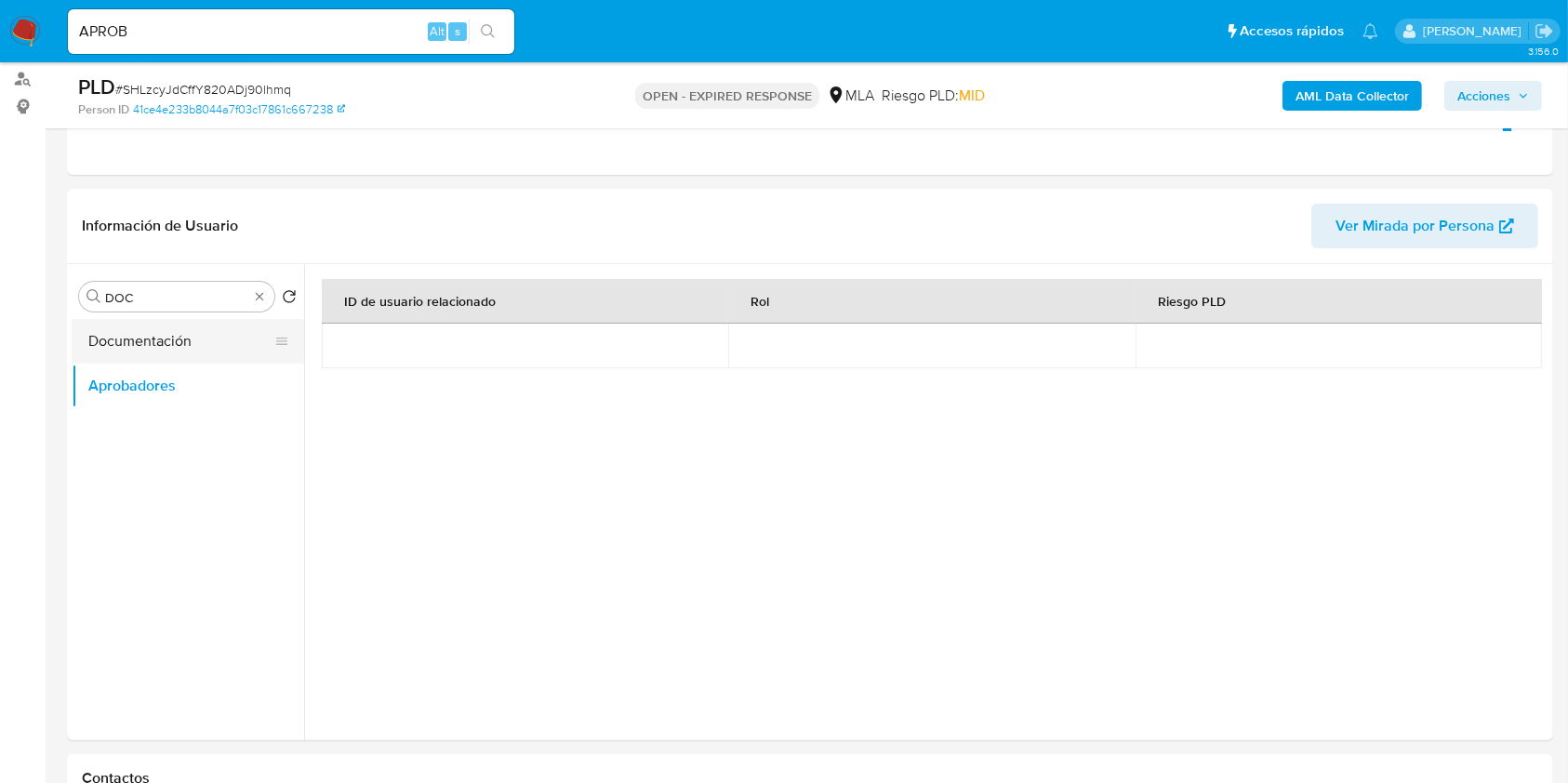
click at [186, 336] on button "Documentación" at bounding box center [181, 341] width 218 height 45
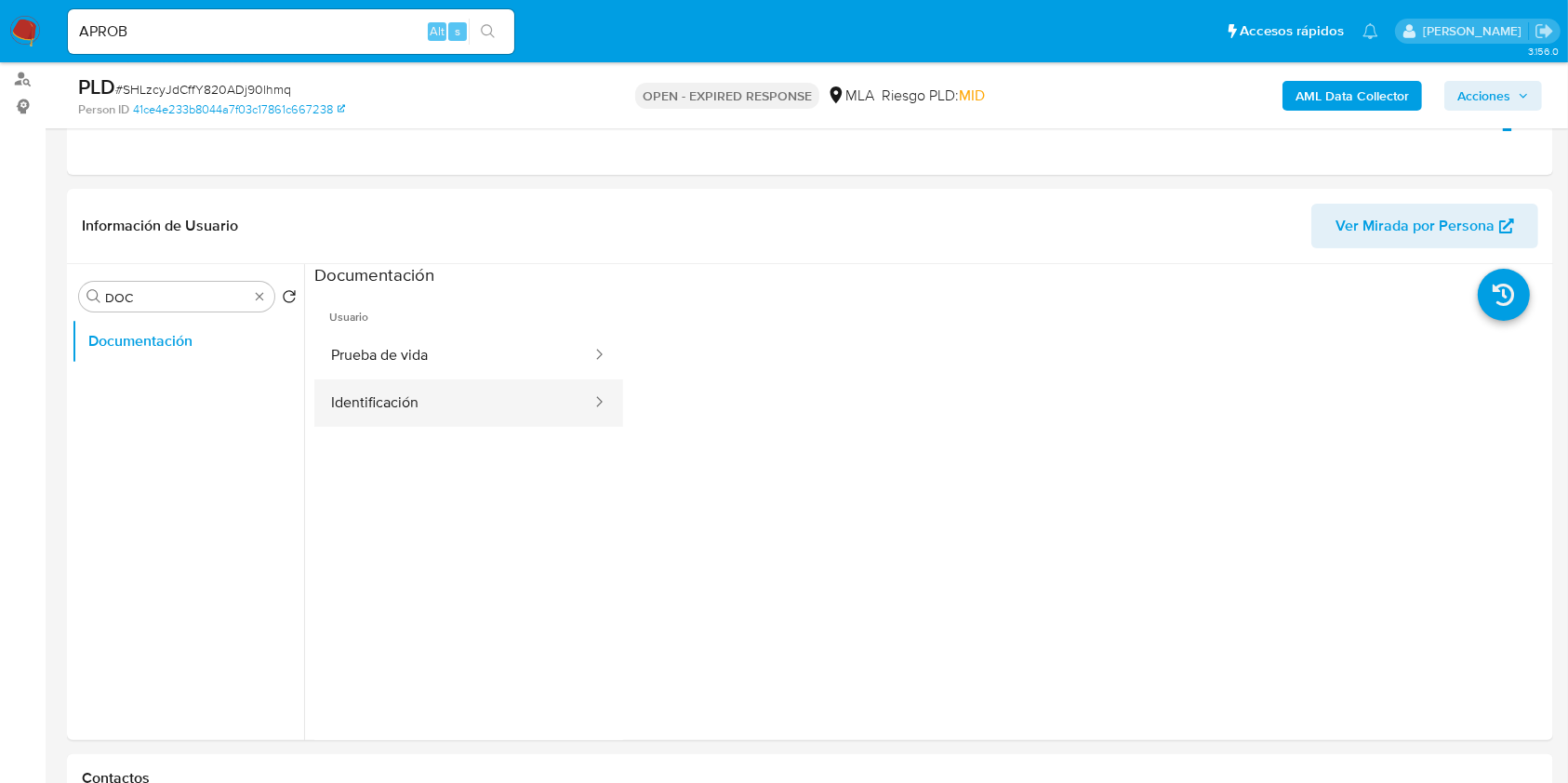
click at [489, 403] on button "Identificación" at bounding box center [454, 403] width 279 height 48
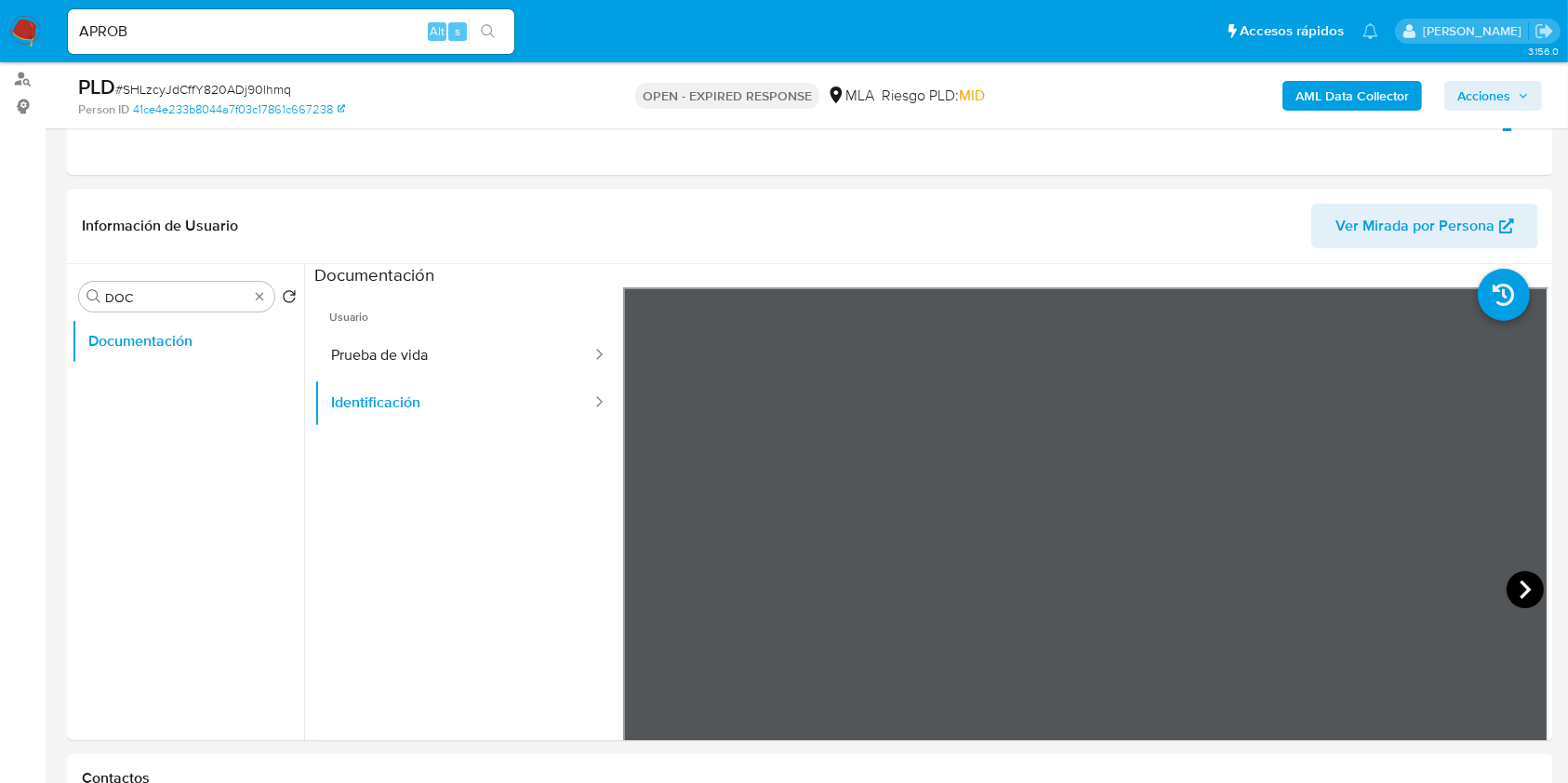
click at [1506, 578] on icon at bounding box center [1525, 589] width 37 height 37
click at [151, 292] on input "DOC" at bounding box center [176, 297] width 143 height 17
click at [263, 90] on span "# SHLzcyJdCffY820ADj90lhmq" at bounding box center [203, 89] width 176 height 19
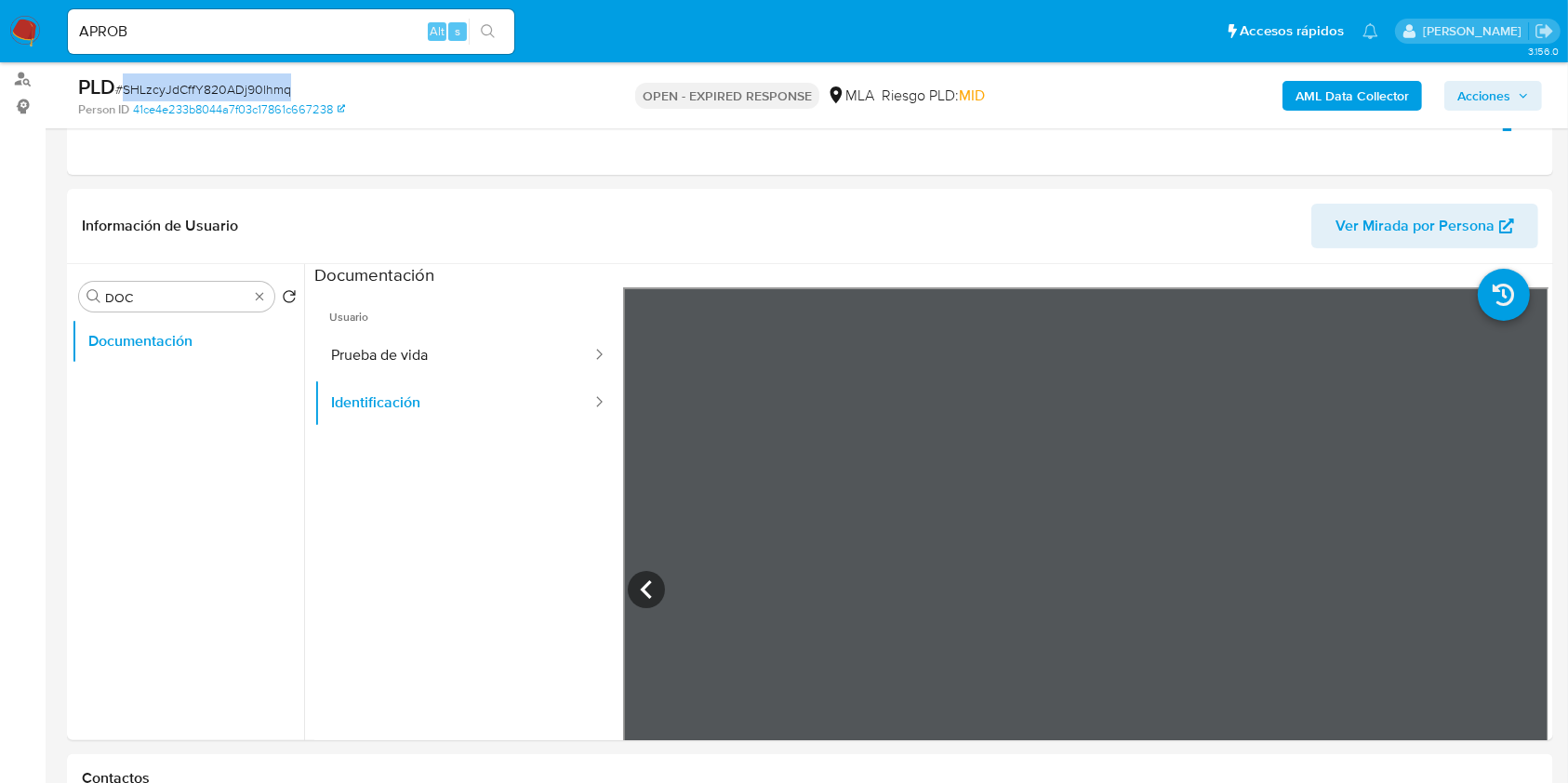
click at [263, 90] on span "# SHLzcyJdCffY820ADj90lhmq" at bounding box center [203, 89] width 176 height 19
copy span "SHLzcyJdCffY820ADj90lhmq"
click at [30, 47] on img at bounding box center [25, 32] width 32 height 32
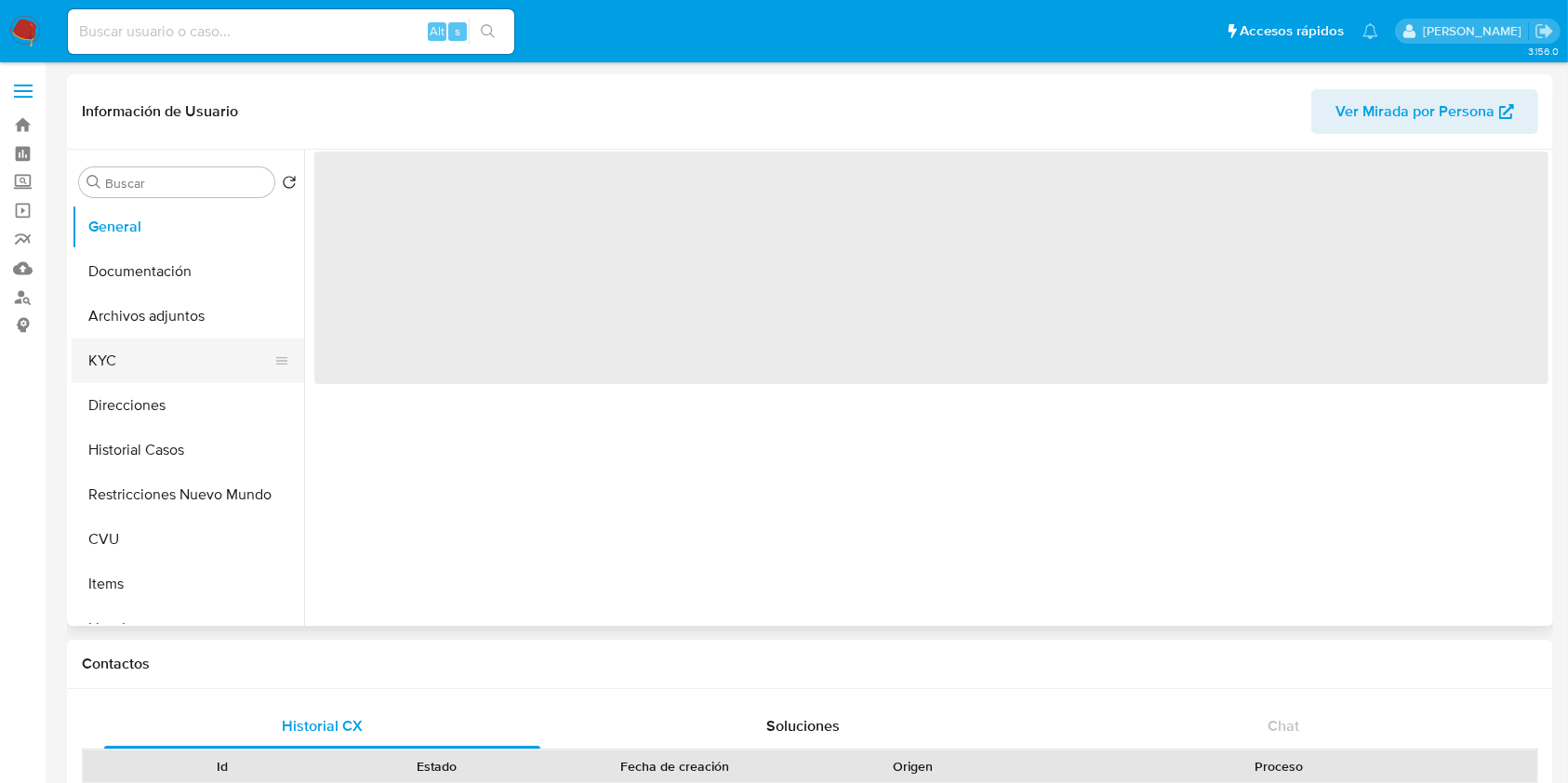
click at [158, 370] on button "KYC" at bounding box center [181, 361] width 218 height 45
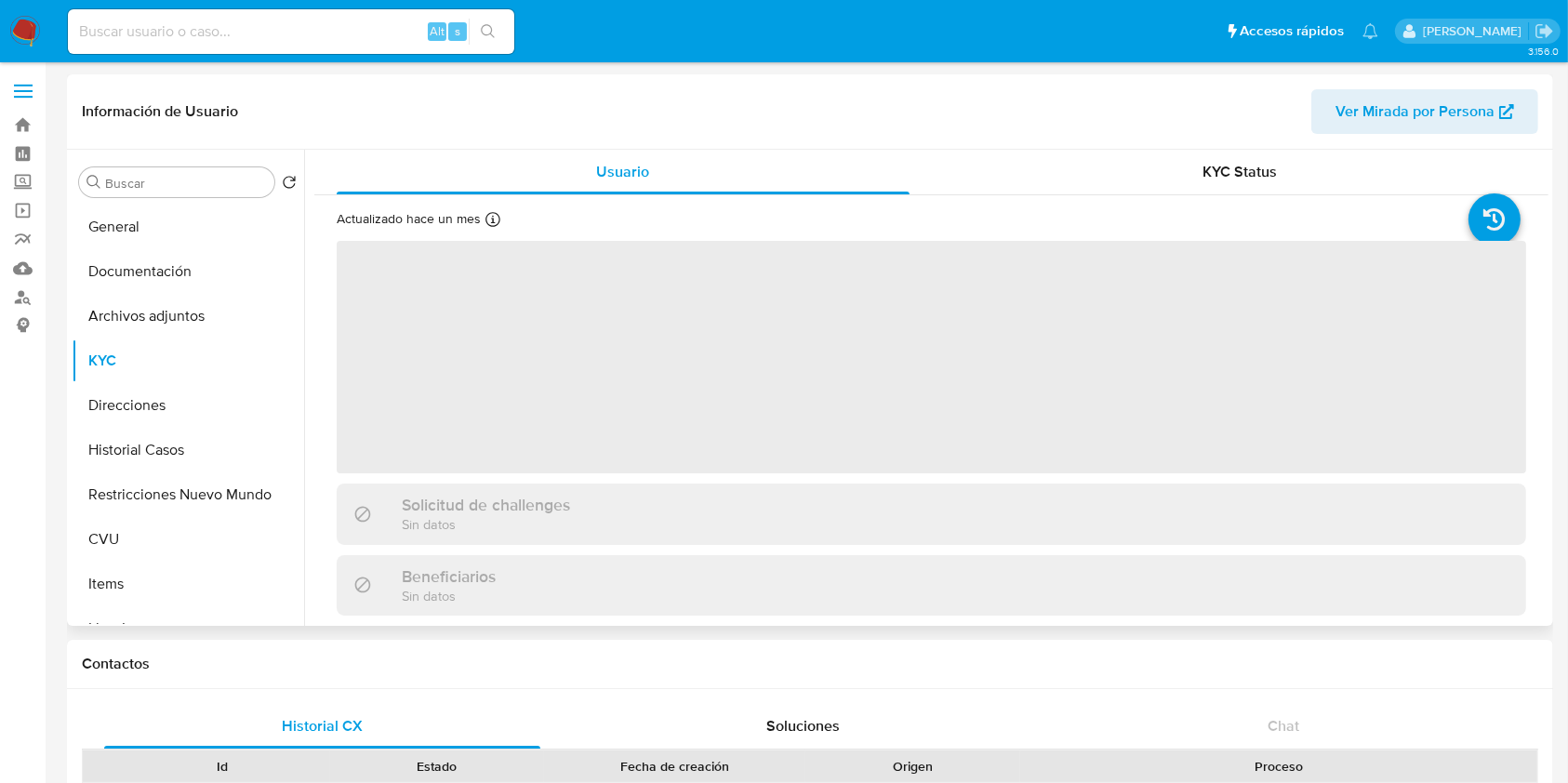
select select "10"
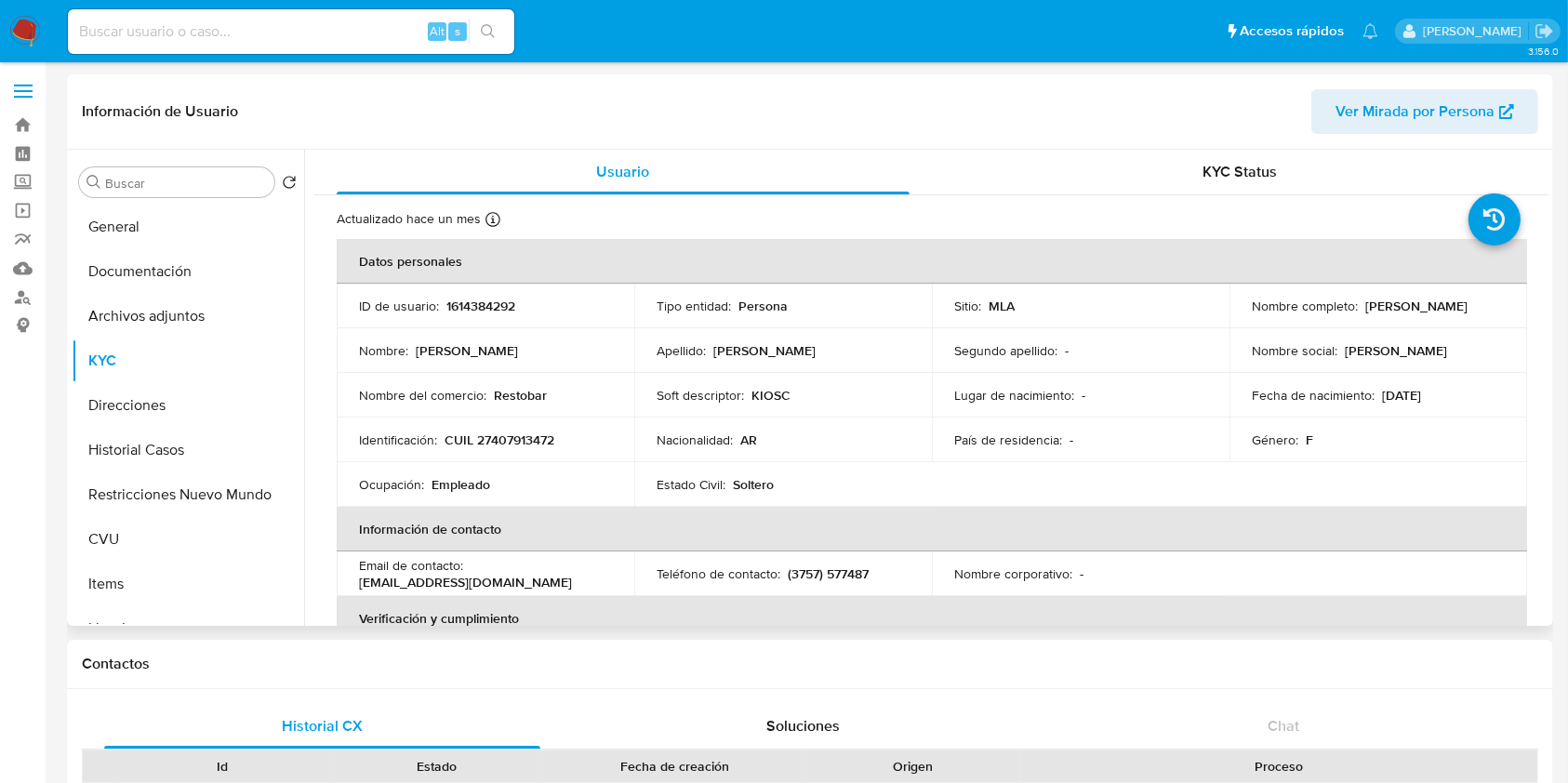
drag, startPoint x: 1403, startPoint y: 311, endPoint x: 1241, endPoint y: 316, distance: 162.1
click at [1241, 316] on td "Nombre completo : [PERSON_NAME]" at bounding box center [1378, 306] width 298 height 45
copy p "[PERSON_NAME]"
click at [520, 433] on p "CUIL 27407913472" at bounding box center [499, 440] width 109 height 17
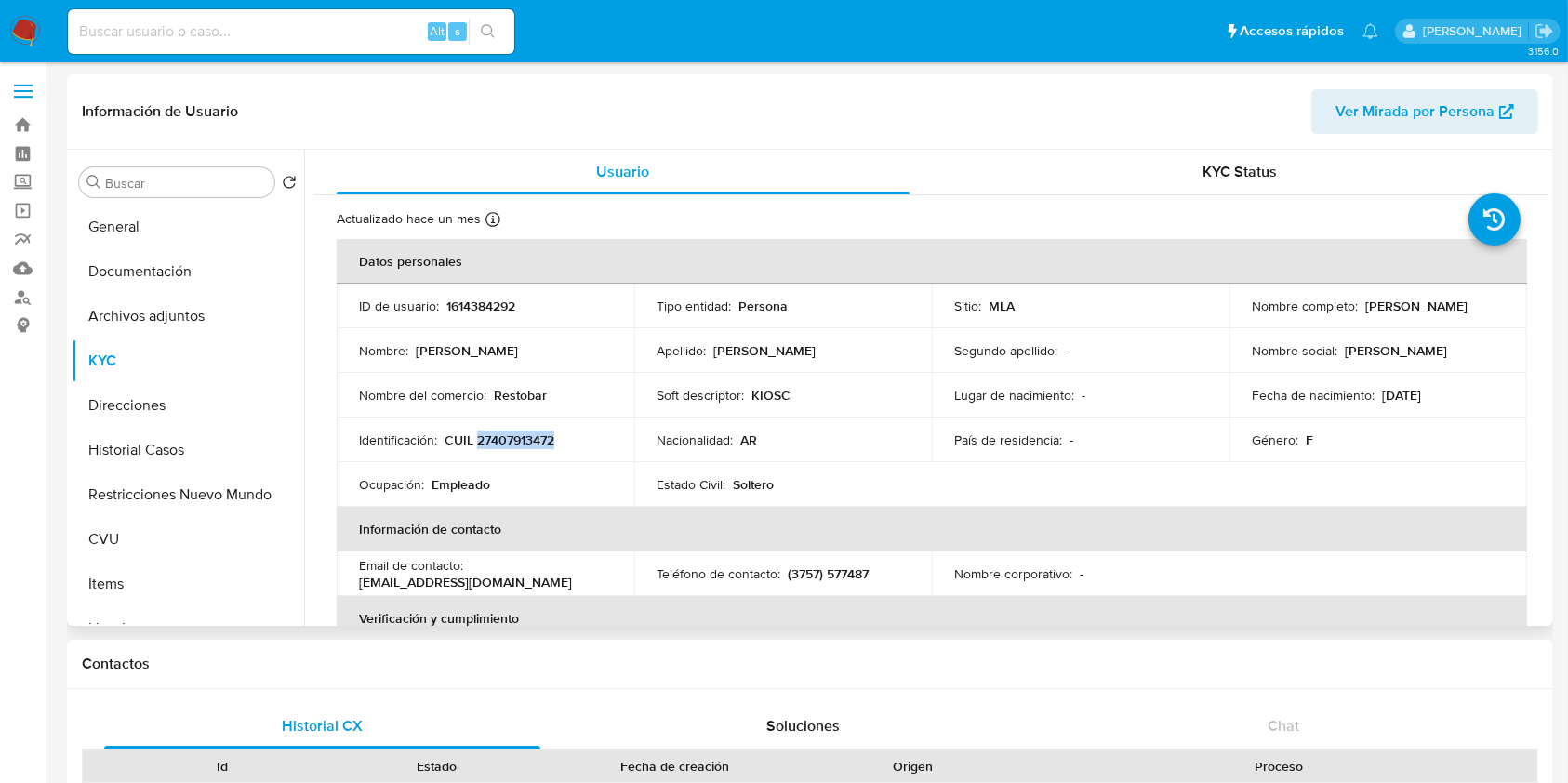
copy p "27407913472"
click at [123, 411] on button "Direcciones" at bounding box center [181, 406] width 218 height 45
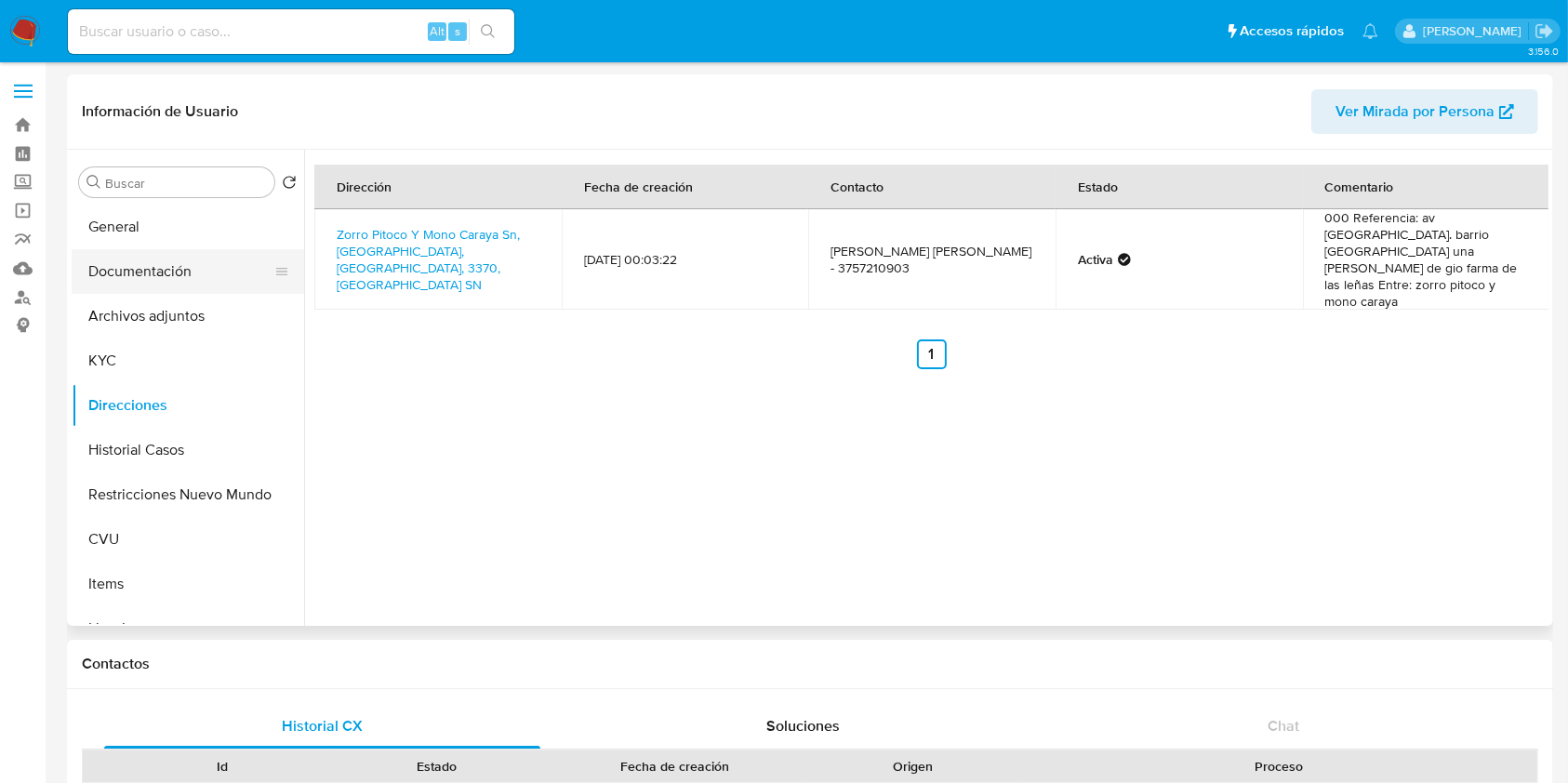
click at [179, 260] on button "Documentación" at bounding box center [181, 271] width 218 height 45
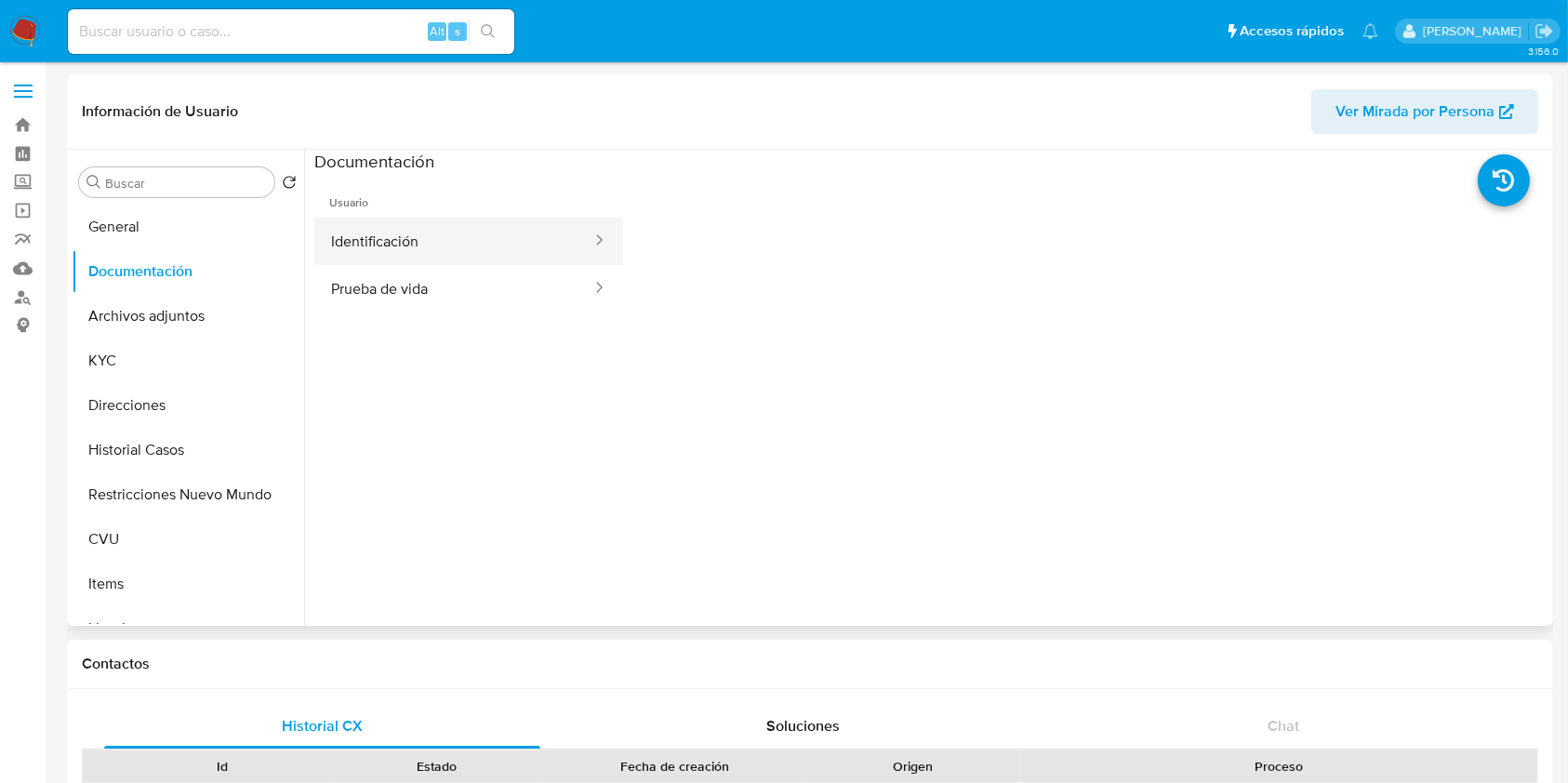
click at [440, 250] on button "Identificación" at bounding box center [454, 241] width 279 height 48
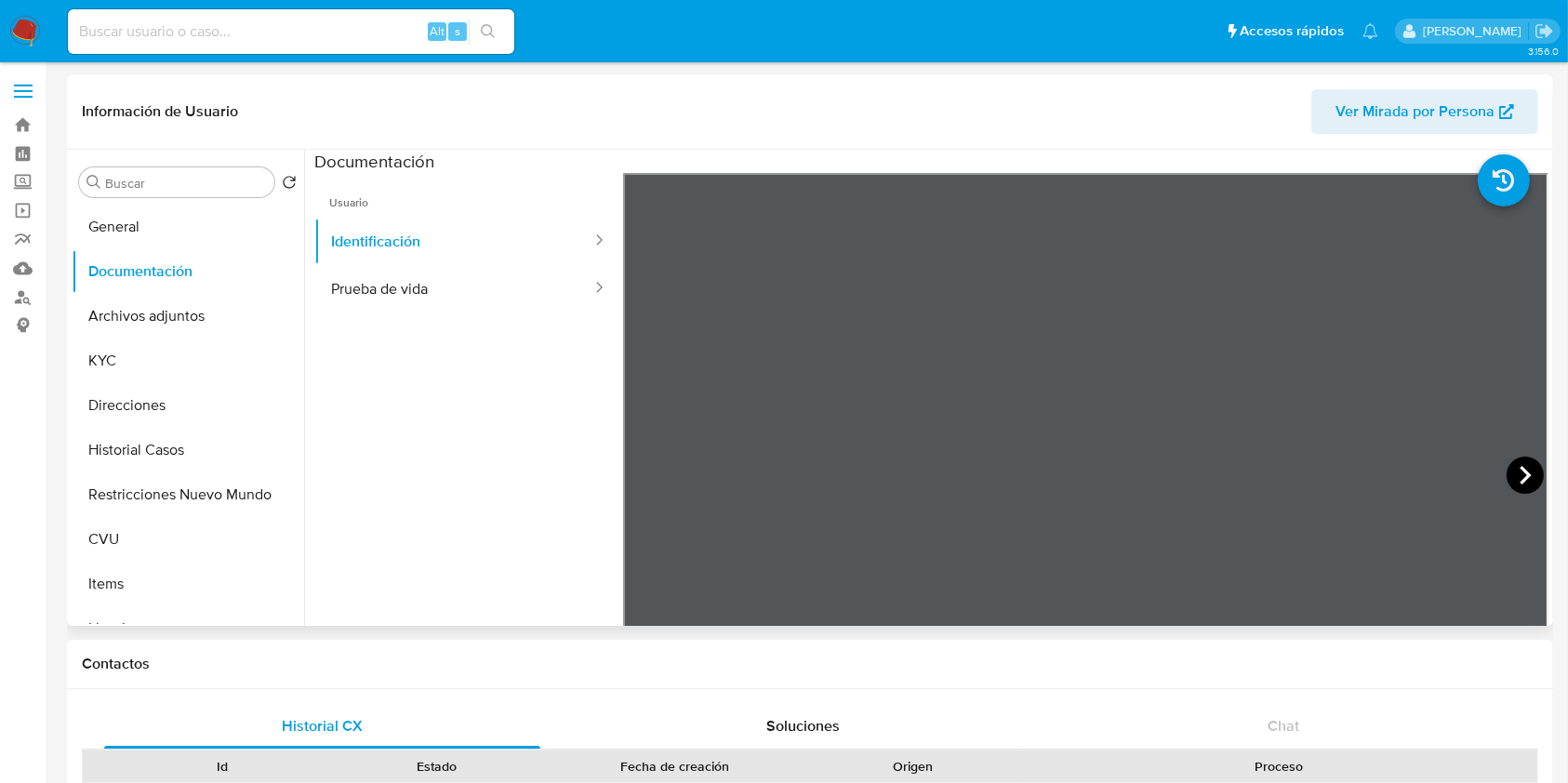
click at [1518, 462] on icon at bounding box center [1525, 475] width 37 height 37
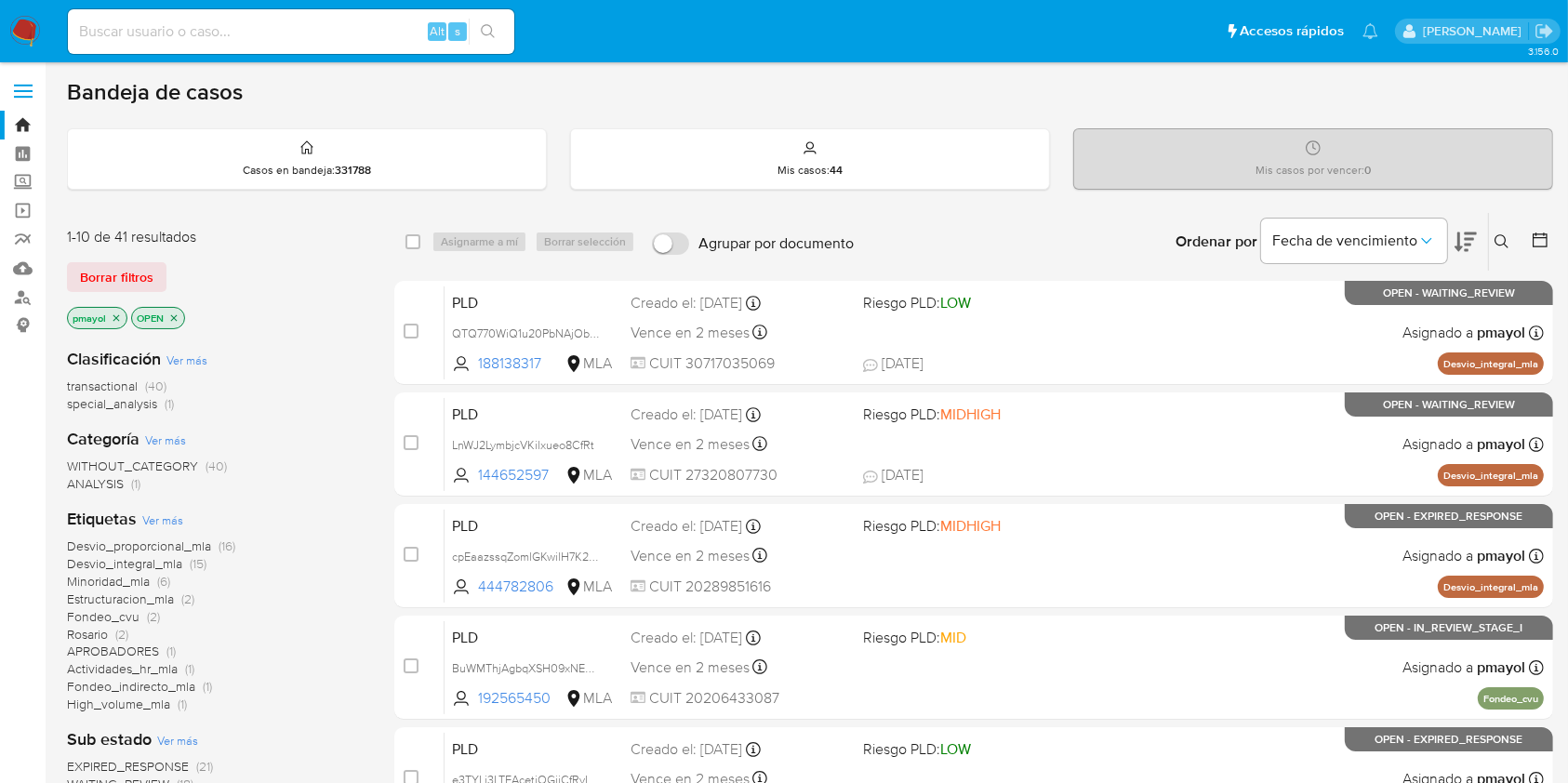
click at [1509, 241] on icon at bounding box center [1502, 241] width 15 height 15
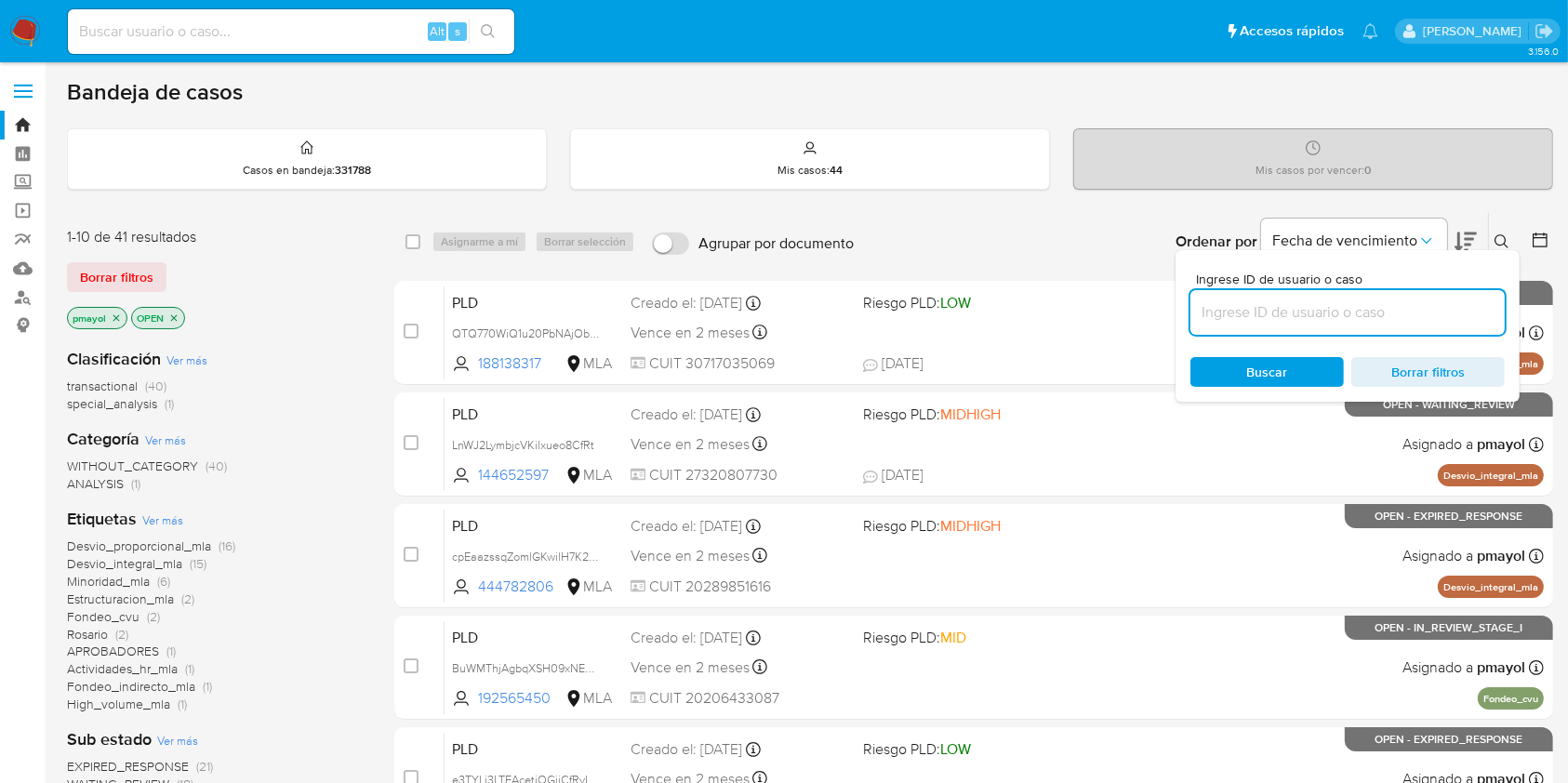
click at [1351, 312] on input at bounding box center [1347, 312] width 314 height 24
type input "SHLzcyJdCffY820ADj90lhmq"
click at [1260, 361] on span "Buscar" at bounding box center [1268, 372] width 41 height 30
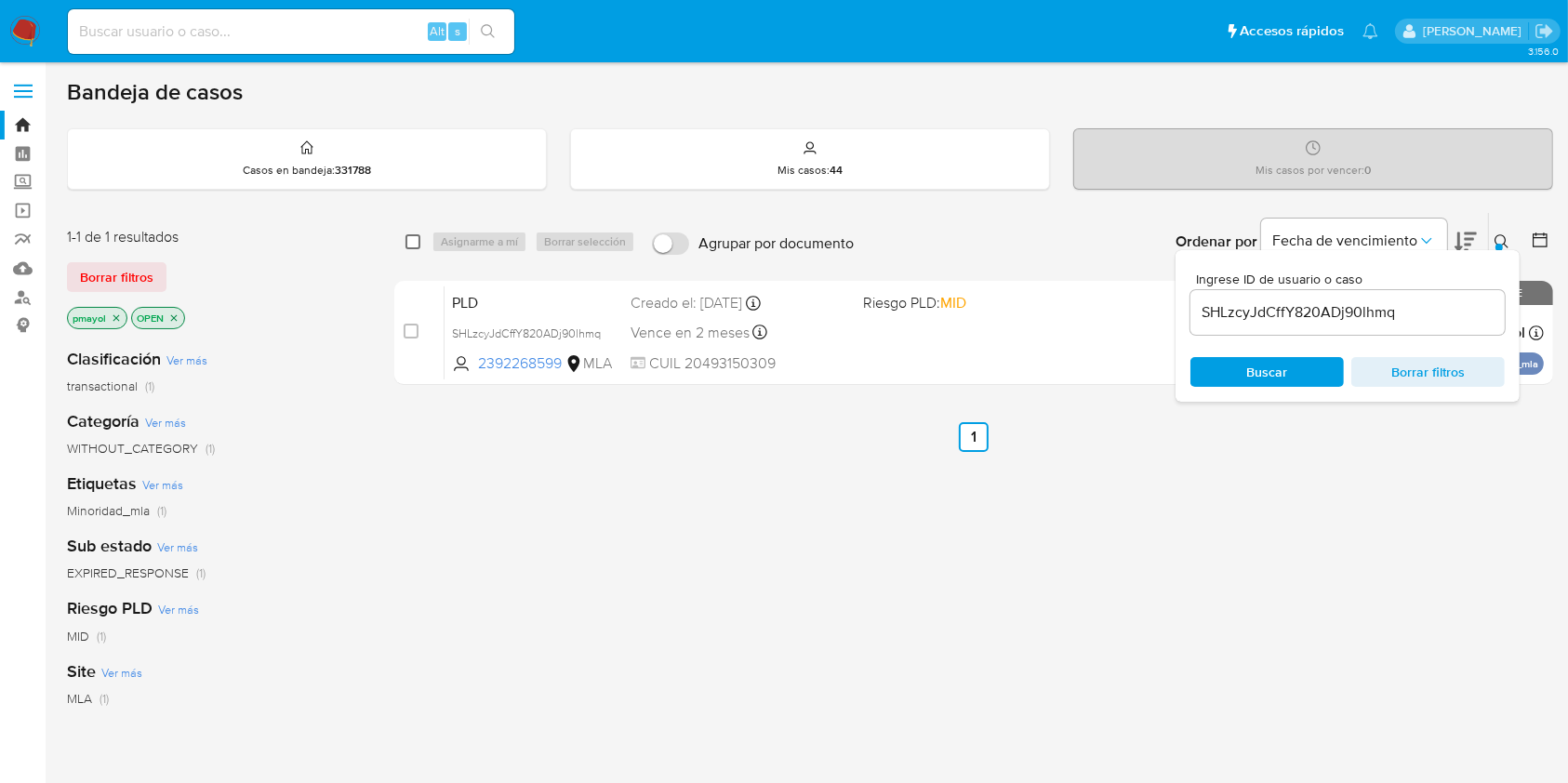
click at [414, 244] on input "checkbox" at bounding box center [413, 241] width 15 height 15
checkbox input "true"
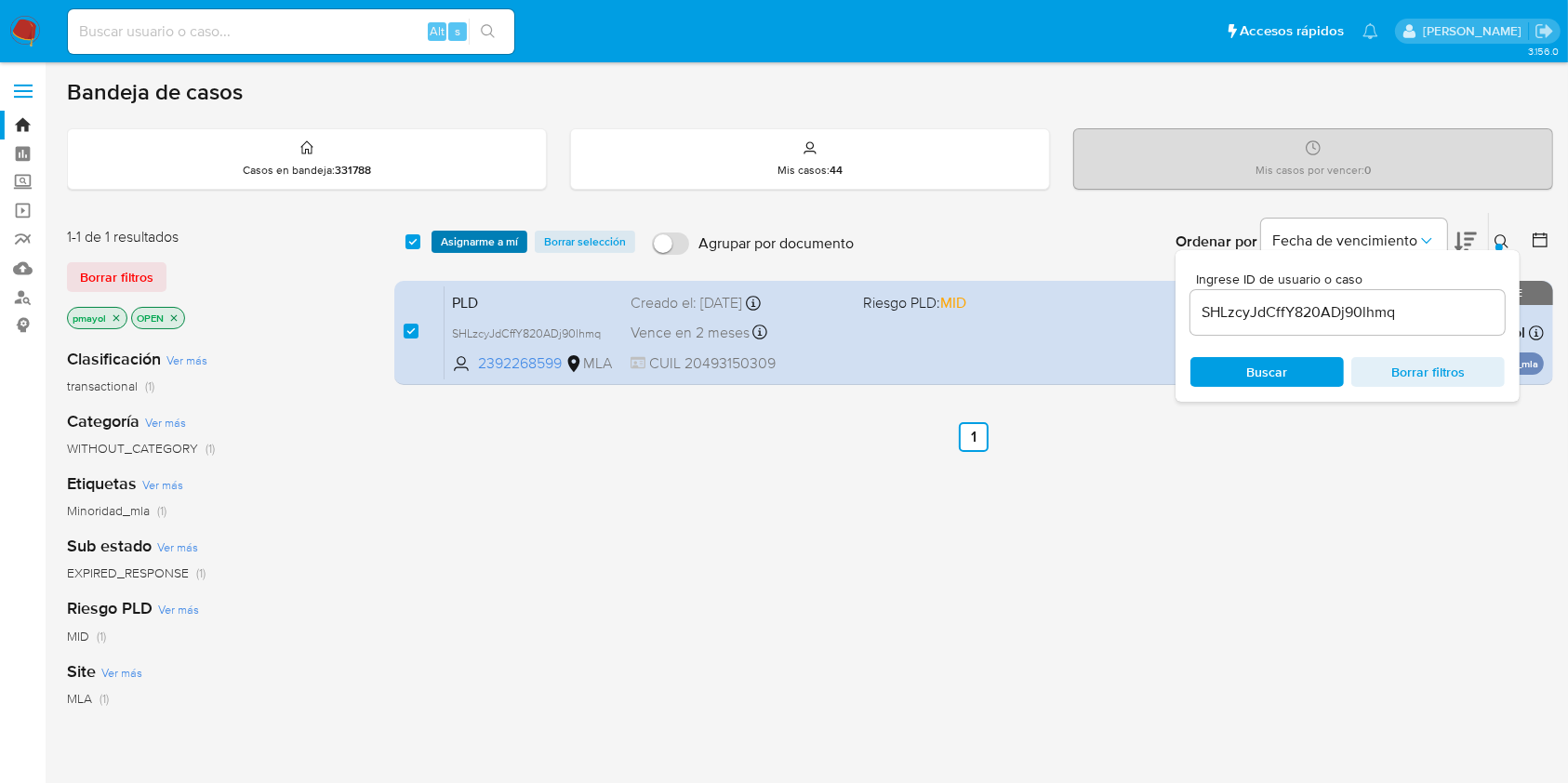
click at [444, 244] on span "Asignarme a mí" at bounding box center [479, 241] width 77 height 19
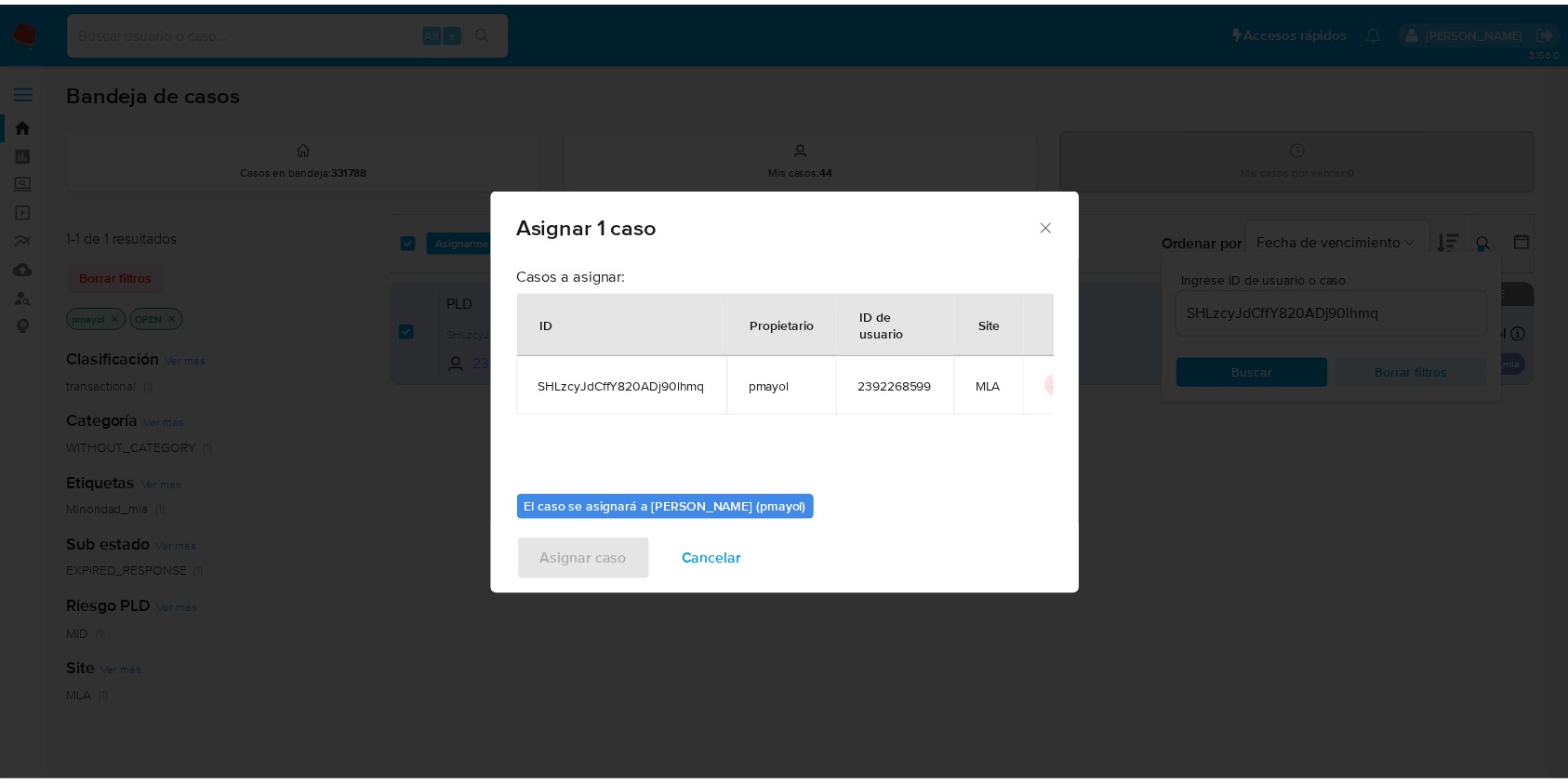
scroll to position [94, 0]
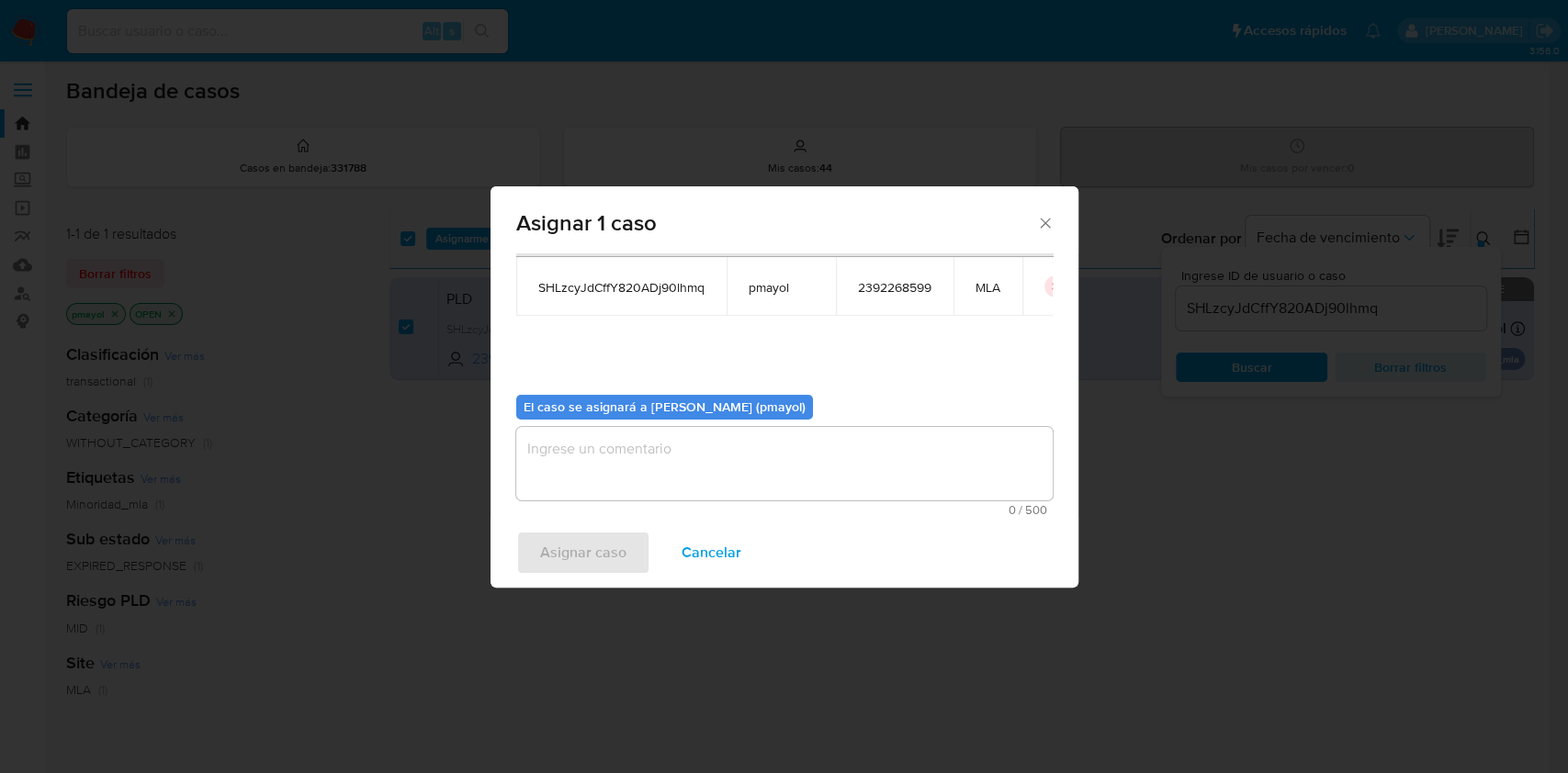
click at [913, 479] on textarea "assign-modal" at bounding box center [784, 464] width 536 height 74
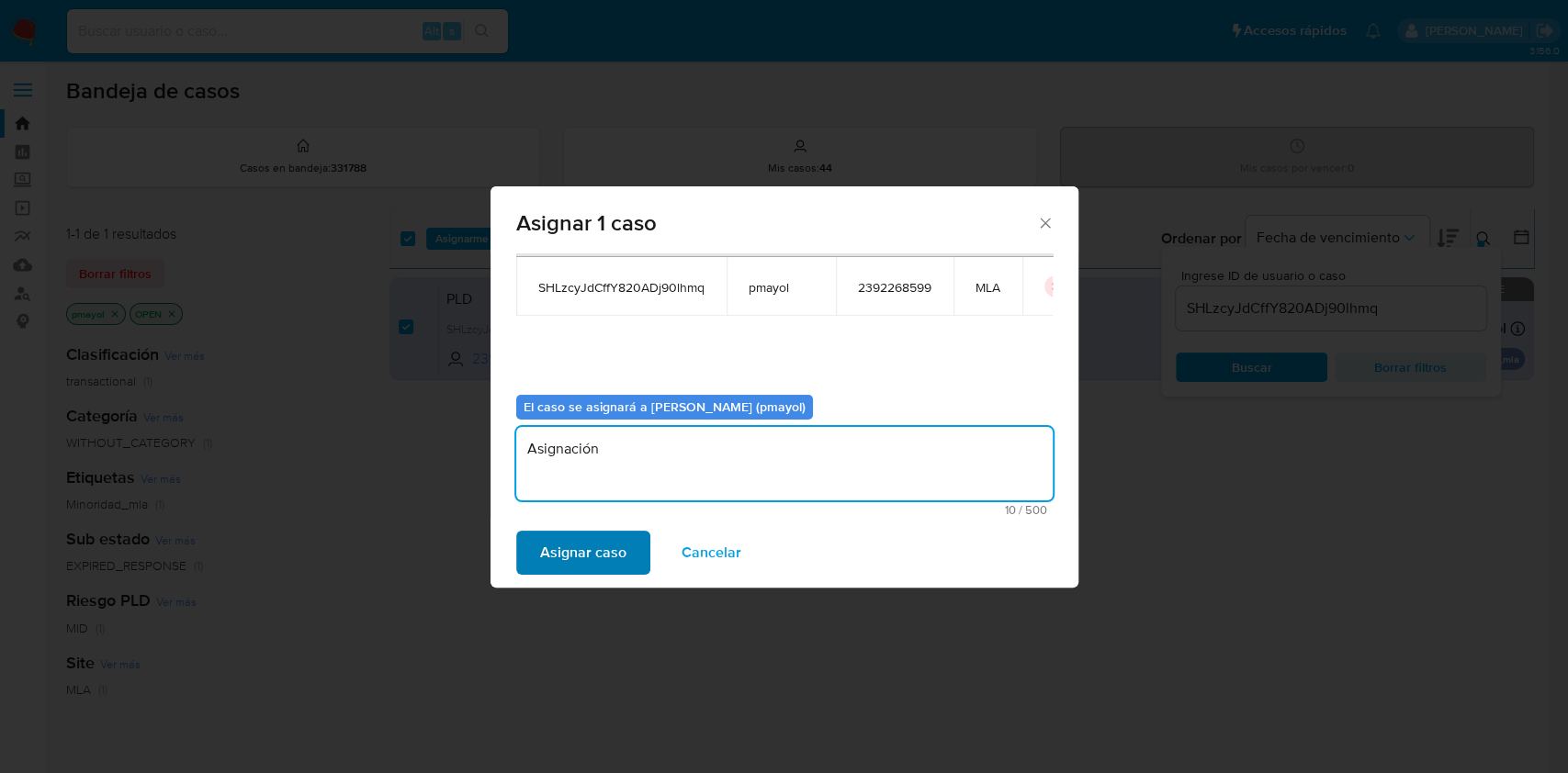
type textarea "Asignación"
click at [605, 545] on span "Asignar caso" at bounding box center [582, 552] width 86 height 41
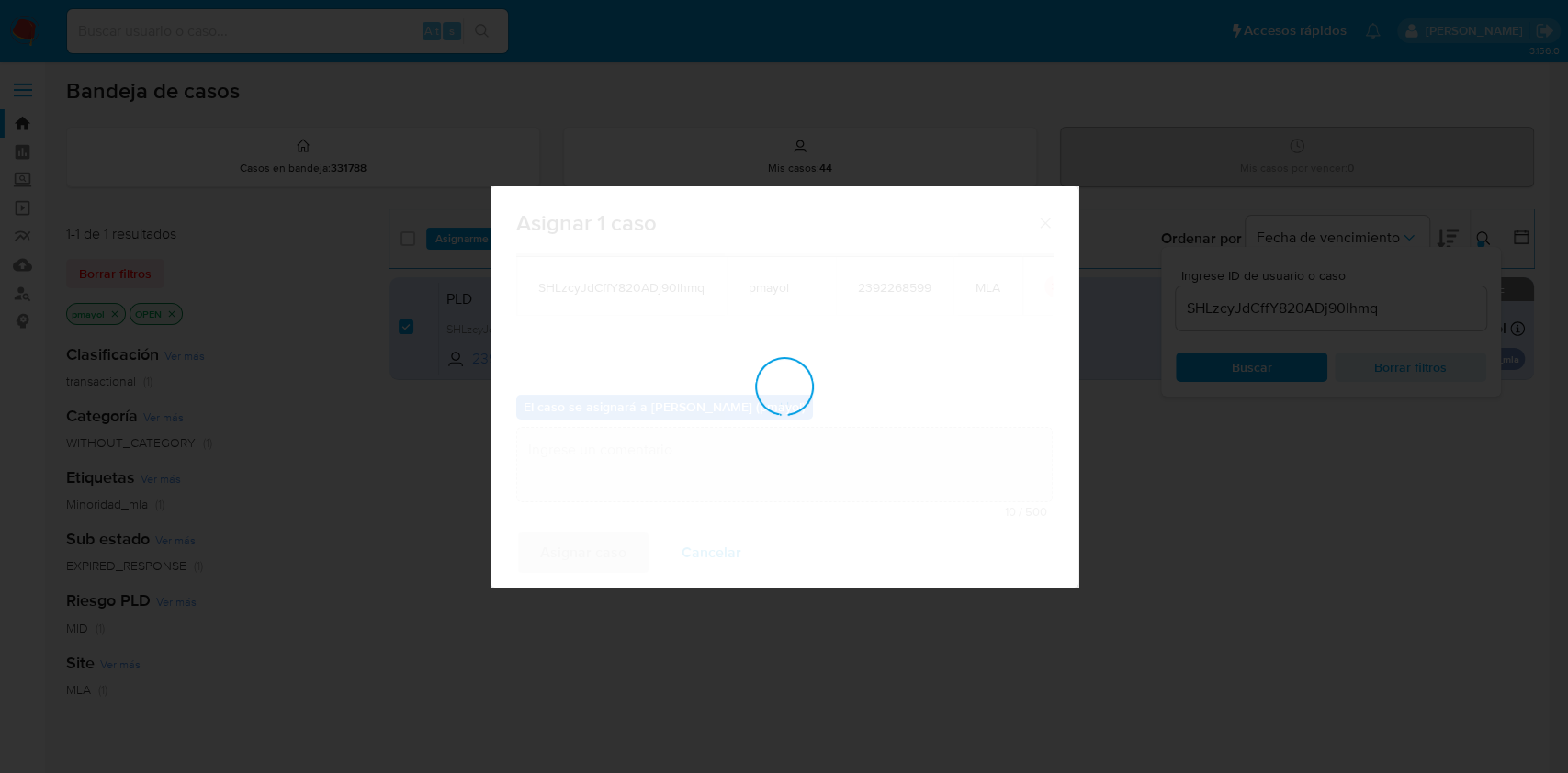
checkbox input "false"
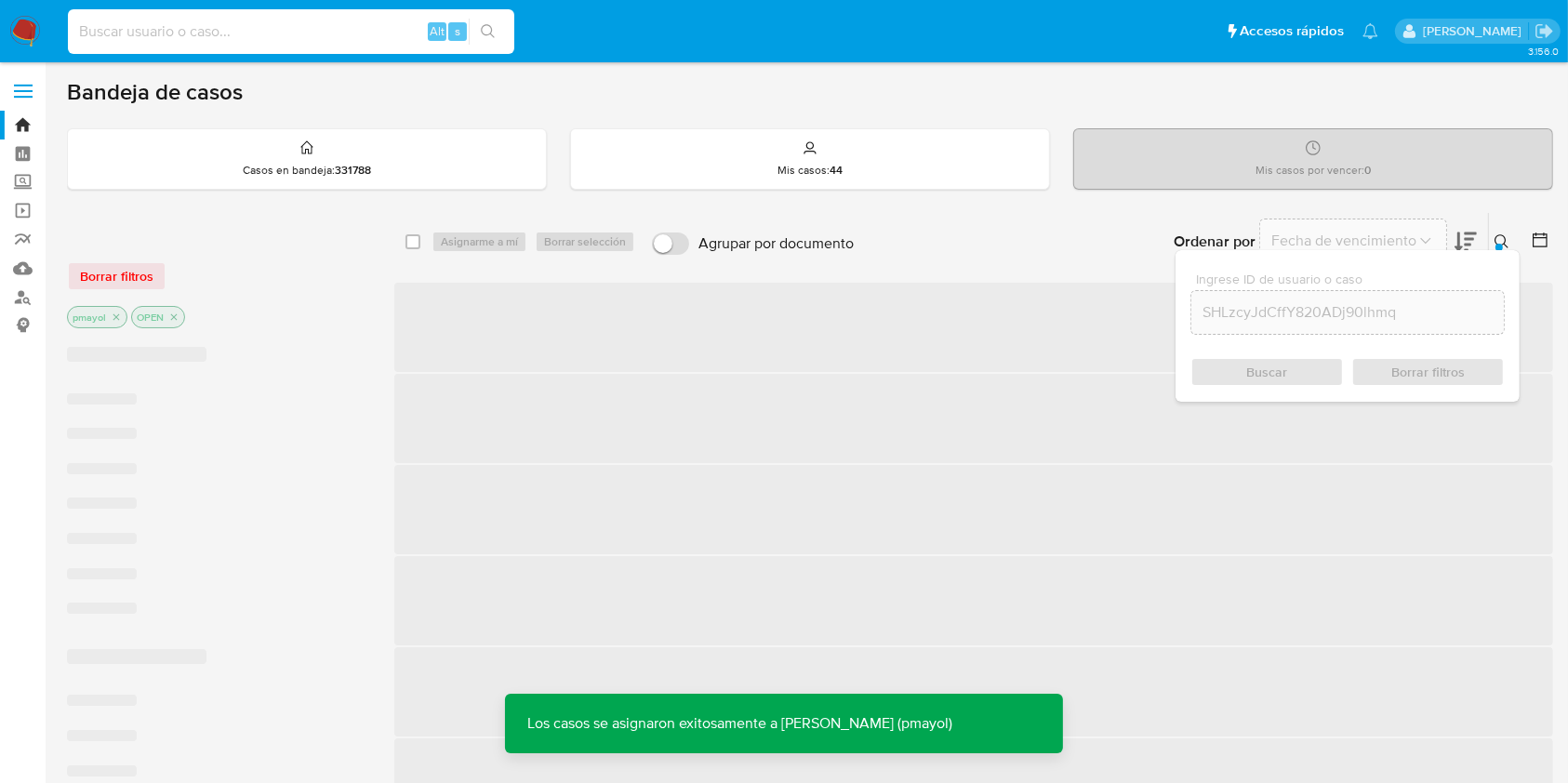
click at [321, 35] on input at bounding box center [291, 32] width 446 height 24
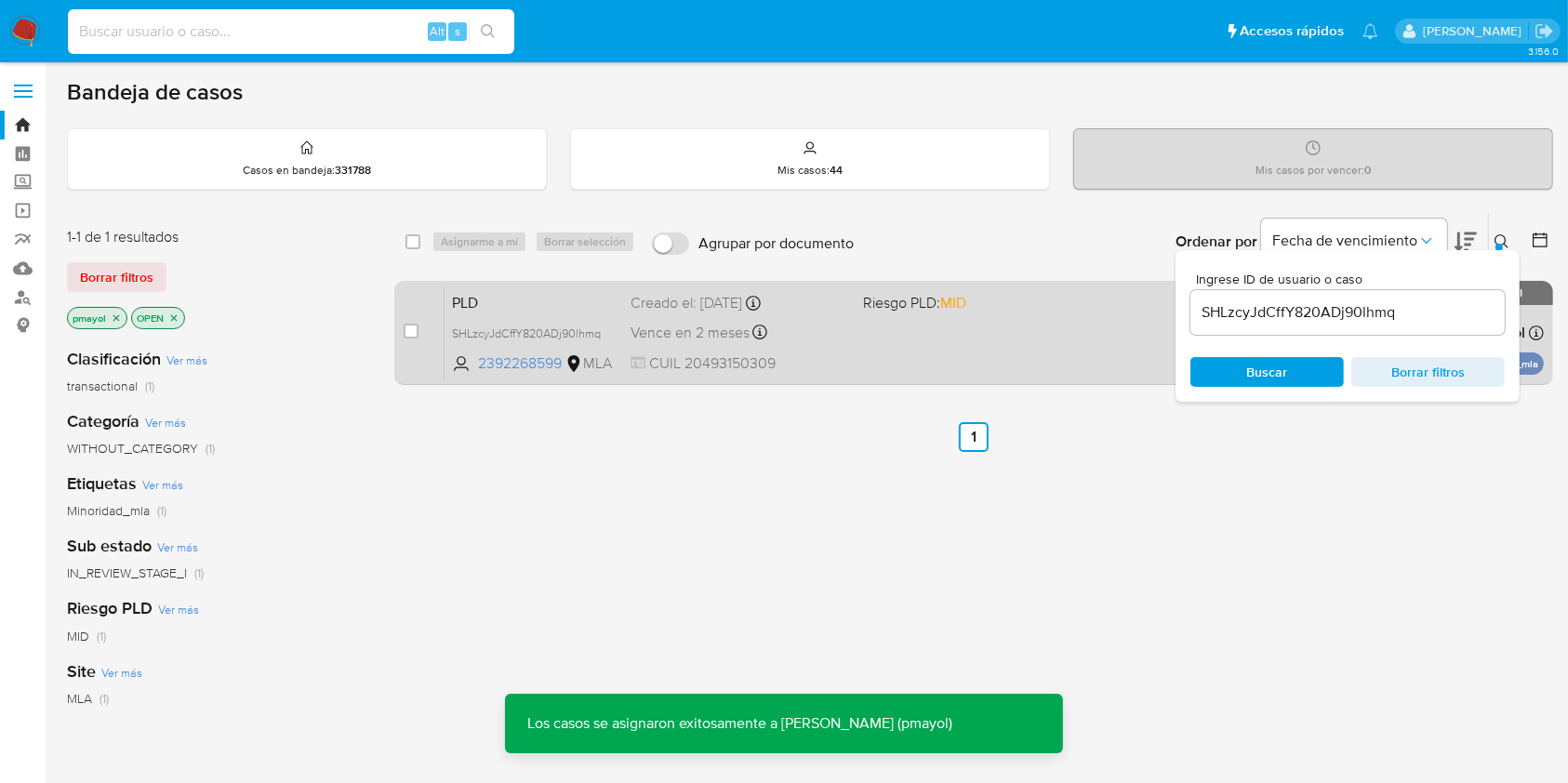
click at [893, 345] on div "PLD SHLzcyJdCffY820ADj90lhmq 2392268599 MLA Riesgo PLD: MID Creado el: 12/08/20…" at bounding box center [994, 332] width 1099 height 94
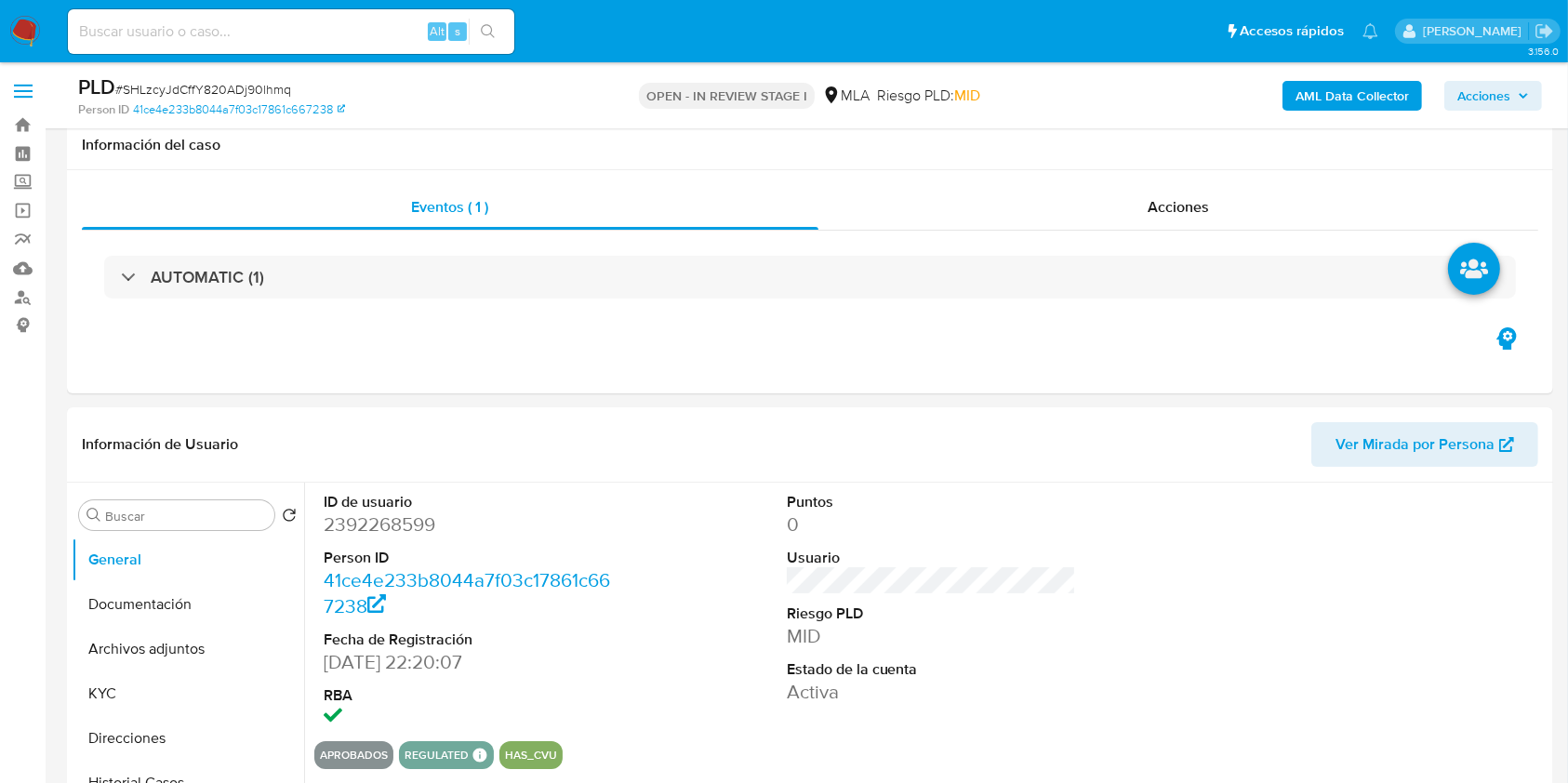
scroll to position [385, 0]
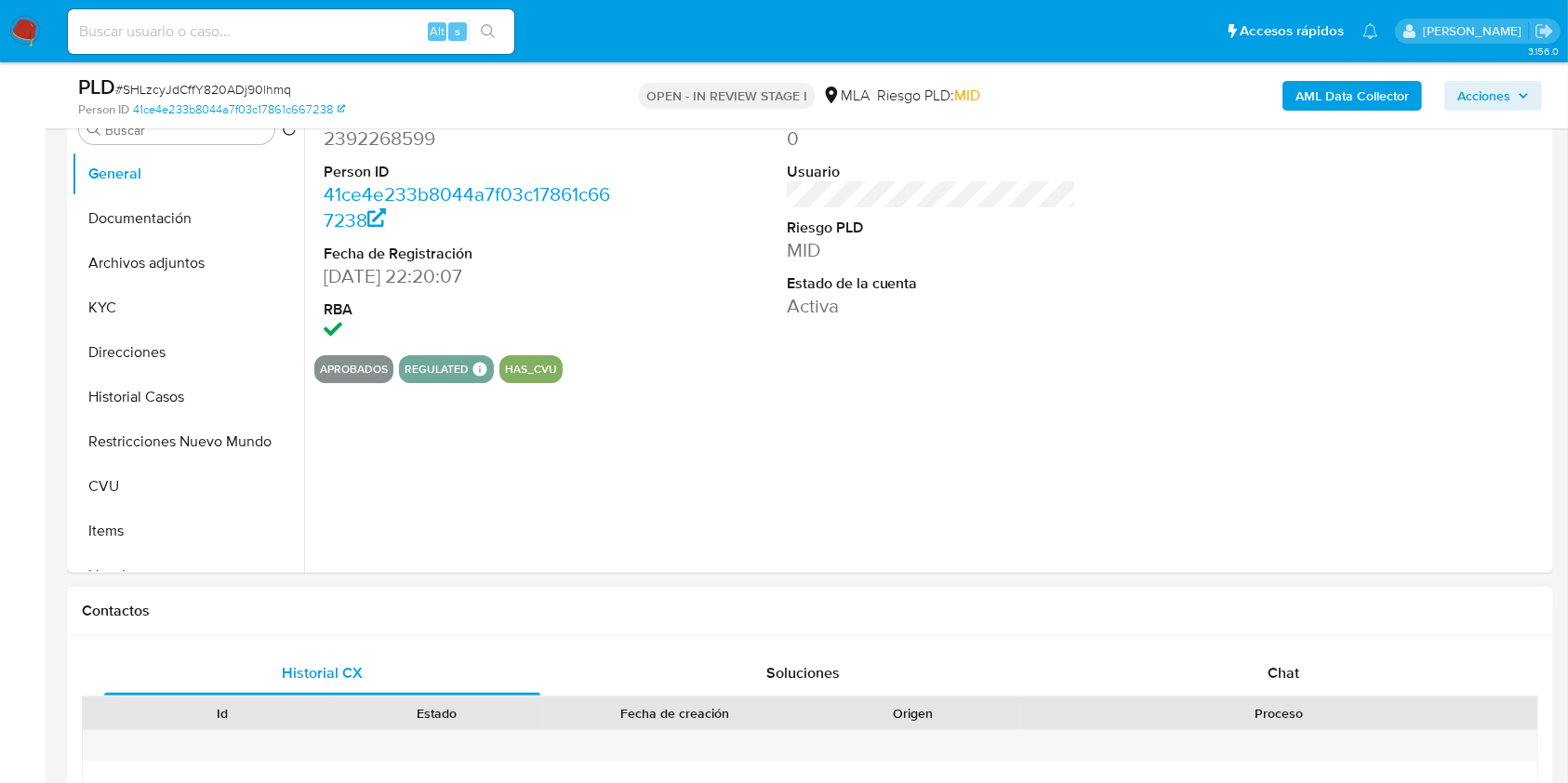
select select "10"
click at [1194, 652] on div "Chat" at bounding box center [1284, 674] width 436 height 45
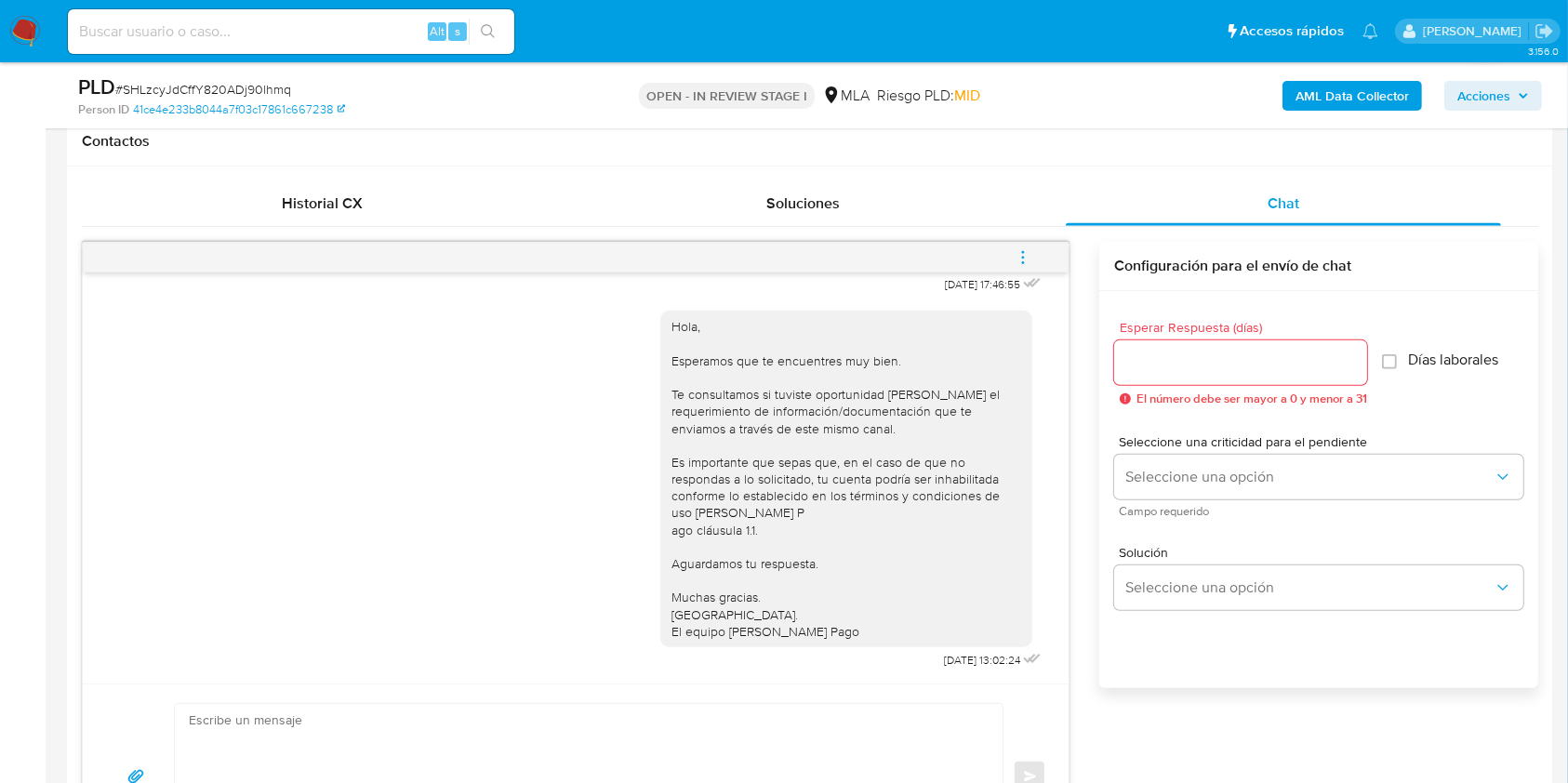
scroll to position [823, 0]
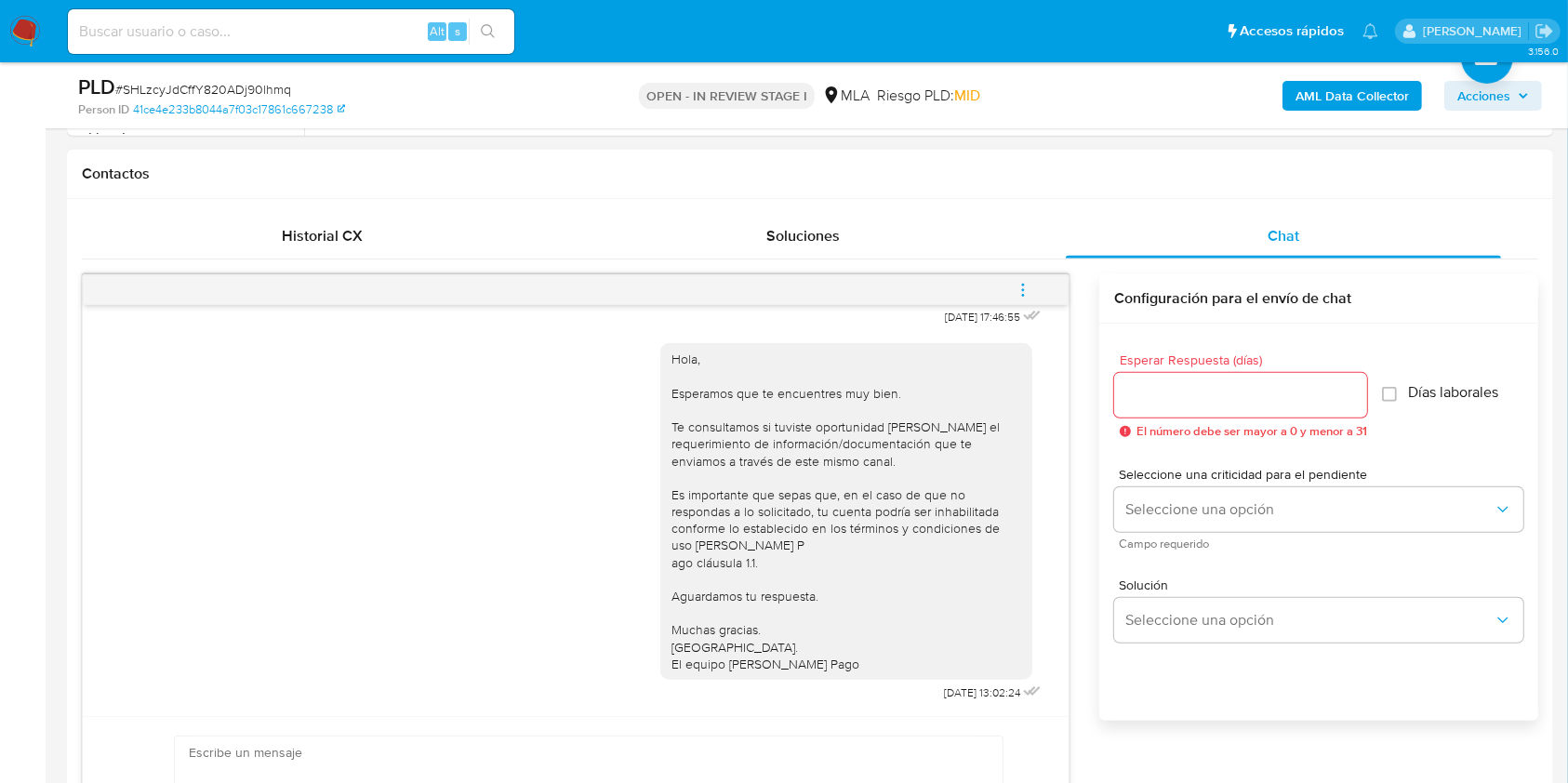
click at [1014, 282] on icon "menu-action" at bounding box center [1023, 290] width 17 height 17
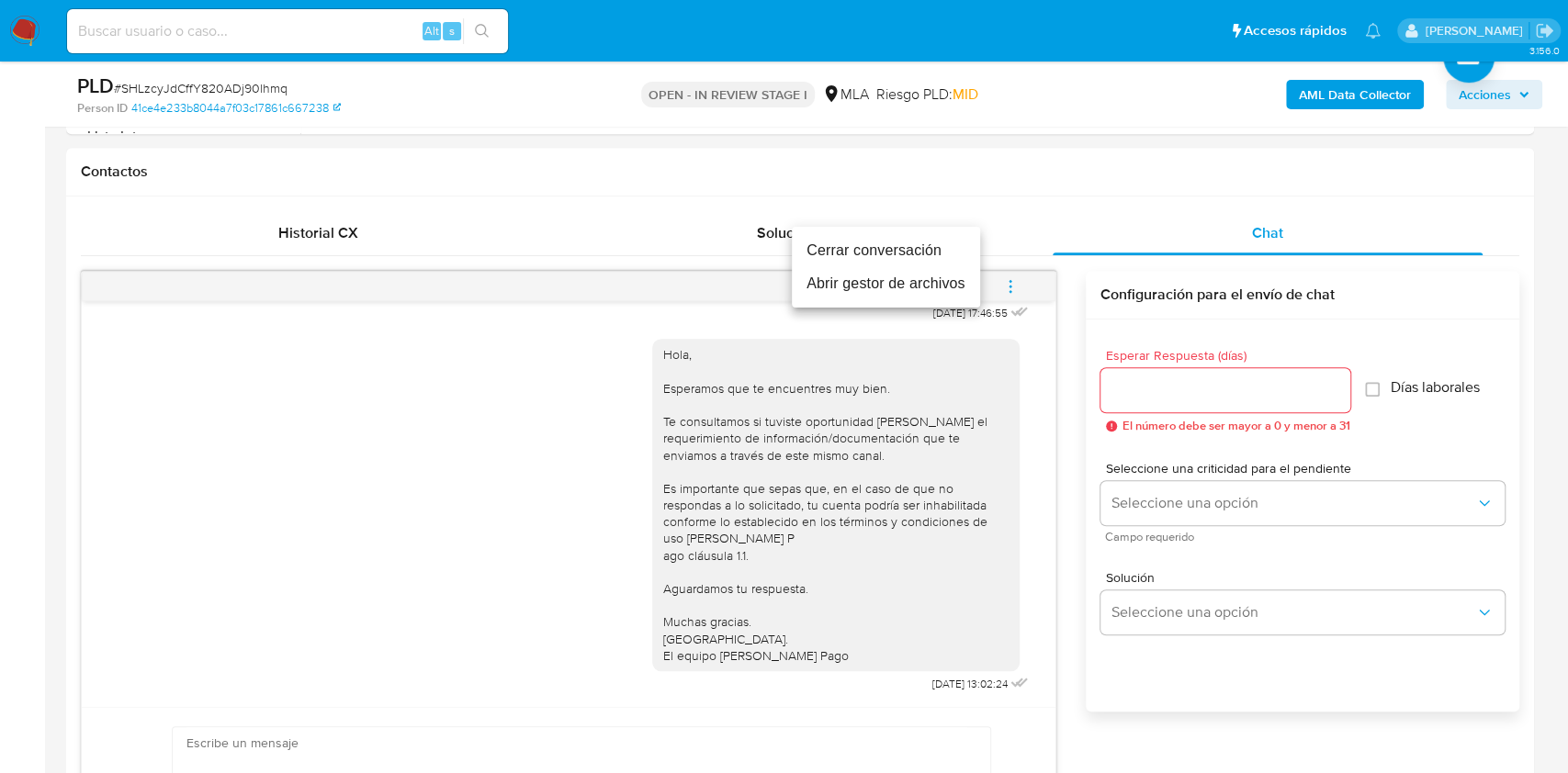
click at [850, 244] on li "Cerrar conversación" at bounding box center [886, 250] width 188 height 33
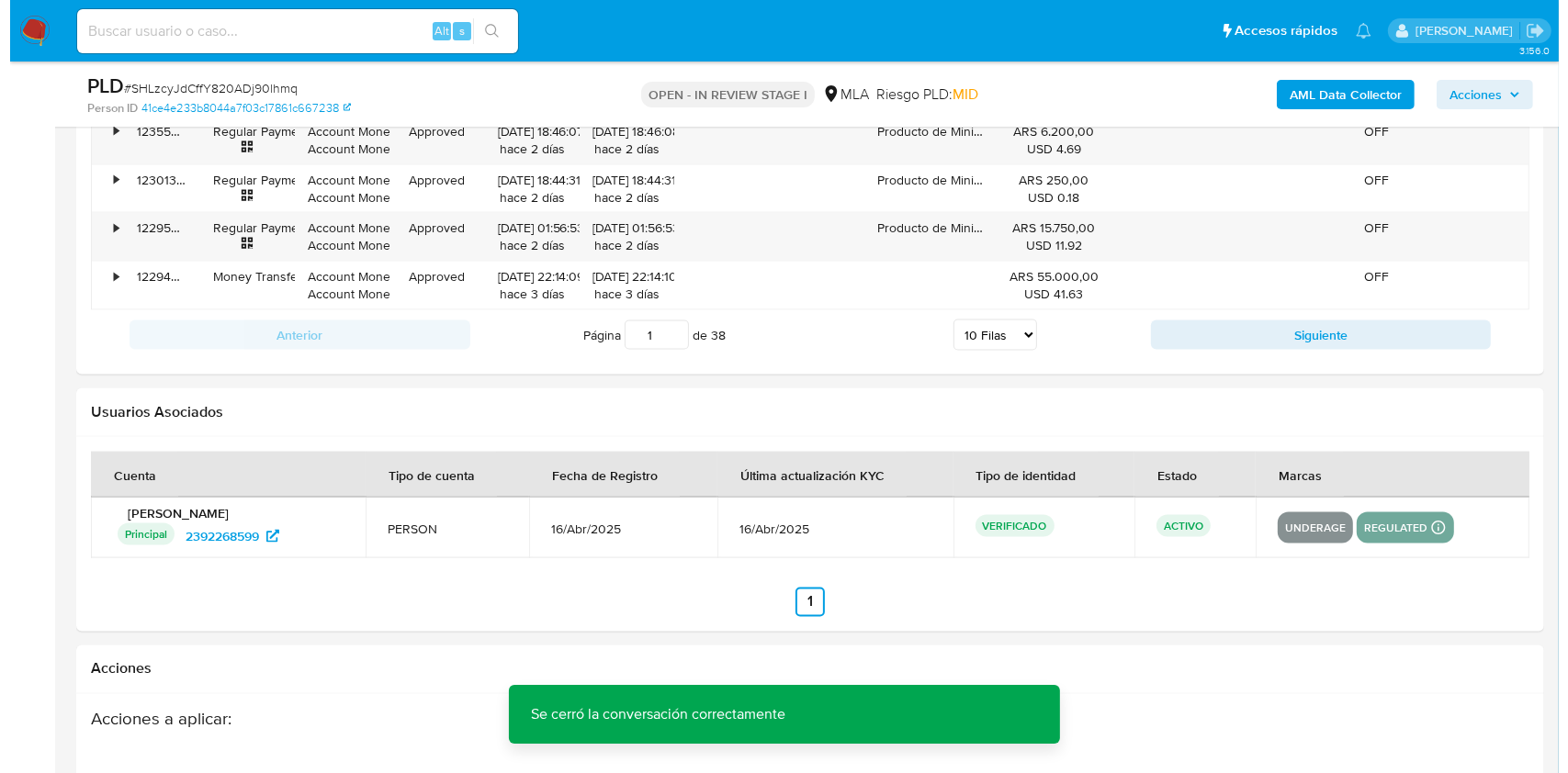
scroll to position [3229, 0]
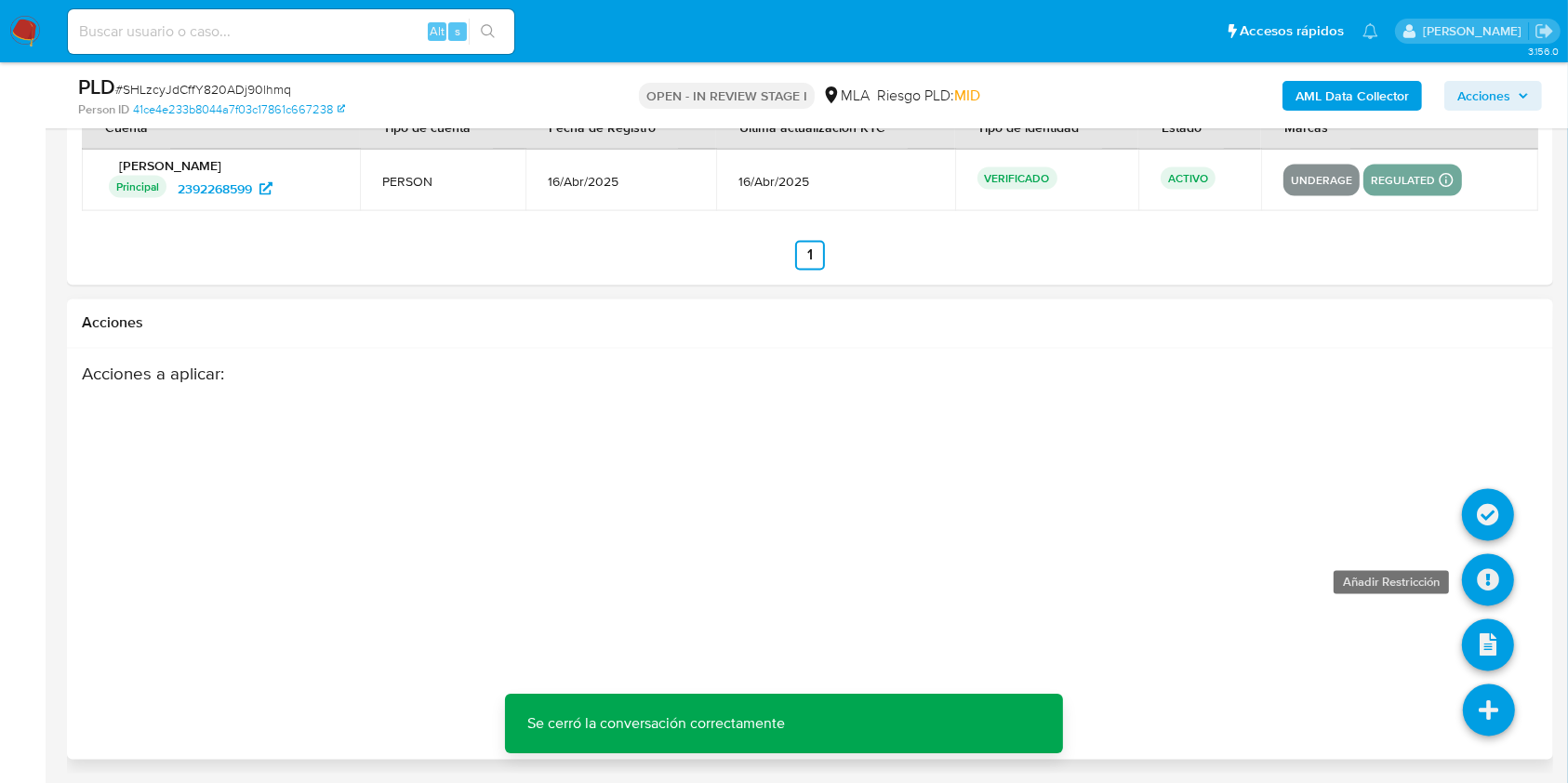
click at [1484, 573] on icon at bounding box center [1488, 580] width 52 height 52
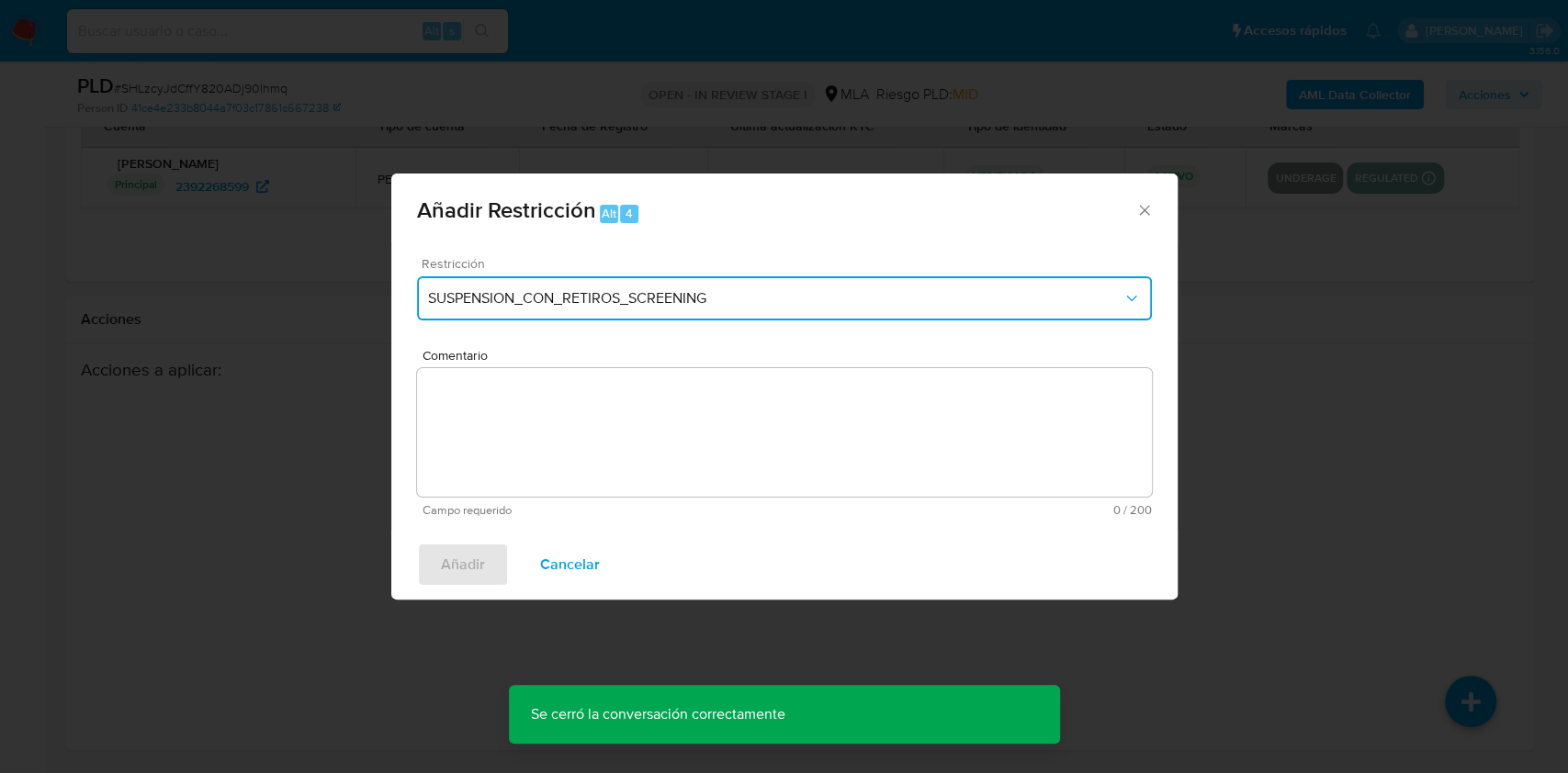
click at [683, 295] on span "SUSPENSION_CON_RETIROS_SCREENING" at bounding box center [774, 298] width 694 height 18
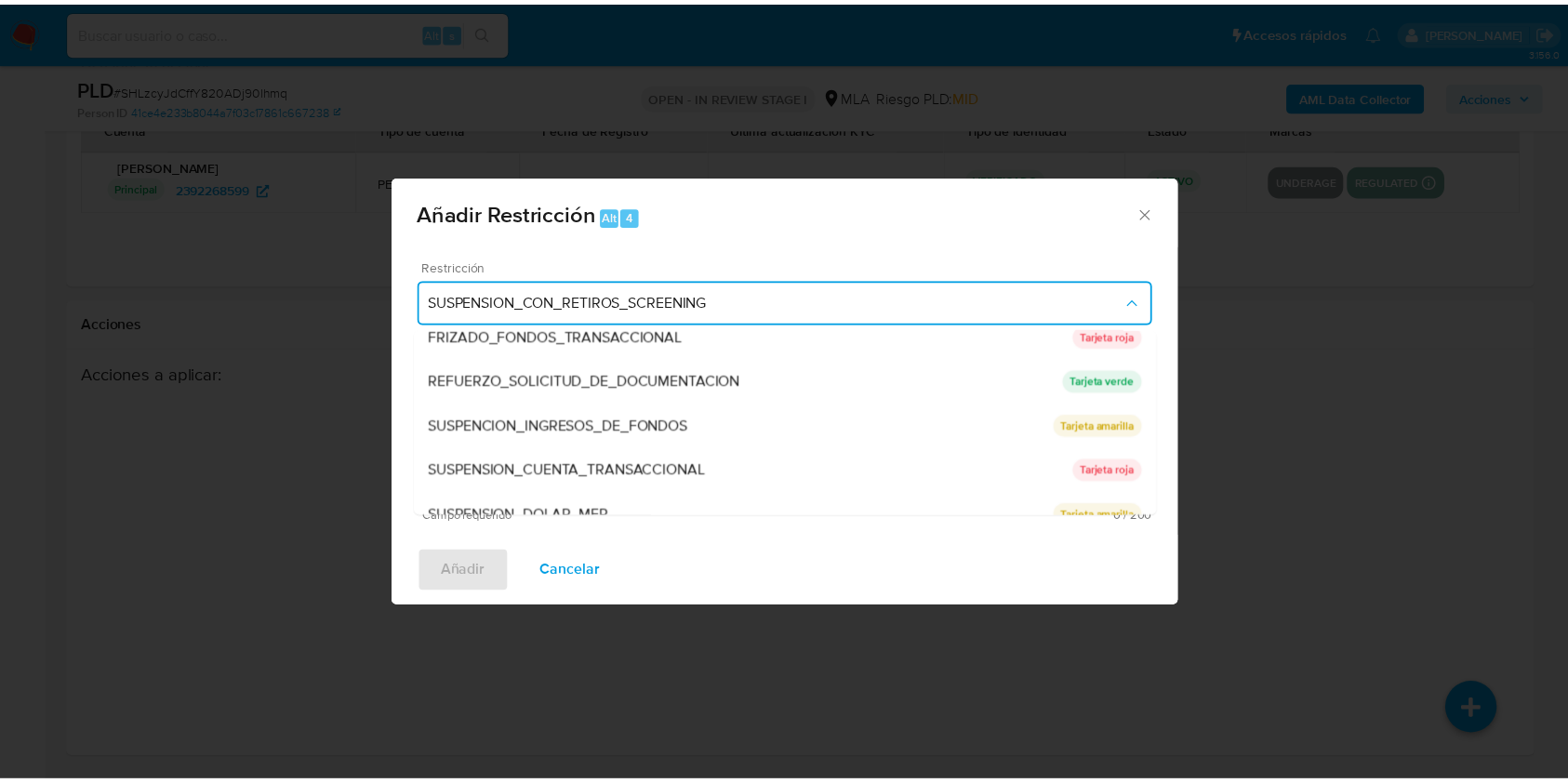
scroll to position [394, 0]
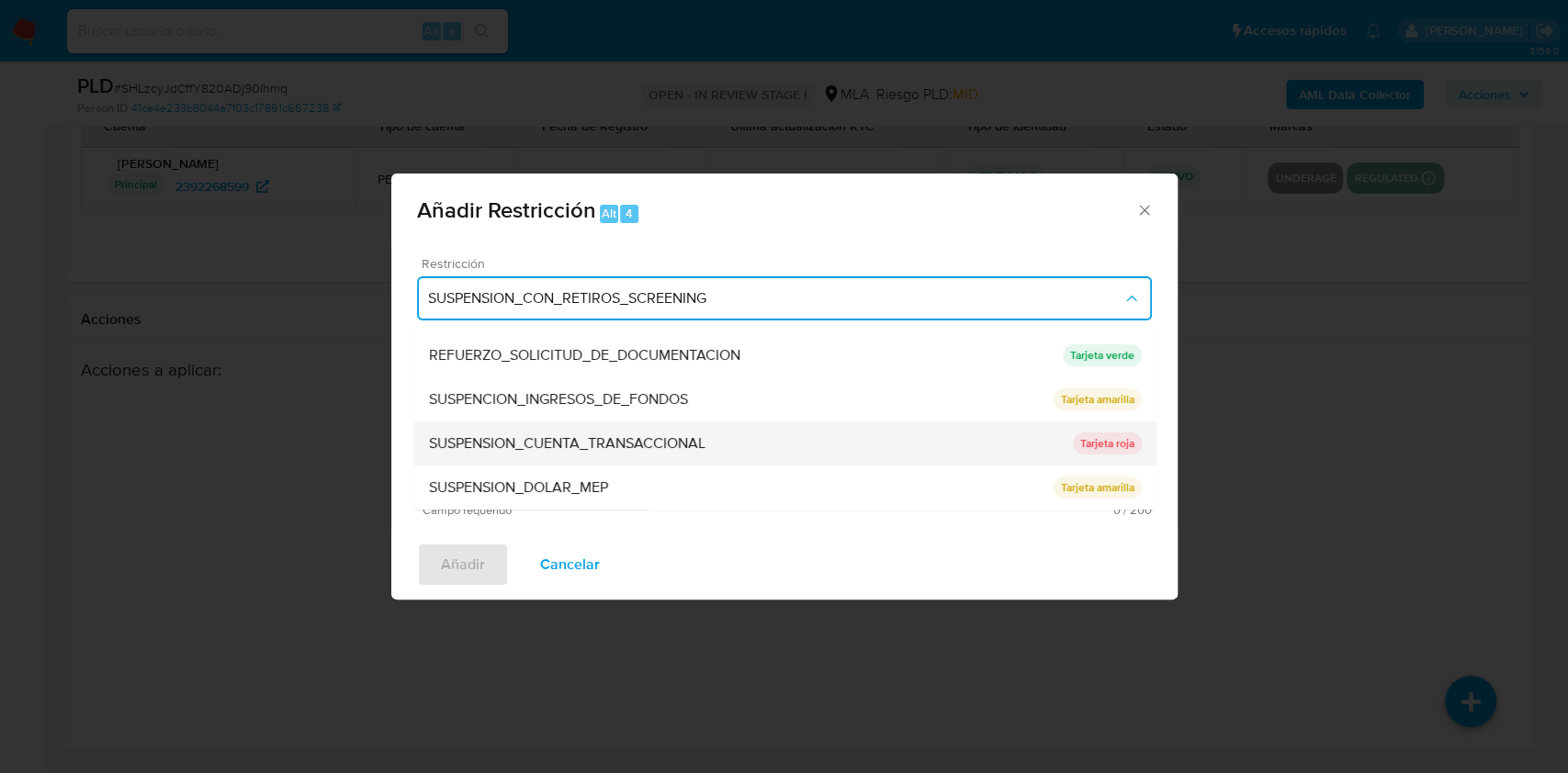
click at [801, 436] on div "SUSPENSION_CUENTA_TRANSACCIONAL" at bounding box center [749, 443] width 644 height 44
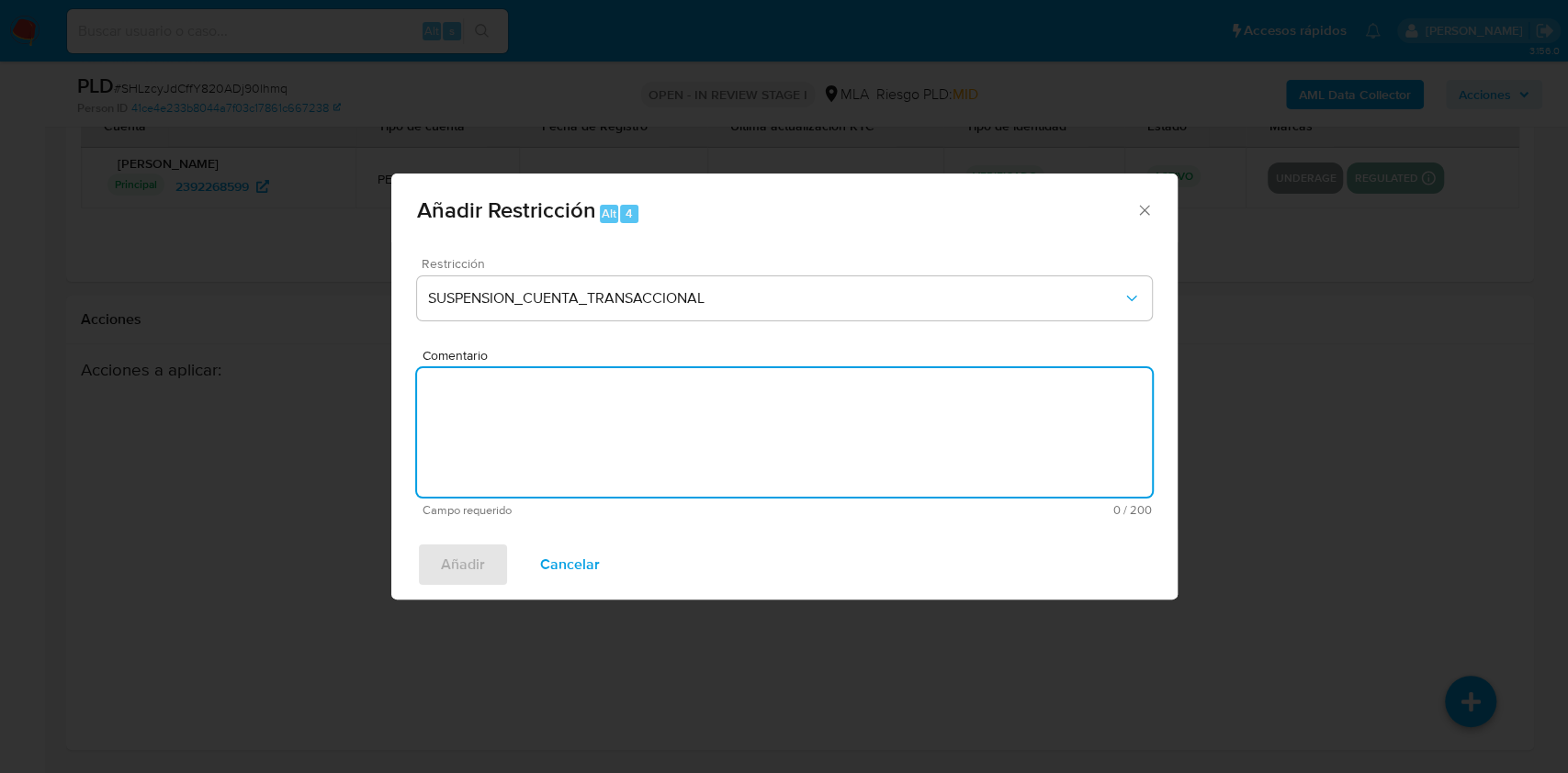
click at [689, 465] on textarea "Comentario" at bounding box center [784, 432] width 735 height 128
type textarea "AML"
click at [434, 569] on button "Añadir" at bounding box center [462, 564] width 91 height 44
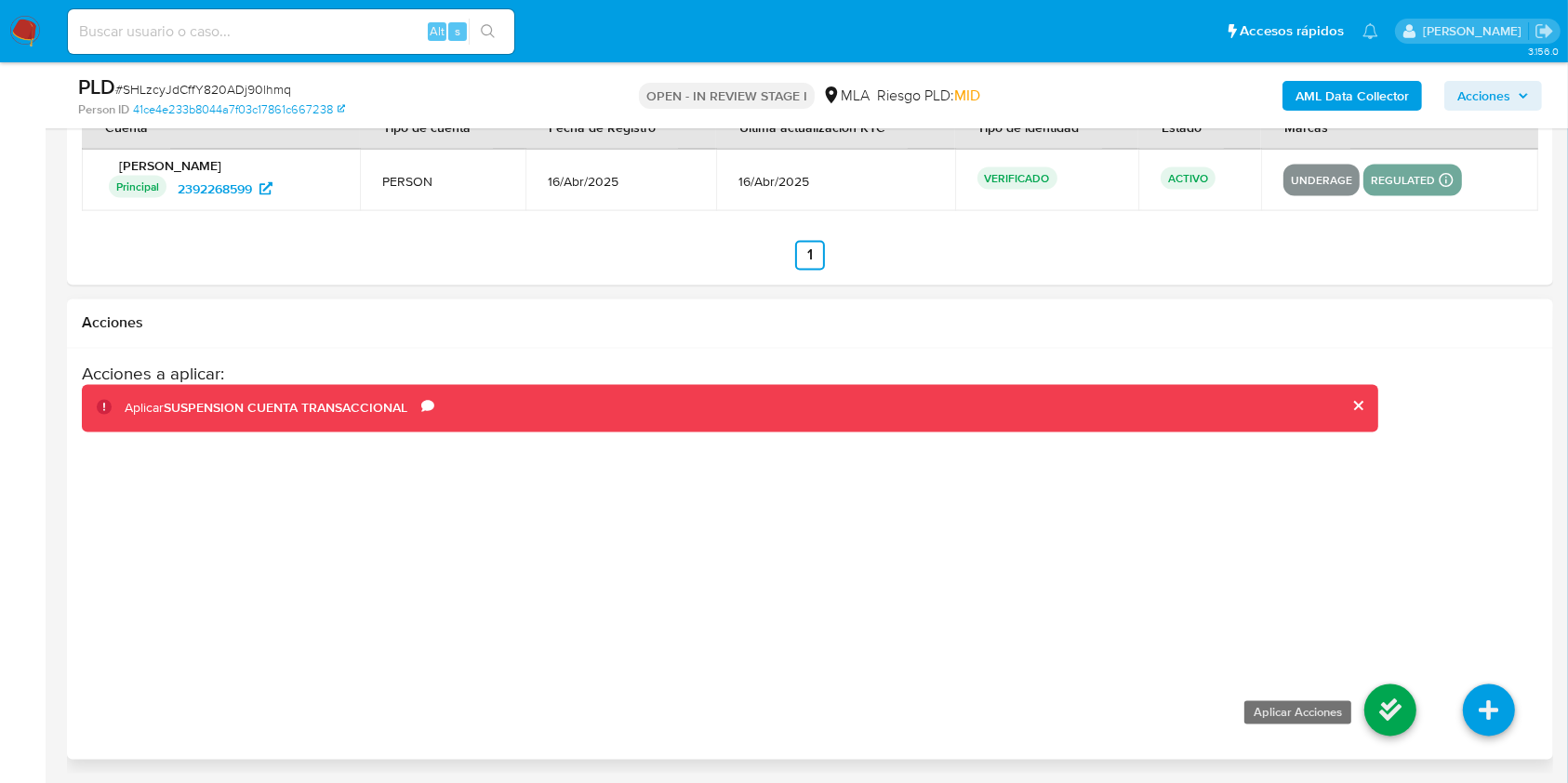
click at [1374, 710] on icon at bounding box center [1390, 711] width 52 height 52
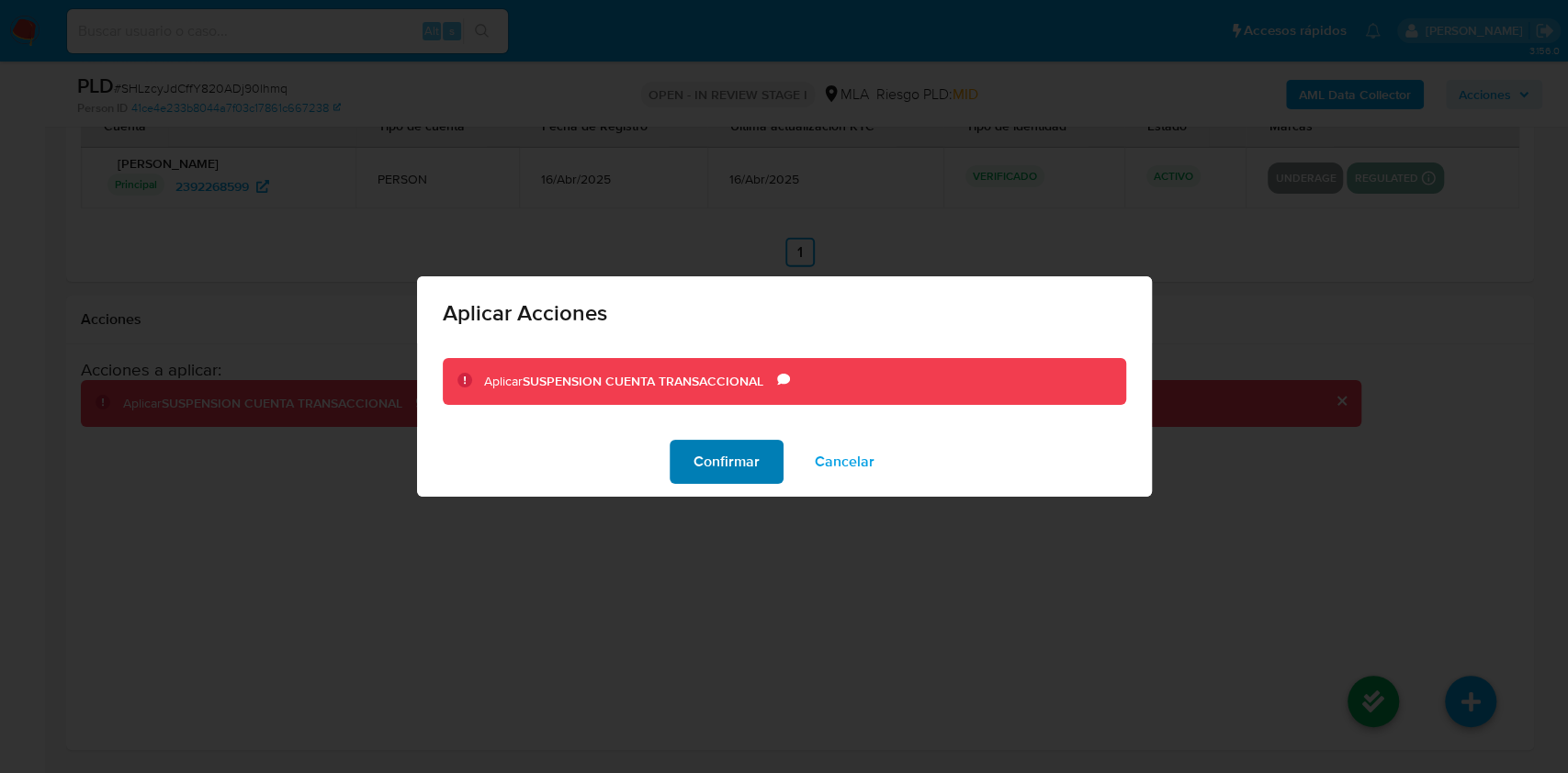
click at [709, 451] on span "Confirmar" at bounding box center [726, 462] width 67 height 41
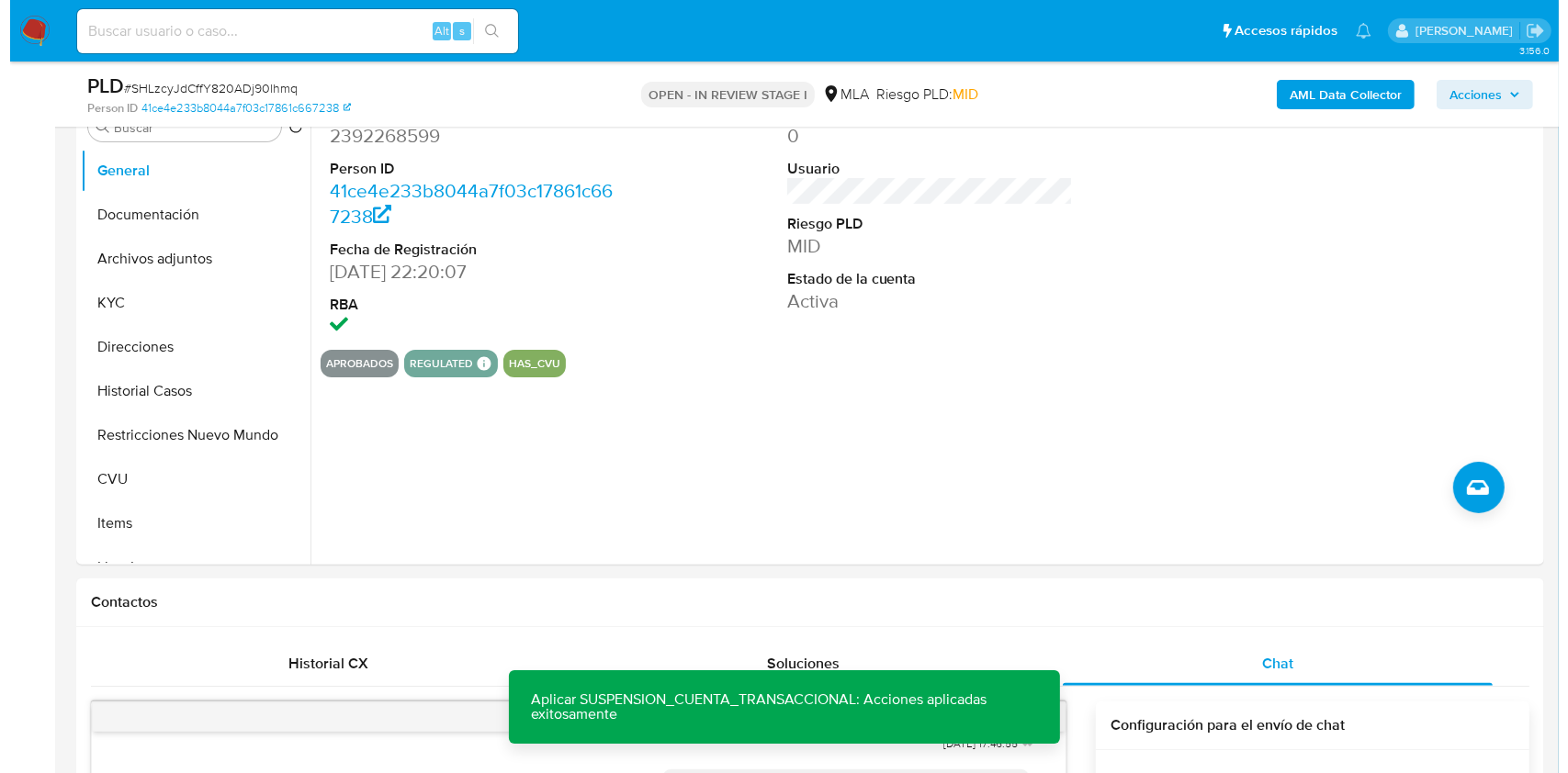
scroll to position [329, 0]
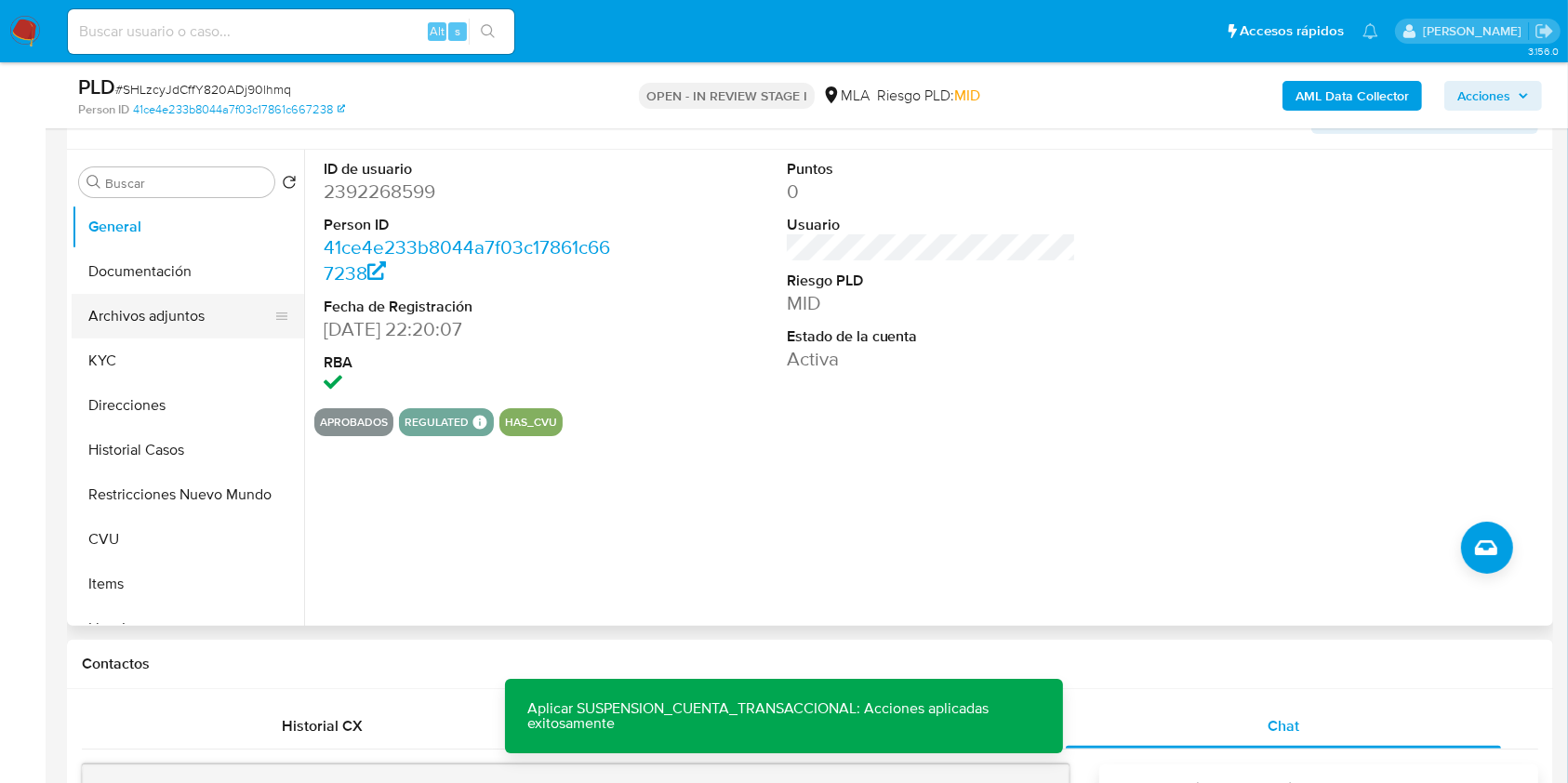
click at [160, 323] on button "Archivos adjuntos" at bounding box center [181, 316] width 218 height 45
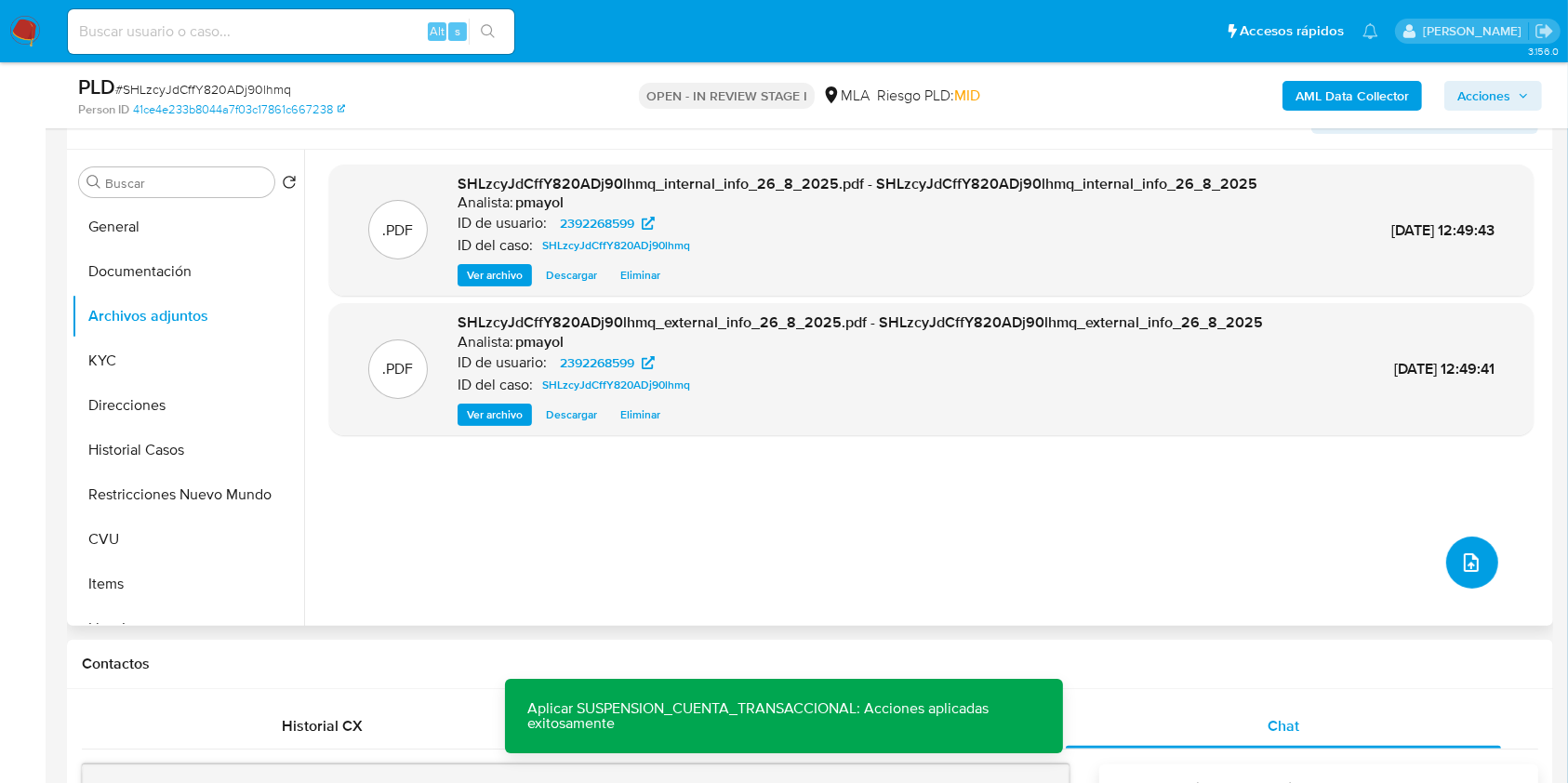
click at [1459, 561] on icon "upload-file" at bounding box center [1471, 562] width 22 height 22
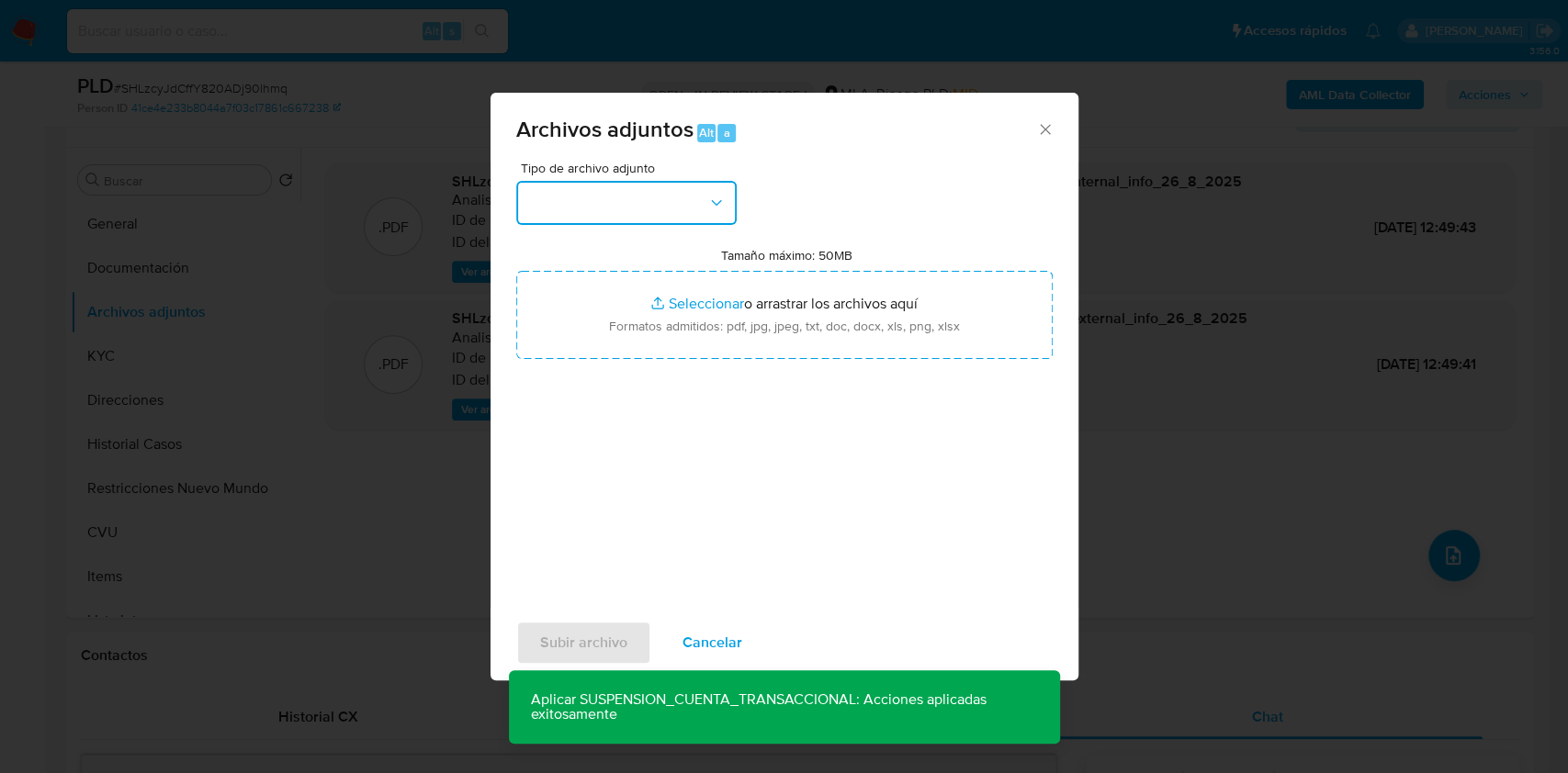
click at [645, 210] on button "button" at bounding box center [626, 203] width 221 height 44
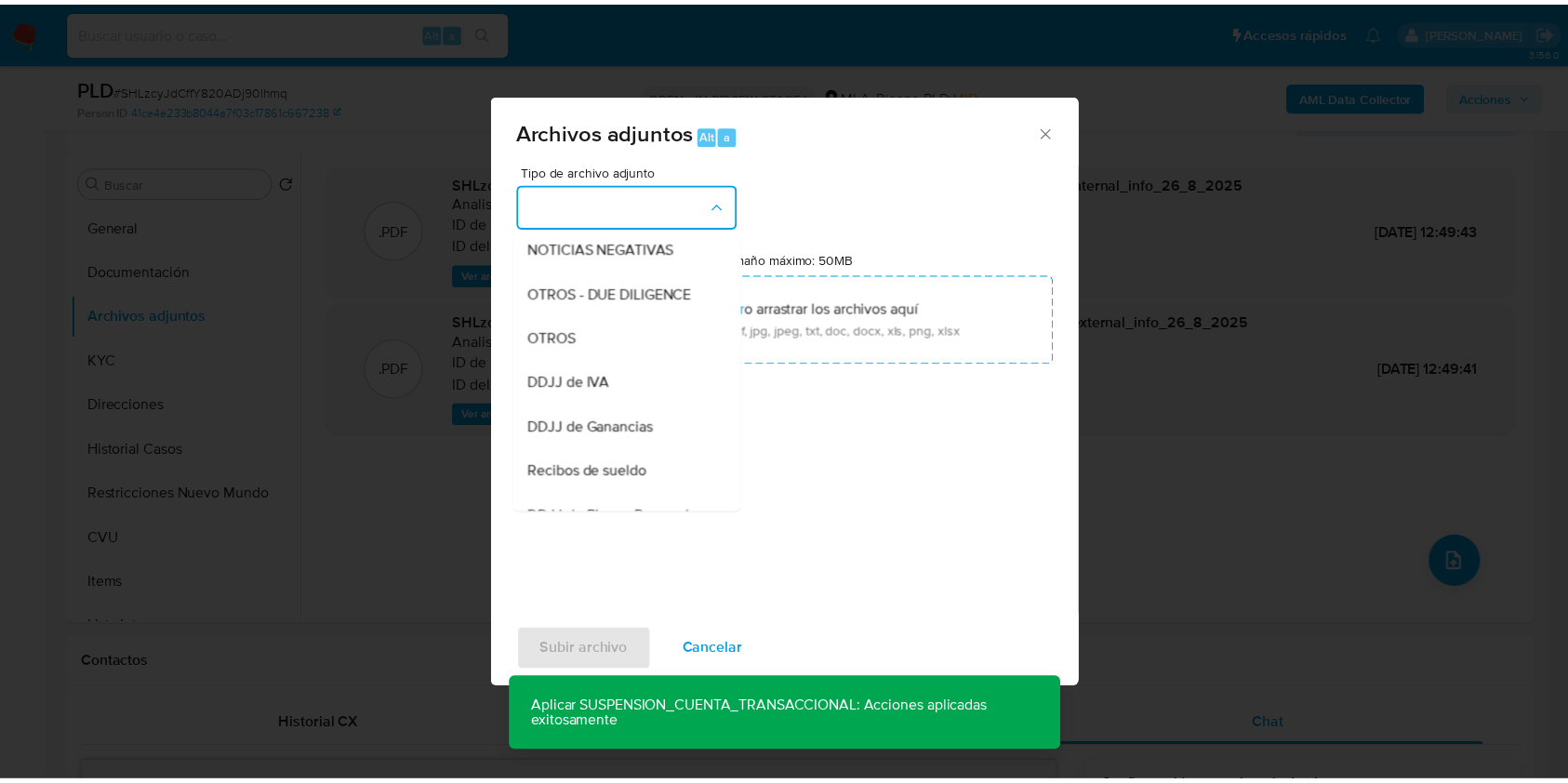
scroll to position [287, 0]
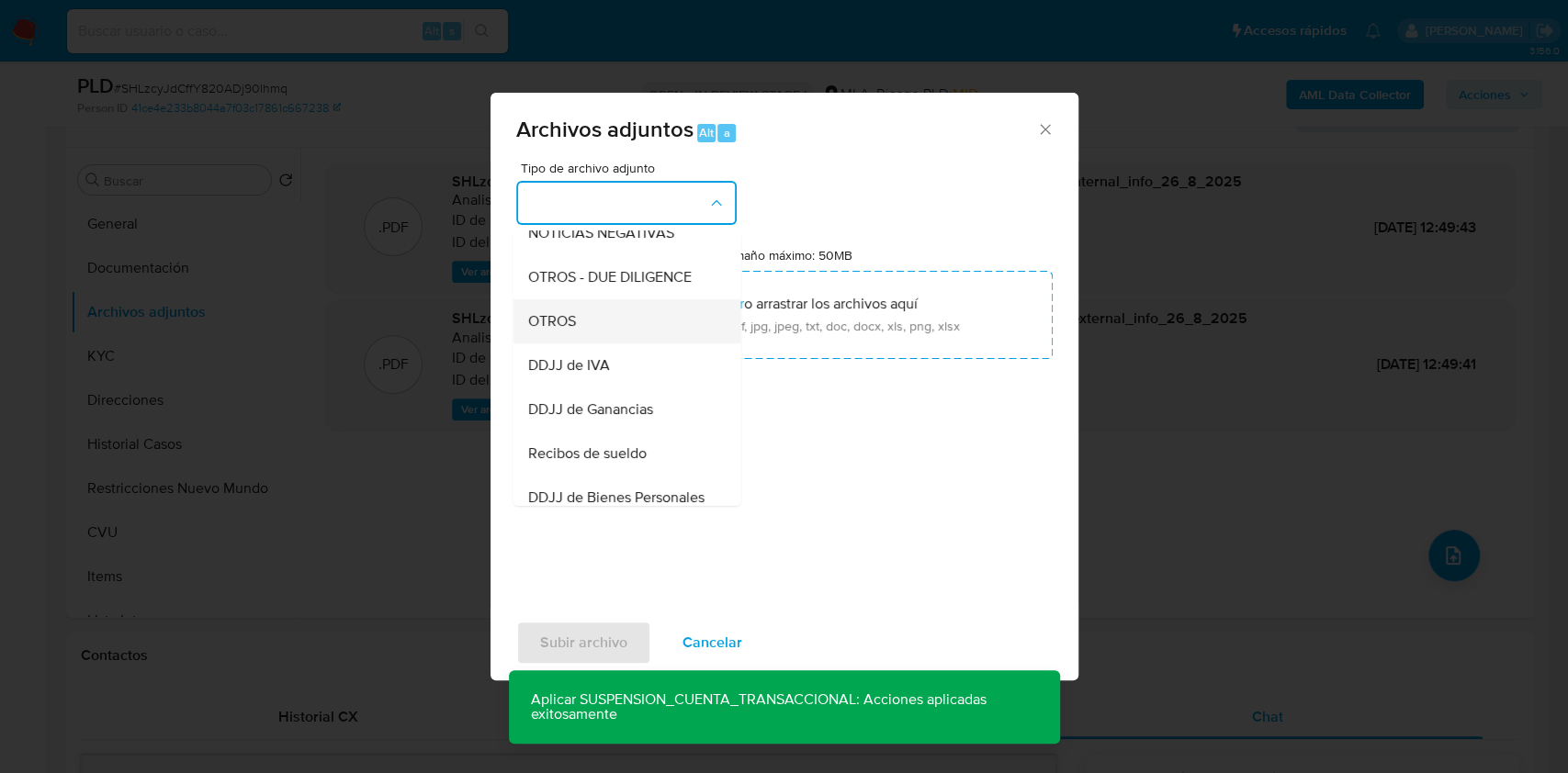
click at [641, 344] on div "OTROS" at bounding box center [621, 321] width 188 height 44
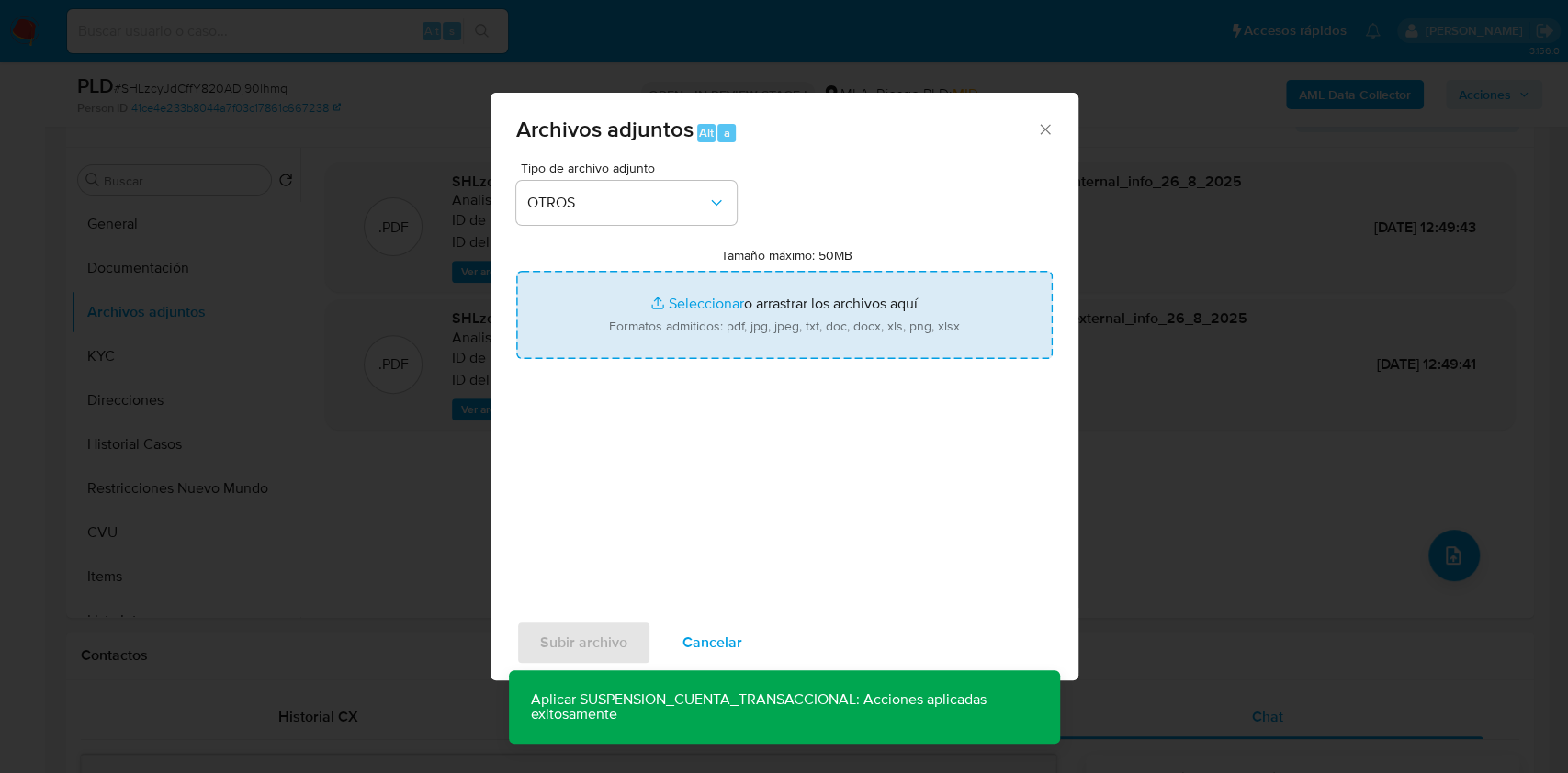
click at [712, 334] on input "Tamaño máximo: 50MB Seleccionar archivos" at bounding box center [784, 314] width 536 height 88
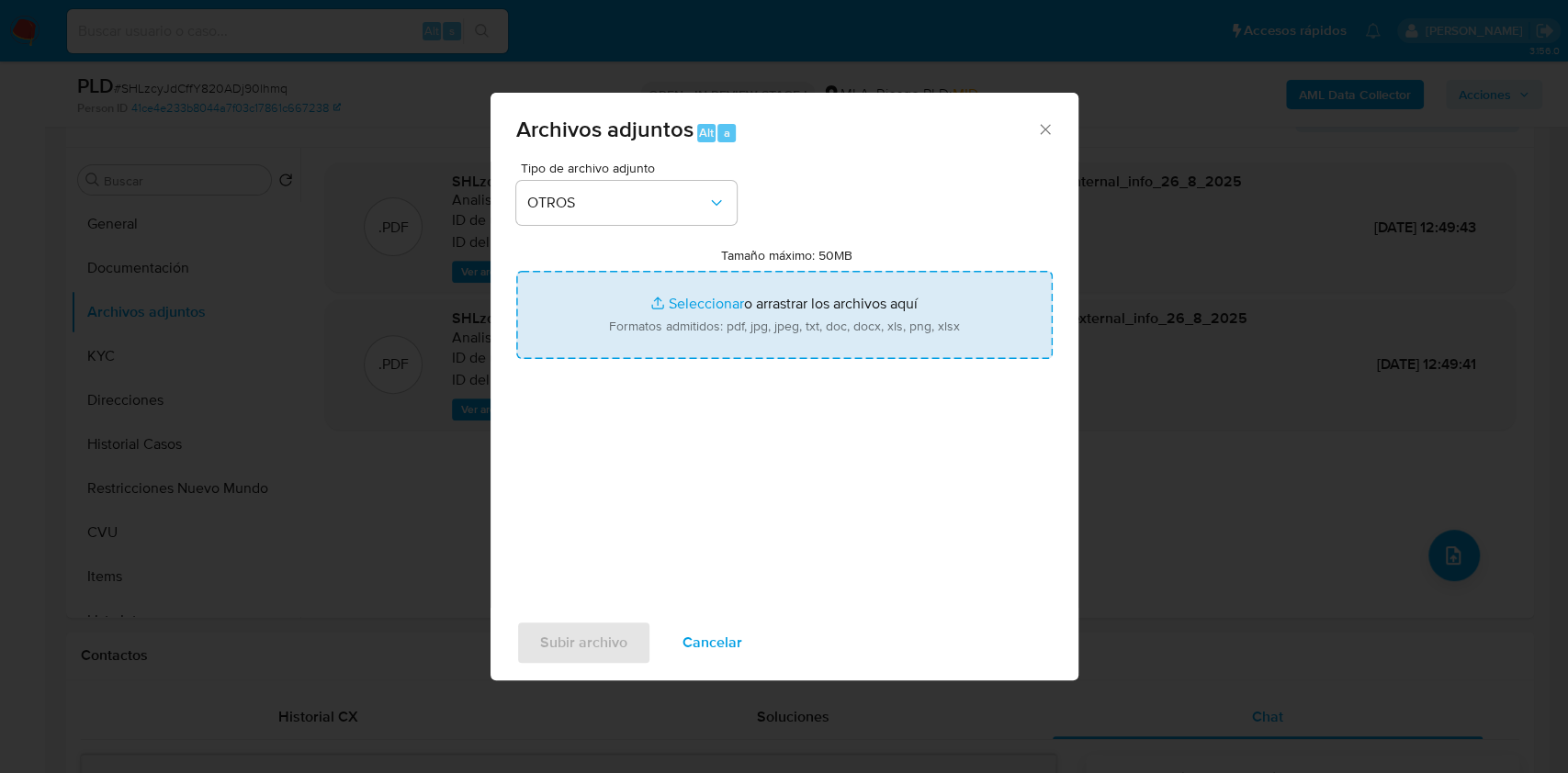
type input "C:\fakepath\Caselog SHLzcyJdCffY820ADj90lhmq.docx"
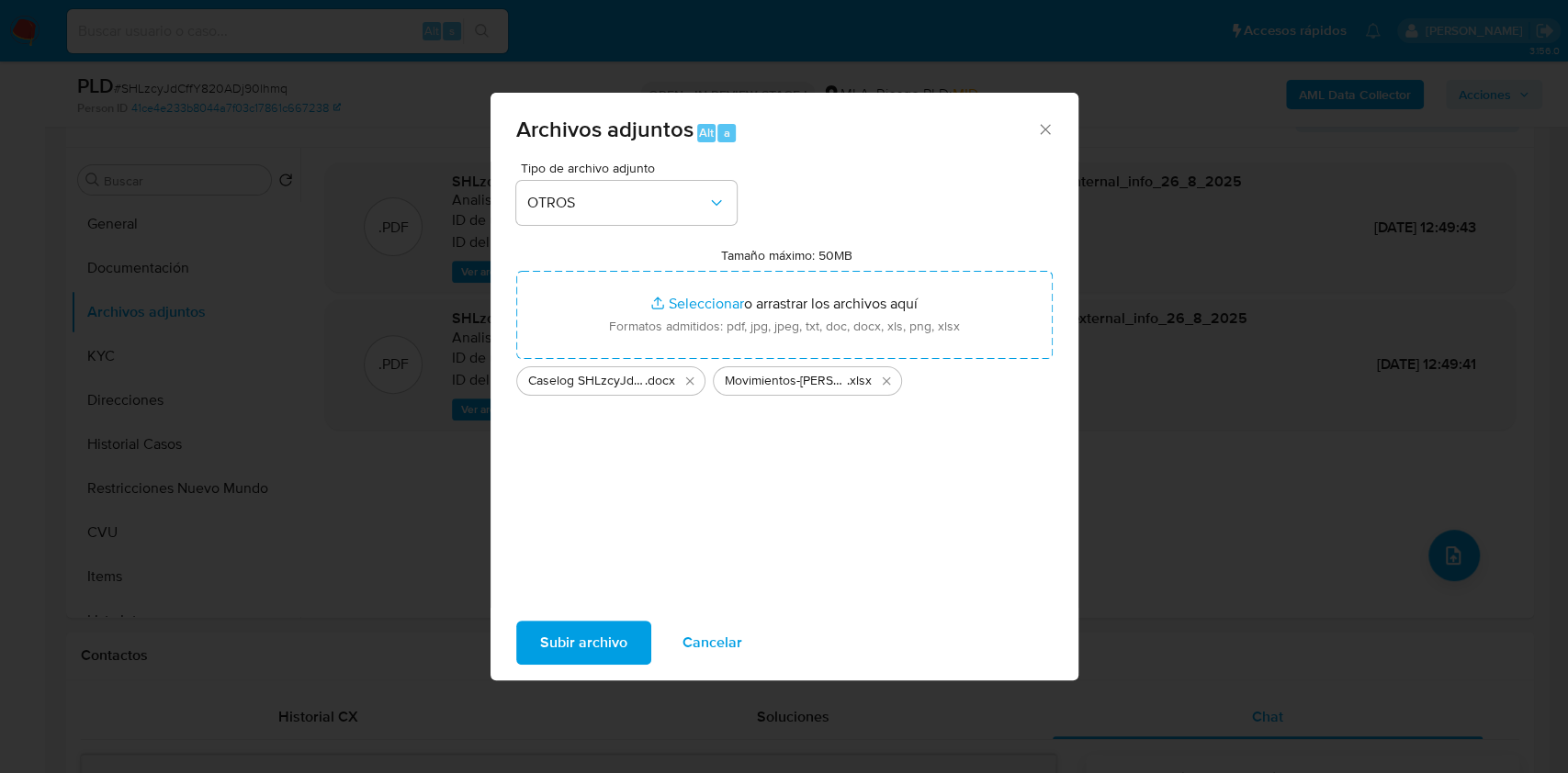
click at [604, 639] on span "Subir archivo" at bounding box center [583, 643] width 87 height 41
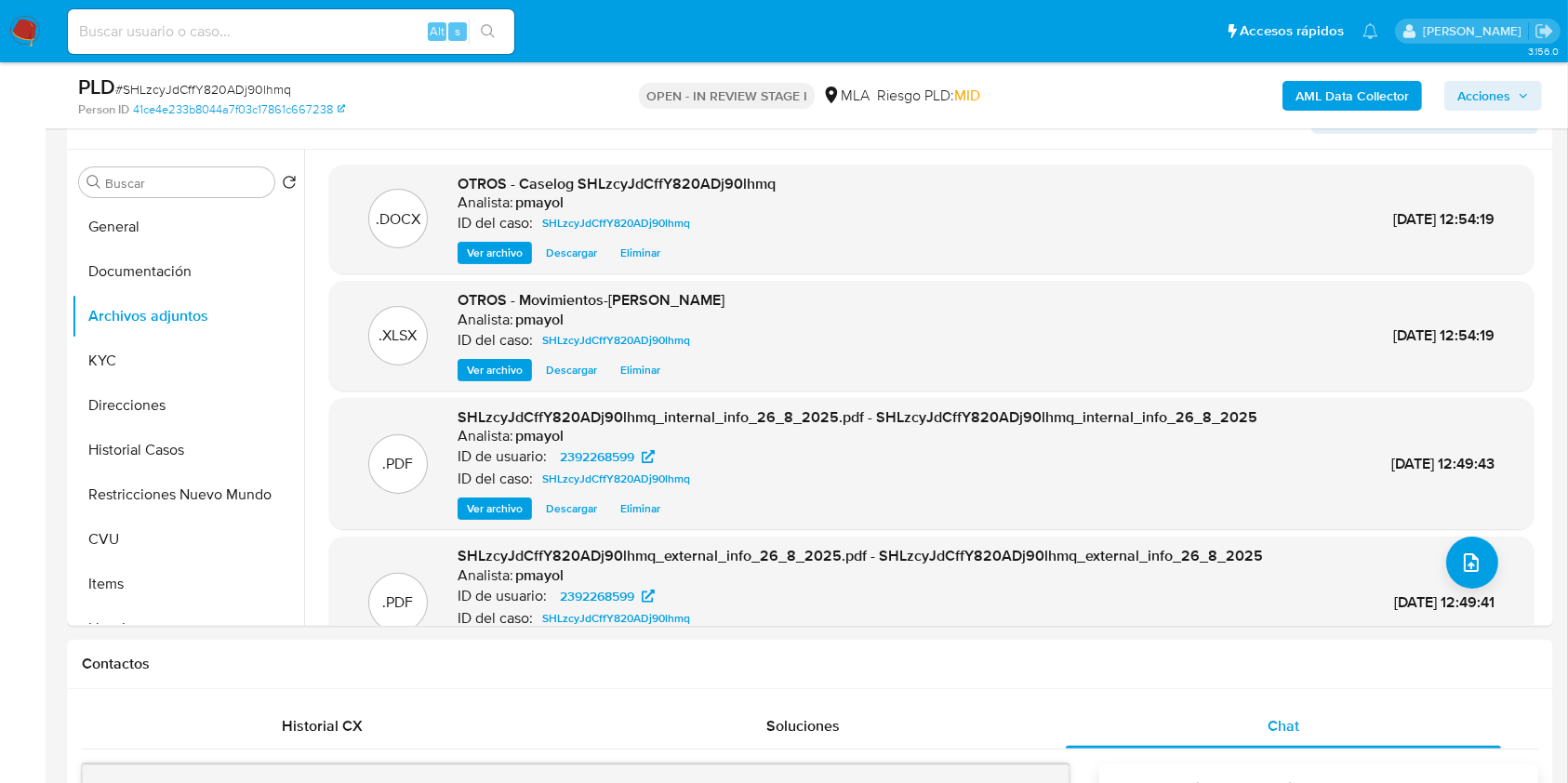
click at [1477, 96] on span "Acciones" at bounding box center [1483, 95] width 53 height 30
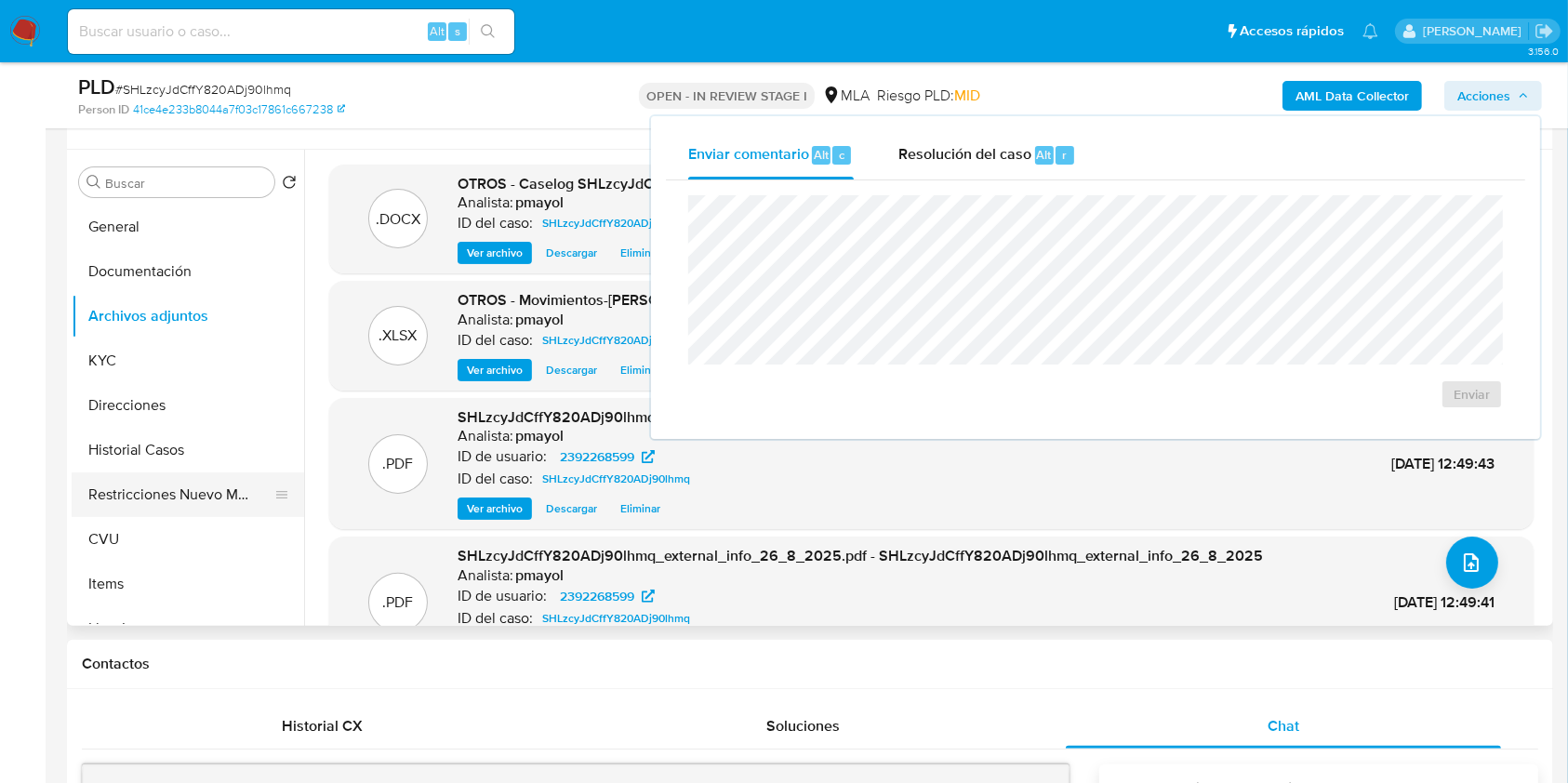
click at [198, 486] on button "Restricciones Nuevo Mundo" at bounding box center [181, 495] width 218 height 45
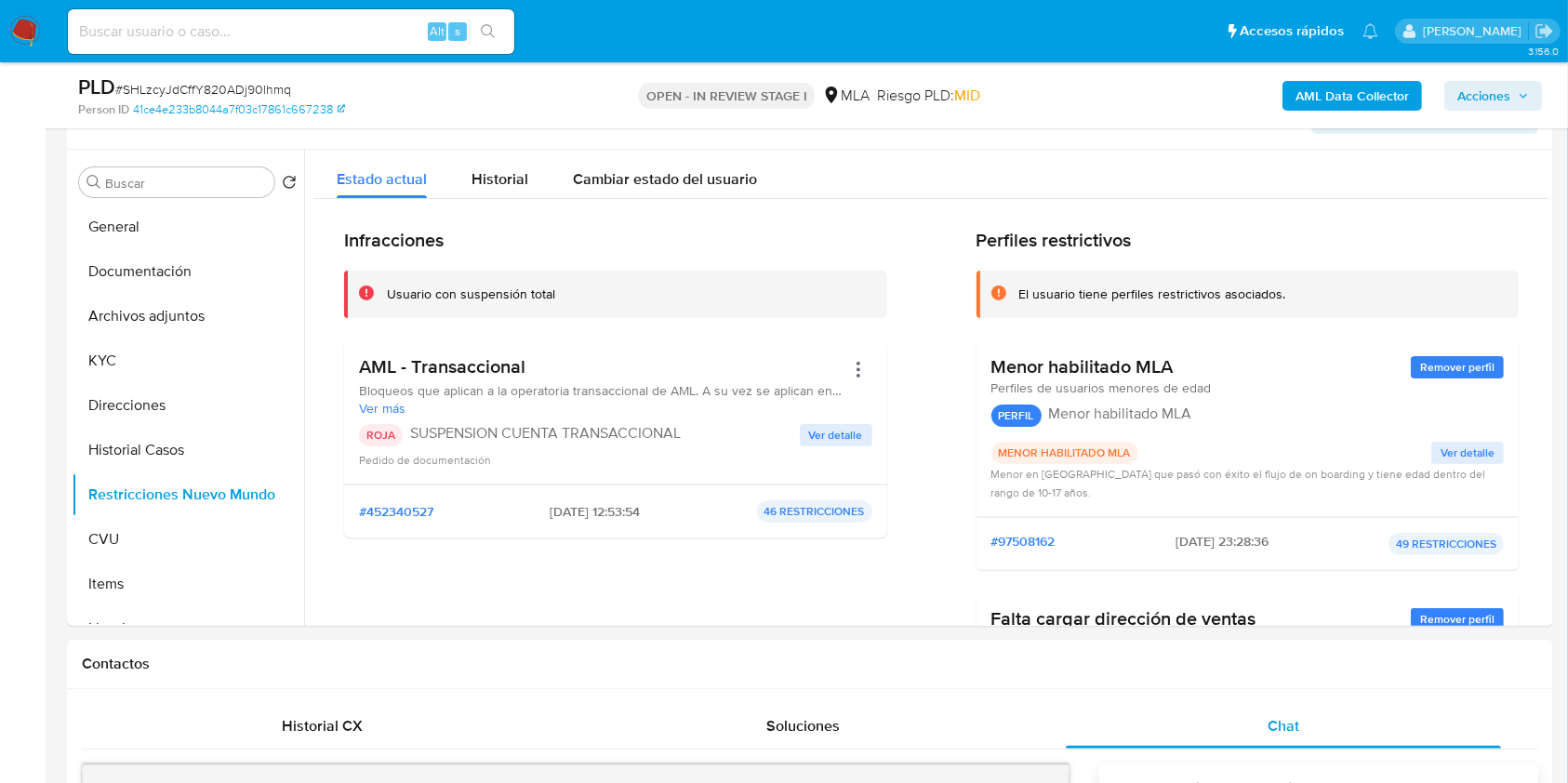
click at [1485, 94] on span "Acciones" at bounding box center [1483, 95] width 53 height 30
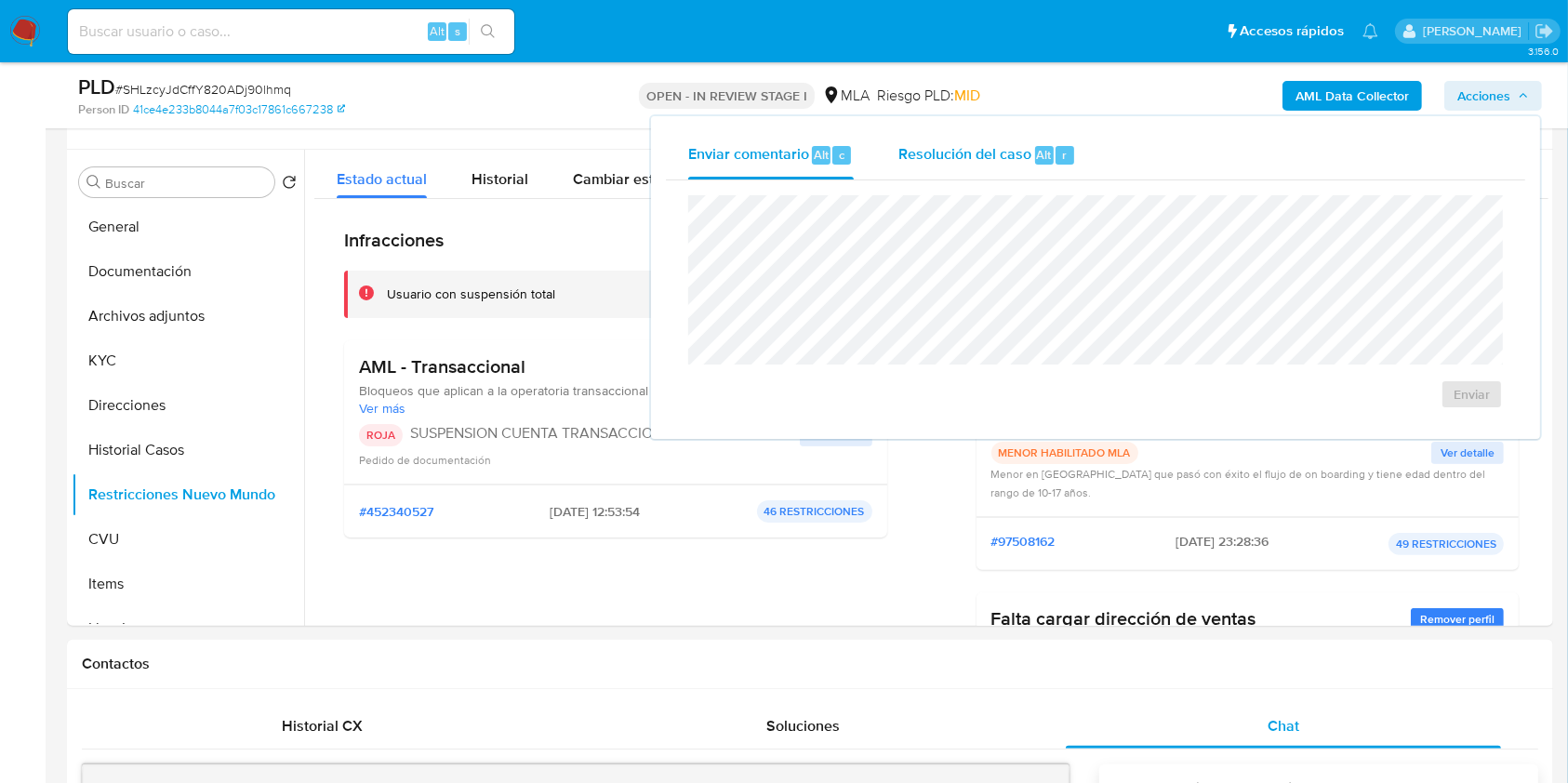
click at [1004, 152] on span "Resolución del caso" at bounding box center [965, 153] width 133 height 22
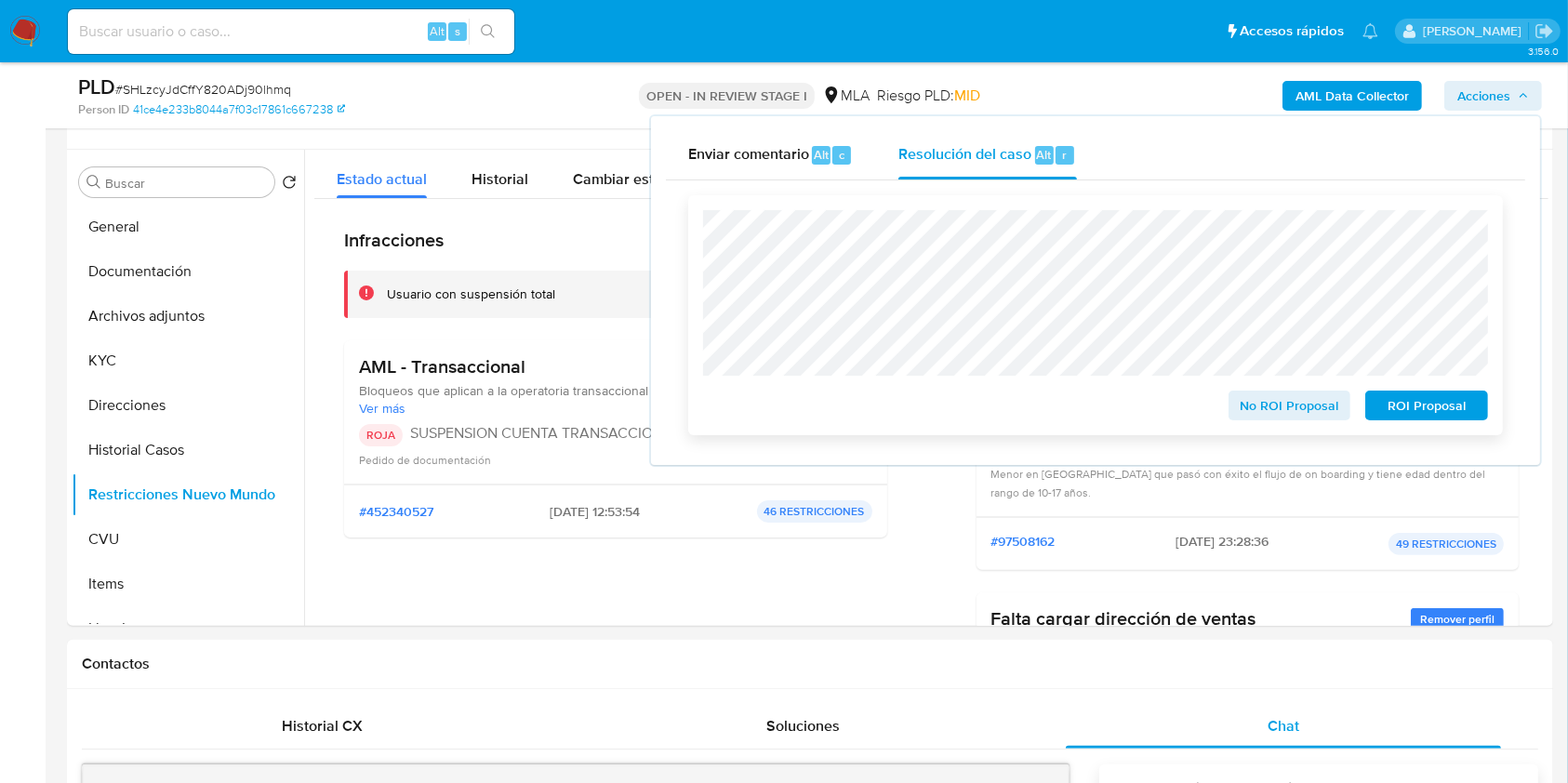
click at [1412, 405] on span "ROI Proposal" at bounding box center [1426, 405] width 96 height 26
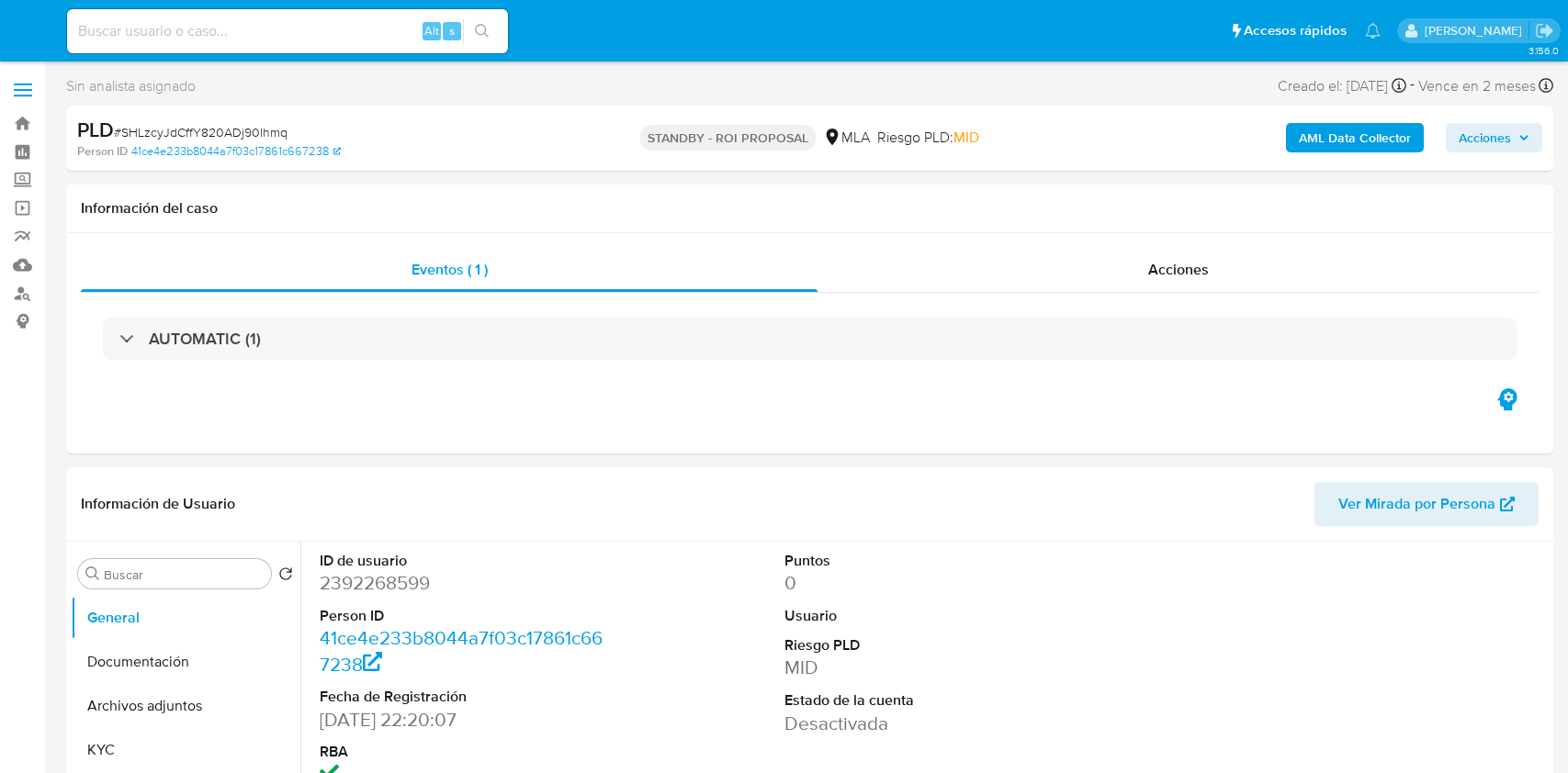
select select "10"
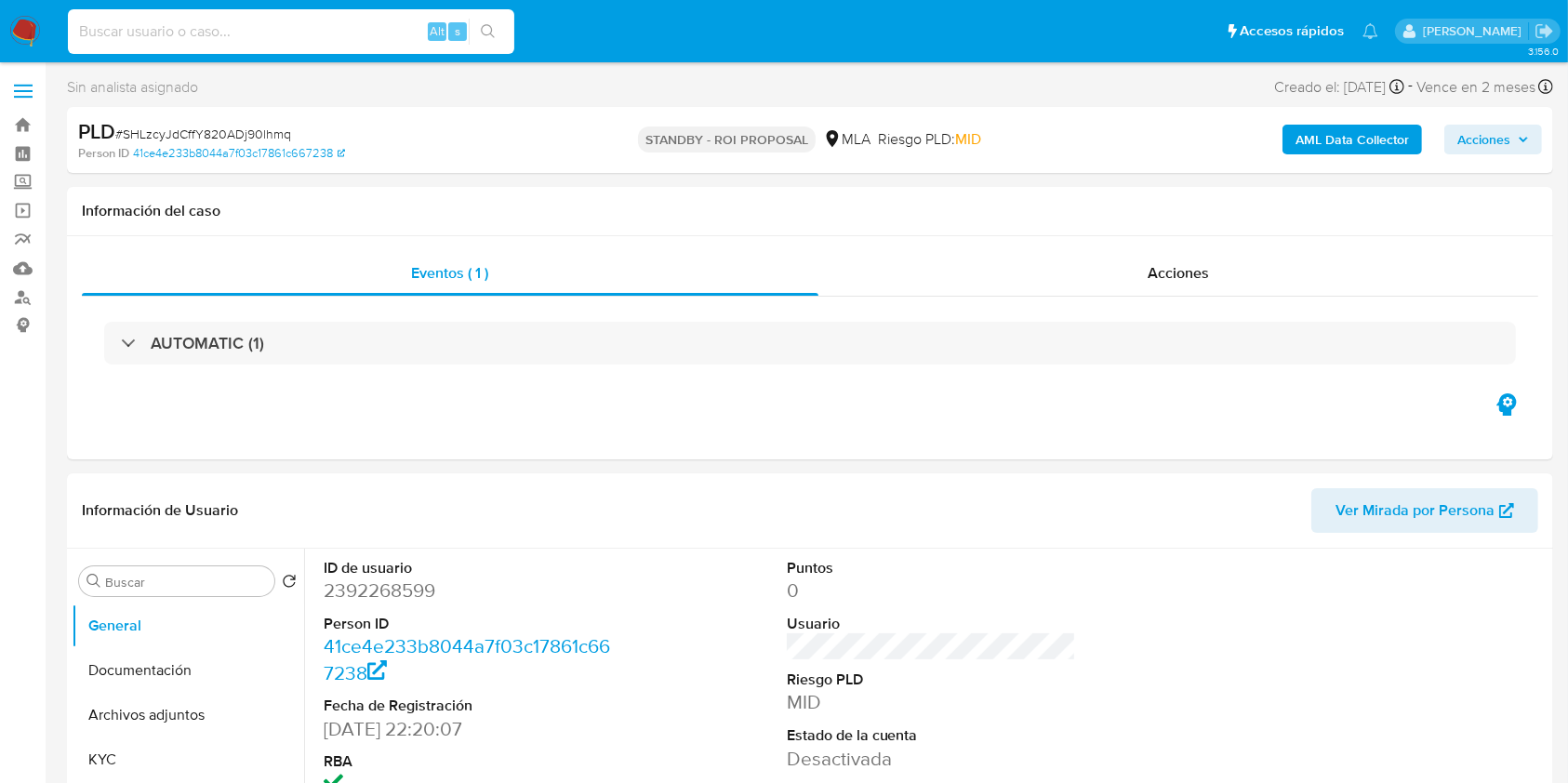
click at [346, 30] on input at bounding box center [291, 32] width 446 height 24
paste input "pfsjkVWyLym4iMq2DV15IRAB"
type input "pfsjkVWyLym4iMq2DV15IRAB"
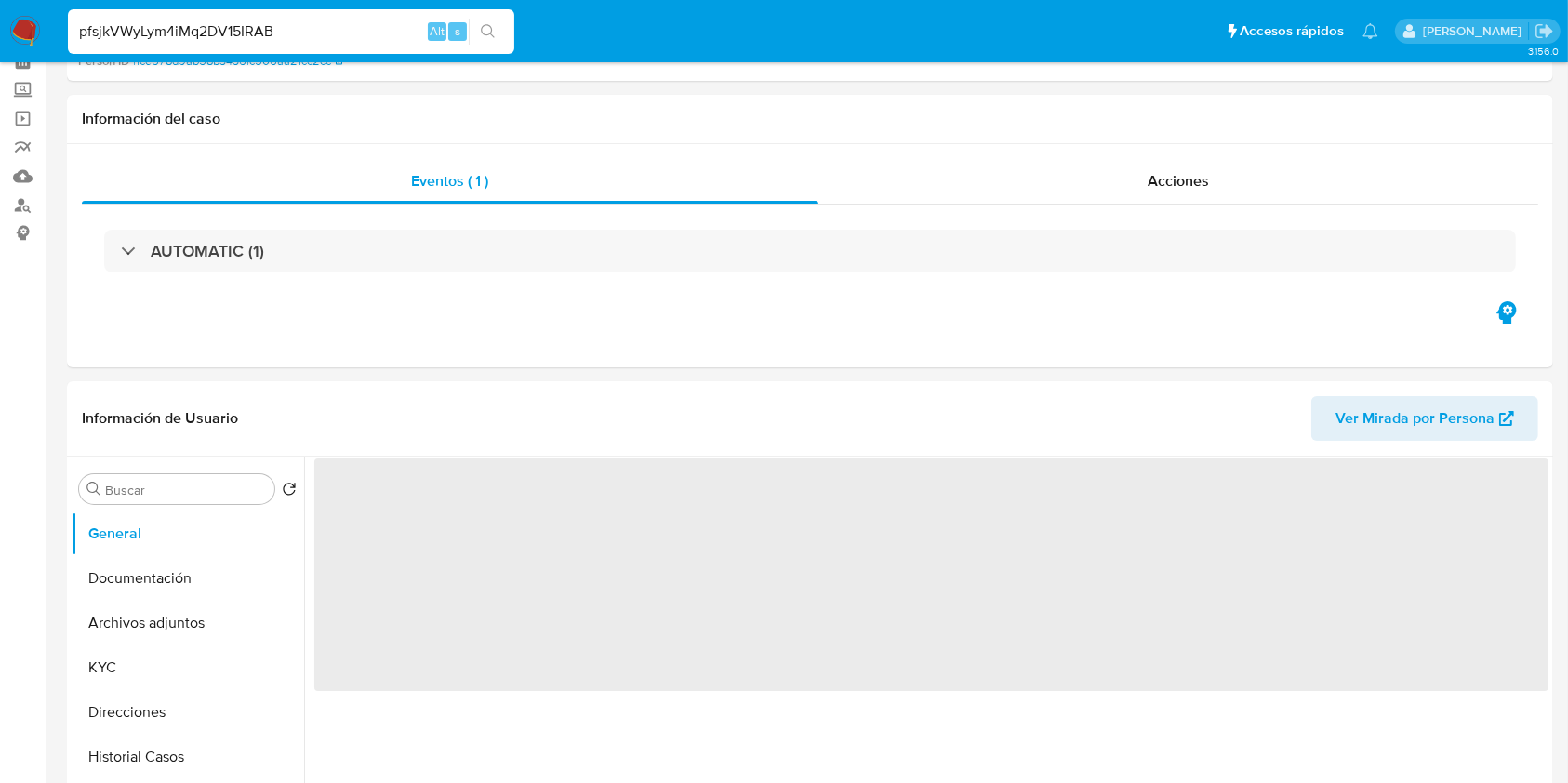
scroll to position [190, 0]
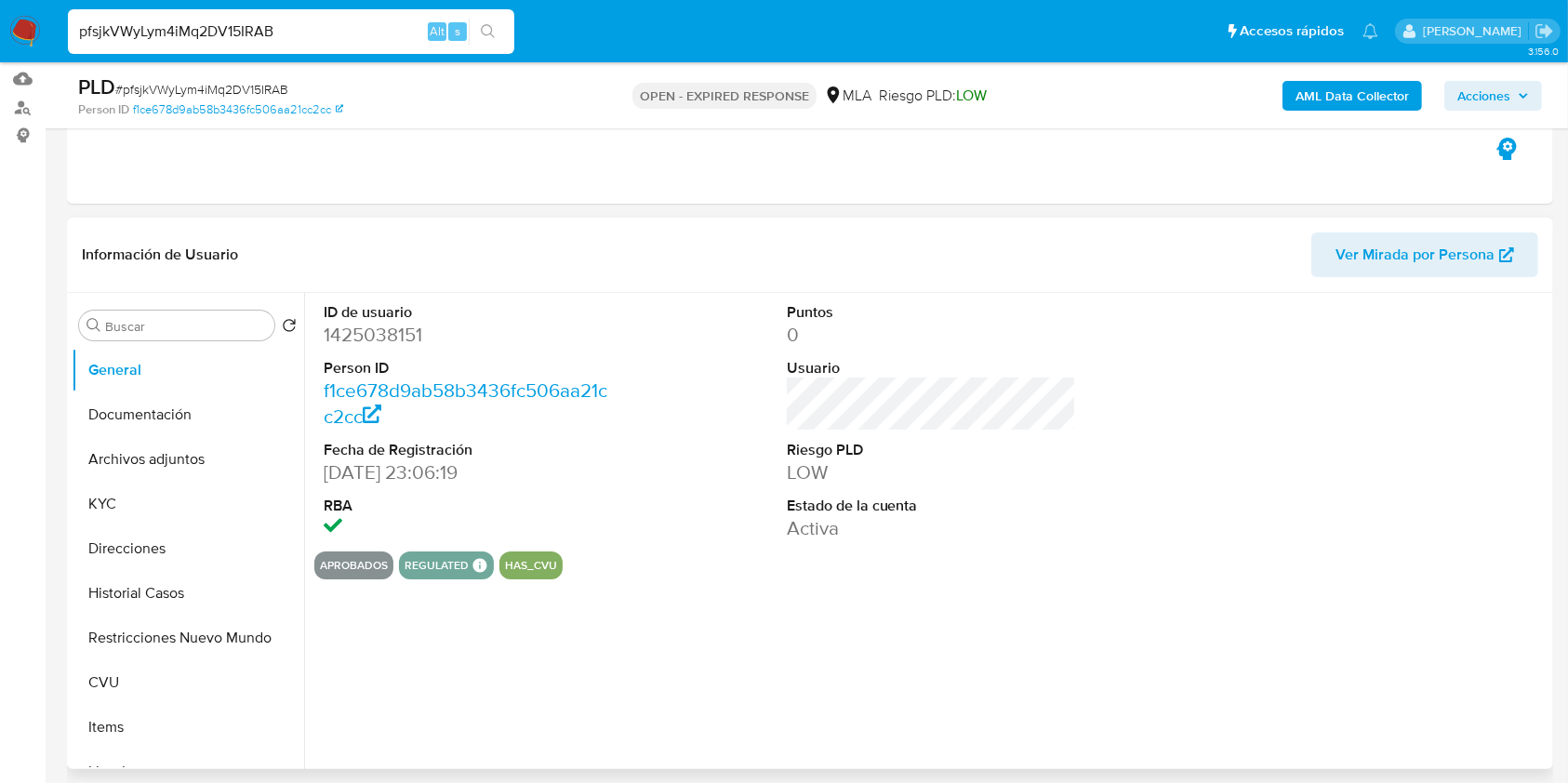
select select "10"
click at [395, 333] on dd "1425038151" at bounding box center [469, 335] width 290 height 26
copy dd "1425038151"
click at [210, 576] on button "Historial Casos" at bounding box center [181, 593] width 218 height 45
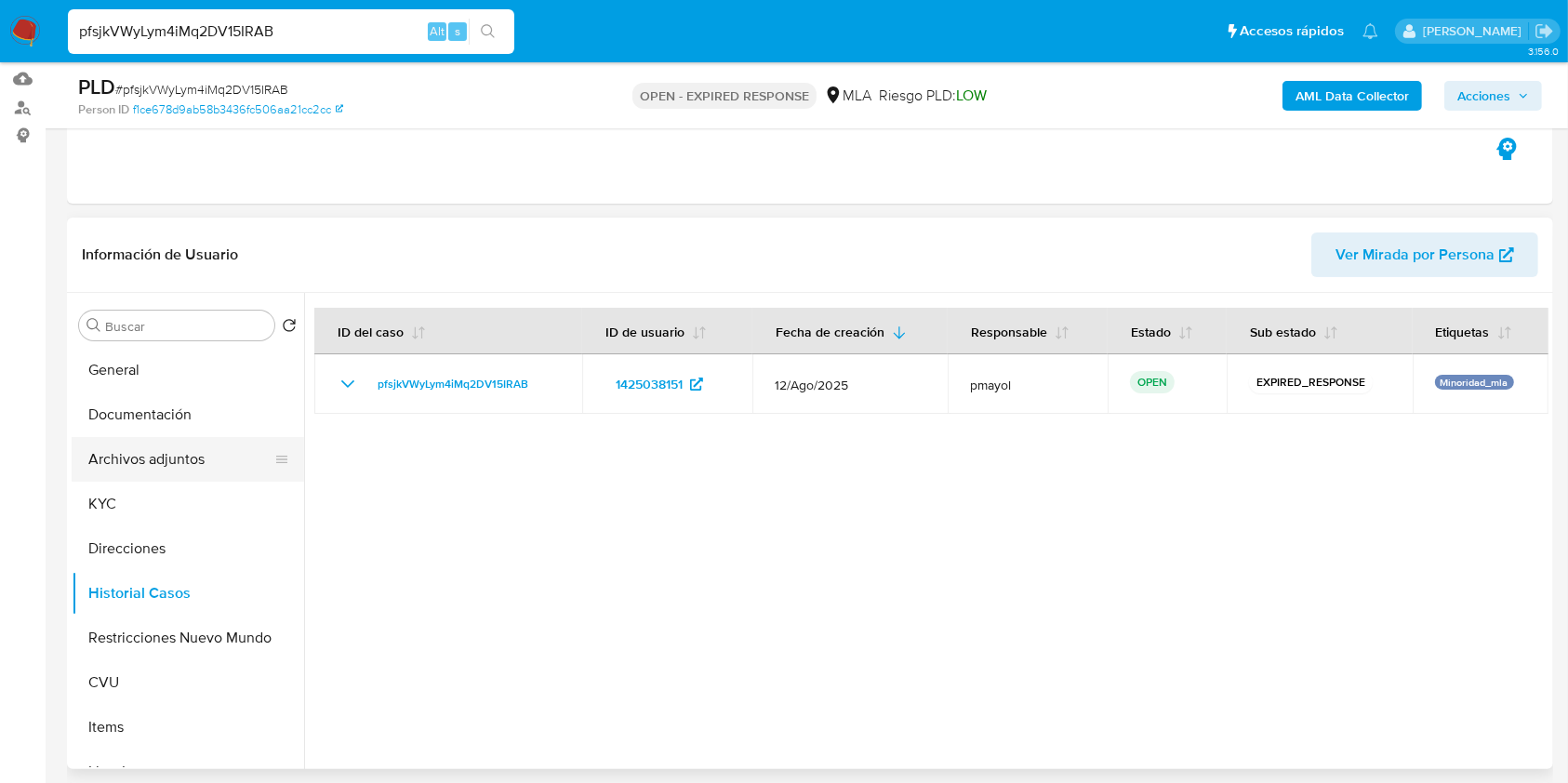
click at [196, 457] on button "Archivos adjuntos" at bounding box center [181, 459] width 218 height 45
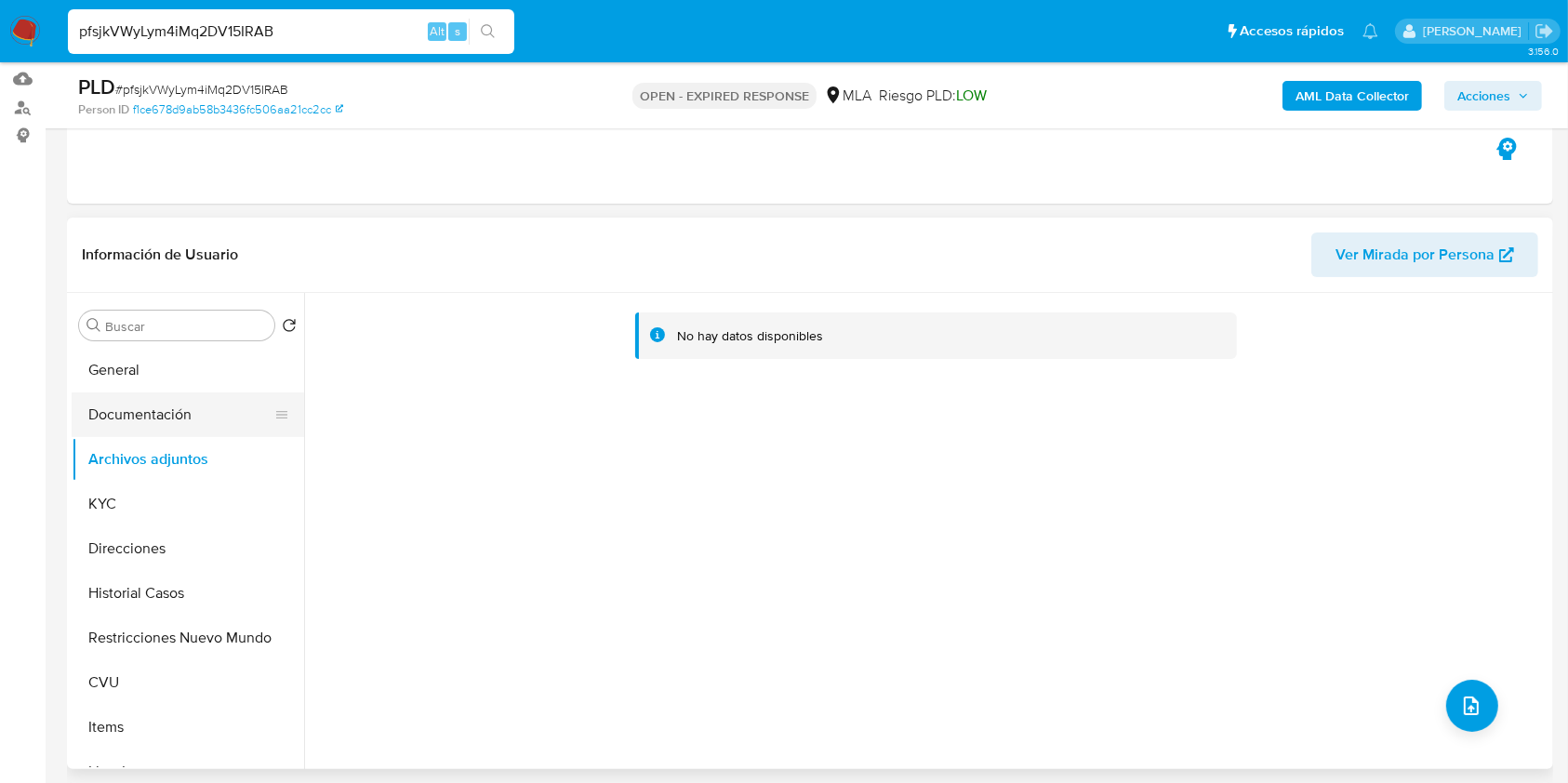
click at [224, 400] on button "Documentación" at bounding box center [181, 414] width 218 height 45
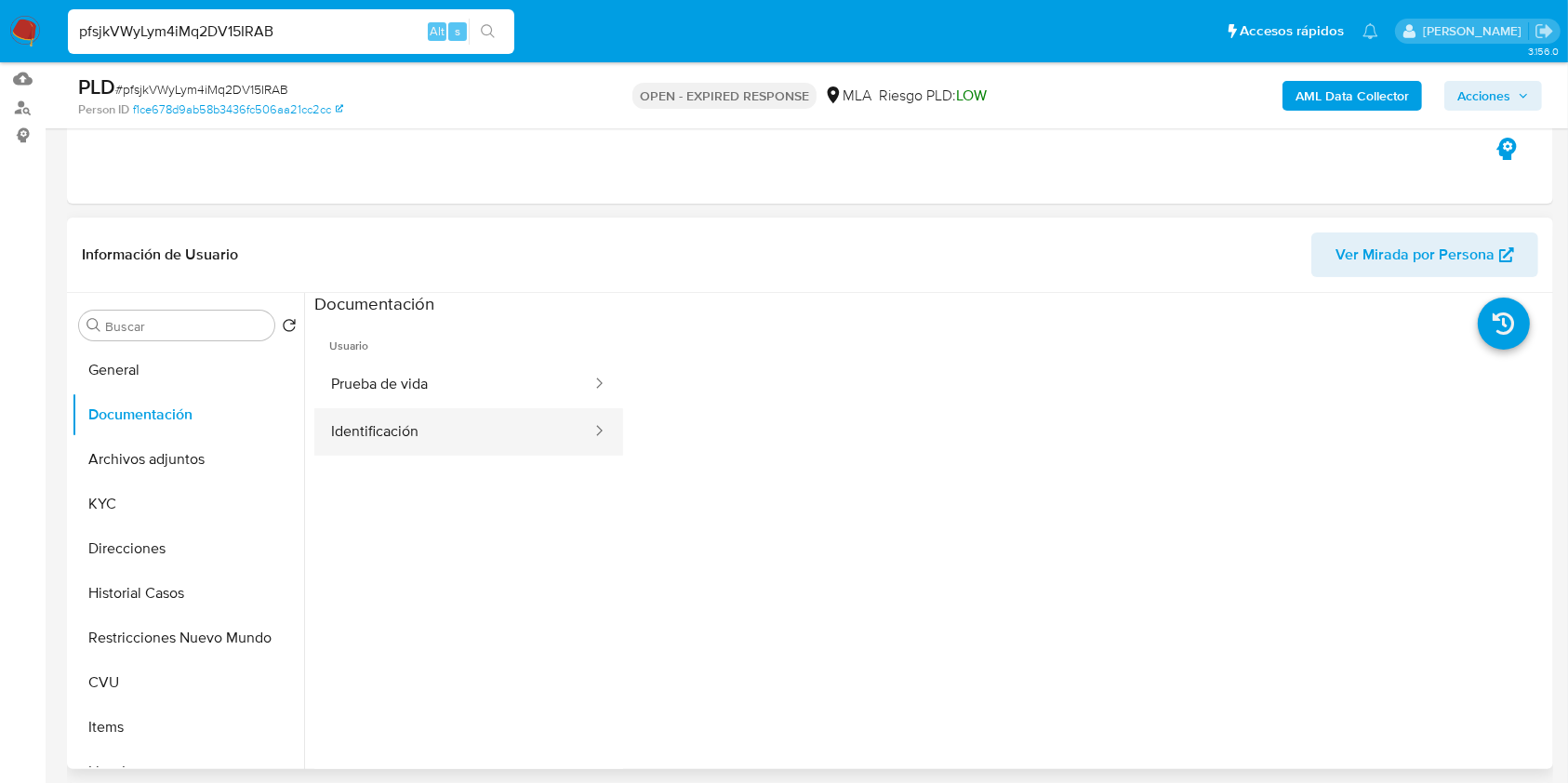
click at [441, 435] on button "Identificación" at bounding box center [454, 431] width 279 height 48
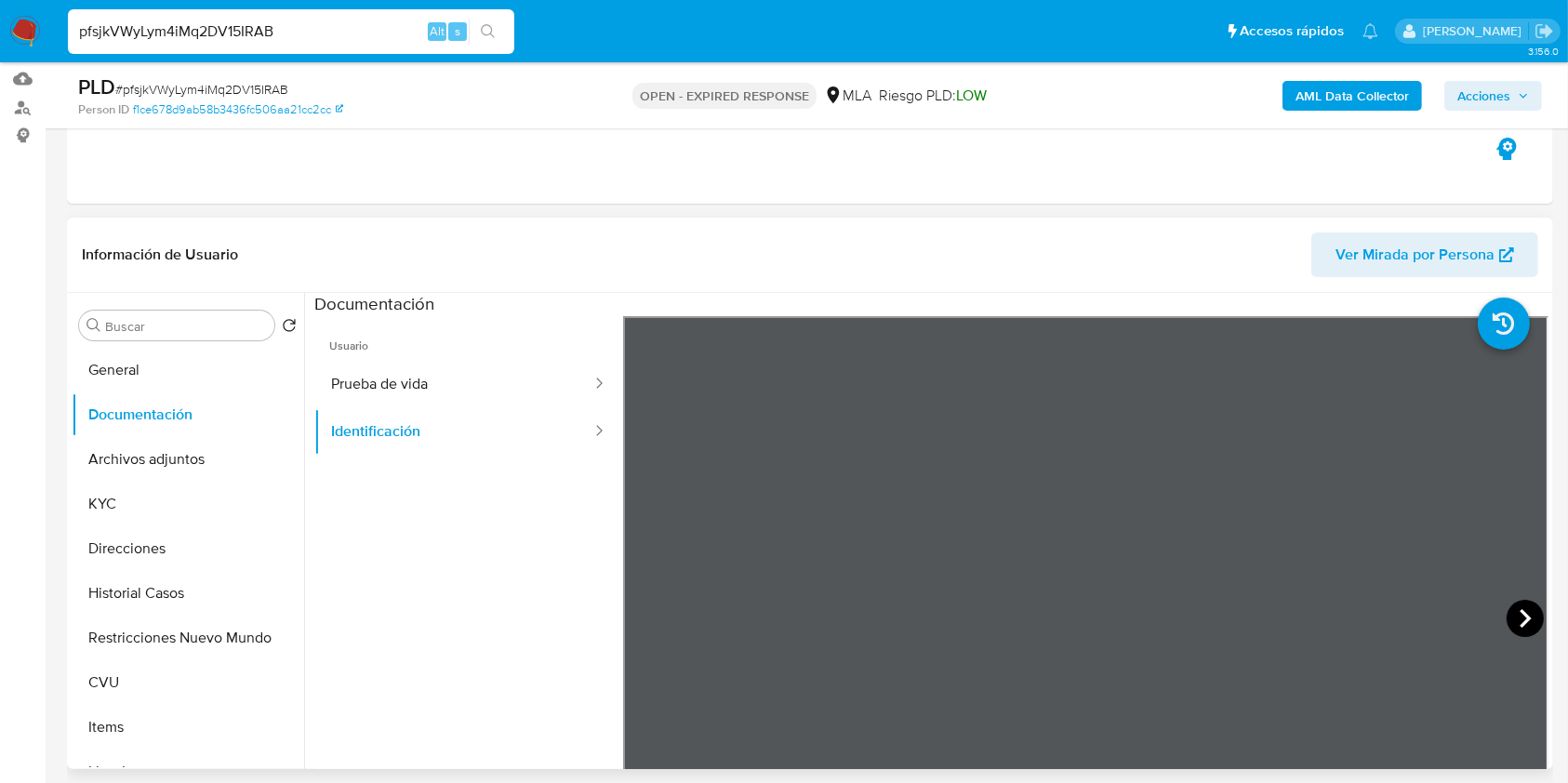
click at [1506, 616] on icon at bounding box center [1525, 618] width 37 height 37
click at [121, 548] on button "Direcciones" at bounding box center [181, 549] width 218 height 45
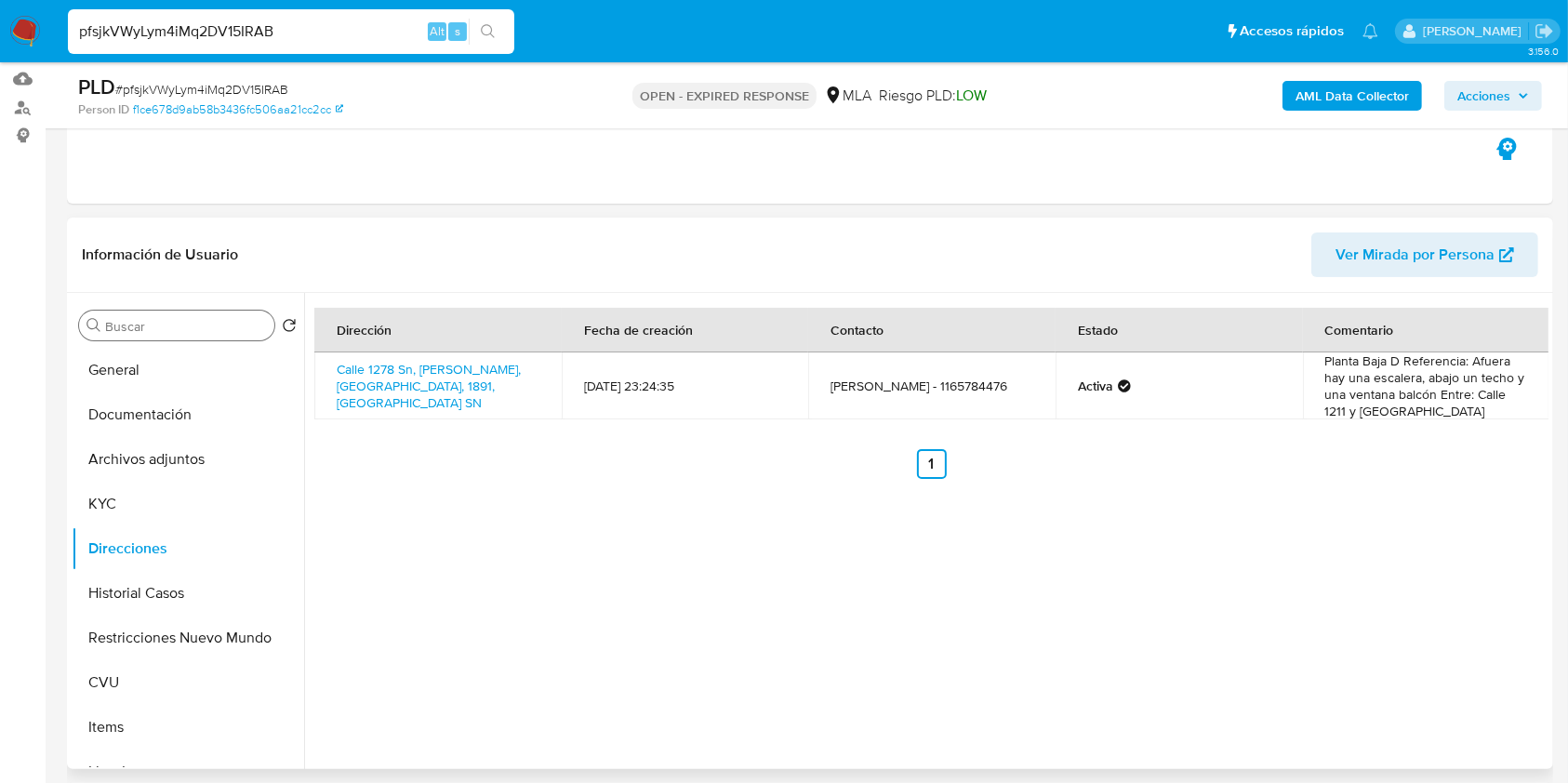
click at [157, 331] on input "Buscar" at bounding box center [185, 326] width 162 height 17
type input "P"
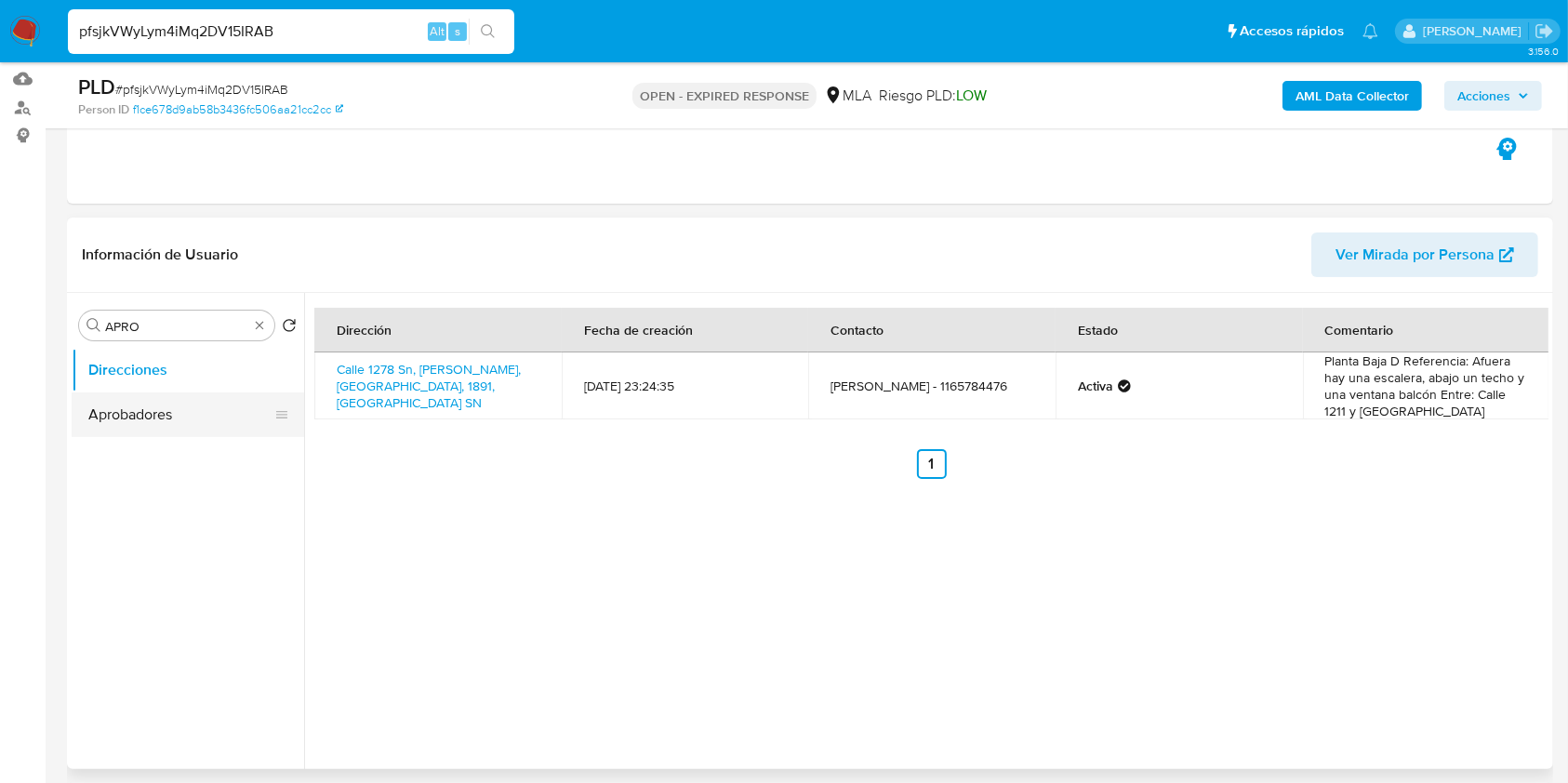
click at [149, 427] on button "Aprobadores" at bounding box center [181, 414] width 218 height 45
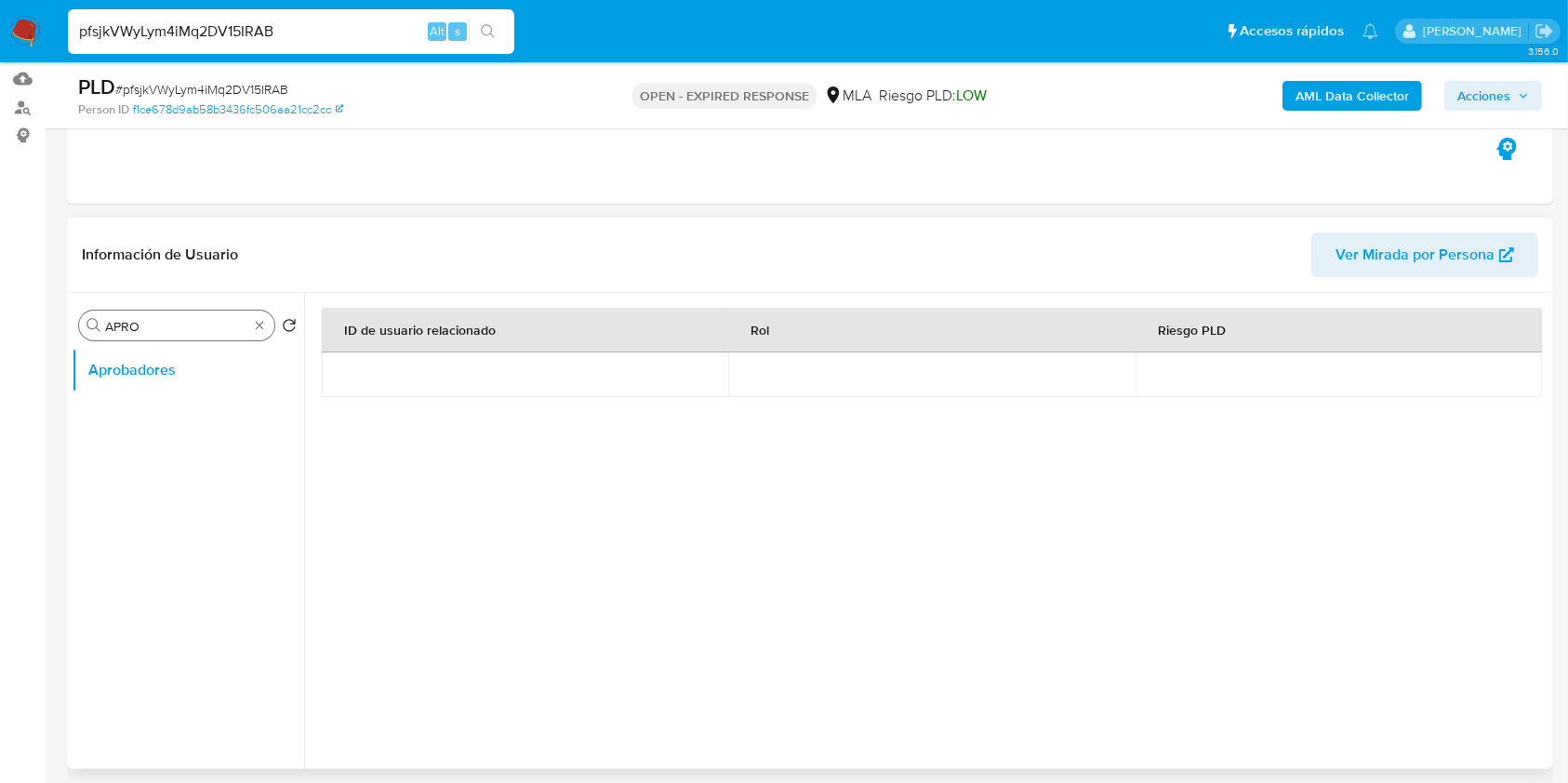
click at [170, 331] on input "APRO" at bounding box center [176, 326] width 143 height 17
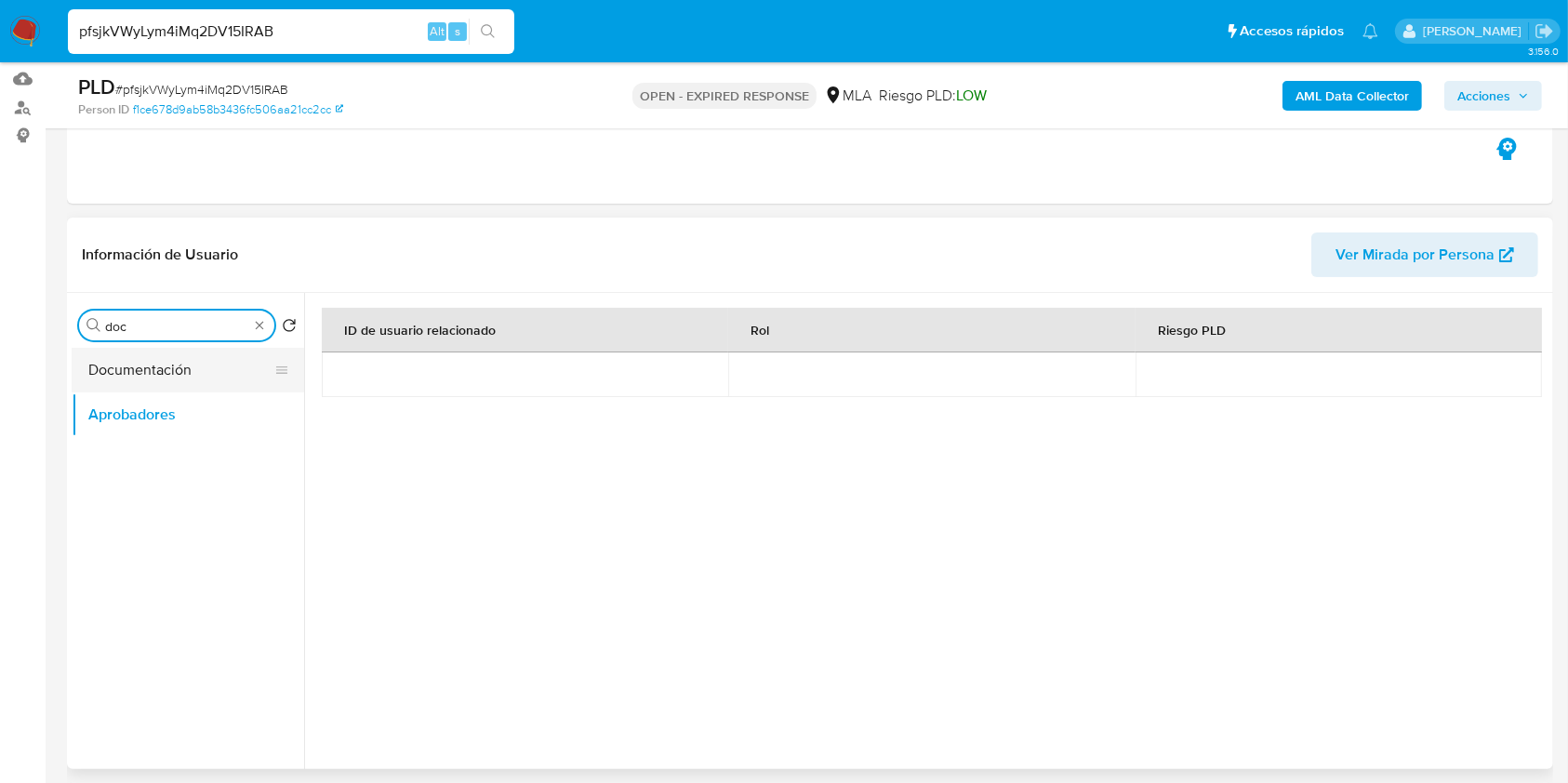
type input "doc"
click at [173, 355] on button "Documentación" at bounding box center [181, 370] width 218 height 45
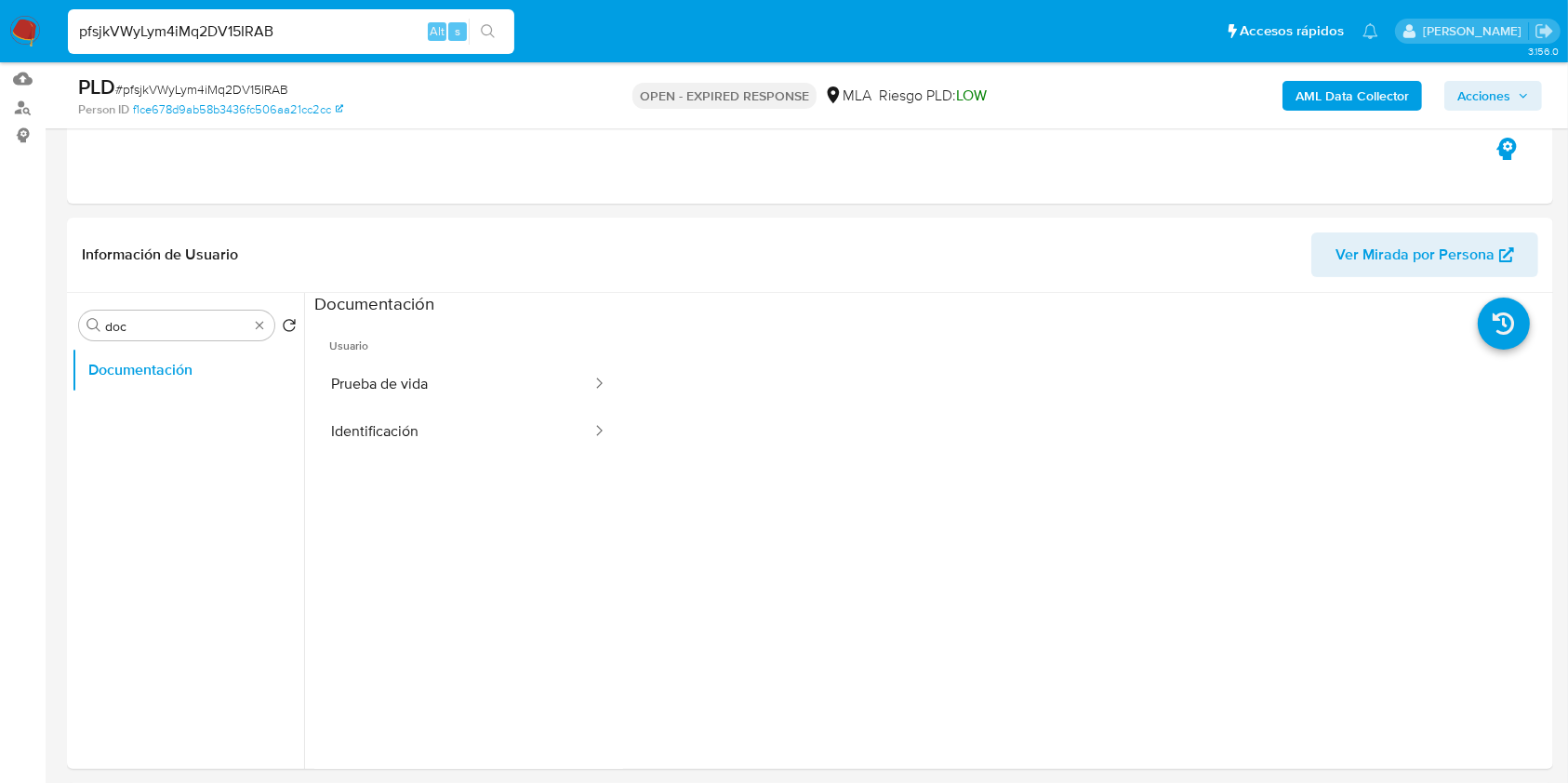
click at [521, 457] on ul "Usuario Prueba de vida Identificación" at bounding box center [469, 584] width 309 height 536
click at [534, 433] on button "Identificación" at bounding box center [454, 431] width 279 height 48
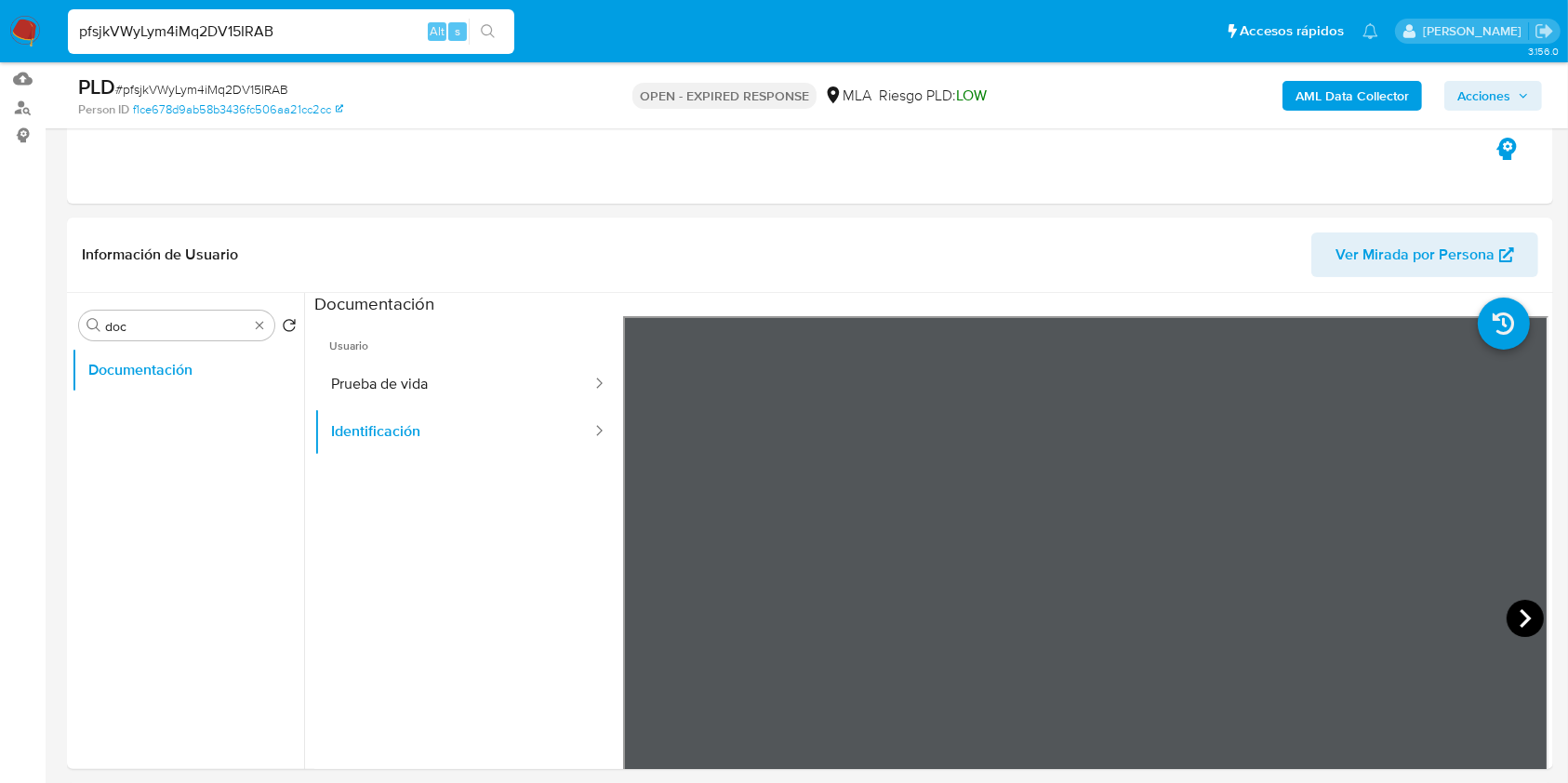
click at [1506, 617] on icon at bounding box center [1525, 618] width 37 height 37
click at [1321, 101] on b "AML Data Collector" at bounding box center [1352, 95] width 113 height 30
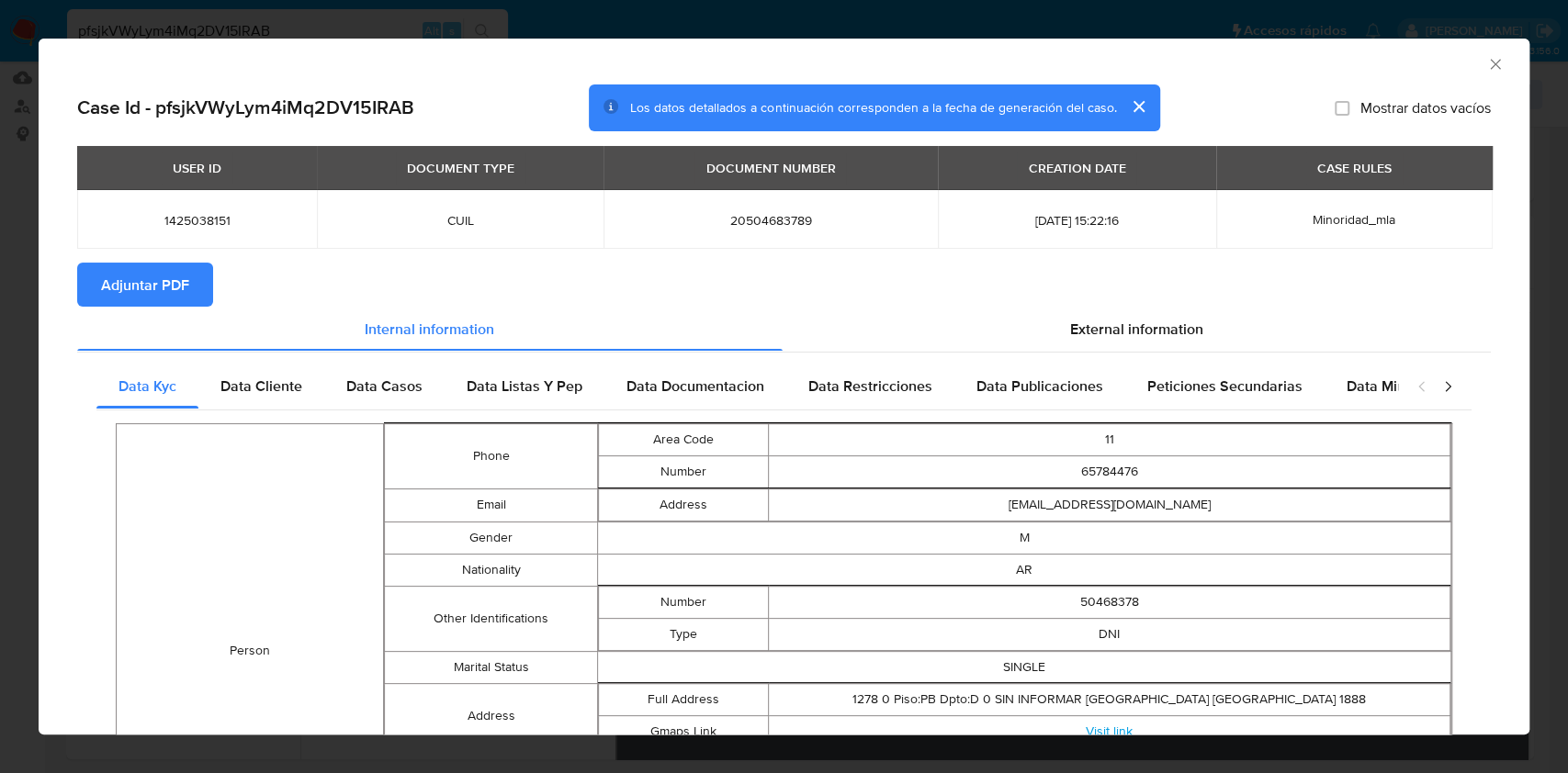
click at [136, 272] on span "Adjuntar PDF" at bounding box center [144, 284] width 88 height 41
click at [1486, 66] on icon "Cerrar ventana" at bounding box center [1495, 65] width 18 height 18
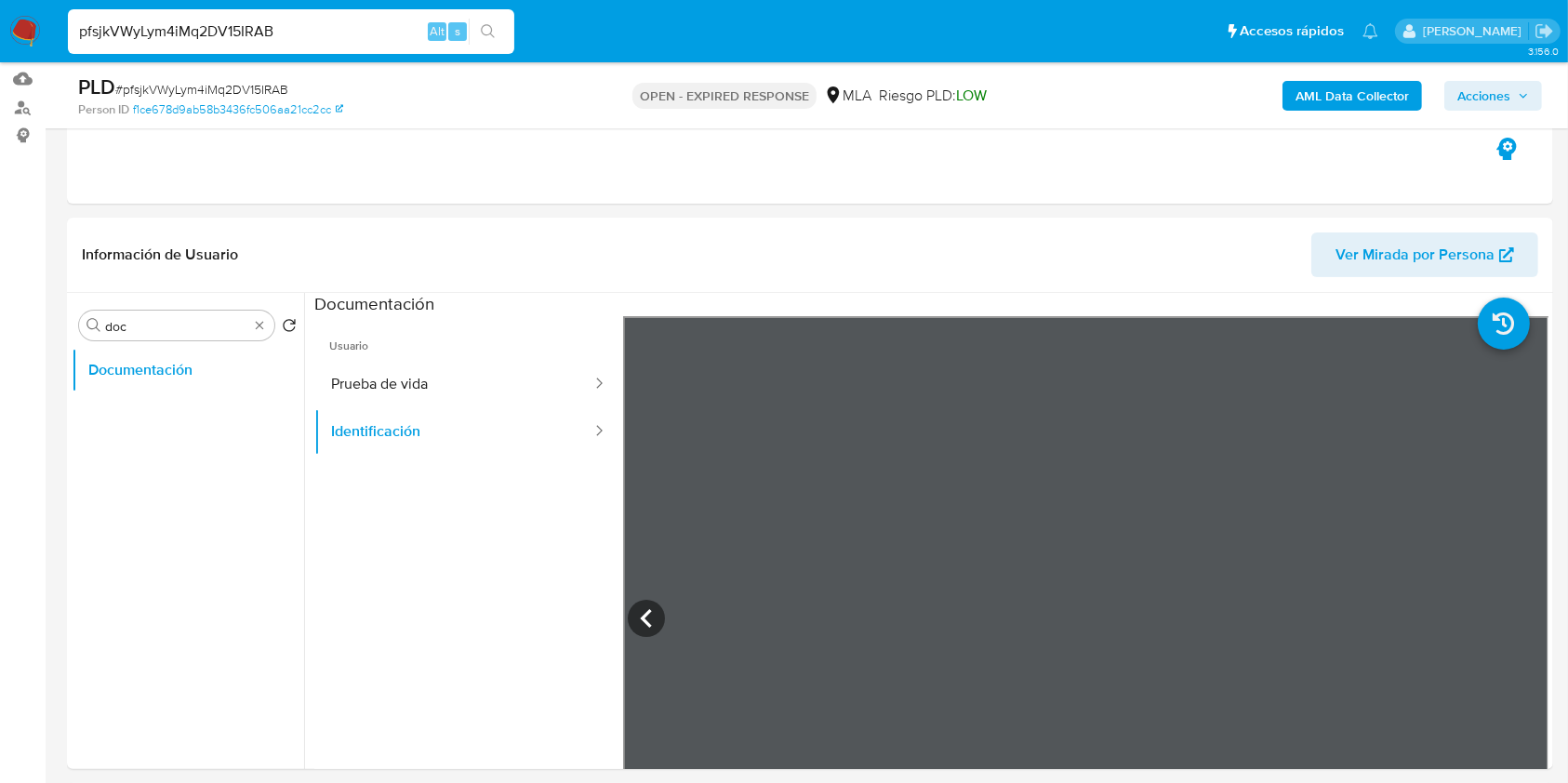
click at [200, 85] on span "# pfsjkVWyLym4iMq2DV15IRAB" at bounding box center [201, 89] width 173 height 19
copy span "pfsjkVWyLym4iMq2DV15IRAB"
click at [29, 27] on img at bounding box center [25, 32] width 32 height 32
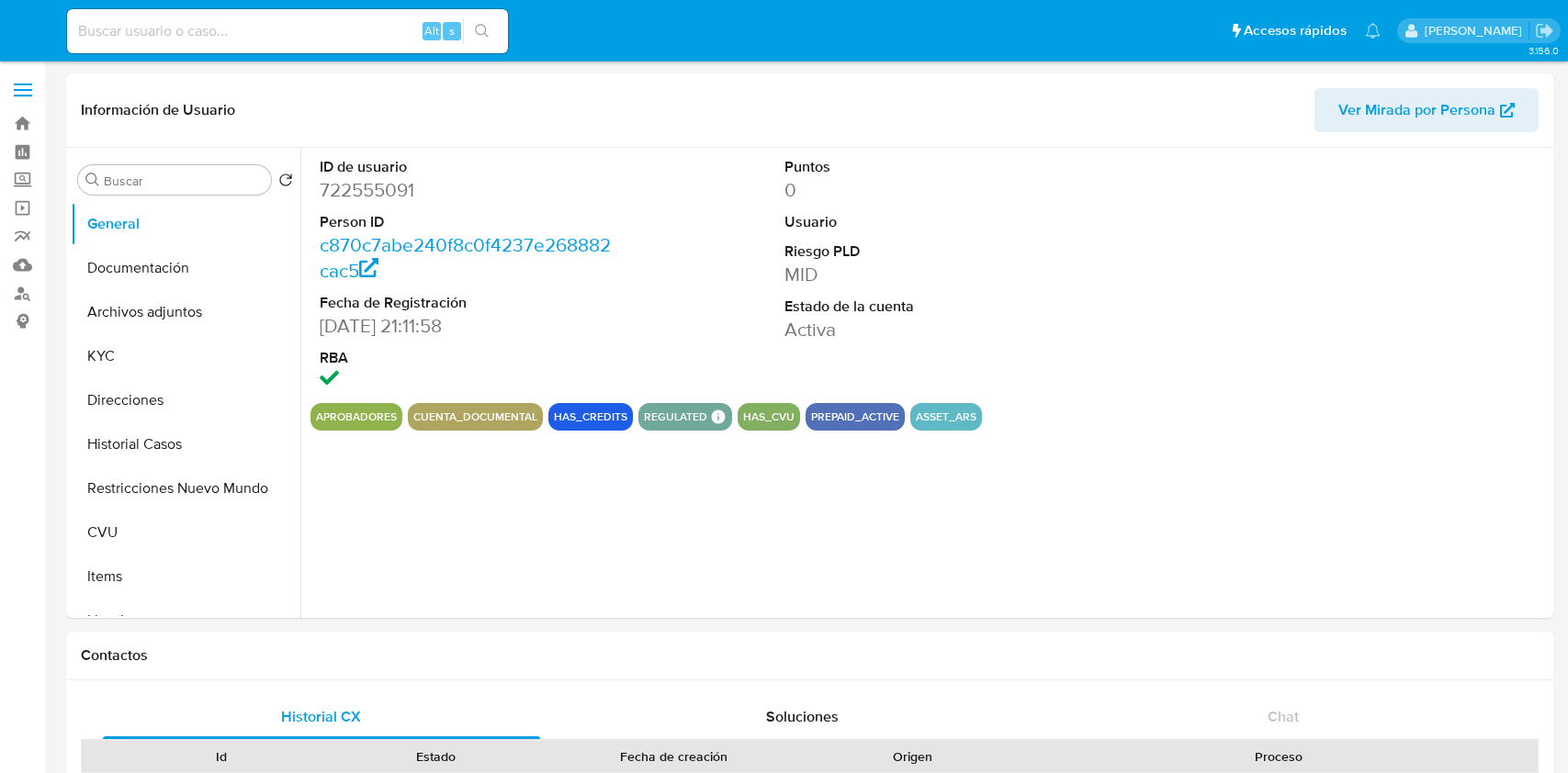
select select "10"
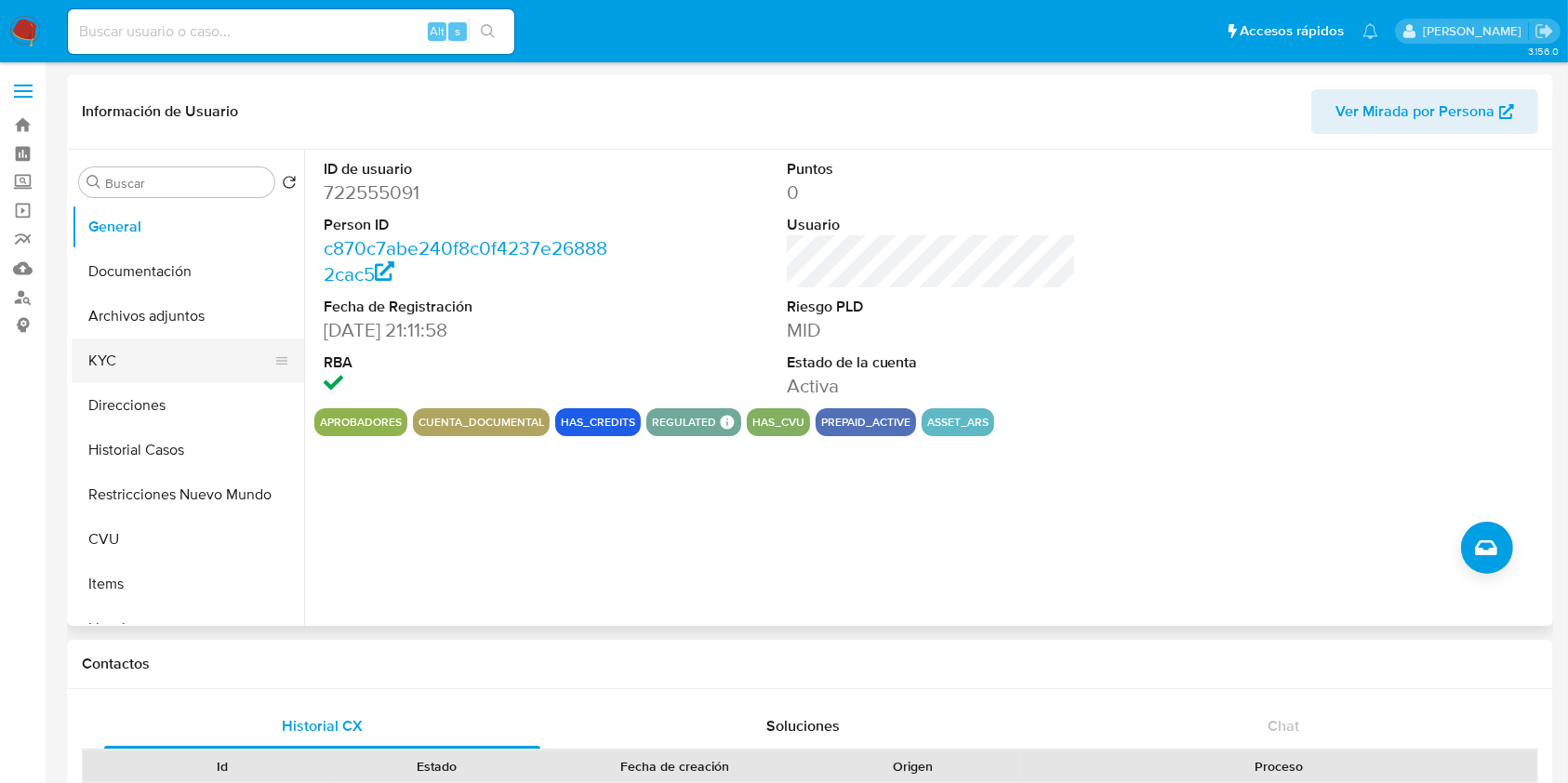
click at [134, 353] on button "KYC" at bounding box center [181, 361] width 218 height 45
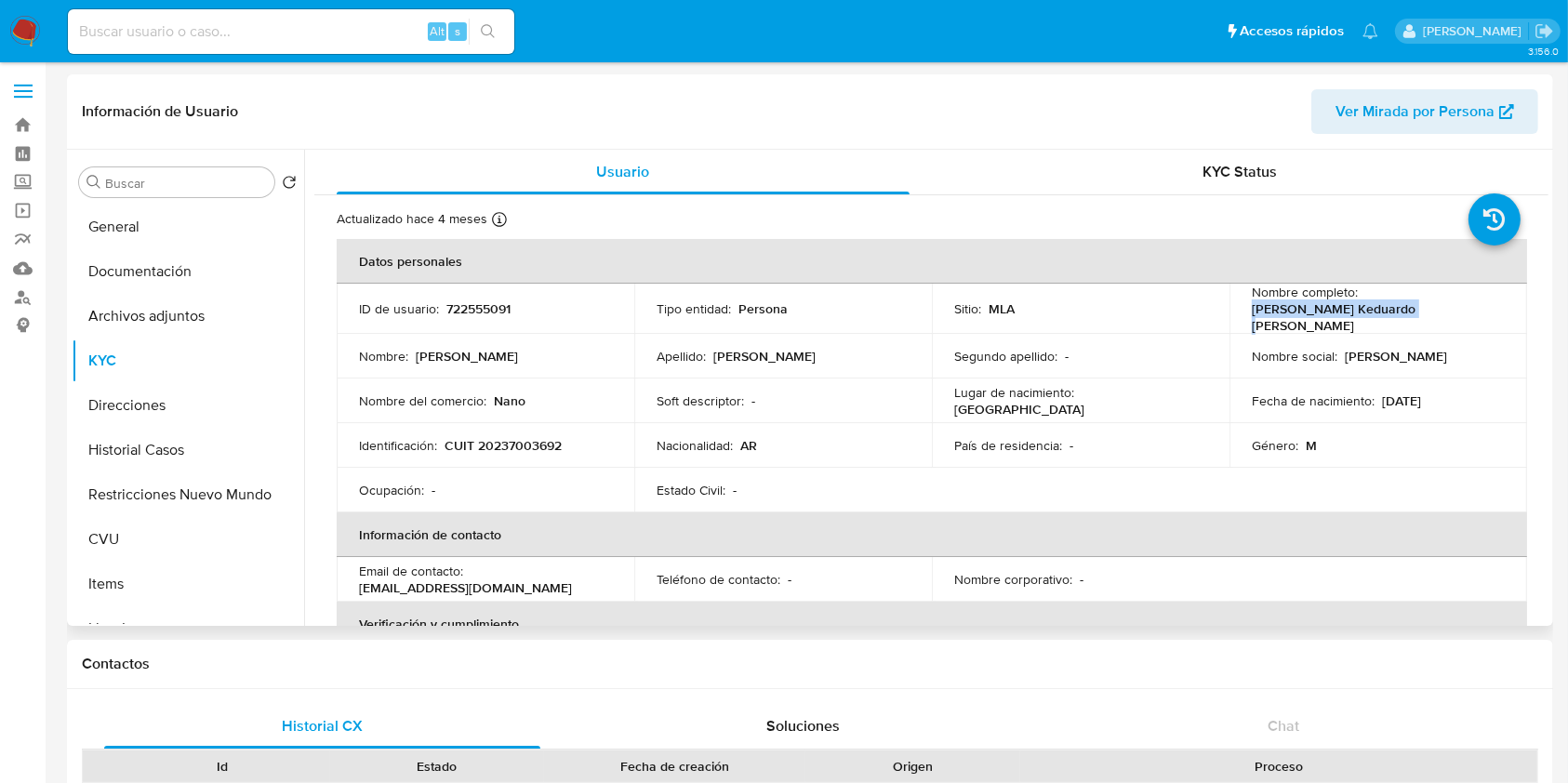
drag, startPoint x: 1414, startPoint y: 309, endPoint x: 1239, endPoint y: 316, distance: 175.1
click at [1239, 316] on td "Nombre completo : [PERSON_NAME] Keduardo [PERSON_NAME]" at bounding box center [1378, 309] width 298 height 51
copy p "[PERSON_NAME] Keduardo [PERSON_NAME]"
click at [538, 441] on p "CUIT 20237003692" at bounding box center [502, 445] width 117 height 17
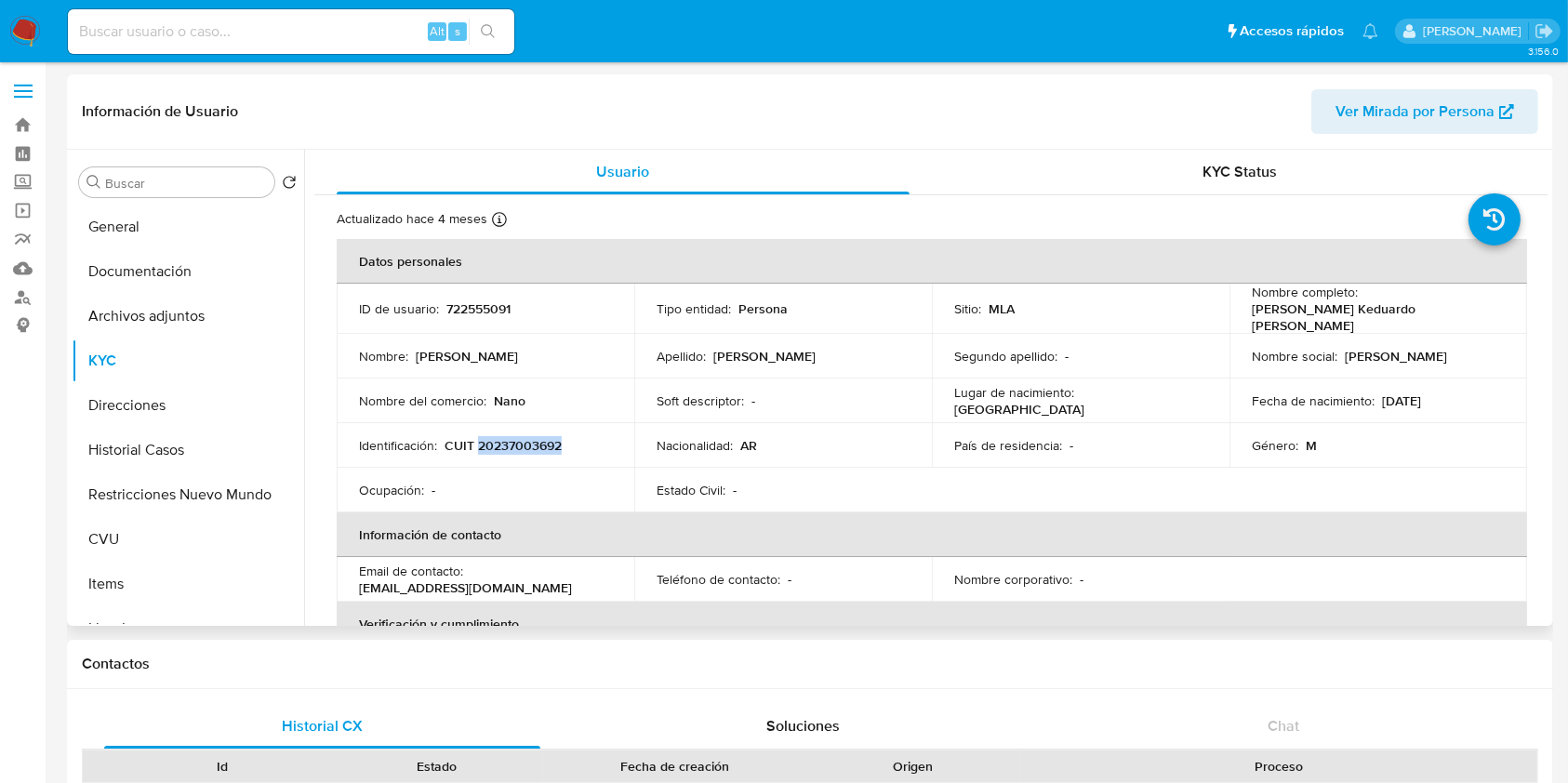
copy p "20237003692"
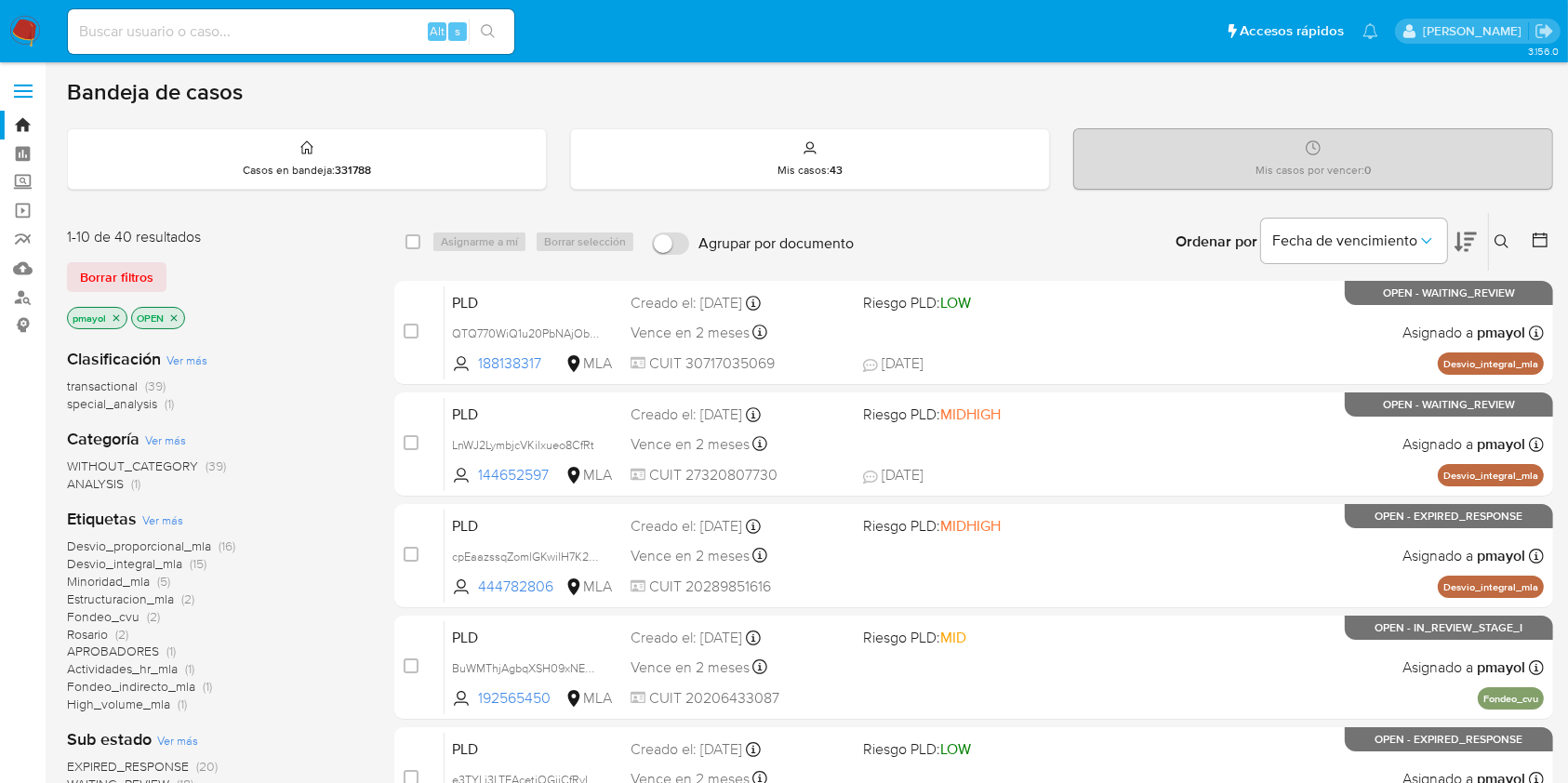
click at [1504, 238] on icon at bounding box center [1501, 240] width 14 height 14
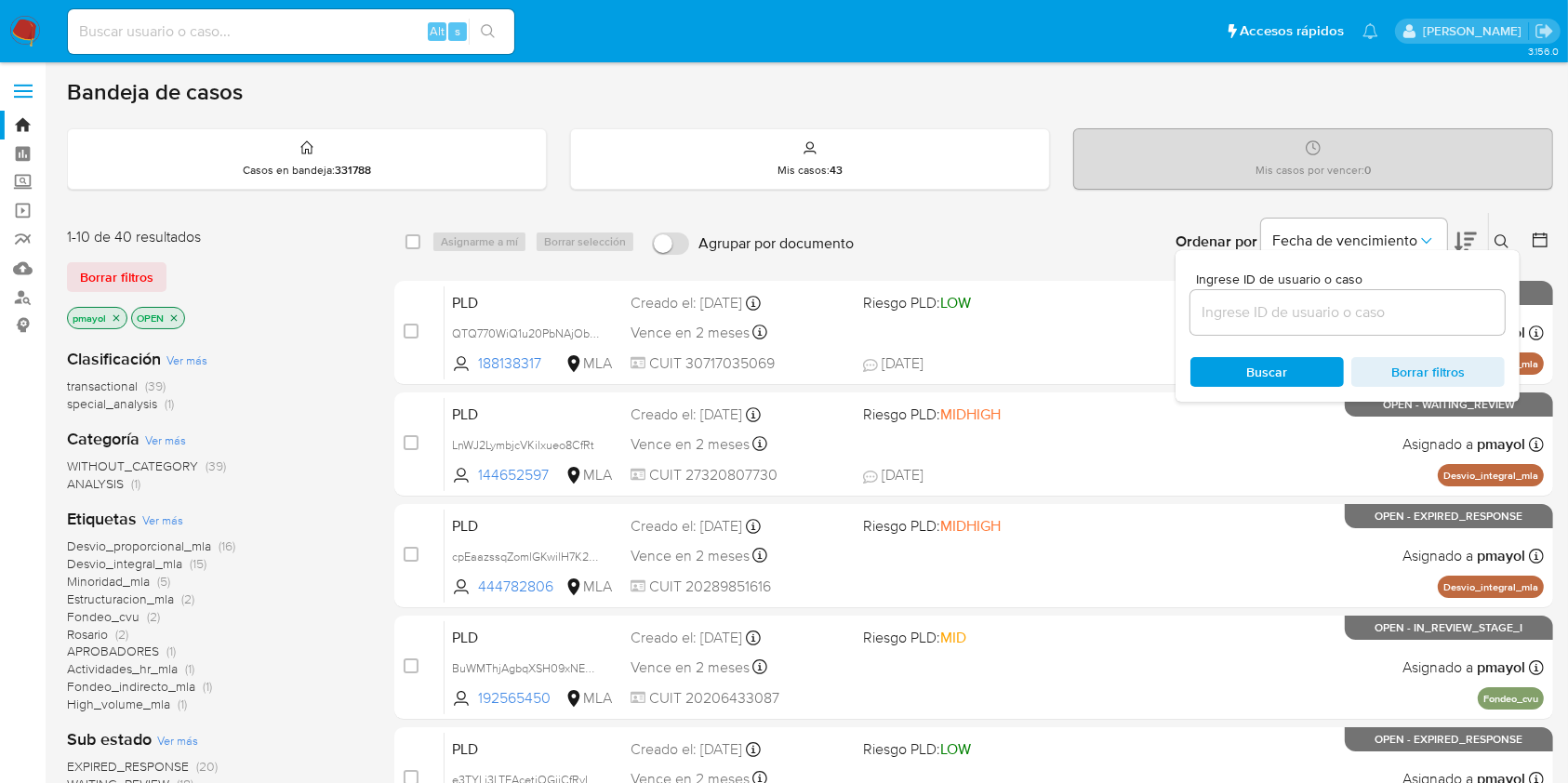
click at [1257, 313] on input at bounding box center [1347, 312] width 314 height 24
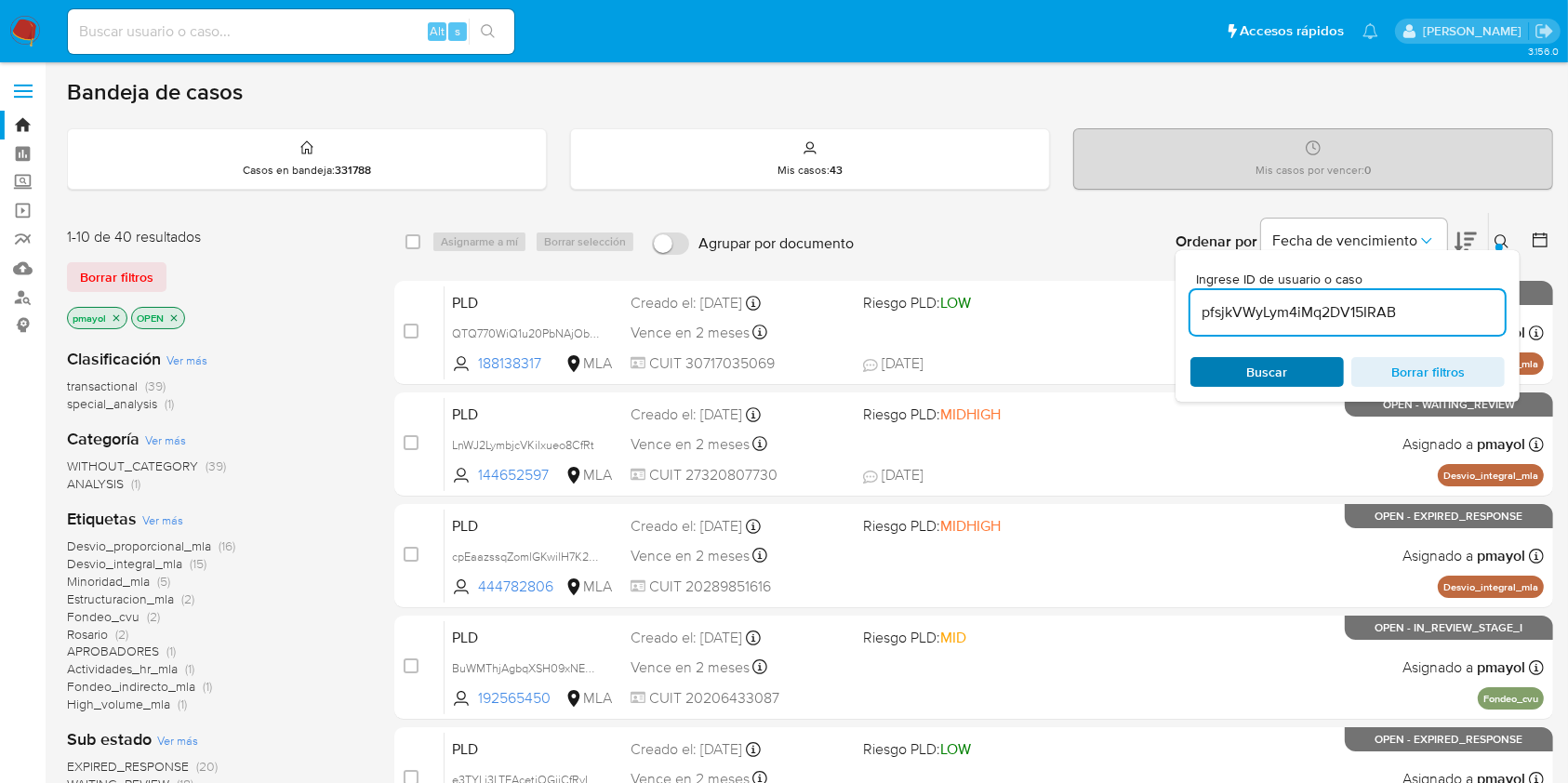
type input "pfsjkVWyLym4iMq2DV15IRAB"
click at [1254, 370] on span "Buscar" at bounding box center [1268, 372] width 41 height 30
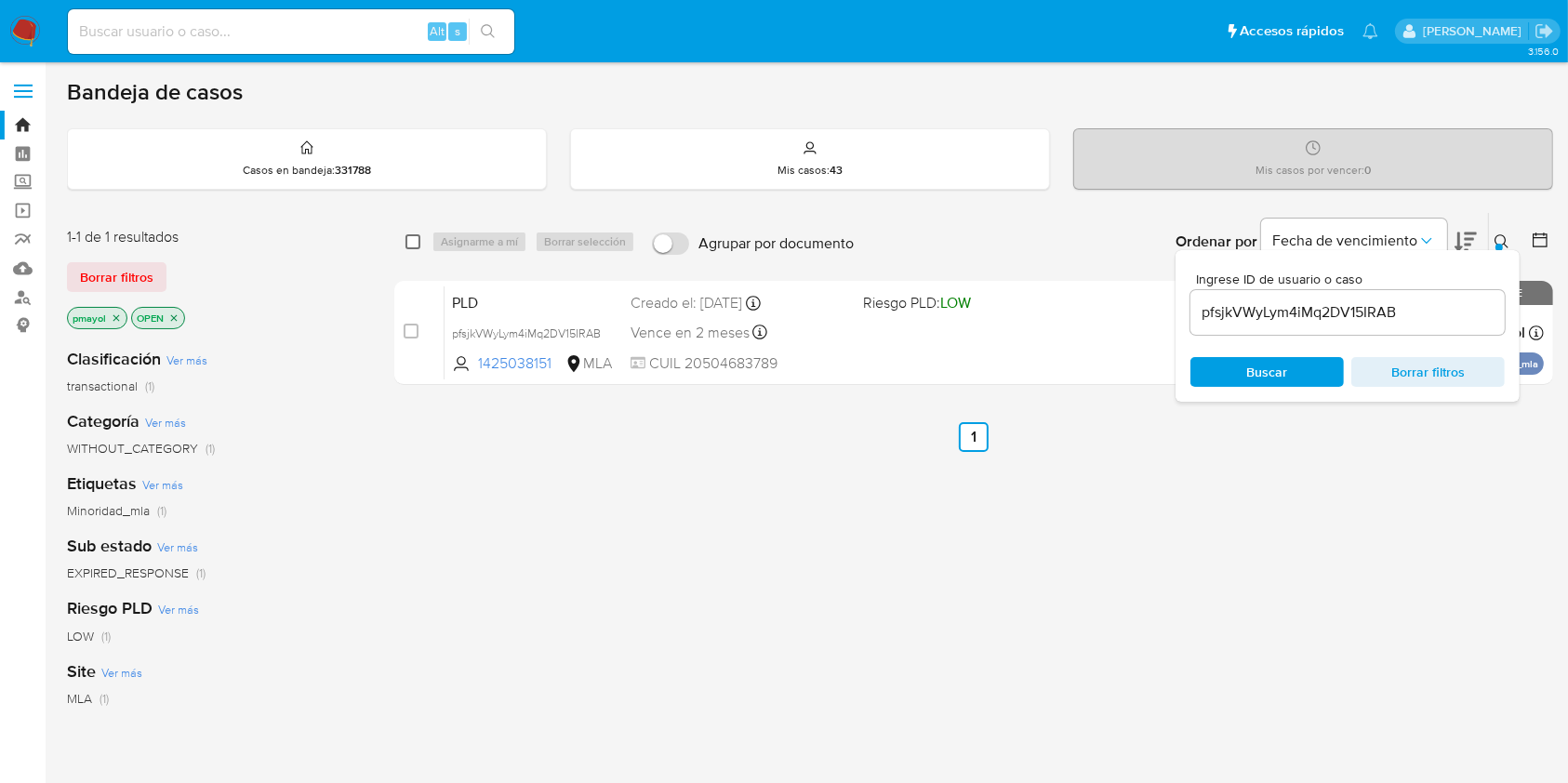
click at [410, 239] on input "checkbox" at bounding box center [413, 241] width 15 height 15
checkbox input "true"
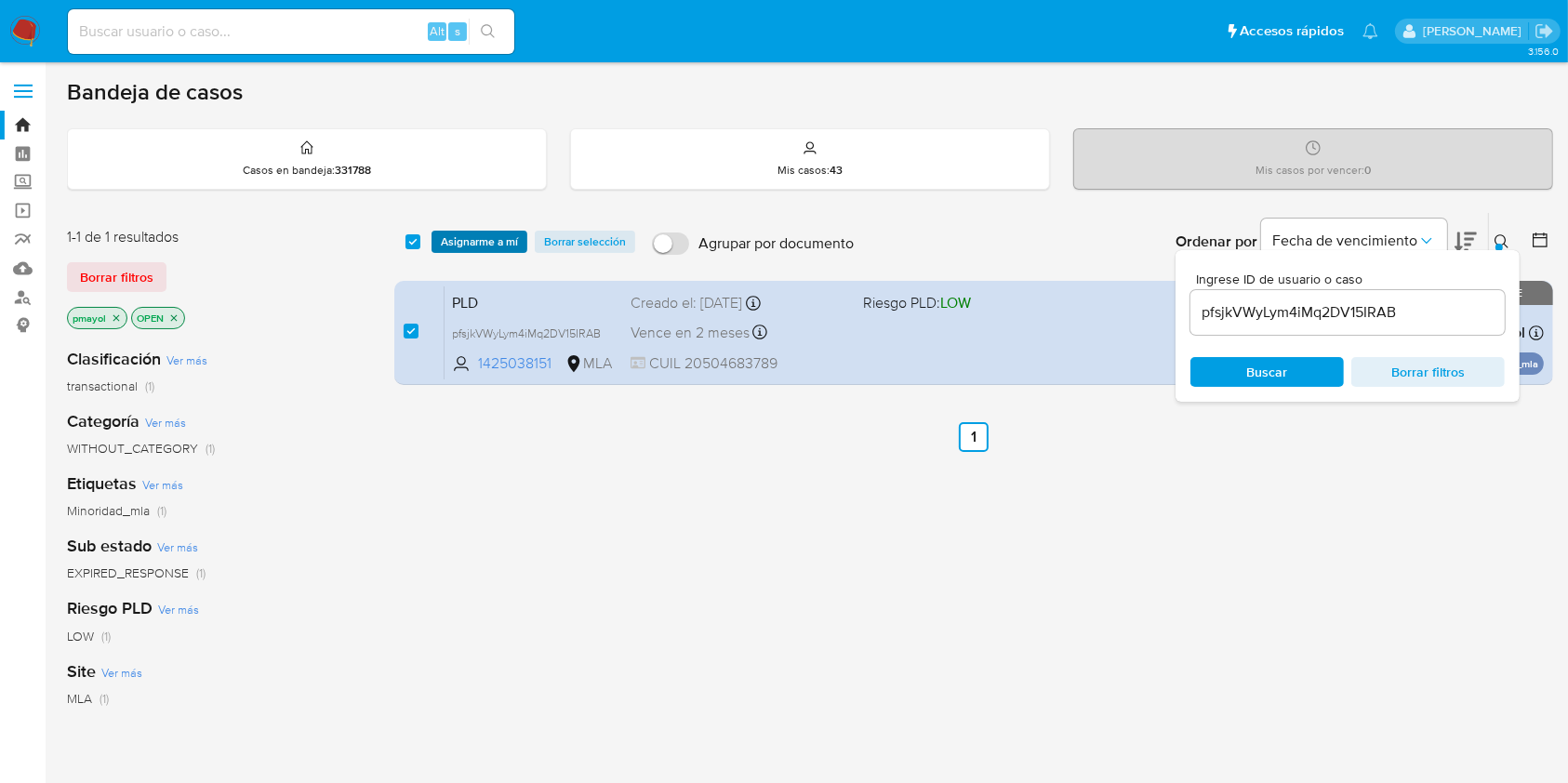
click at [462, 236] on span "Asignarme a mí" at bounding box center [479, 241] width 77 height 19
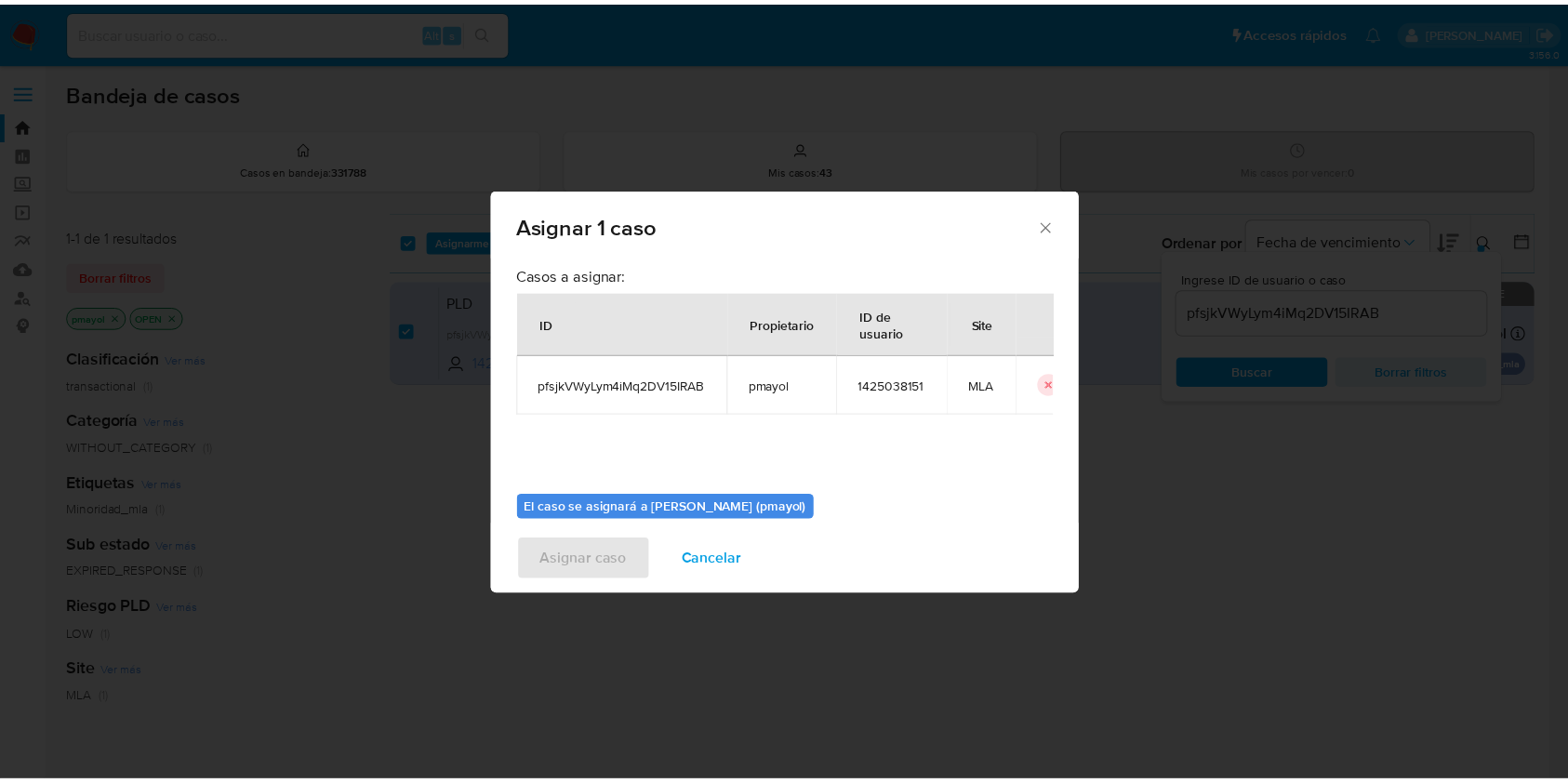
scroll to position [80, 0]
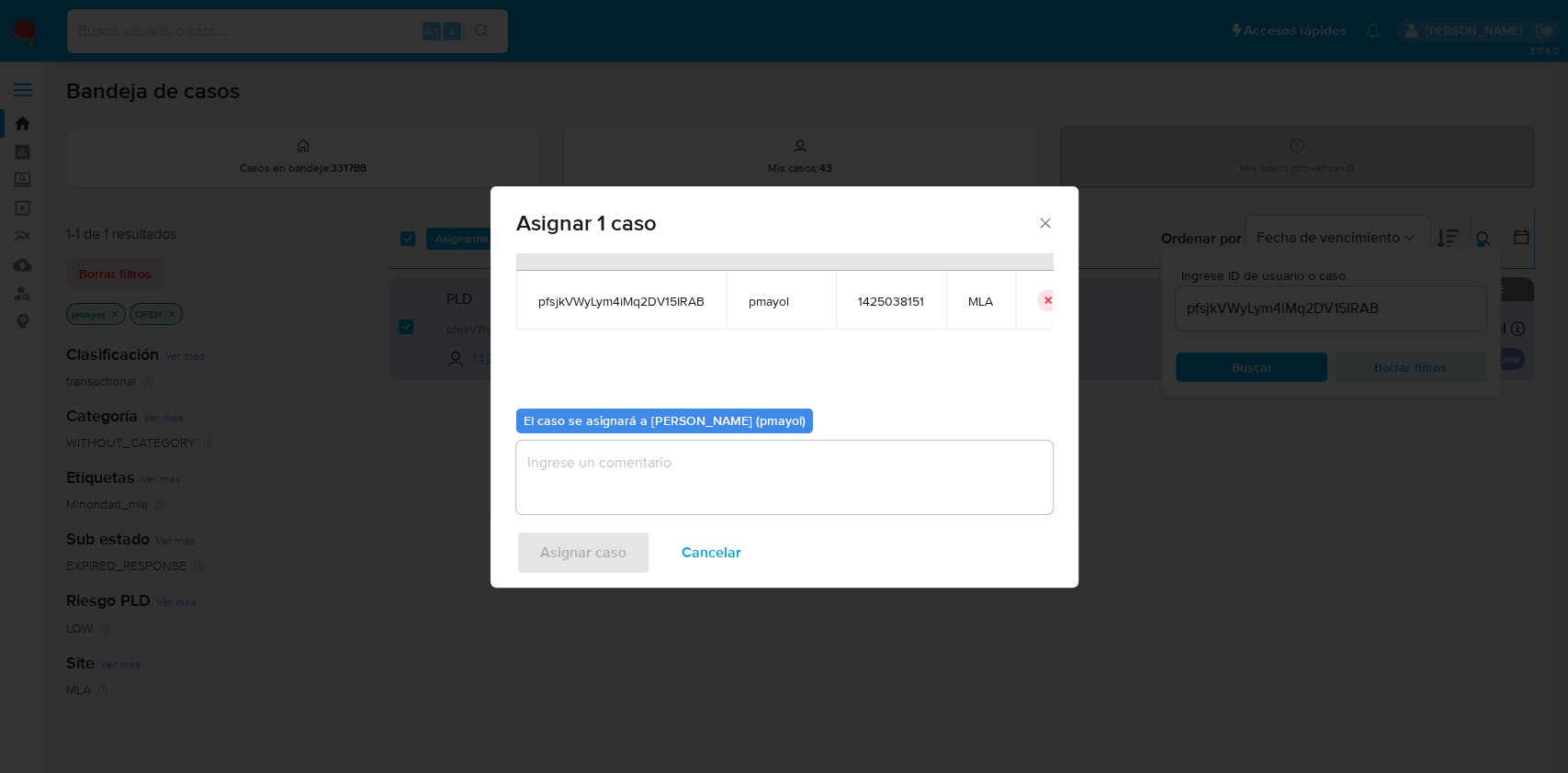
click at [936, 474] on textarea "assign-modal" at bounding box center [784, 477] width 536 height 74
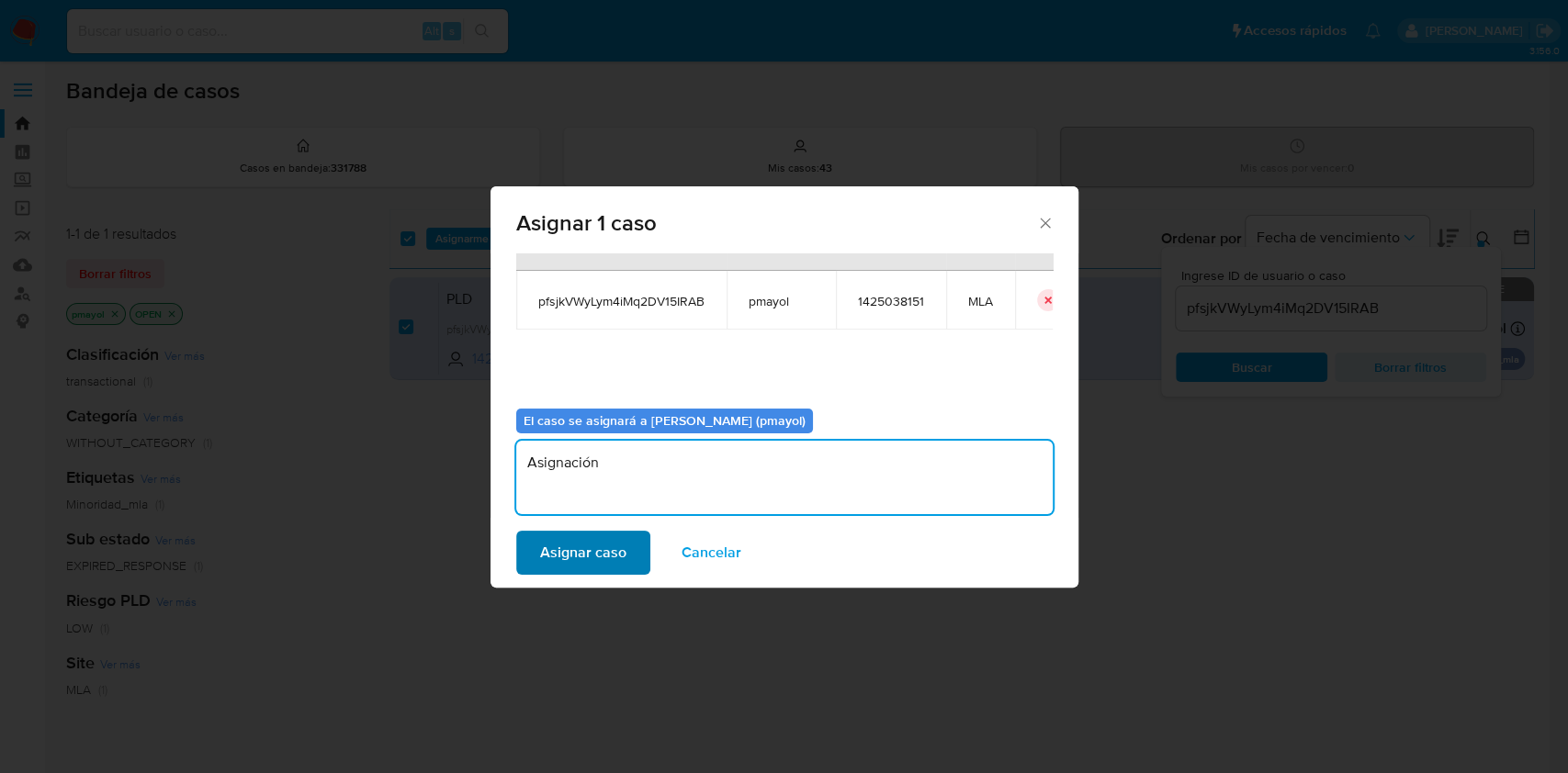
type textarea "Asignación"
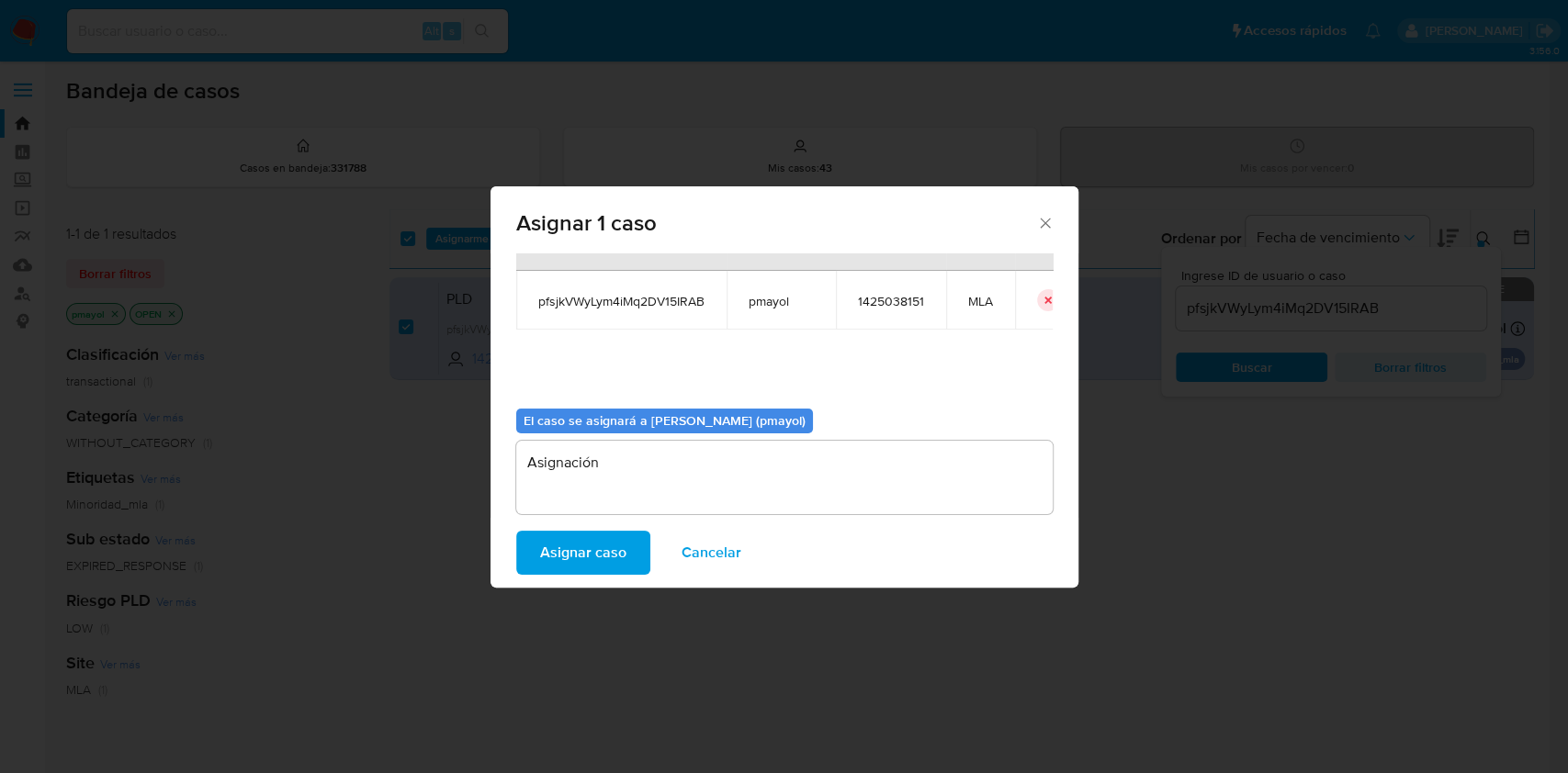
click at [580, 552] on span "Asignar caso" at bounding box center [582, 552] width 86 height 41
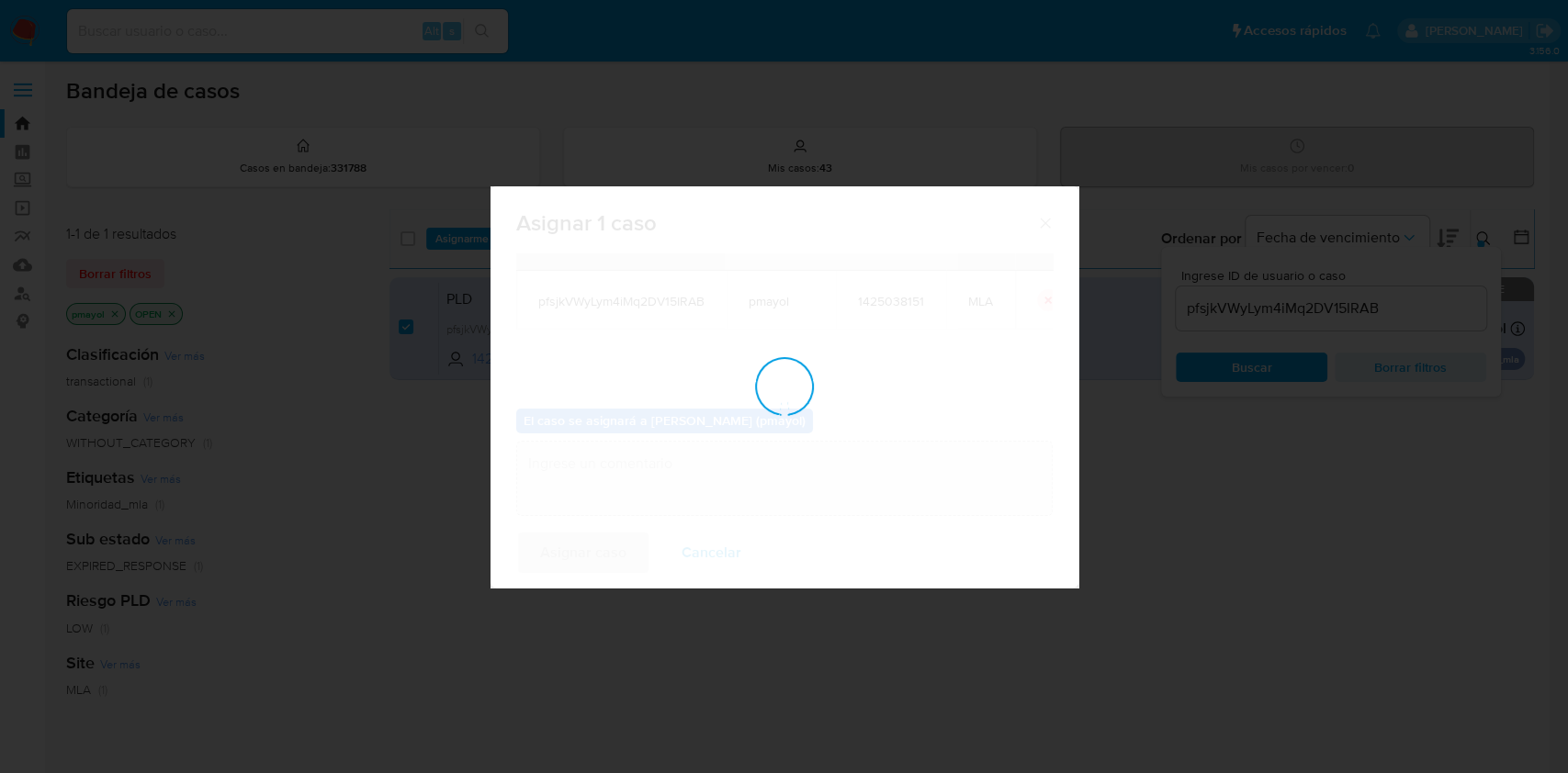
checkbox input "false"
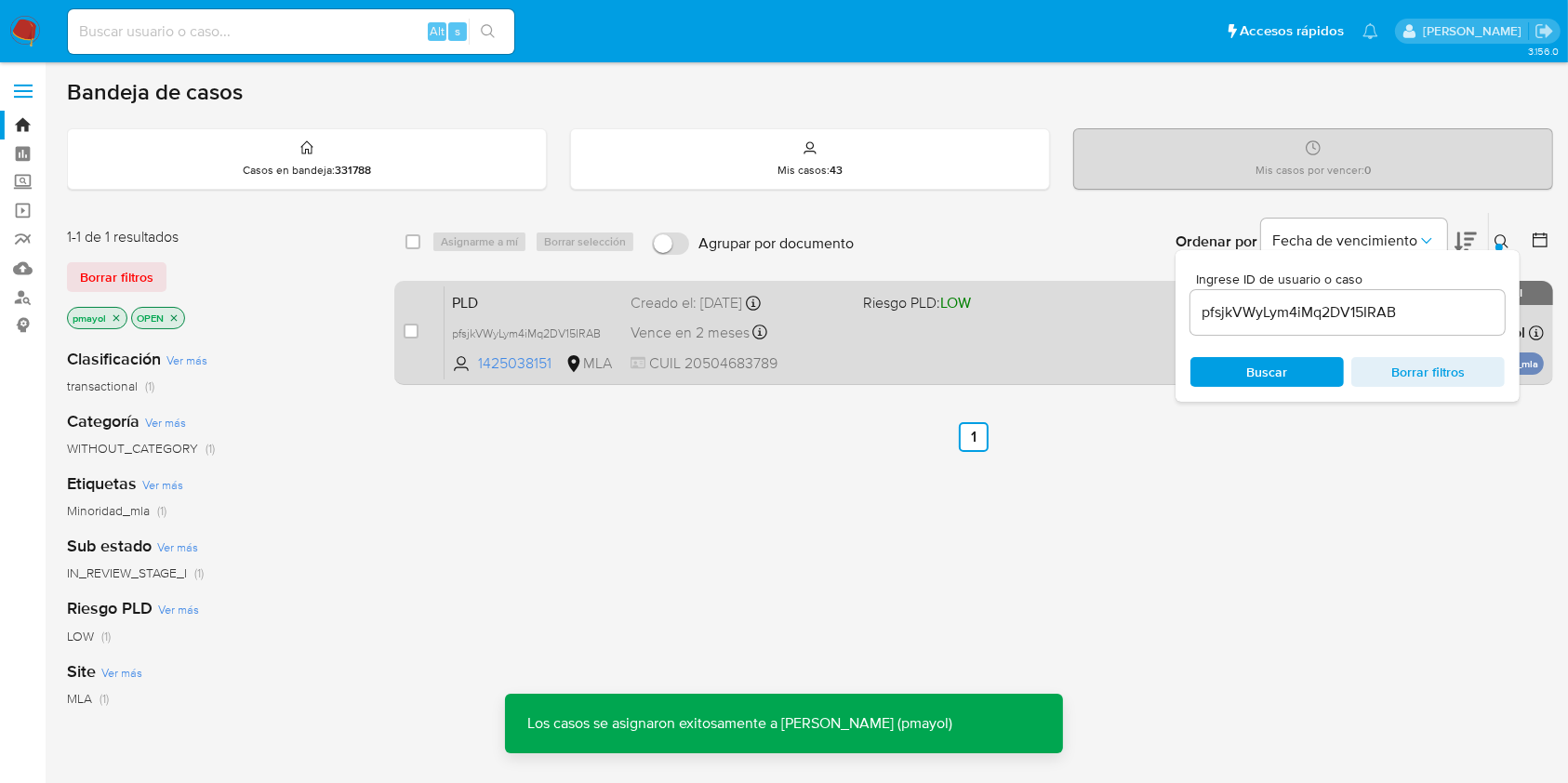
click at [940, 339] on div "PLD pfsjkVWyLym4iMq2DV15IRAB 1425038151 MLA Riesgo PLD: LOW Creado el: [DATE] C…" at bounding box center [994, 332] width 1099 height 94
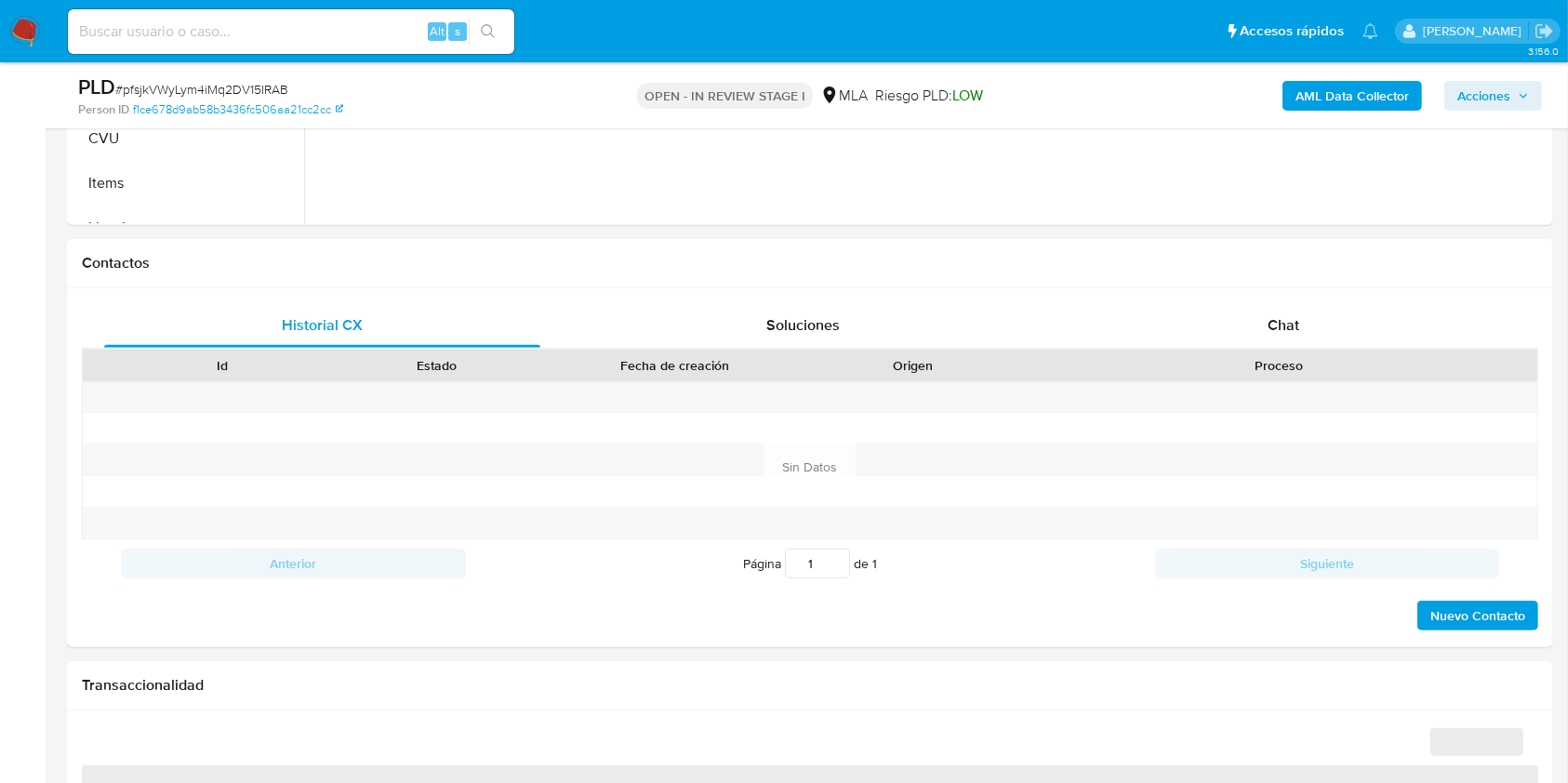
scroll to position [747, 0]
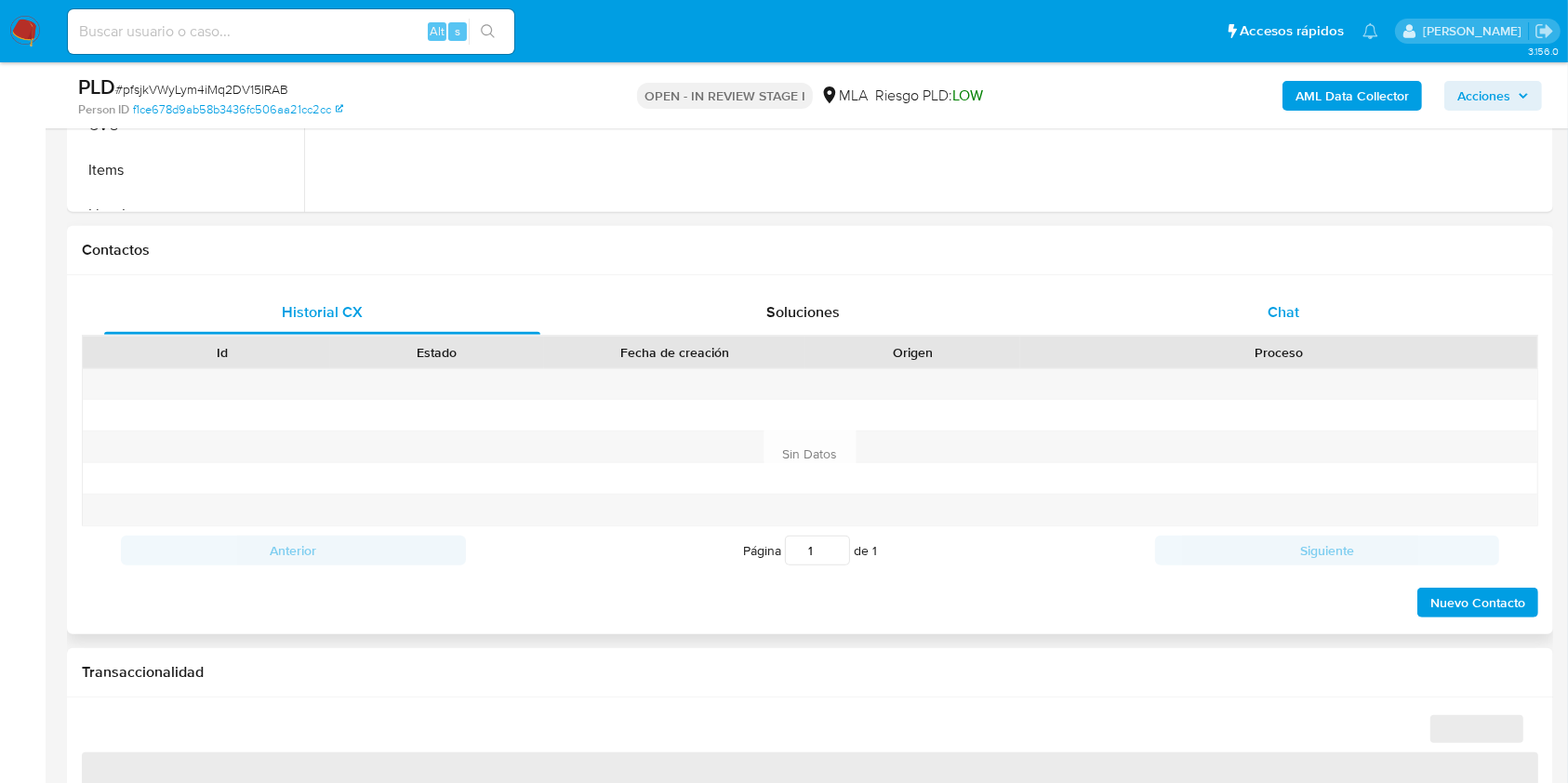
click at [1321, 324] on div "Chat" at bounding box center [1284, 312] width 436 height 45
select select "10"
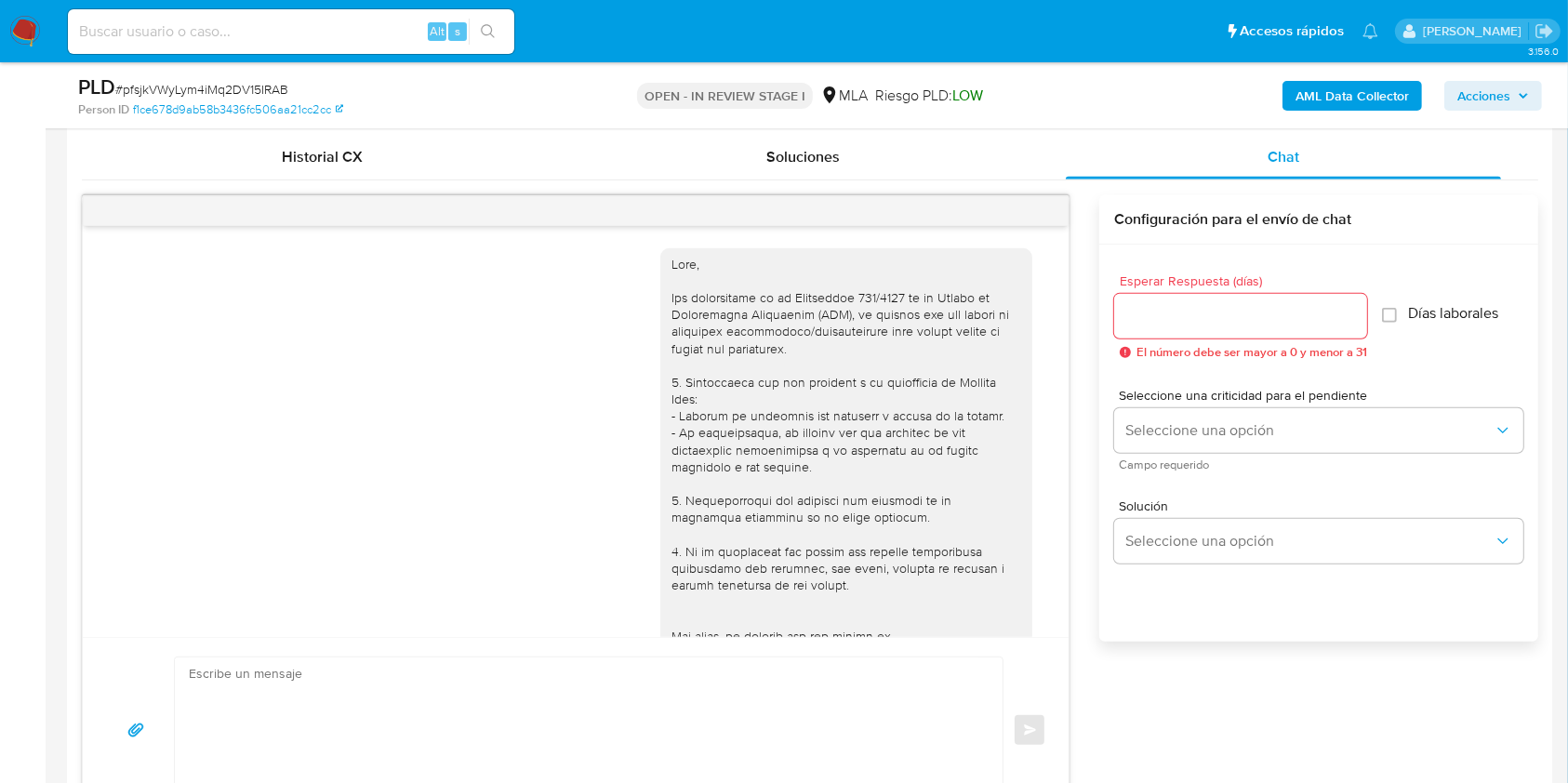
scroll to position [848, 0]
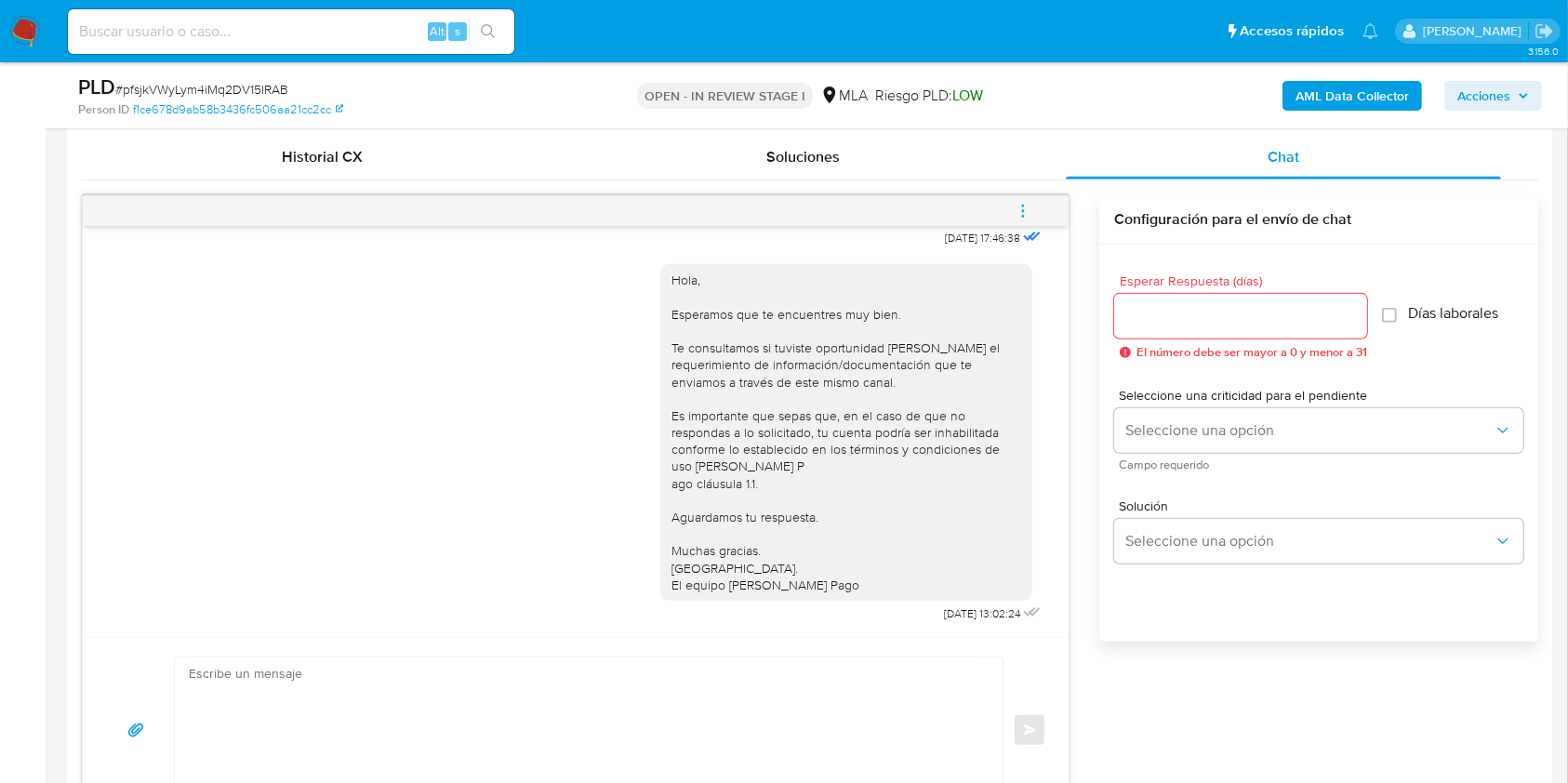
click at [1034, 210] on button "menu-action" at bounding box center [1024, 211] width 62 height 45
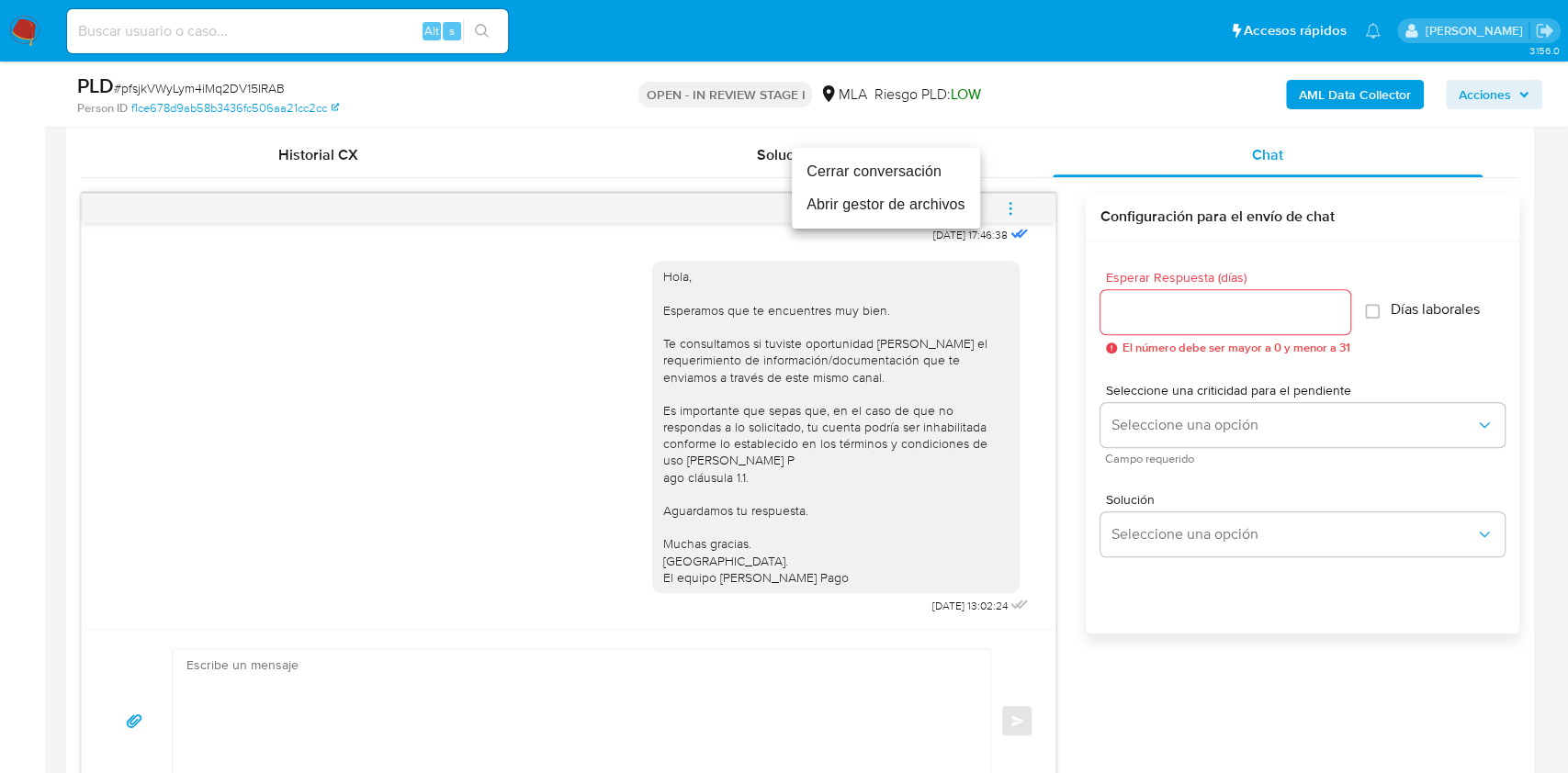
click at [894, 179] on li "Cerrar conversación" at bounding box center [886, 172] width 188 height 33
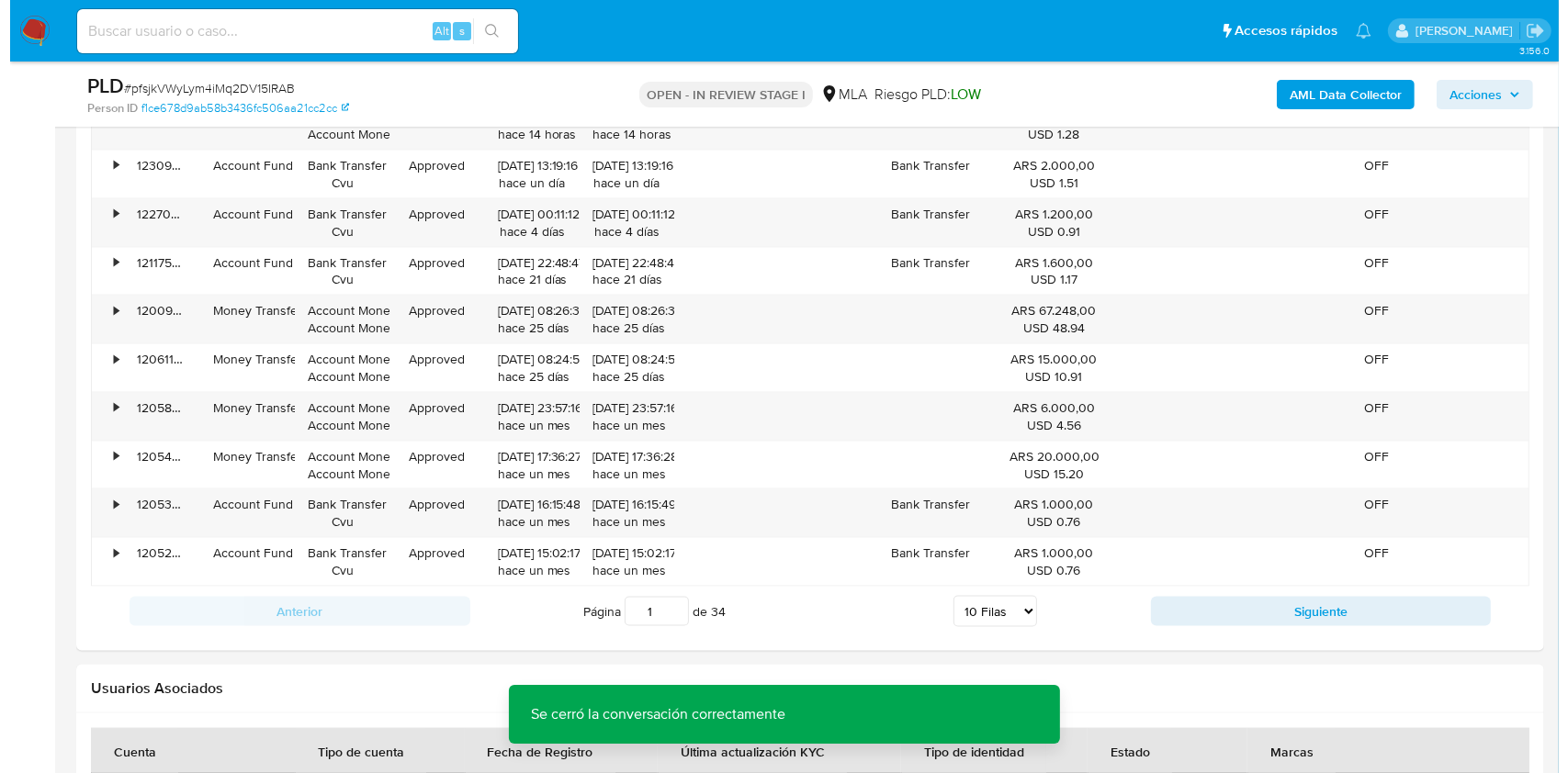
scroll to position [3287, 0]
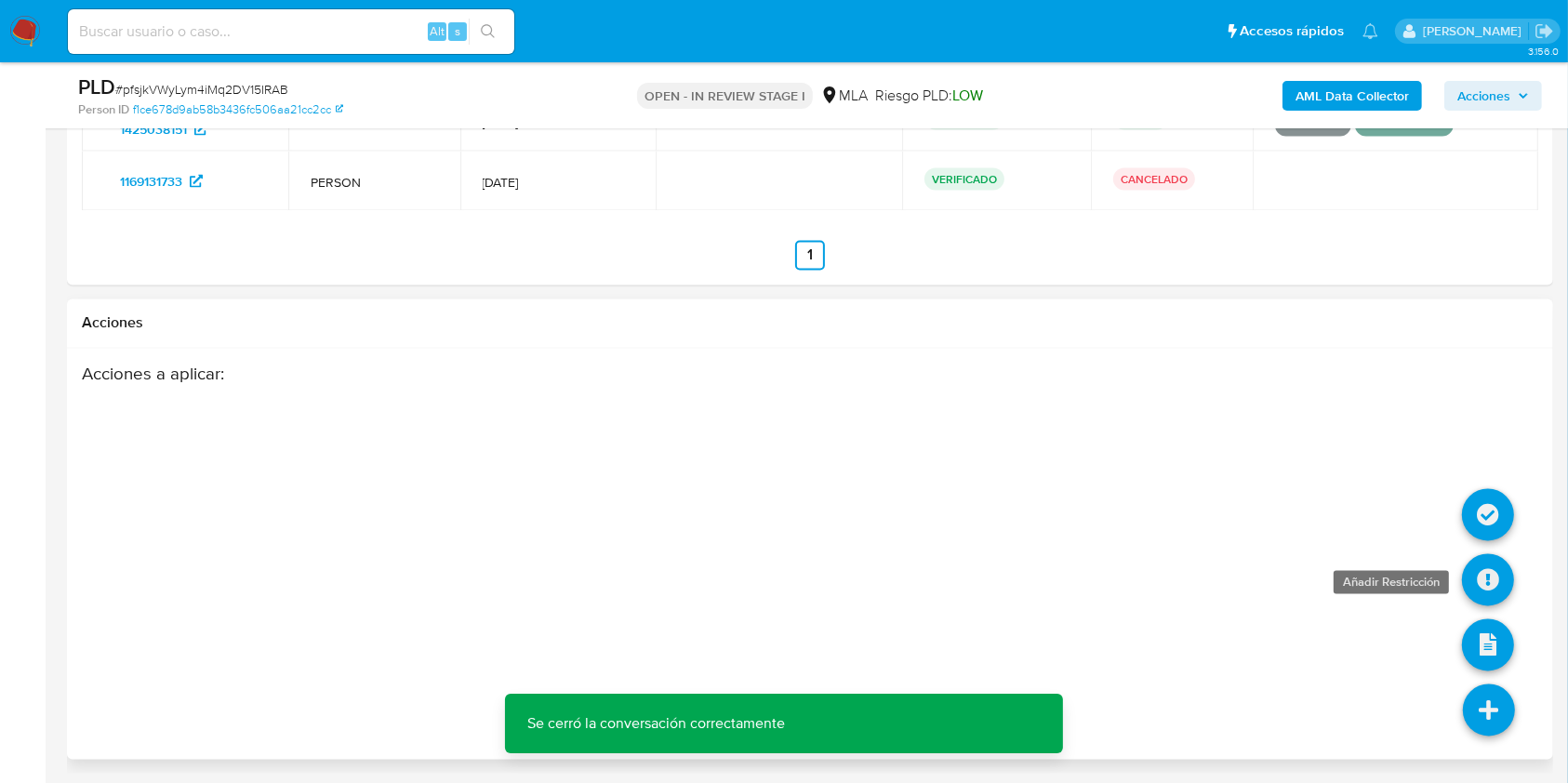
click at [1485, 577] on icon at bounding box center [1488, 580] width 52 height 52
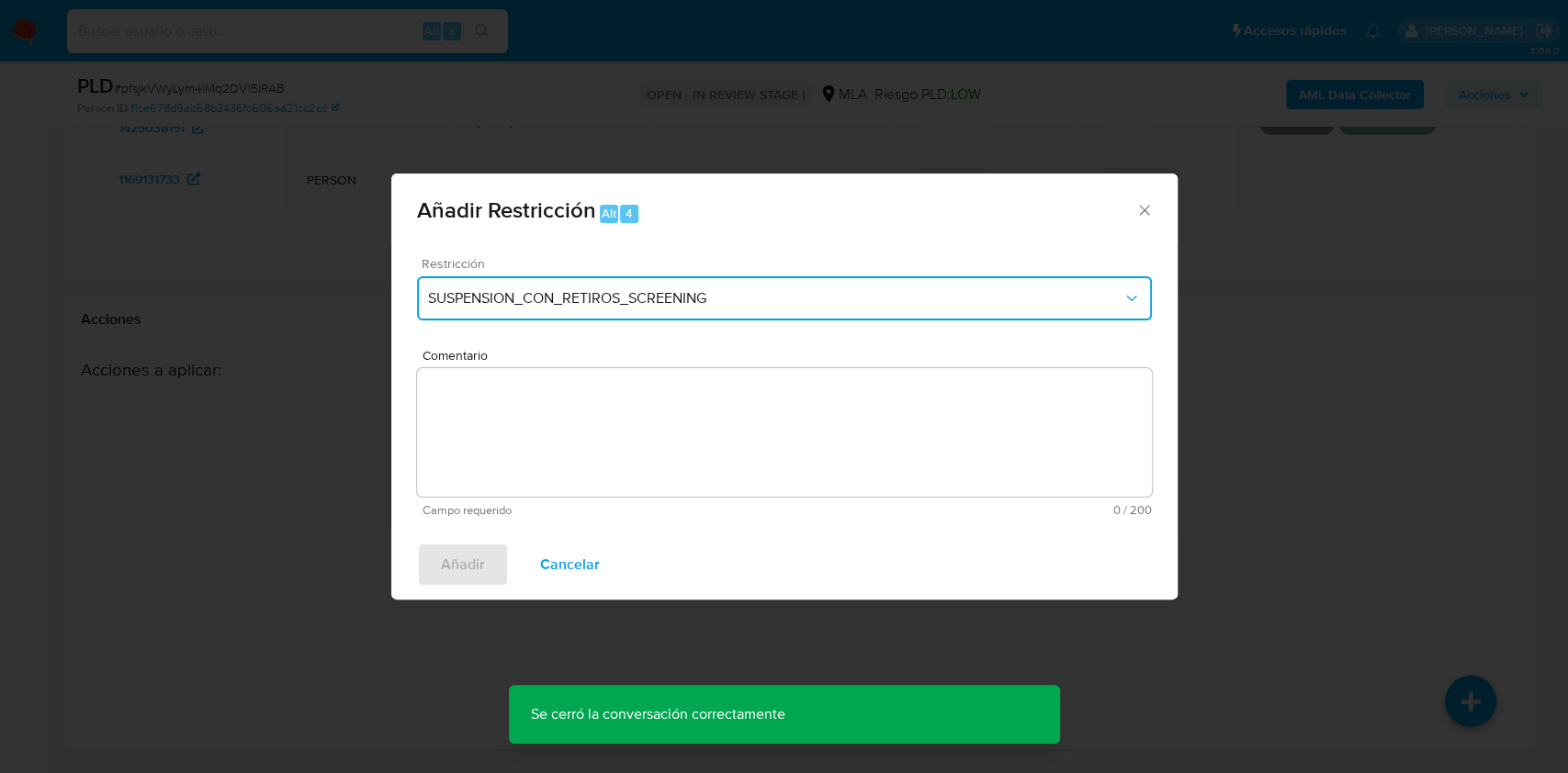
click at [752, 276] on button "SUSPENSION_CON_RETIROS_SCREENING" at bounding box center [784, 298] width 735 height 44
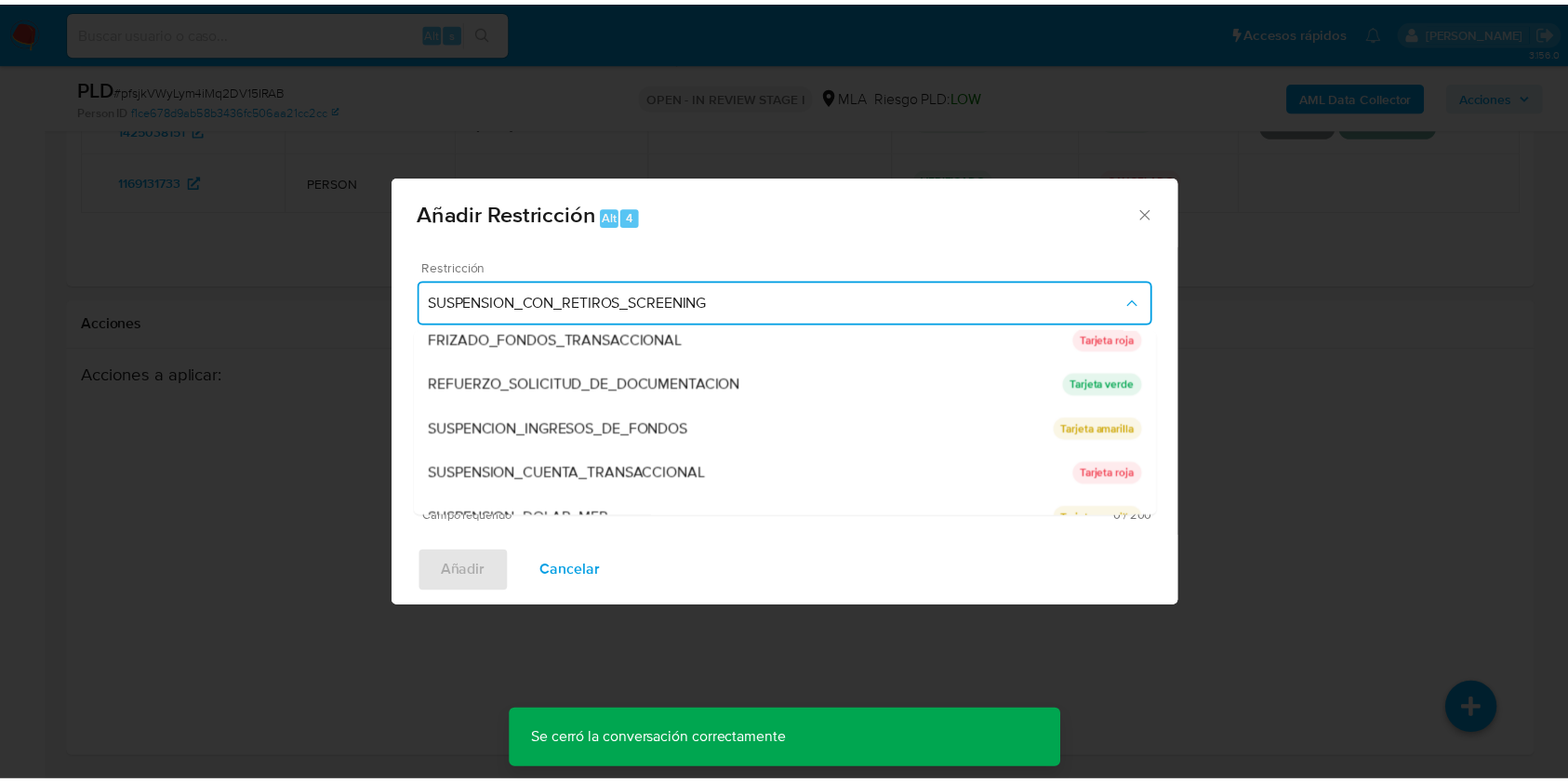
scroll to position [394, 0]
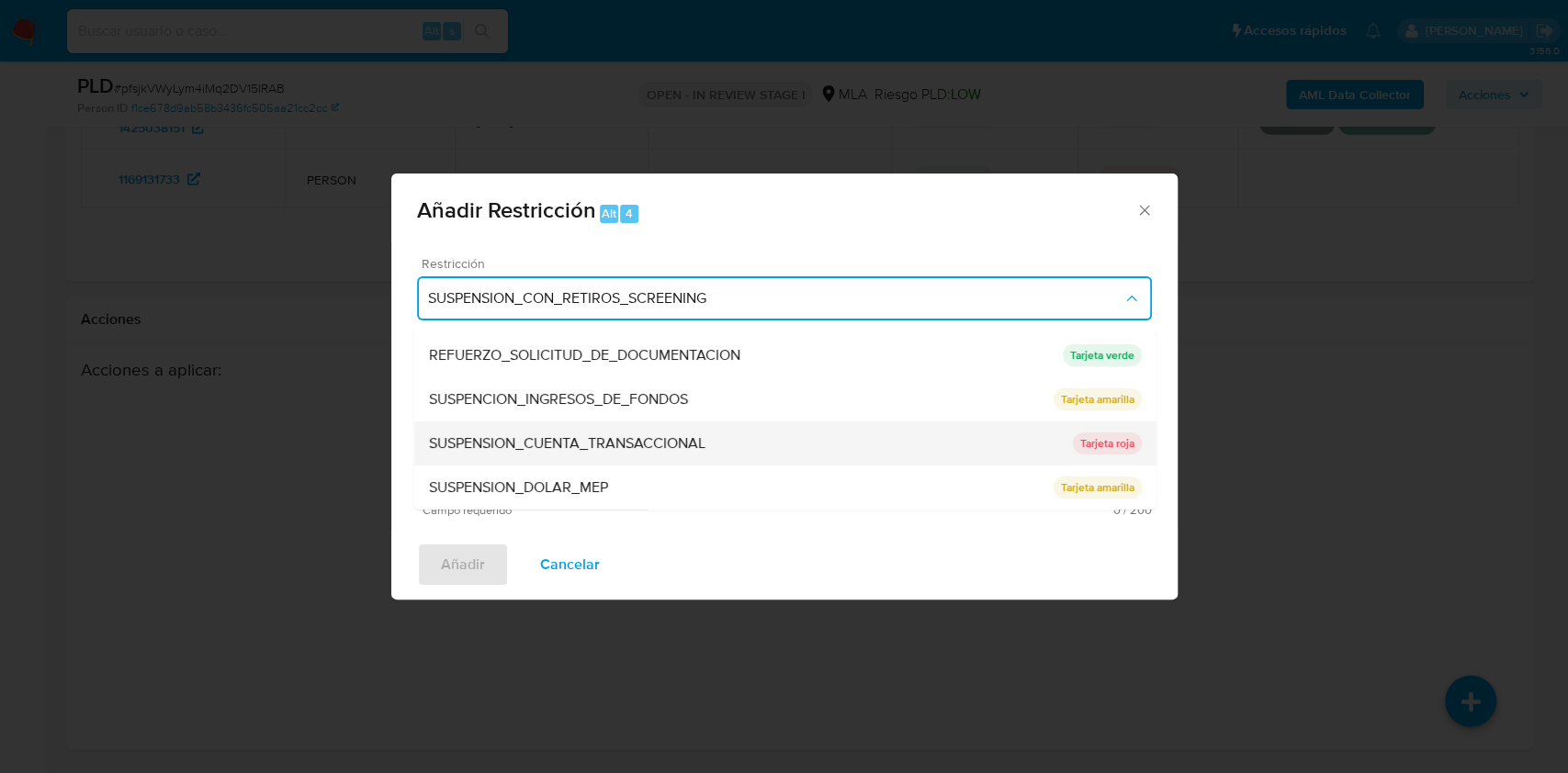
click at [714, 439] on div "SUSPENSION_CUENTA_TRANSACCIONAL" at bounding box center [749, 443] width 644 height 44
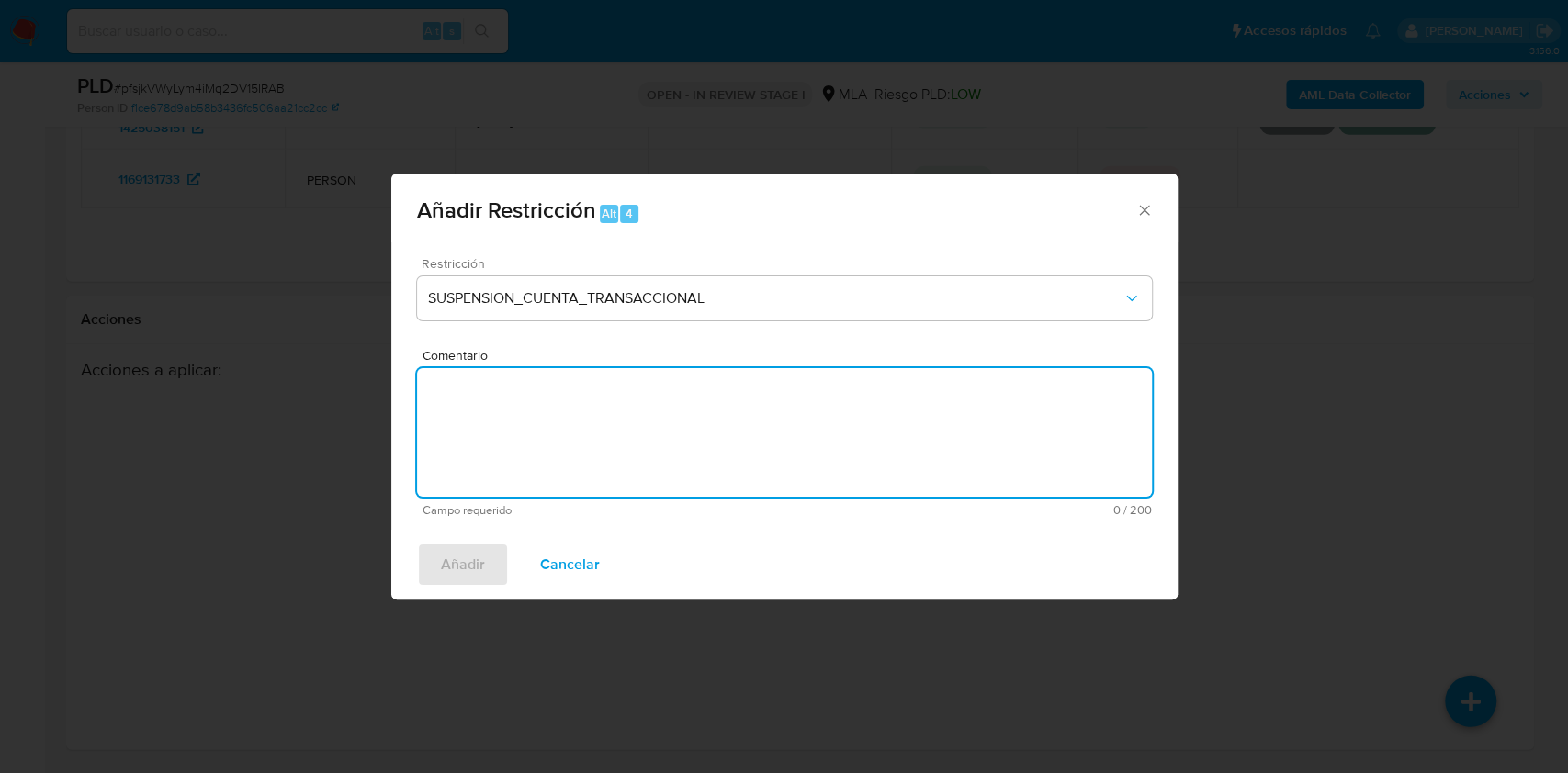
click at [684, 441] on textarea "Comentario" at bounding box center [784, 432] width 735 height 128
type textarea "AML"
click at [468, 574] on span "Añadir" at bounding box center [463, 564] width 44 height 41
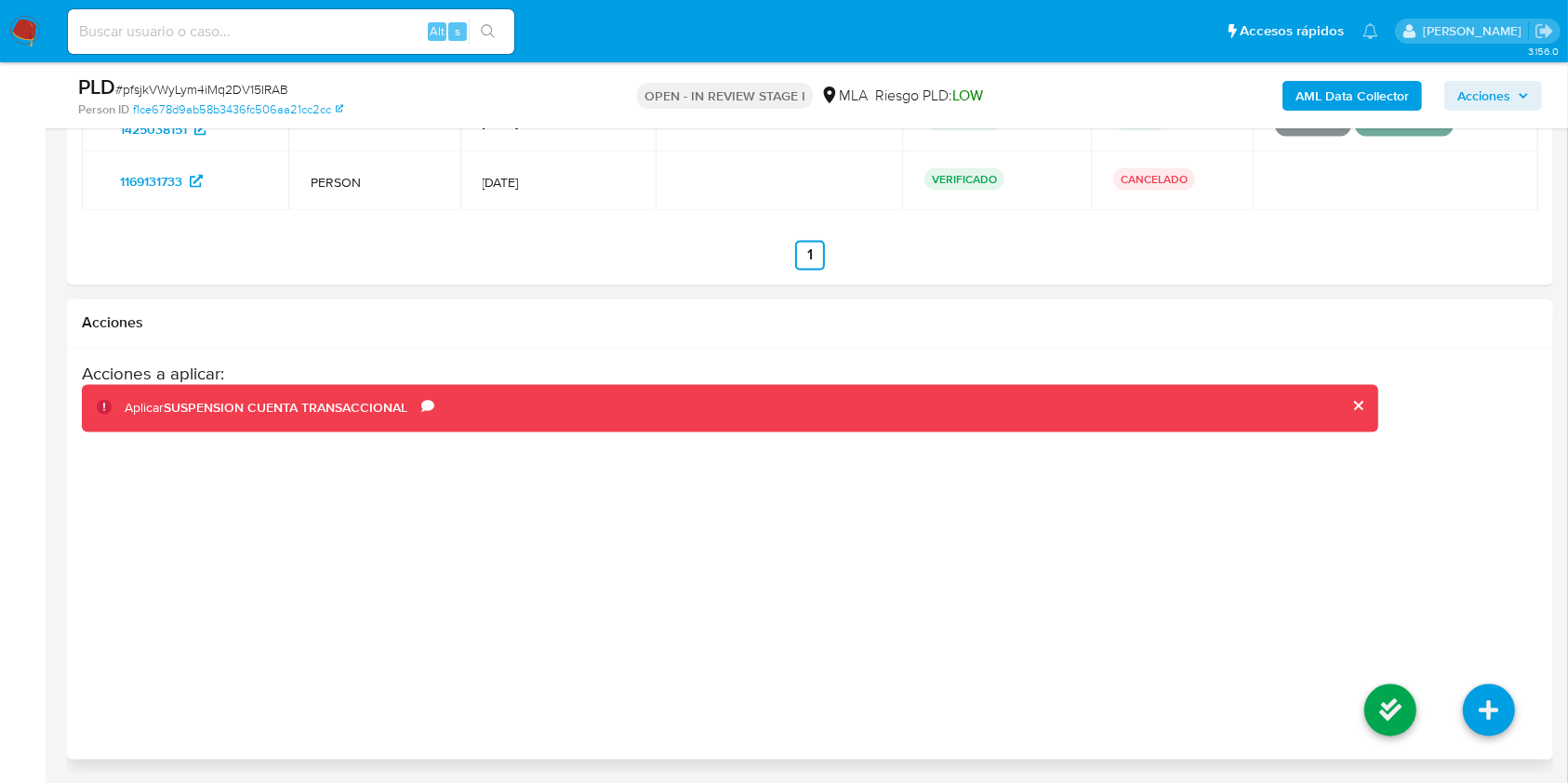
click at [1356, 723] on li at bounding box center [1389, 713] width 98 height 104
click at [1385, 713] on icon at bounding box center [1390, 711] width 52 height 52
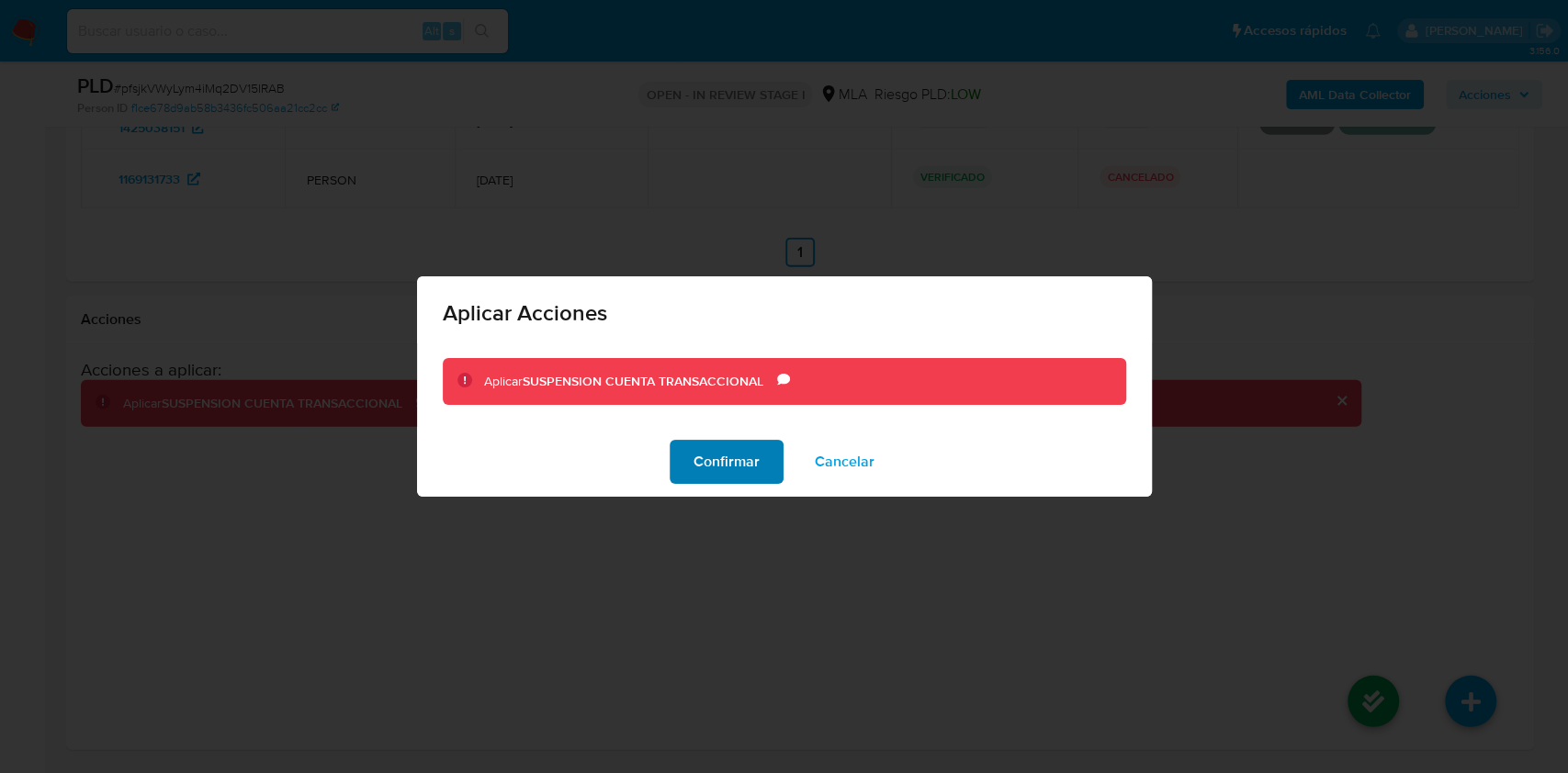
click at [734, 456] on span "Confirmar" at bounding box center [726, 462] width 67 height 41
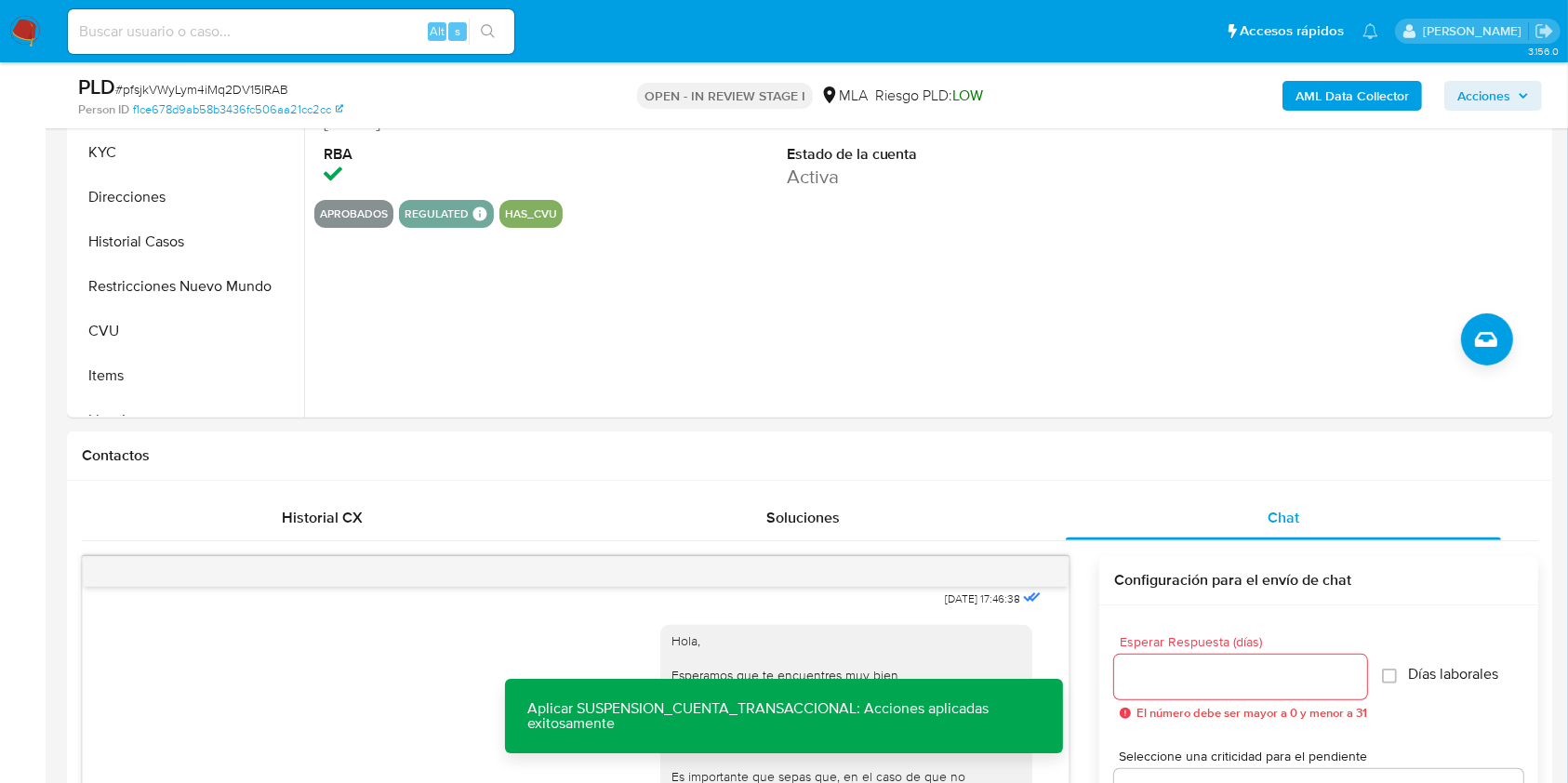
scroll to position [350, 0]
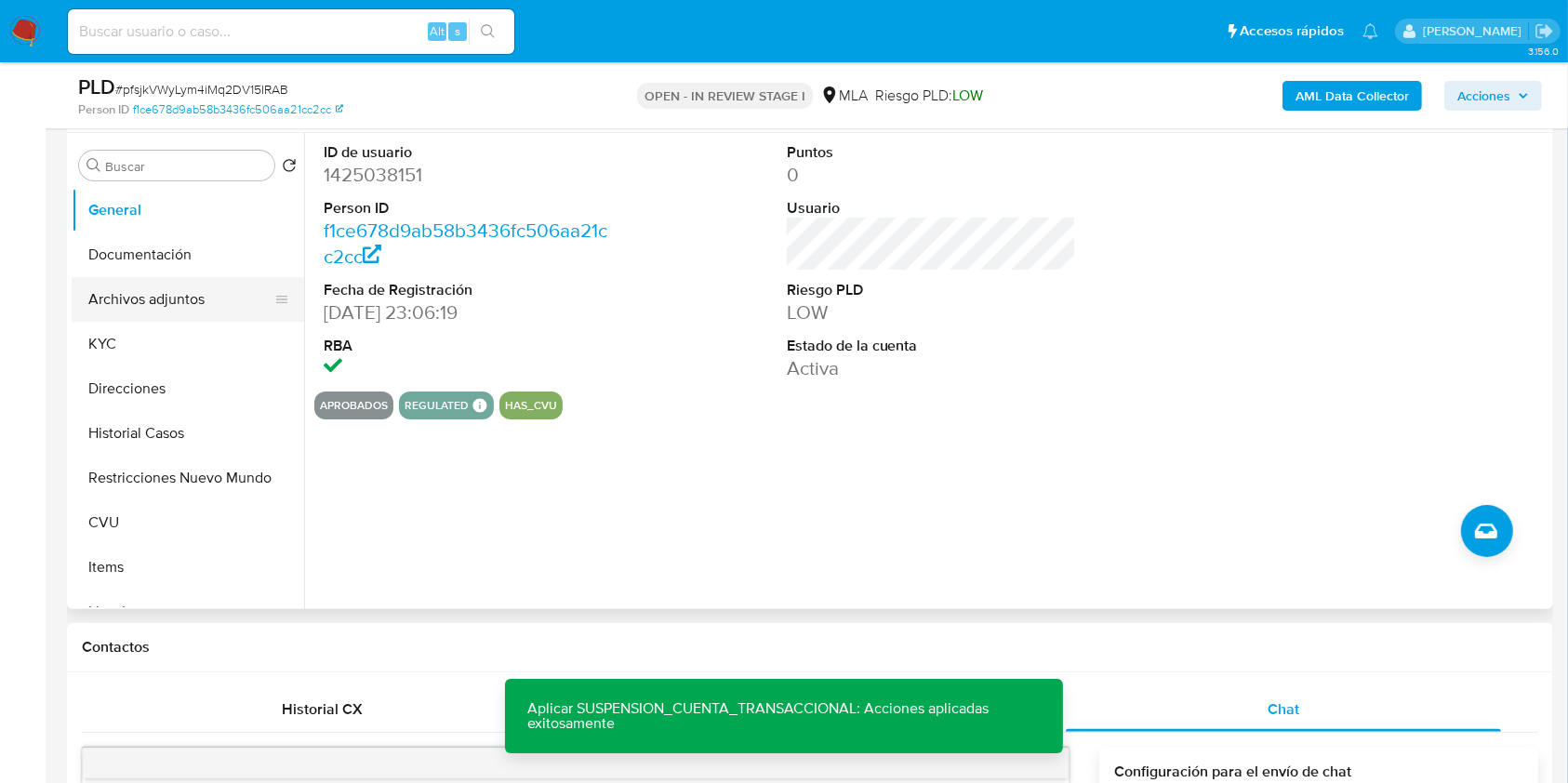
click at [156, 302] on button "Archivos adjuntos" at bounding box center [181, 299] width 218 height 45
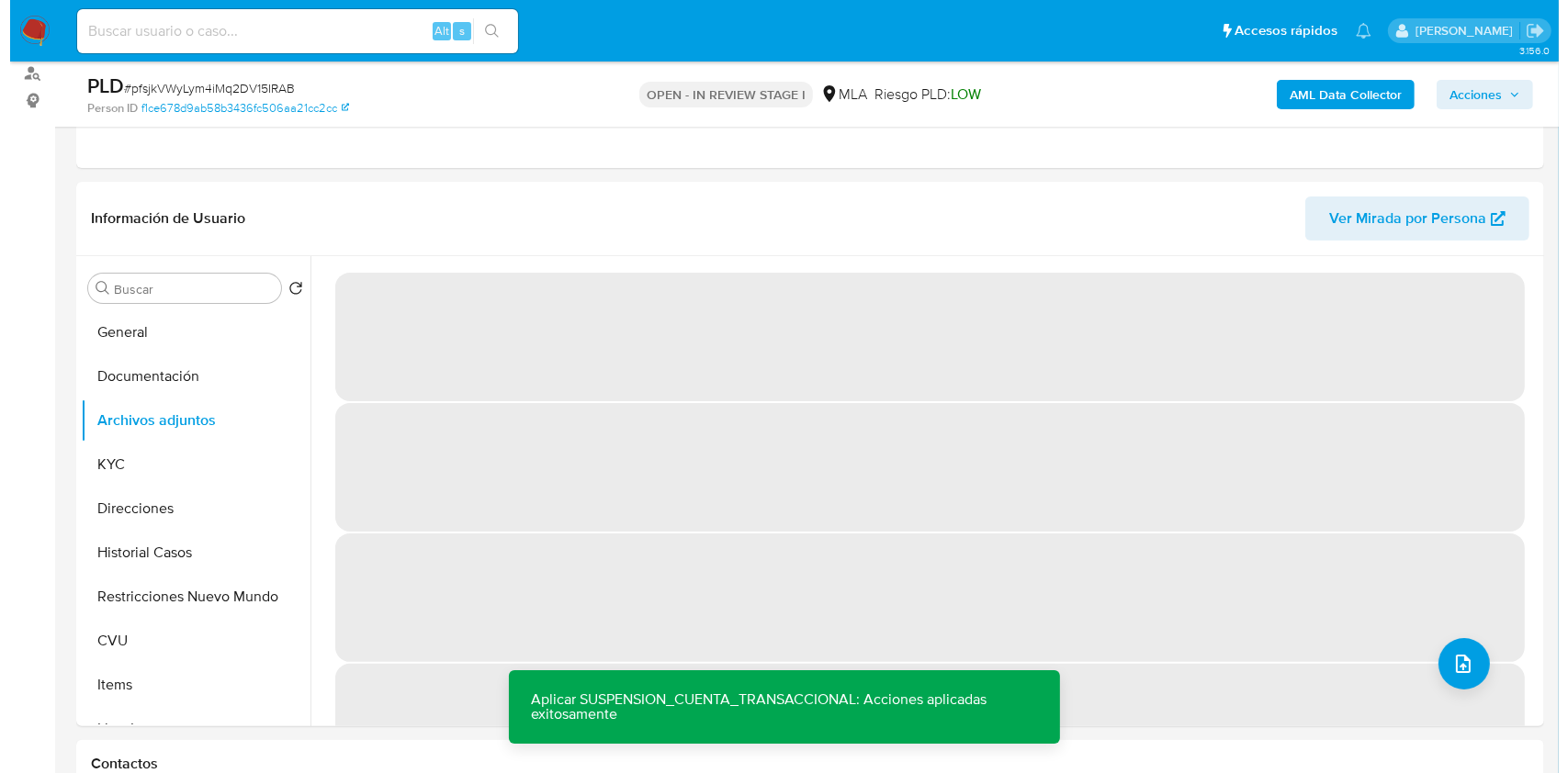
scroll to position [416, 0]
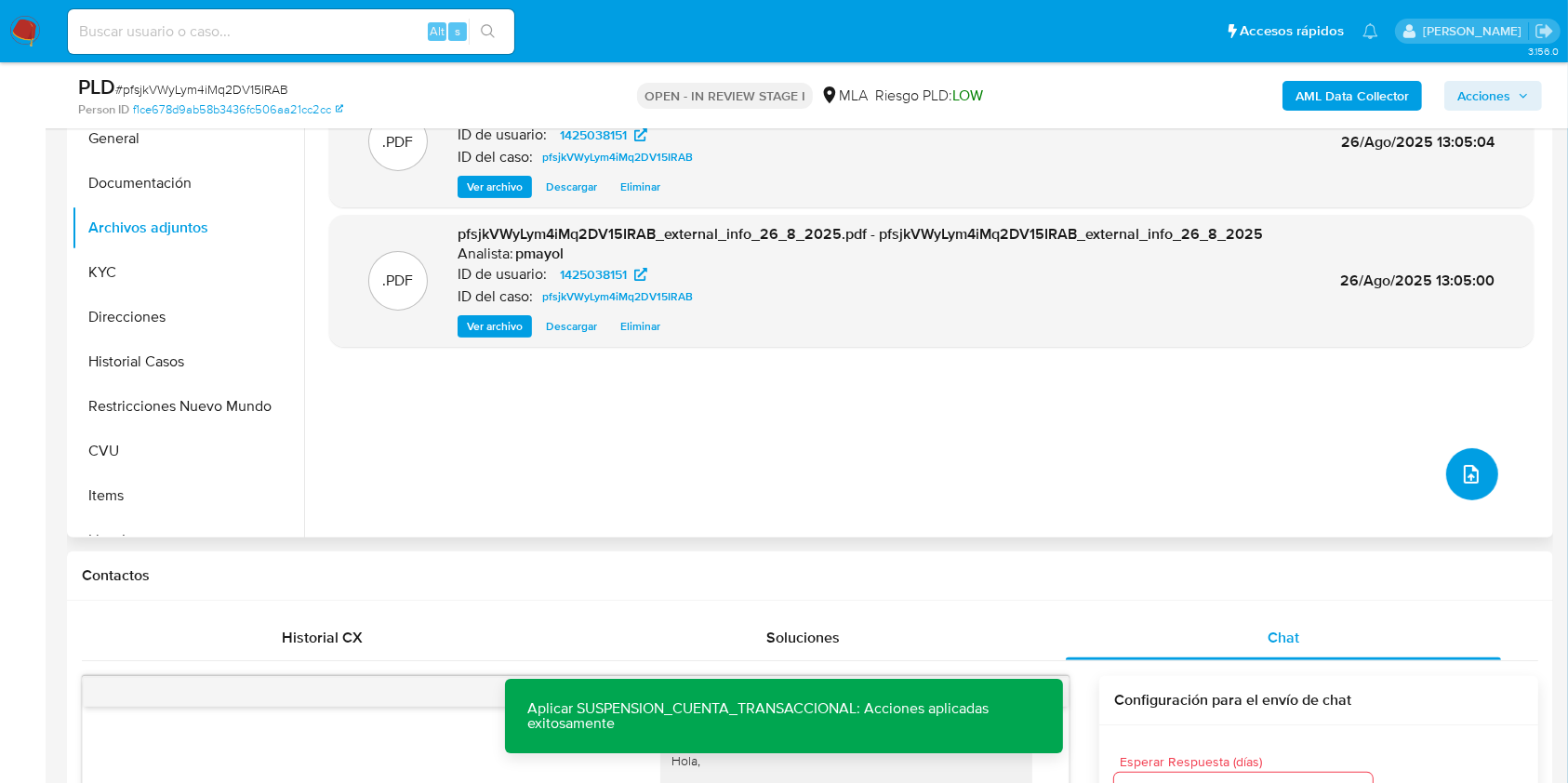
click at [1465, 474] on icon "upload-file" at bounding box center [1471, 474] width 22 height 22
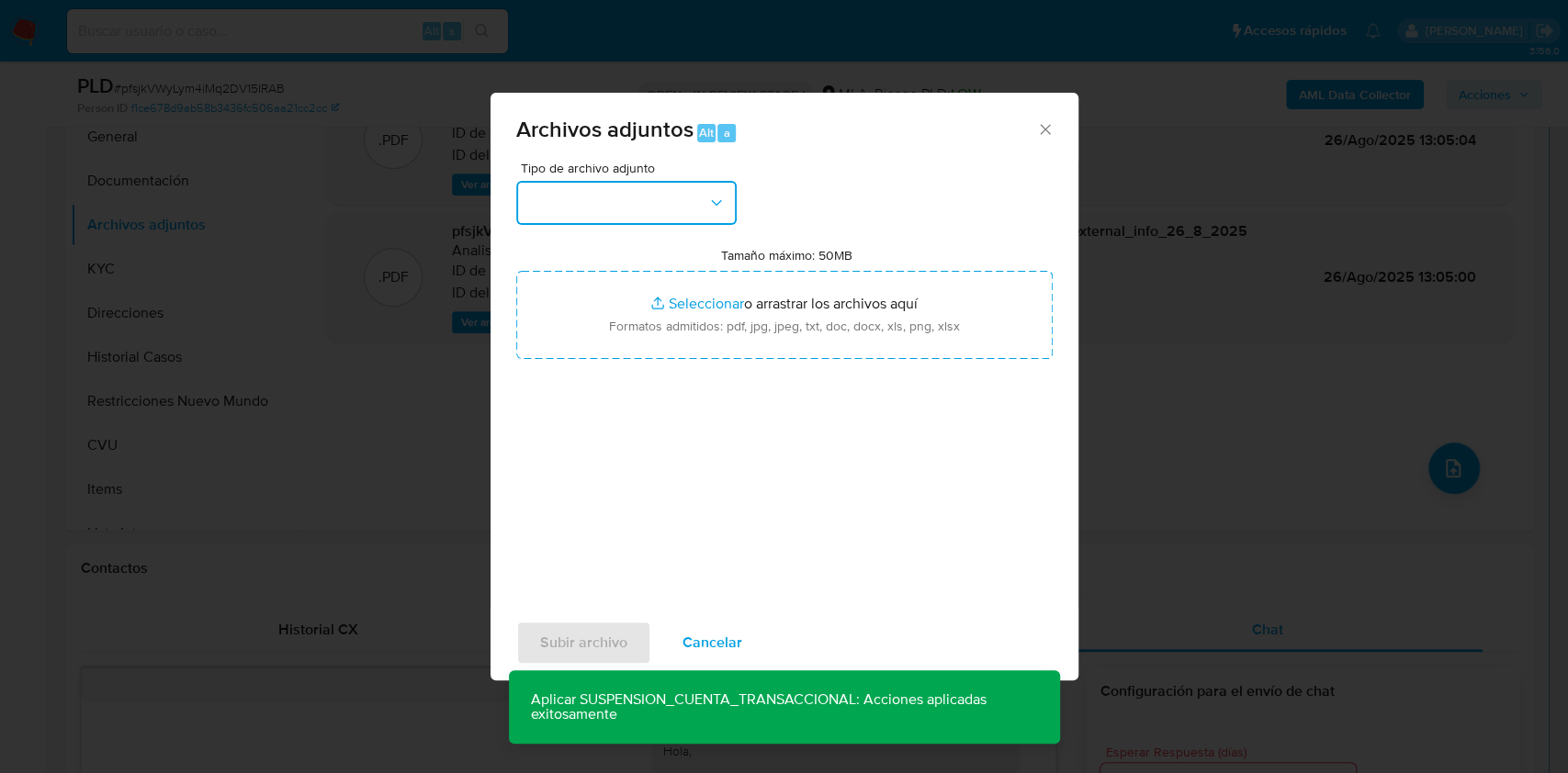
click at [694, 193] on button "button" at bounding box center [626, 203] width 221 height 44
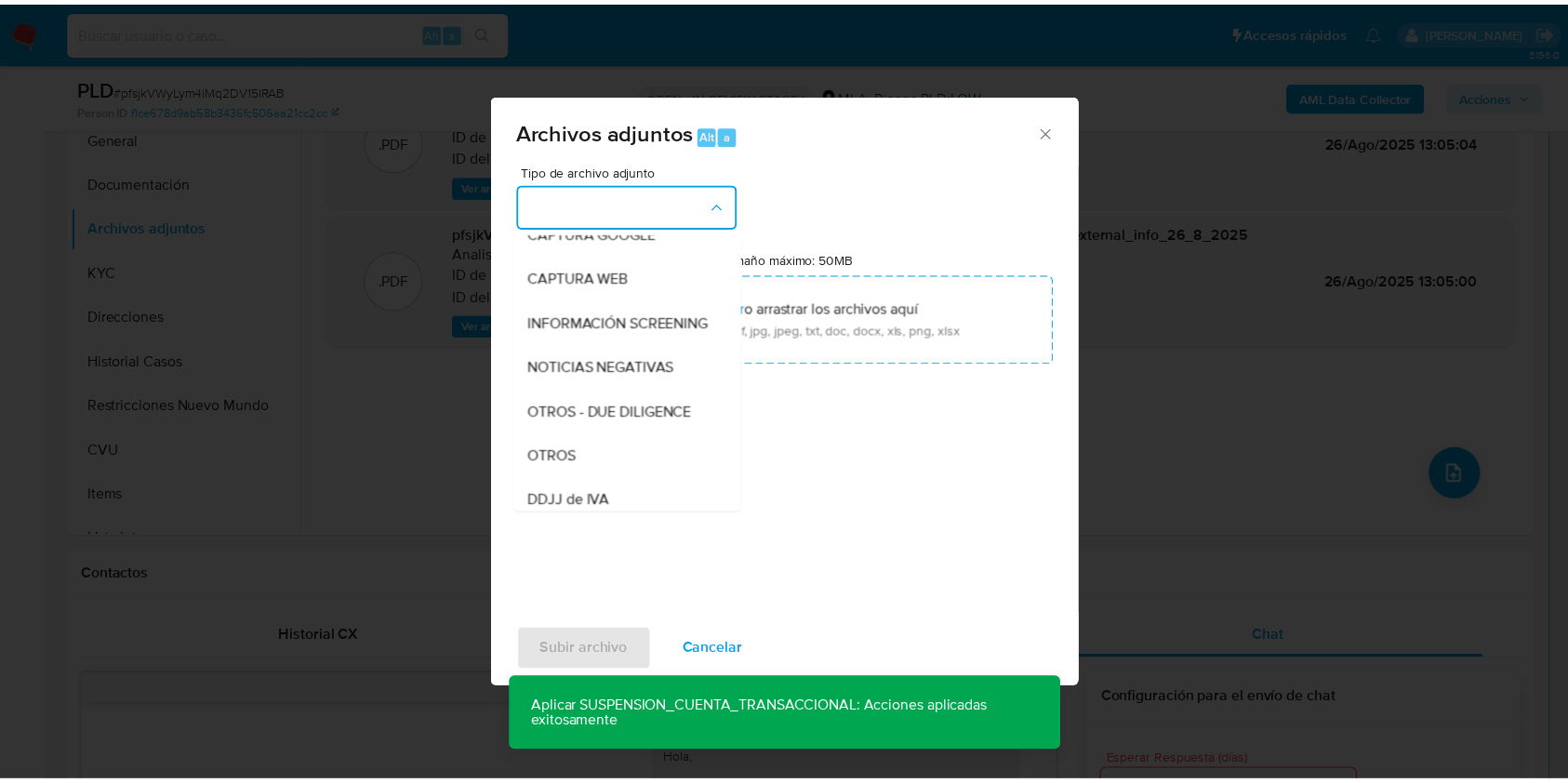
scroll to position [231, 0]
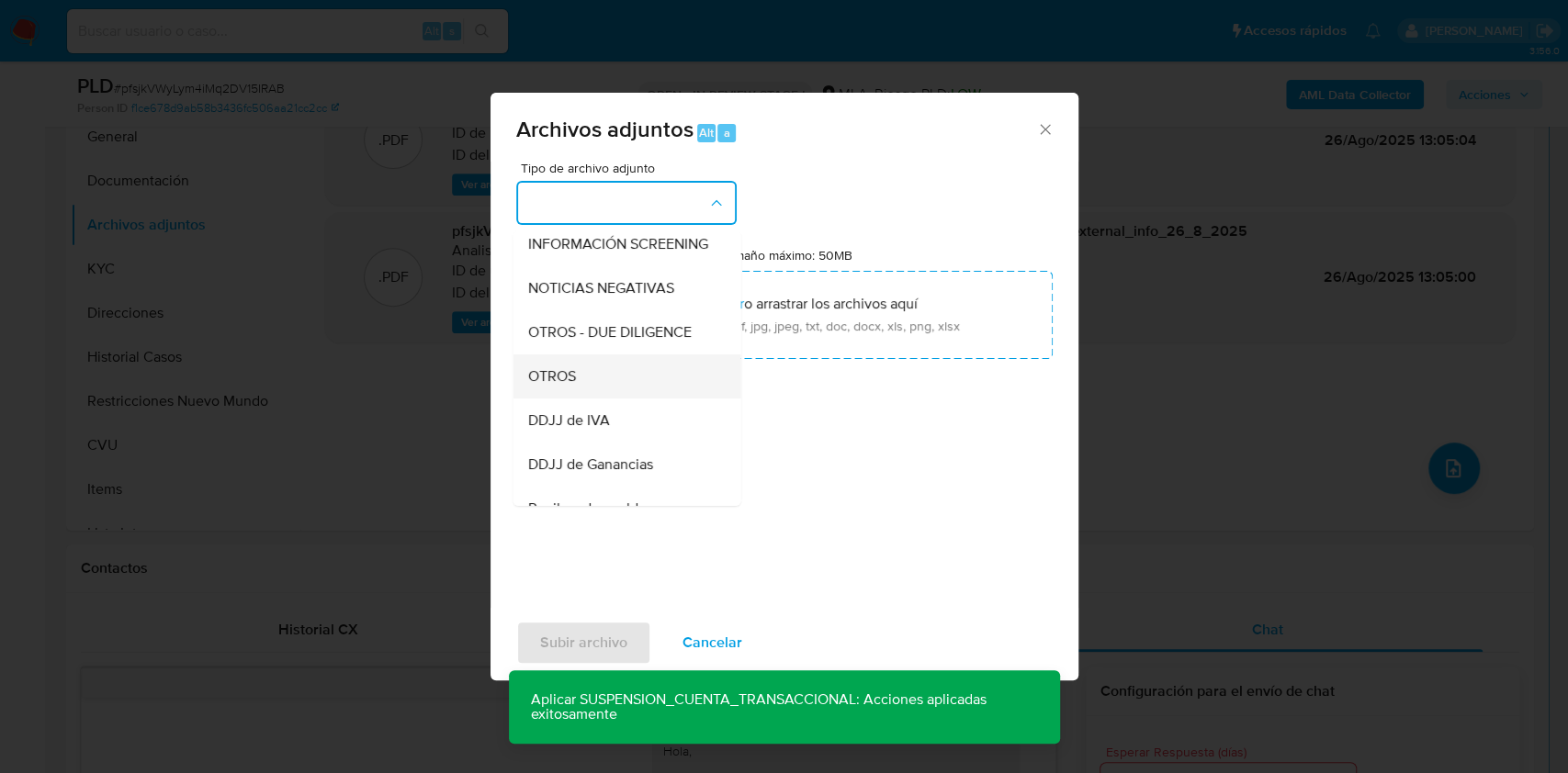
click at [577, 393] on div "OTROS" at bounding box center [621, 377] width 188 height 44
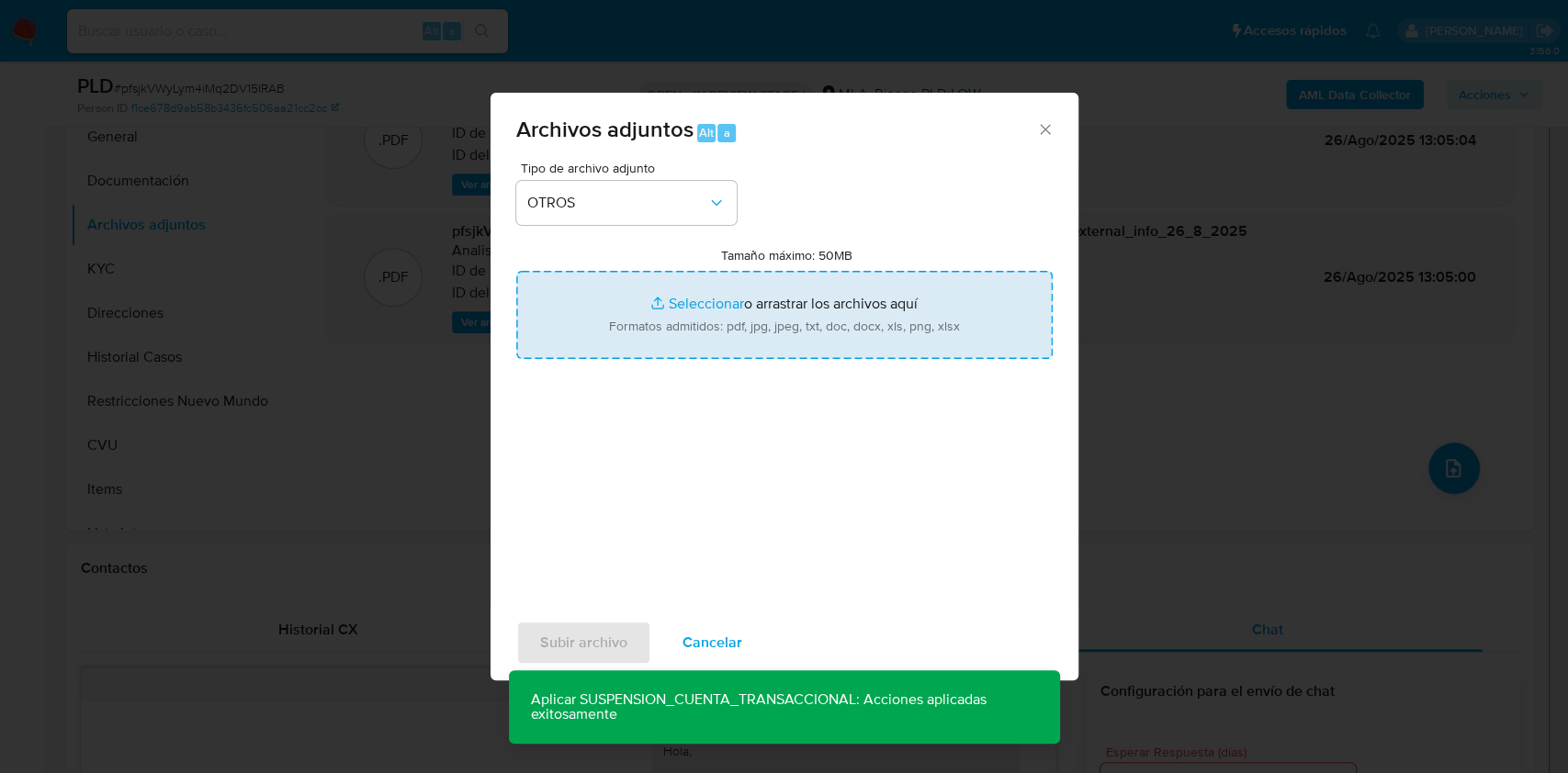
click at [709, 325] on input "Tamaño máximo: 50MB Seleccionar archivos" at bounding box center [784, 314] width 536 height 88
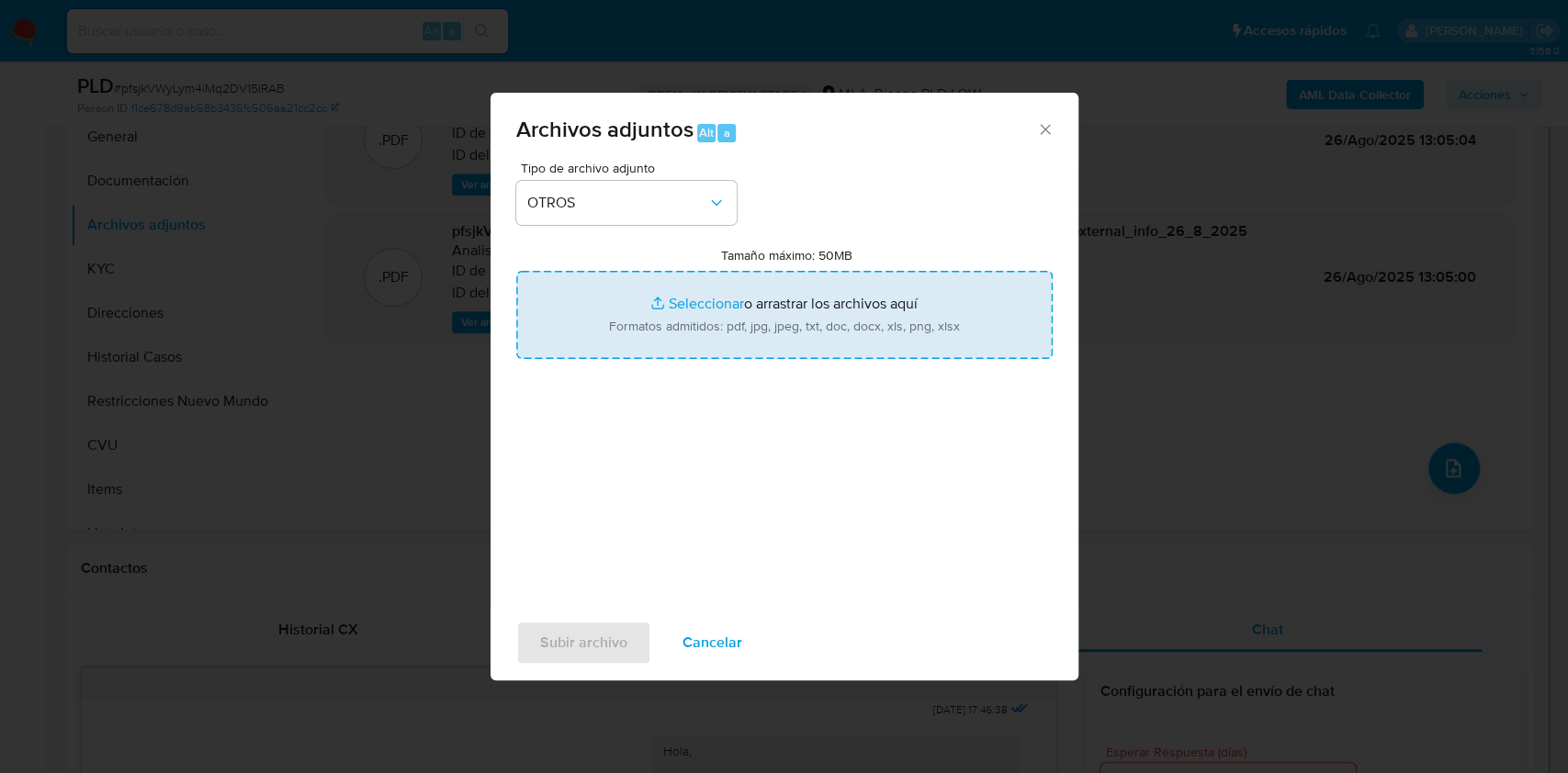
type input "C:\fakepath\Caselog pfsjkVWyLym4iMq2DV15IRAB.docx"
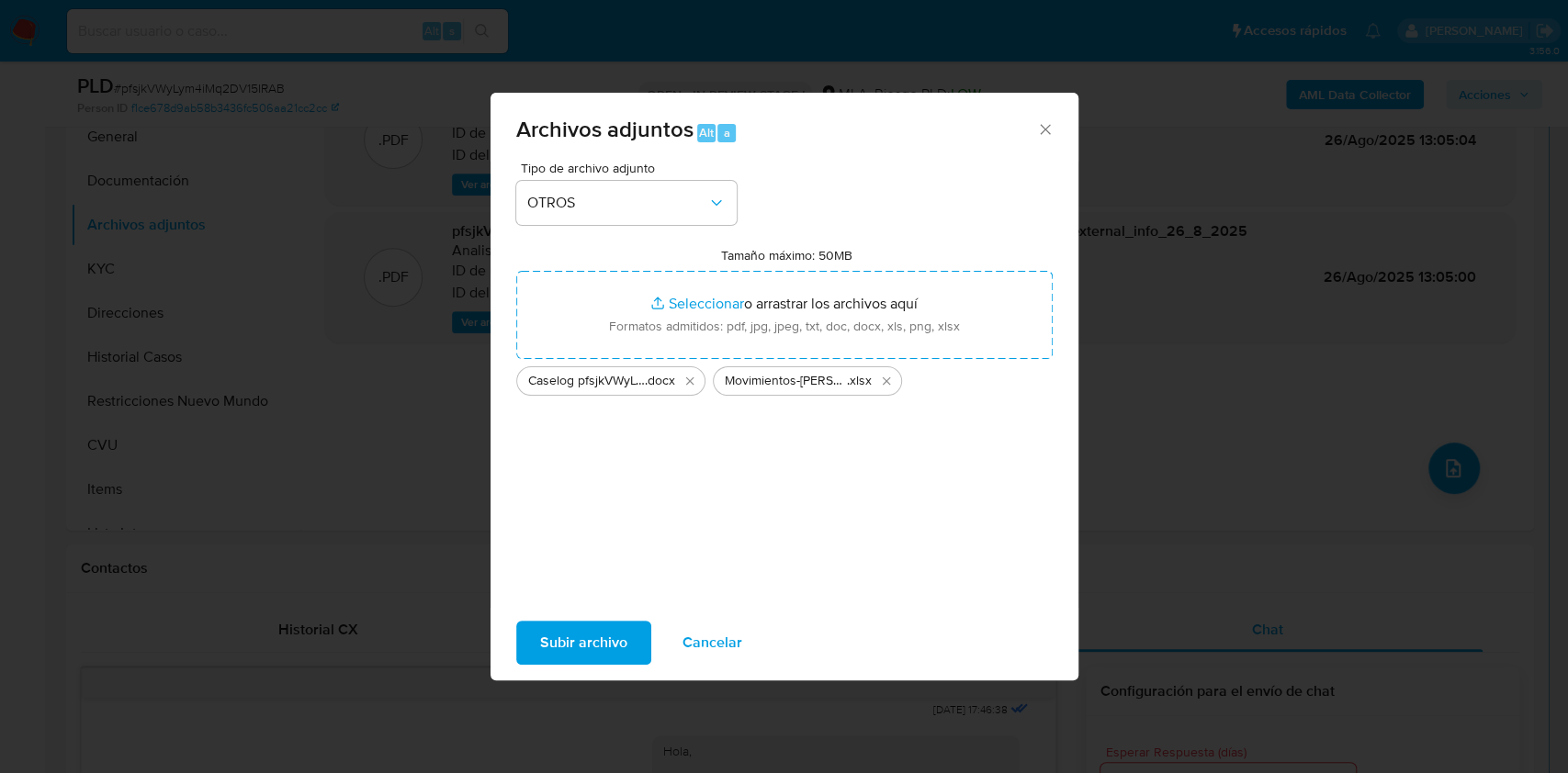
click at [632, 634] on button "Subir archivo" at bounding box center [584, 643] width 135 height 44
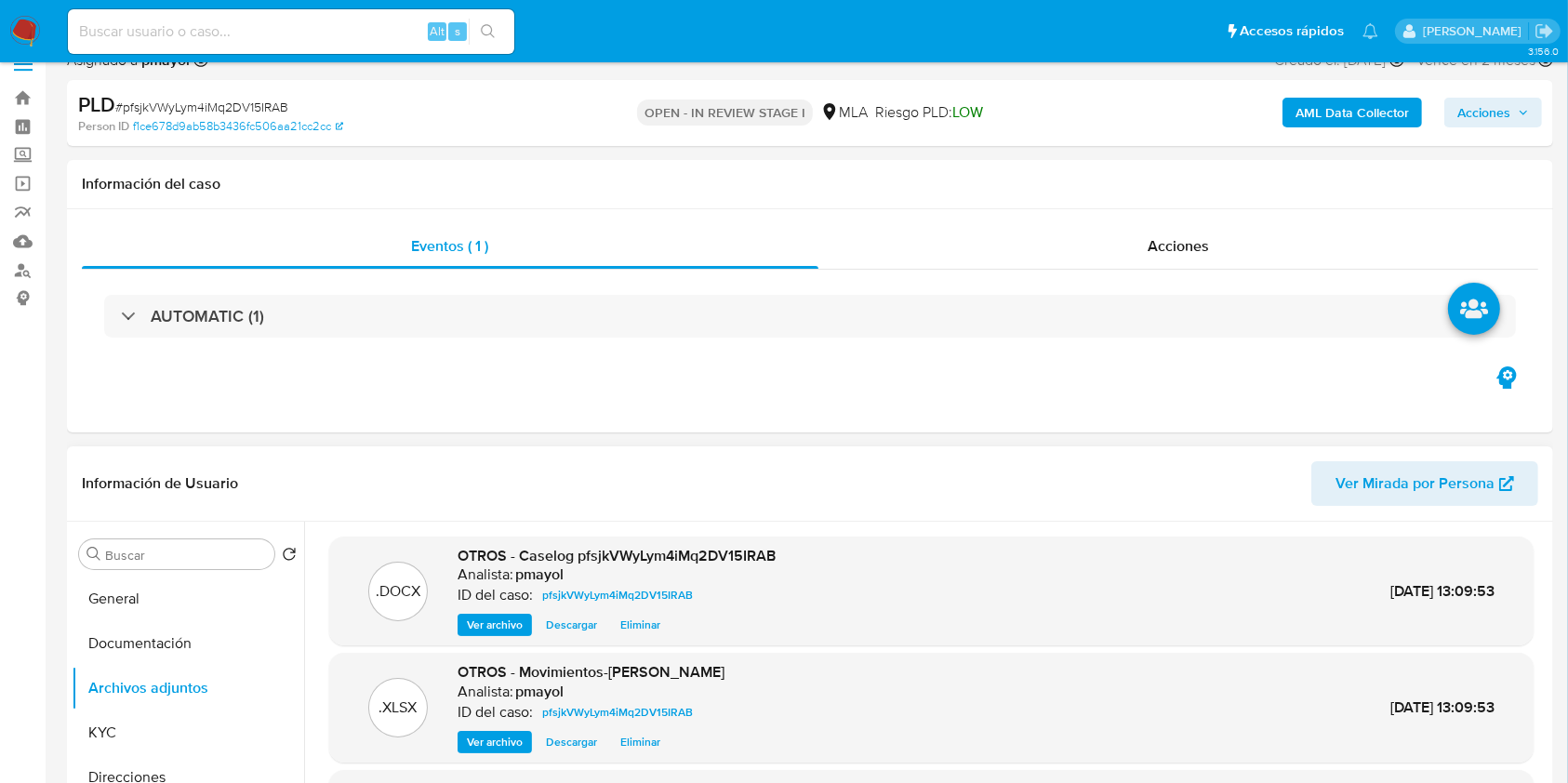
scroll to position [187, 0]
click at [178, 677] on button "Restricciones Nuevo Mundo" at bounding box center [181, 680] width 218 height 45
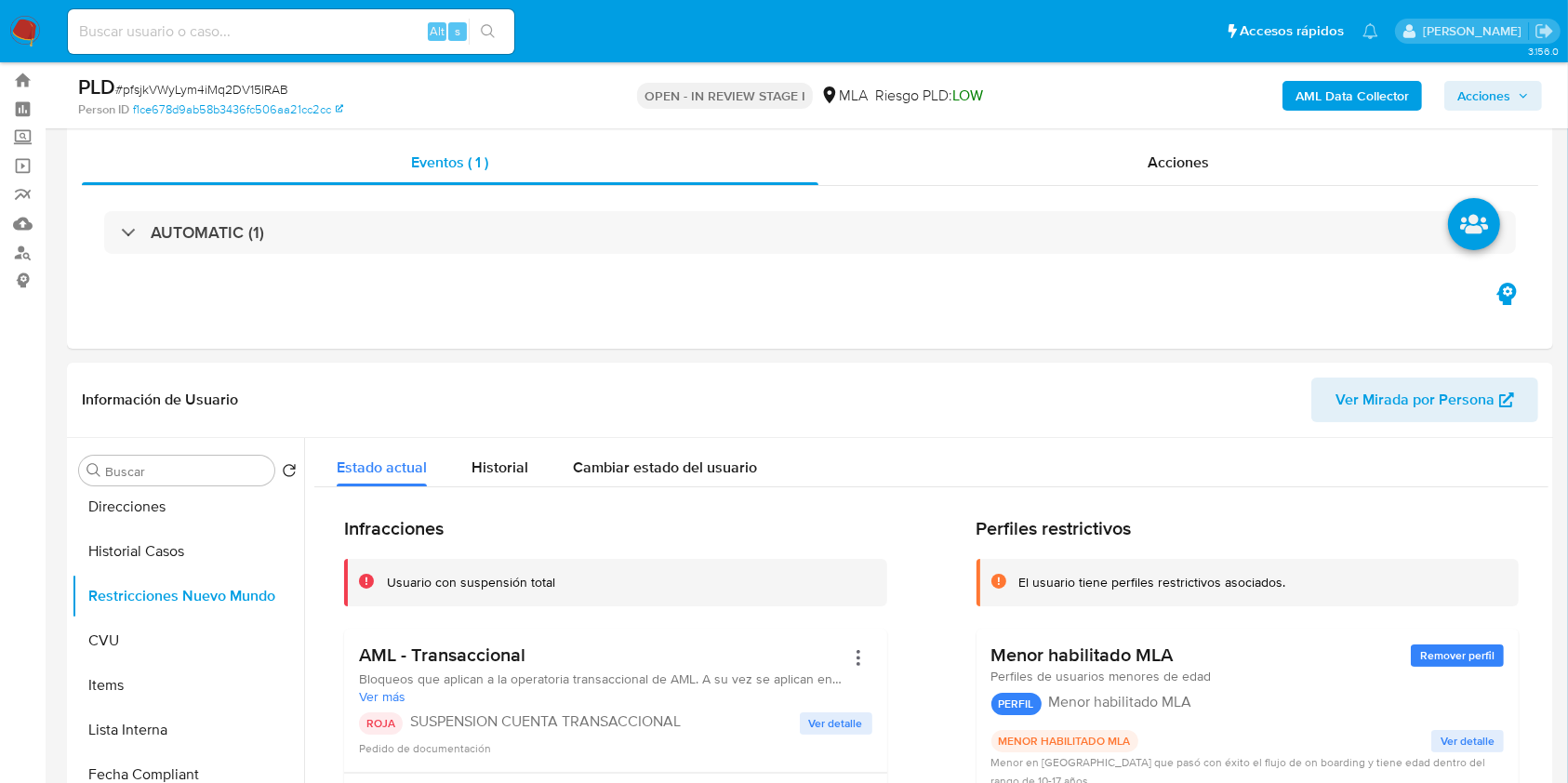
scroll to position [0, 0]
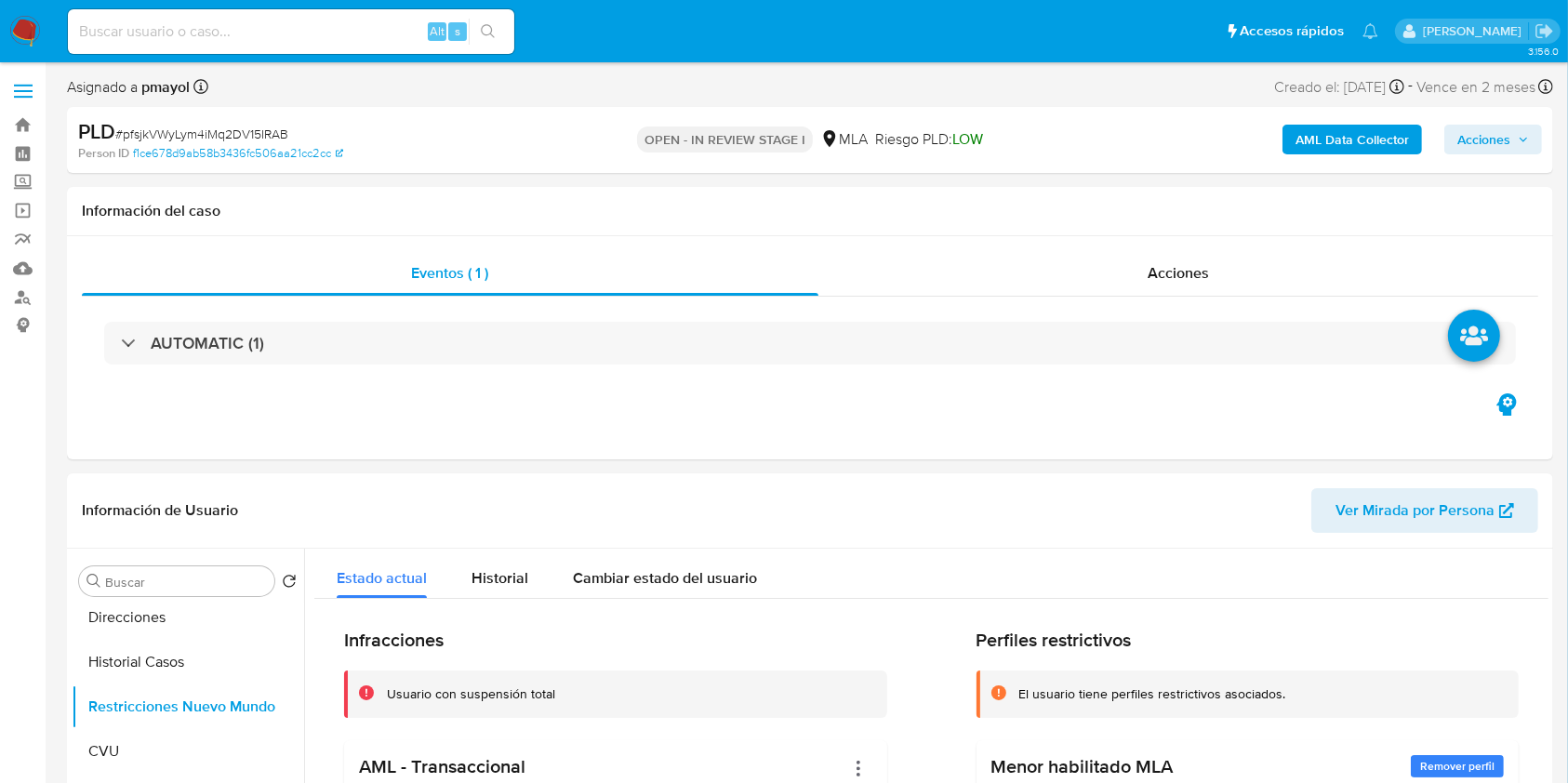
click at [1501, 144] on span "Acciones" at bounding box center [1483, 139] width 53 height 30
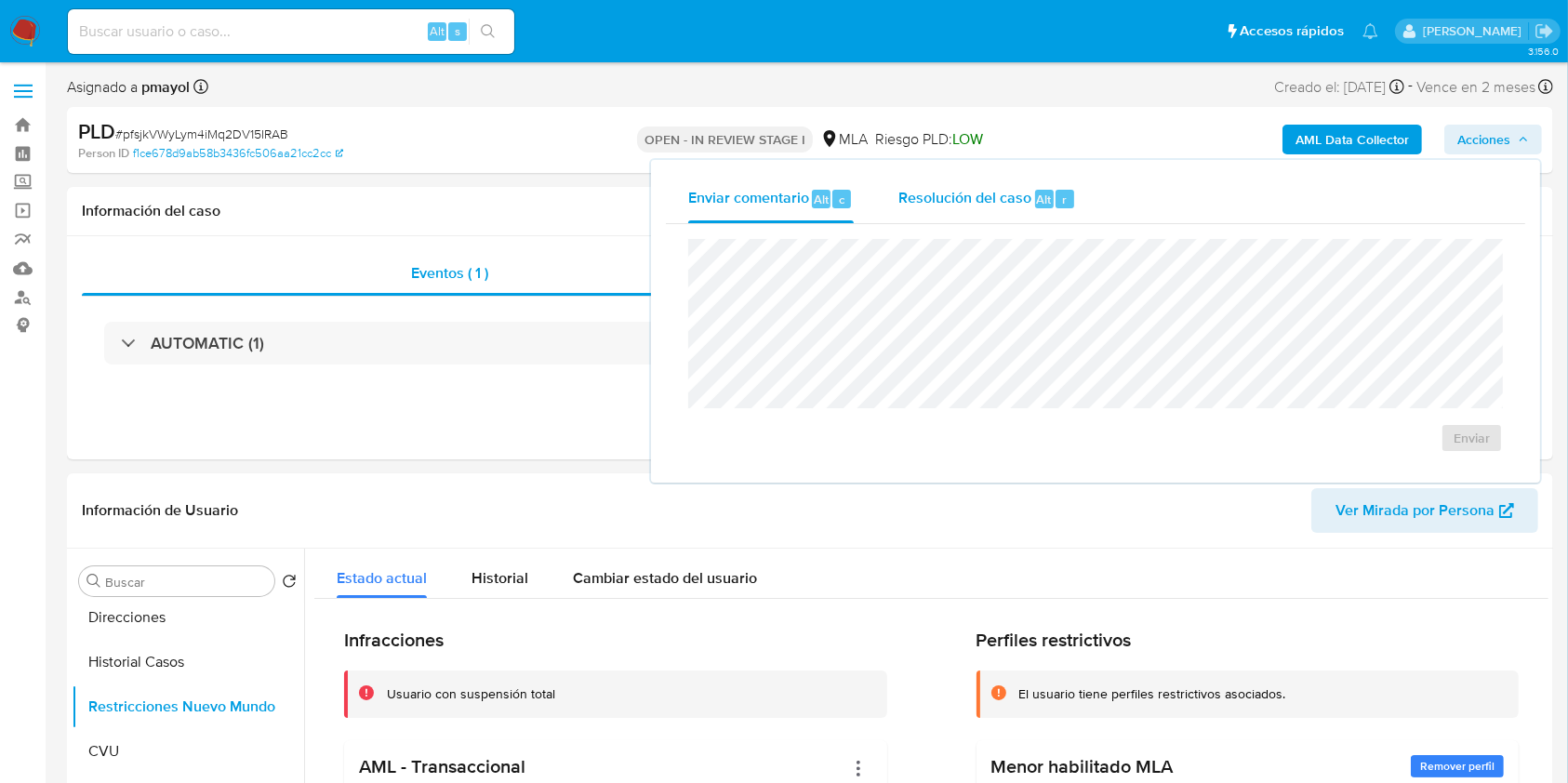
click at [944, 175] on div "Resolución del caso Alt r" at bounding box center [987, 199] width 178 height 49
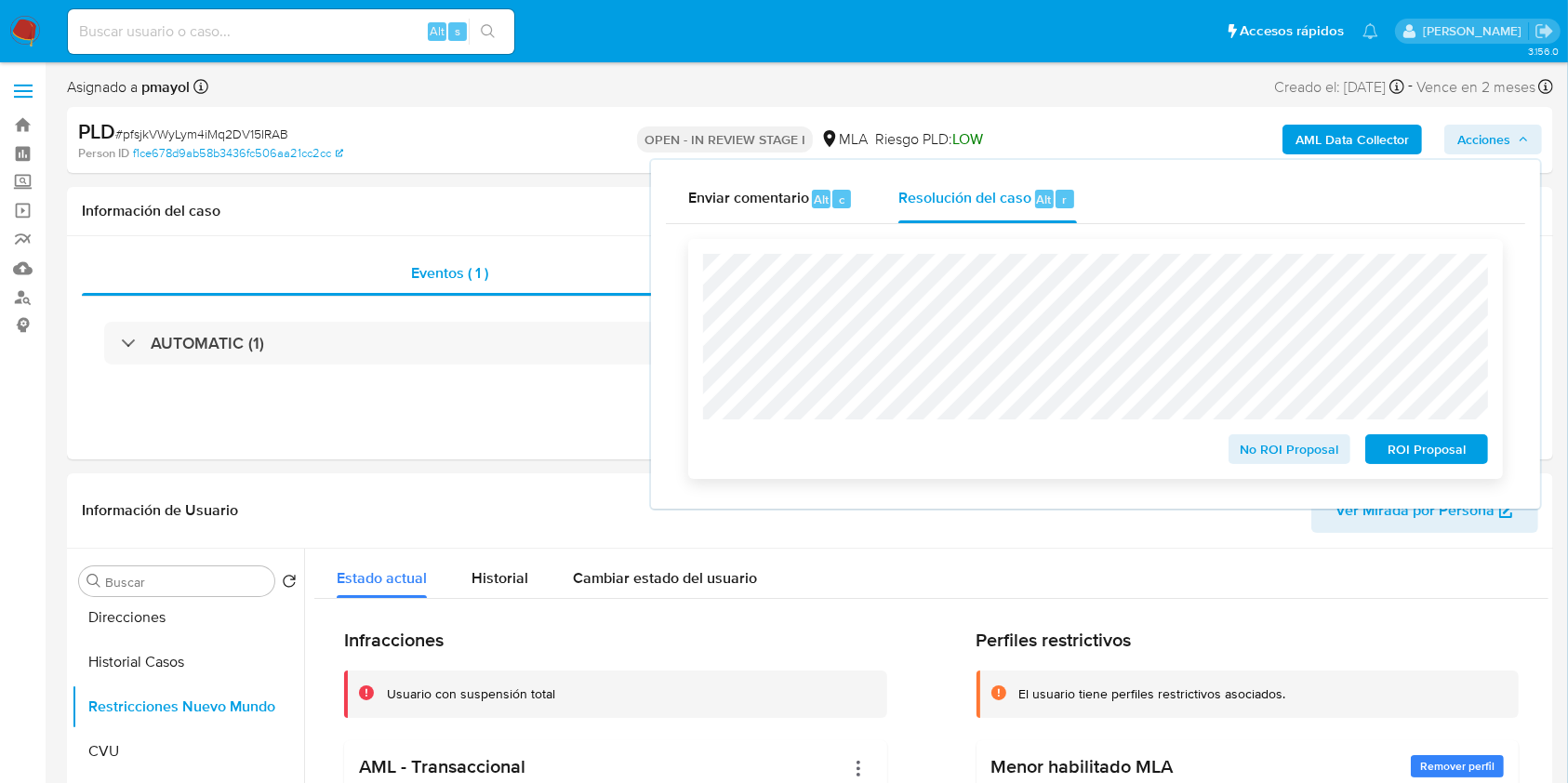
click at [1405, 453] on span "ROI Proposal" at bounding box center [1426, 449] width 96 height 26
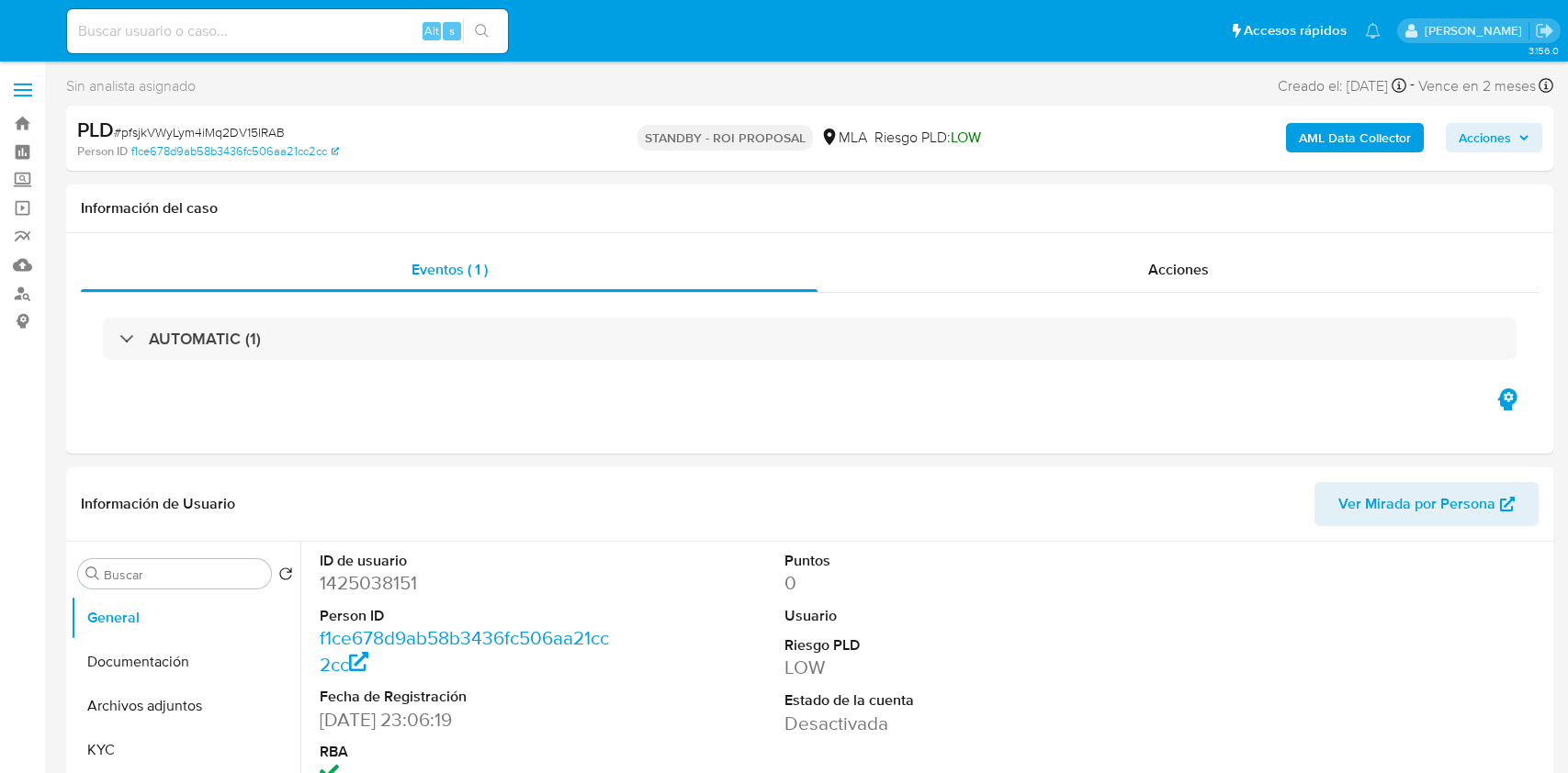
select select "10"
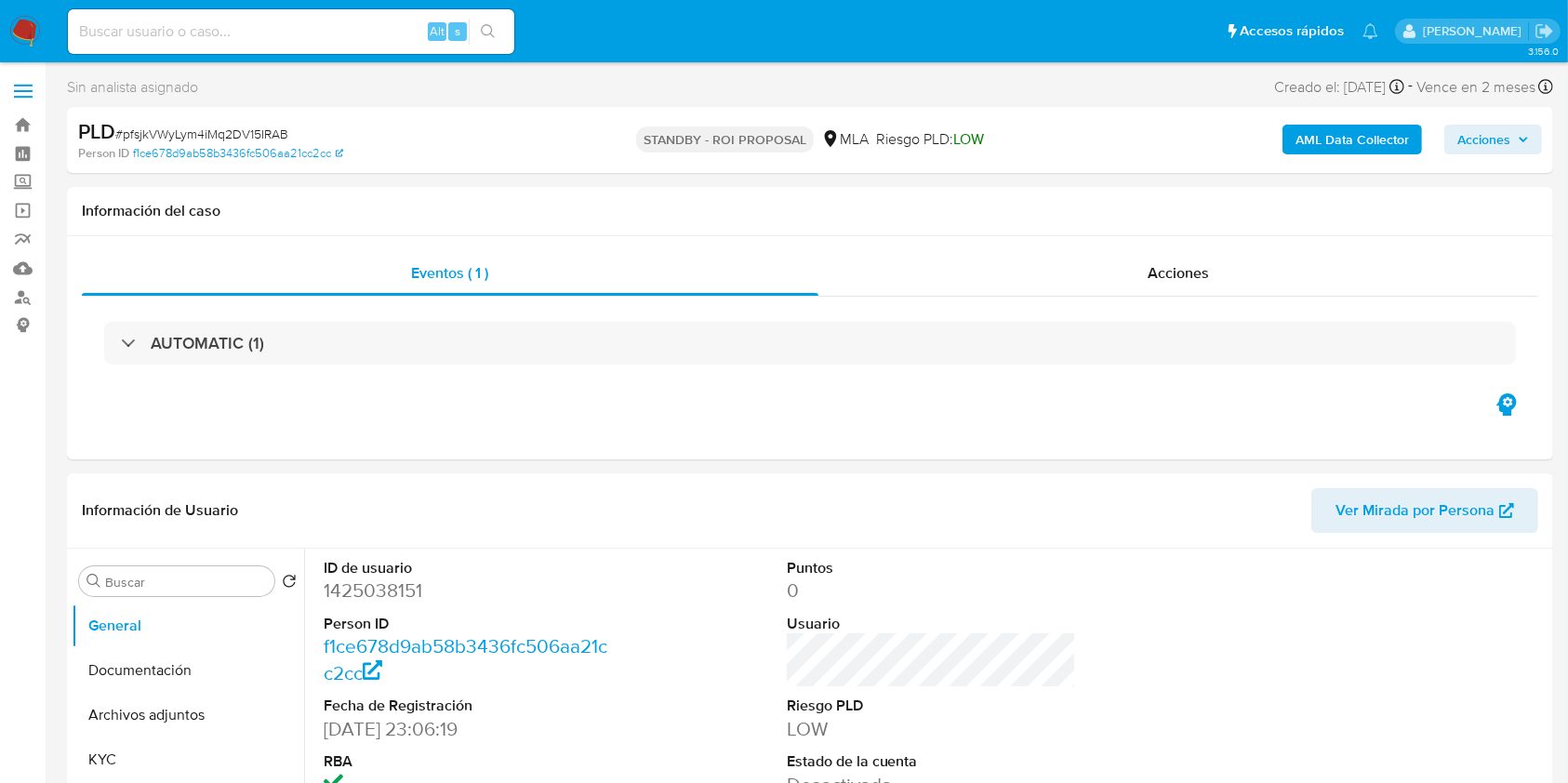
click at [37, 30] on img at bounding box center [25, 32] width 32 height 32
